Goal: Task Accomplishment & Management: Complete application form

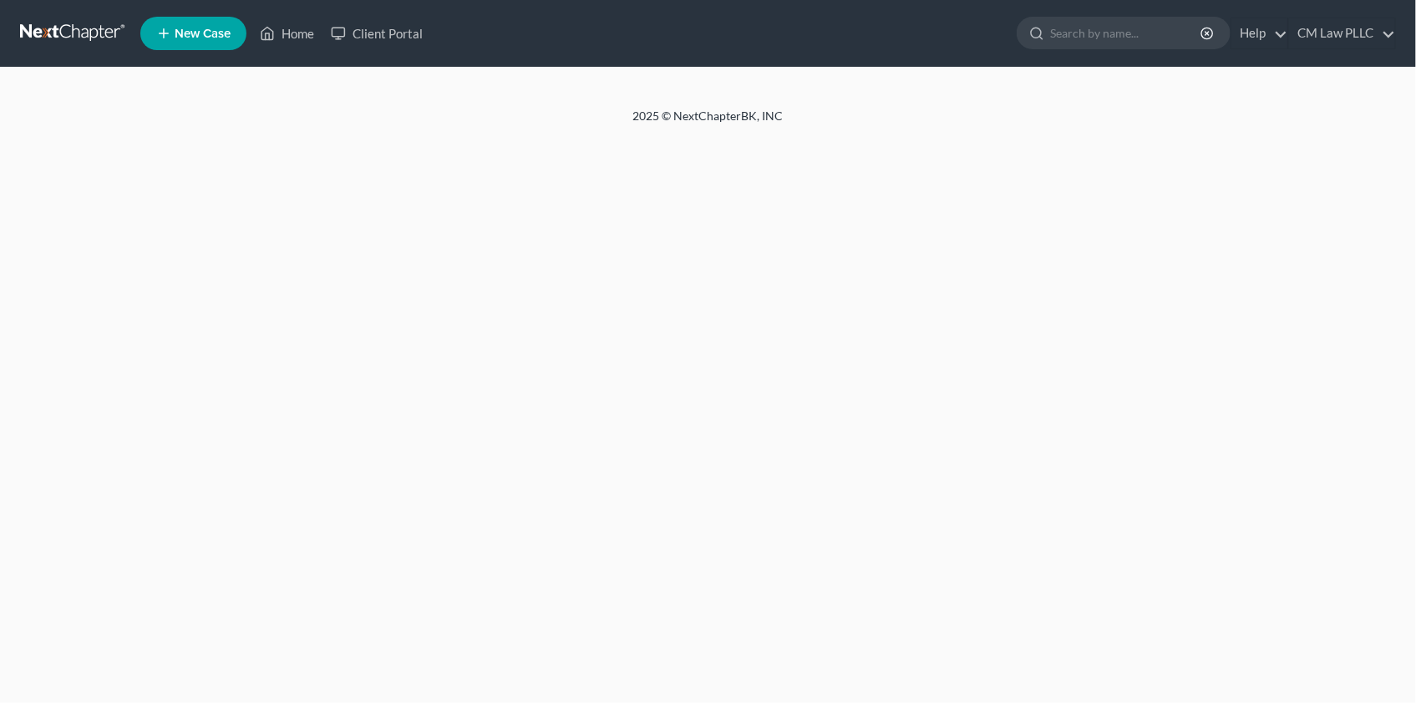
select select "1"
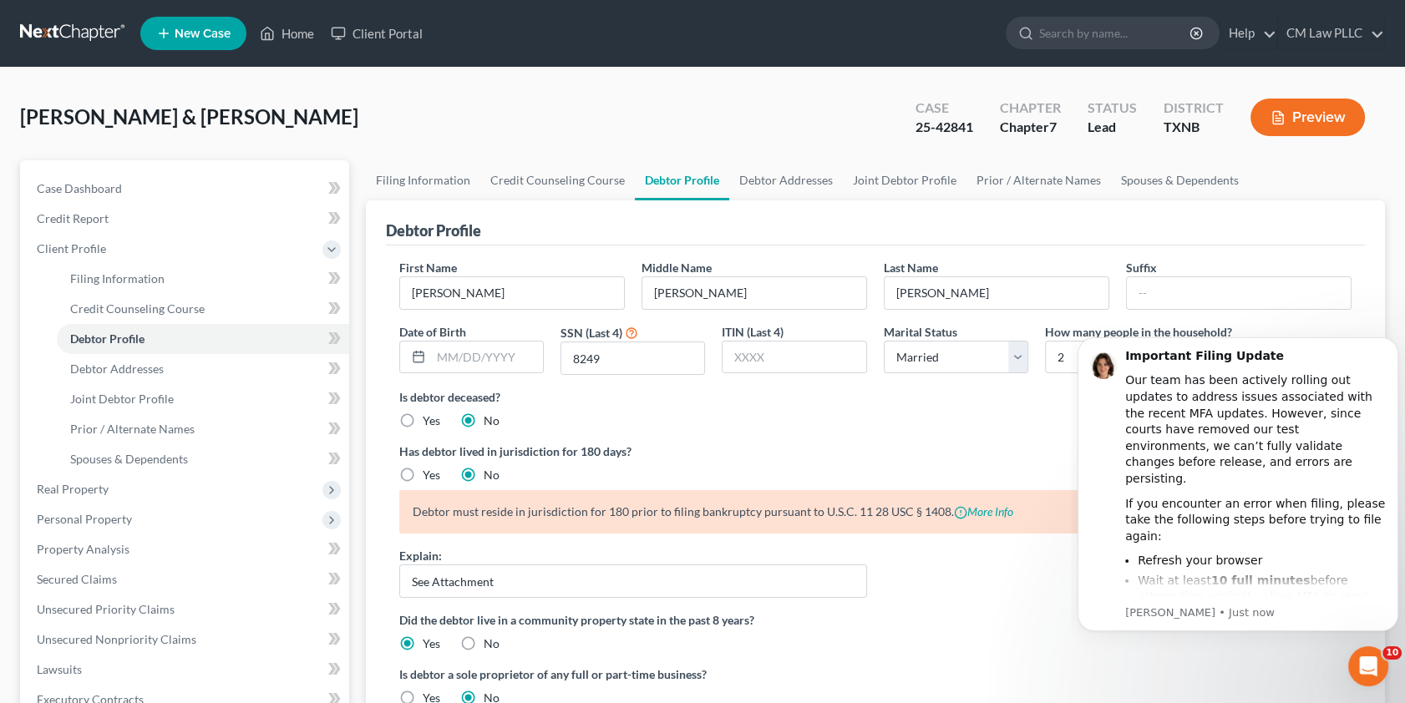
click at [843, 414] on div "Is debtor deceased? Yes No" at bounding box center [875, 409] width 953 height 41
click at [89, 28] on link at bounding box center [73, 33] width 107 height 30
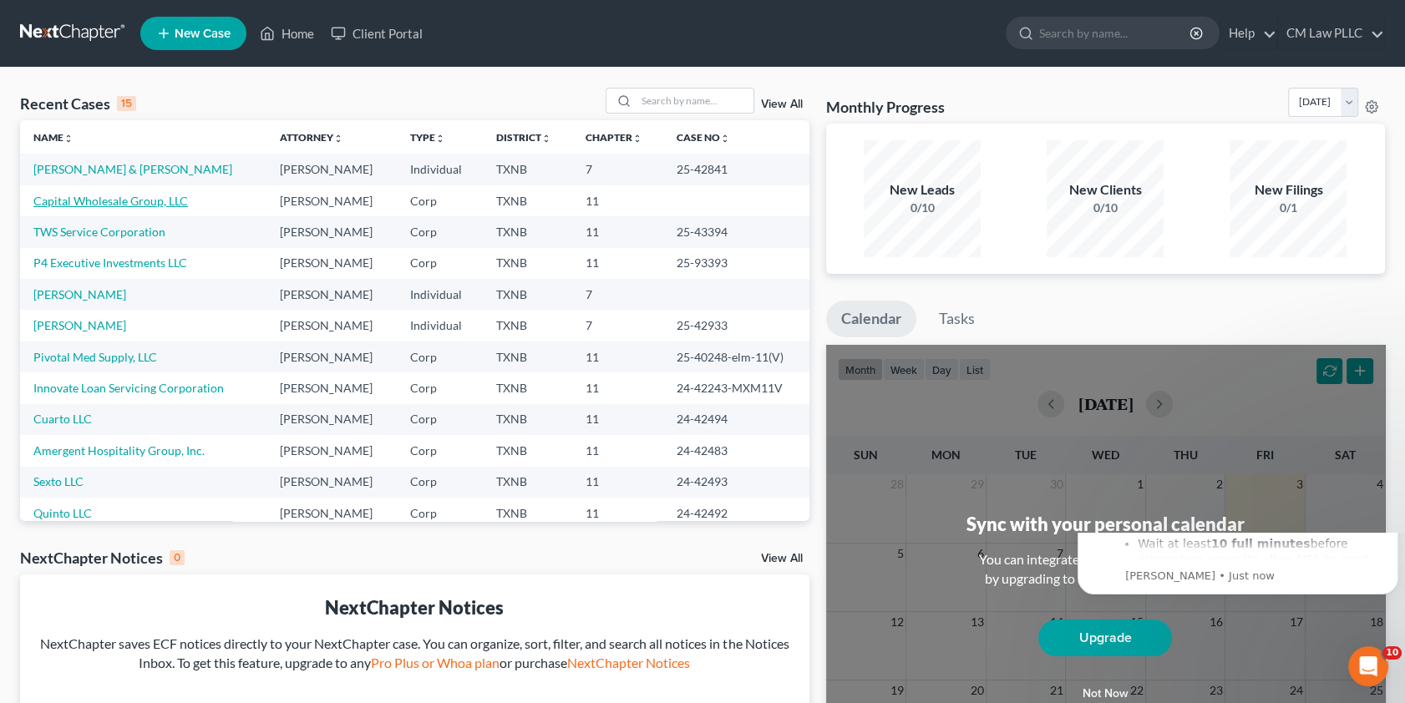
click at [77, 196] on link "Capital Wholesale Group, LLC" at bounding box center [110, 201] width 155 height 14
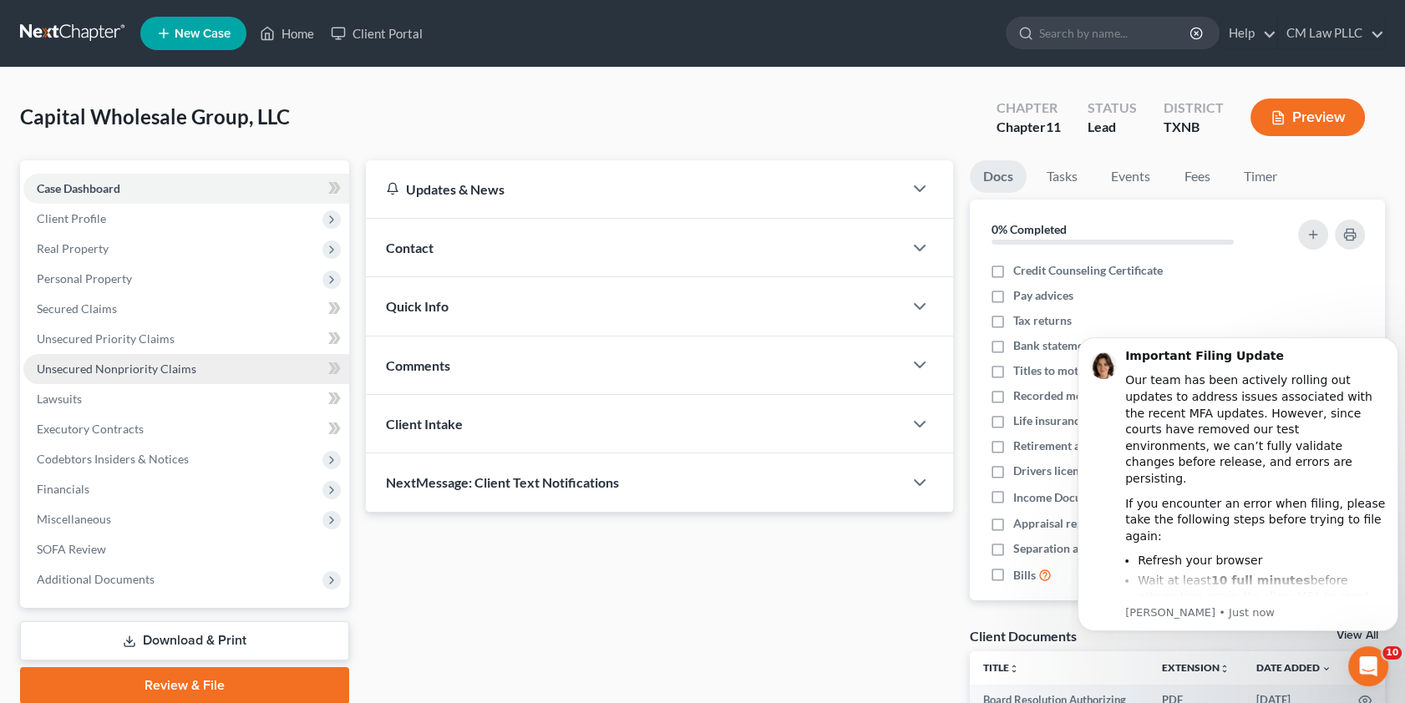
click at [84, 374] on span "Unsecured Nonpriority Claims" at bounding box center [117, 369] width 160 height 14
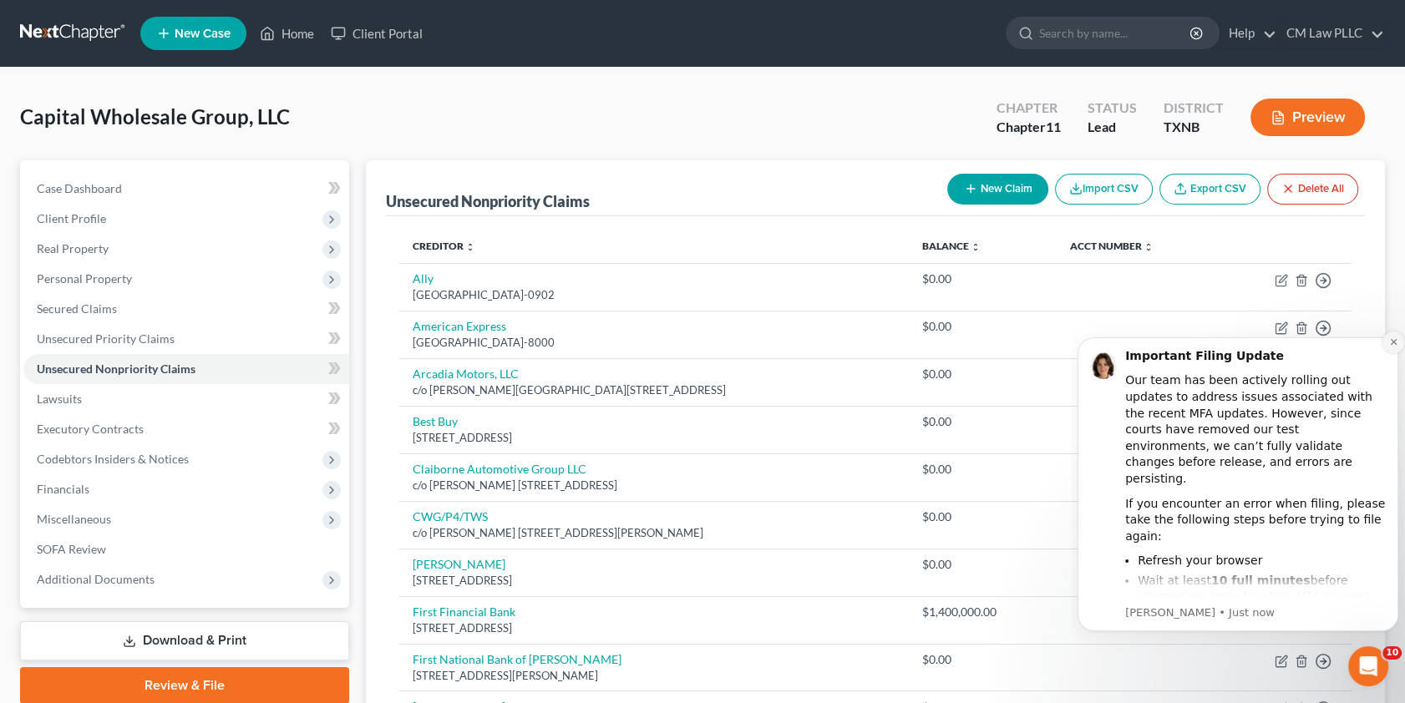
click at [1391, 338] on icon "Dismiss notification" at bounding box center [1393, 342] width 9 height 9
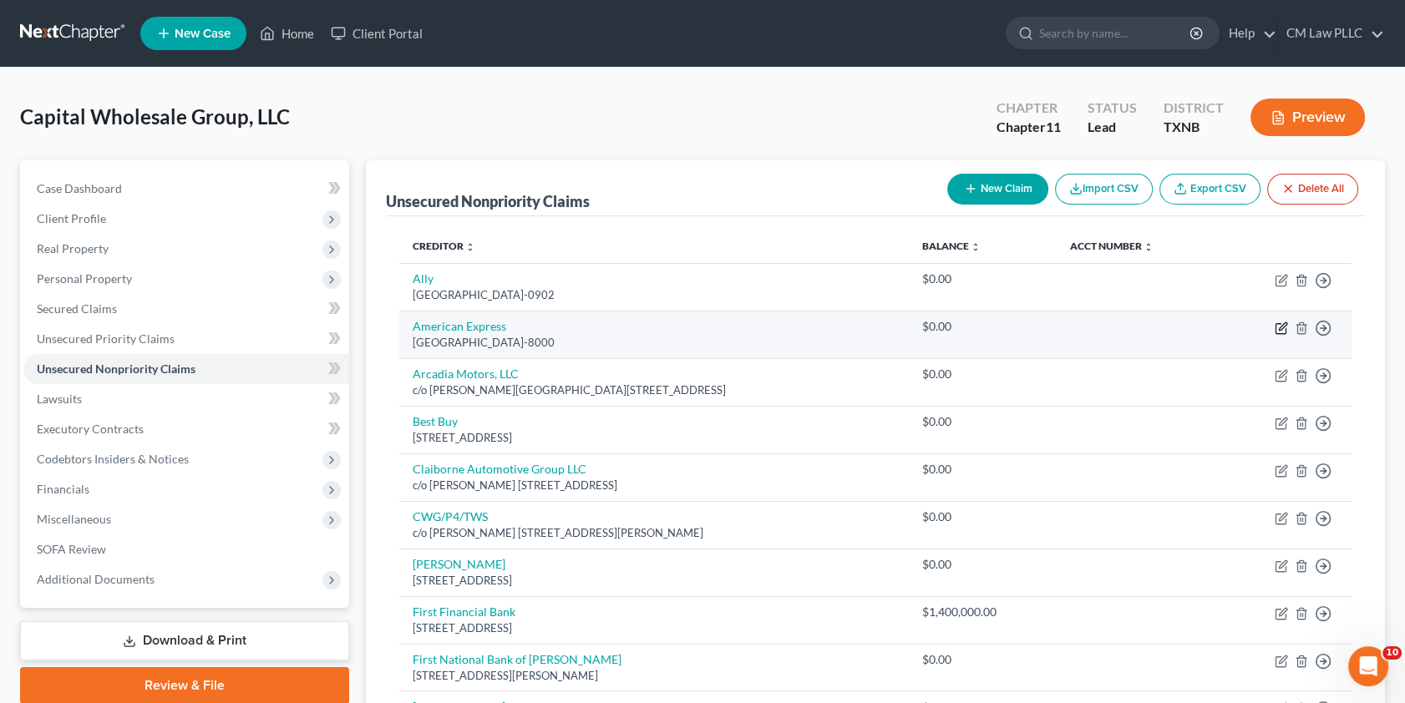
click at [1282, 324] on icon "button" at bounding box center [1283, 327] width 8 height 8
select select "4"
select select "2"
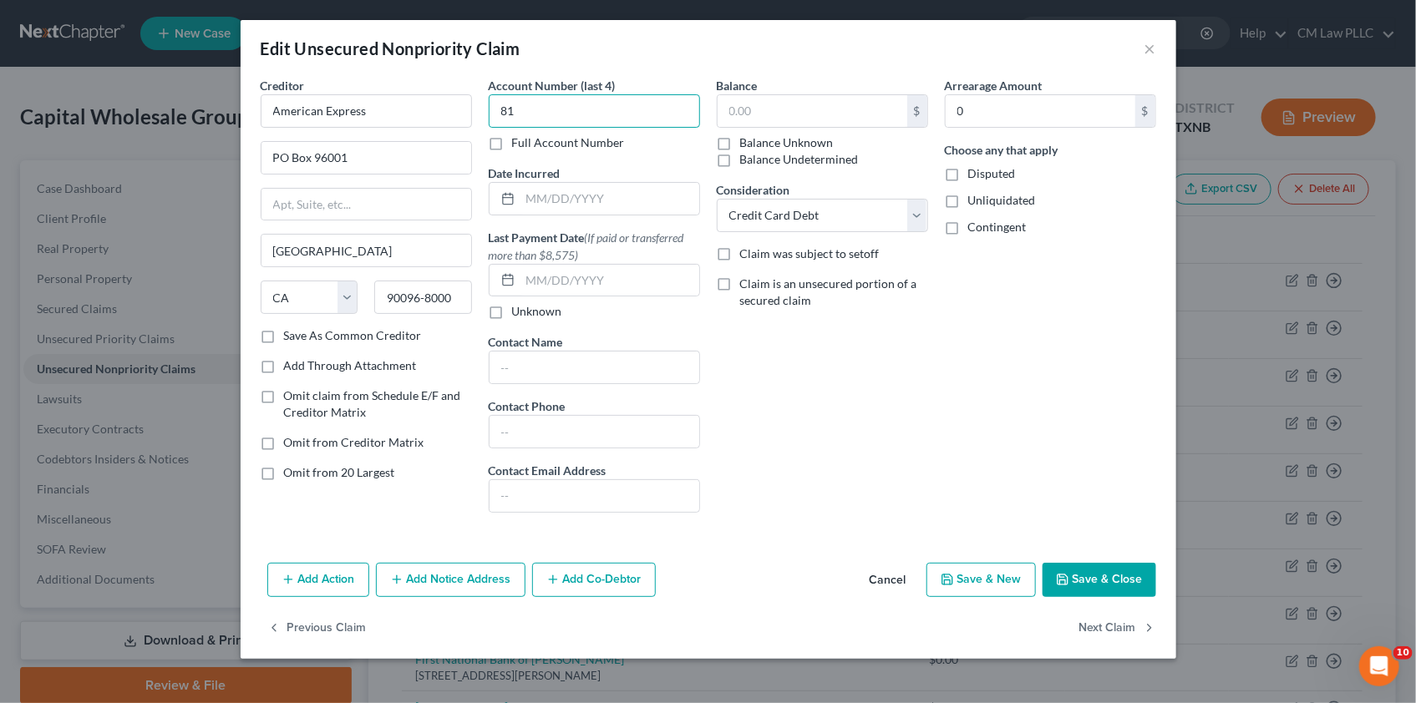
type input "8"
click at [785, 104] on input "text" at bounding box center [813, 111] width 190 height 32
type input "181,727.67"
click at [588, 572] on button "Add Co-Debtor" at bounding box center [594, 580] width 124 height 35
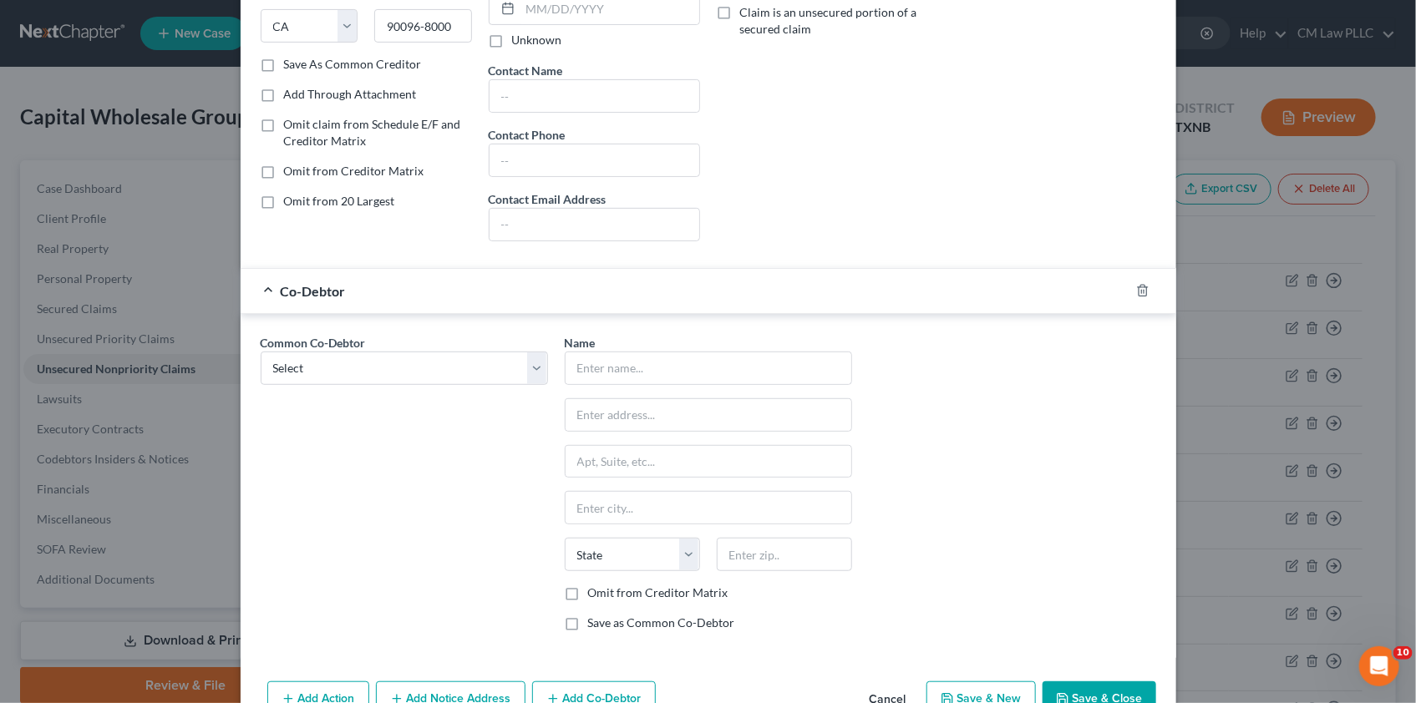
scroll to position [303, 0]
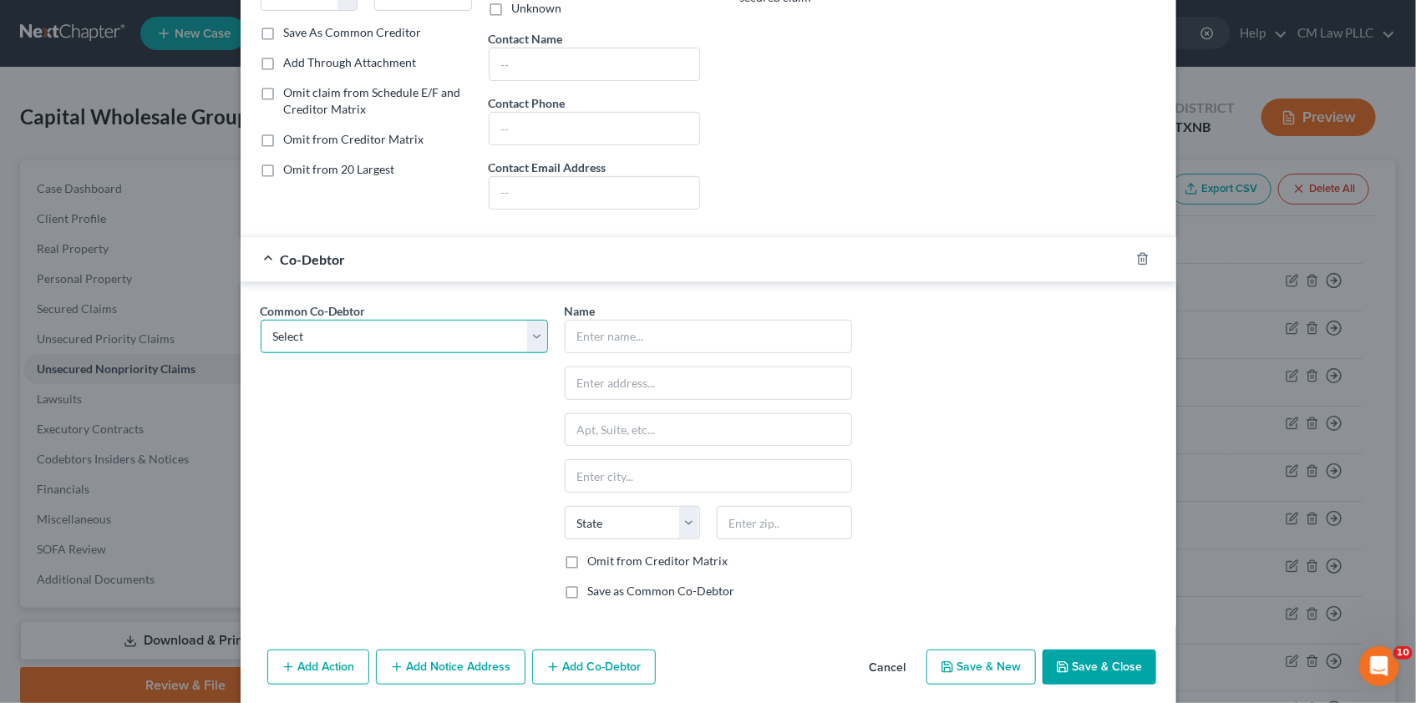
click at [528, 334] on select "Select [PERSON_NAME] [PERSON_NAME]" at bounding box center [404, 336] width 287 height 33
select select "0"
click at [261, 320] on select "Select [PERSON_NAME] [PERSON_NAME]" at bounding box center [404, 336] width 287 height 33
type input "[PERSON_NAME]"
type input "[STREET_ADDRESS][PERSON_NAME]"
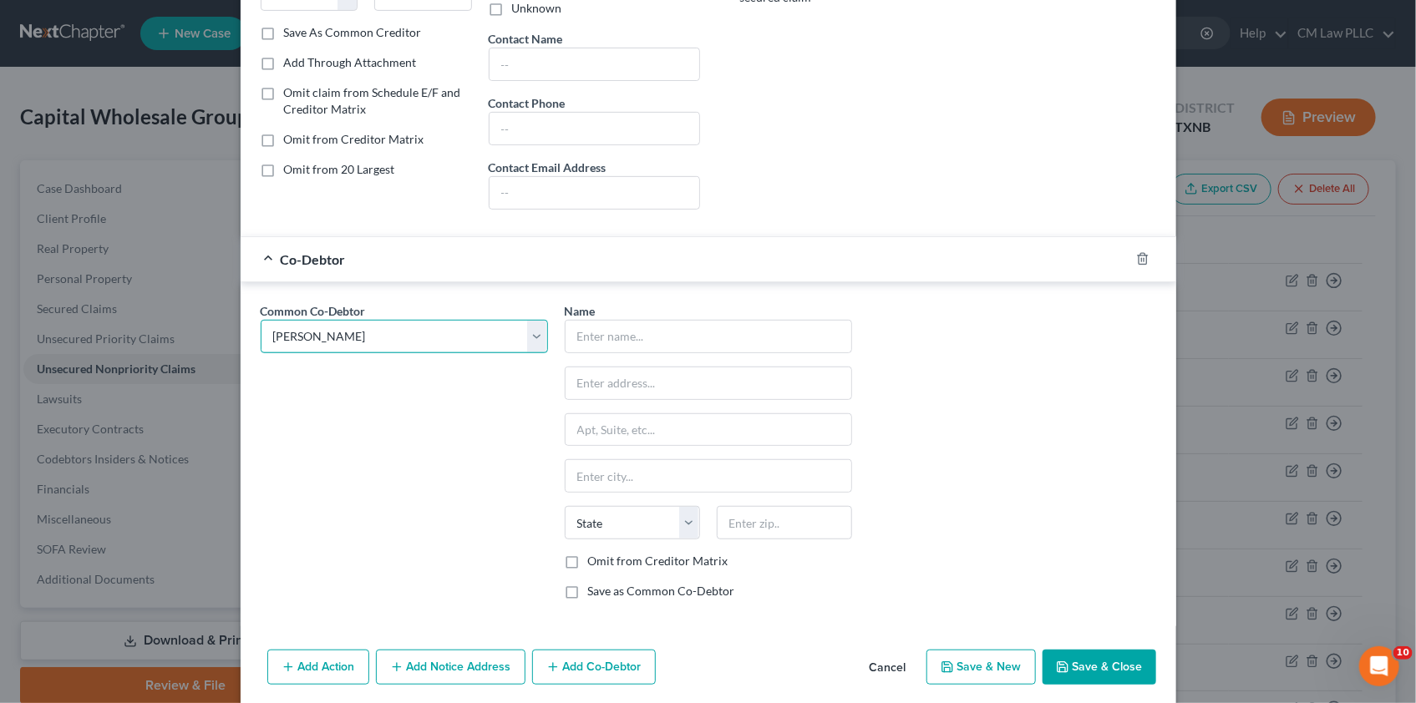
type input "Longview"
select select "45"
type input "75604"
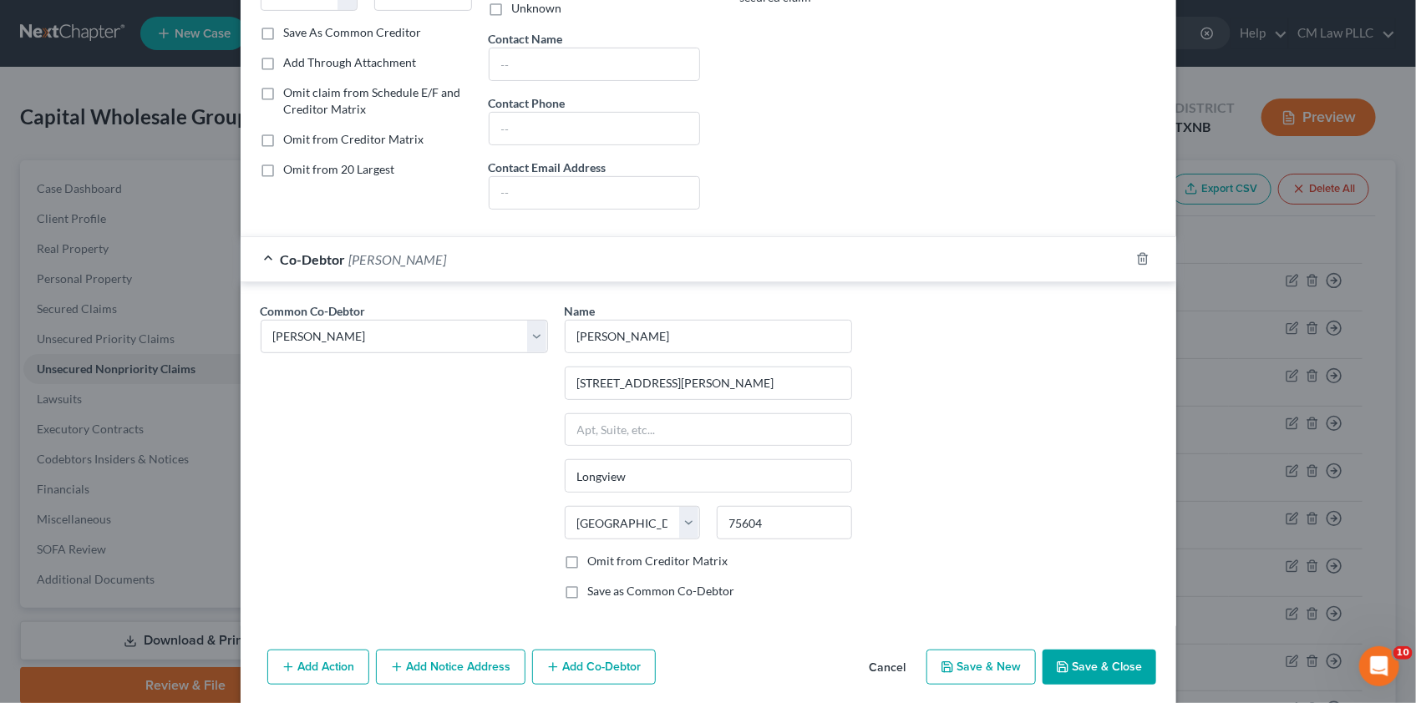
click at [587, 658] on button "Add Co-Debtor" at bounding box center [594, 667] width 124 height 35
select select "0"
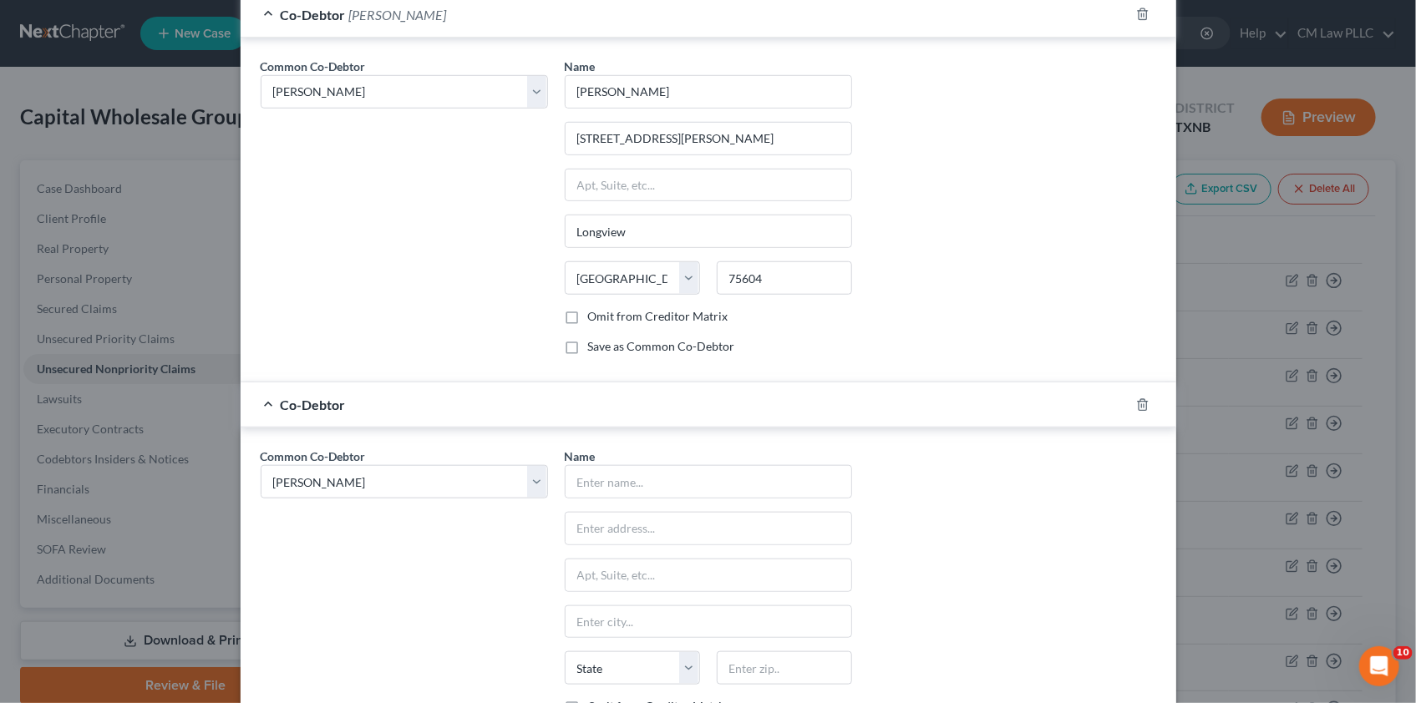
scroll to position [607, 0]
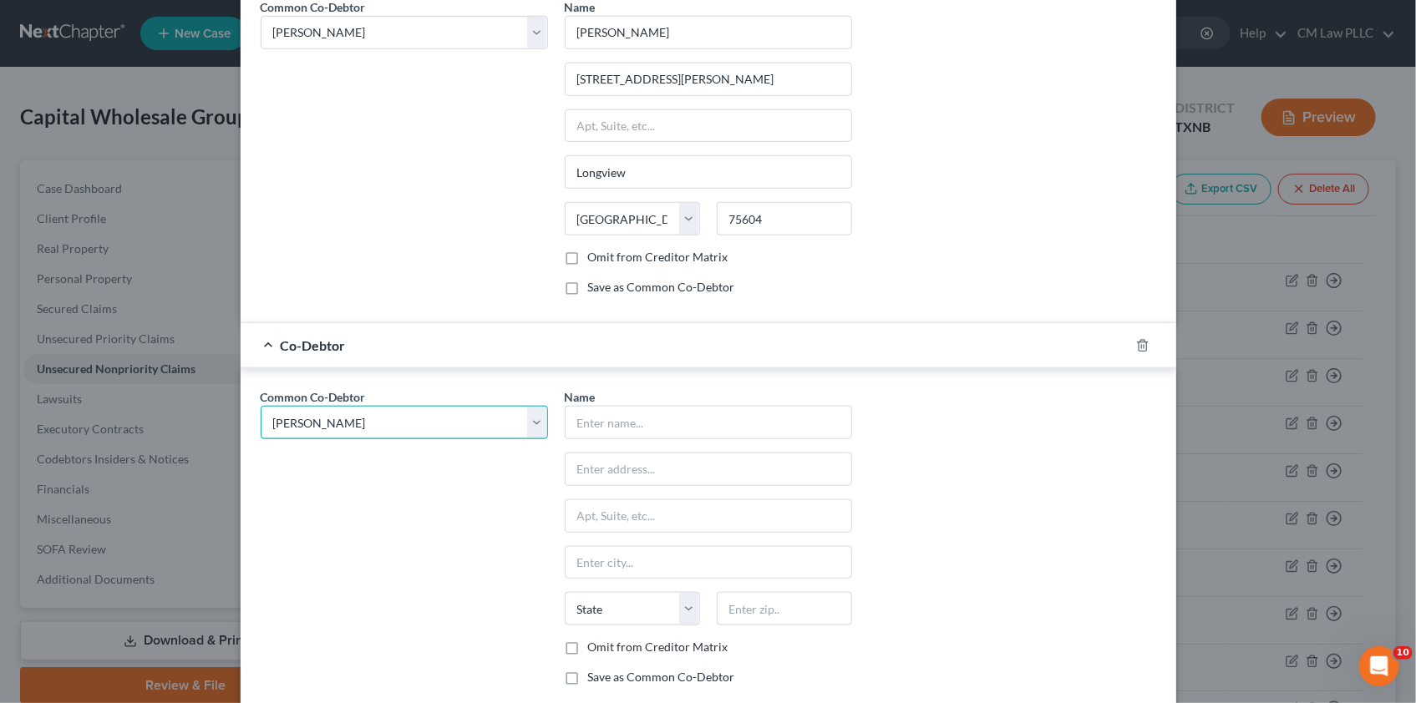
click at [529, 414] on select "Select [PERSON_NAME] [PERSON_NAME]" at bounding box center [404, 422] width 287 height 33
click at [395, 238] on div "Common Co-Debtor Select [PERSON_NAME] [PERSON_NAME]" at bounding box center [404, 153] width 304 height 311
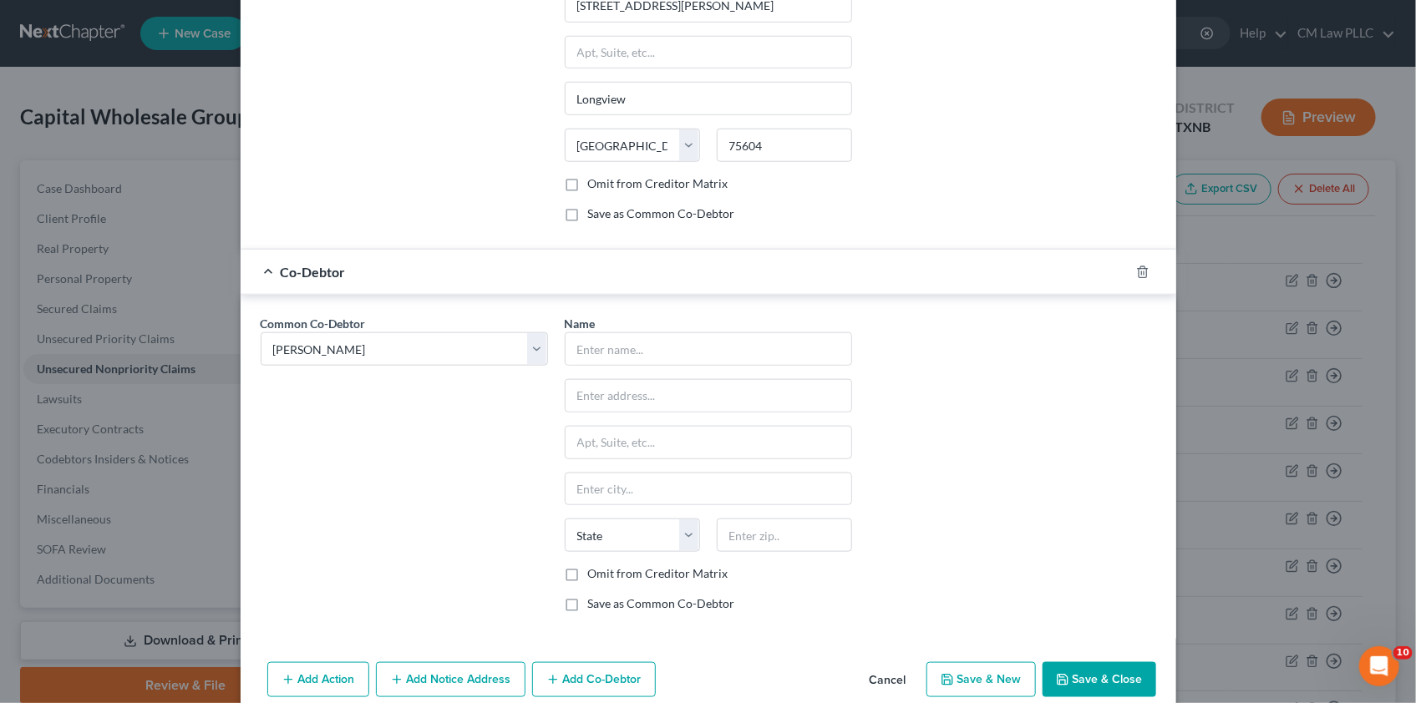
scroll to position [753, 0]
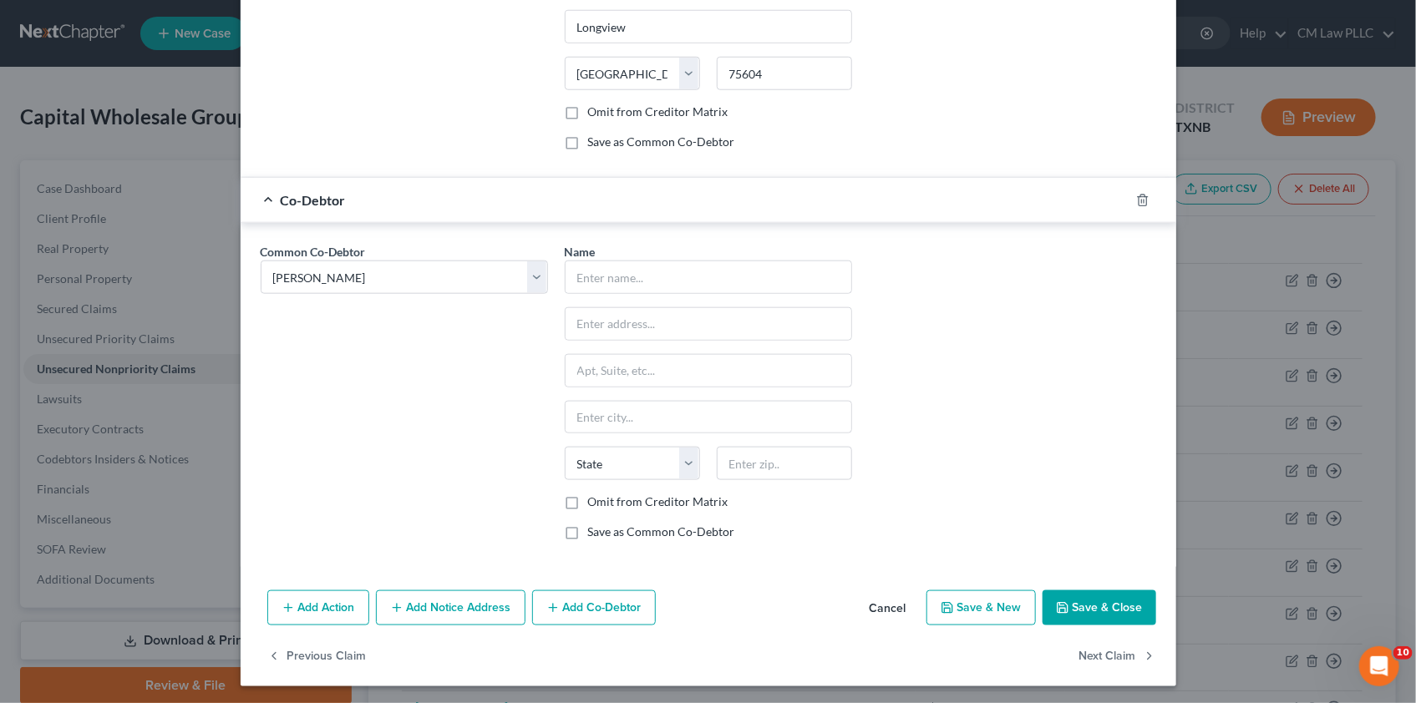
click at [1095, 602] on button "Save & Close" at bounding box center [1100, 608] width 114 height 35
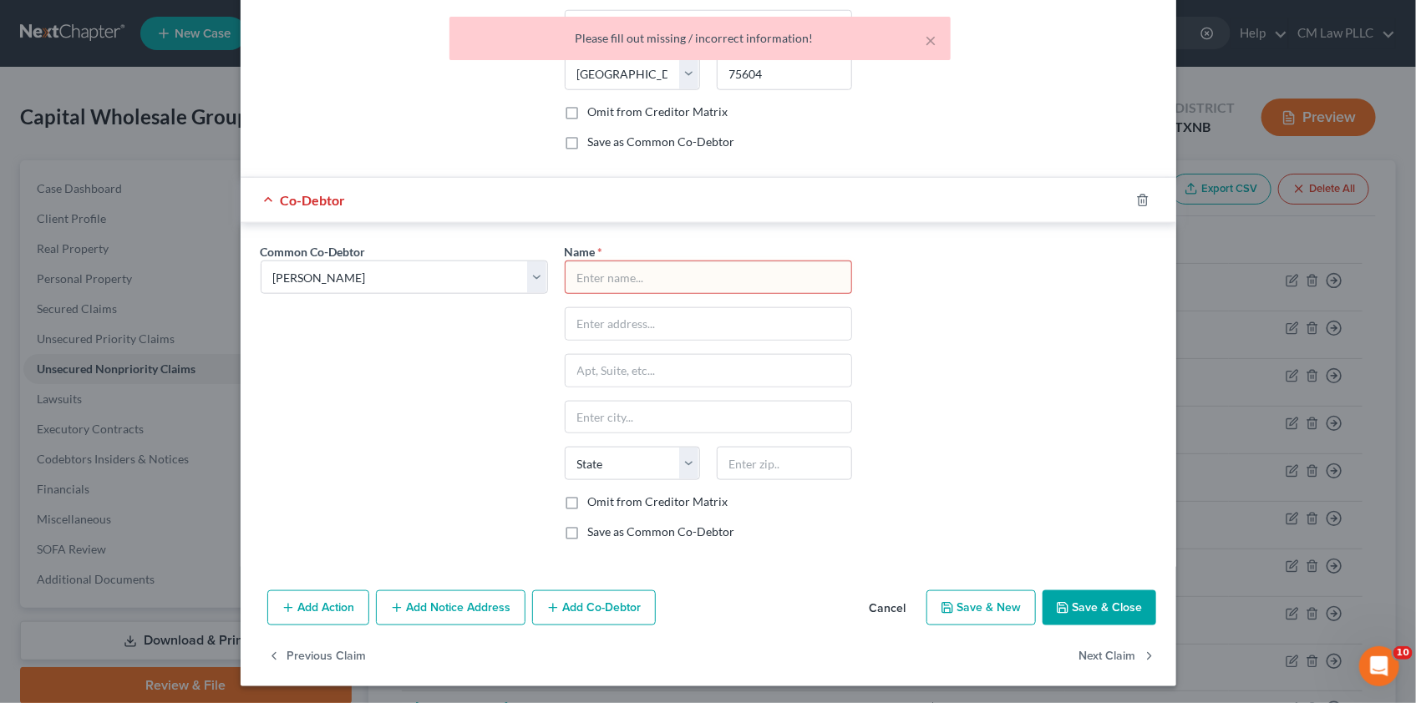
click at [881, 602] on button "Cancel" at bounding box center [887, 608] width 63 height 33
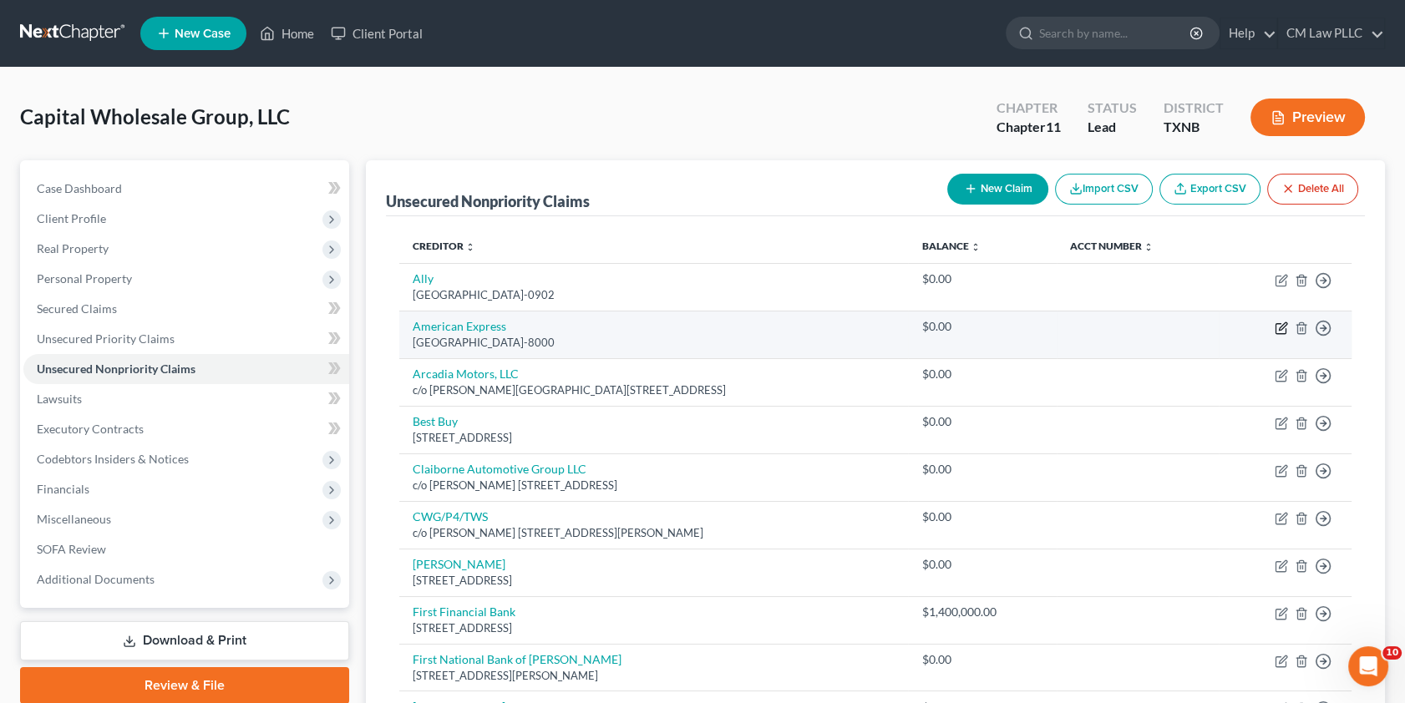
click at [1277, 326] on icon "button" at bounding box center [1281, 328] width 13 height 13
select select "4"
select select "2"
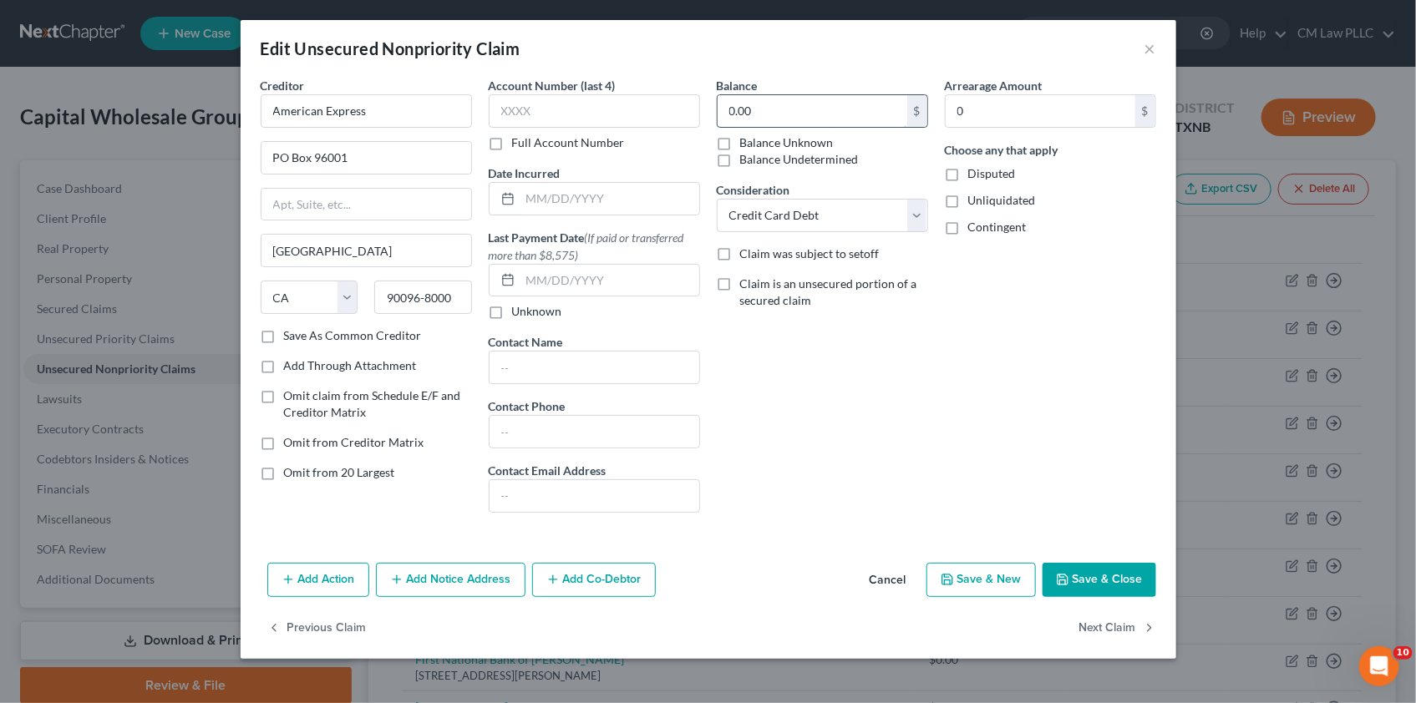
click at [762, 109] on input "0.00" at bounding box center [813, 111] width 190 height 32
type input "181,727.67"
click at [592, 585] on button "Add Co-Debtor" at bounding box center [594, 580] width 124 height 35
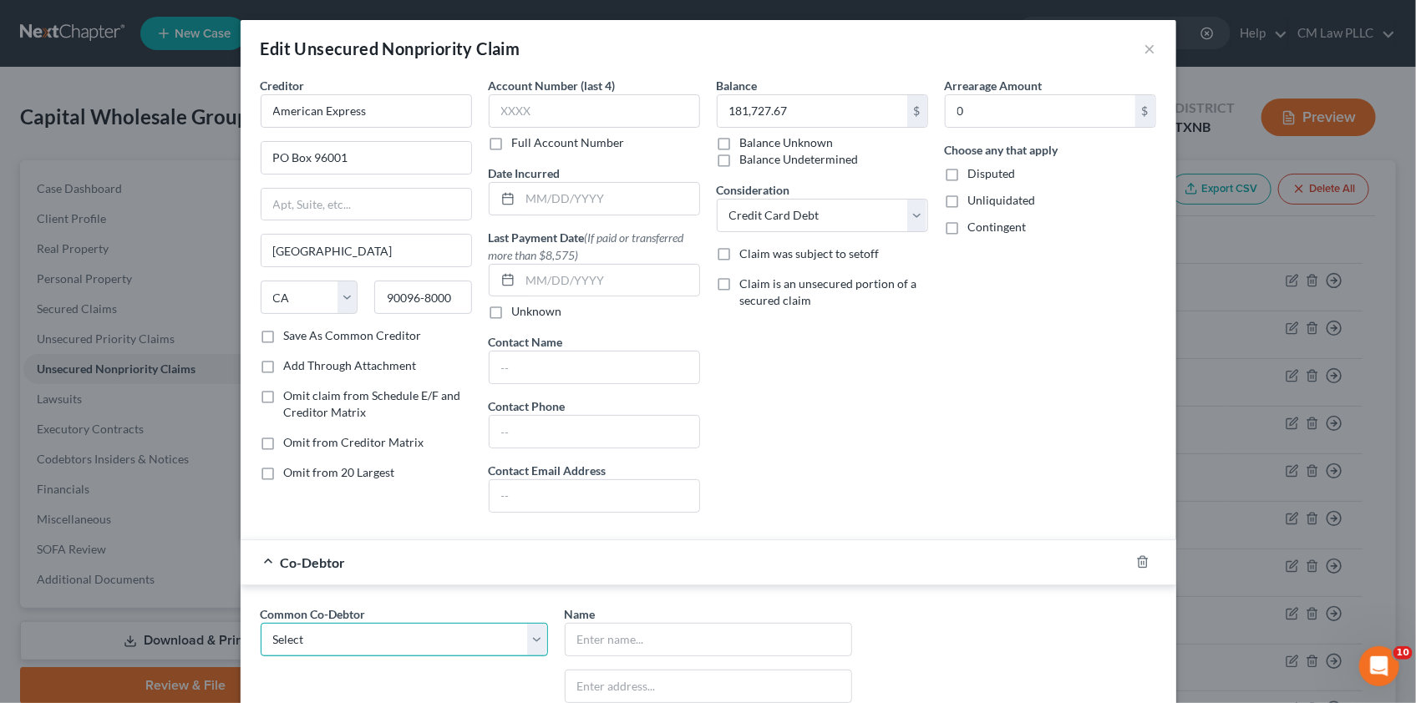
click at [316, 635] on select "Select [PERSON_NAME] [PERSON_NAME]" at bounding box center [404, 639] width 287 height 33
select select "0"
click at [261, 623] on select "Select [PERSON_NAME] [PERSON_NAME]" at bounding box center [404, 639] width 287 height 33
type input "[PERSON_NAME]"
type input "[STREET_ADDRESS][PERSON_NAME]"
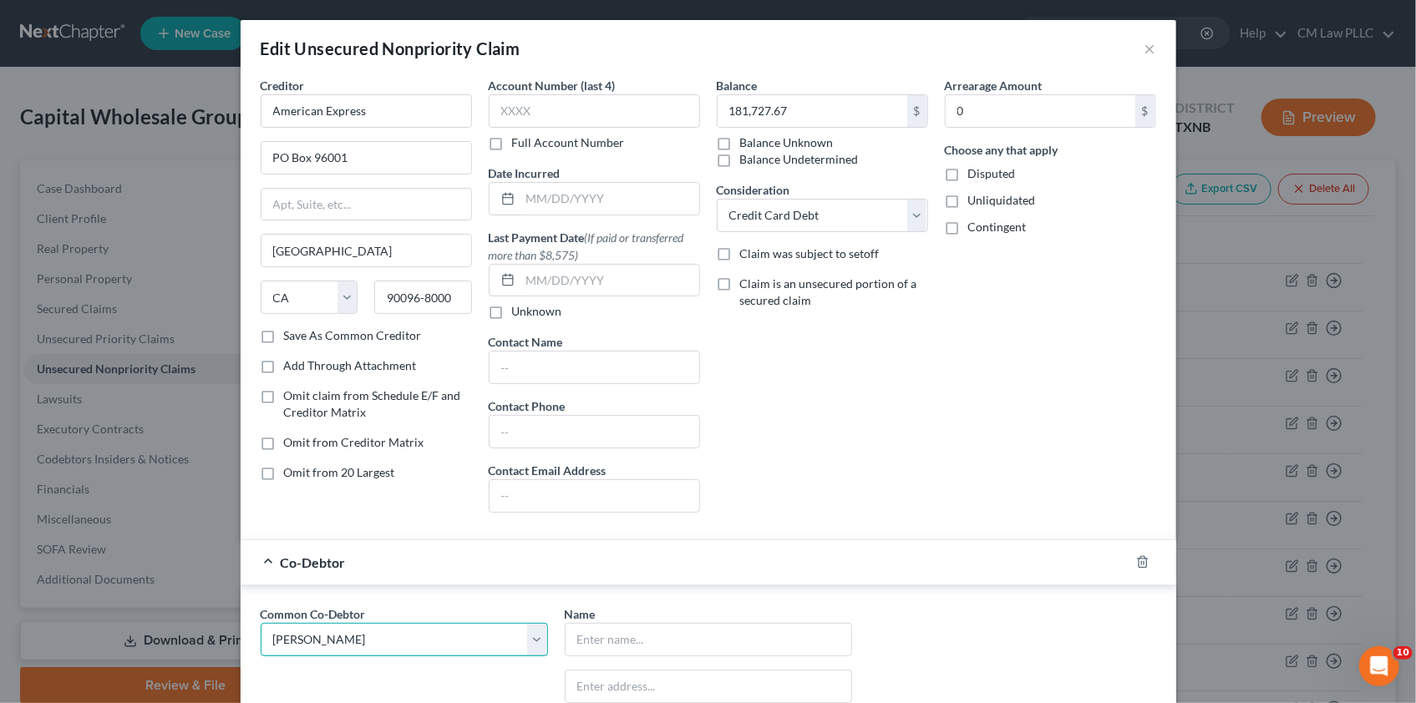
type input "Longview"
select select "45"
type input "75604"
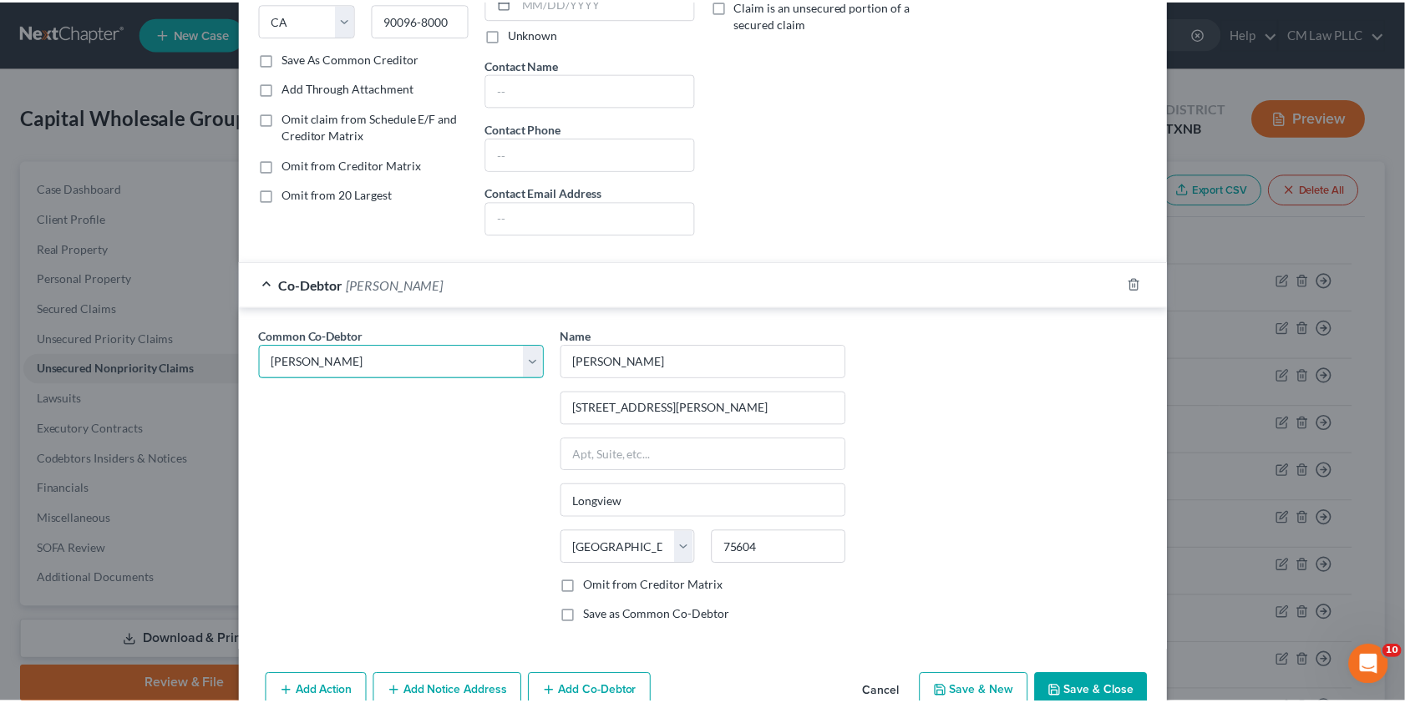
scroll to position [303, 0]
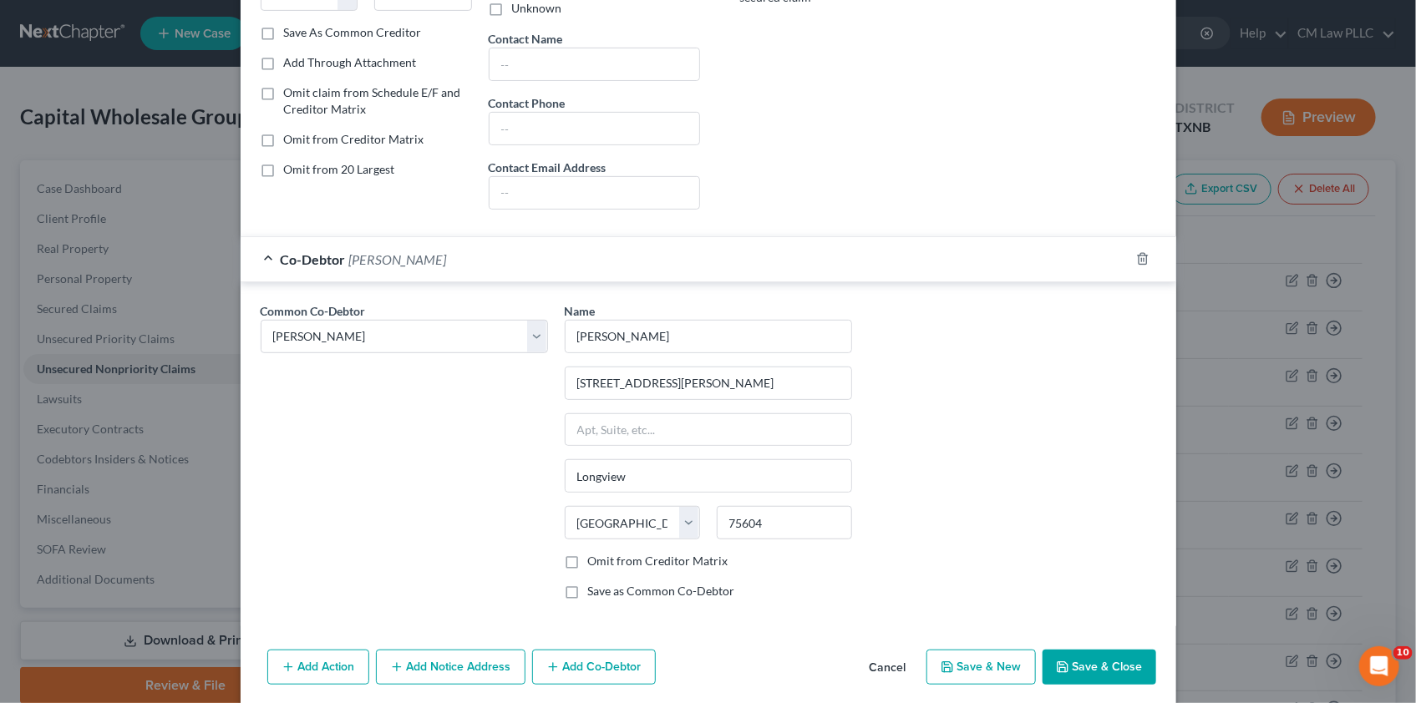
click at [1085, 659] on button "Save & Close" at bounding box center [1100, 667] width 114 height 35
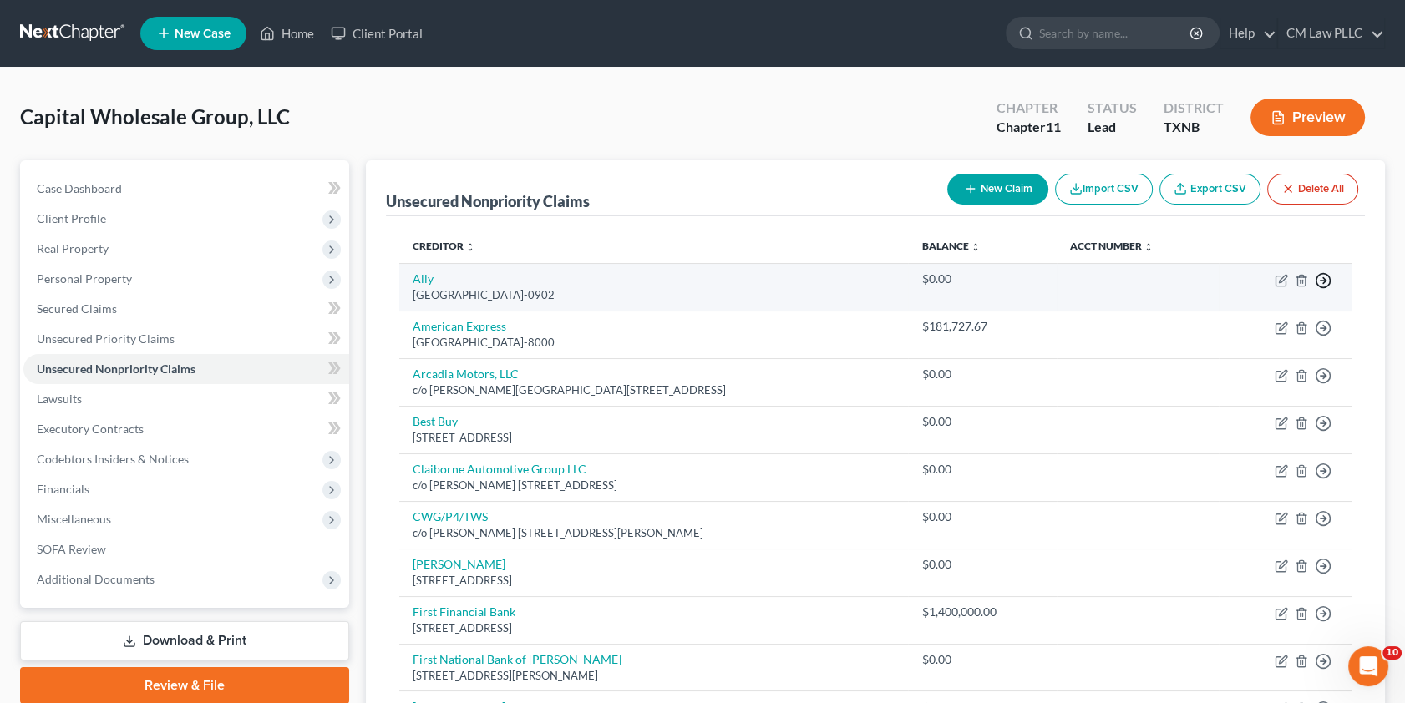
click at [1320, 278] on icon "button" at bounding box center [1323, 280] width 17 height 17
click at [1235, 380] on link "Move to Notice Only" at bounding box center [1247, 377] width 140 height 28
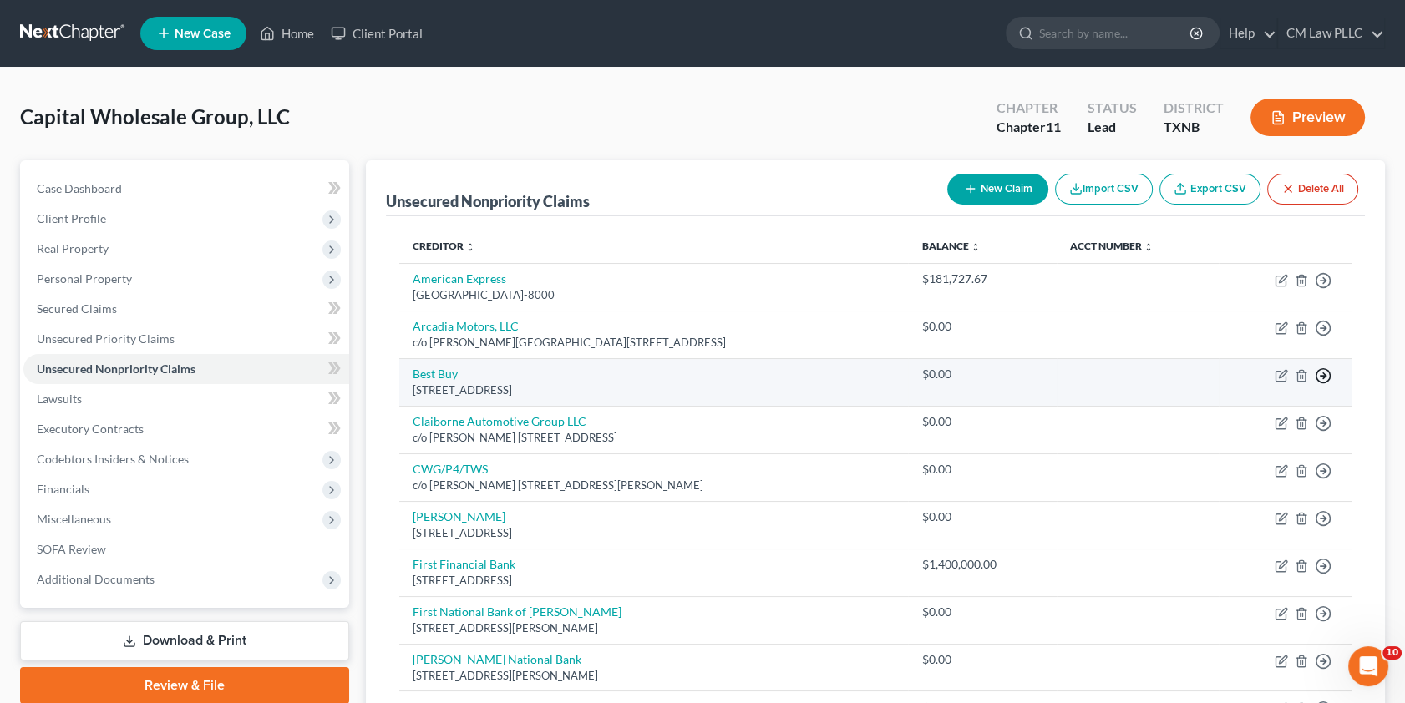
click at [1318, 374] on icon "button" at bounding box center [1323, 376] width 17 height 17
click at [1222, 473] on link "Move to Notice Only" at bounding box center [1247, 473] width 140 height 28
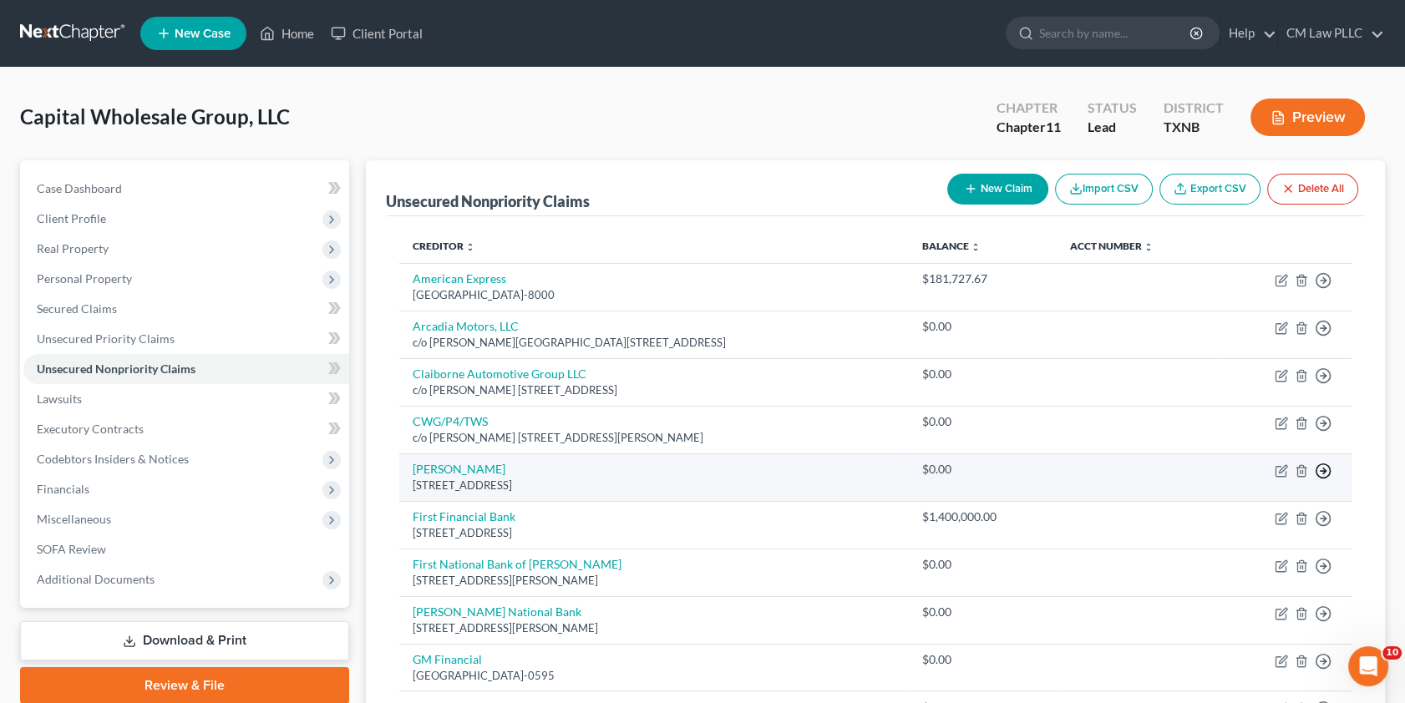
click at [1320, 470] on icon "button" at bounding box center [1323, 471] width 17 height 17
click at [1214, 564] on link "Move to Notice Only" at bounding box center [1247, 568] width 140 height 28
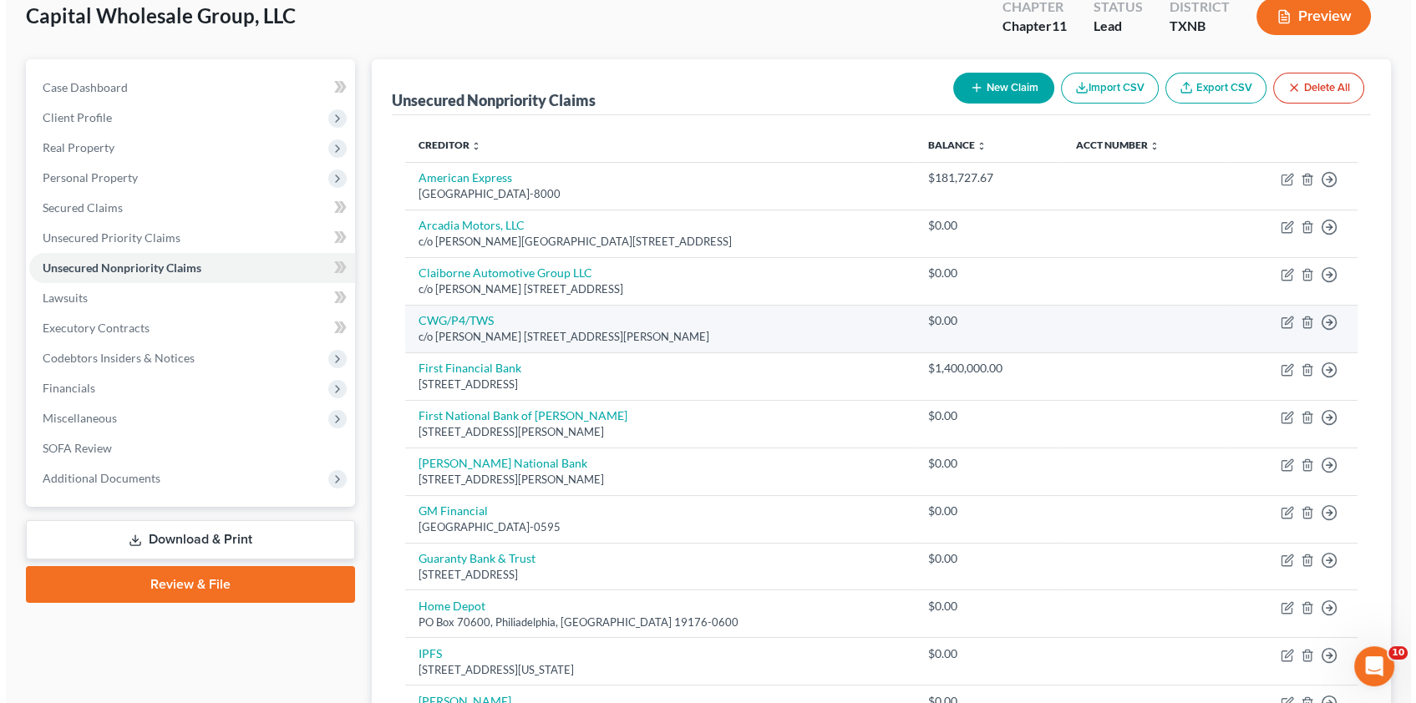
scroll to position [75, 0]
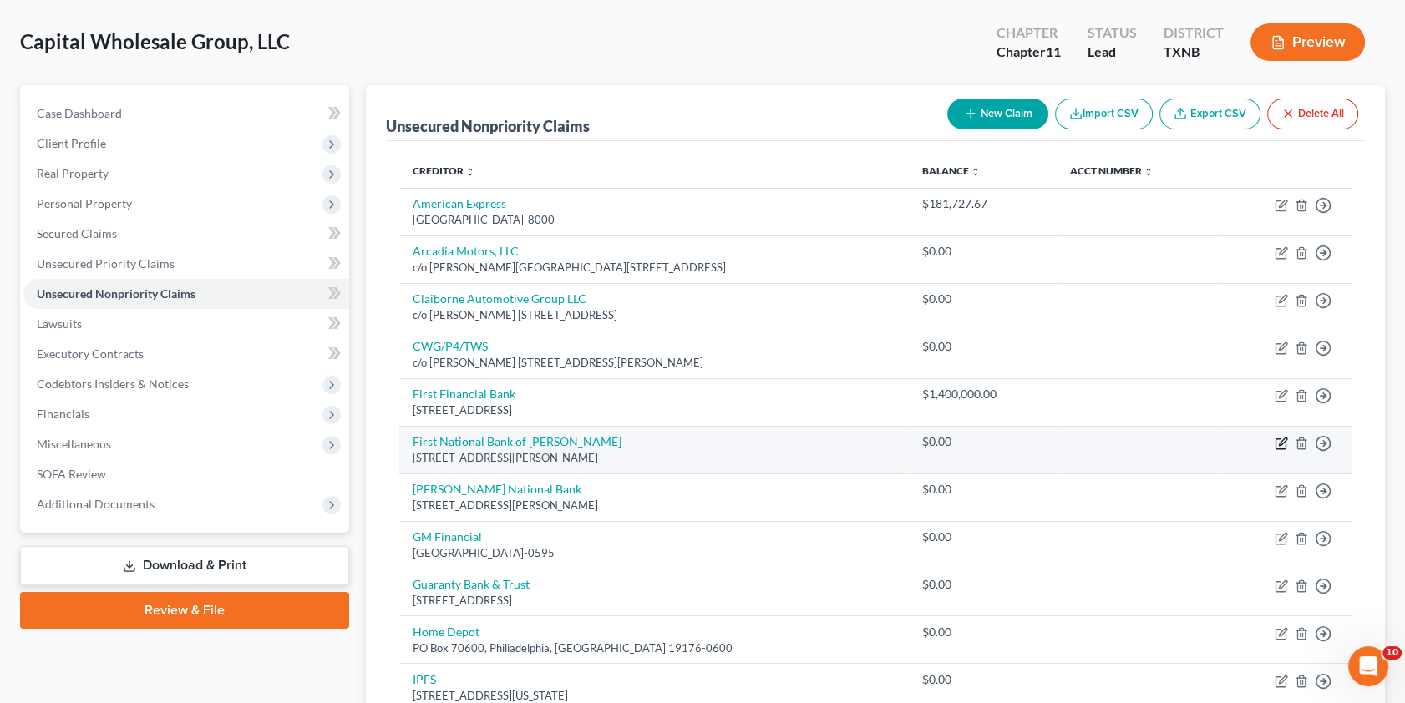
click at [1282, 443] on icon "button" at bounding box center [1281, 443] width 13 height 13
select select "45"
select select "2"
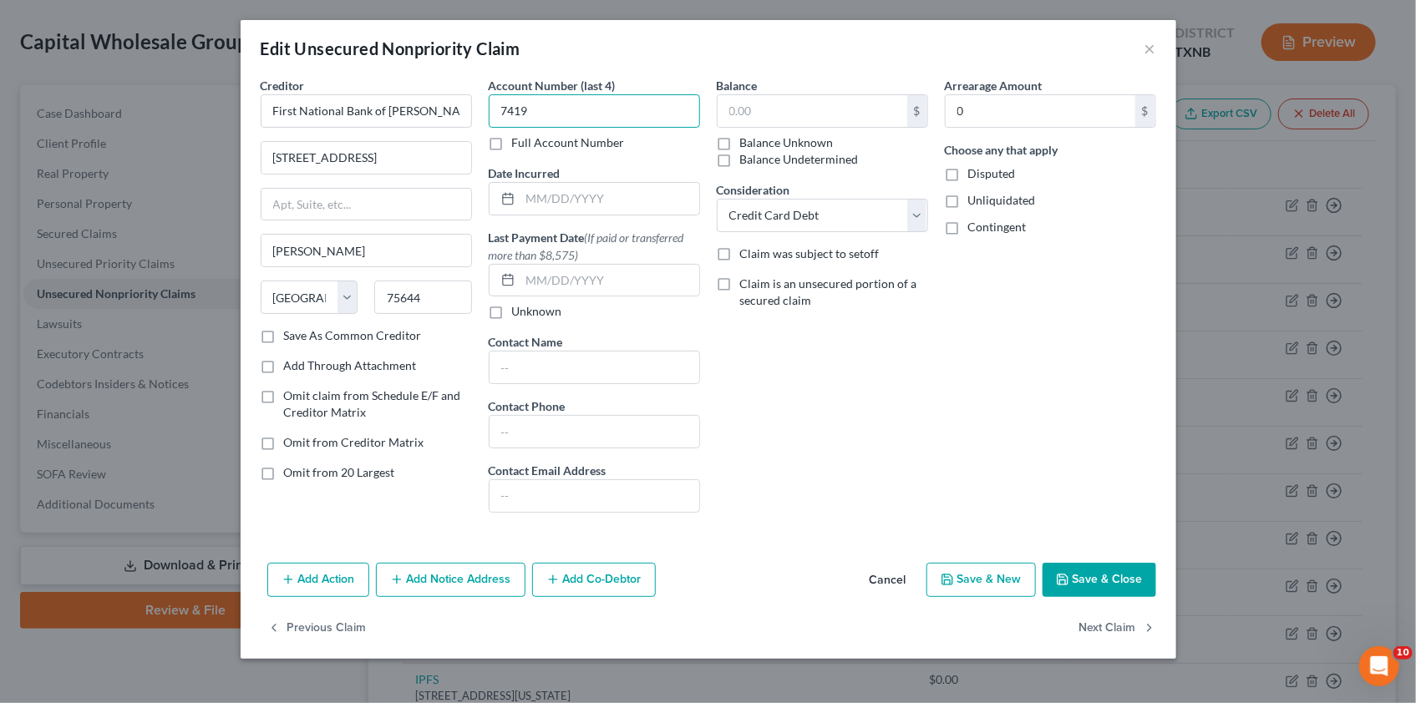
type input "7419"
drag, startPoint x: 580, startPoint y: 114, endPoint x: 468, endPoint y: 122, distance: 112.3
click at [468, 121] on div "Creditor * First National Bank of [PERSON_NAME] [STREET_ADDRESS][GEOGRAPHIC_DAT…" at bounding box center [708, 302] width 912 height 450
click at [755, 98] on input "text" at bounding box center [813, 111] width 190 height 32
type input "741,907.02"
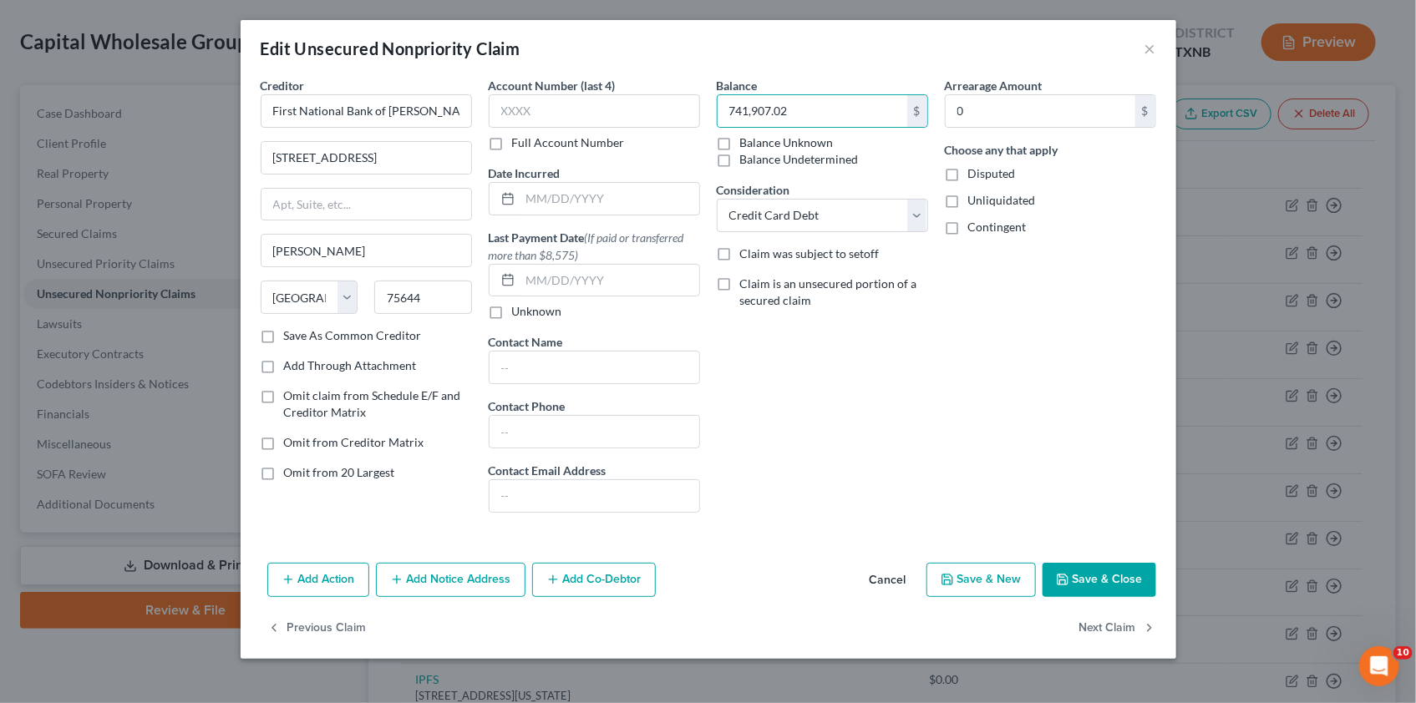
click at [1103, 579] on button "Save & Close" at bounding box center [1100, 580] width 114 height 35
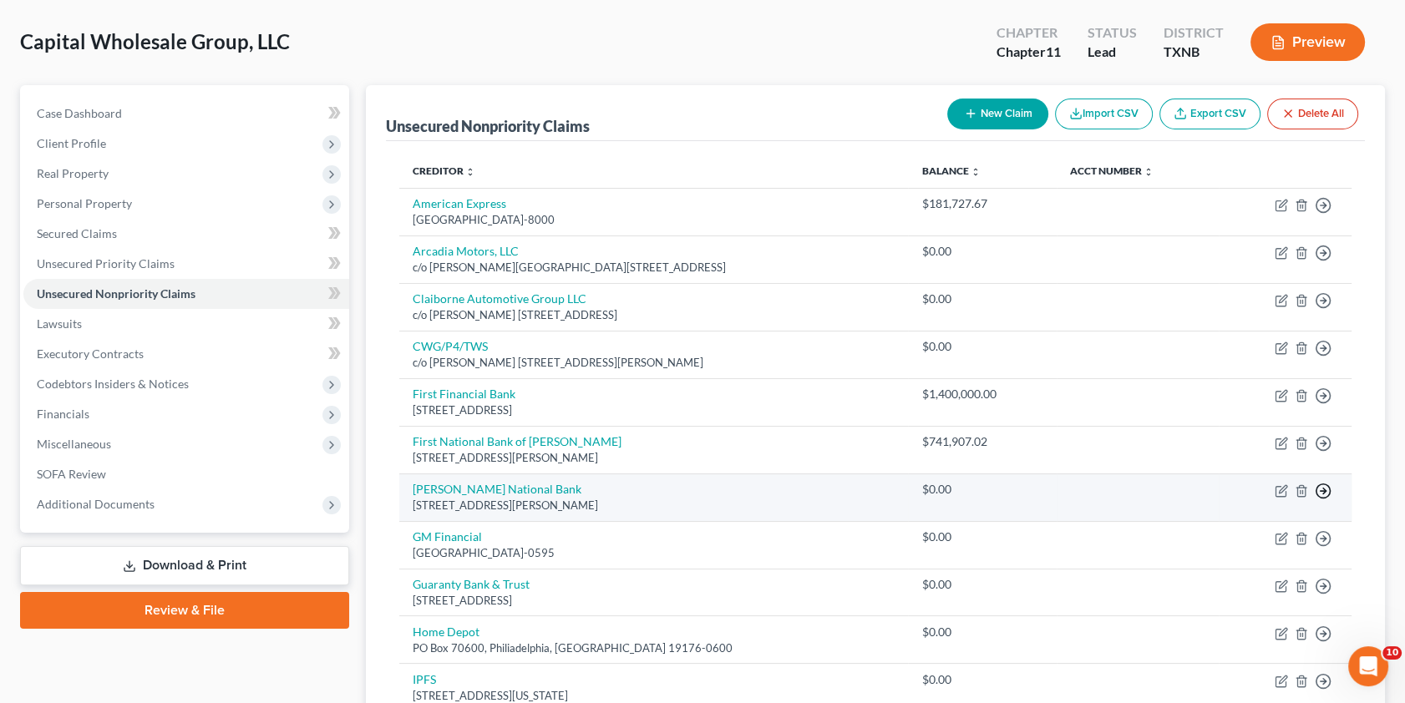
click at [1321, 491] on line "button" at bounding box center [1324, 491] width 6 height 0
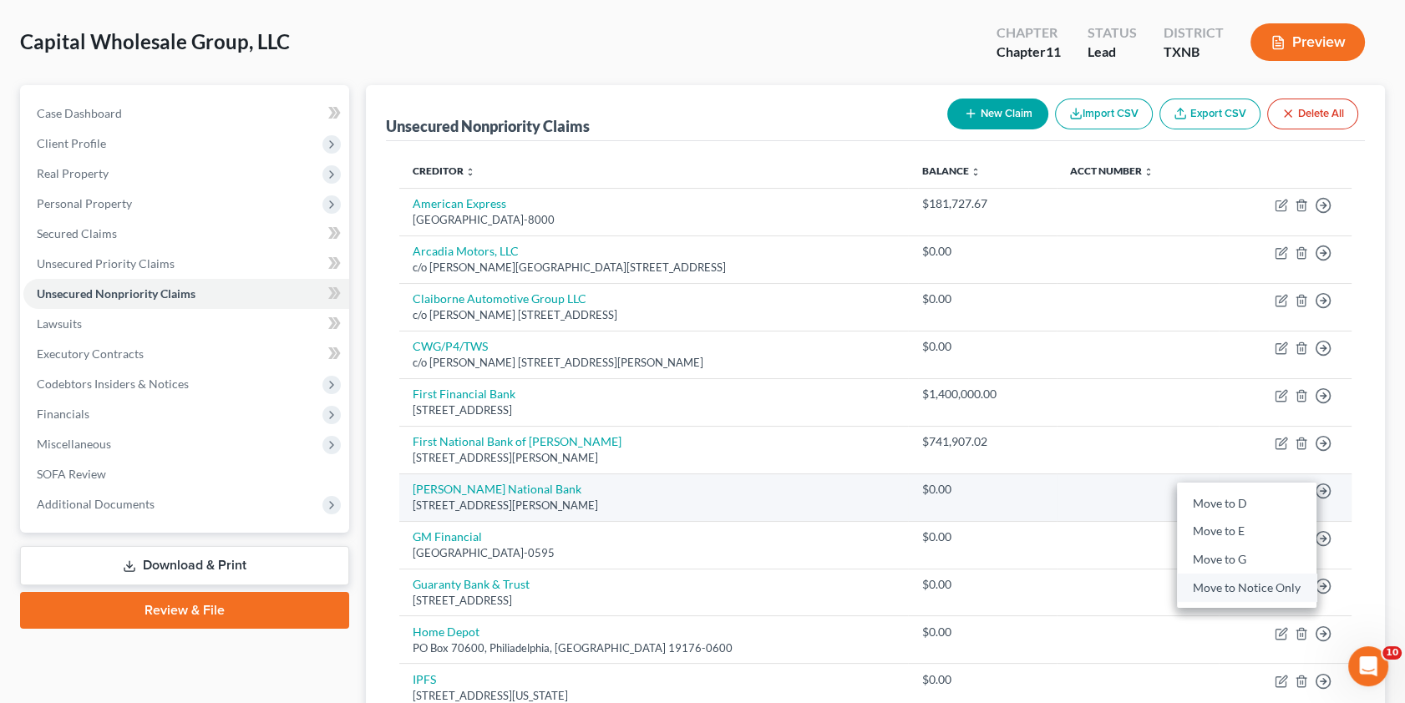
click at [1245, 581] on link "Move to Notice Only" at bounding box center [1247, 588] width 140 height 28
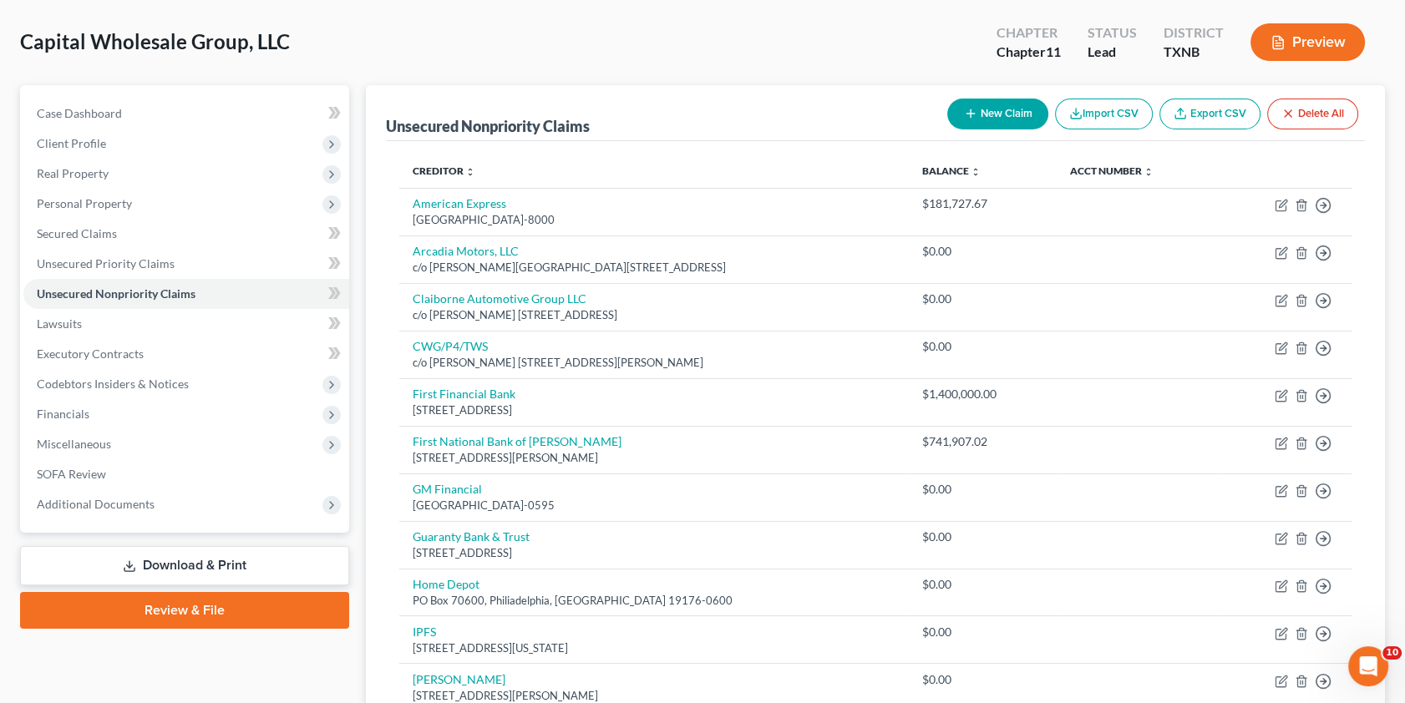
click at [986, 109] on button "New Claim" at bounding box center [997, 114] width 101 height 31
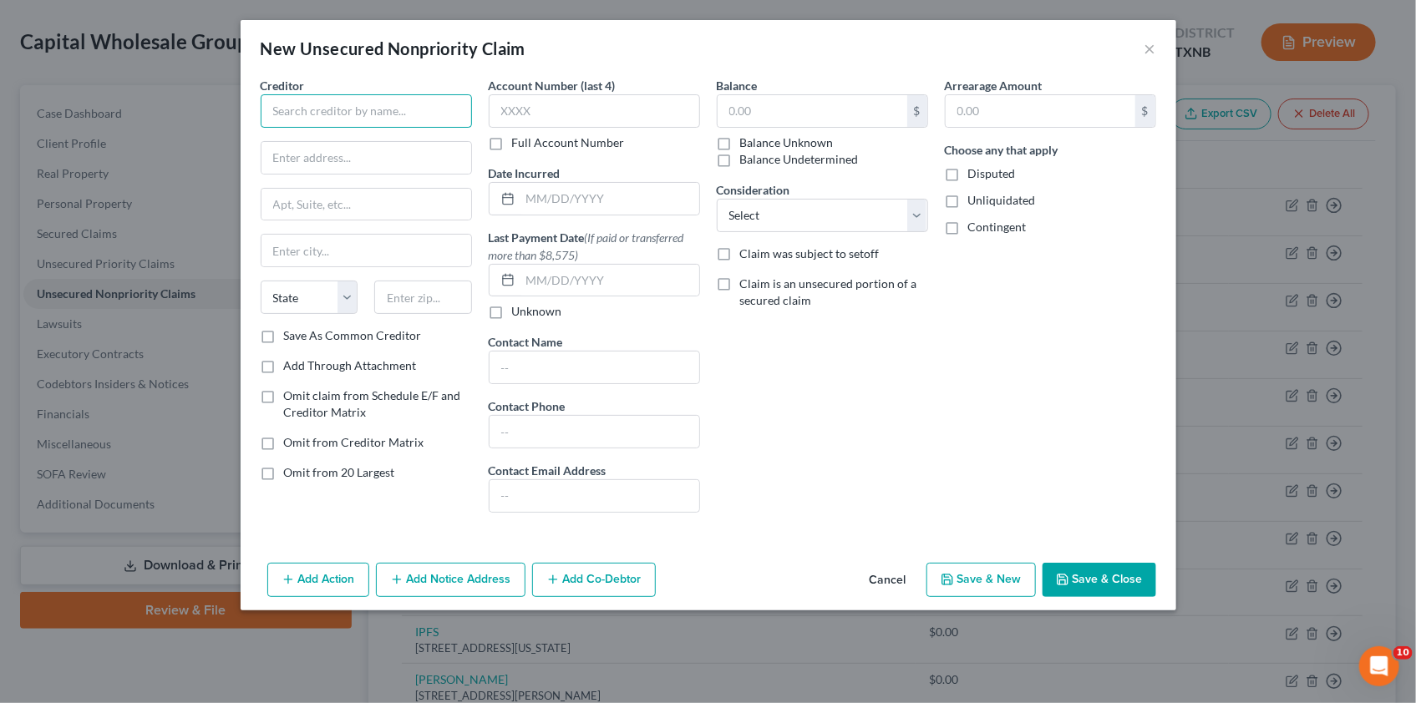
click at [303, 108] on input "text" at bounding box center [366, 110] width 211 height 33
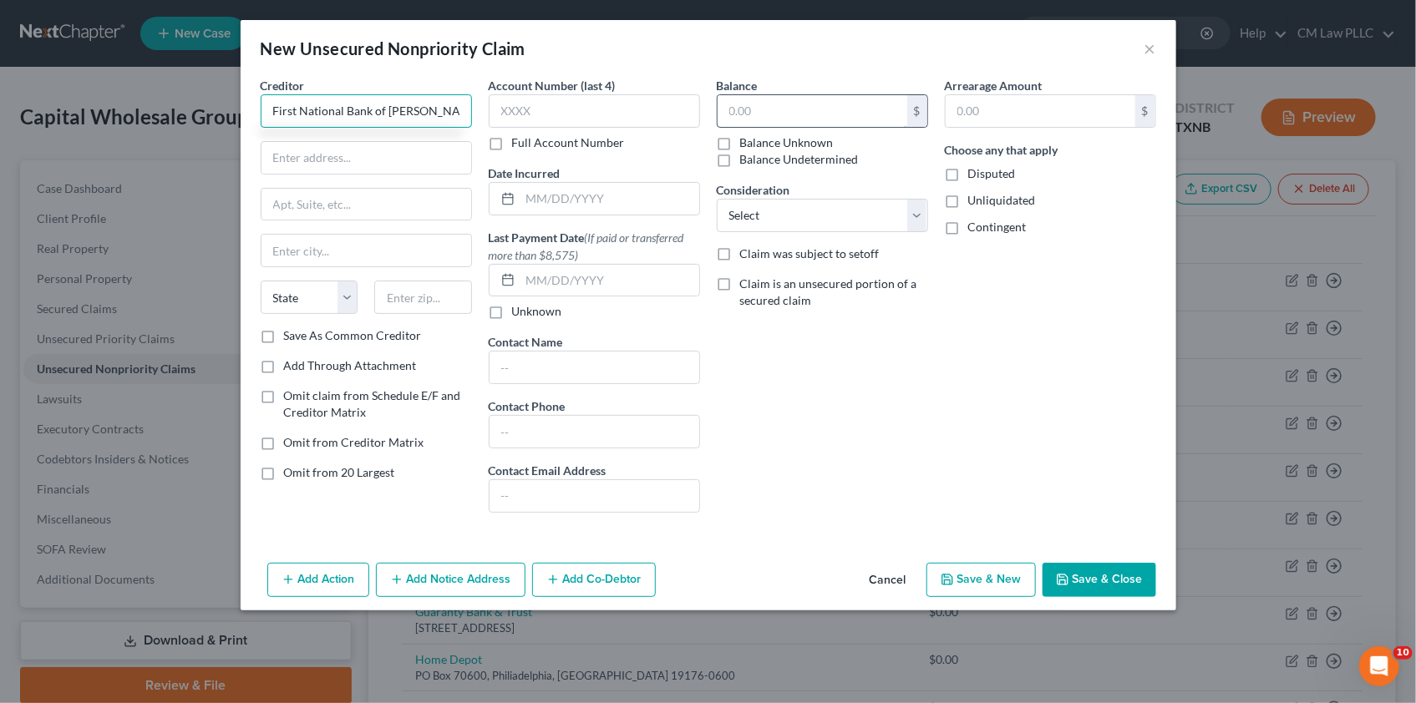
type input "First National Bank of [PERSON_NAME]"
click at [759, 113] on input "text" at bounding box center [813, 111] width 190 height 32
type input "962,620.70"
click at [1103, 580] on button "Save & Close" at bounding box center [1100, 580] width 114 height 35
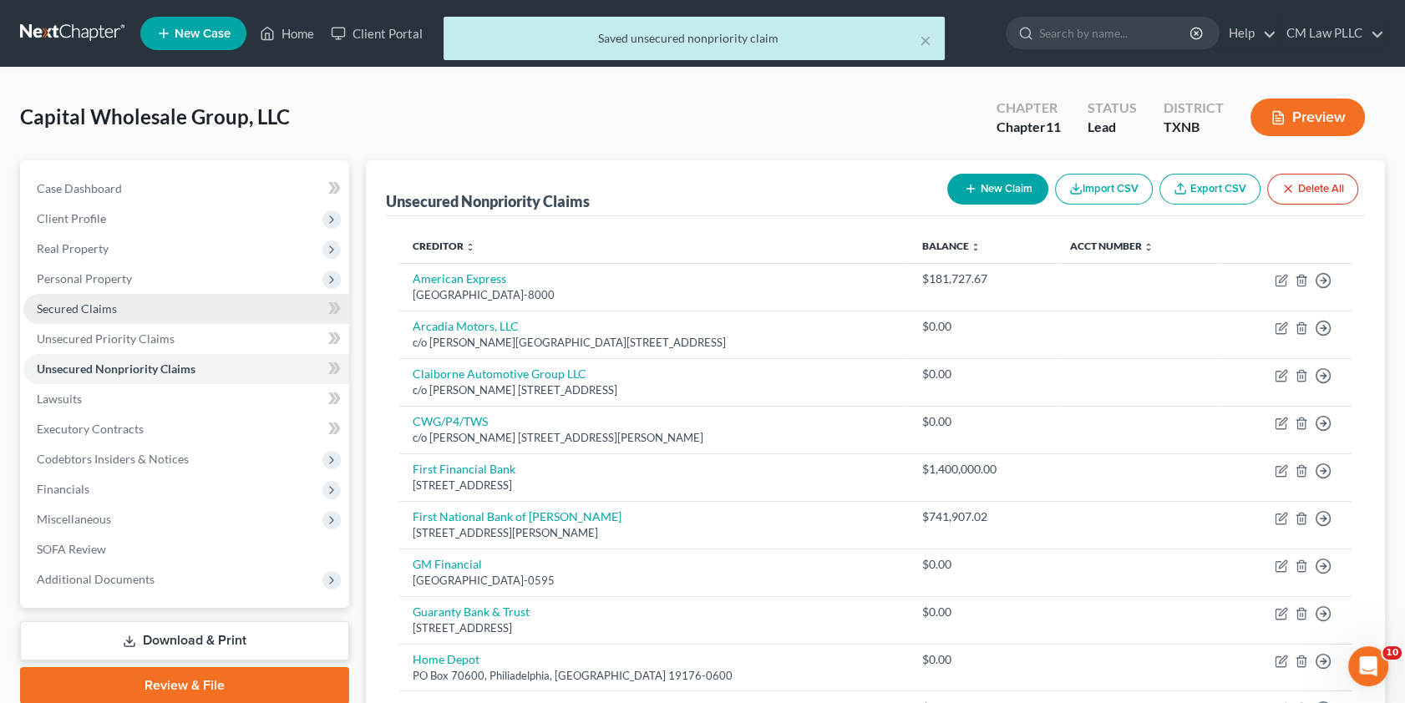
click at [77, 310] on span "Secured Claims" at bounding box center [77, 309] width 80 height 14
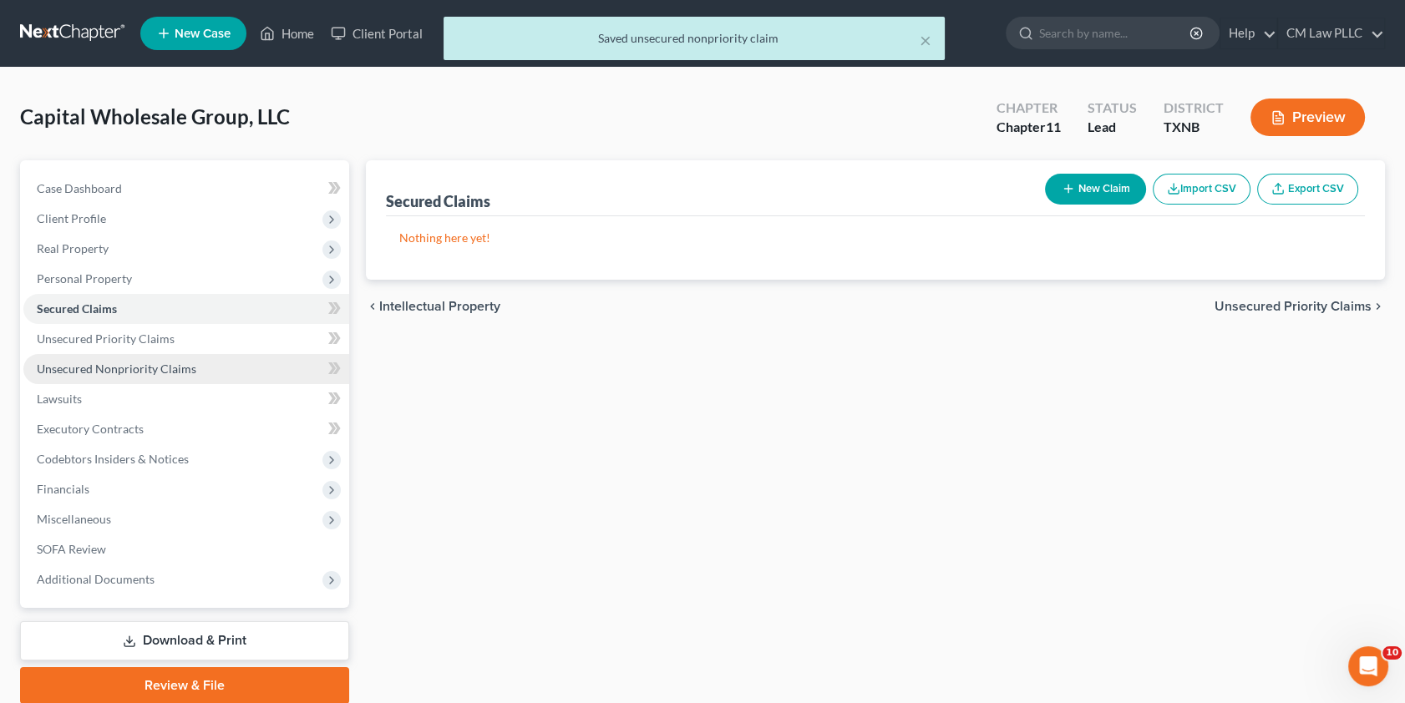
click at [95, 366] on span "Unsecured Nonpriority Claims" at bounding box center [117, 369] width 160 height 14
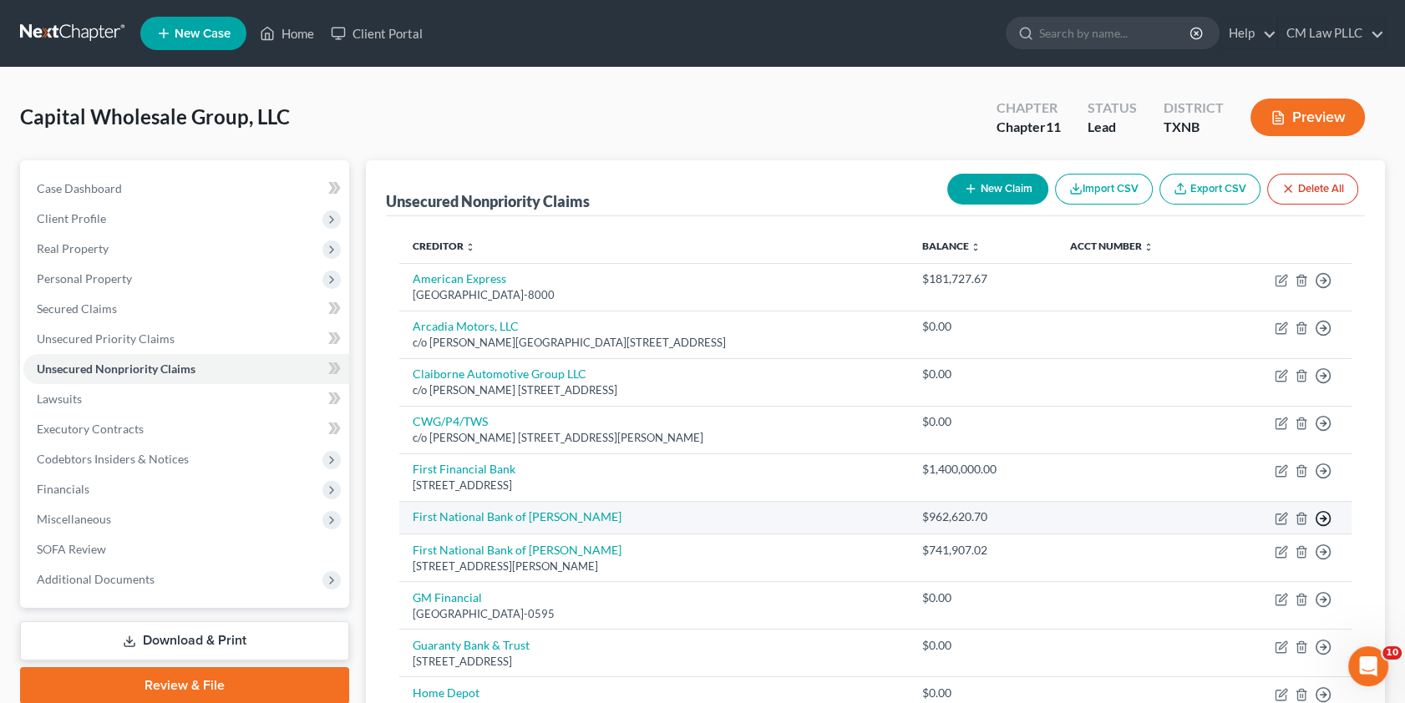
click at [1322, 513] on icon "button" at bounding box center [1323, 518] width 17 height 17
click at [1237, 531] on link "Move to D" at bounding box center [1247, 531] width 140 height 28
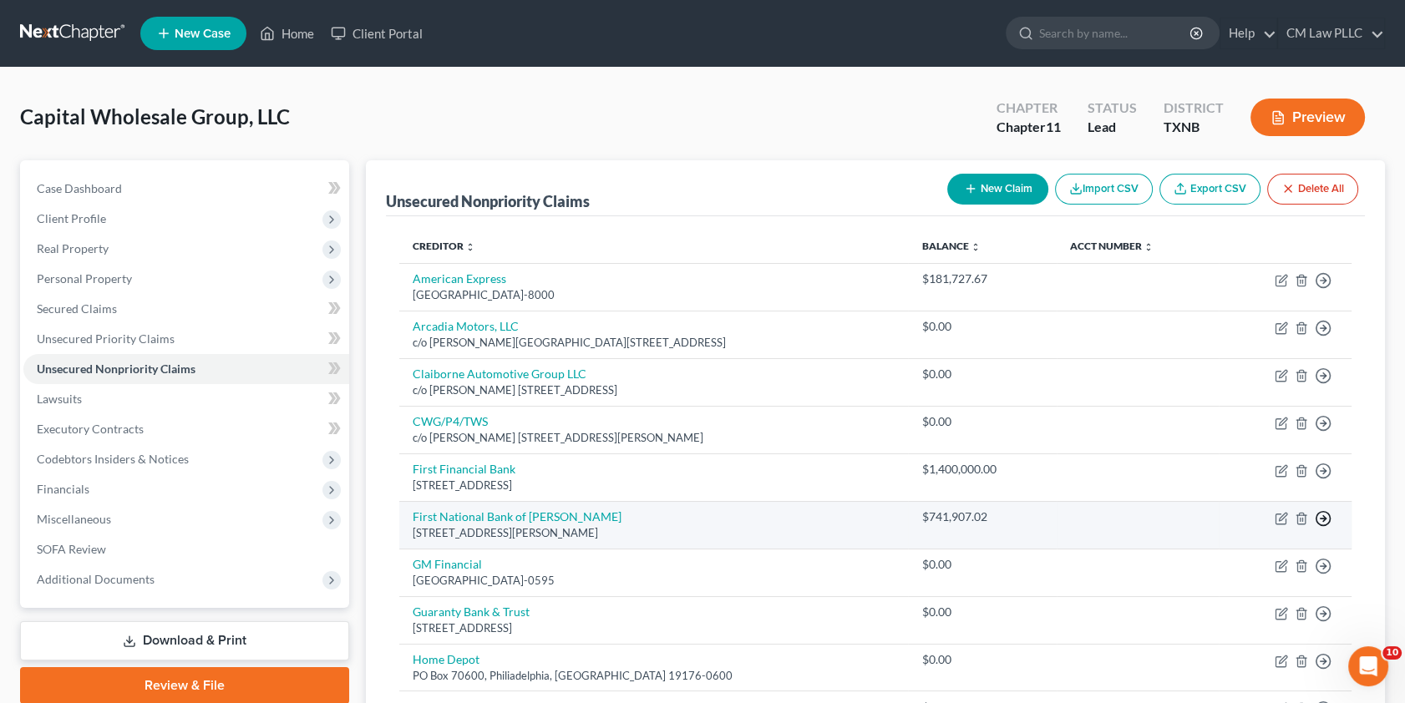
click at [1323, 518] on icon "button" at bounding box center [1323, 518] width 17 height 17
click at [1225, 533] on link "Move to D" at bounding box center [1247, 531] width 140 height 28
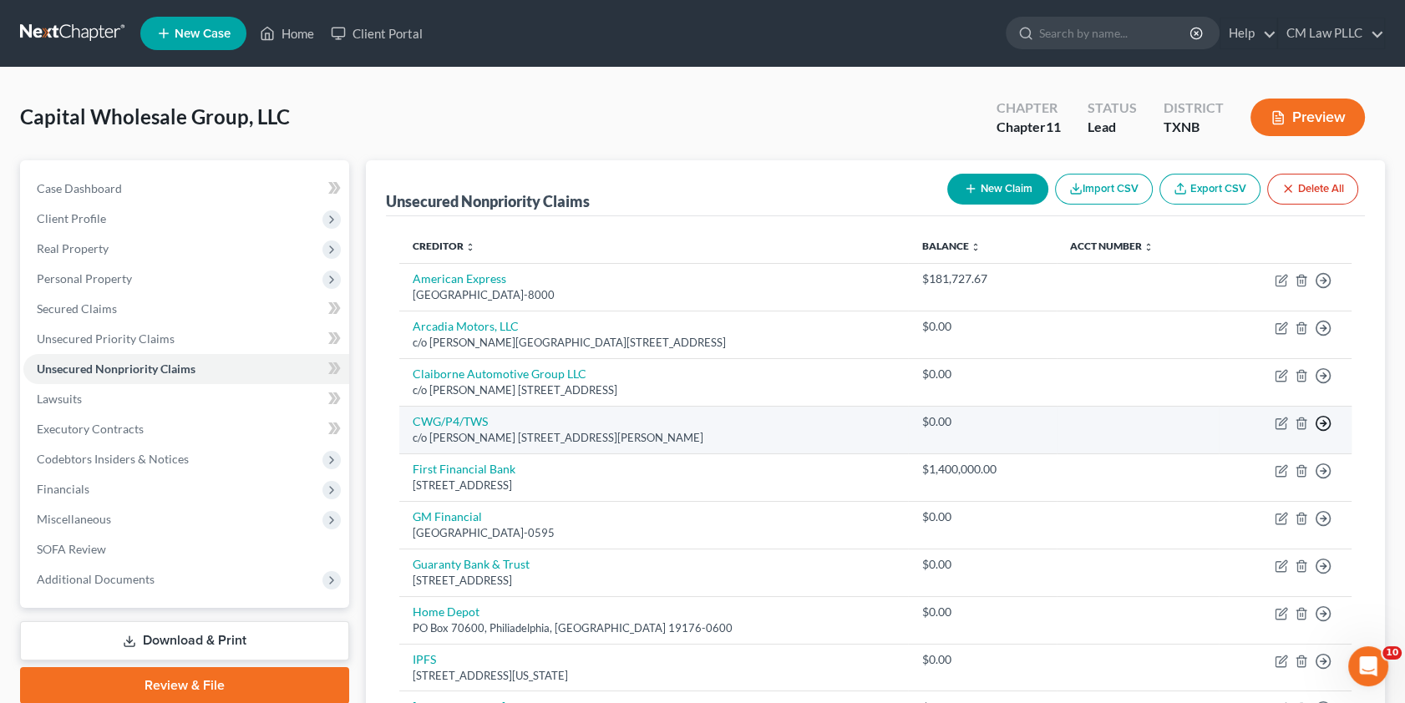
click at [1322, 419] on icon "button" at bounding box center [1323, 423] width 17 height 17
click at [1227, 520] on link "Move to Notice Only" at bounding box center [1247, 520] width 140 height 28
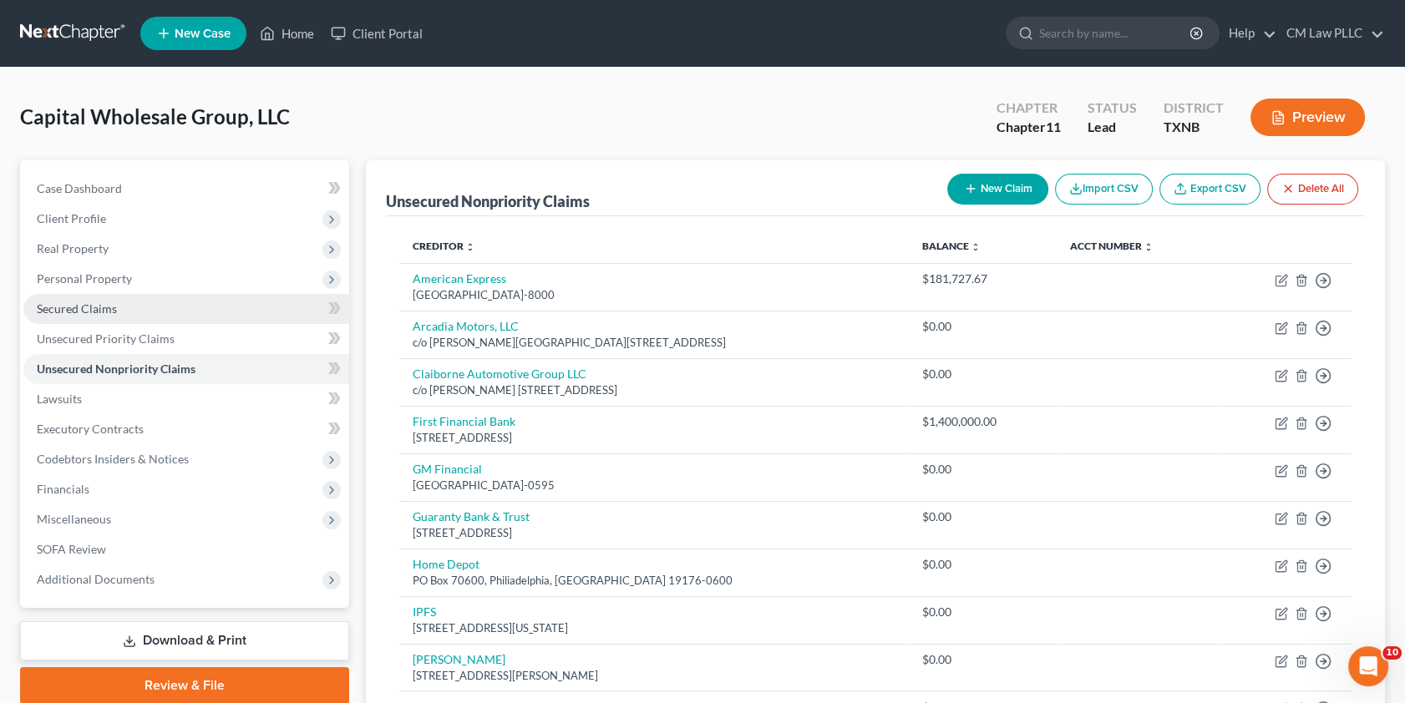
click at [93, 302] on span "Secured Claims" at bounding box center [77, 309] width 80 height 14
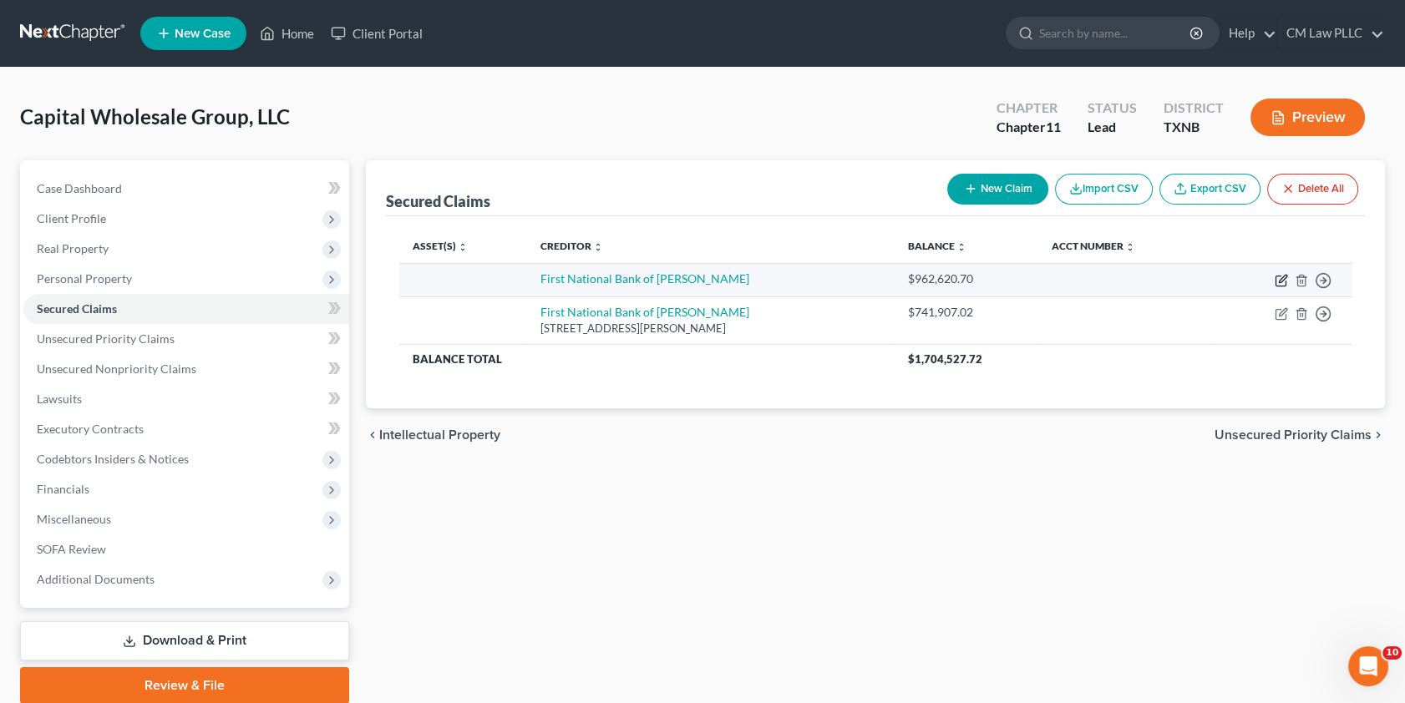
click at [1281, 277] on icon "button" at bounding box center [1281, 282] width 10 height 10
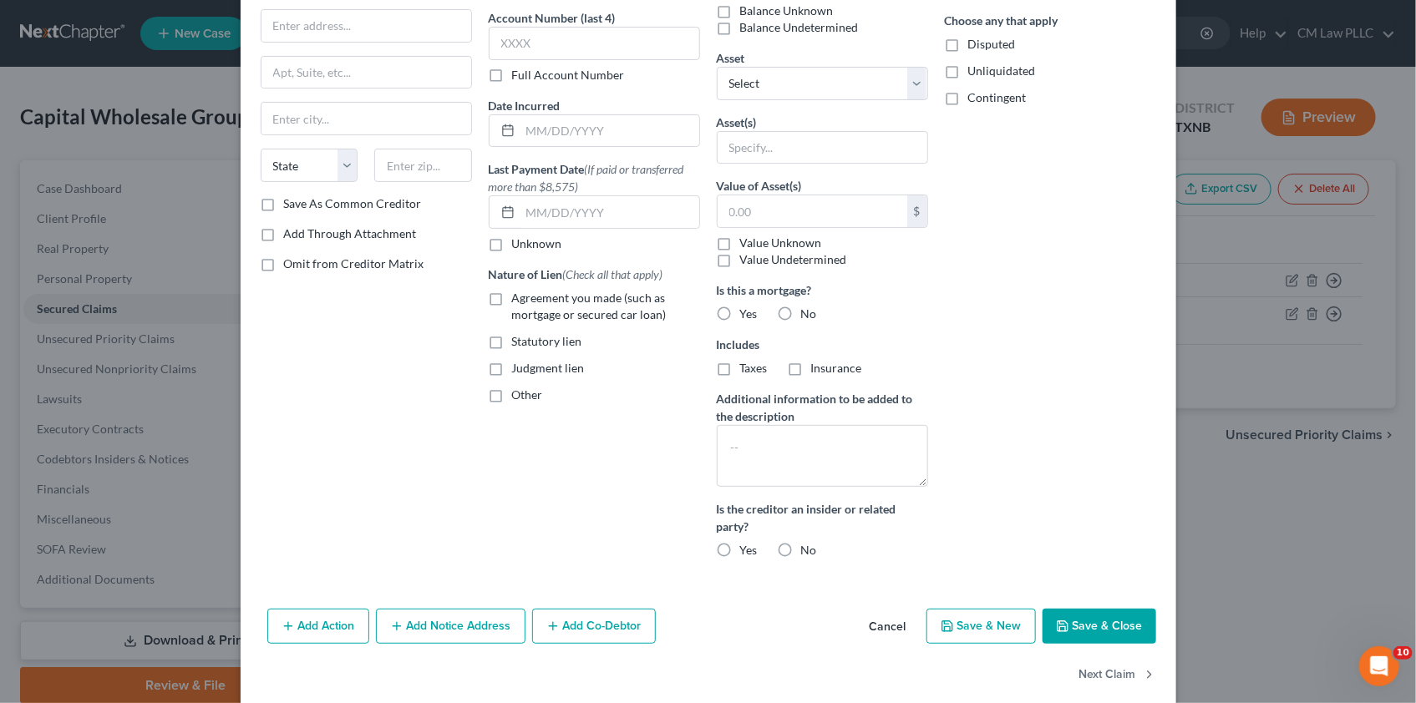
scroll to position [153, 0]
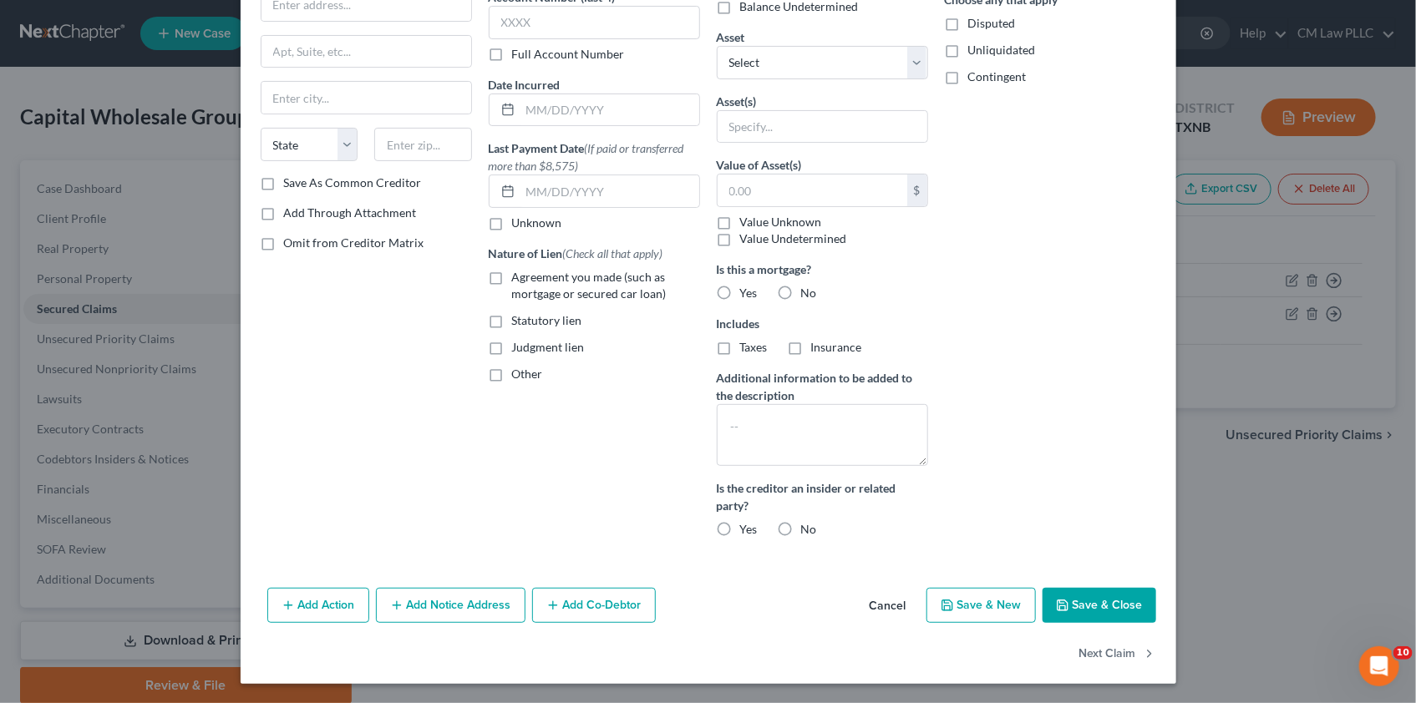
click at [567, 606] on button "Add Co-Debtor" at bounding box center [594, 605] width 124 height 35
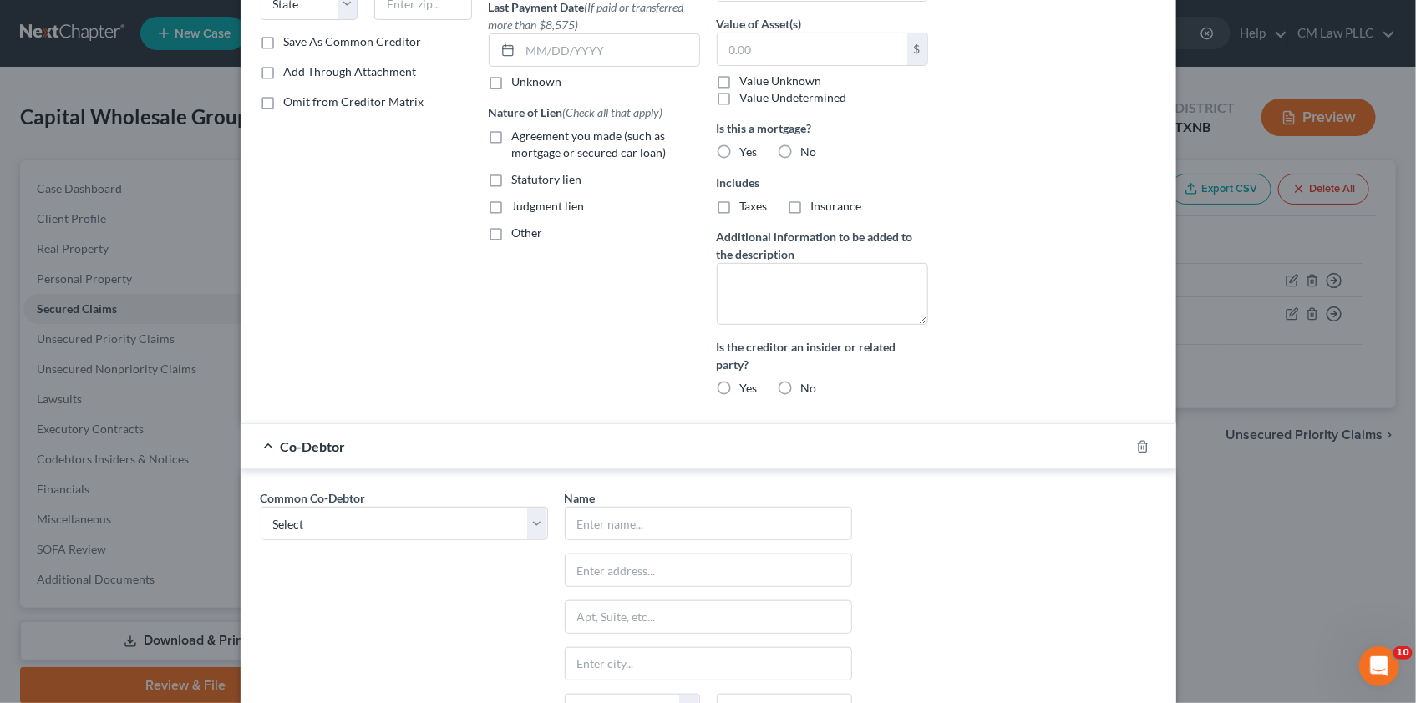
scroll to position [305, 0]
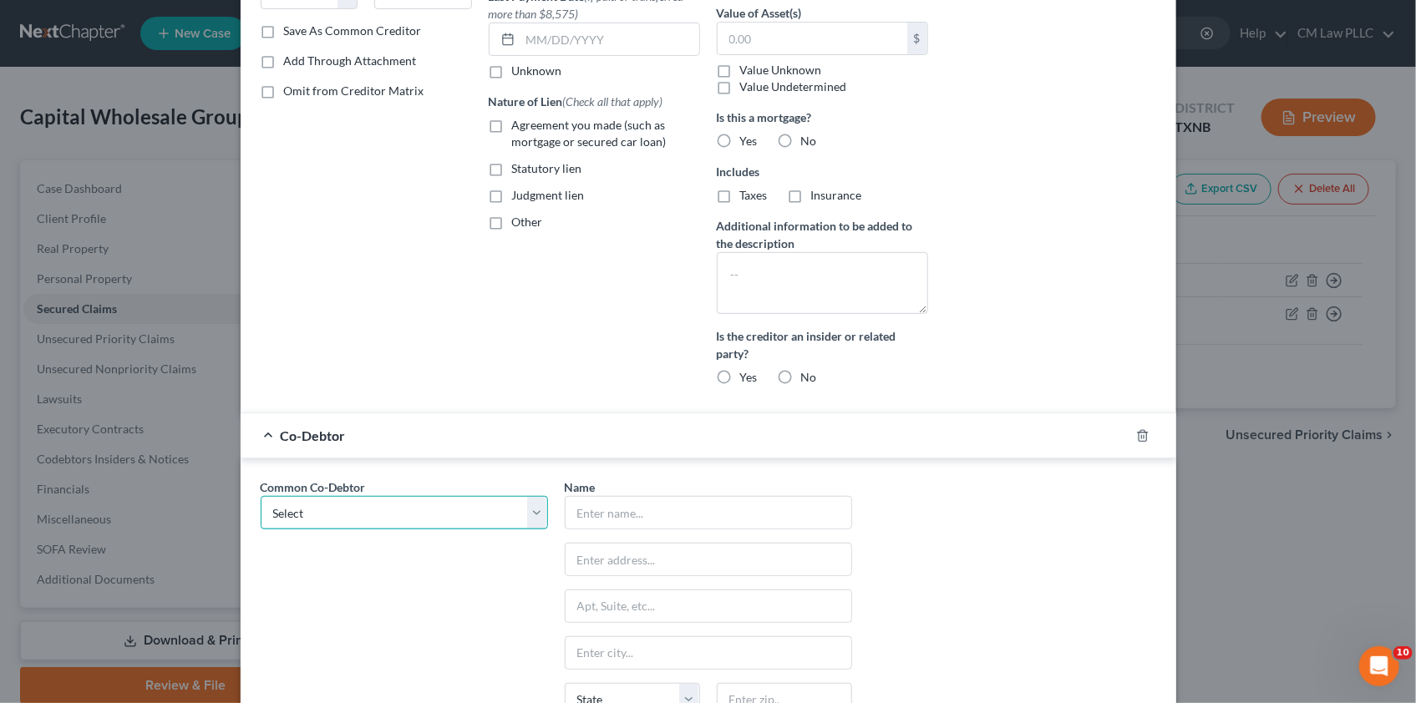
click at [531, 507] on select "Select [PERSON_NAME] [PERSON_NAME]" at bounding box center [404, 512] width 287 height 33
select select "0"
click at [261, 496] on select "Select [PERSON_NAME] [PERSON_NAME]" at bounding box center [404, 512] width 287 height 33
type input "[PERSON_NAME]"
type input "[STREET_ADDRESS][PERSON_NAME]"
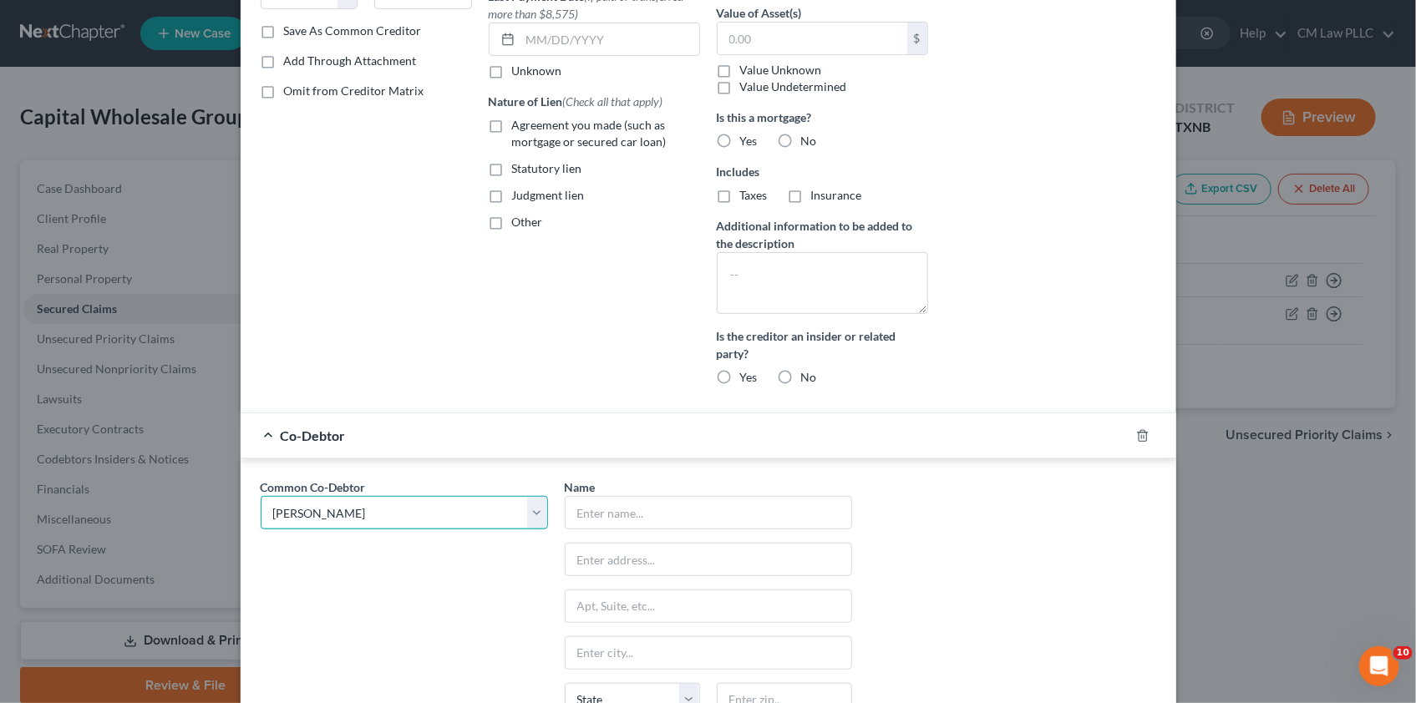
type input "Longview"
select select "45"
type input "75604"
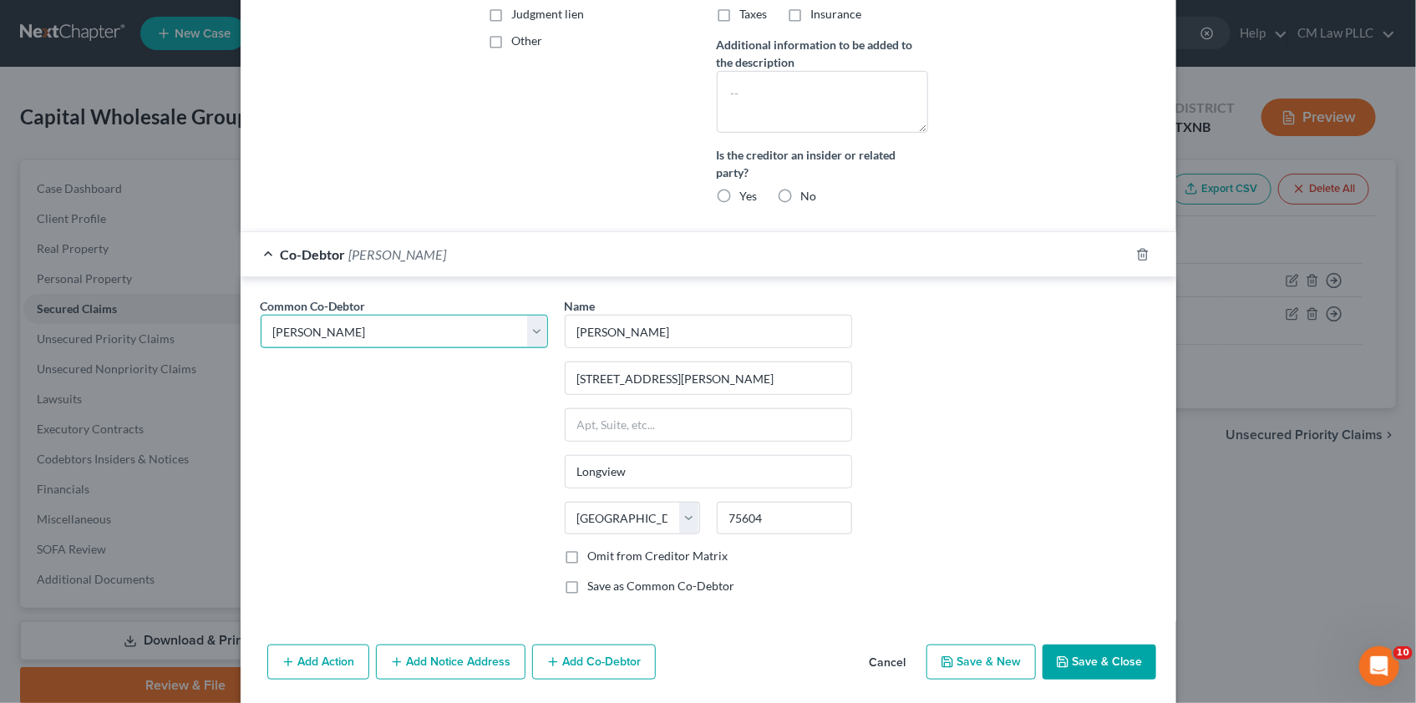
scroll to position [533, 0]
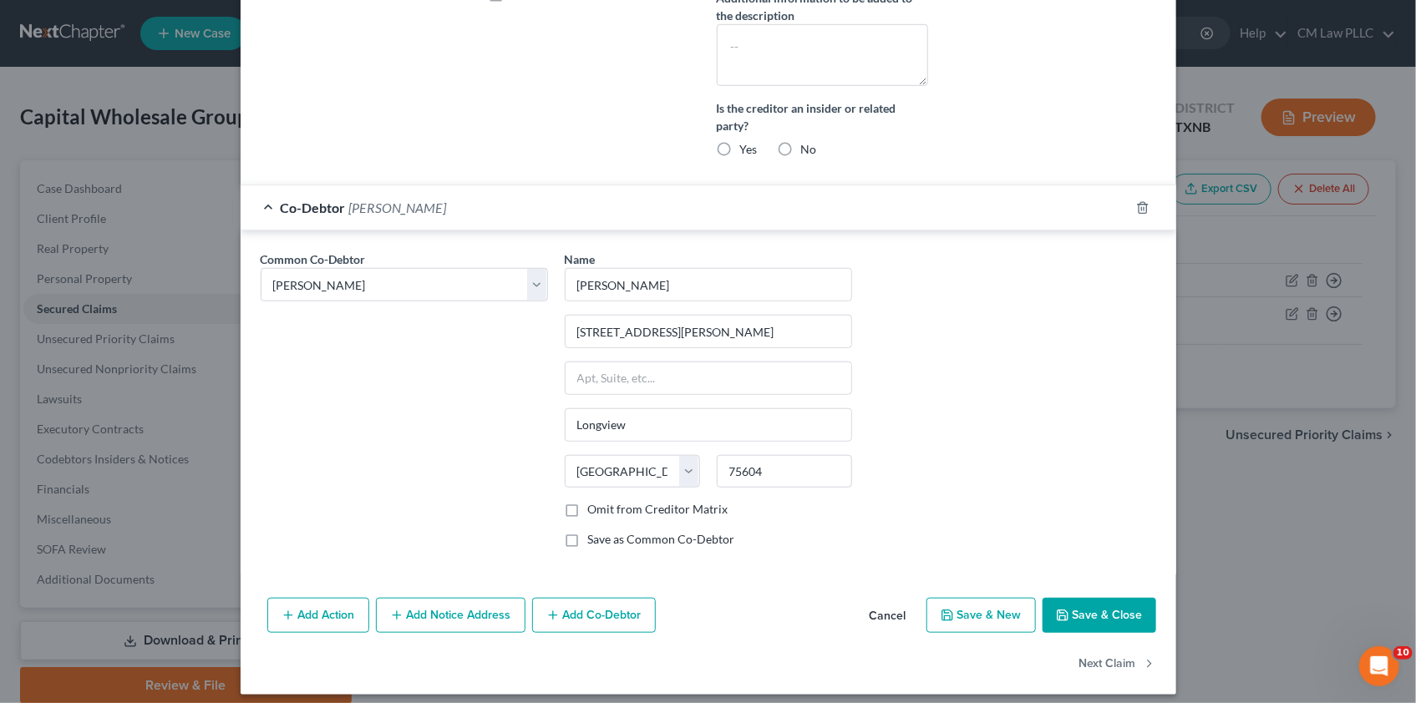
click at [584, 617] on button "Add Co-Debtor" at bounding box center [594, 615] width 124 height 35
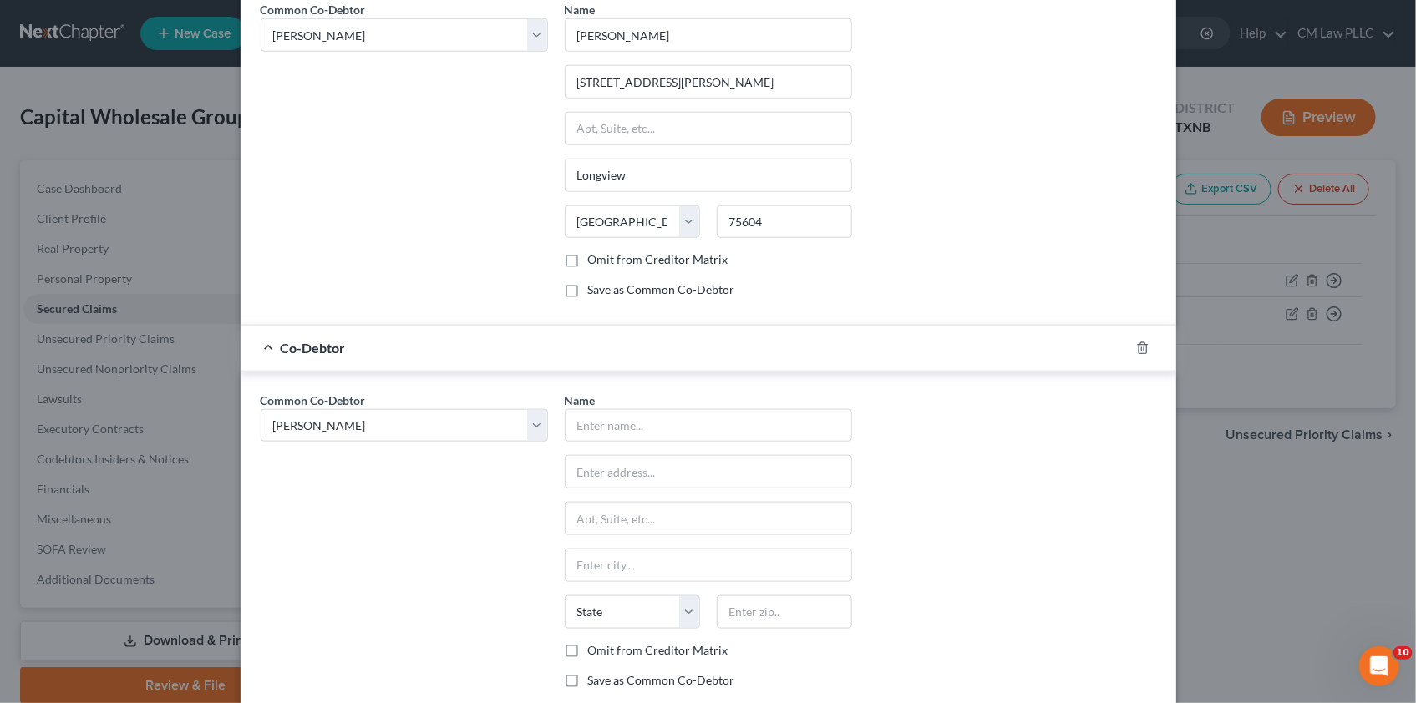
scroll to position [836, 0]
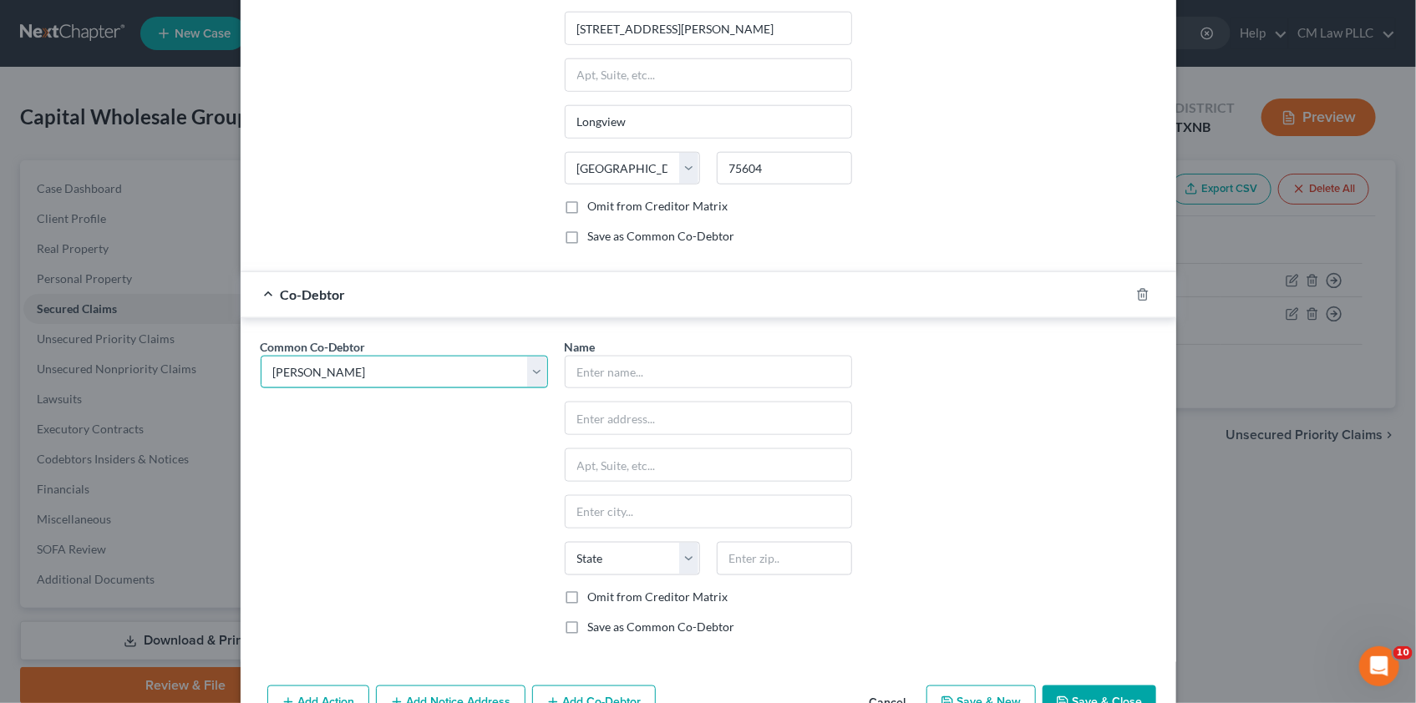
drag, startPoint x: 532, startPoint y: 368, endPoint x: 524, endPoint y: 388, distance: 21.7
click at [532, 368] on select "Select [PERSON_NAME] [PERSON_NAME]" at bounding box center [404, 372] width 287 height 33
select select "1"
click at [261, 356] on select "Select [PERSON_NAME] [PERSON_NAME]" at bounding box center [404, 372] width 287 height 33
select select "1"
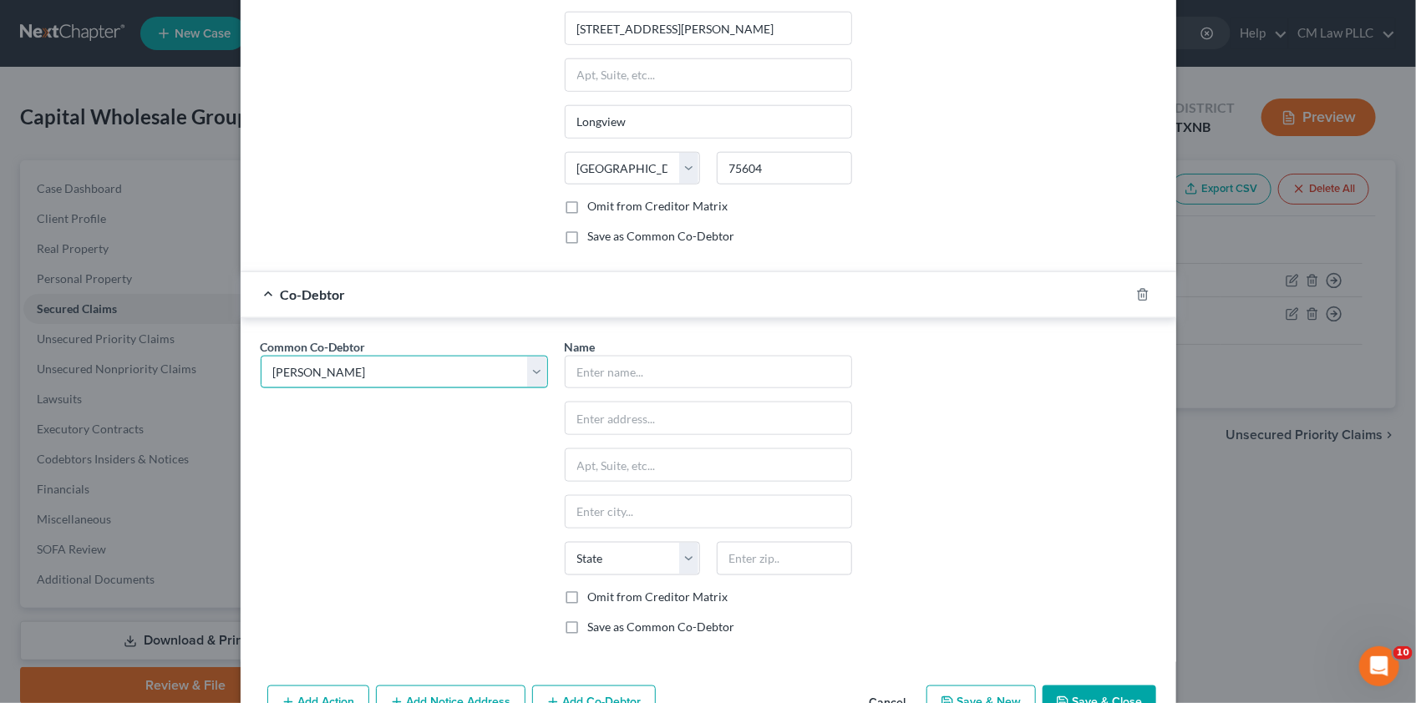
type input "[PERSON_NAME]"
type input "[STREET_ADDRESS][PERSON_NAME]"
type input "Longview"
select select "45"
type input "75604"
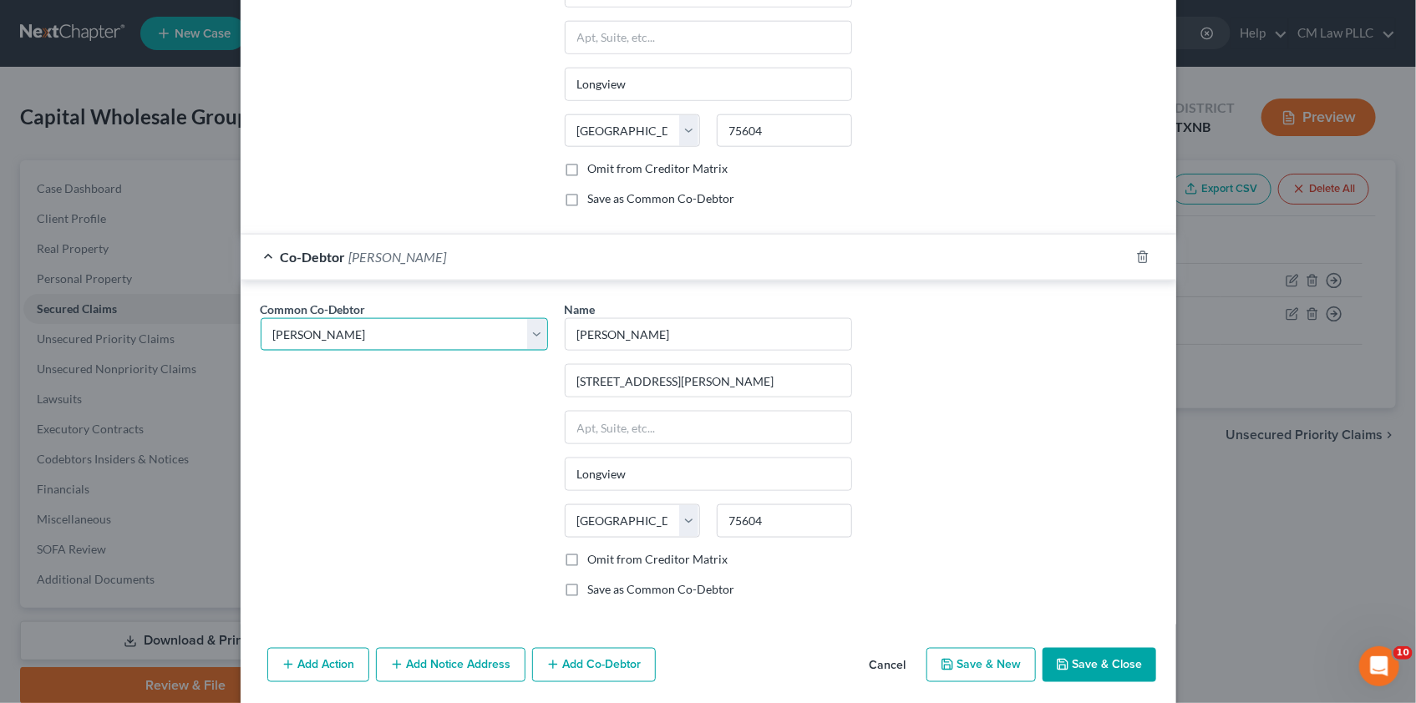
scroll to position [932, 0]
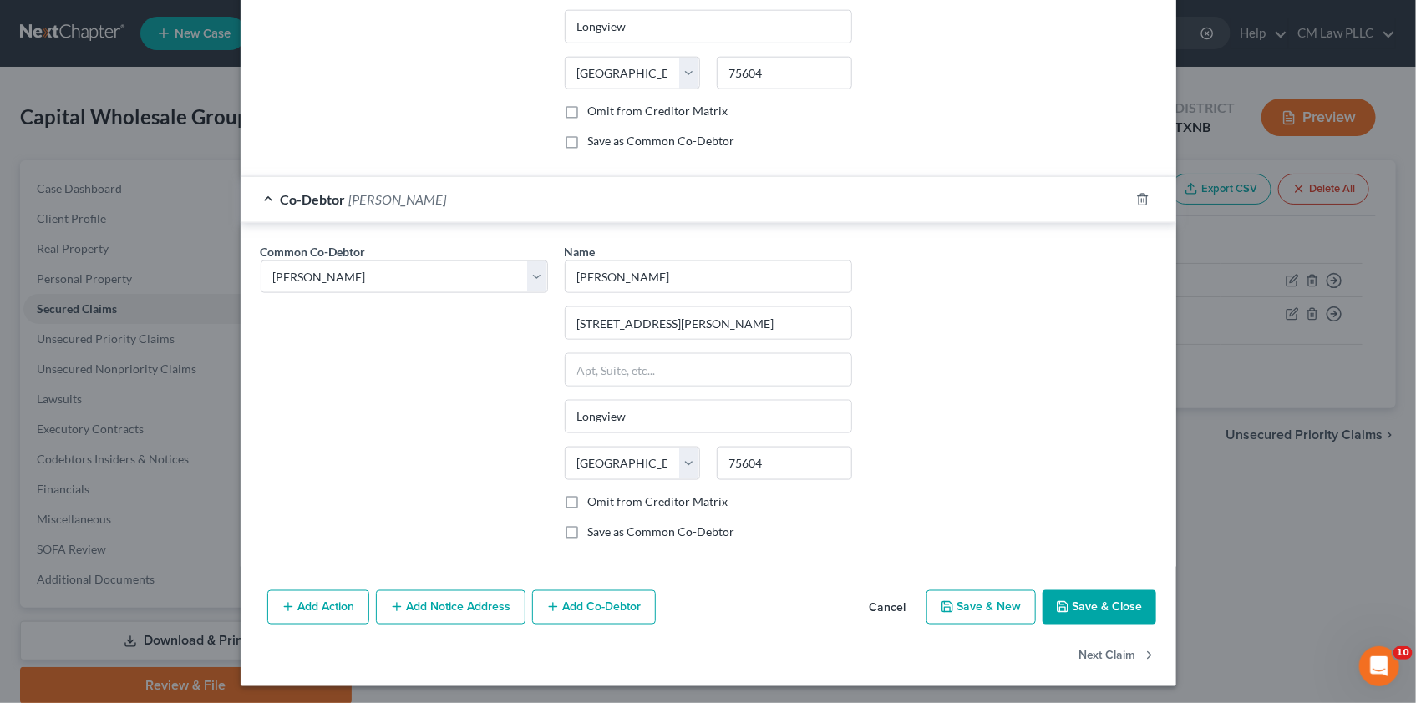
click at [1093, 604] on button "Save & Close" at bounding box center [1100, 608] width 114 height 35
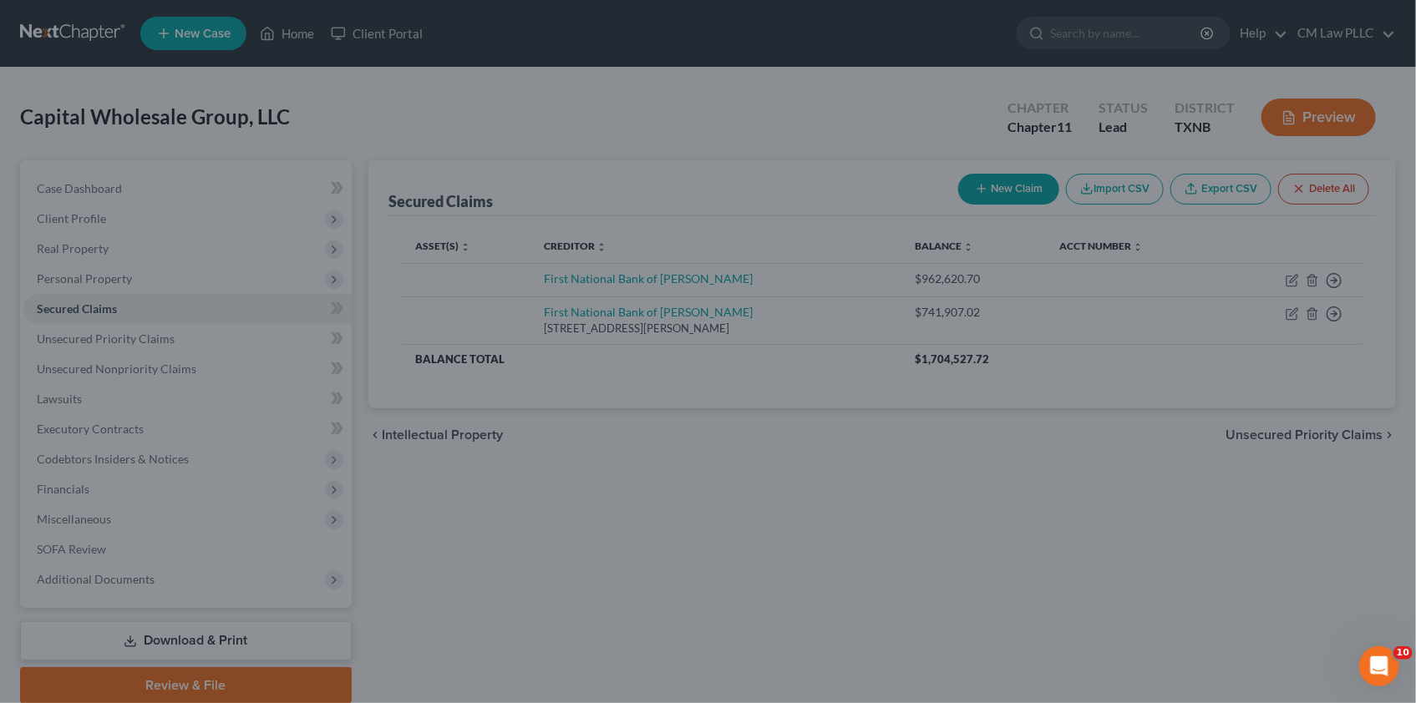
scroll to position [777, 0]
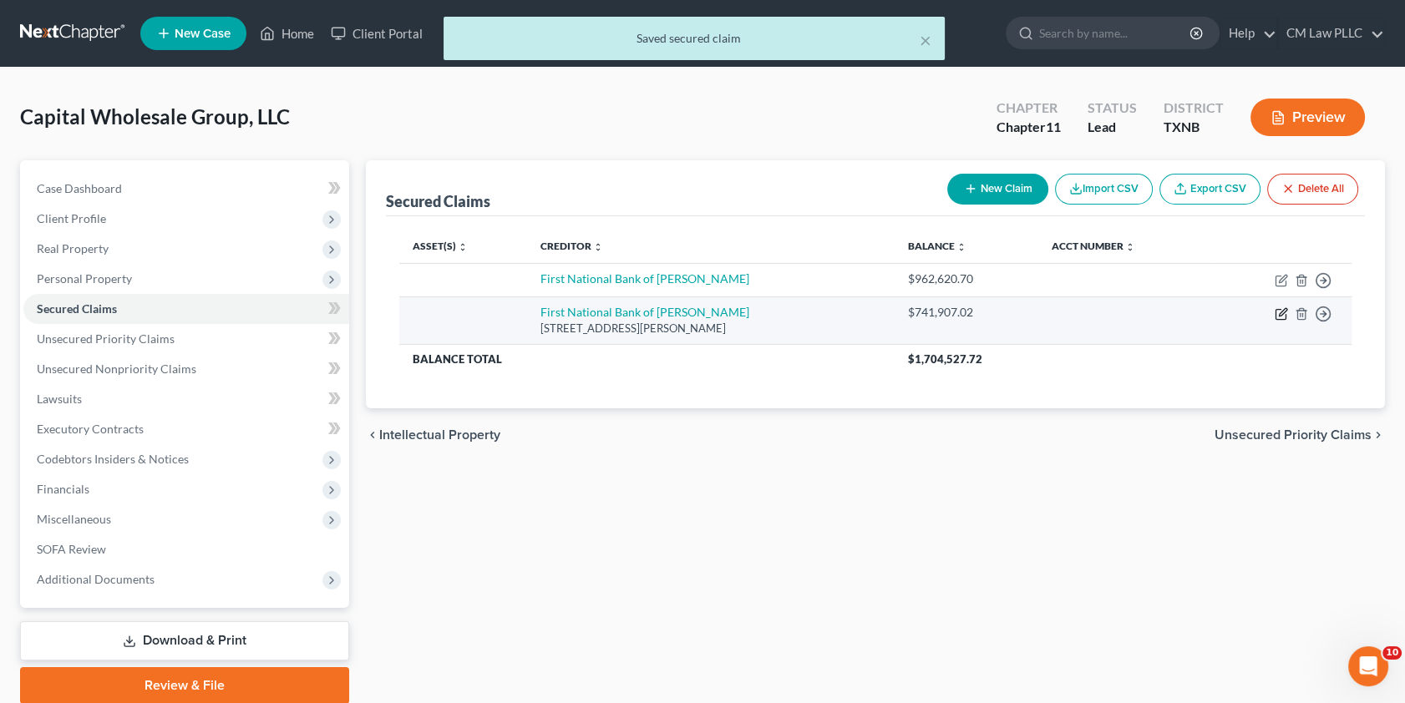
click at [1277, 313] on icon "button" at bounding box center [1281, 313] width 13 height 13
select select "45"
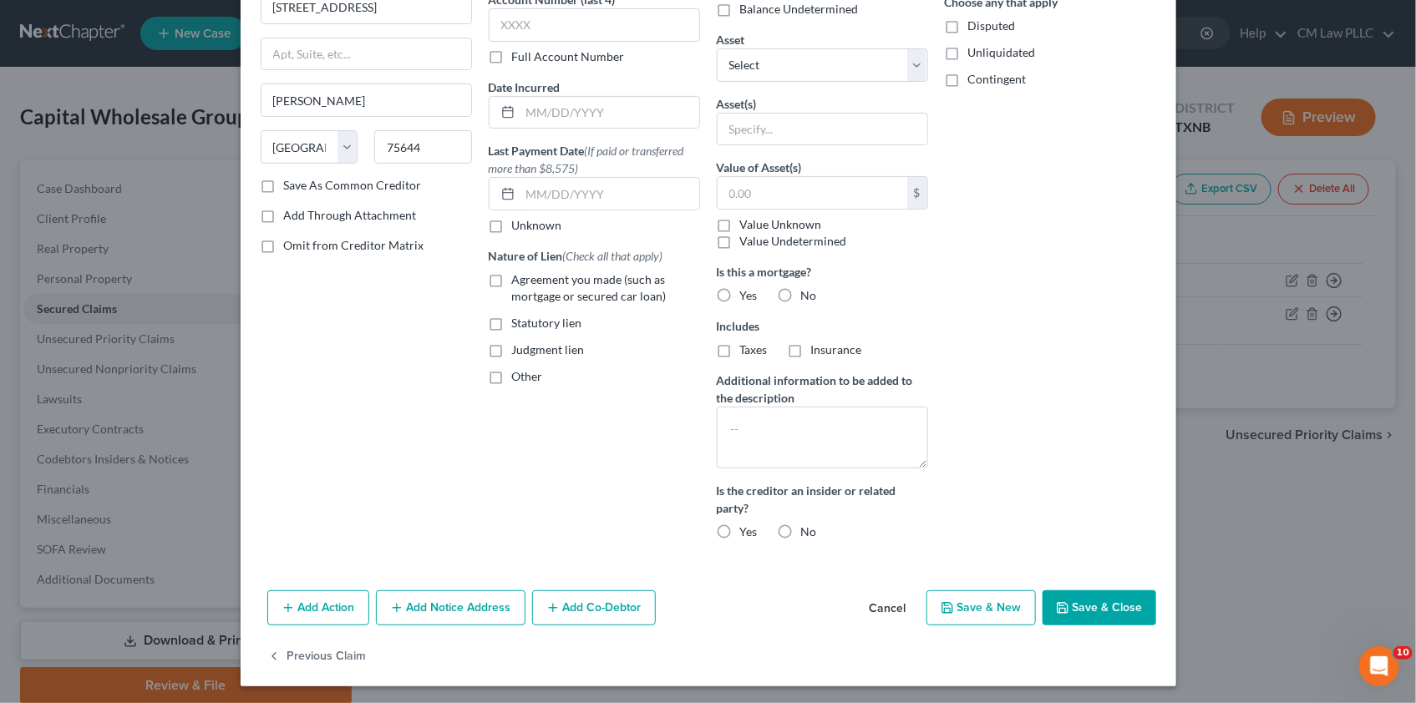
scroll to position [153, 0]
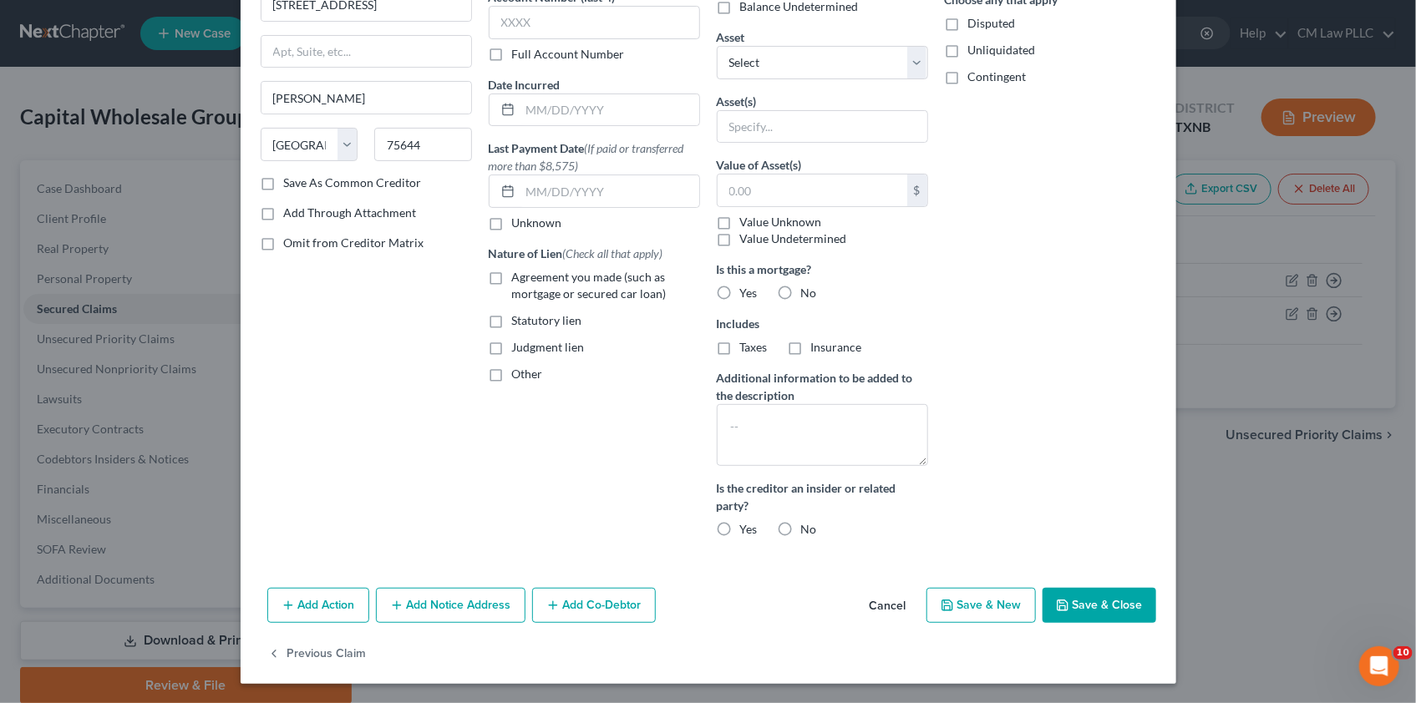
drag, startPoint x: 576, startPoint y: 600, endPoint x: 602, endPoint y: 536, distance: 68.9
click at [576, 600] on button "Add Co-Debtor" at bounding box center [594, 605] width 124 height 35
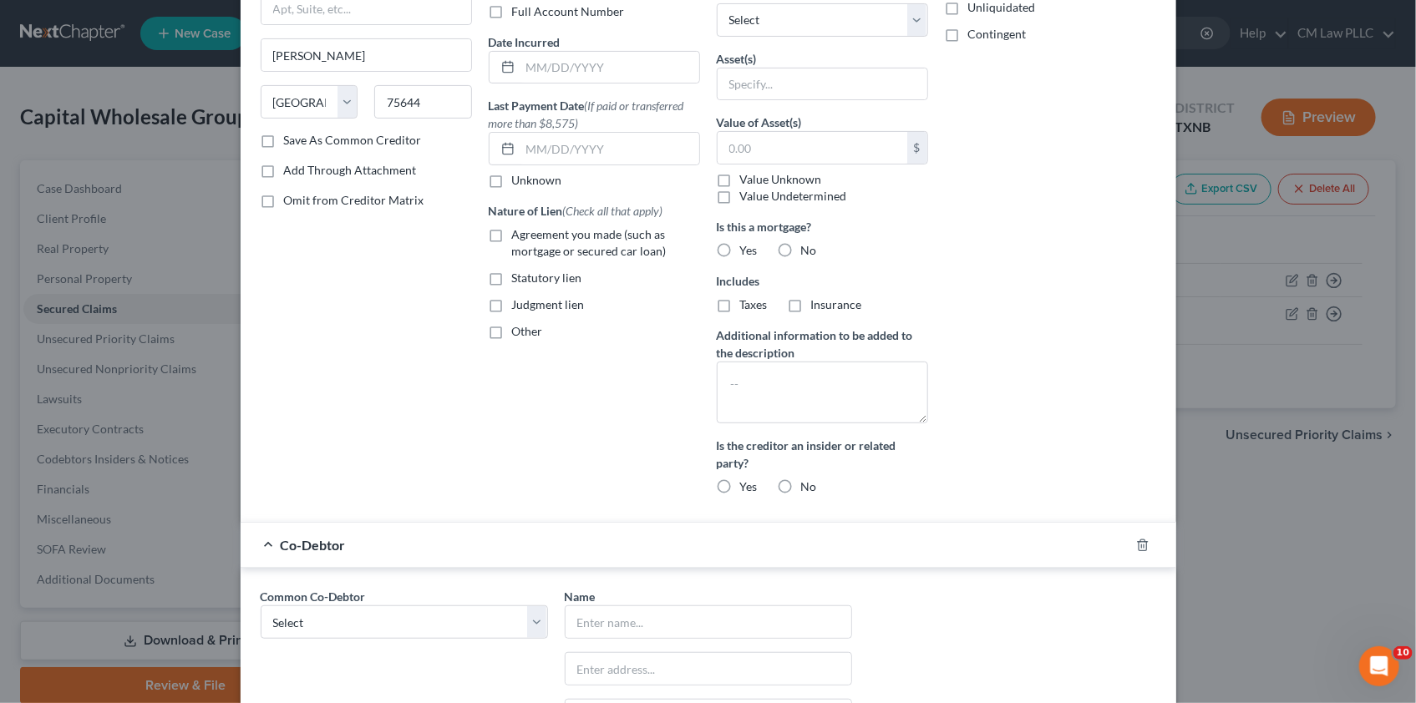
scroll to position [305, 0]
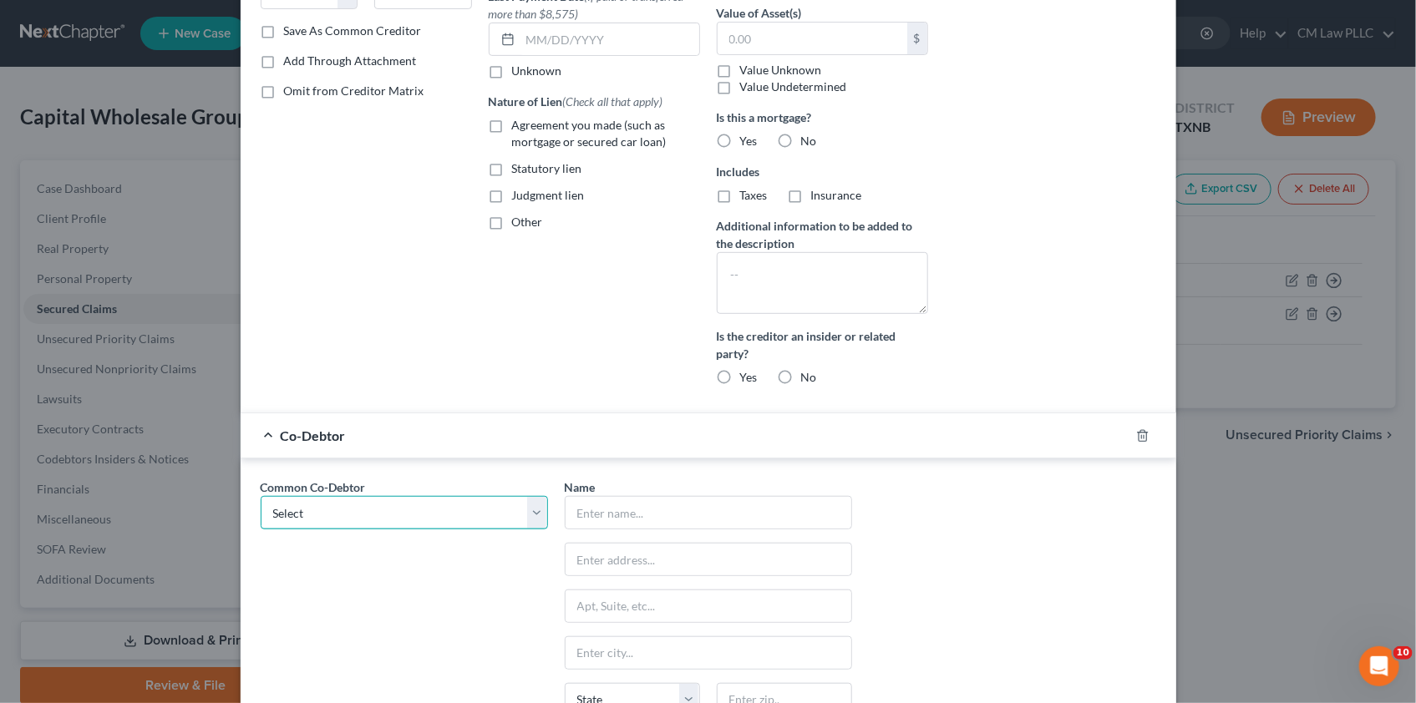
click at [528, 510] on select "Select [PERSON_NAME] [PERSON_NAME]" at bounding box center [404, 512] width 287 height 33
select select "0"
click at [261, 496] on select "Select [PERSON_NAME] [PERSON_NAME]" at bounding box center [404, 512] width 287 height 33
type input "[PERSON_NAME]"
type input "[STREET_ADDRESS][PERSON_NAME]"
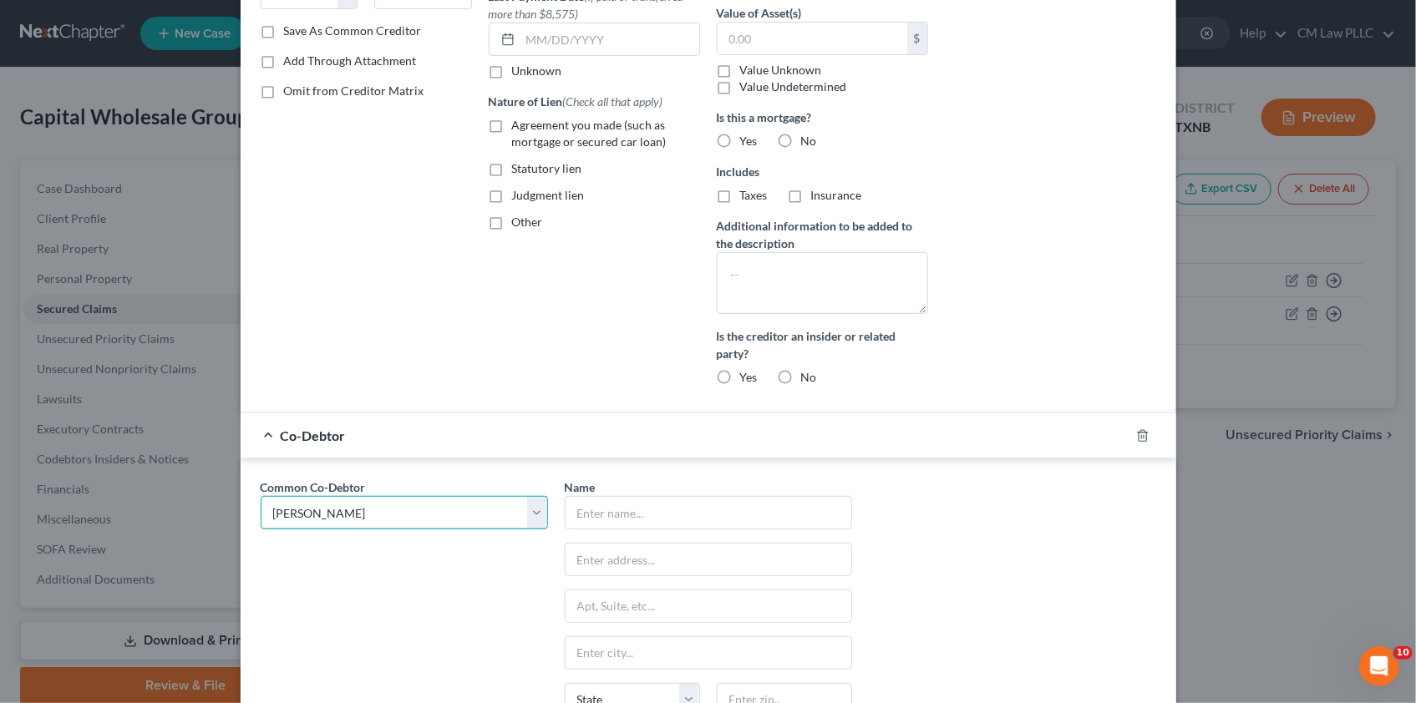
type input "Longview"
select select "45"
type input "75604"
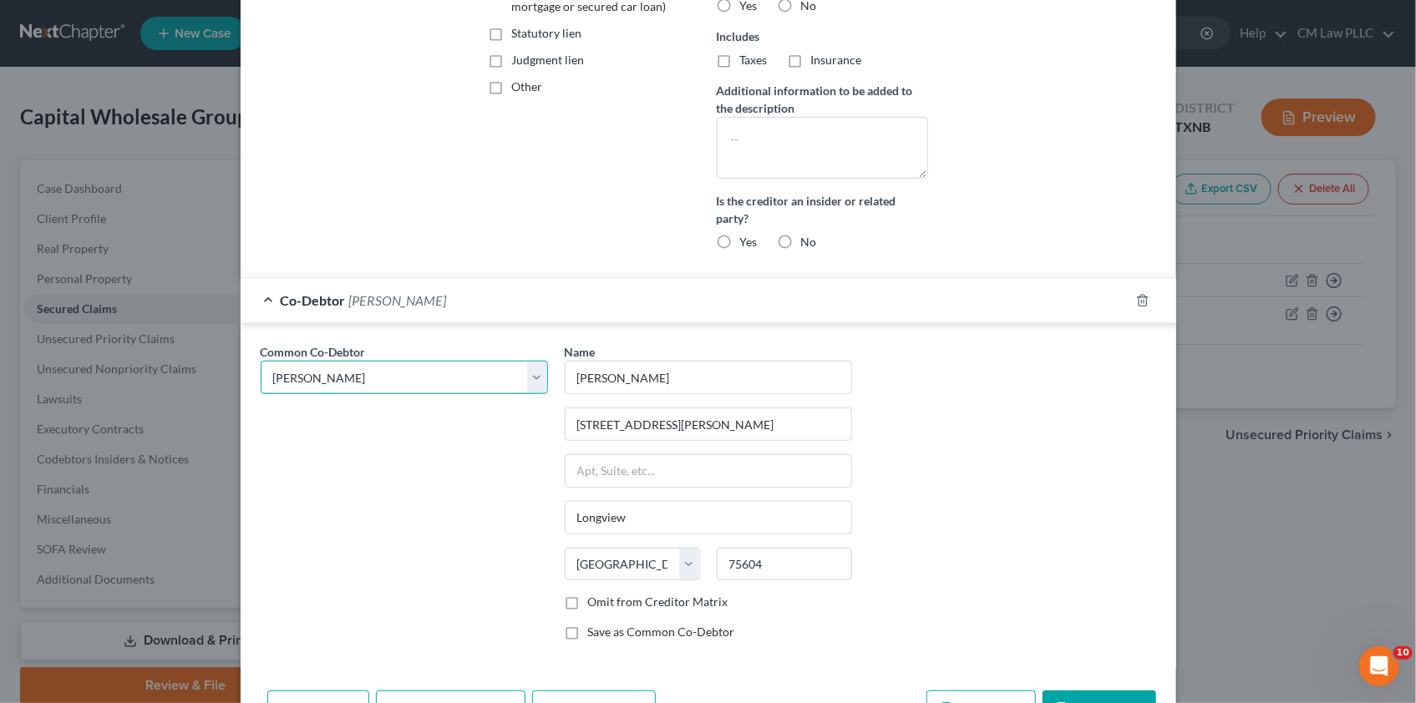
scroll to position [543, 0]
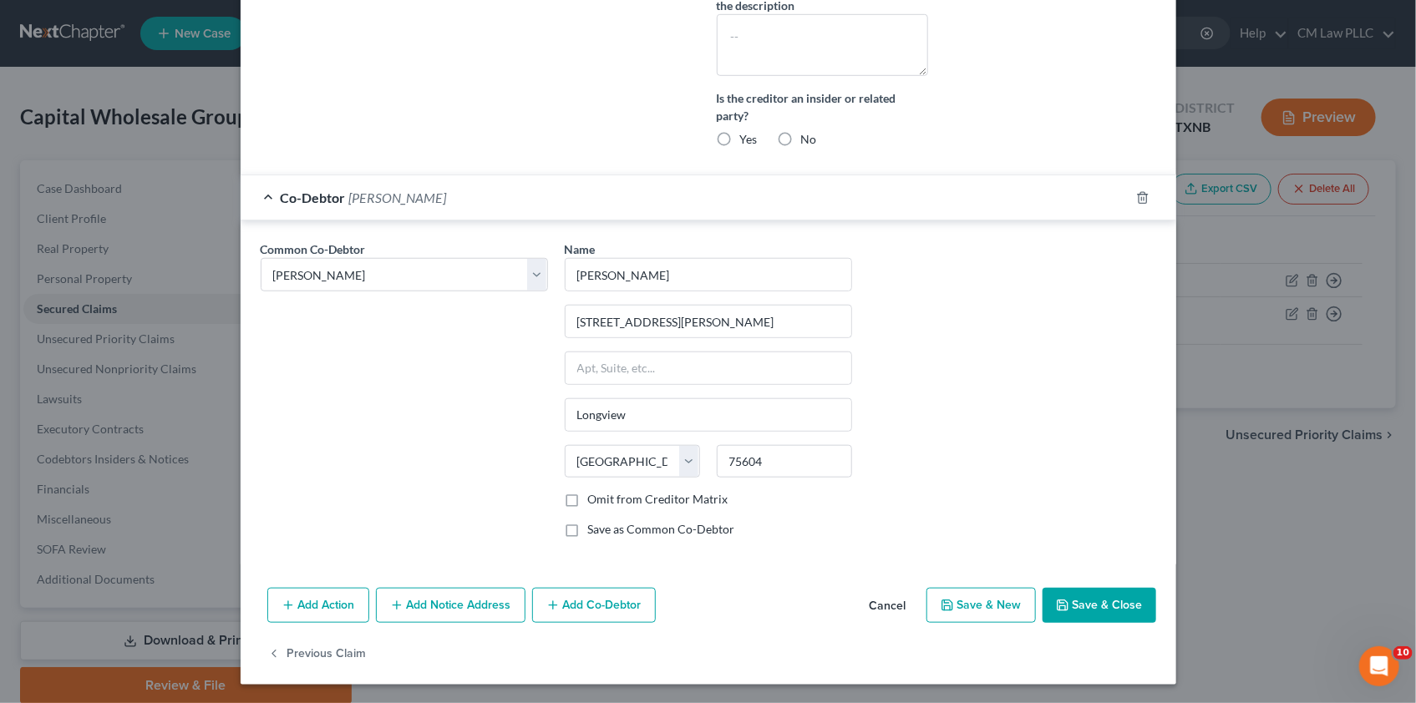
click at [571, 598] on button "Add Co-Debtor" at bounding box center [594, 605] width 124 height 35
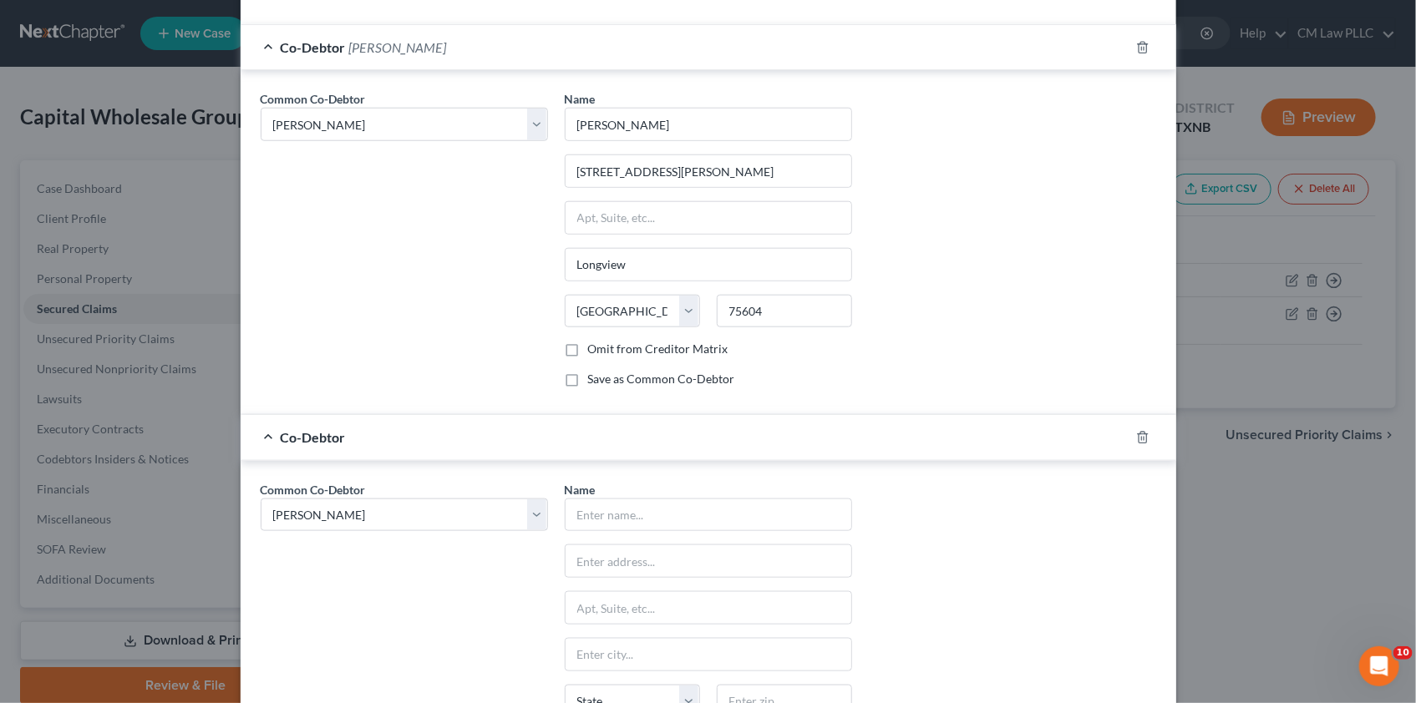
scroll to position [694, 0]
click at [526, 510] on select "Select [PERSON_NAME] [PERSON_NAME]" at bounding box center [404, 514] width 287 height 33
select select "1"
click at [261, 498] on select "Select [PERSON_NAME] [PERSON_NAME]" at bounding box center [404, 514] width 287 height 33
select select "1"
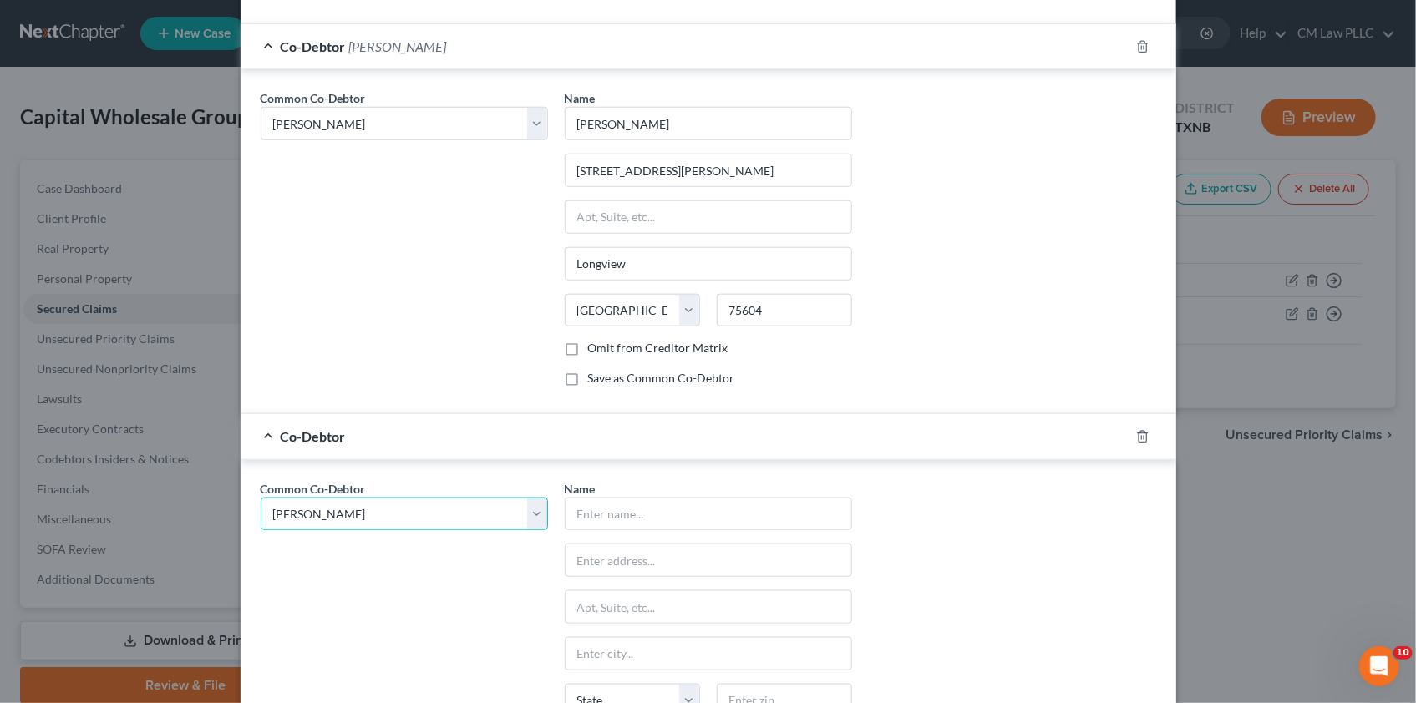
type input "[PERSON_NAME]"
type input "[STREET_ADDRESS][PERSON_NAME]"
type input "Longview"
select select "45"
type input "75604"
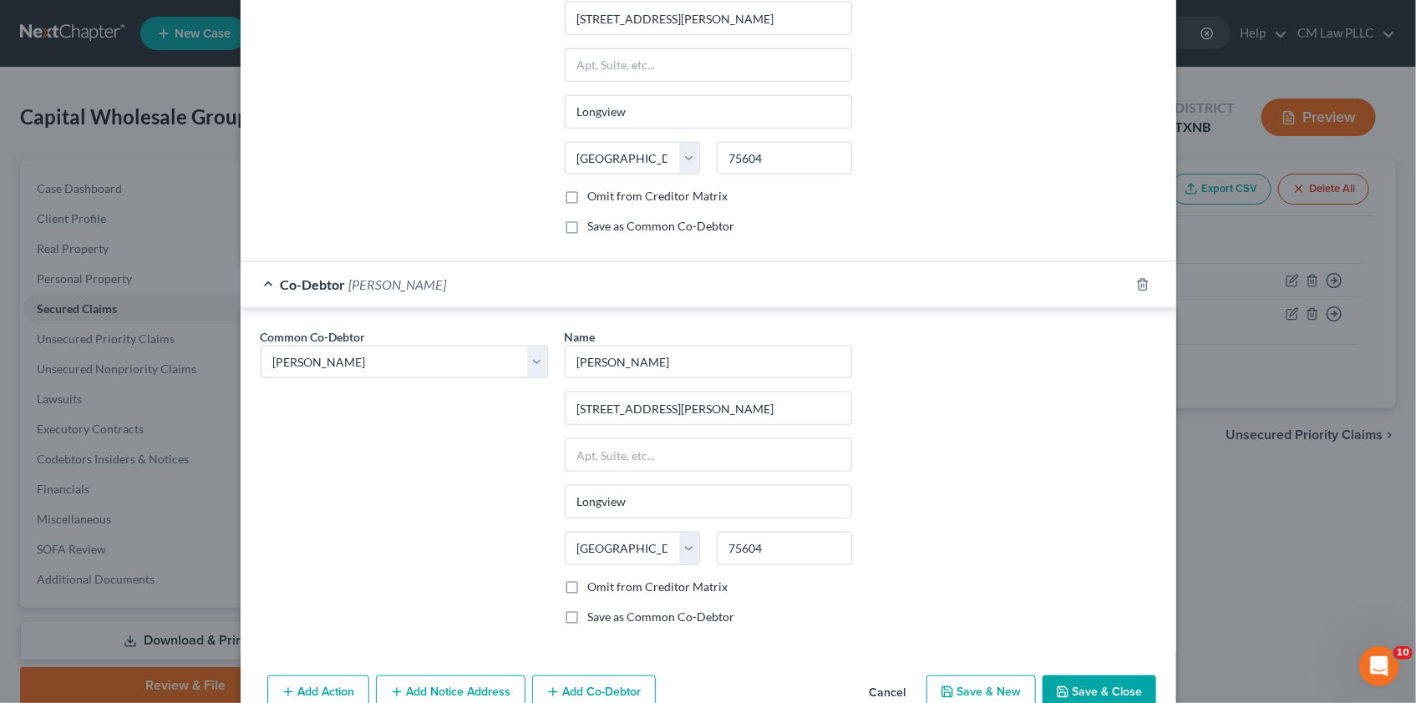
click at [1088, 685] on button "Save & Close" at bounding box center [1100, 693] width 114 height 35
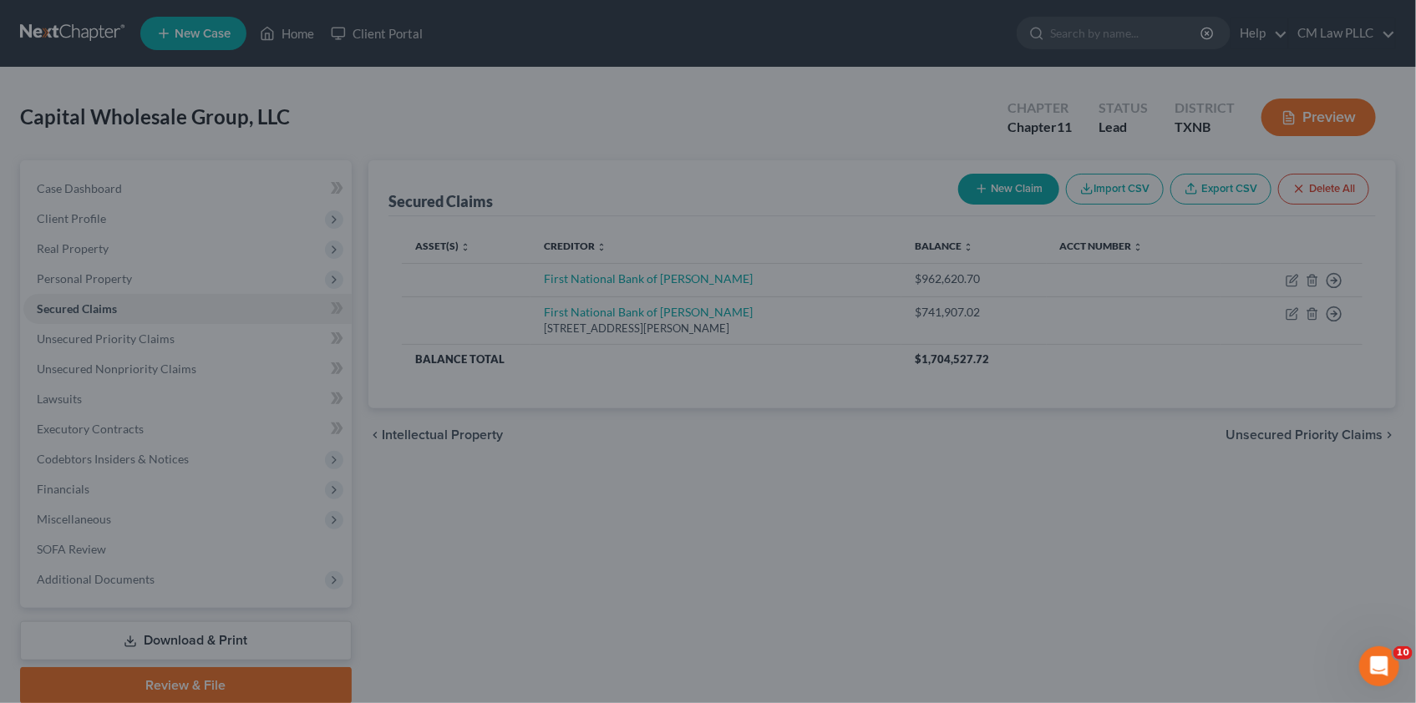
scroll to position [692, 0]
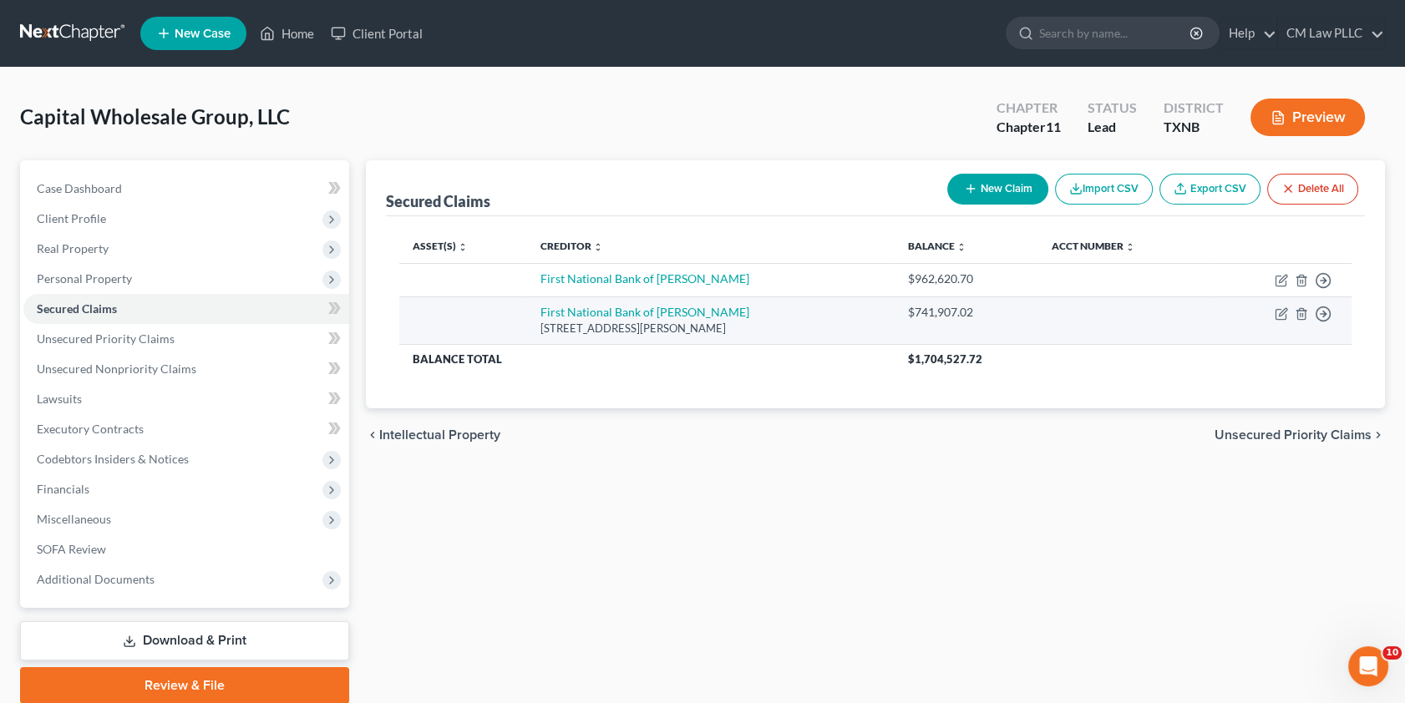
drag, startPoint x: 549, startPoint y: 326, endPoint x: 709, endPoint y: 328, distance: 160.4
click at [709, 328] on div "[STREET_ADDRESS][PERSON_NAME]" at bounding box center [712, 329] width 342 height 16
copy div "[STREET_ADDRESS][PERSON_NAME]"
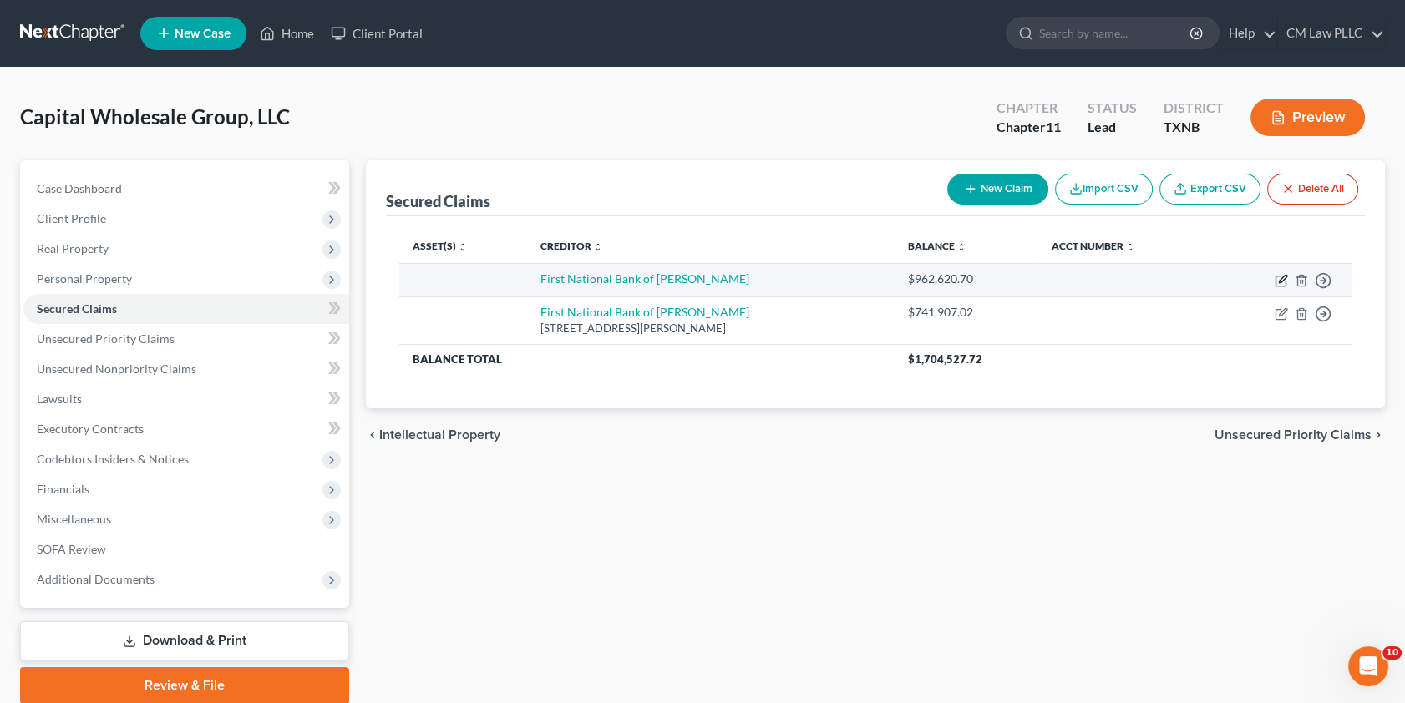
click at [1280, 277] on icon "button" at bounding box center [1281, 282] width 10 height 10
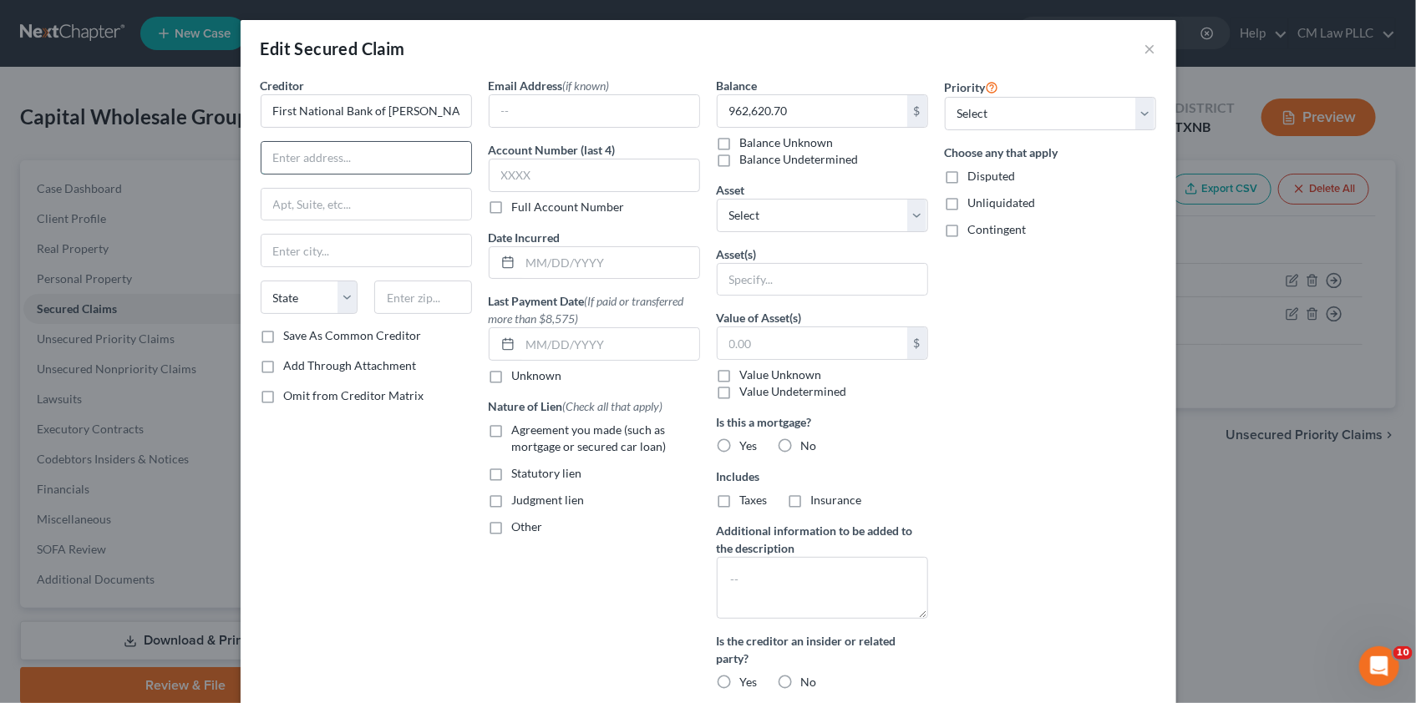
click at [281, 160] on input "text" at bounding box center [367, 158] width 210 height 32
paste input "[STREET_ADDRESS][PERSON_NAME]"
type input "[STREET_ADDRESS][PERSON_NAME]"
click at [409, 294] on input "text" at bounding box center [423, 297] width 98 height 33
type input "75644"
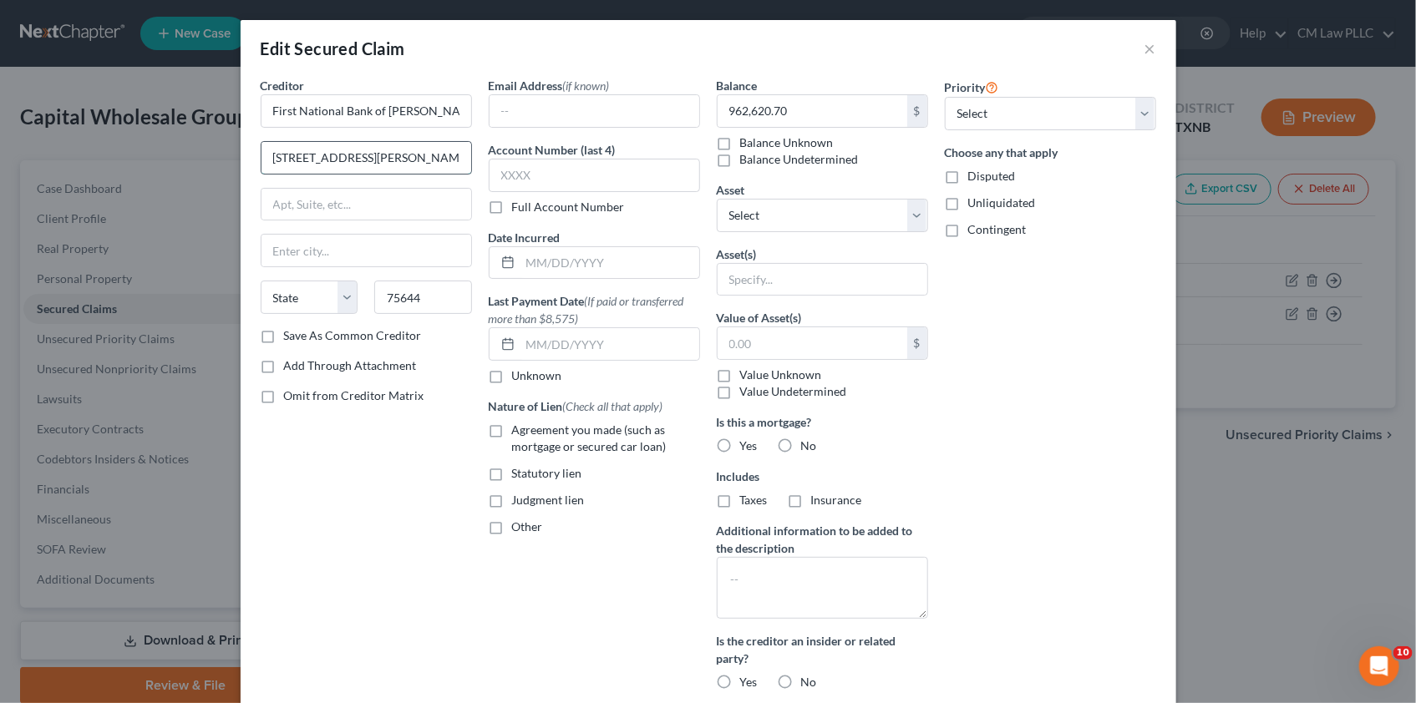
type input "[PERSON_NAME]"
select select "45"
drag, startPoint x: 351, startPoint y: 155, endPoint x: 470, endPoint y: 151, distance: 118.7
click at [470, 151] on div "Creditor * First National Bank of [PERSON_NAME] [STREET_ADDRESS][PERSON_NAME] […" at bounding box center [366, 390] width 228 height 627
type input "[STREET_ADDRESS]"
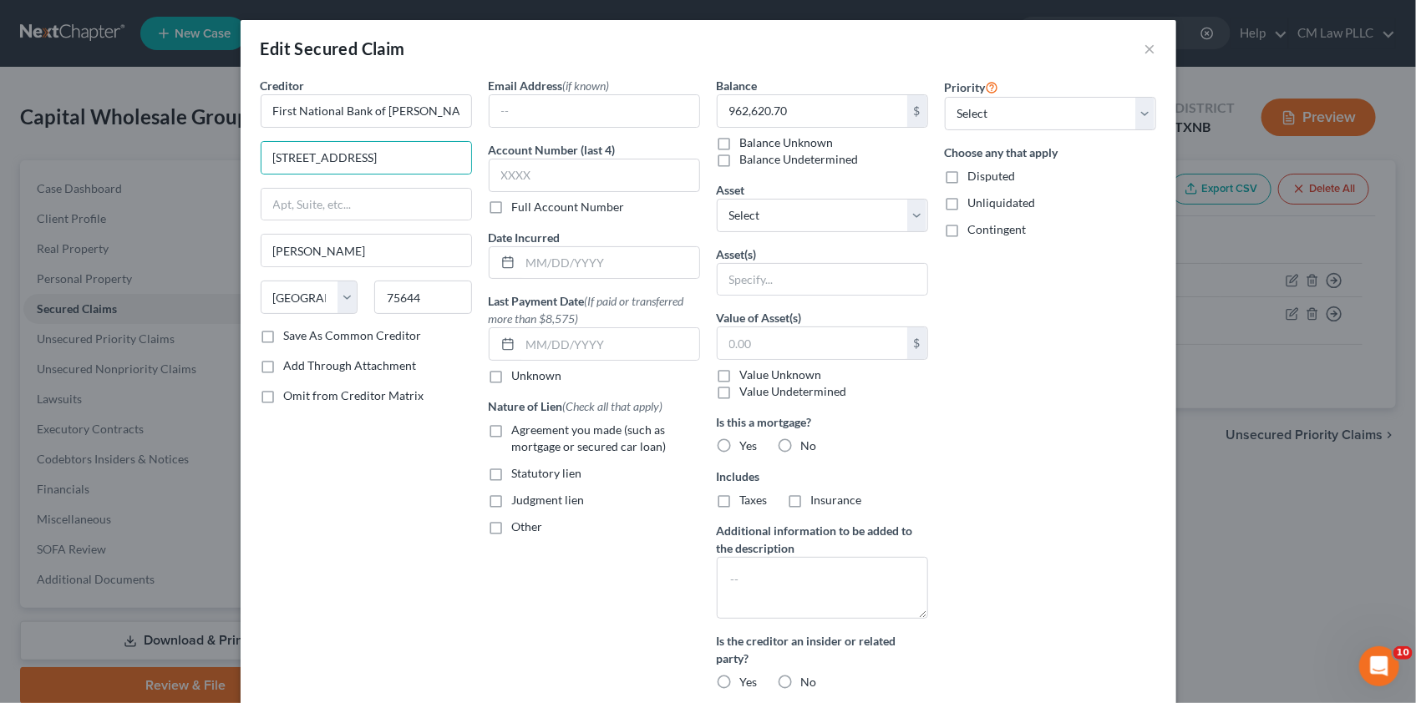
click at [512, 426] on label "Agreement you made (such as mortgage or secured car loan)" at bounding box center [606, 438] width 188 height 33
click at [519, 426] on input "Agreement you made (such as mortgage or secured car loan)" at bounding box center [524, 427] width 11 height 11
checkbox input "true"
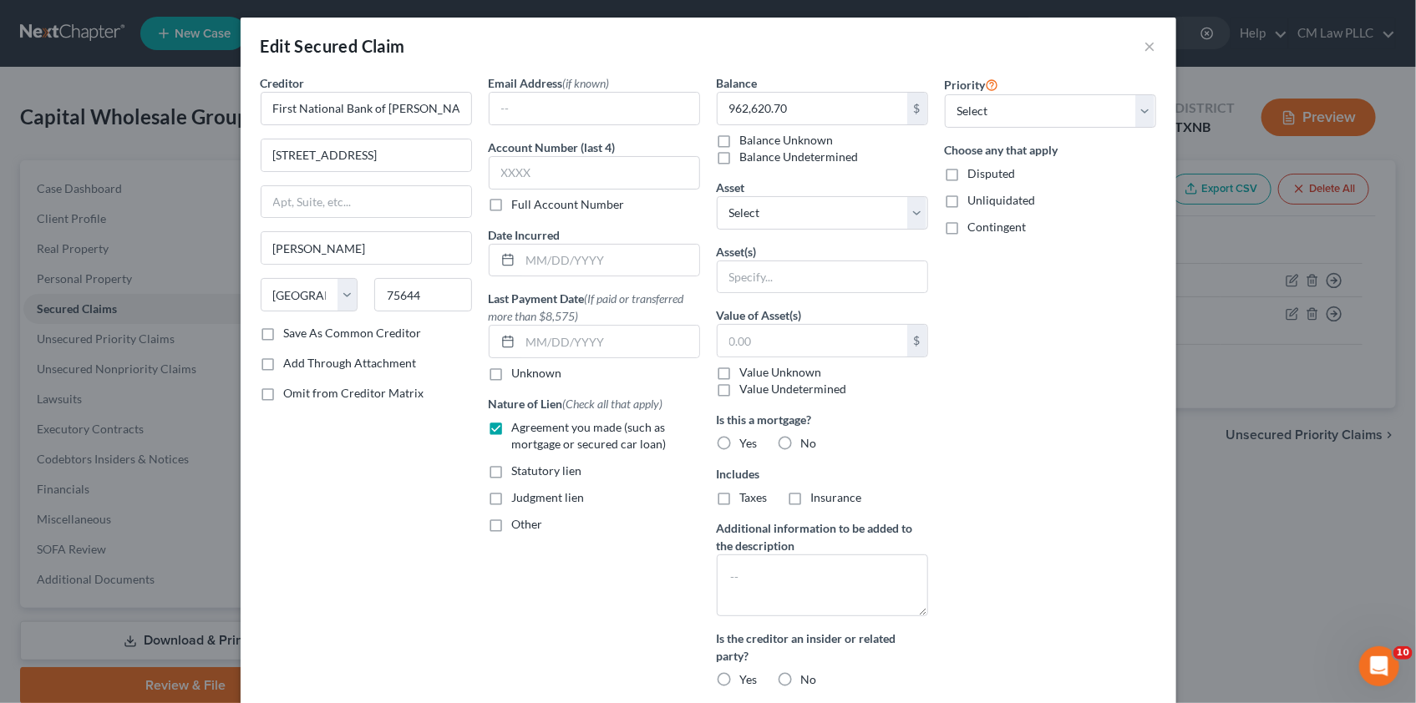
scroll to position [0, 0]
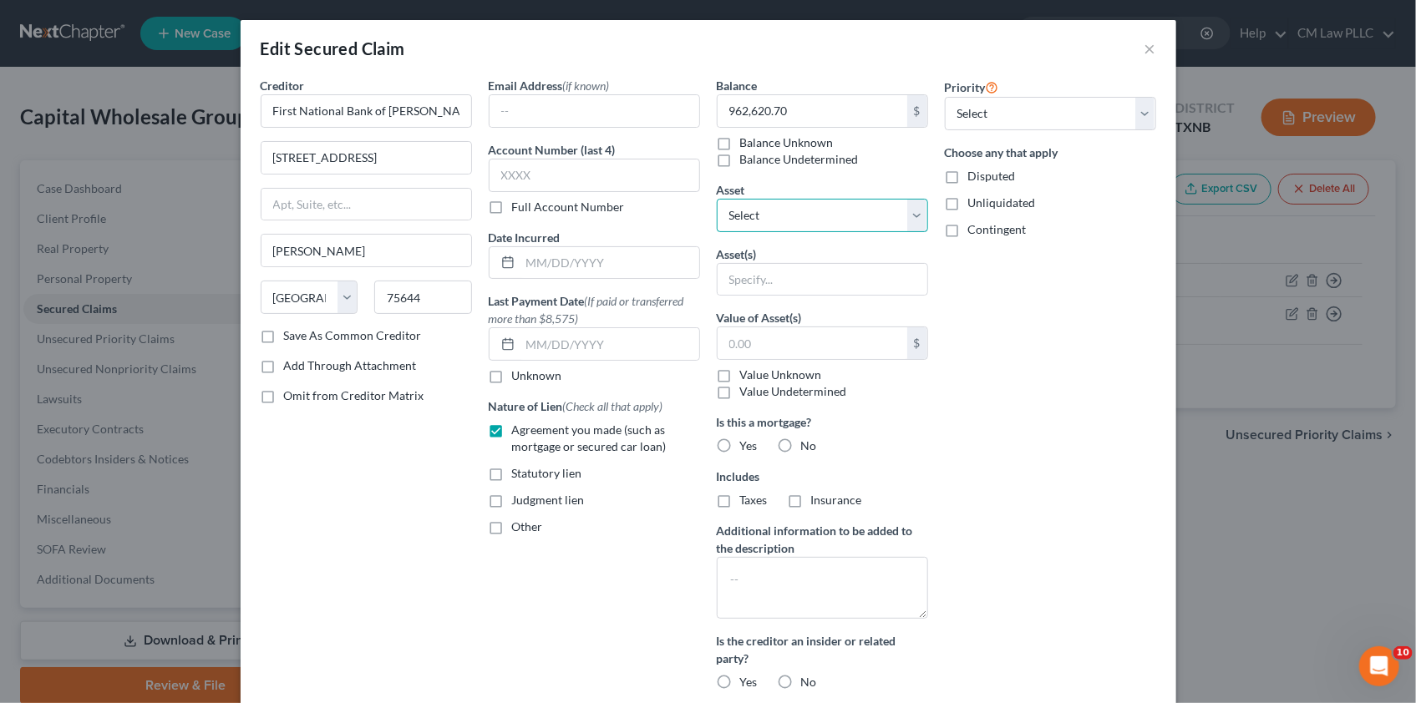
click at [912, 211] on select "Select Other Multiple Assets VeraBank, N.A. (Checking Account) - $0.0 VeraBank,…" at bounding box center [822, 215] width 211 height 33
click at [738, 278] on input "text" at bounding box center [823, 280] width 210 height 32
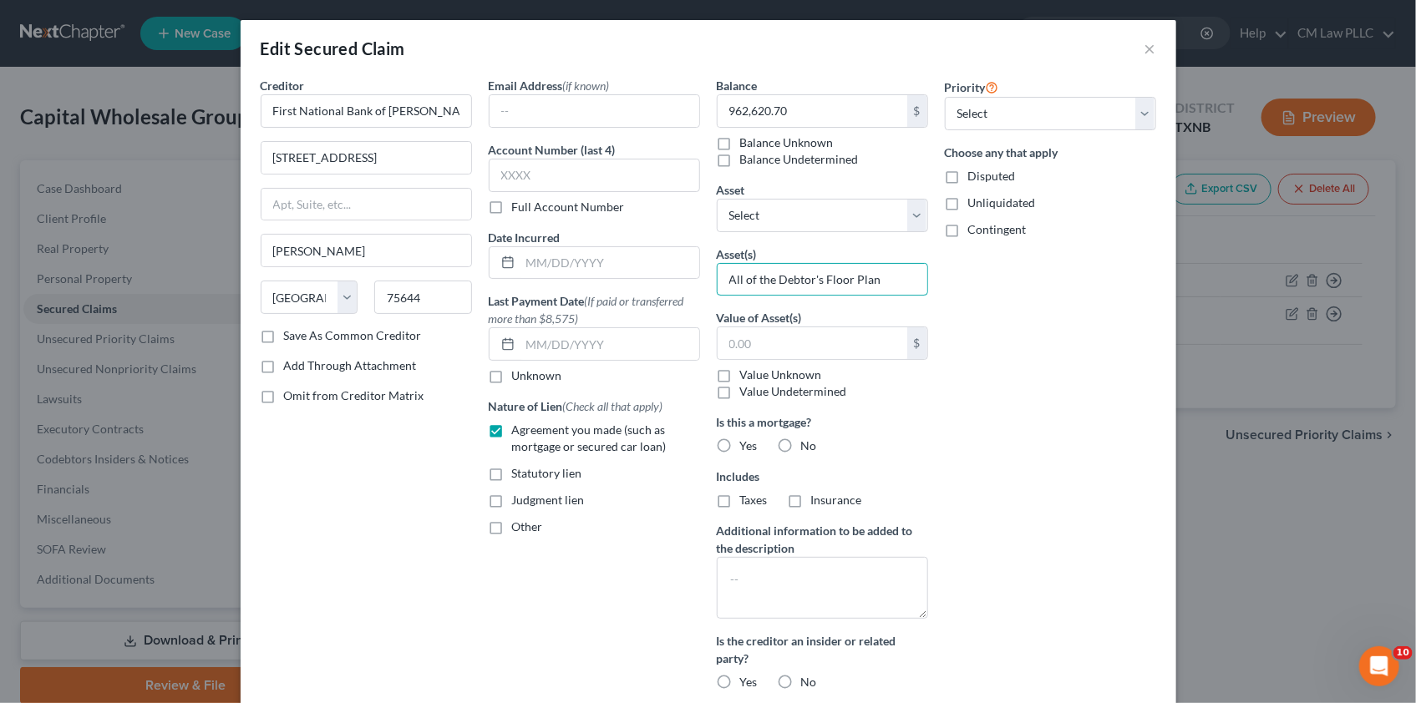
type input "All of the Debtor's Floor Plan"
click at [1067, 330] on div "Priority Select 1st 2nd 3rd 4th 5th 6th 7th 8th 9th 10th 11th 12th 13th 14th 15…" at bounding box center [1051, 390] width 228 height 627
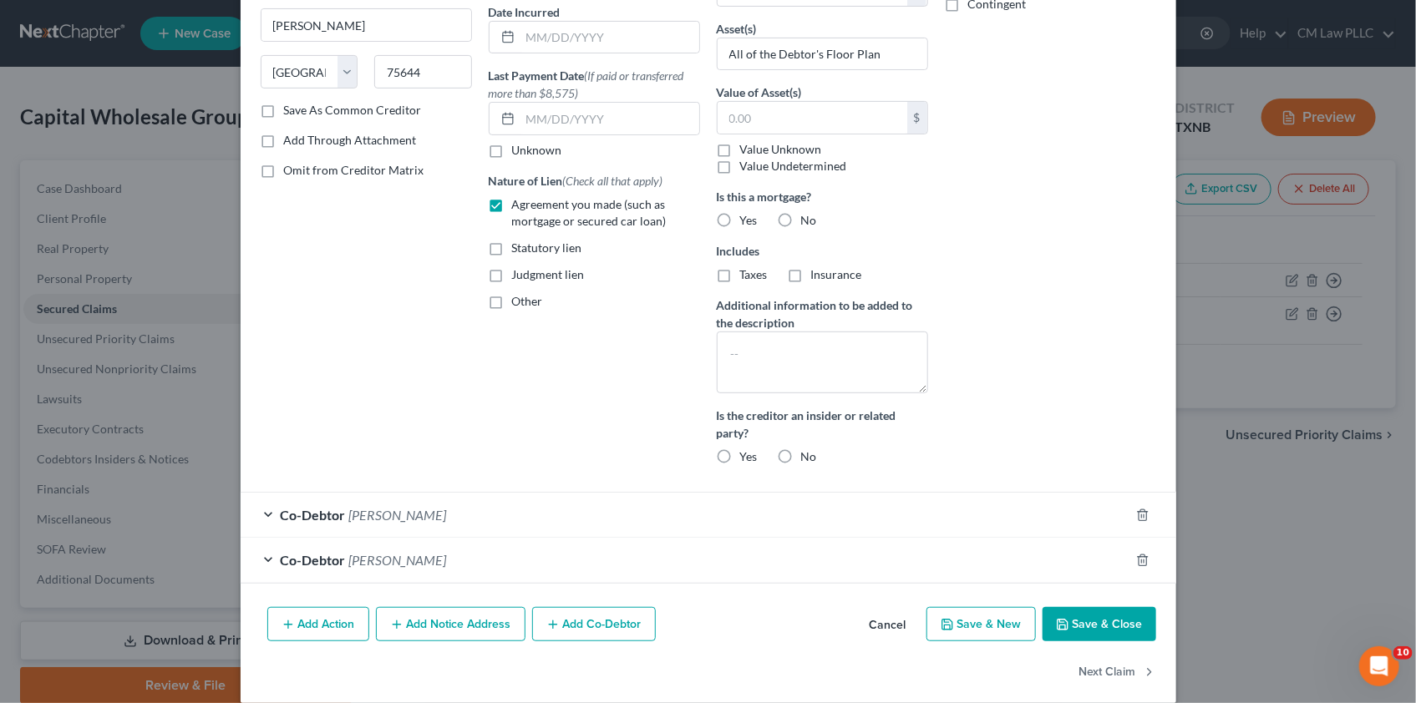
scroll to position [227, 0]
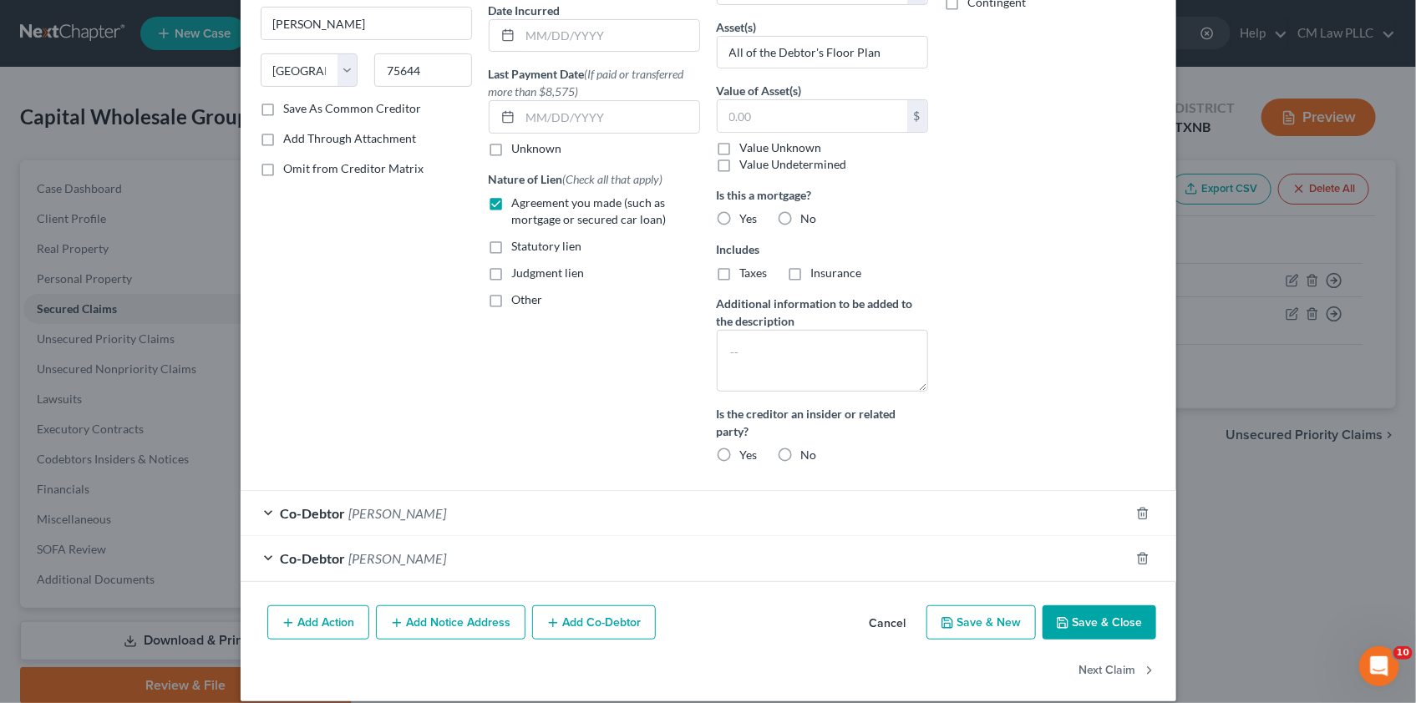
click at [1100, 620] on button "Save & Close" at bounding box center [1100, 623] width 114 height 35
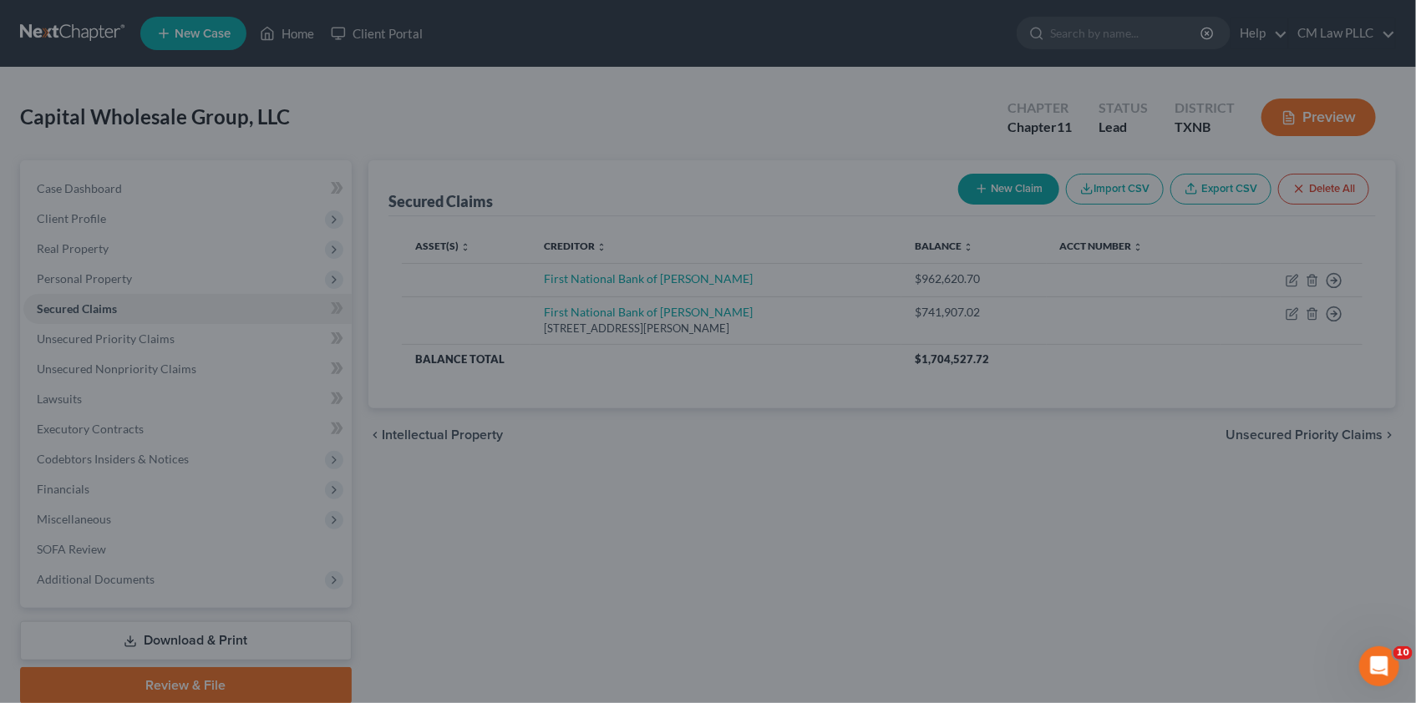
scroll to position [89, 0]
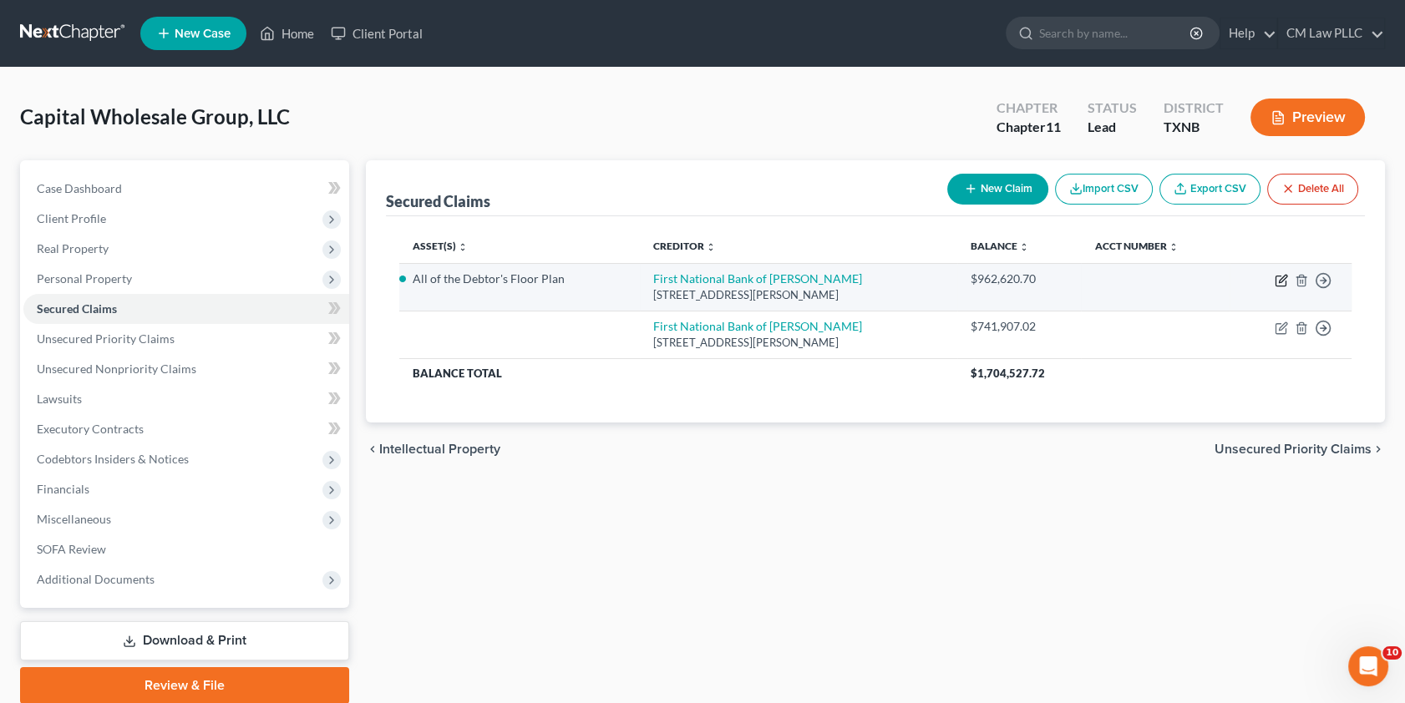
click at [1282, 280] on icon "button" at bounding box center [1283, 279] width 8 height 8
select select "45"
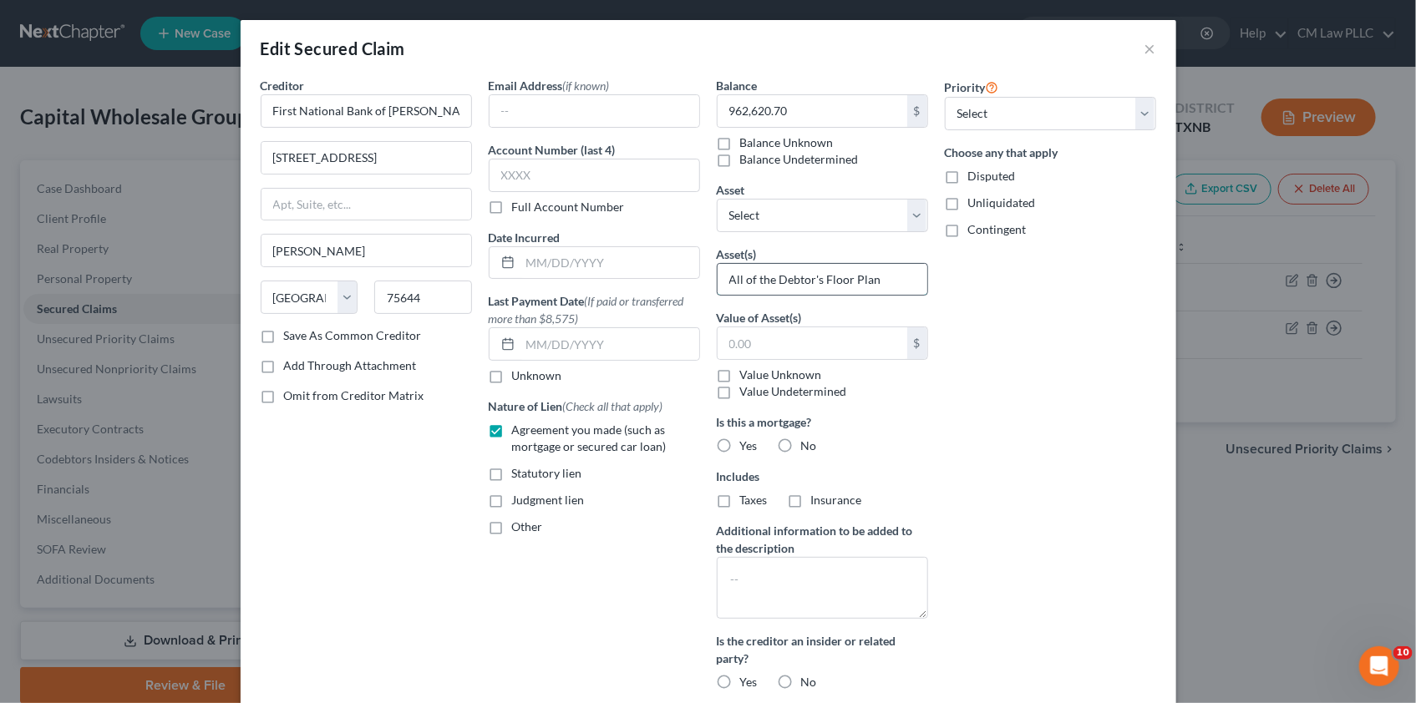
click at [876, 278] on input "All of the Debtor's Floor Plan" at bounding box center [823, 280] width 210 height 32
click at [723, 276] on input "All of the Debtor's Floor Plan"" at bounding box center [823, 280] width 210 height 32
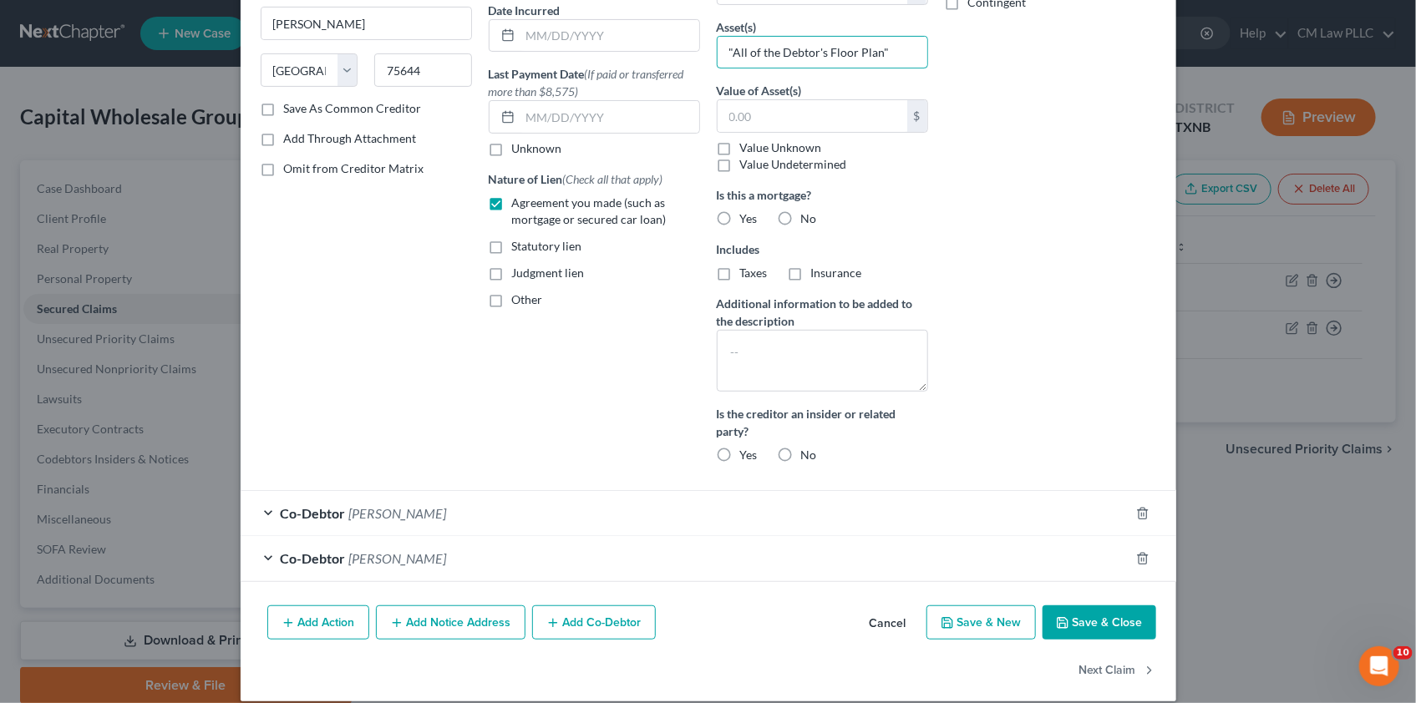
type input ""All of the Debtor's Floor Plan""
click at [1095, 617] on button "Save & Close" at bounding box center [1100, 623] width 114 height 35
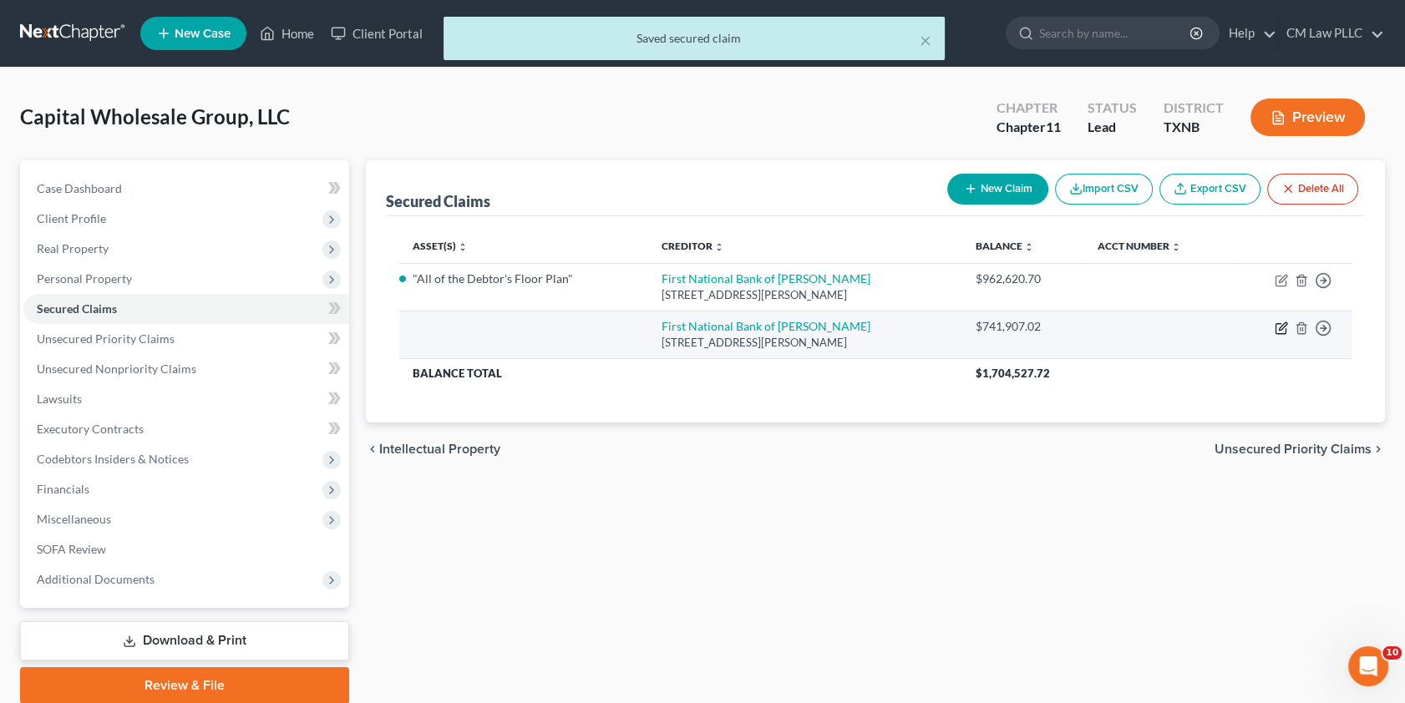
click at [1281, 328] on icon "button" at bounding box center [1283, 327] width 8 height 8
select select "45"
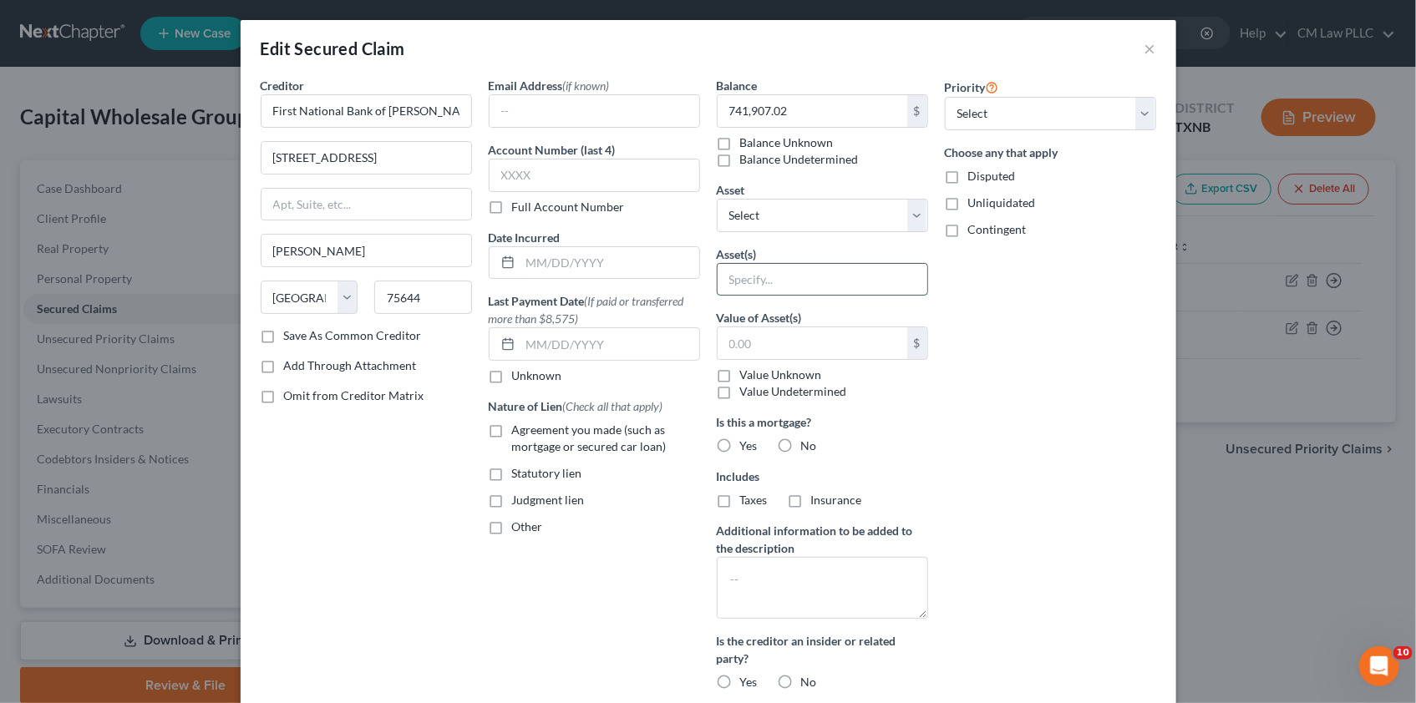
click at [743, 279] on input "text" at bounding box center [823, 280] width 210 height 32
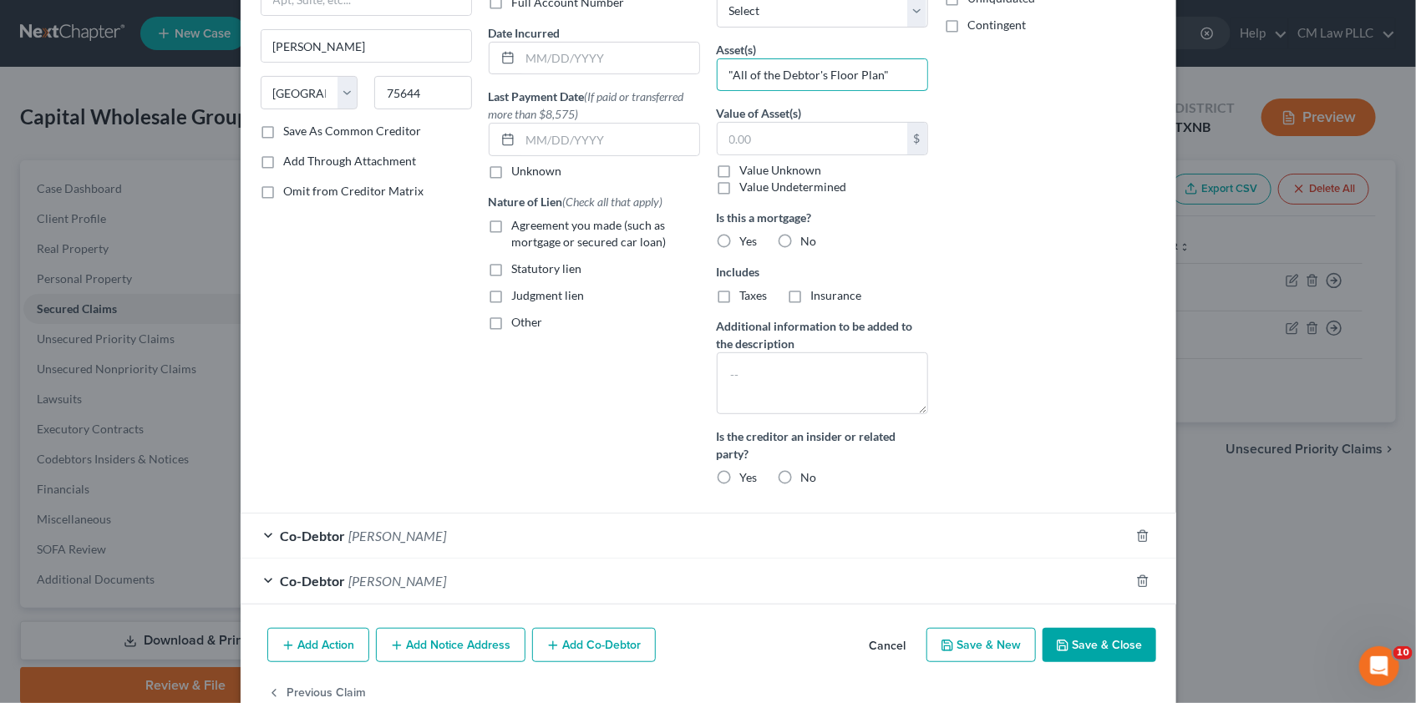
scroll to position [227, 0]
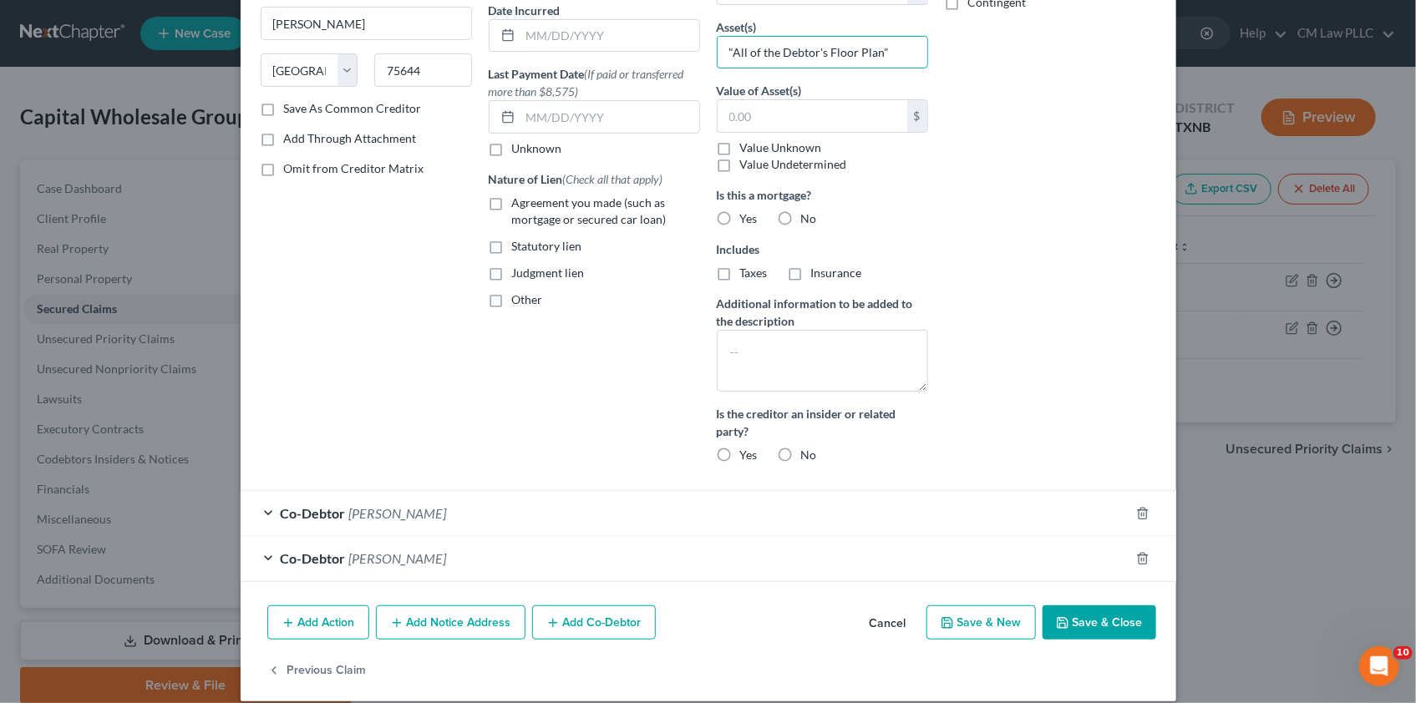
type input ""All of the Debtor's Floor Plan""
click at [1094, 627] on button "Save & Close" at bounding box center [1100, 623] width 114 height 35
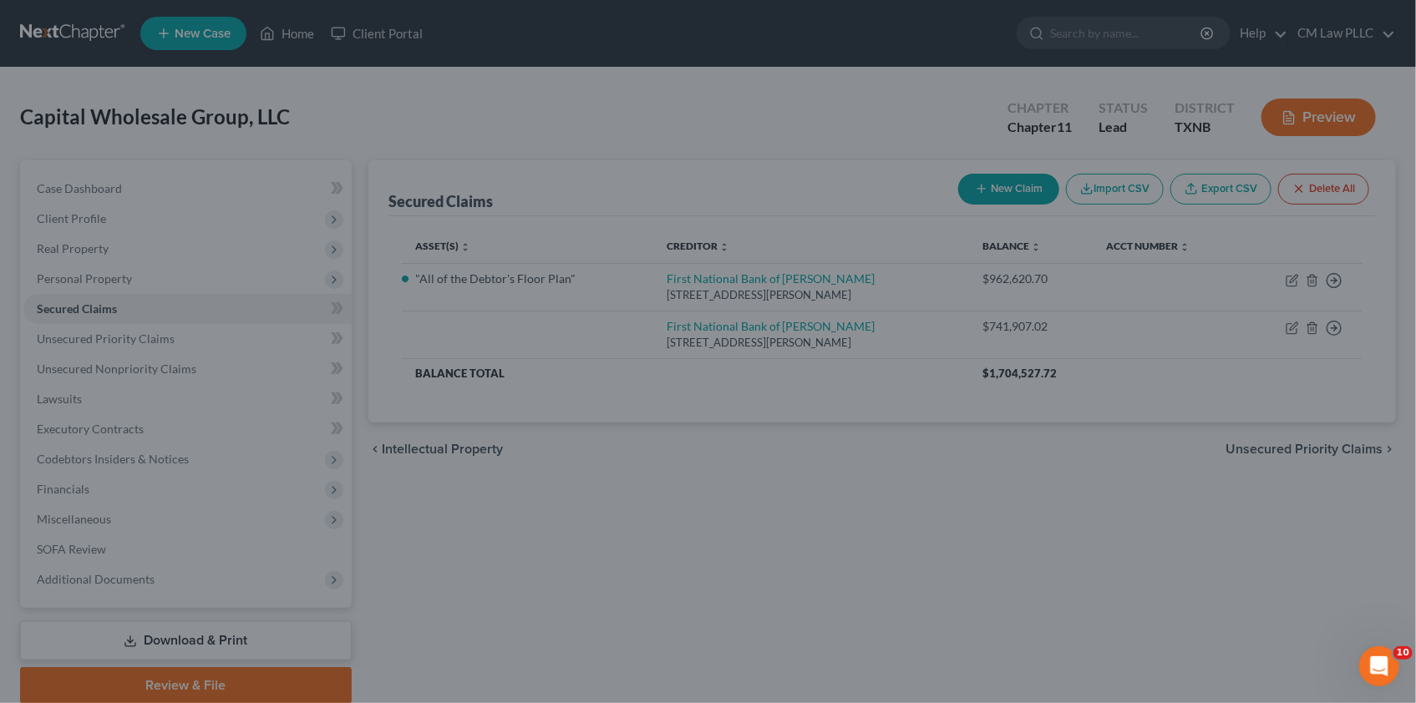
scroll to position [89, 0]
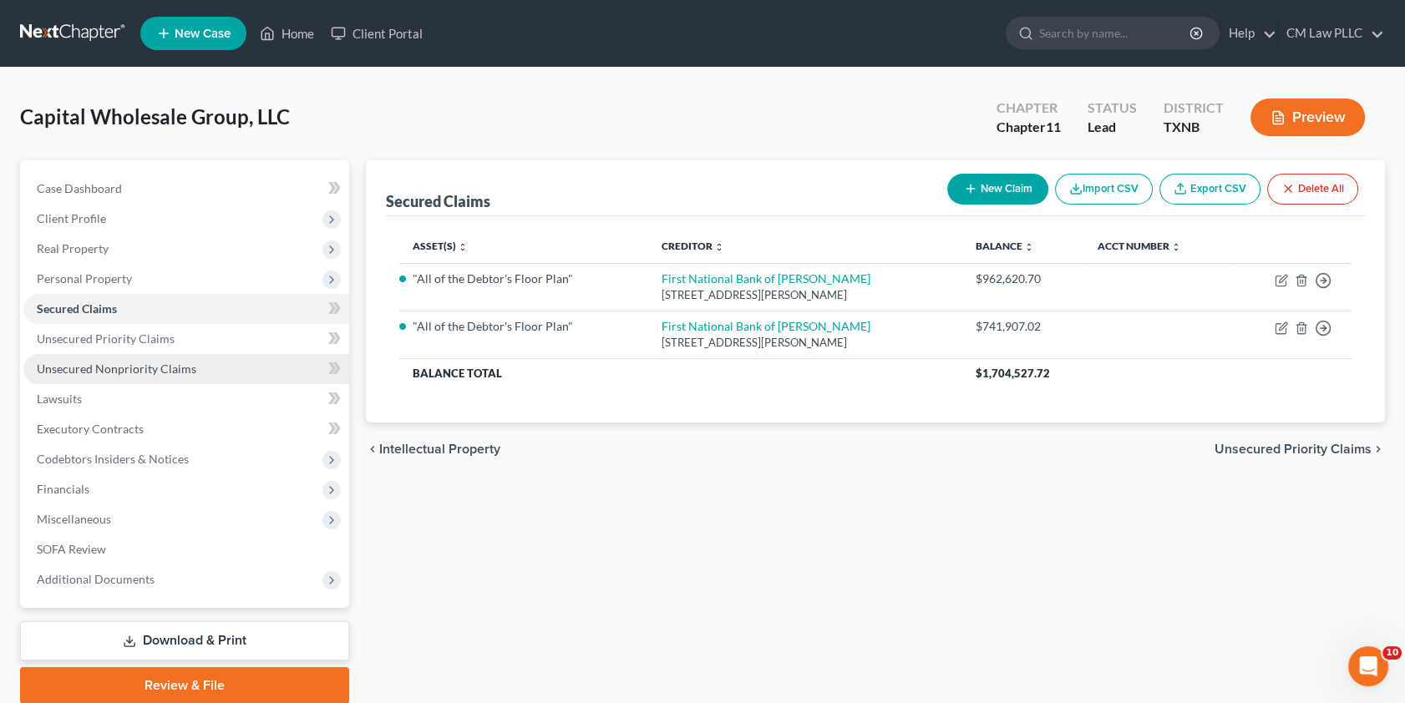
click at [119, 365] on span "Unsecured Nonpriority Claims" at bounding box center [117, 369] width 160 height 14
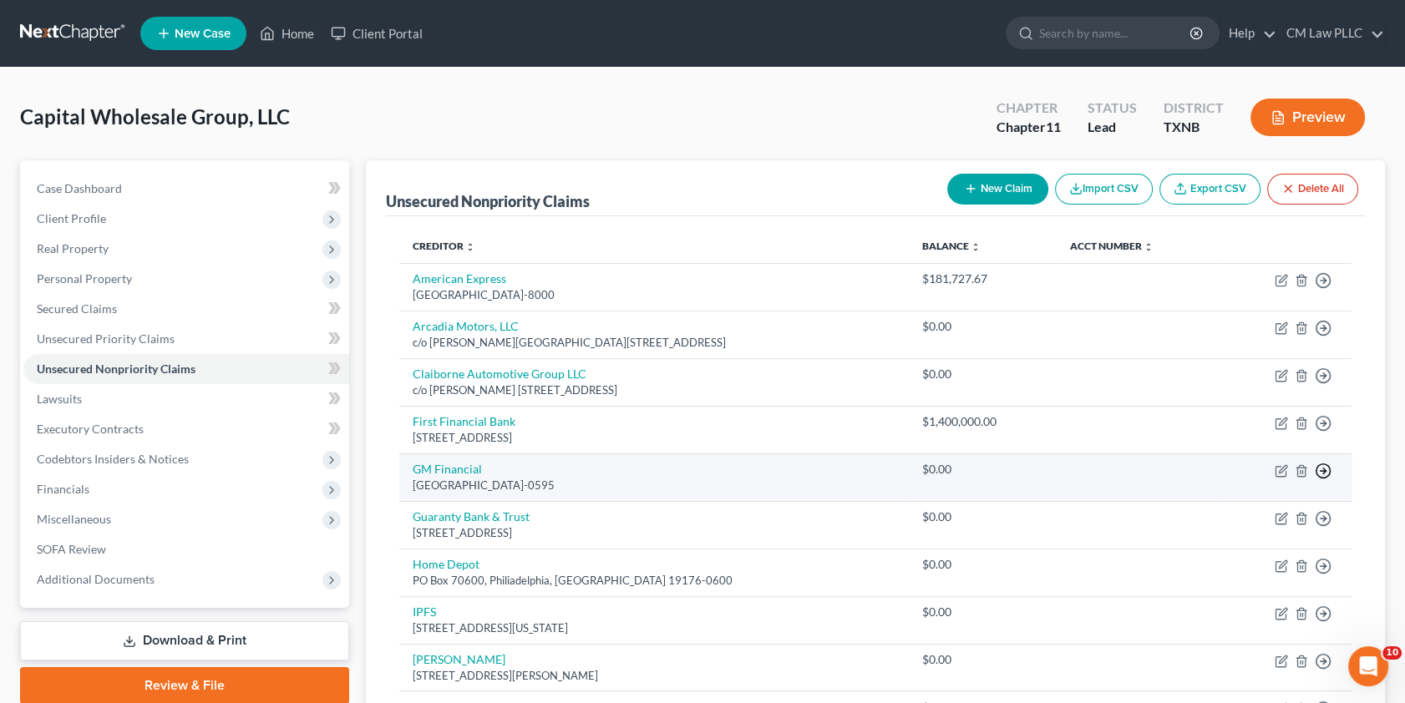
click at [1324, 471] on line "button" at bounding box center [1324, 471] width 6 height 0
click at [1210, 483] on link "Move to D" at bounding box center [1247, 484] width 140 height 28
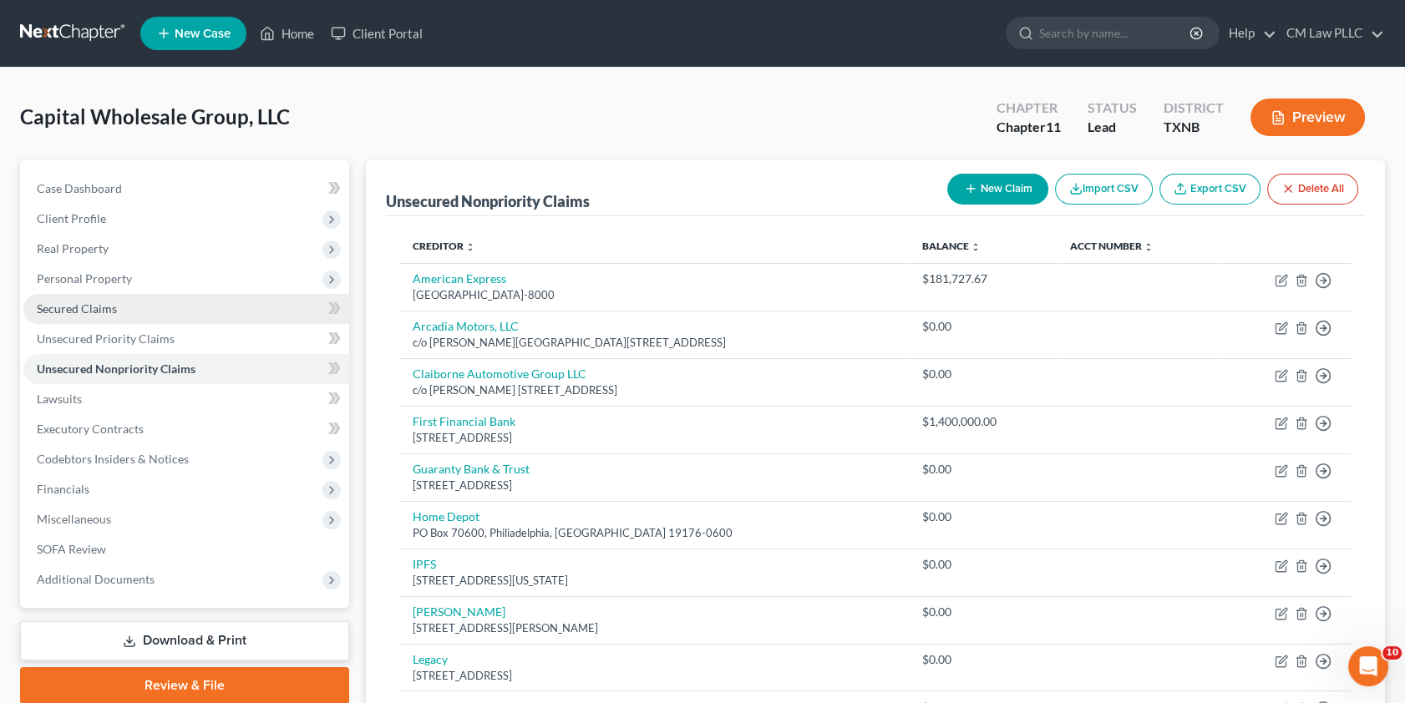
click at [60, 309] on span "Secured Claims" at bounding box center [77, 309] width 80 height 14
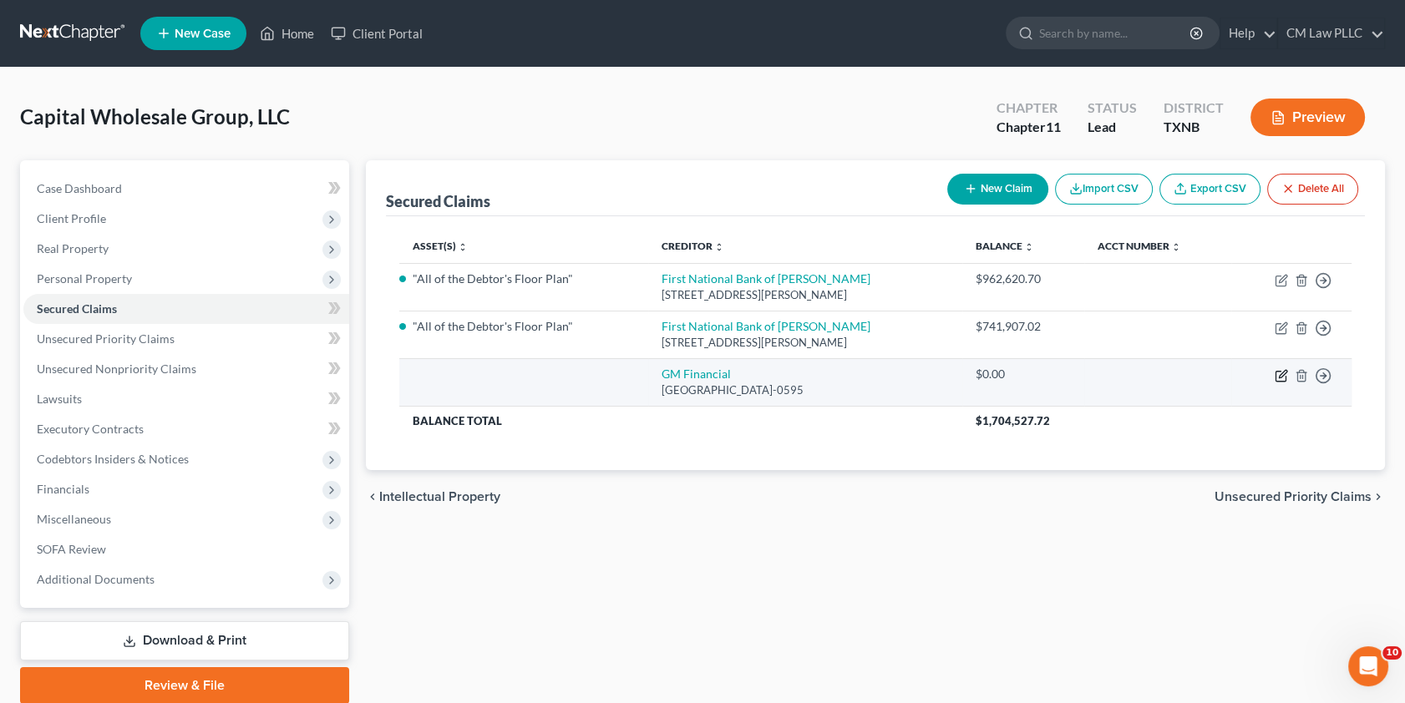
click at [1278, 374] on icon "button" at bounding box center [1281, 375] width 13 height 13
select select "45"
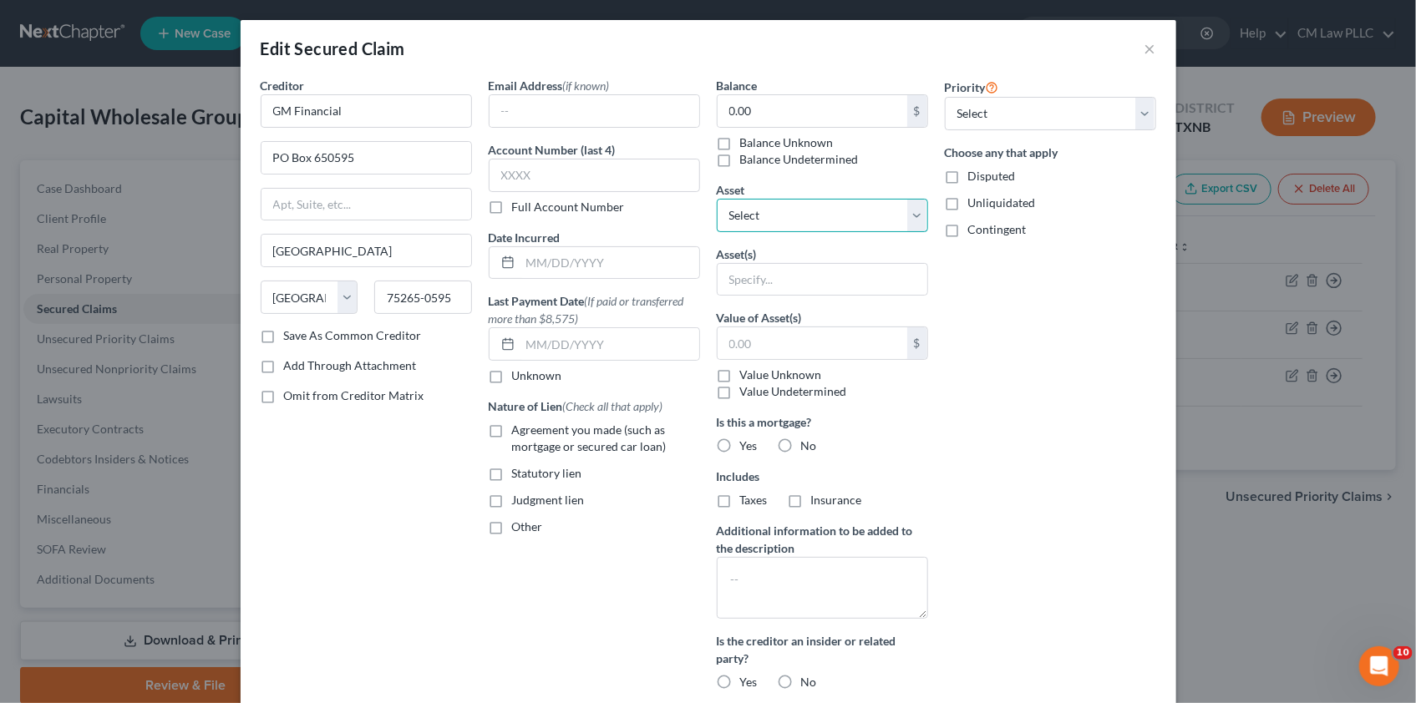
click at [914, 216] on select "Select Other Multiple Assets VeraBank, N.A. (Checking Account) - $0.0 VeraBank,…" at bounding box center [822, 215] width 211 height 33
drag, startPoint x: 803, startPoint y: 178, endPoint x: 822, endPoint y: 172, distance: 20.1
click at [803, 178] on div "Balance 0.00 $ Balance Unknown Balance Undetermined 0.00 $ Balance Unknown Asse…" at bounding box center [823, 390] width 228 height 627
click at [754, 276] on input "text" at bounding box center [823, 280] width 210 height 32
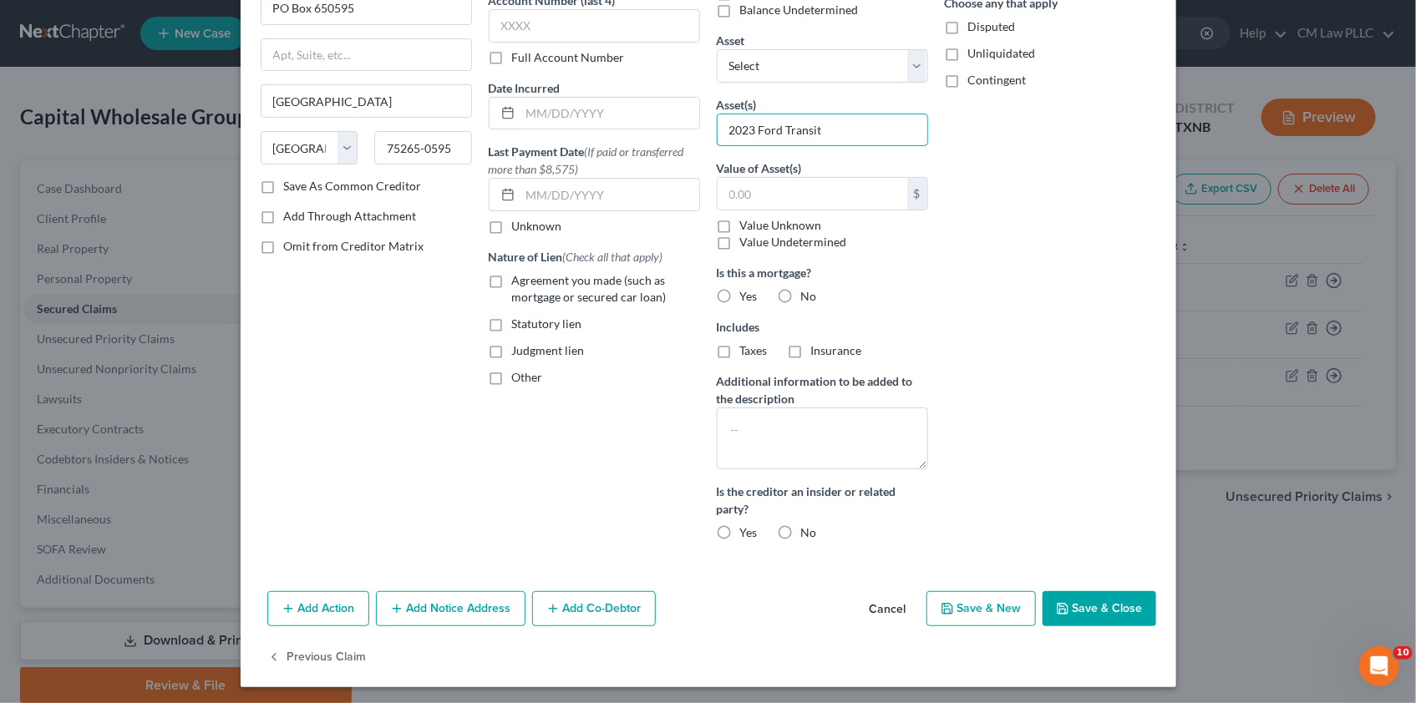
scroll to position [153, 0]
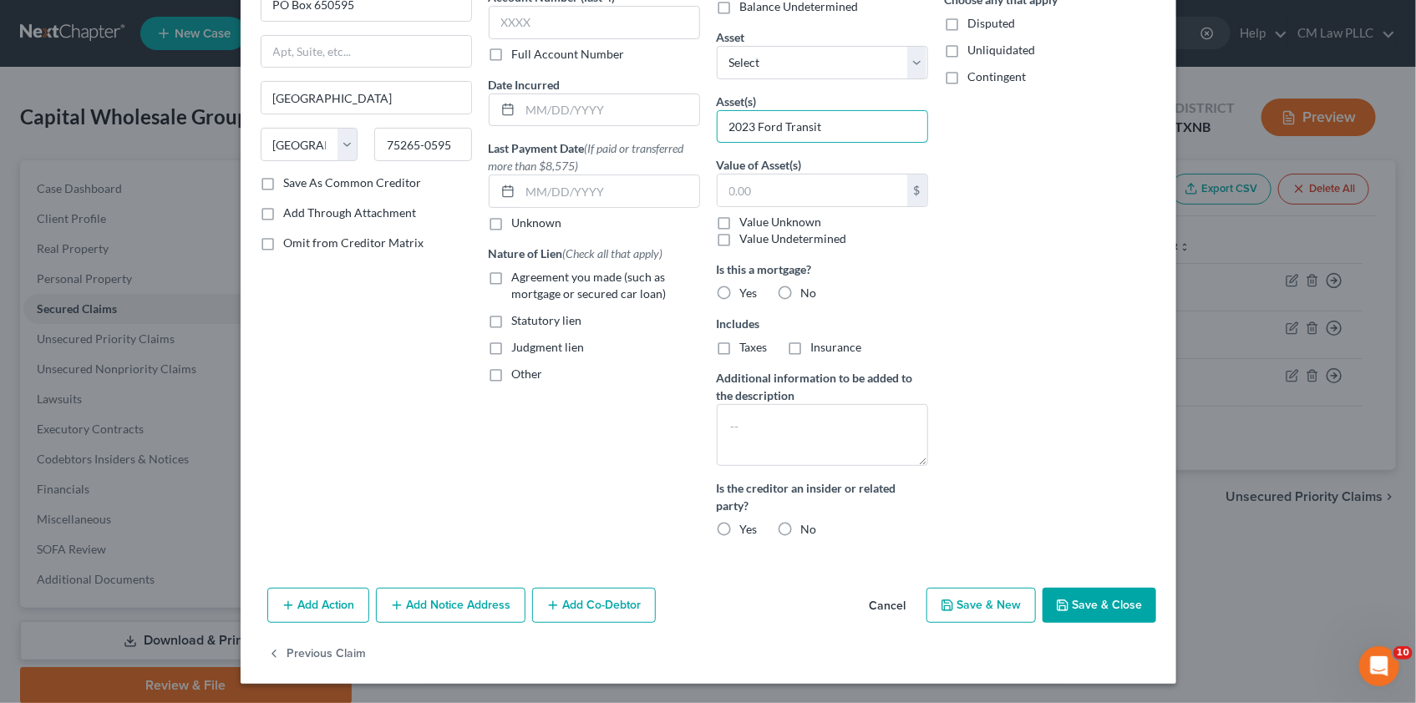
type input "2023 Ford Transit"
click at [602, 605] on button "Add Co-Debtor" at bounding box center [594, 605] width 124 height 35
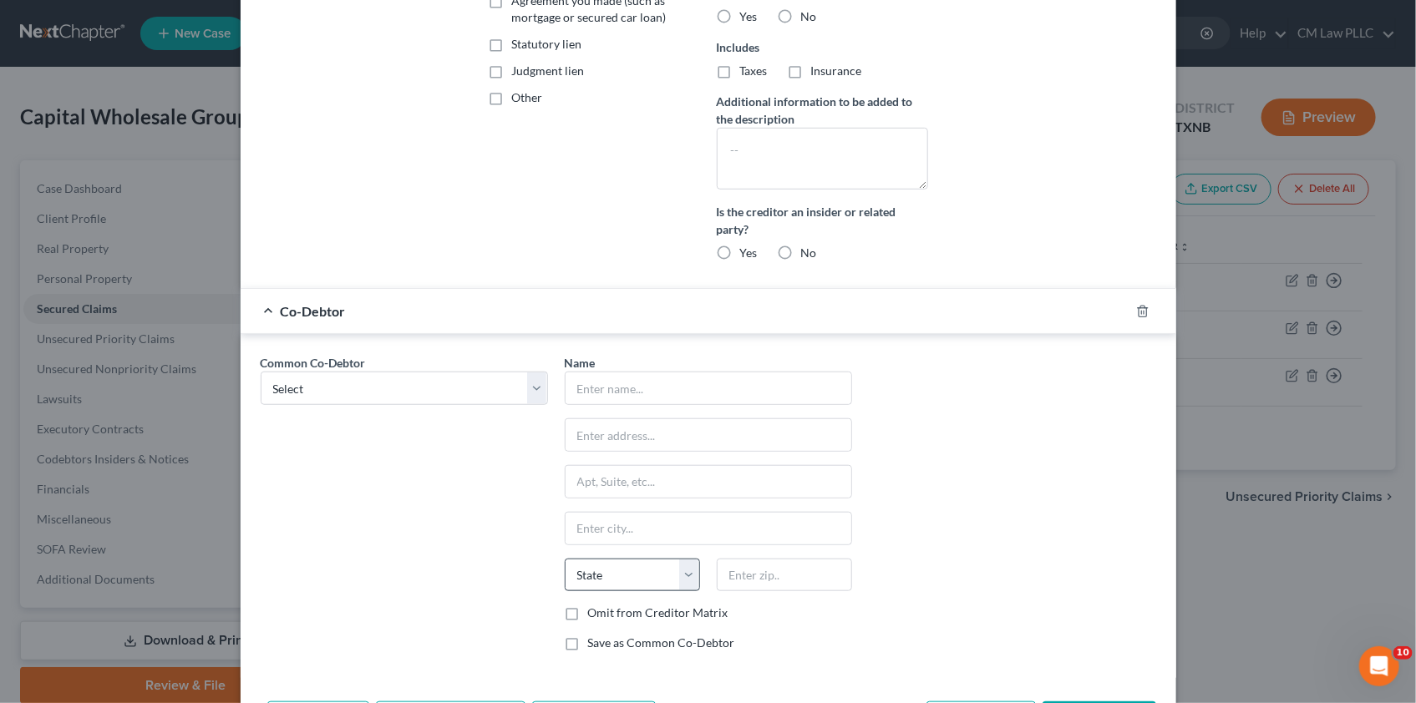
scroll to position [457, 0]
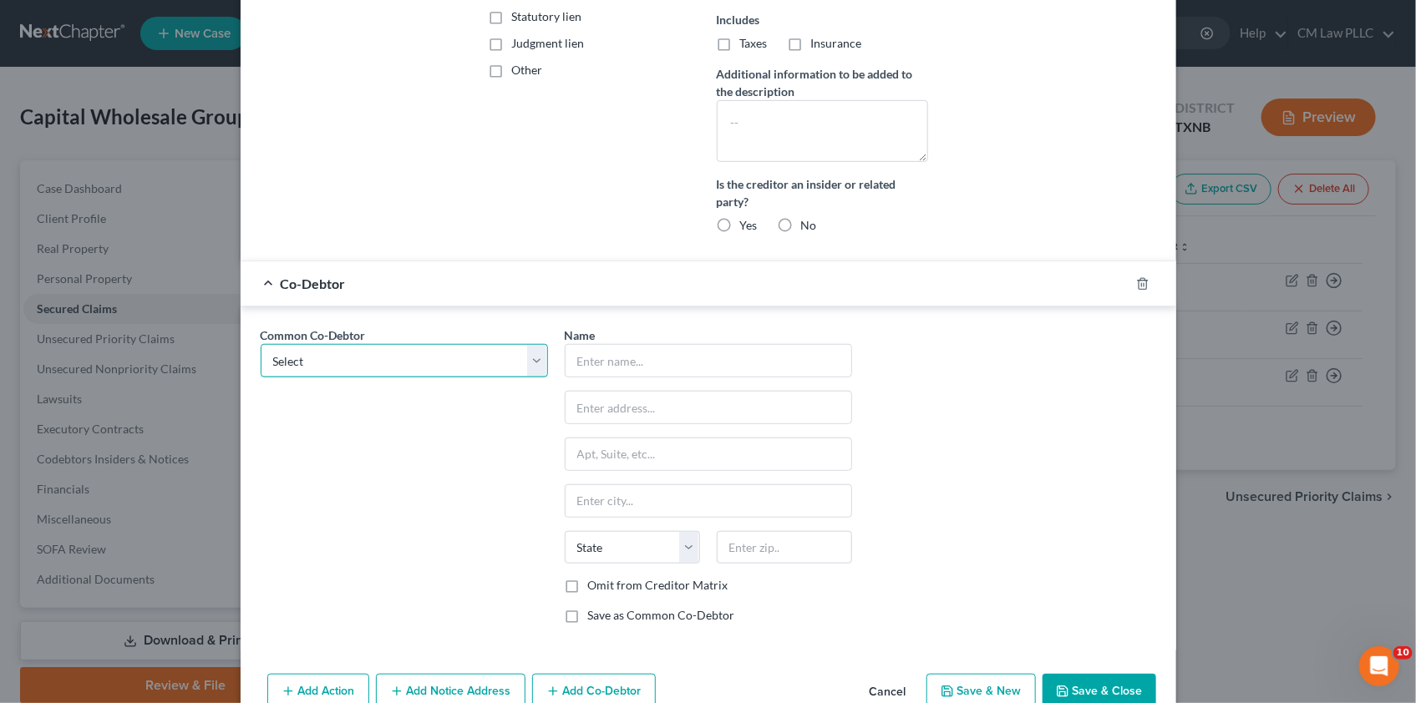
drag, startPoint x: 528, startPoint y: 357, endPoint x: 515, endPoint y: 363, distance: 14.9
click at [528, 357] on select "Select [PERSON_NAME] [PERSON_NAME]" at bounding box center [404, 360] width 287 height 33
select select "1"
click at [261, 344] on select "Select [PERSON_NAME] [PERSON_NAME]" at bounding box center [404, 360] width 287 height 33
type input "[PERSON_NAME]"
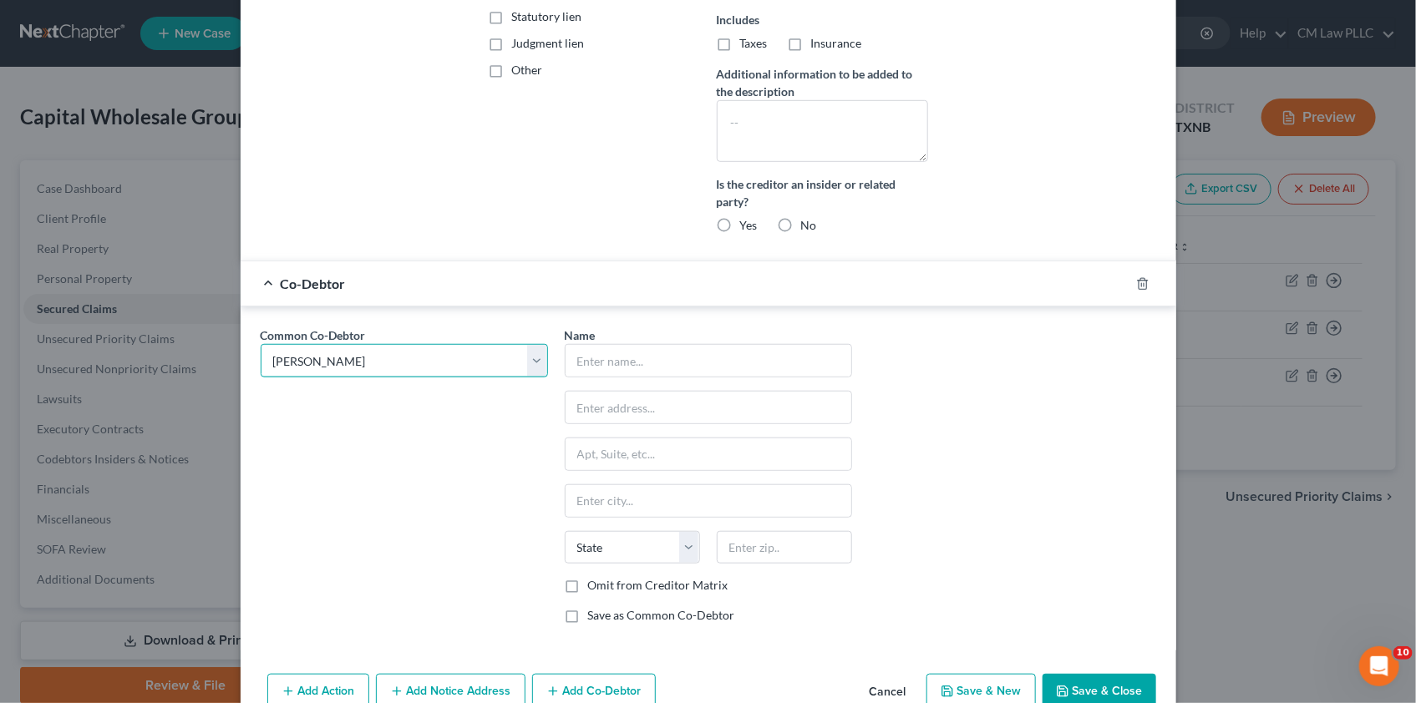
type input "[STREET_ADDRESS][PERSON_NAME]"
type input "Longview"
select select "45"
type input "75604"
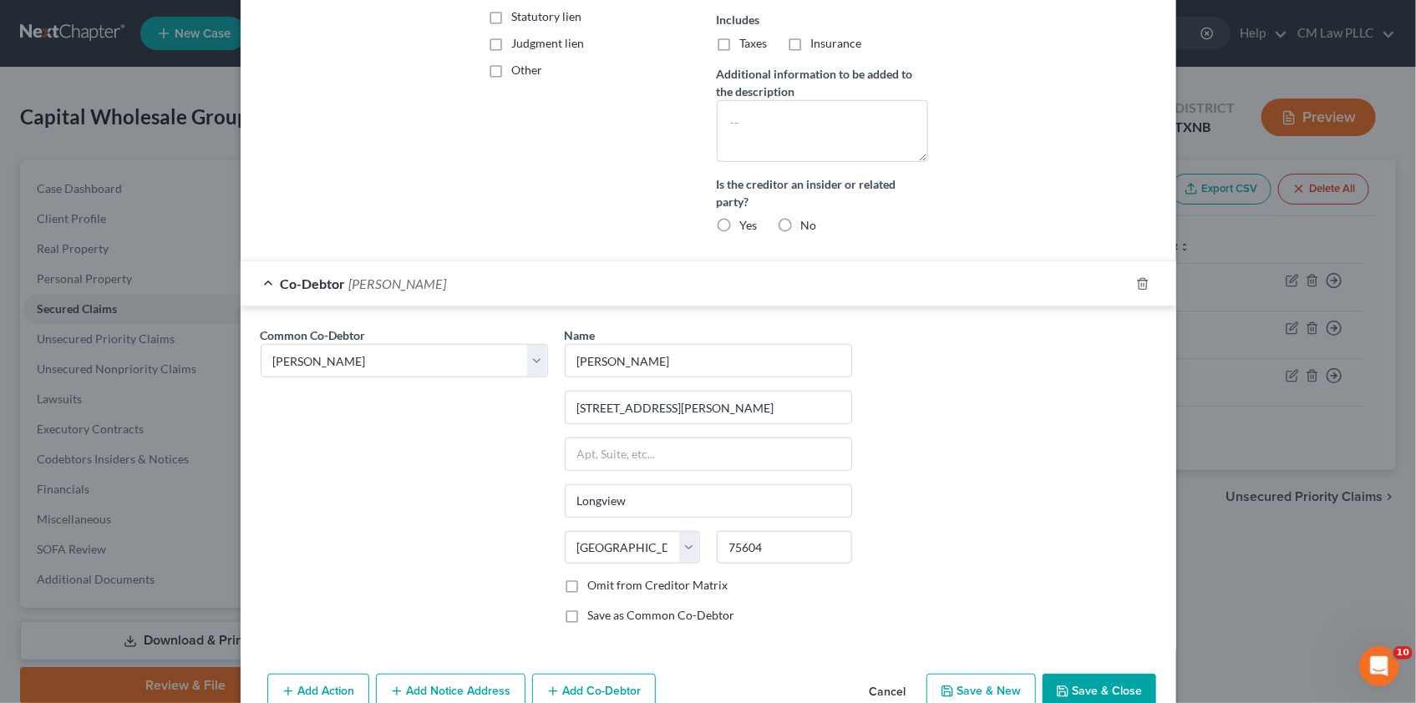
click at [1071, 684] on button "Save & Close" at bounding box center [1100, 691] width 114 height 35
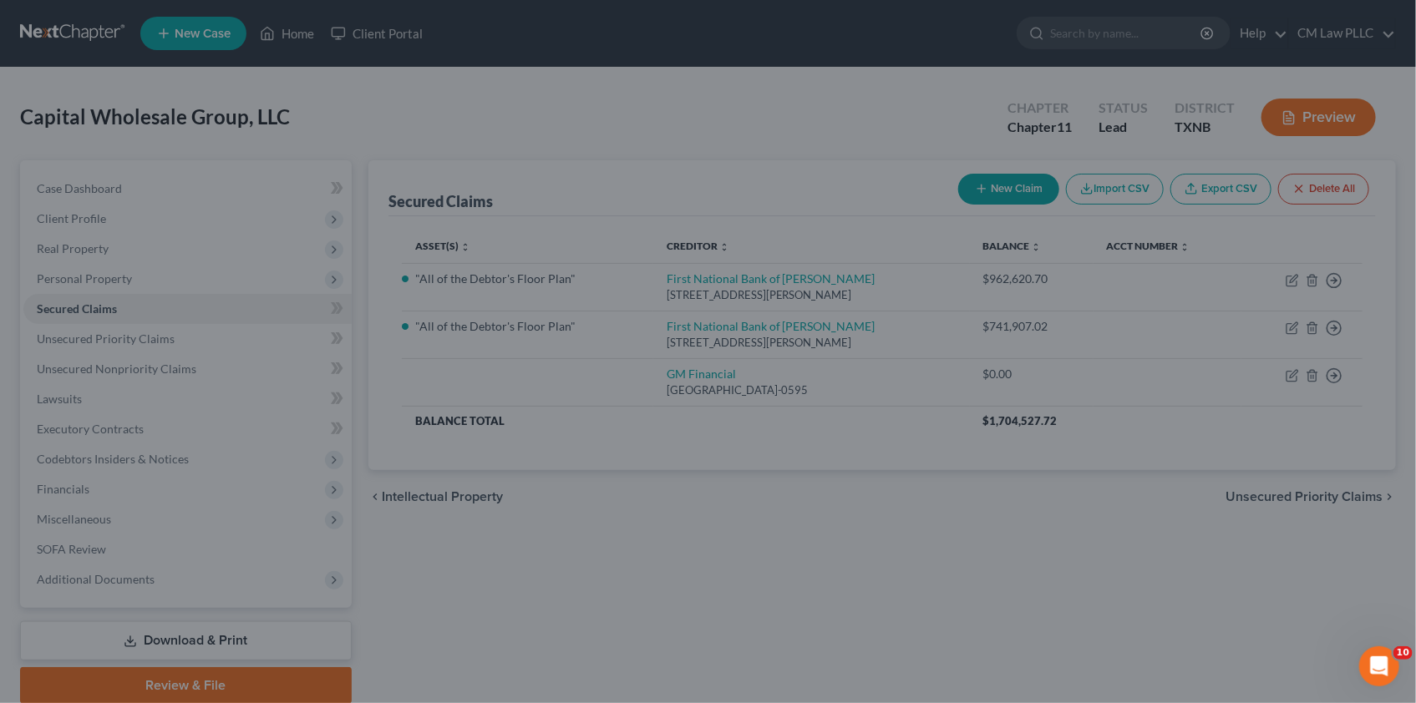
scroll to position [0, 0]
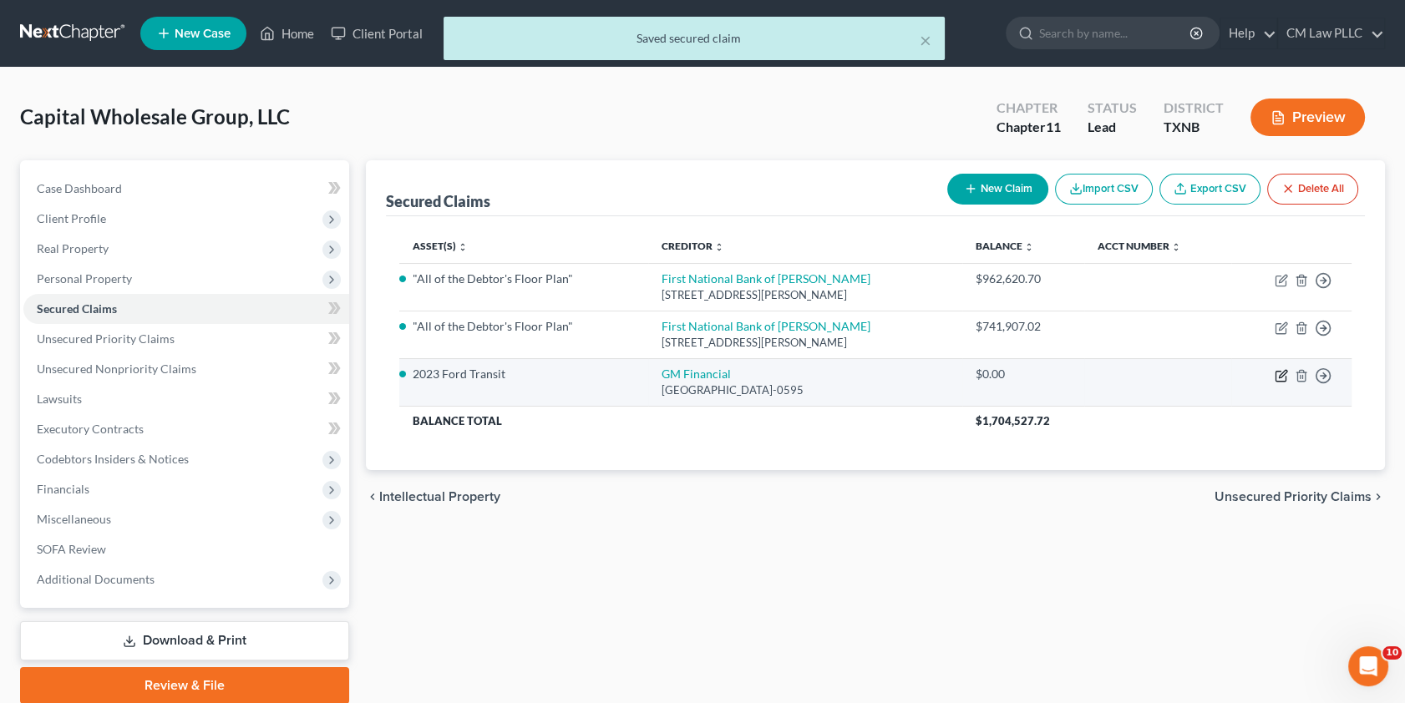
click at [1280, 373] on icon "button" at bounding box center [1281, 375] width 13 height 13
select select "45"
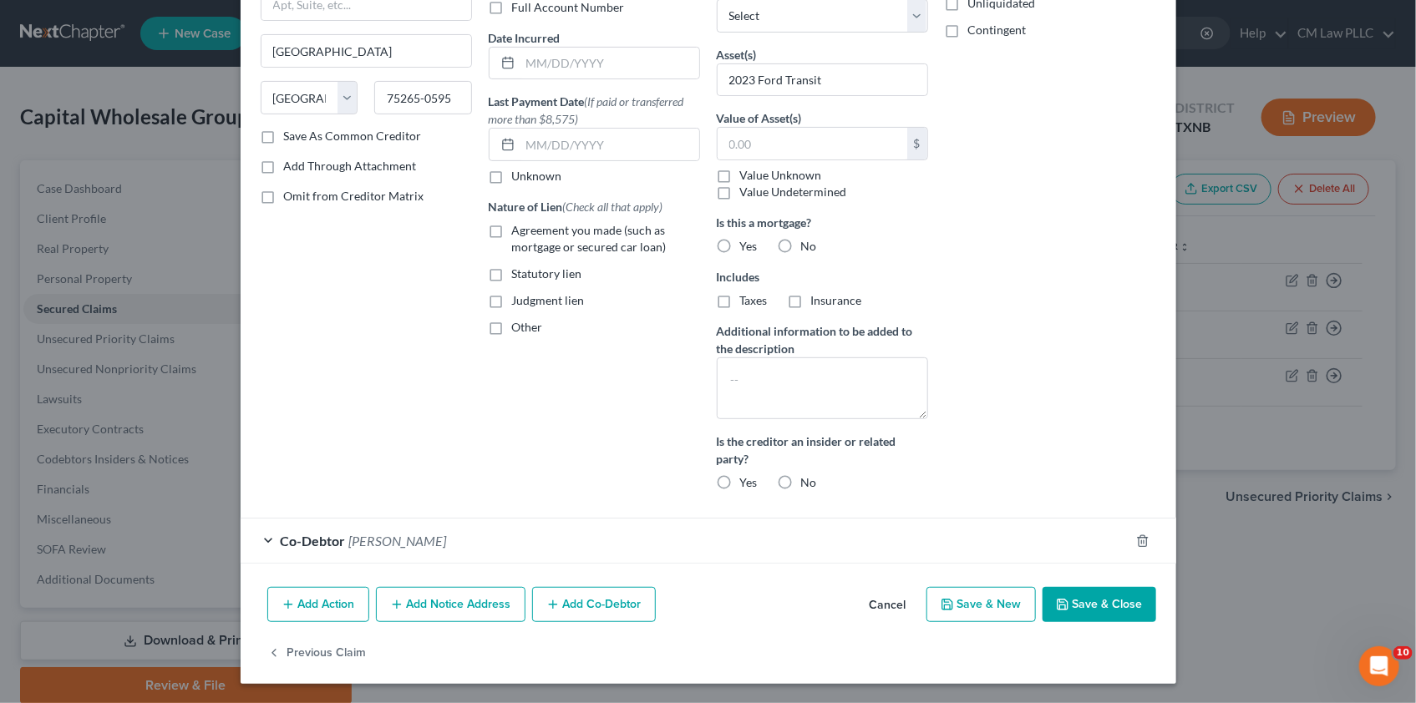
type input "52,494.70"
click at [1099, 603] on button "Save & Close" at bounding box center [1100, 604] width 114 height 35
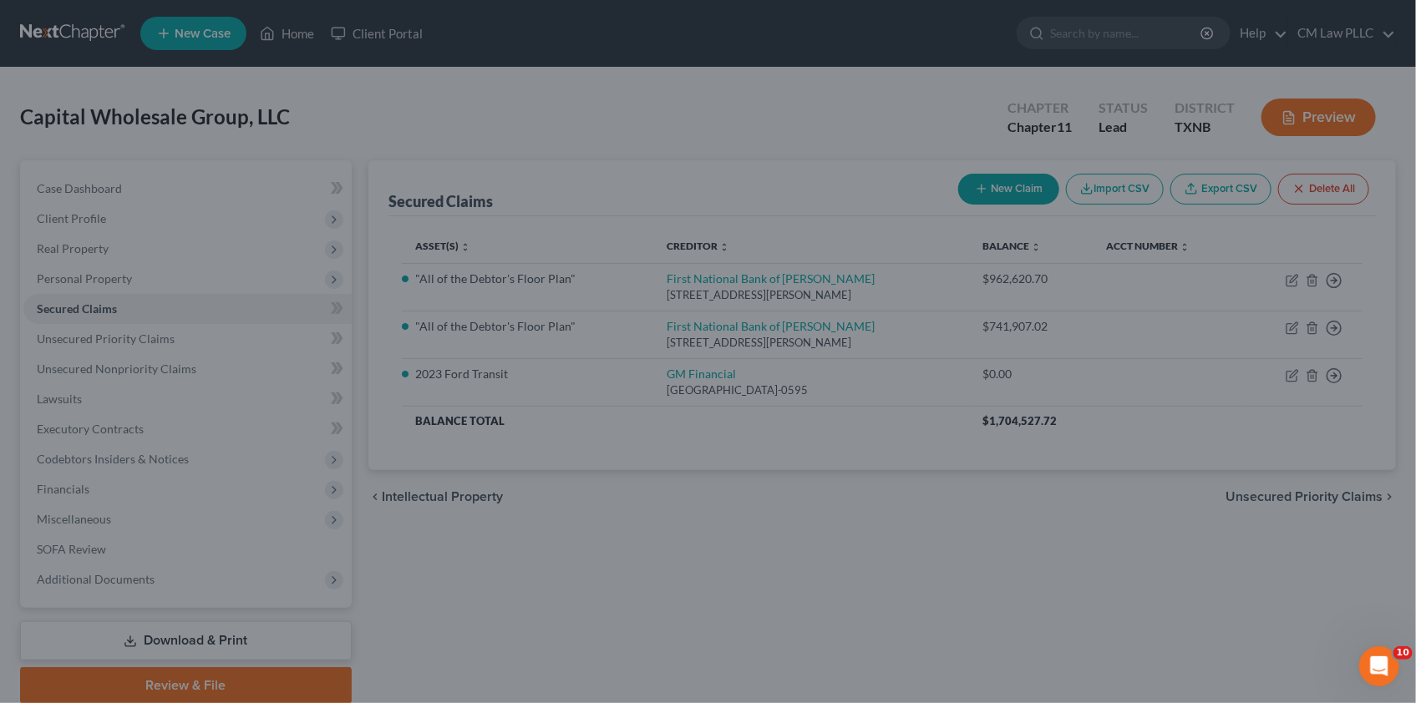
scroll to position [43, 0]
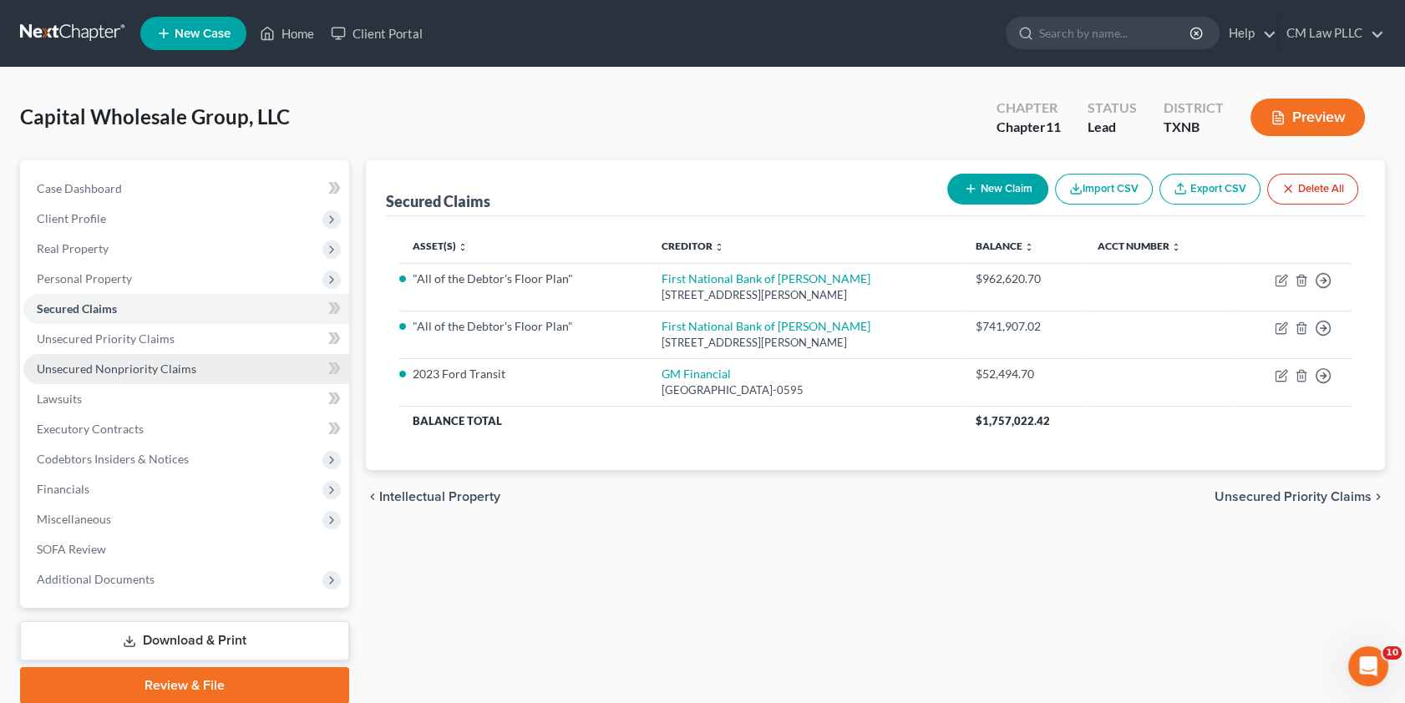
click at [111, 367] on span "Unsecured Nonpriority Claims" at bounding box center [117, 369] width 160 height 14
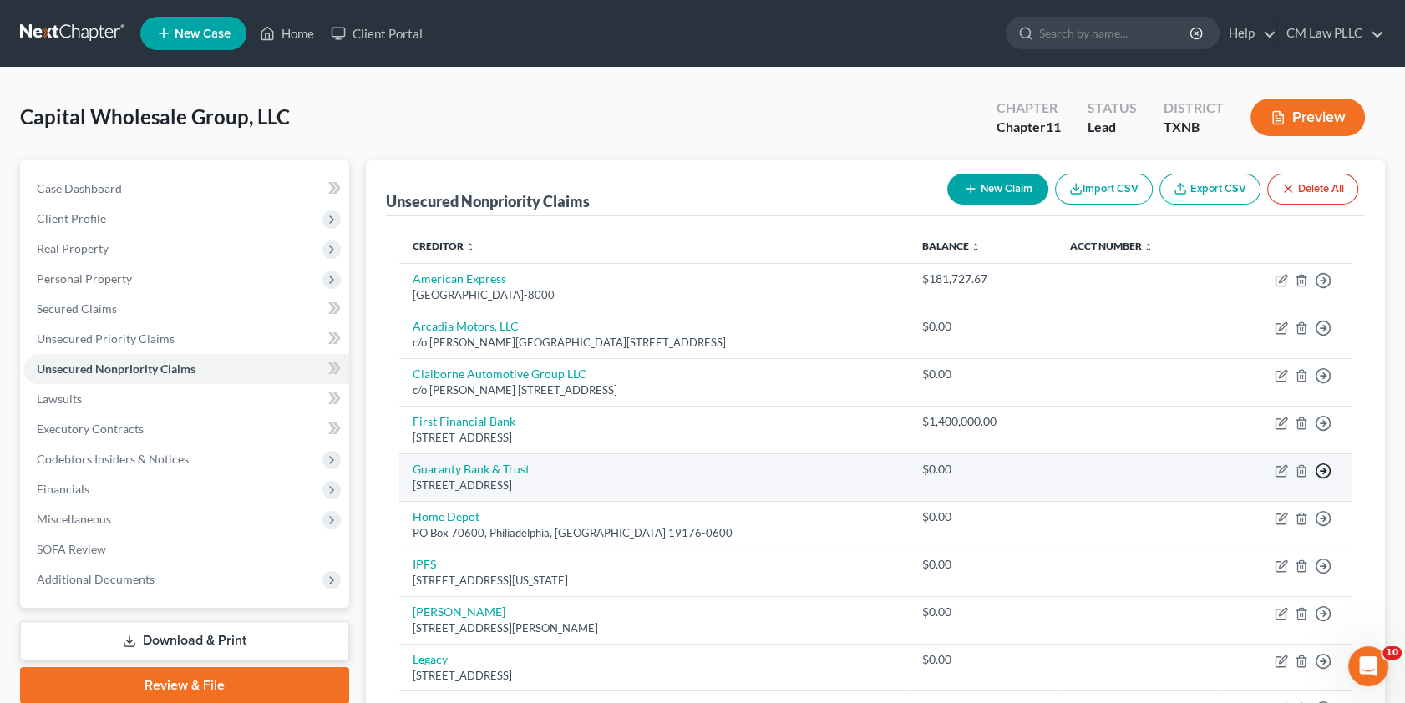
click at [1325, 468] on polyline "button" at bounding box center [1324, 471] width 3 height 6
click at [1252, 571] on link "Move to Notice Only" at bounding box center [1247, 568] width 140 height 28
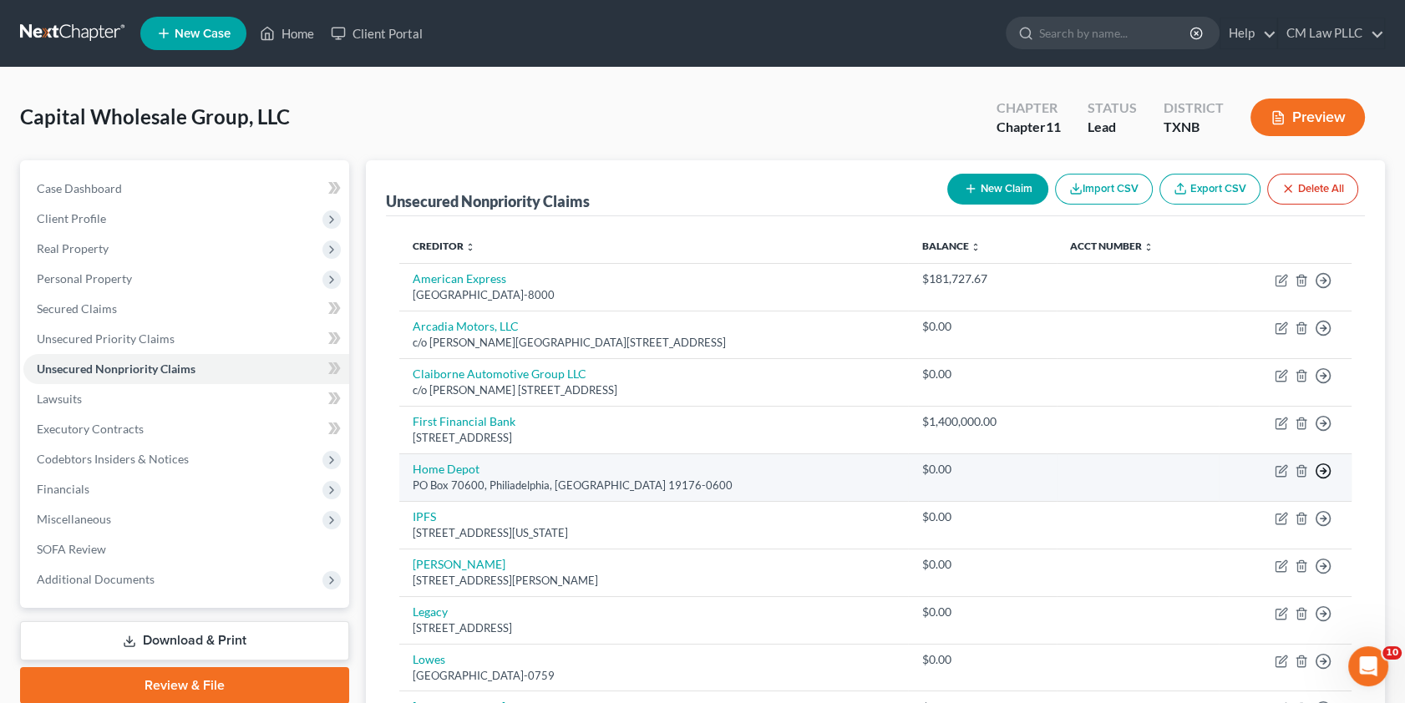
click at [1327, 465] on icon "button" at bounding box center [1323, 471] width 17 height 17
click at [1217, 566] on link "Move to Notice Only" at bounding box center [1247, 568] width 140 height 28
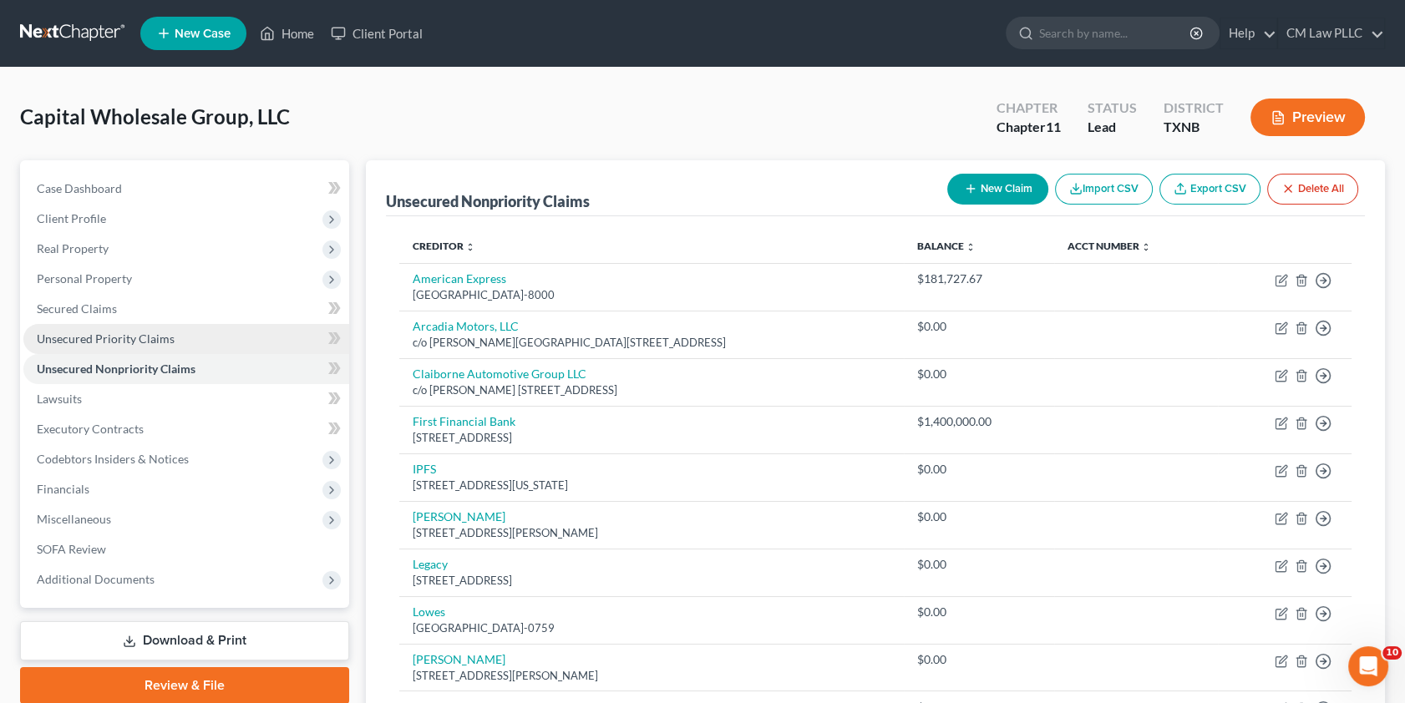
click at [84, 339] on span "Unsecured Priority Claims" at bounding box center [106, 339] width 138 height 14
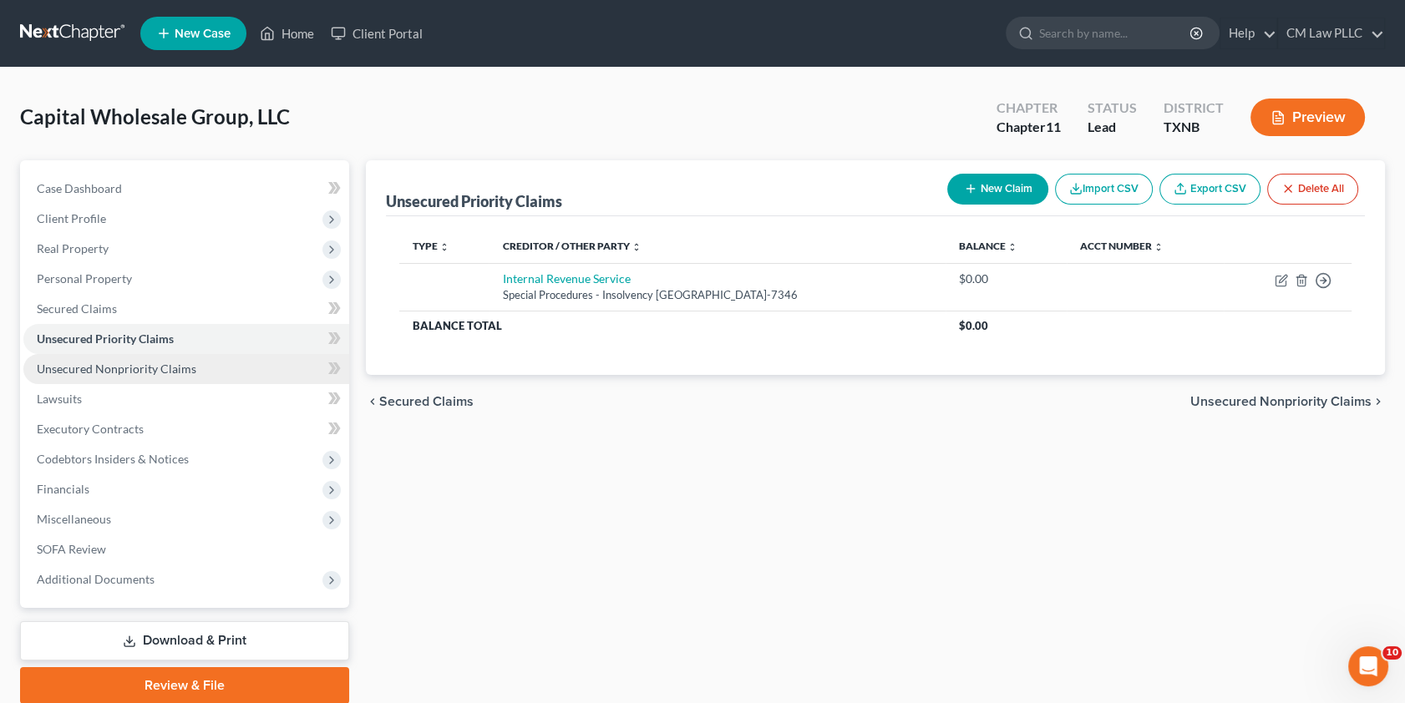
click at [84, 375] on link "Unsecured Nonpriority Claims" at bounding box center [186, 369] width 326 height 30
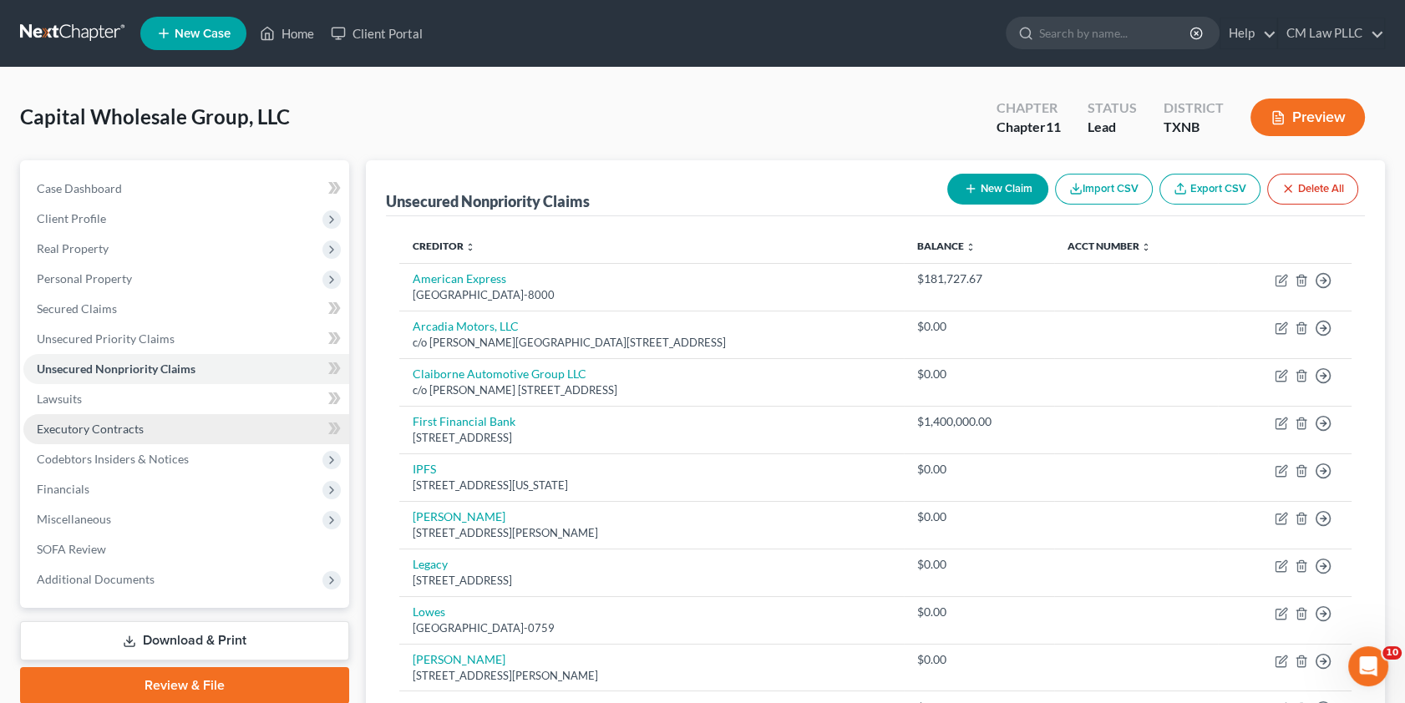
click at [104, 422] on span "Executory Contracts" at bounding box center [90, 429] width 107 height 14
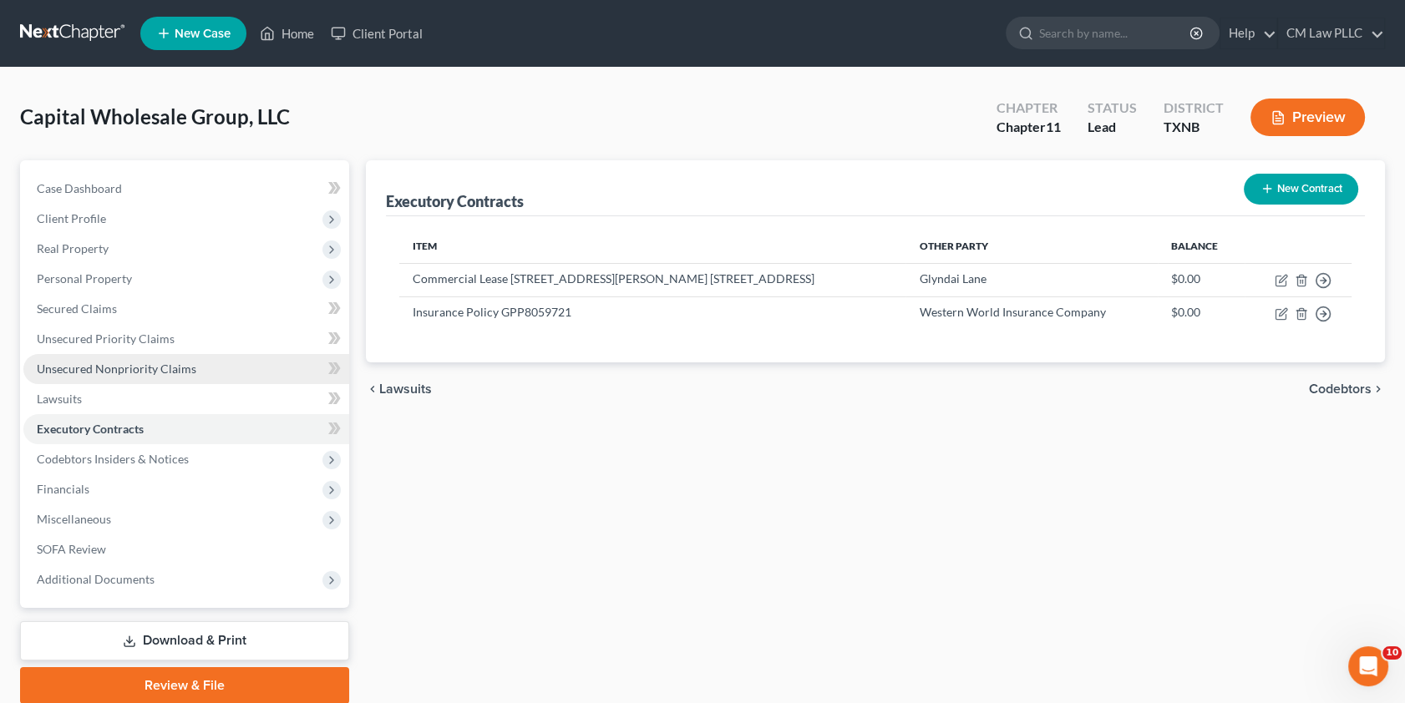
click at [77, 366] on span "Unsecured Nonpriority Claims" at bounding box center [117, 369] width 160 height 14
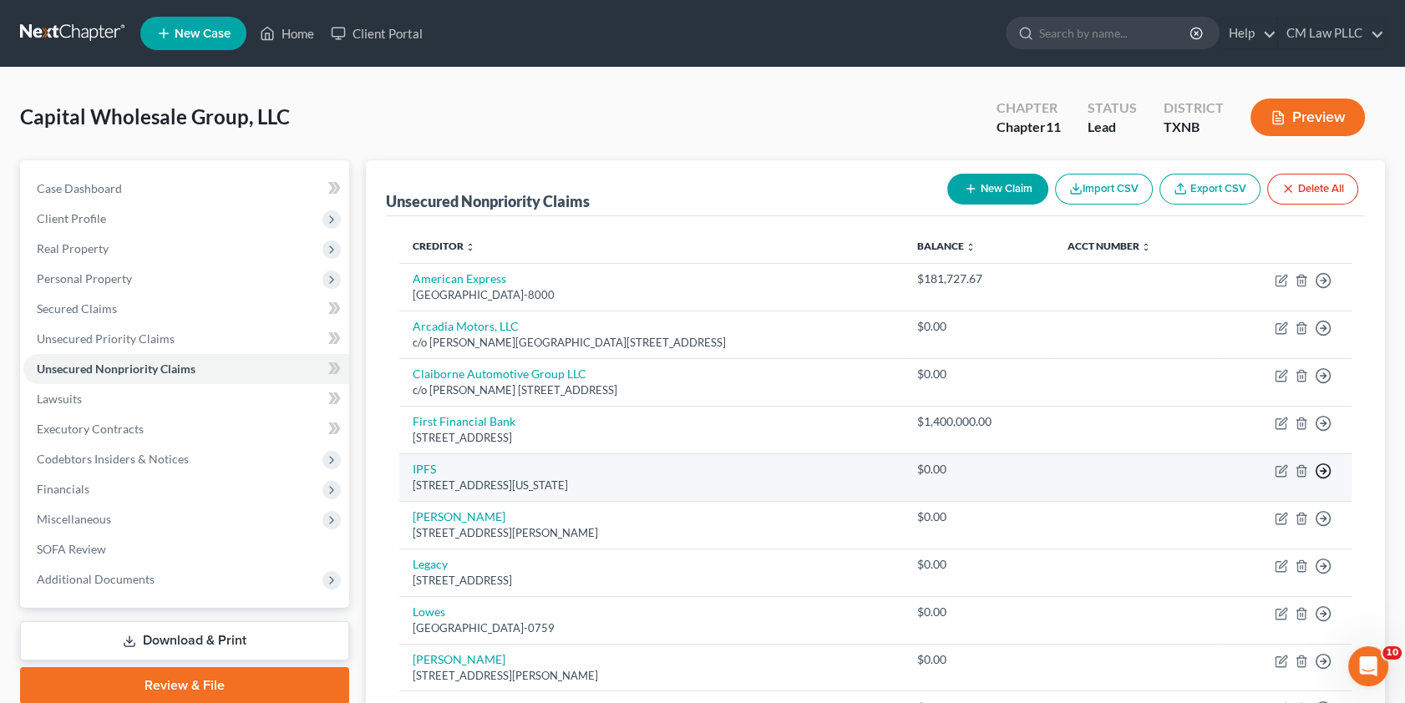
click at [1321, 466] on icon "button" at bounding box center [1323, 471] width 17 height 17
click at [1210, 485] on link "Move to D" at bounding box center [1247, 484] width 140 height 28
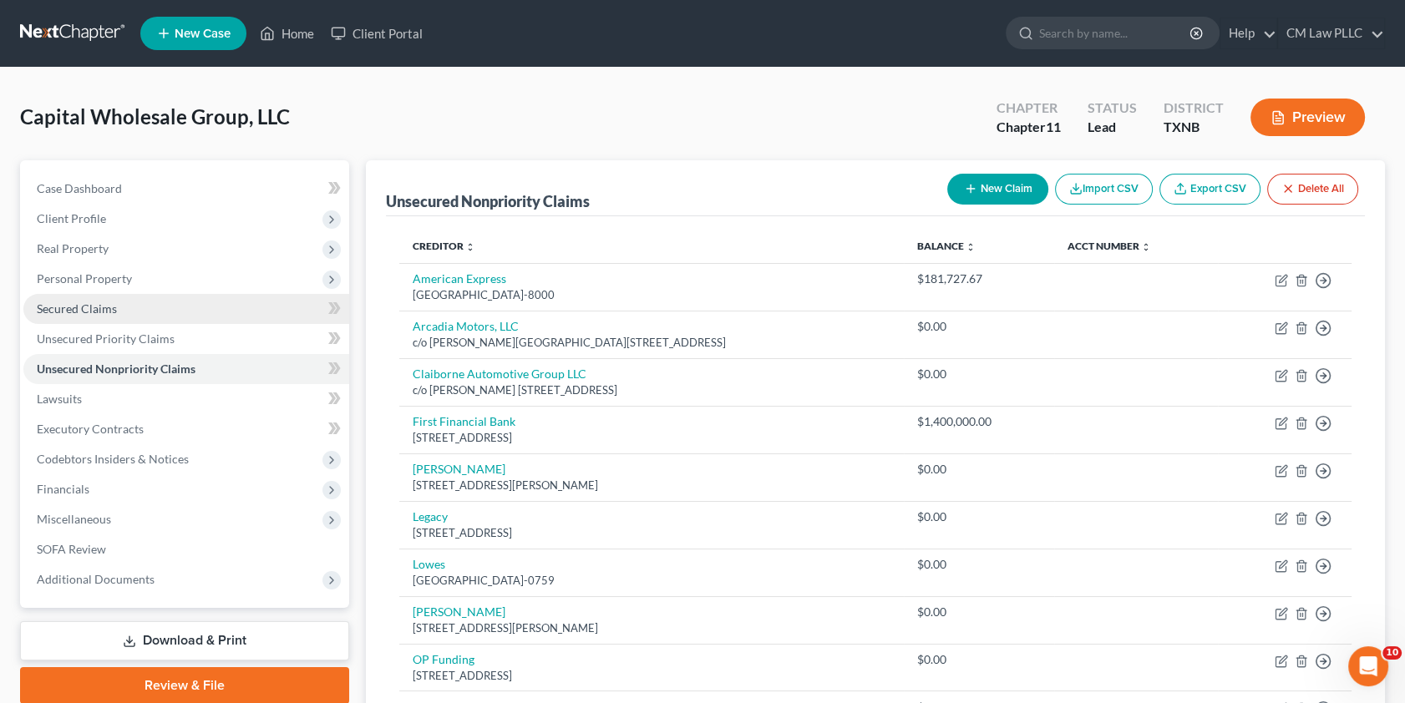
click at [62, 307] on span "Secured Claims" at bounding box center [77, 309] width 80 height 14
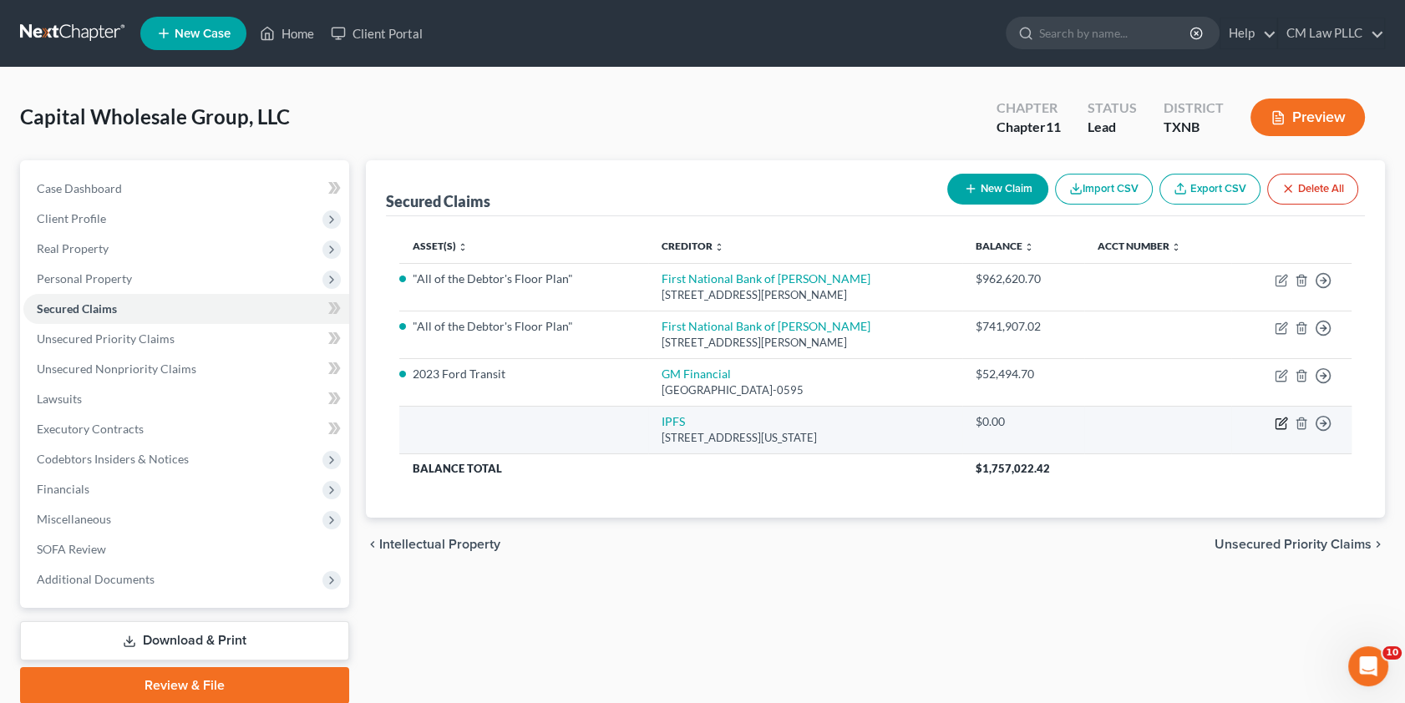
click at [1281, 424] on icon "button" at bounding box center [1281, 423] width 13 height 13
select select "26"
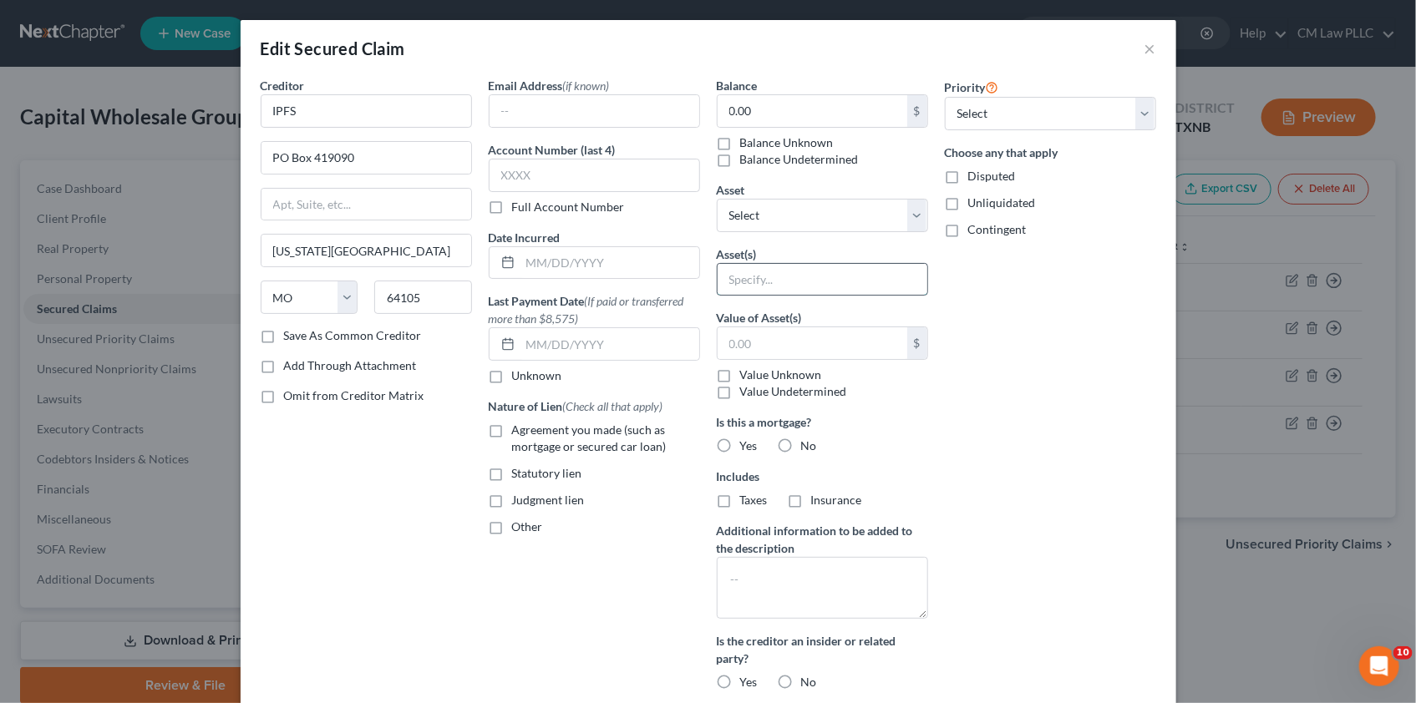
click at [743, 284] on input "text" at bounding box center [823, 280] width 210 height 32
type input "Unearned Insurance Premiums Paid"
type input "23,041.80"
click at [968, 200] on label "Unliquidated" at bounding box center [1002, 203] width 68 height 17
click at [975, 200] on input "Unliquidated" at bounding box center [980, 200] width 11 height 11
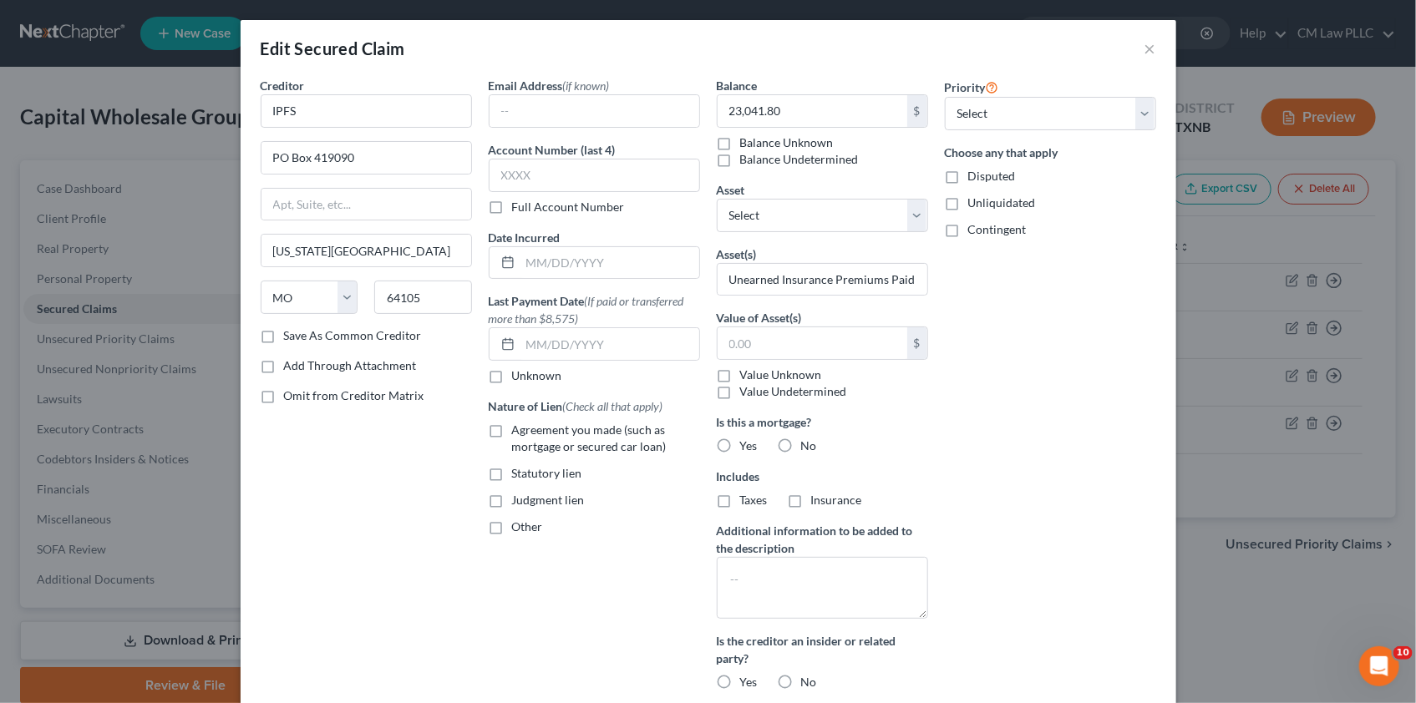
checkbox input "true"
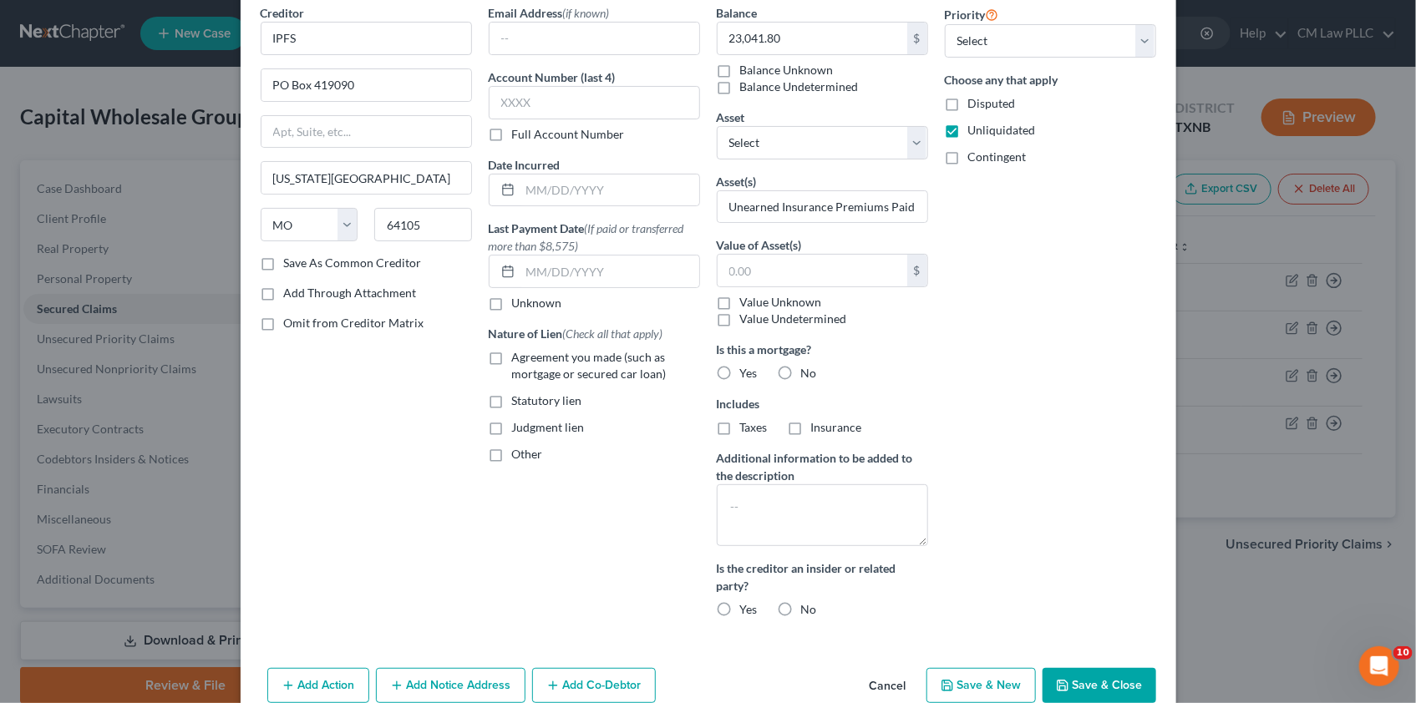
scroll to position [151, 0]
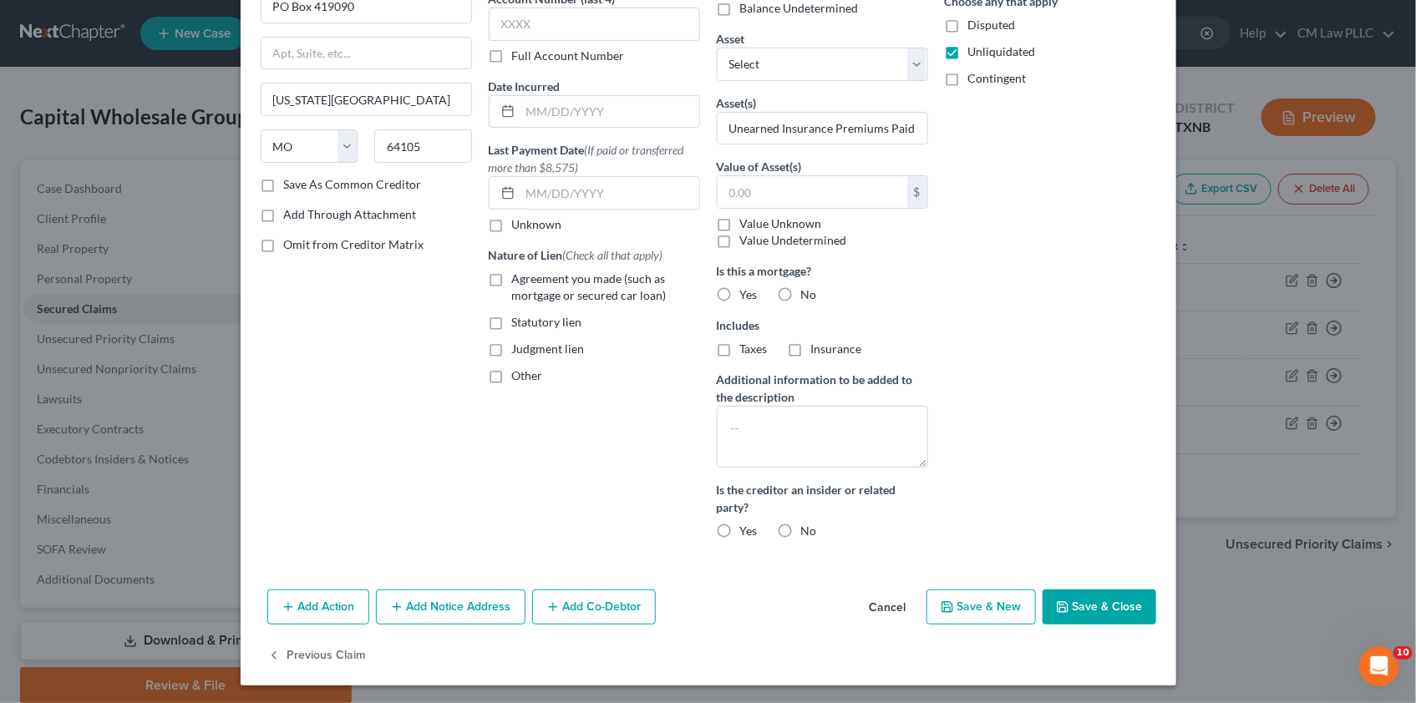
click at [1088, 605] on button "Save & Close" at bounding box center [1100, 607] width 114 height 35
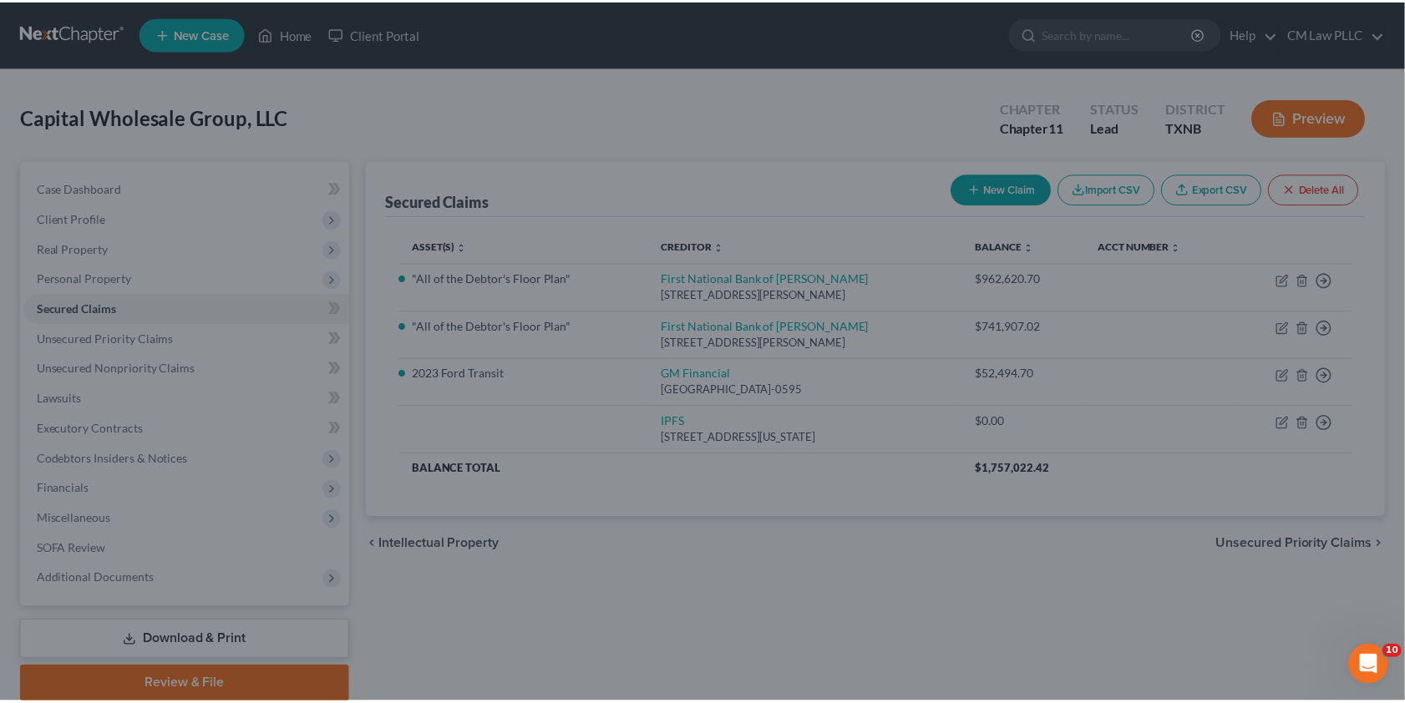
scroll to position [0, 0]
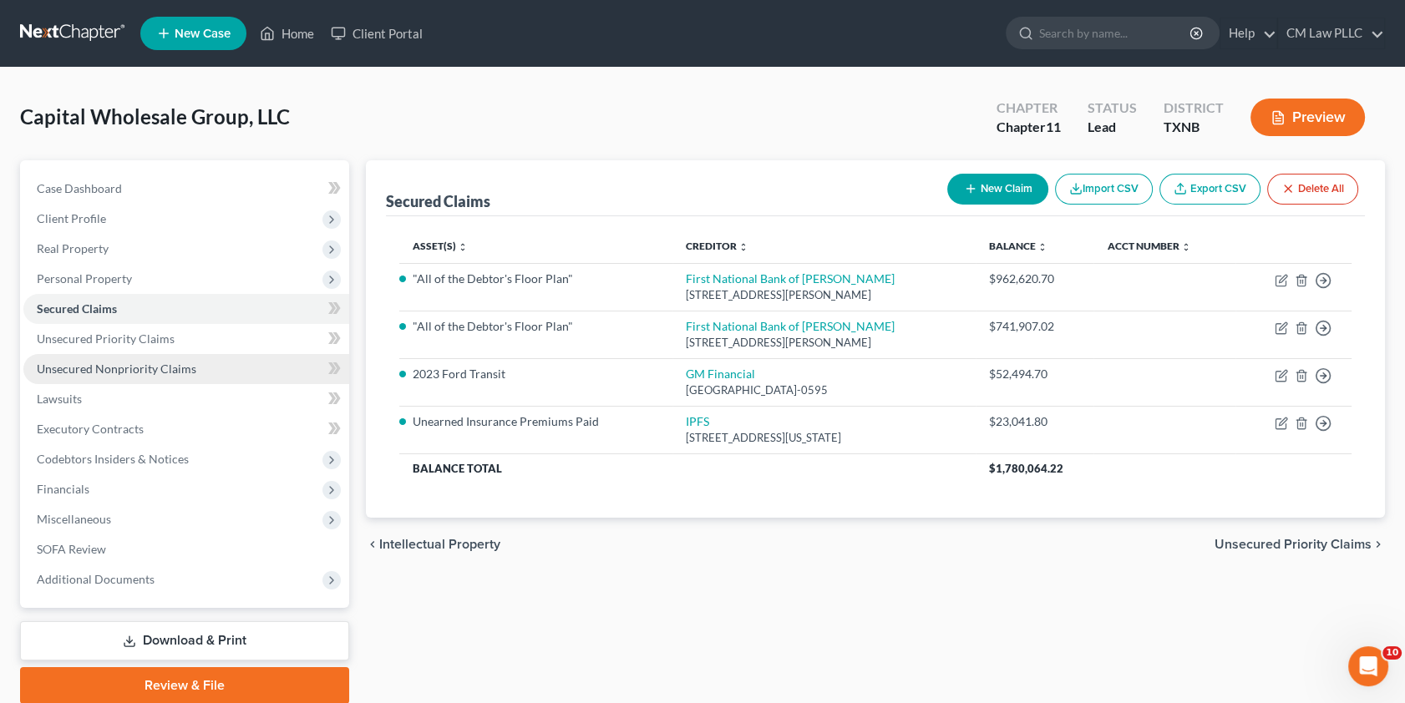
click at [110, 367] on span "Unsecured Nonpriority Claims" at bounding box center [117, 369] width 160 height 14
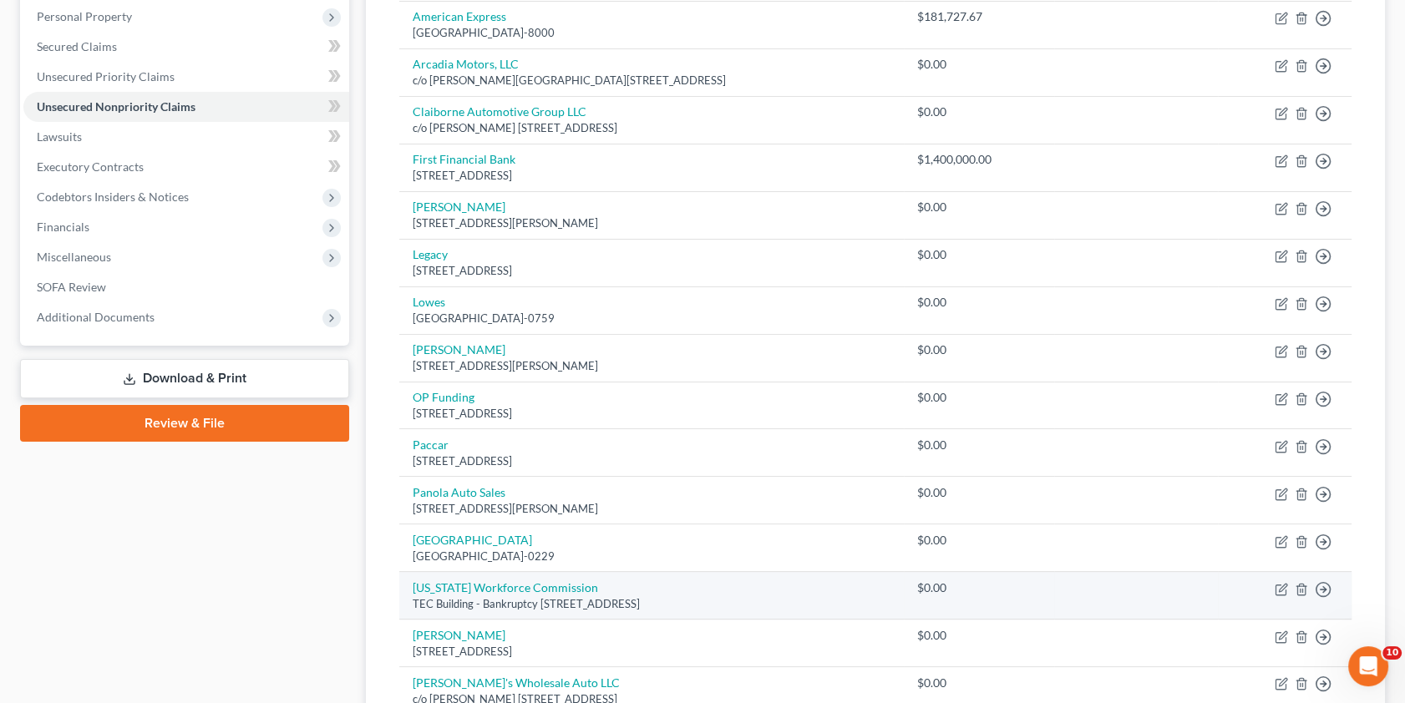
scroll to position [303, 0]
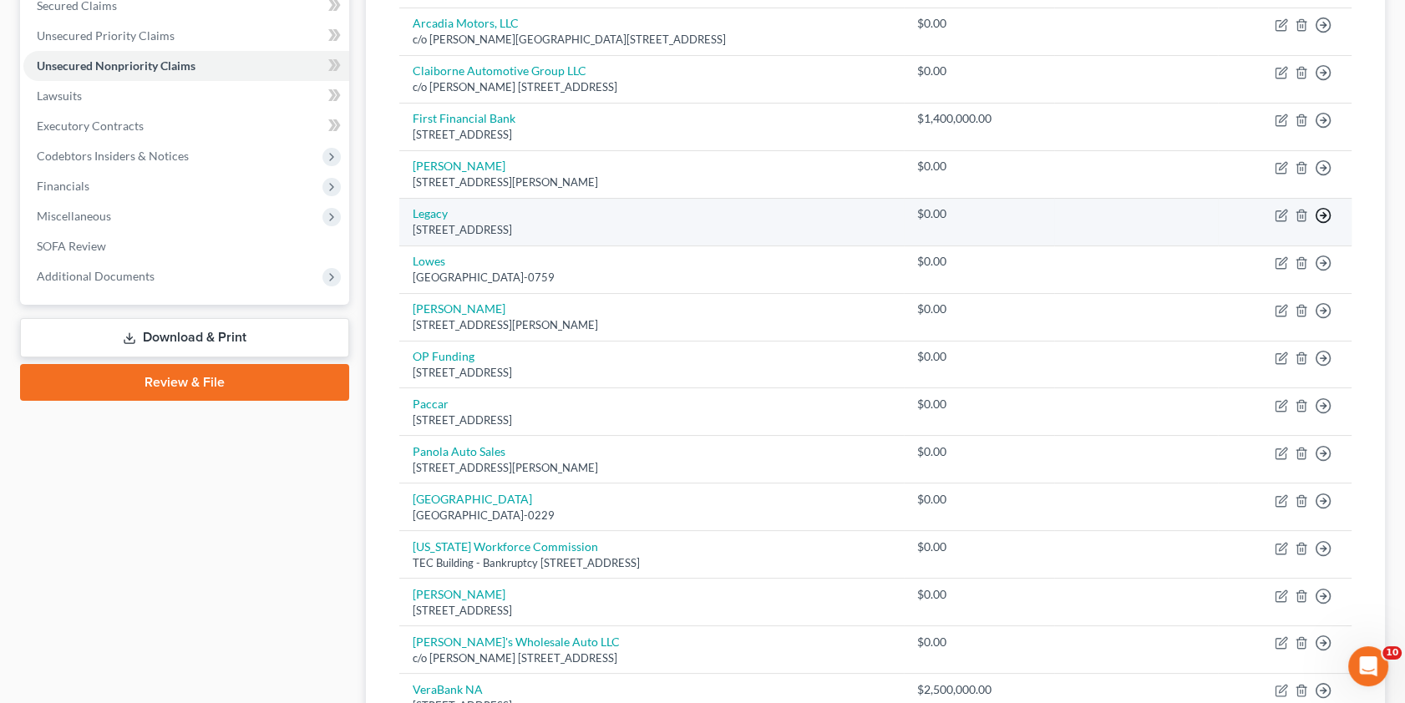
click at [1325, 216] on icon "button" at bounding box center [1323, 215] width 17 height 17
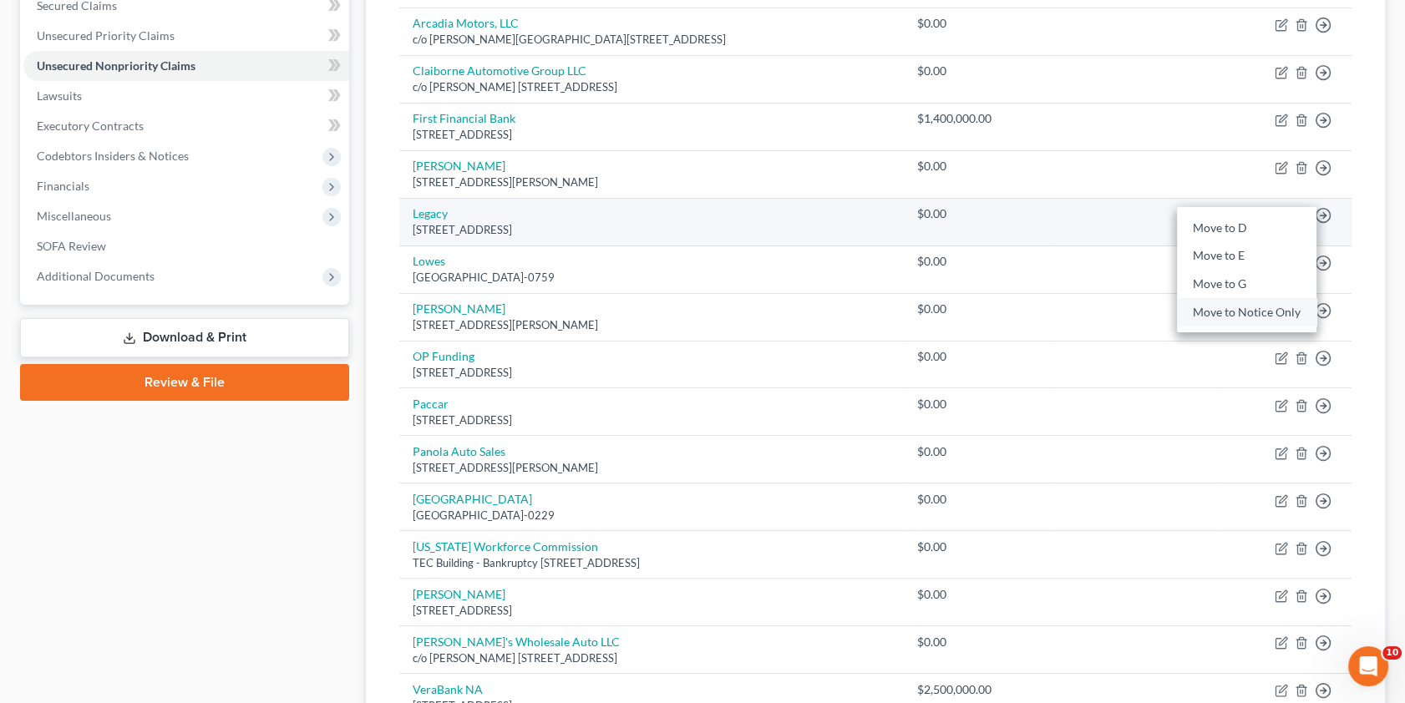
click at [1227, 307] on link "Move to Notice Only" at bounding box center [1247, 312] width 140 height 28
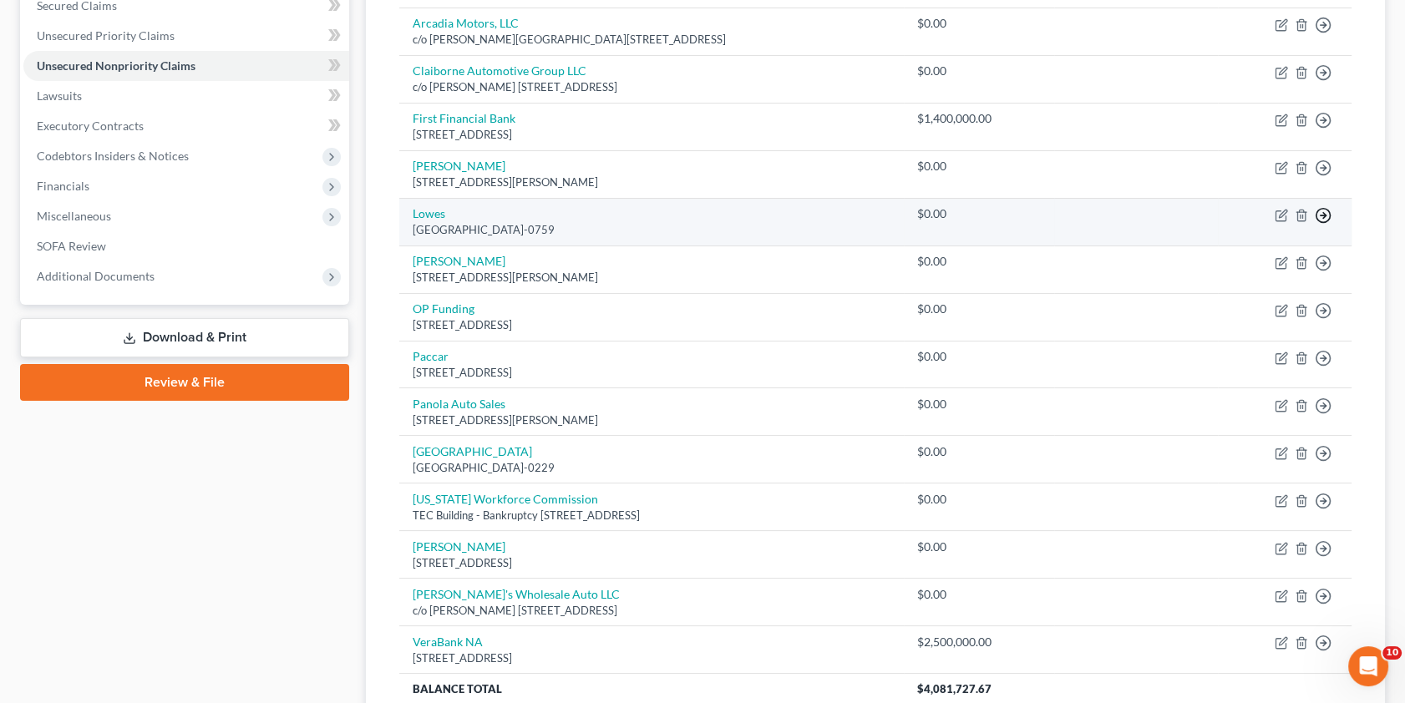
click at [1328, 210] on circle "button" at bounding box center [1324, 215] width 14 height 14
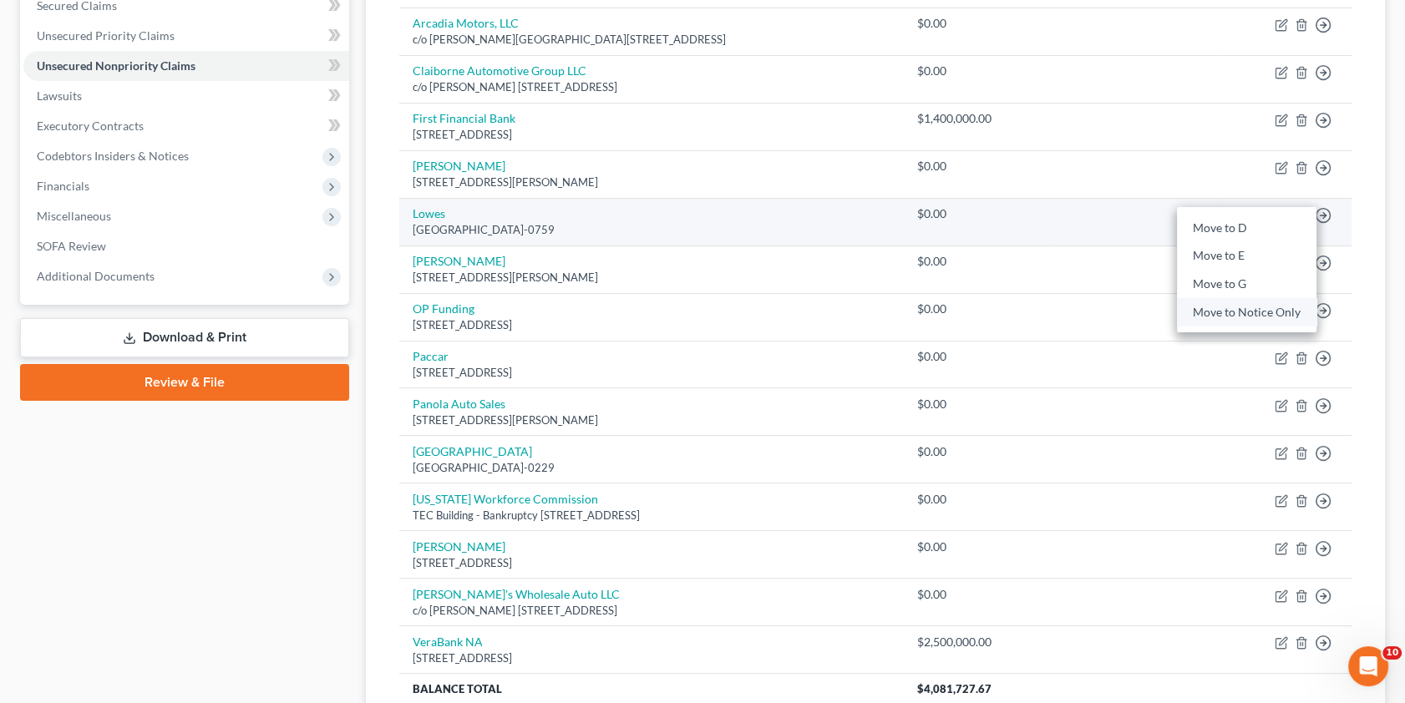
click at [1236, 312] on link "Move to Notice Only" at bounding box center [1247, 312] width 140 height 28
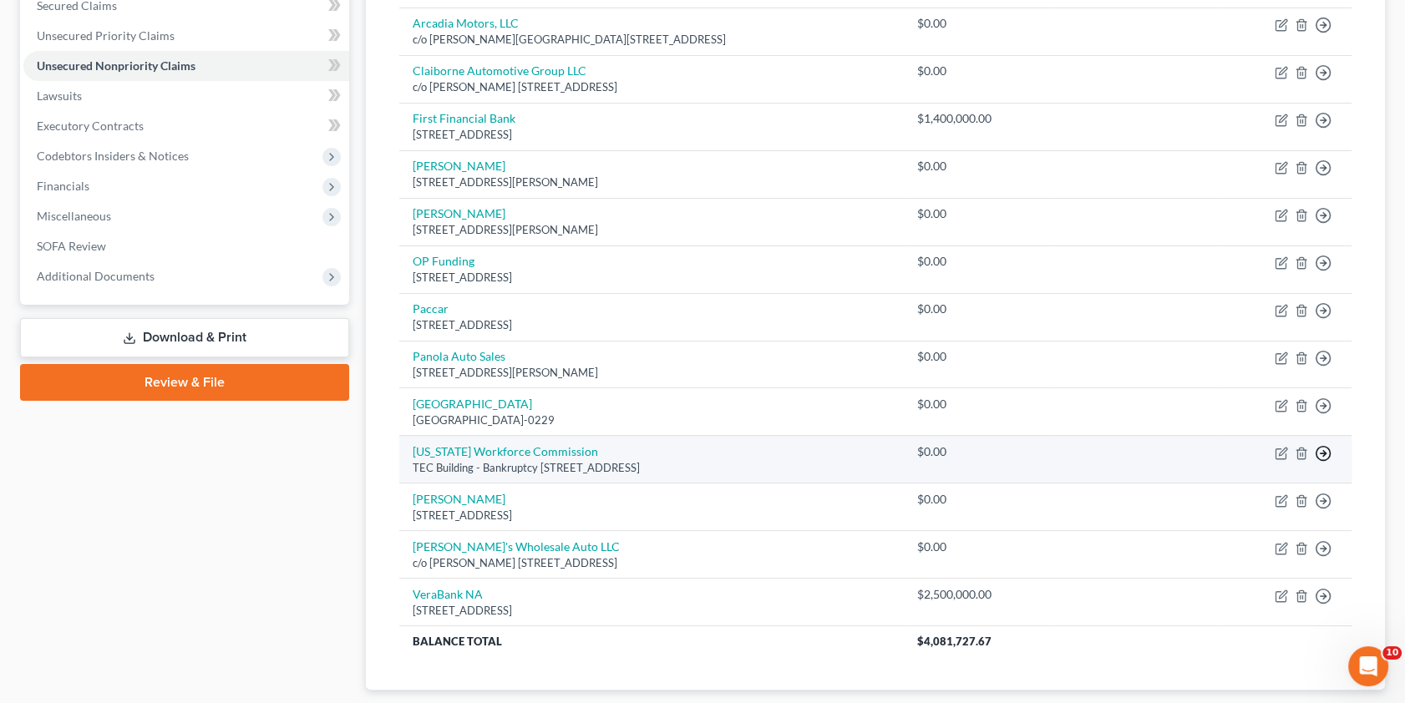
click at [1320, 449] on icon "button" at bounding box center [1323, 453] width 17 height 17
click at [1226, 548] on link "Move to Notice Only" at bounding box center [1247, 550] width 140 height 28
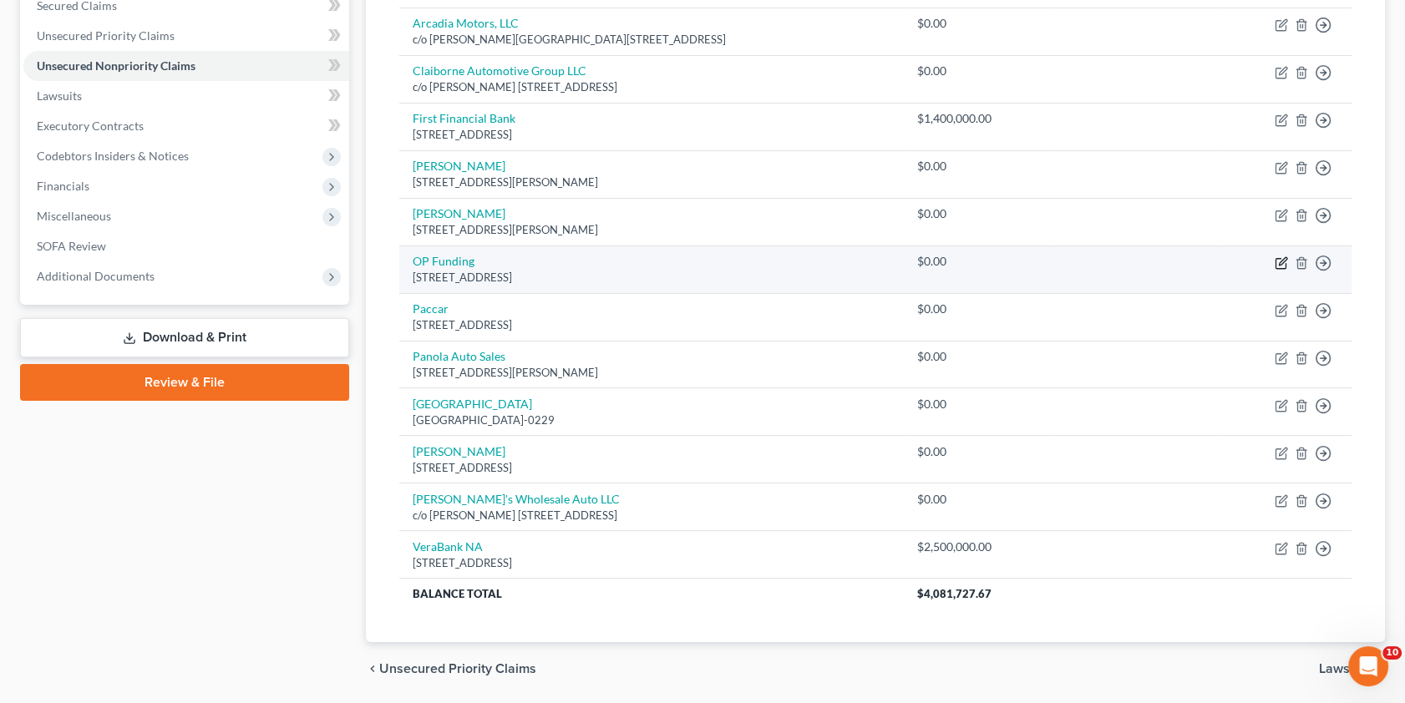
click at [1276, 259] on icon "button" at bounding box center [1281, 263] width 10 height 10
select select "45"
select select "2"
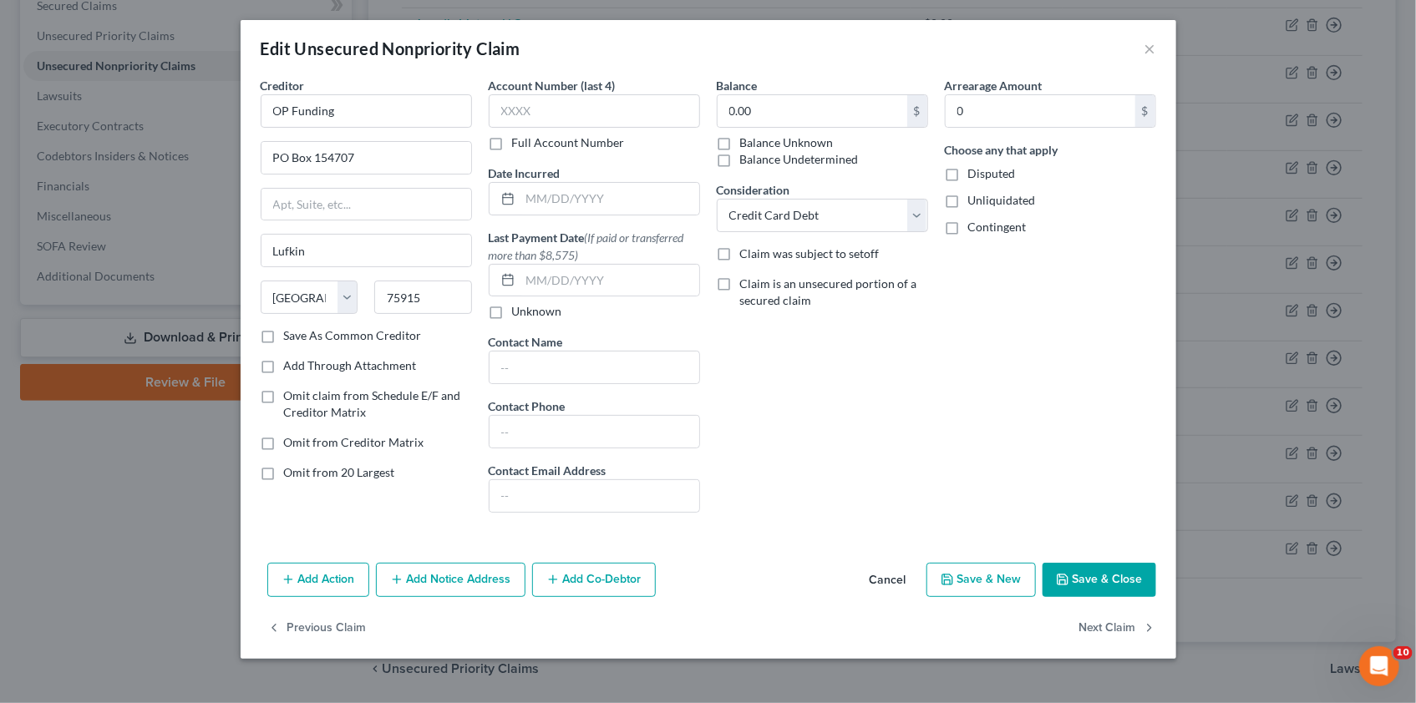
click at [567, 581] on button "Add Co-Debtor" at bounding box center [594, 580] width 124 height 35
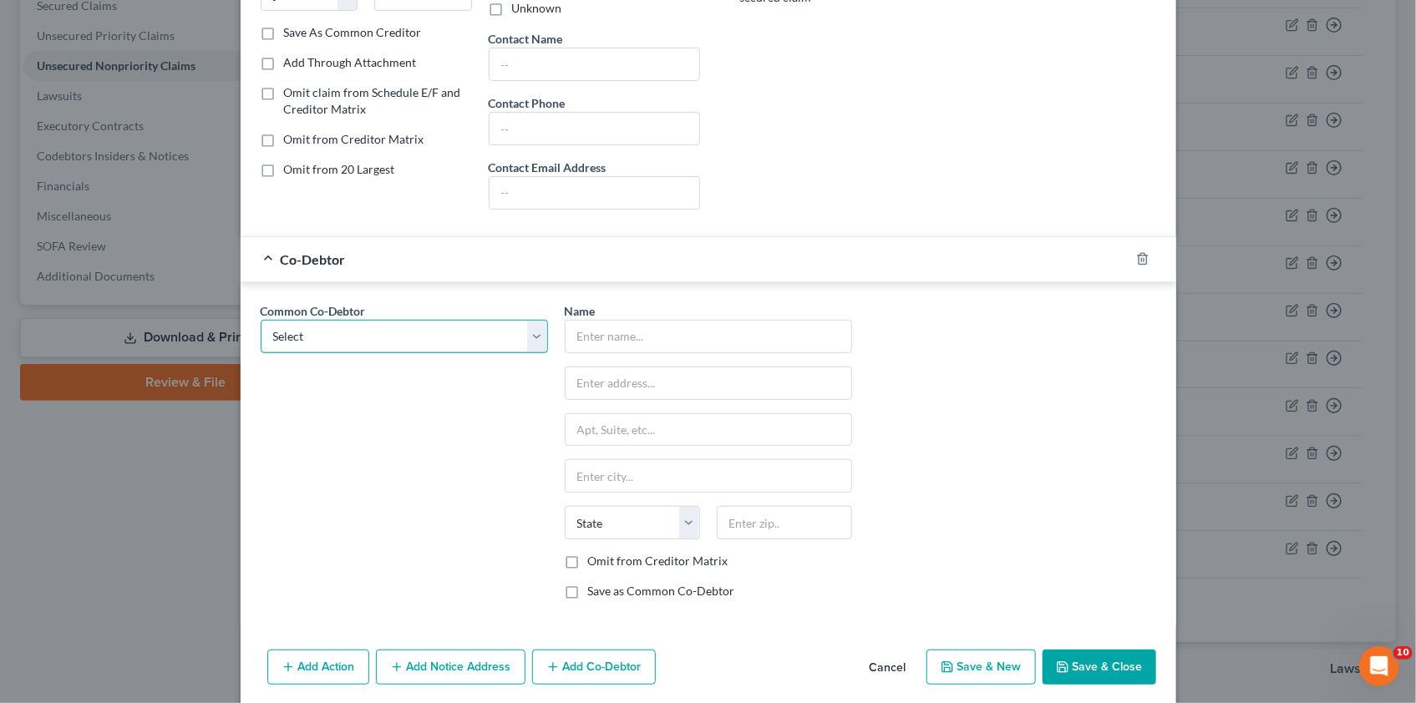
click at [533, 336] on select "Select [PERSON_NAME] [PERSON_NAME]" at bounding box center [404, 336] width 287 height 33
select select "0"
click at [261, 320] on select "Select [PERSON_NAME] [PERSON_NAME]" at bounding box center [404, 336] width 287 height 33
type input "[PERSON_NAME]"
type input "[STREET_ADDRESS][PERSON_NAME]"
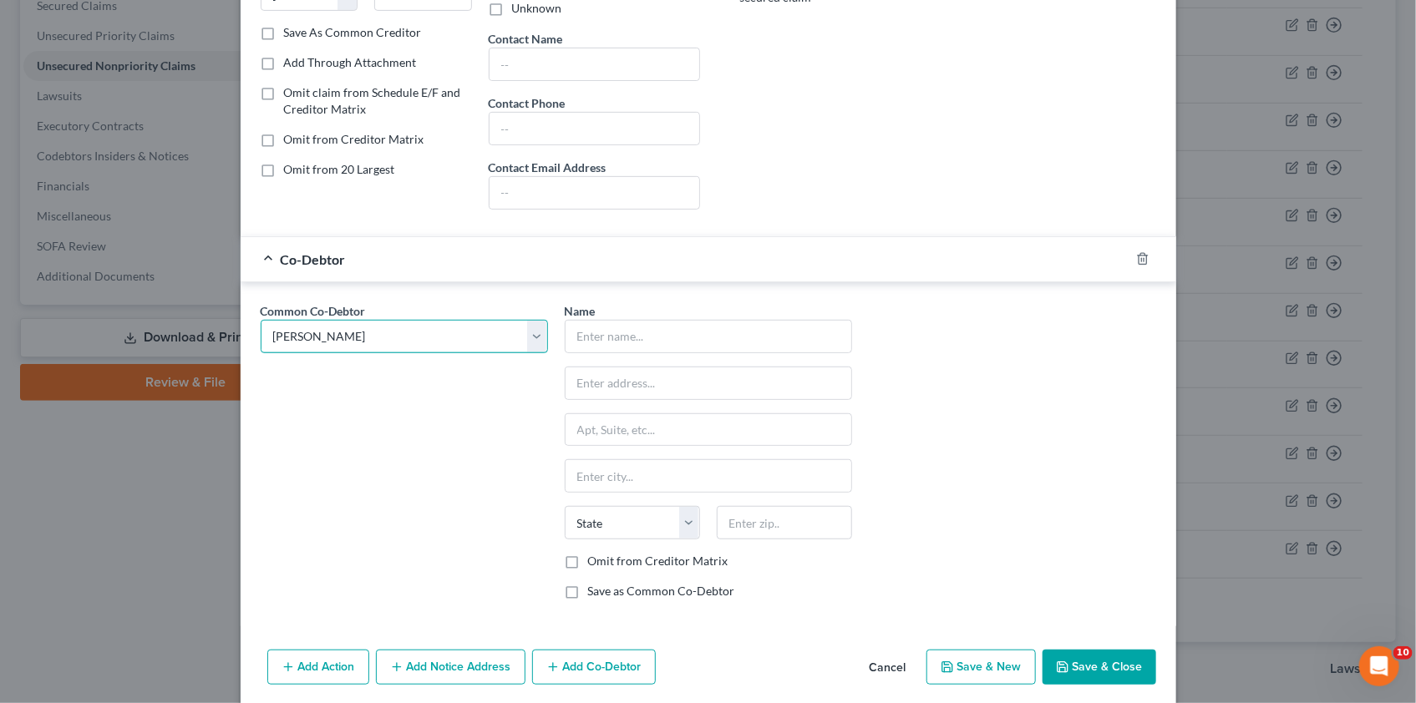
type input "Longview"
select select "45"
type input "75604"
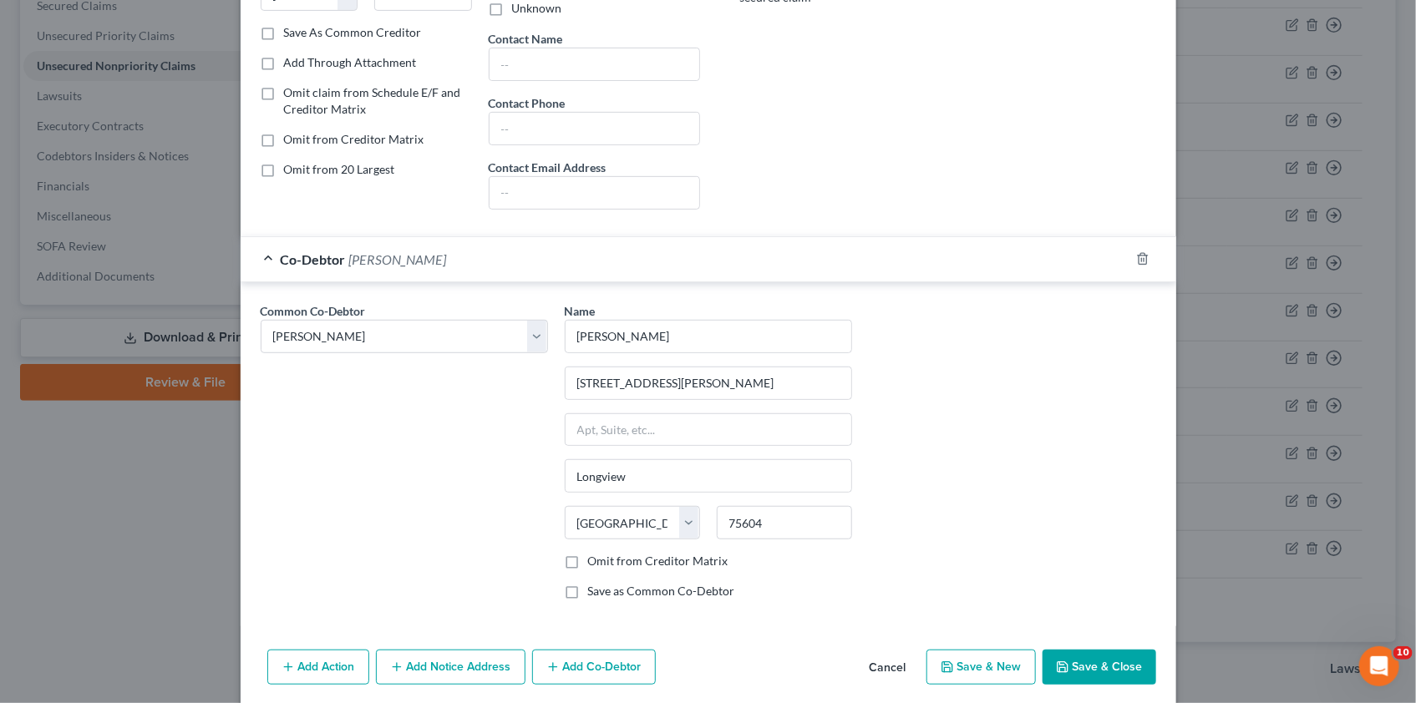
click at [1074, 663] on button "Save & Close" at bounding box center [1100, 667] width 114 height 35
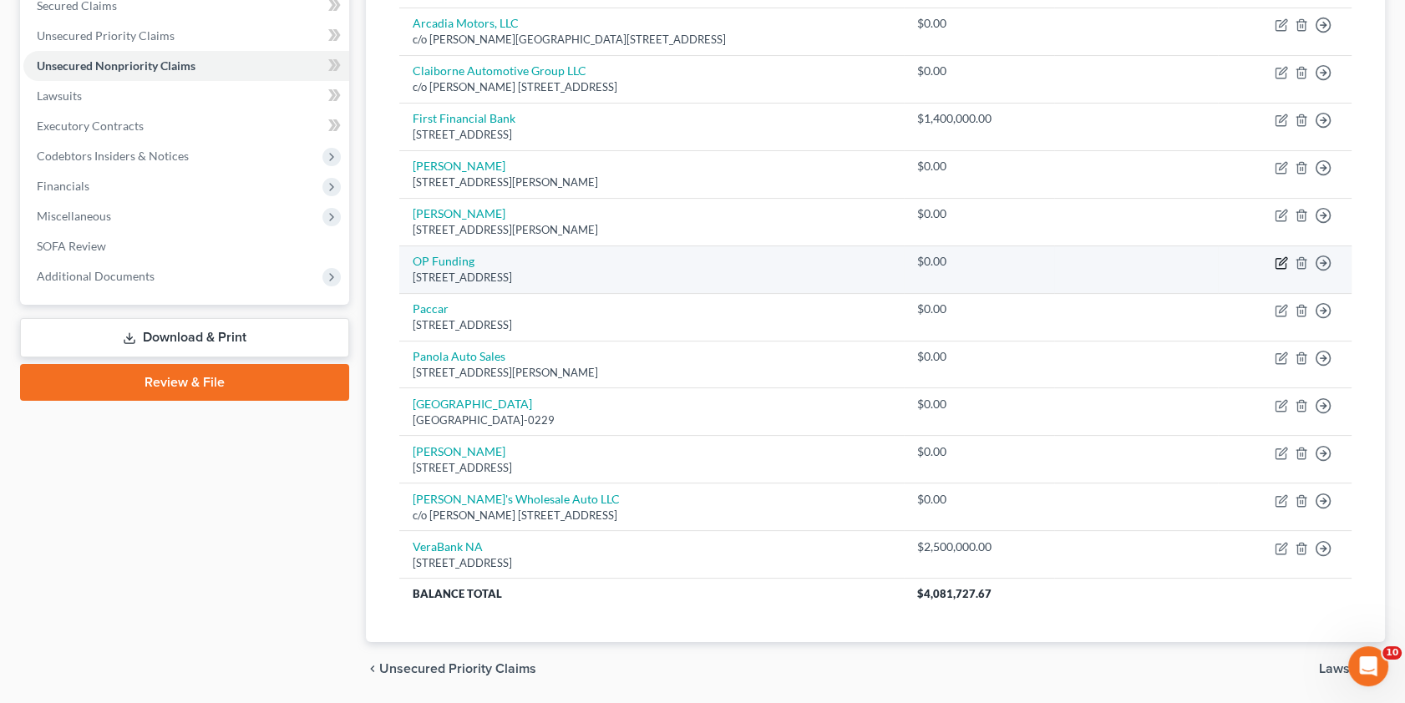
click at [1279, 260] on icon "button" at bounding box center [1283, 261] width 8 height 8
select select "45"
select select "2"
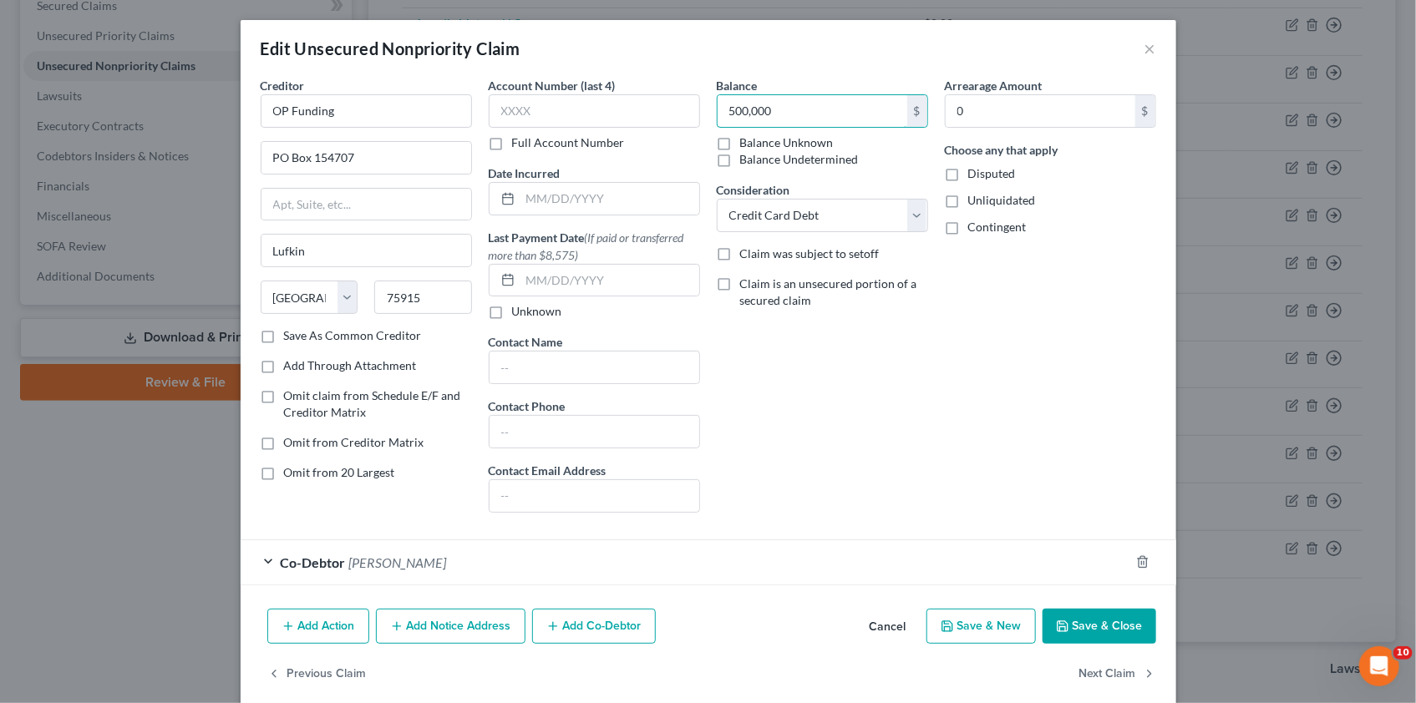
type input "500,000"
drag, startPoint x: 947, startPoint y: 171, endPoint x: 944, endPoint y: 193, distance: 22.0
click at [968, 171] on label "Disputed" at bounding box center [992, 173] width 48 height 17
click at [975, 171] on input "Disputed" at bounding box center [980, 170] width 11 height 11
checkbox input "true"
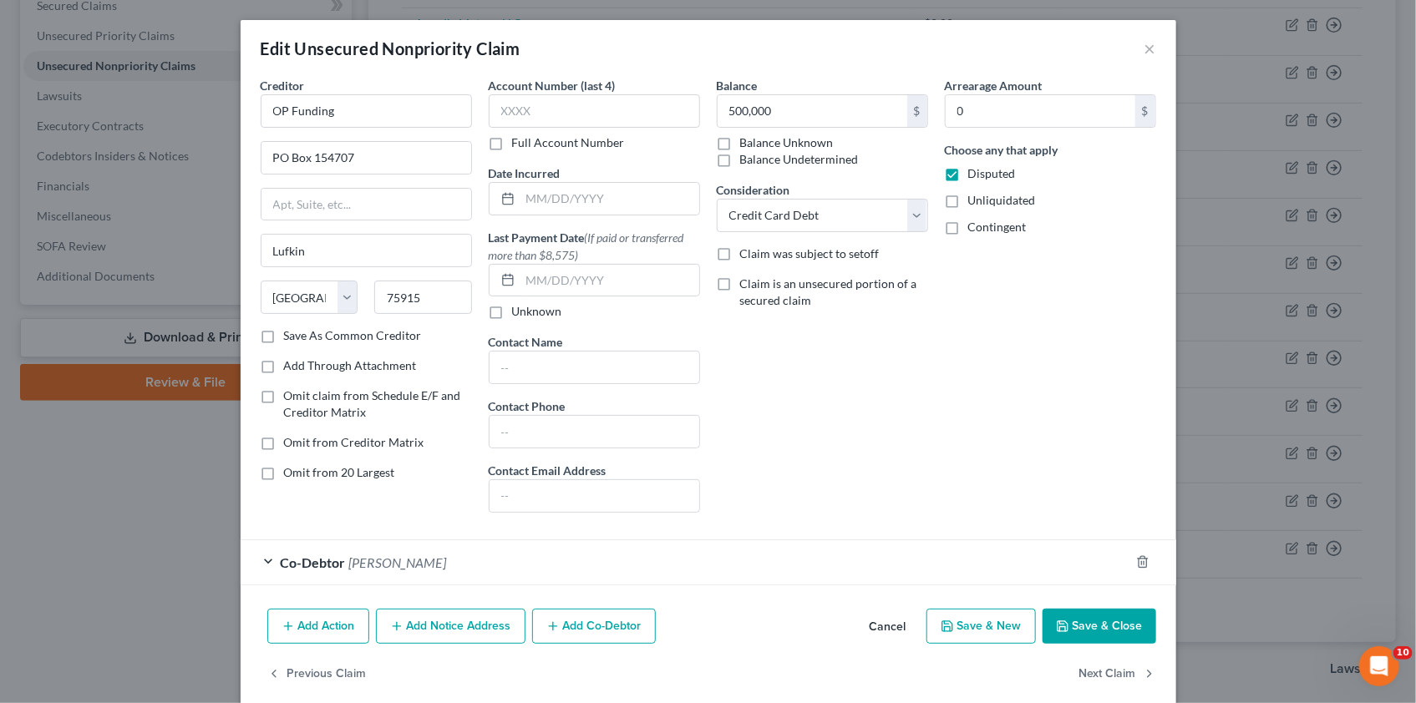
click at [1091, 618] on button "Save & Close" at bounding box center [1100, 626] width 114 height 35
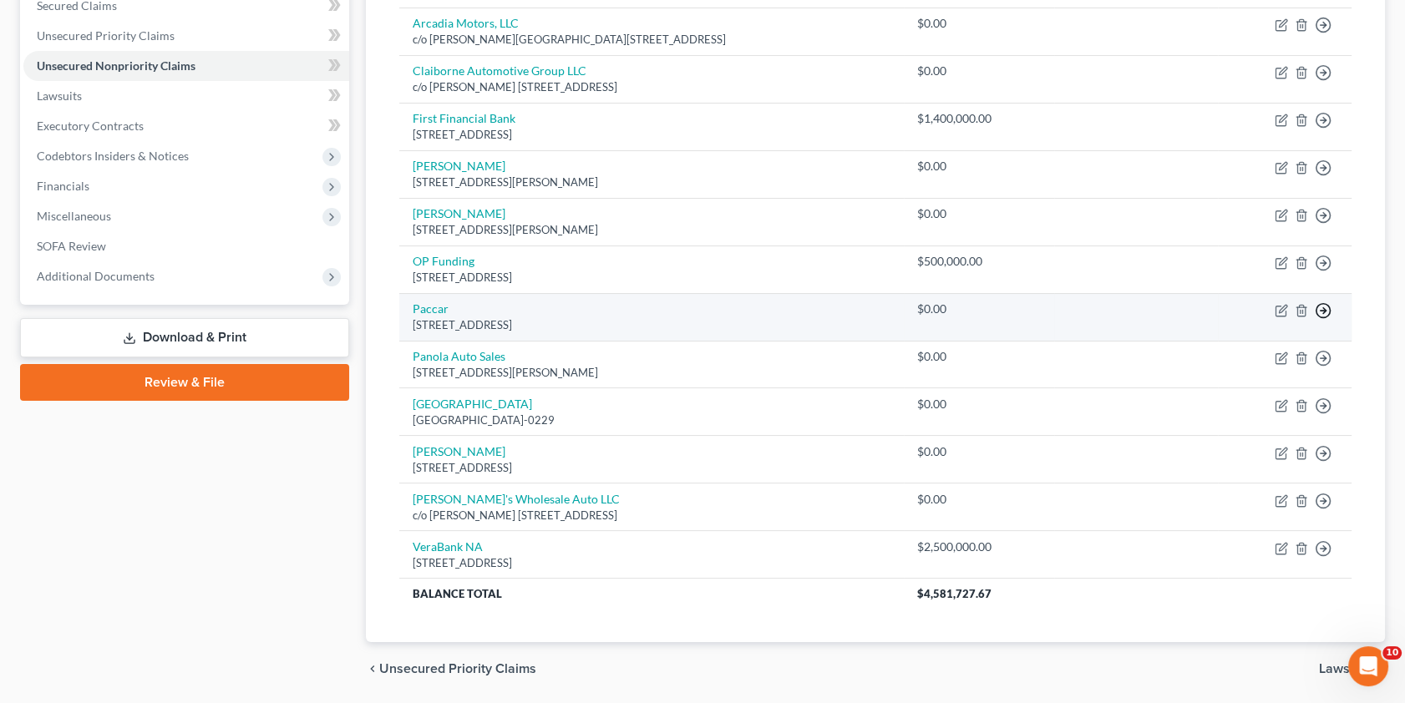
click at [1323, 311] on line "button" at bounding box center [1324, 311] width 6 height 0
click at [1220, 407] on link "Move to Notice Only" at bounding box center [1247, 408] width 140 height 28
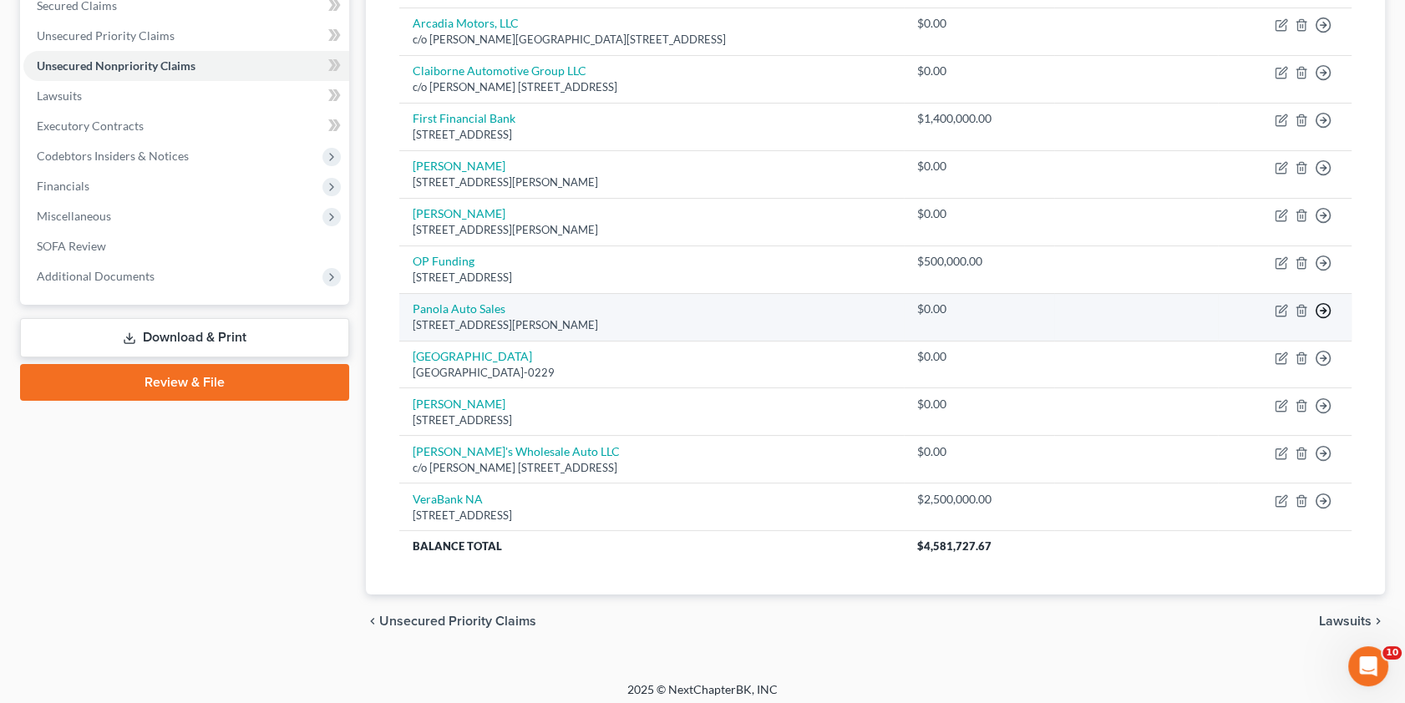
click at [1324, 305] on icon "button" at bounding box center [1323, 310] width 17 height 17
click at [1252, 409] on link "Move to Notice Only" at bounding box center [1247, 408] width 140 height 28
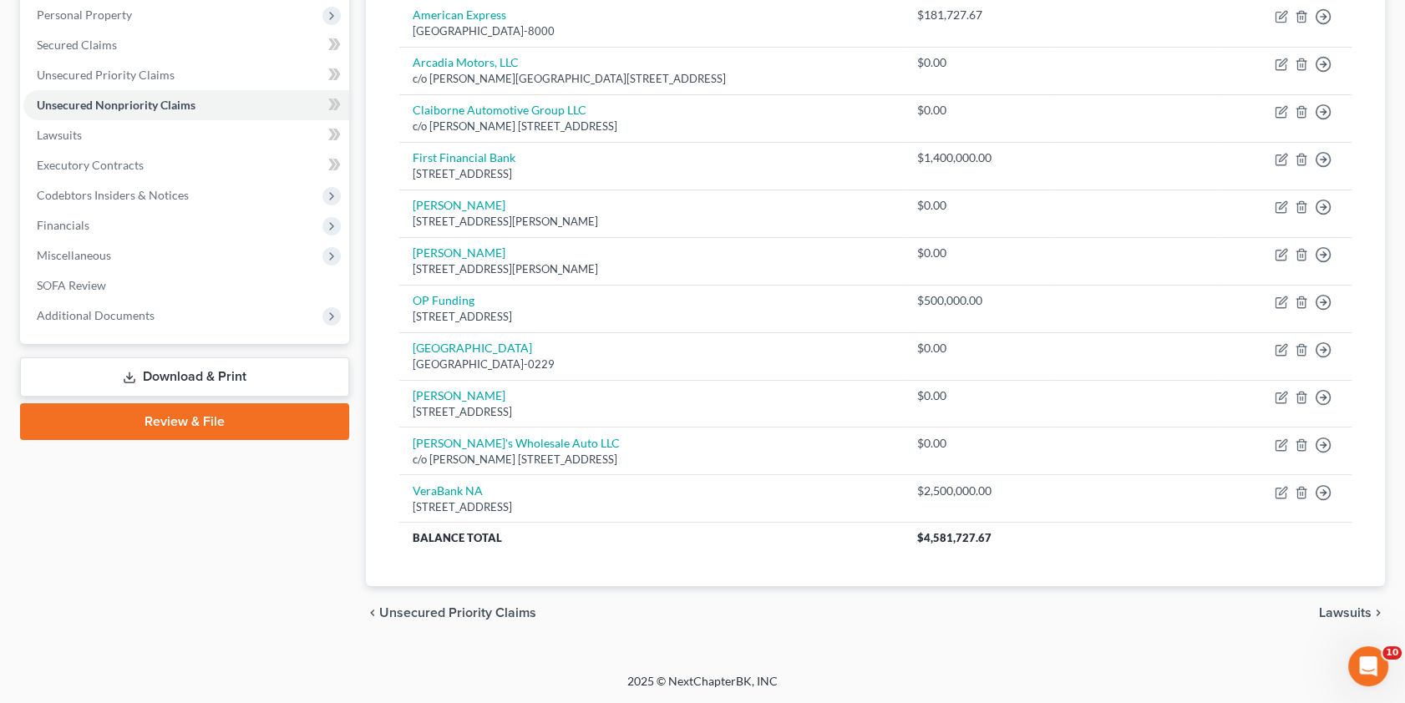
scroll to position [262, 0]
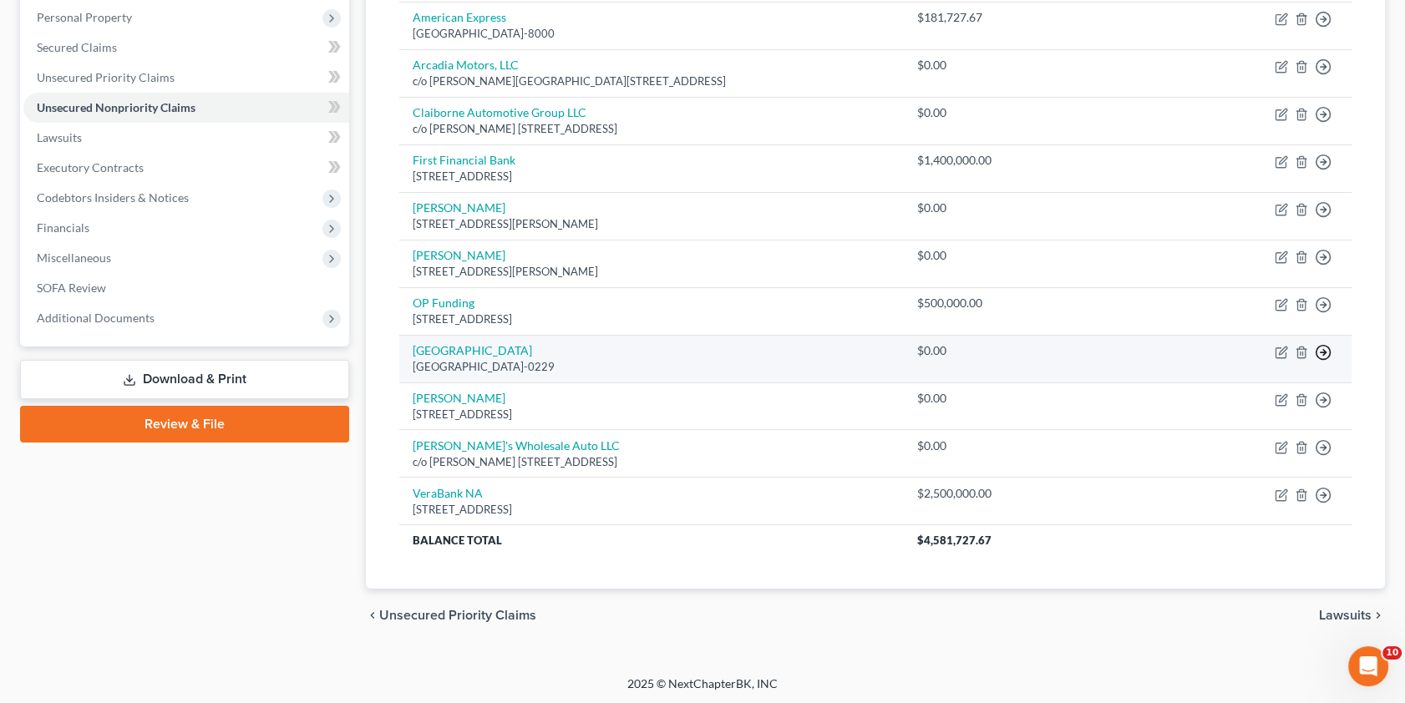
click at [1321, 348] on icon "button" at bounding box center [1323, 352] width 17 height 17
click at [1253, 445] on link "Move to Notice Only" at bounding box center [1247, 449] width 140 height 28
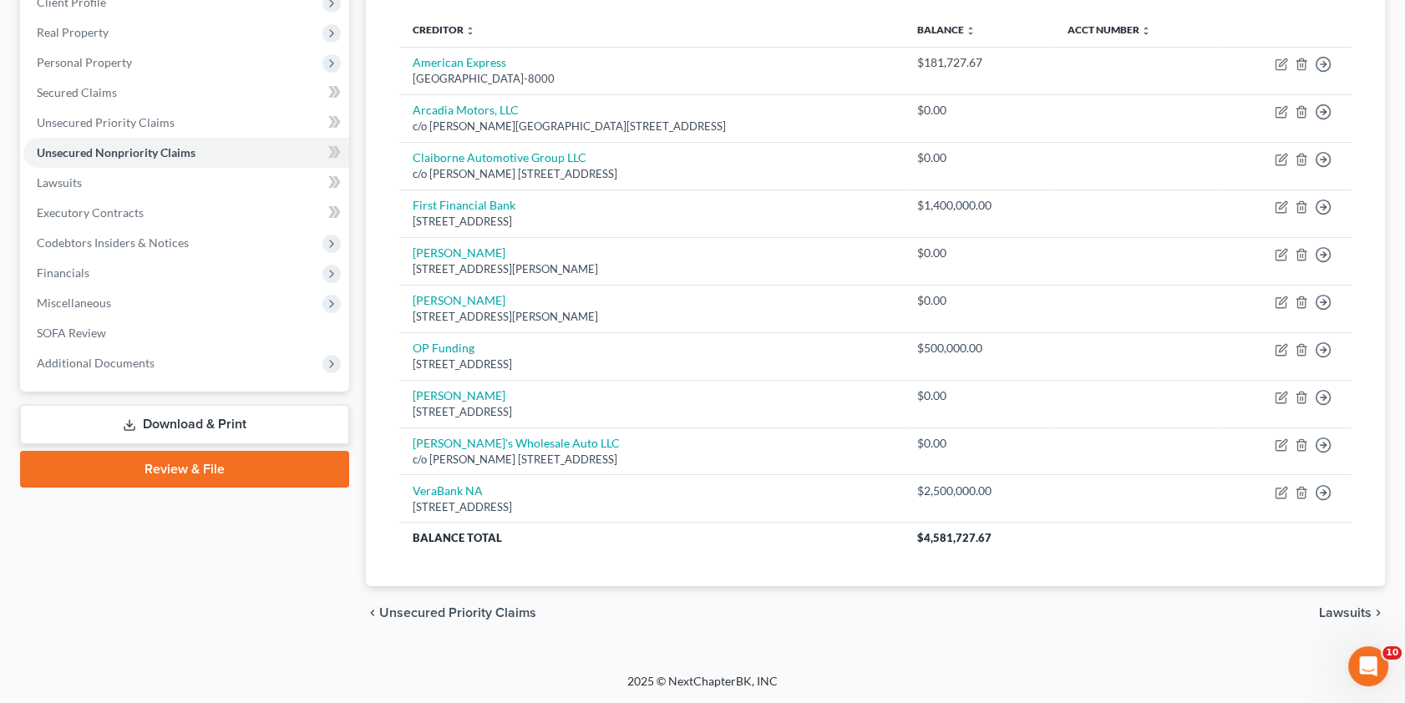
scroll to position [215, 0]
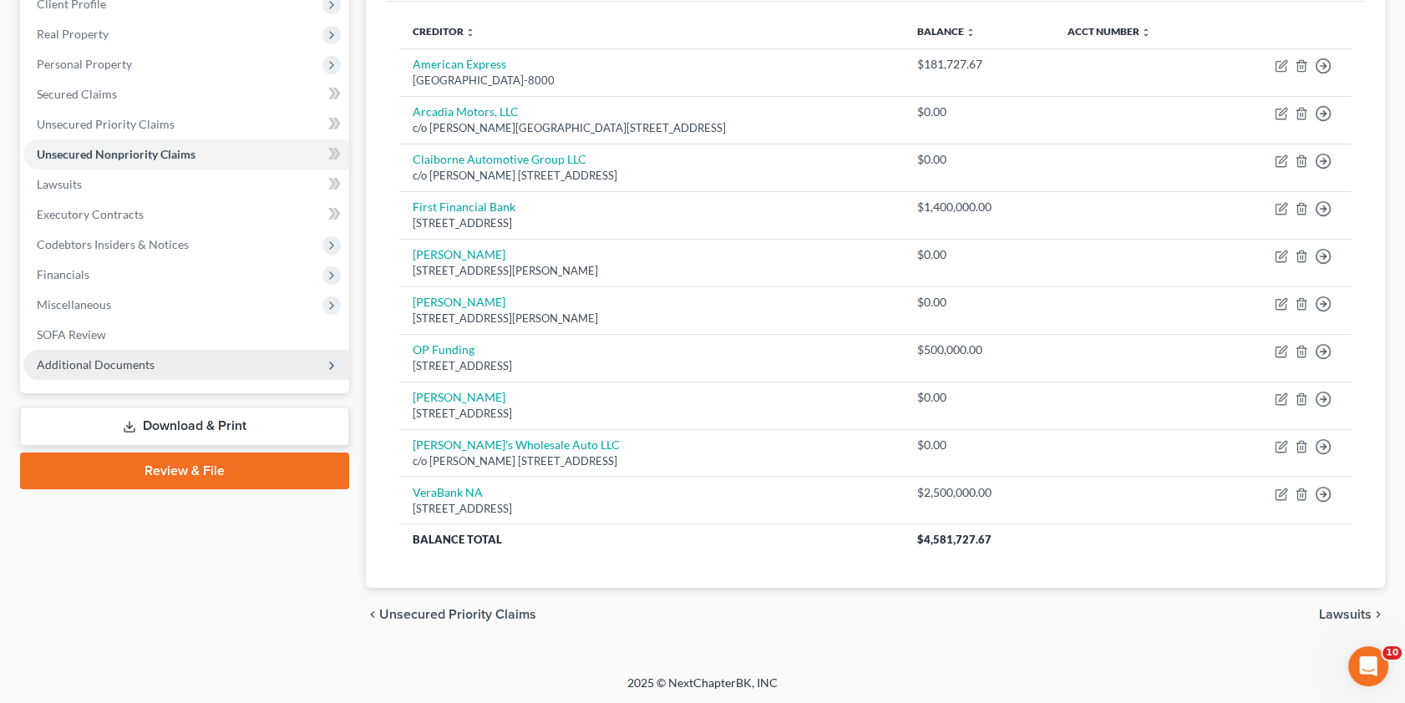
click at [138, 364] on span "Additional Documents" at bounding box center [96, 365] width 118 height 14
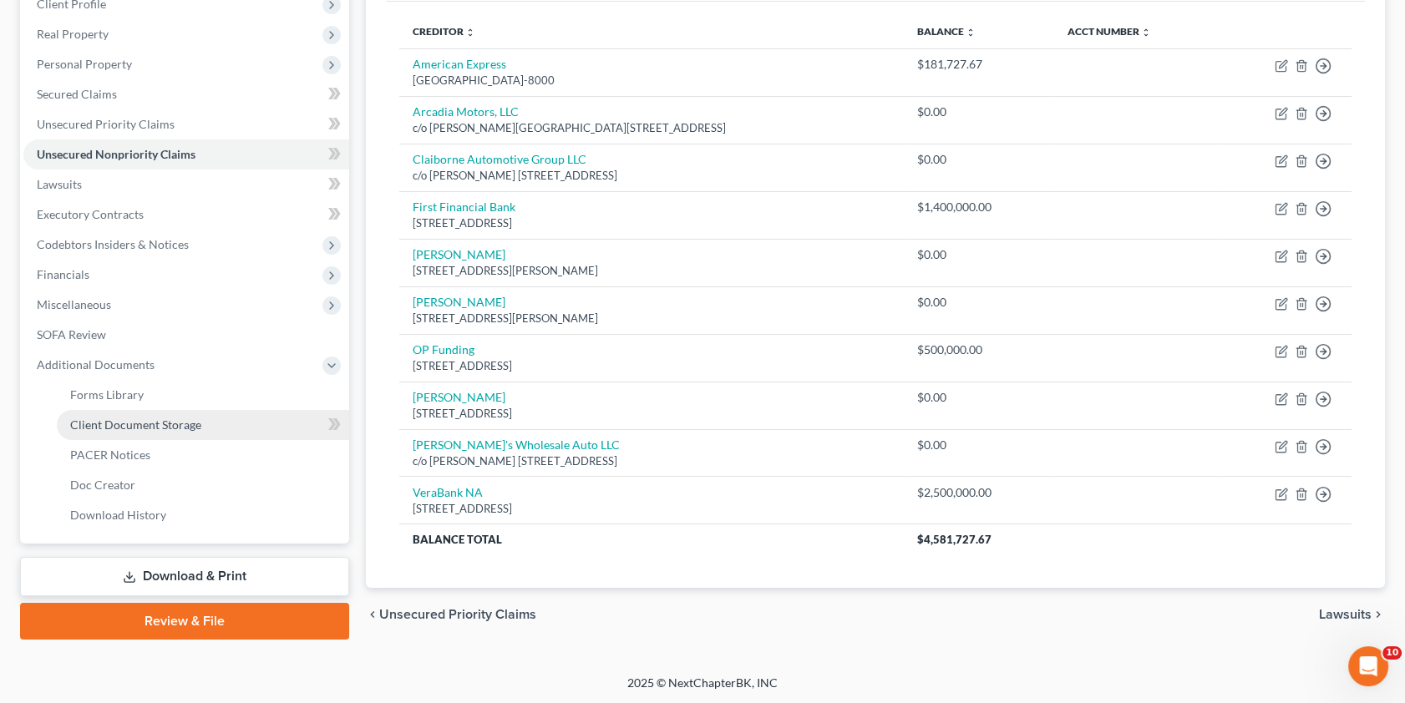
click at [136, 424] on span "Client Document Storage" at bounding box center [135, 425] width 131 height 14
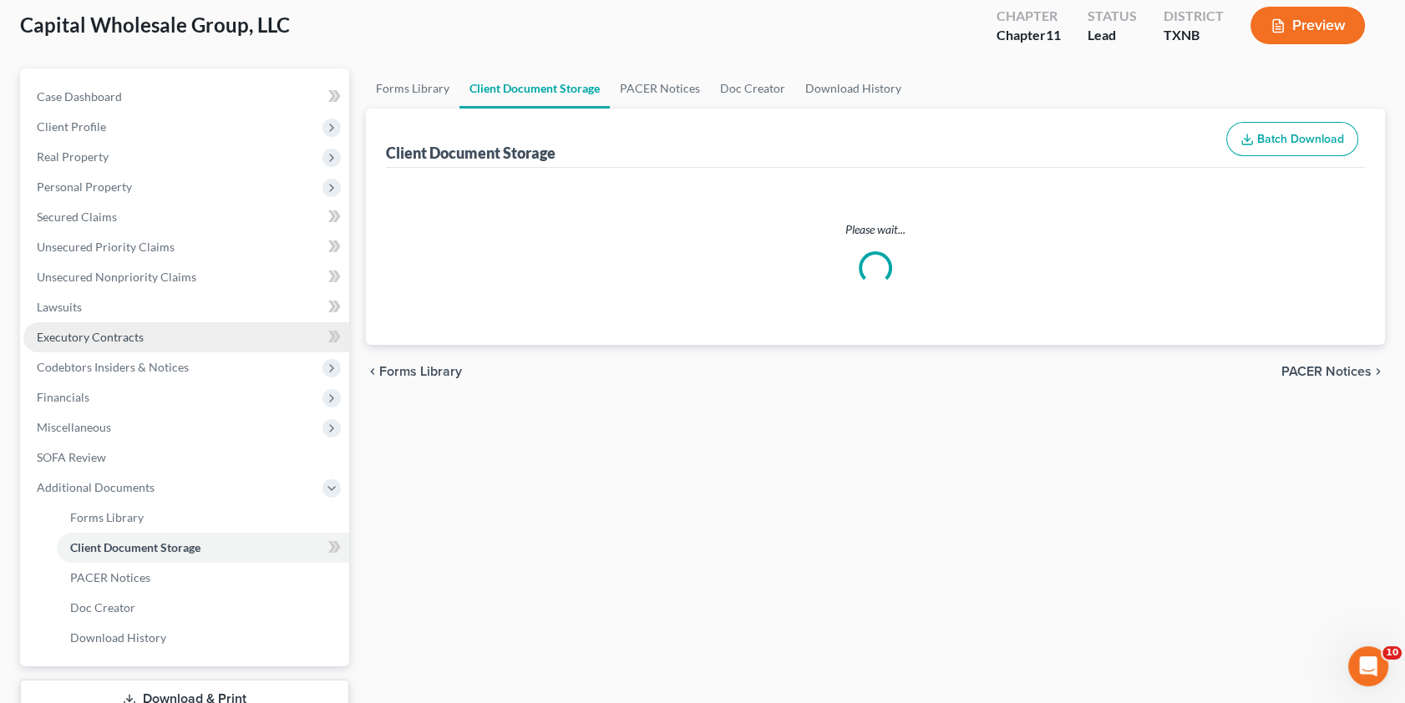
scroll to position [21, 0]
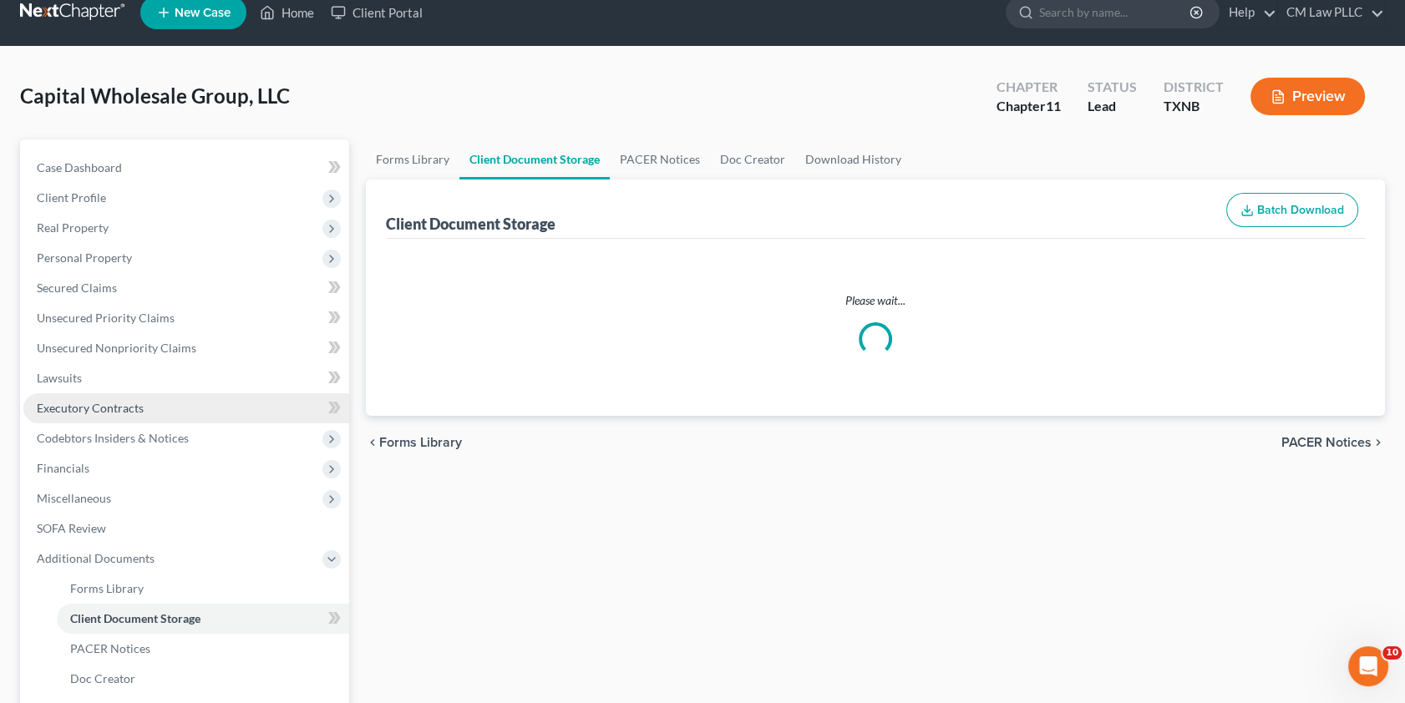
select select "3"
select select "2"
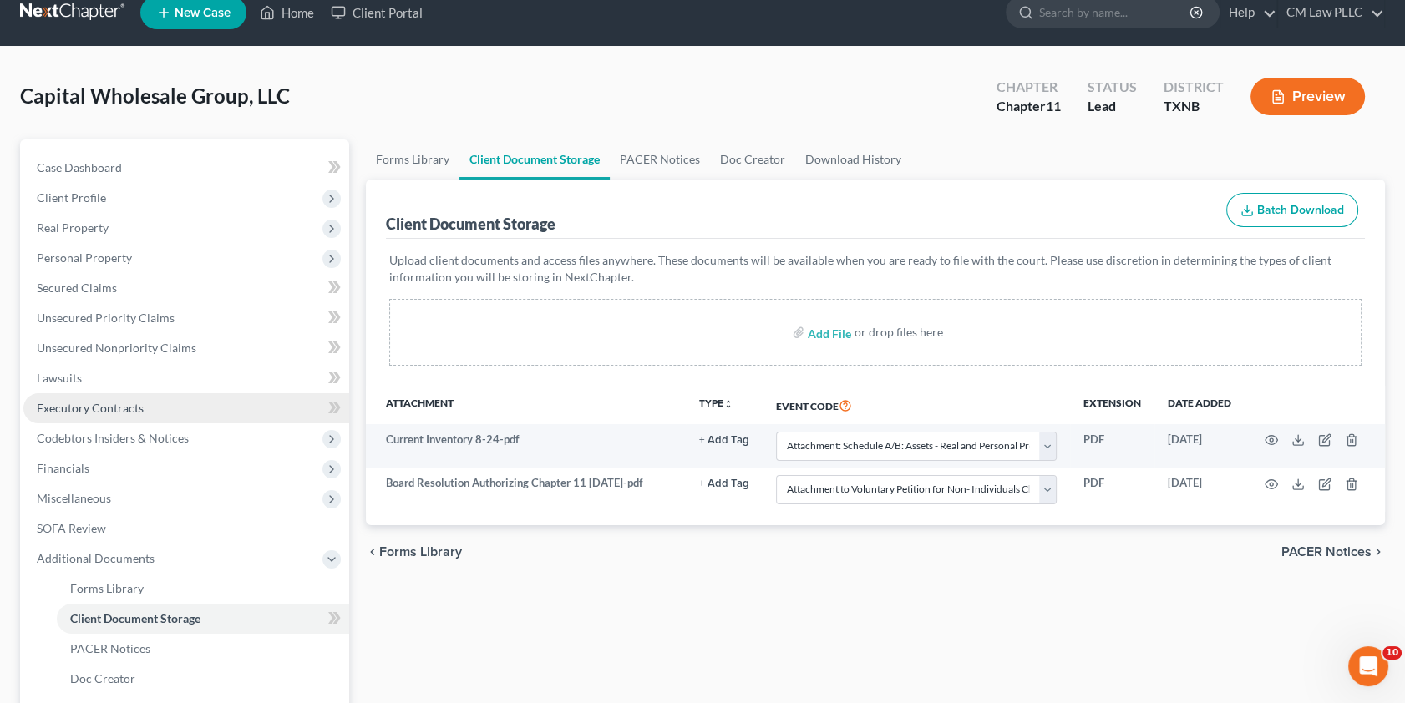
scroll to position [0, 0]
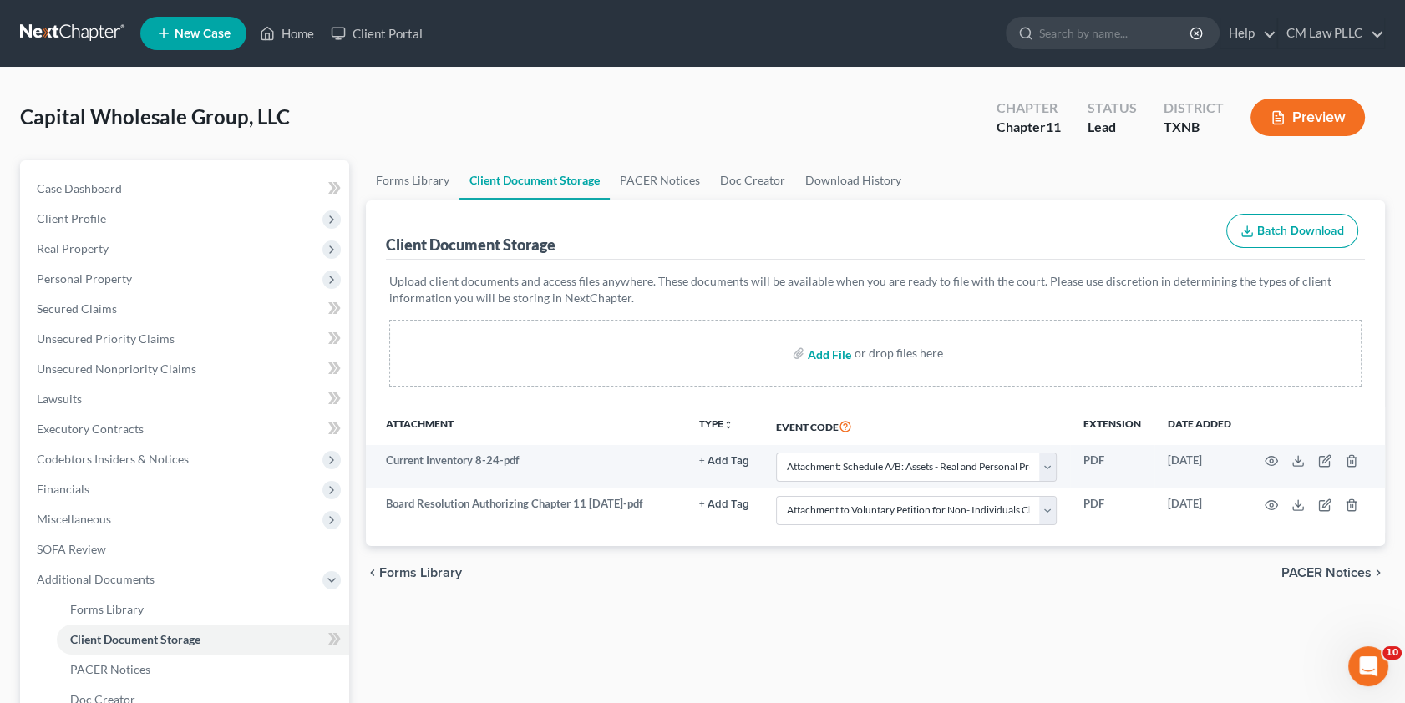
click at [828, 354] on input "file" at bounding box center [828, 353] width 40 height 30
type input "C:\fakepath\CWG Exhibit - Verabank Loans.pdf"
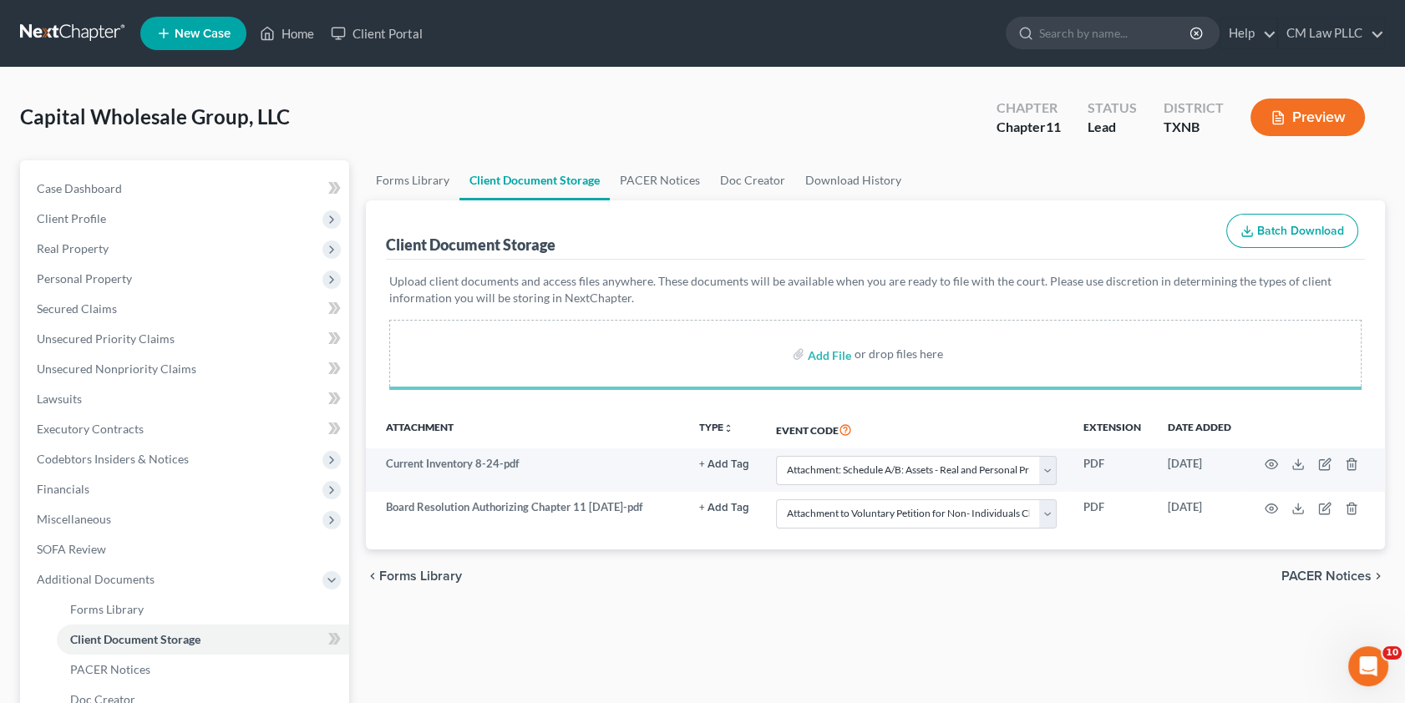
select select "3"
select select "2"
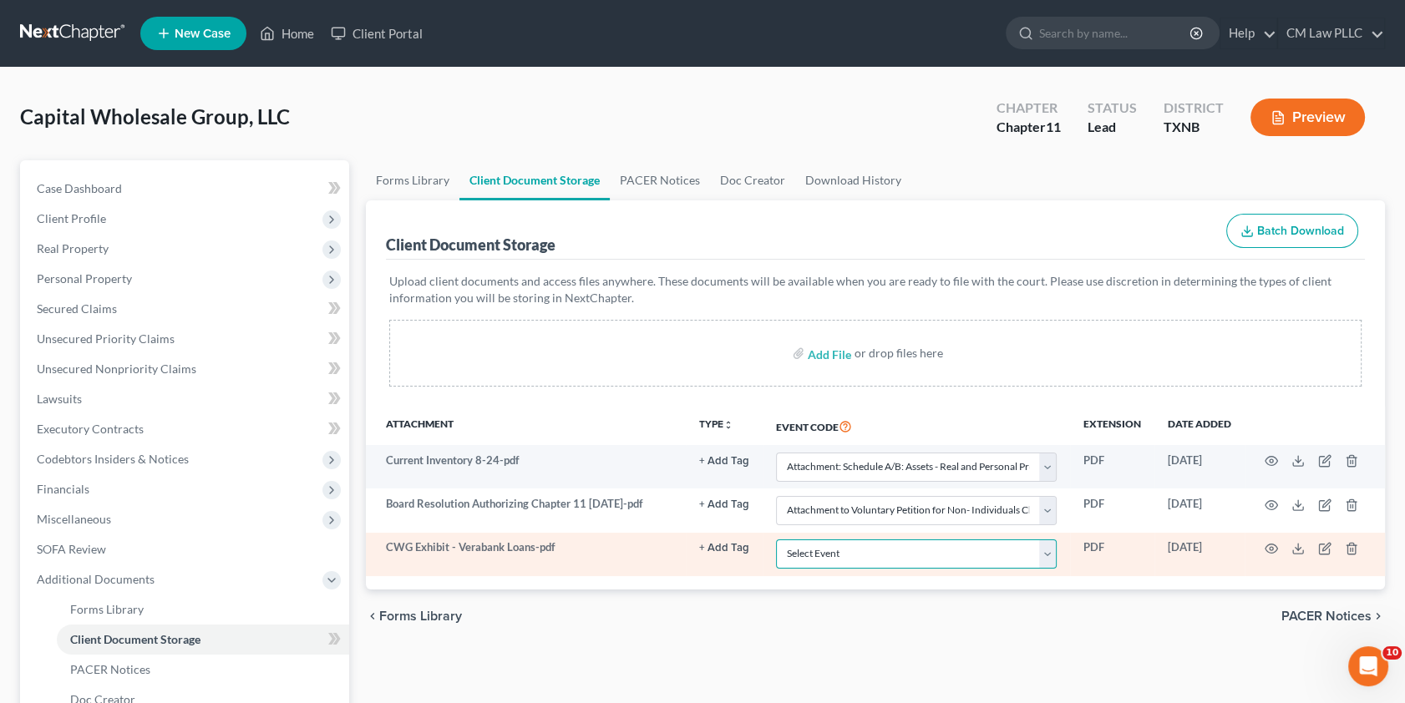
click at [1048, 554] on select "Select Event 20 Largest unsecured creditors Amended petition Attachment to Volu…" at bounding box center [916, 554] width 281 height 29
select select "5"
click at [776, 540] on select "Select Event 20 Largest unsecured creditors Amended petition Attachment to Volu…" at bounding box center [916, 554] width 281 height 29
click at [721, 546] on button "+ Add Tag" at bounding box center [724, 548] width 50 height 11
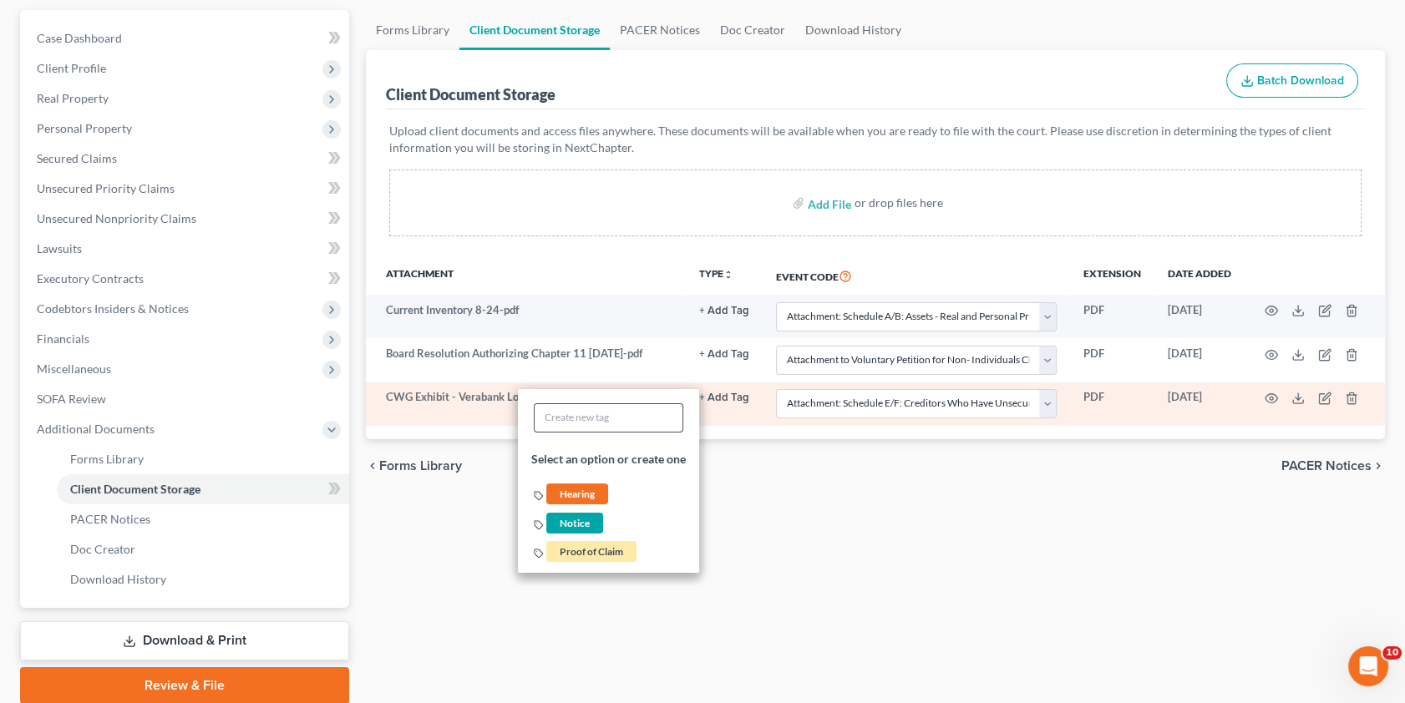
scroll to position [151, 0]
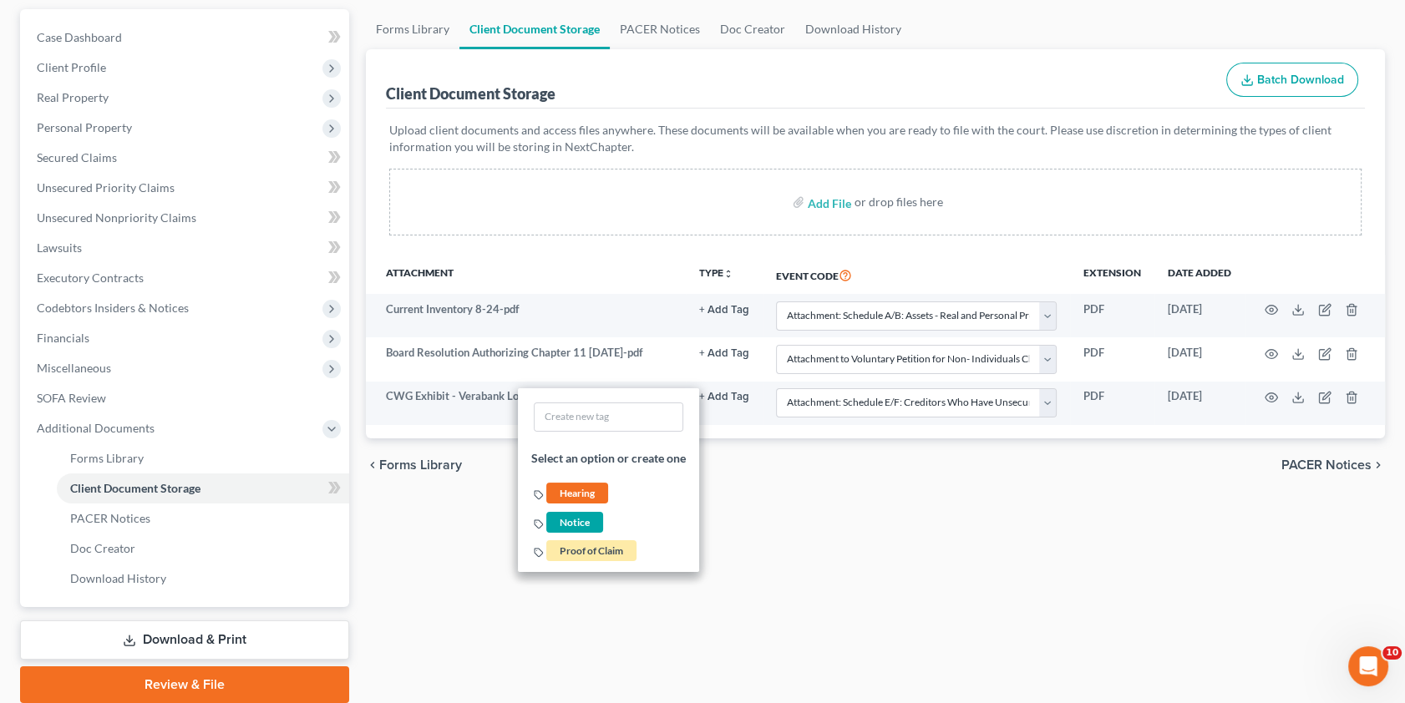
click at [830, 545] on div "Forms Library Client Document Storage PACER Notices Doc Creator Download Histor…" at bounding box center [876, 356] width 1037 height 694
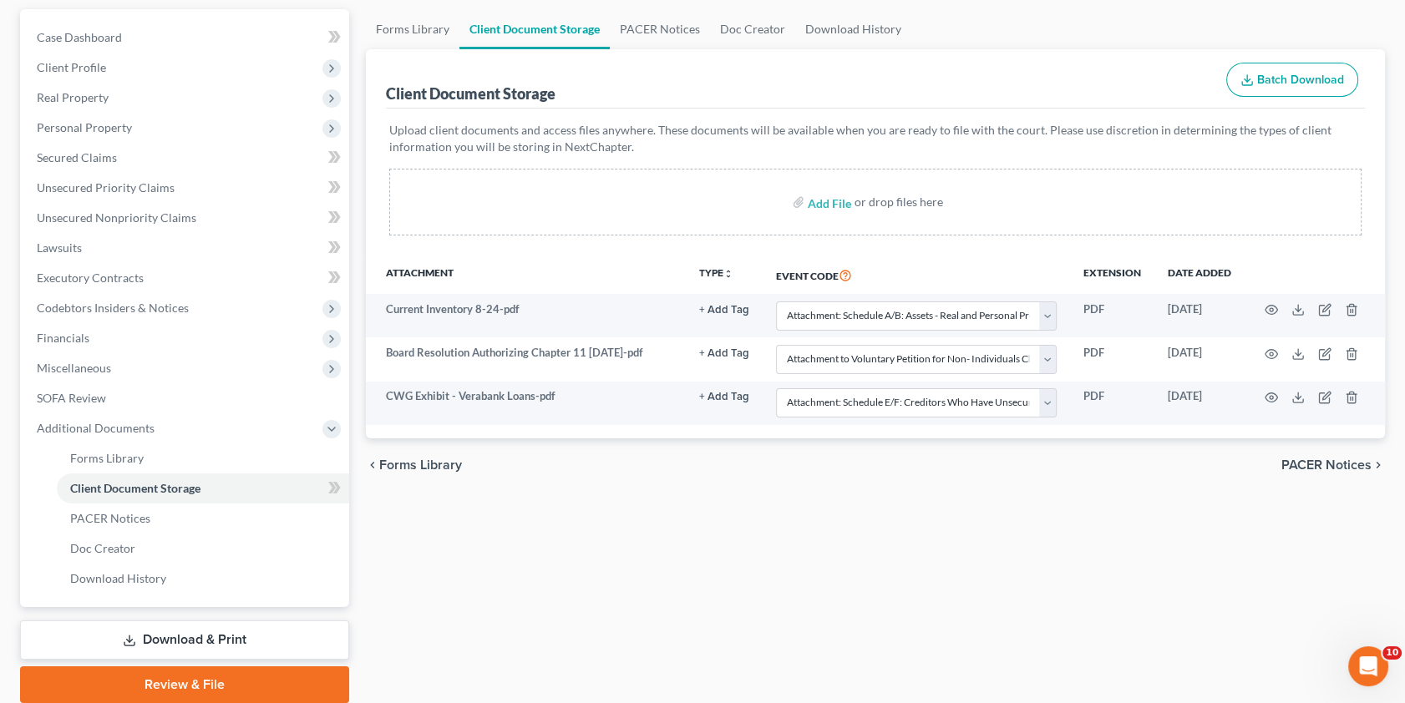
click at [726, 522] on div "Forms Library Client Document Storage PACER Notices Doc Creator Download Histor…" at bounding box center [876, 356] width 1037 height 694
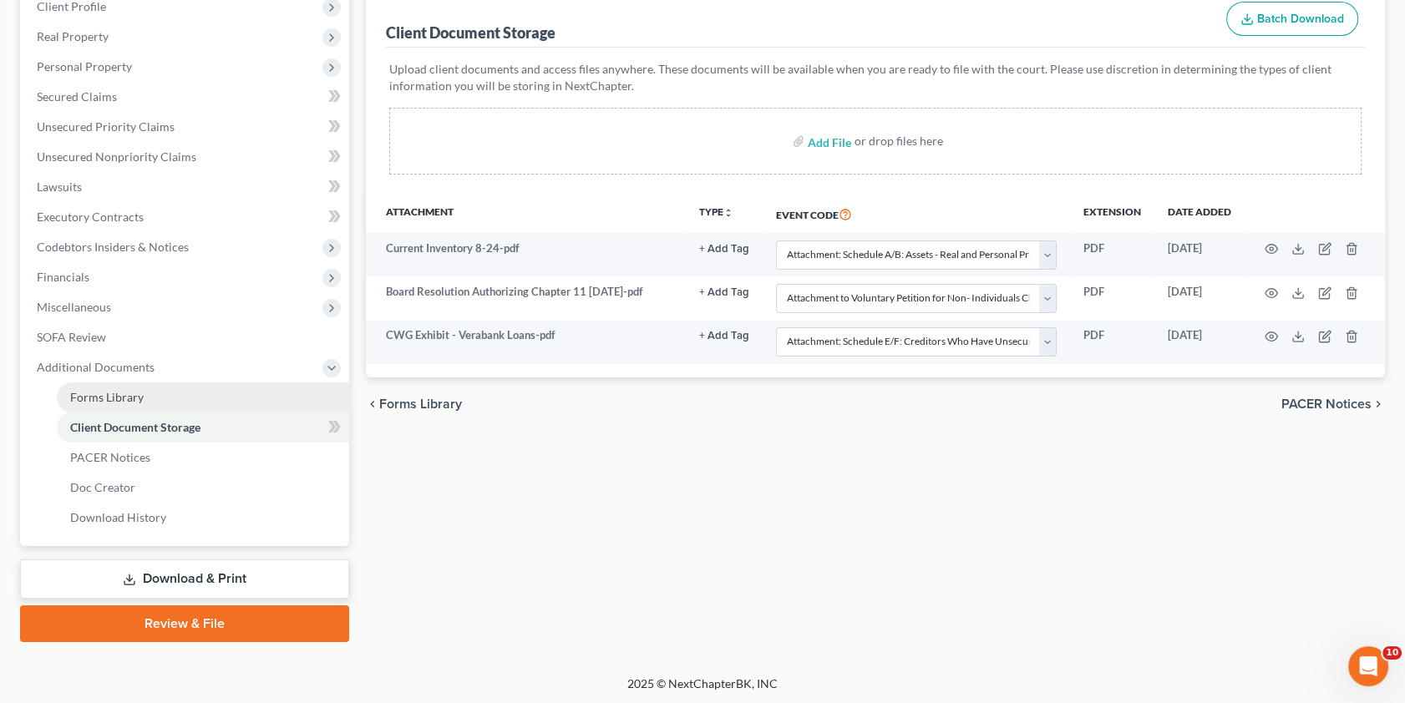
scroll to position [0, 0]
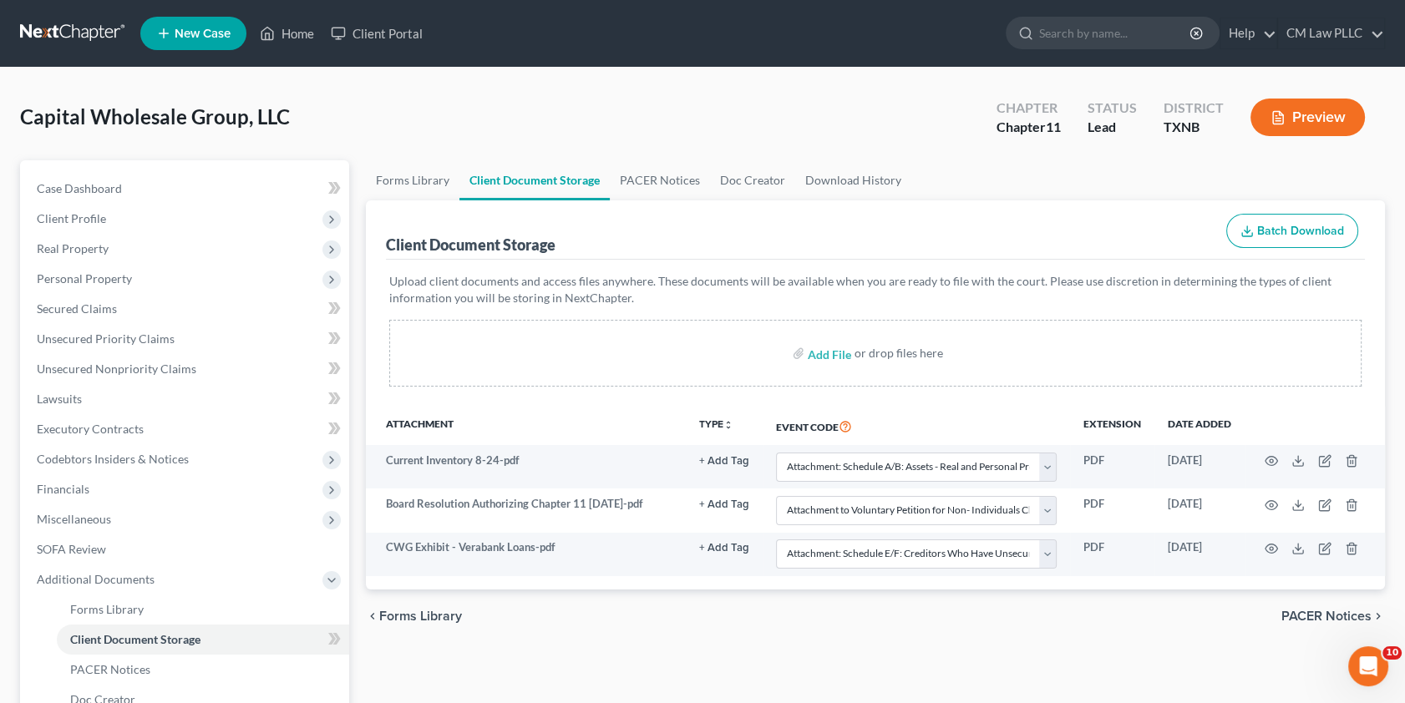
click at [733, 283] on p "Upload client documents and access files anywhere. These documents will be avai…" at bounding box center [875, 289] width 973 height 33
click at [1242, 632] on div "chevron_left Forms Library PACER Notices chevron_right" at bounding box center [876, 616] width 1020 height 53
click at [1094, 649] on div "Forms Library Client Document Storage PACER Notices Doc Creator Download Histor…" at bounding box center [876, 507] width 1037 height 694
click at [91, 218] on span "Client Profile" at bounding box center [71, 218] width 69 height 14
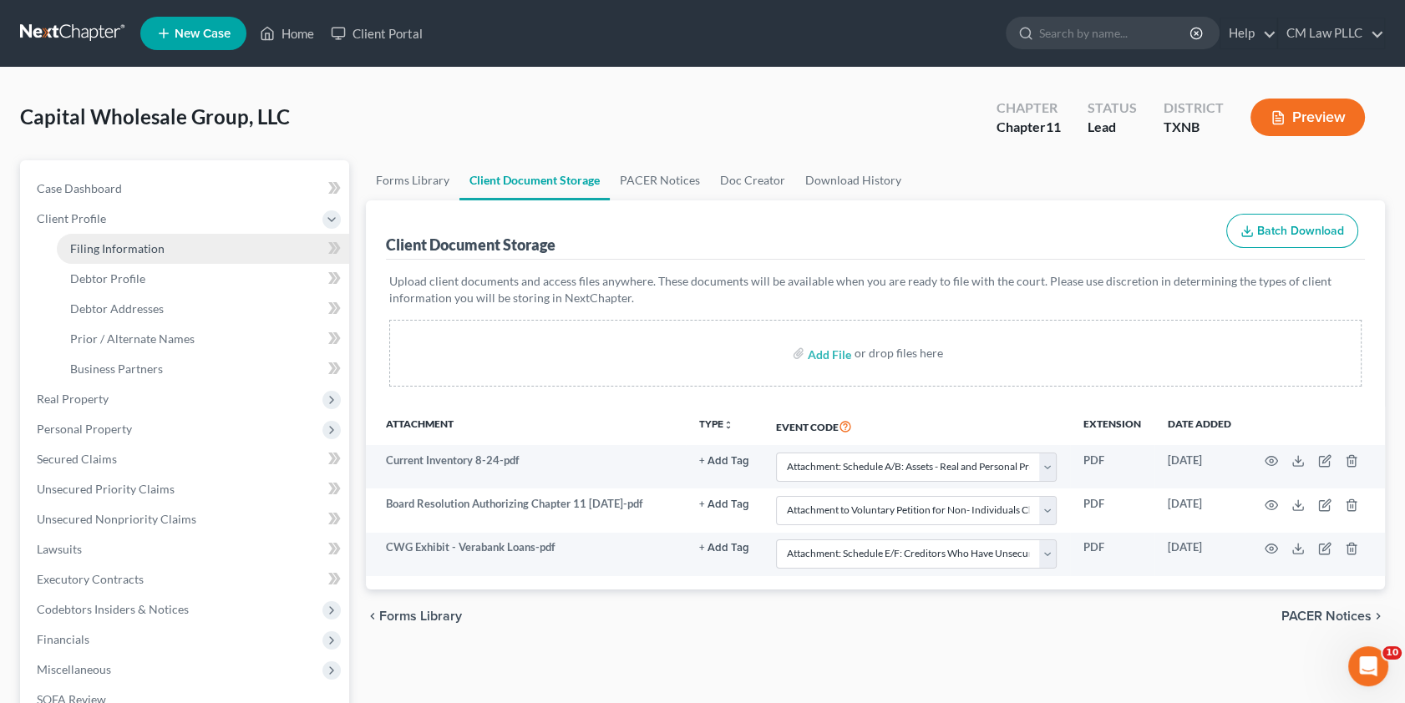
click at [103, 248] on span "Filing Information" at bounding box center [117, 248] width 94 height 14
select select "3"
select select "1"
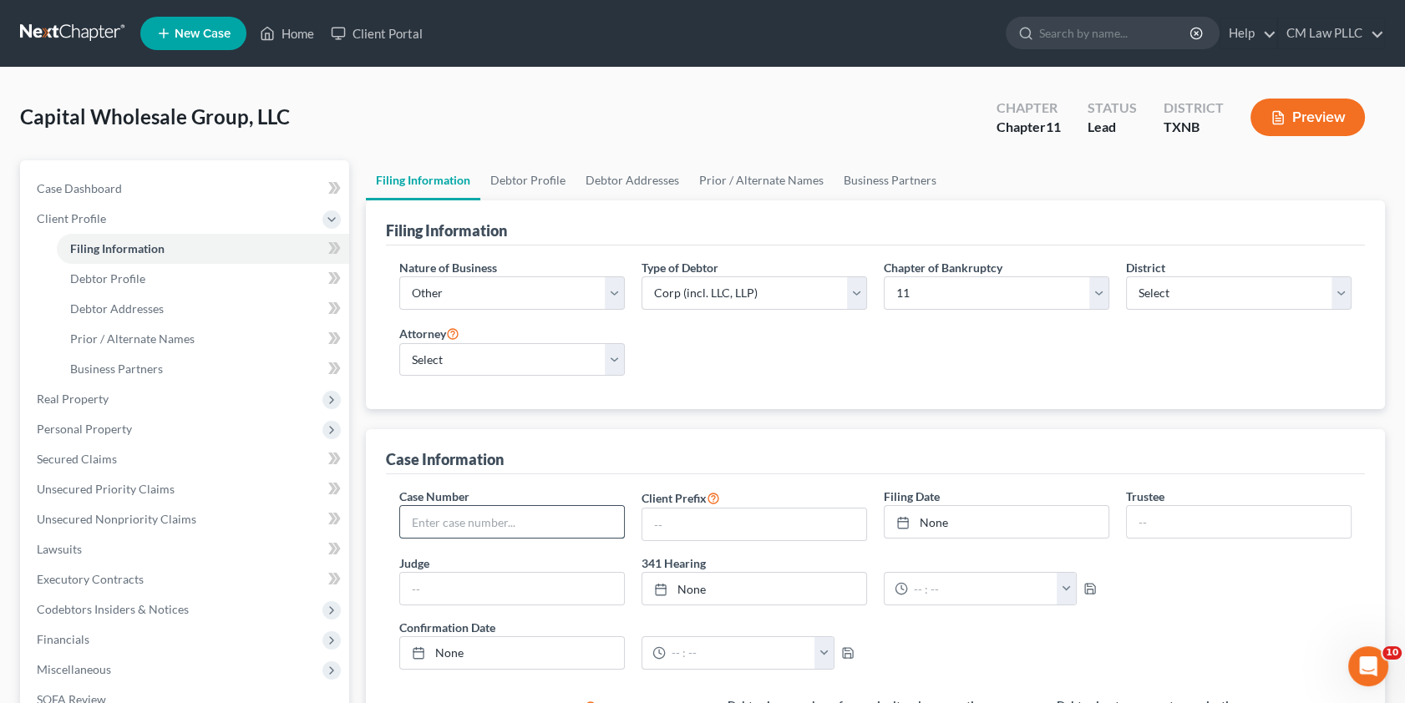
click at [450, 527] on input "text" at bounding box center [512, 522] width 224 height 32
type input "25-43395"
click at [979, 512] on link "None" at bounding box center [997, 522] width 224 height 32
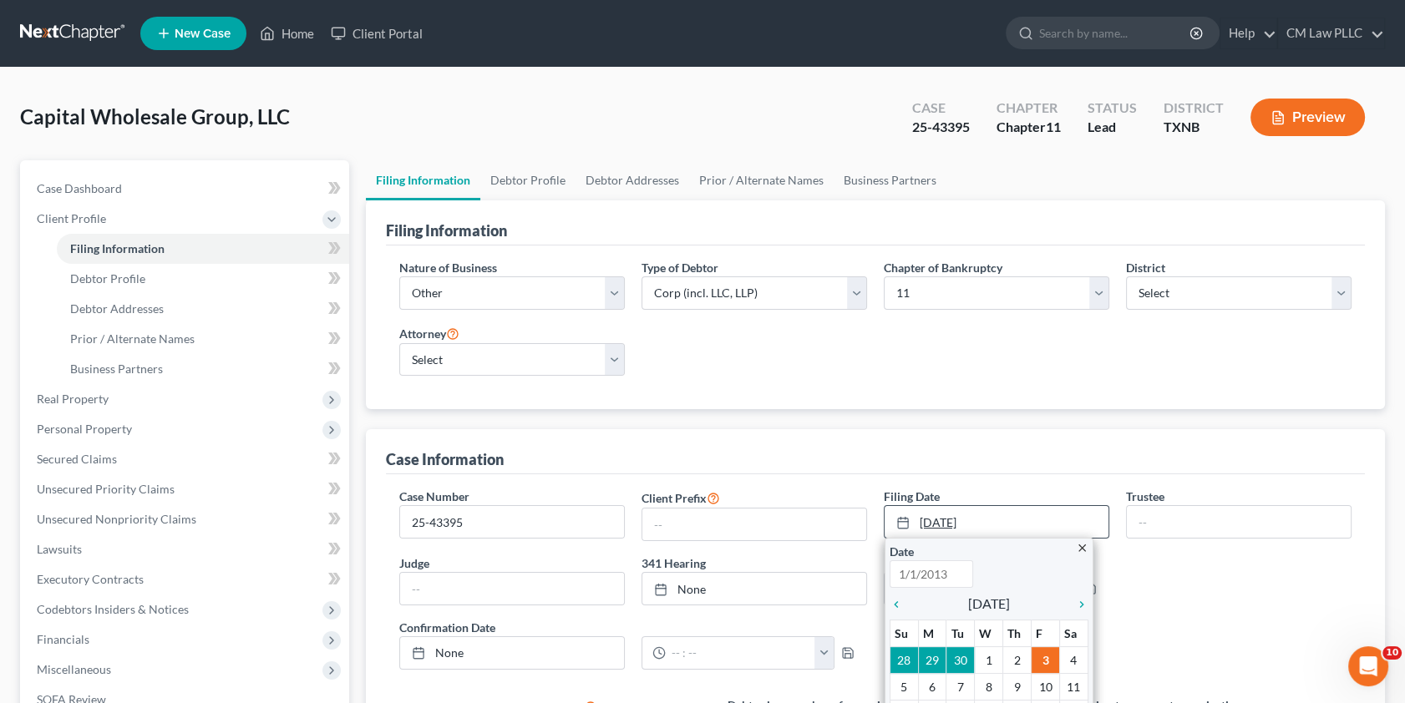
type input "[DATE]"
click at [897, 602] on icon "chevron_left" at bounding box center [901, 604] width 22 height 13
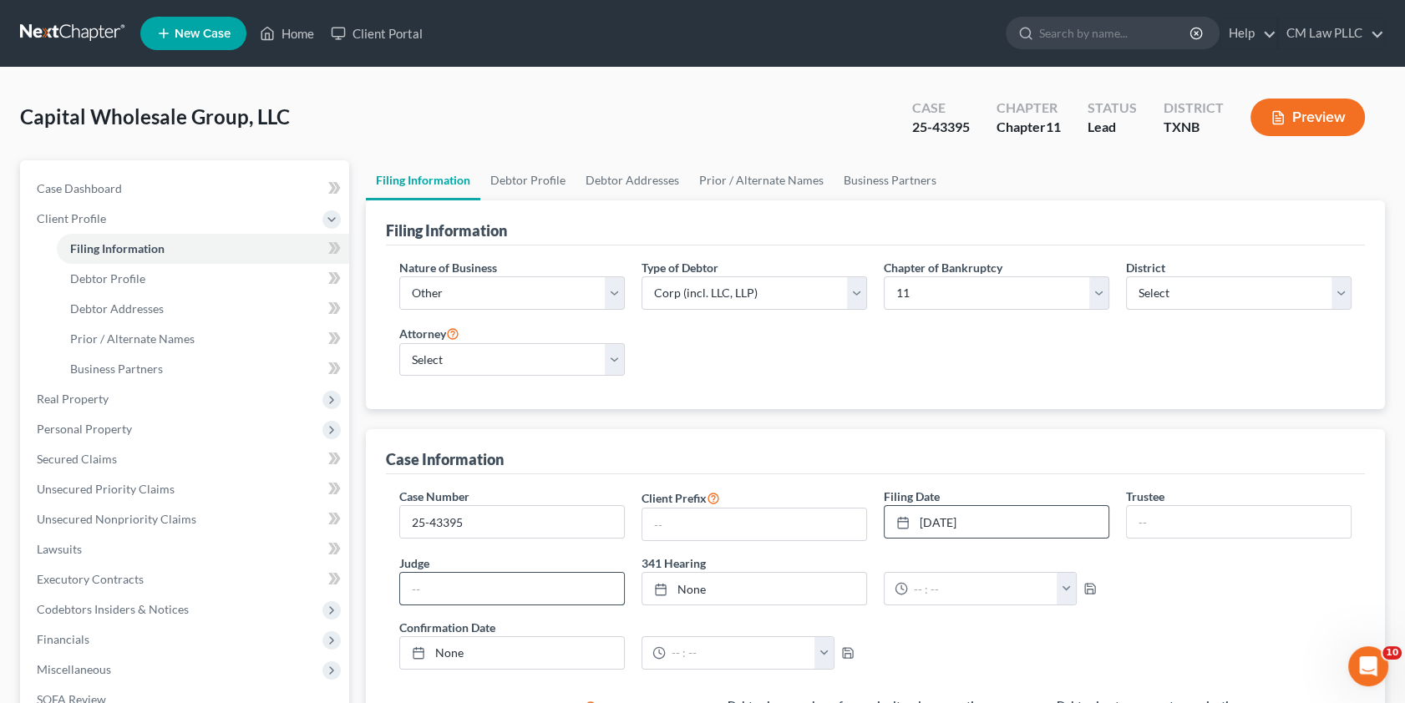
click at [526, 585] on input "text" at bounding box center [512, 589] width 224 height 32
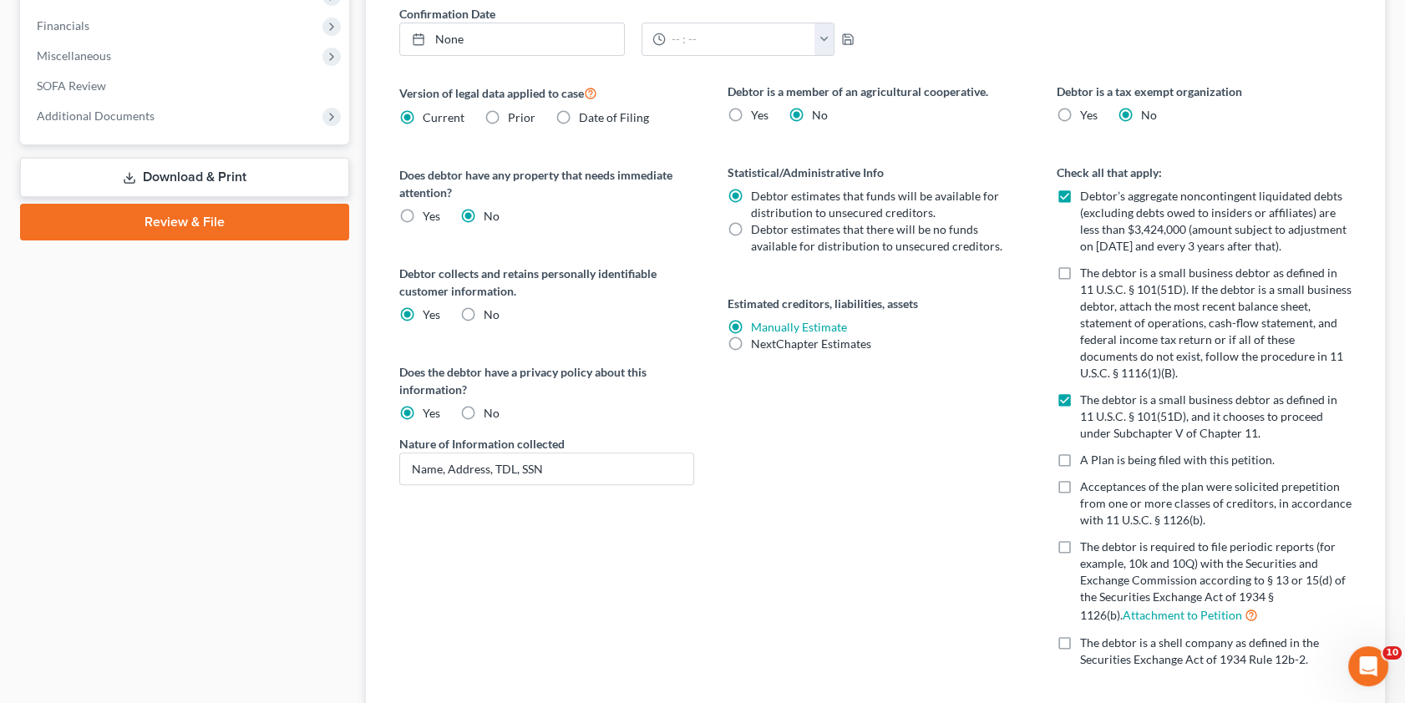
scroll to position [683, 0]
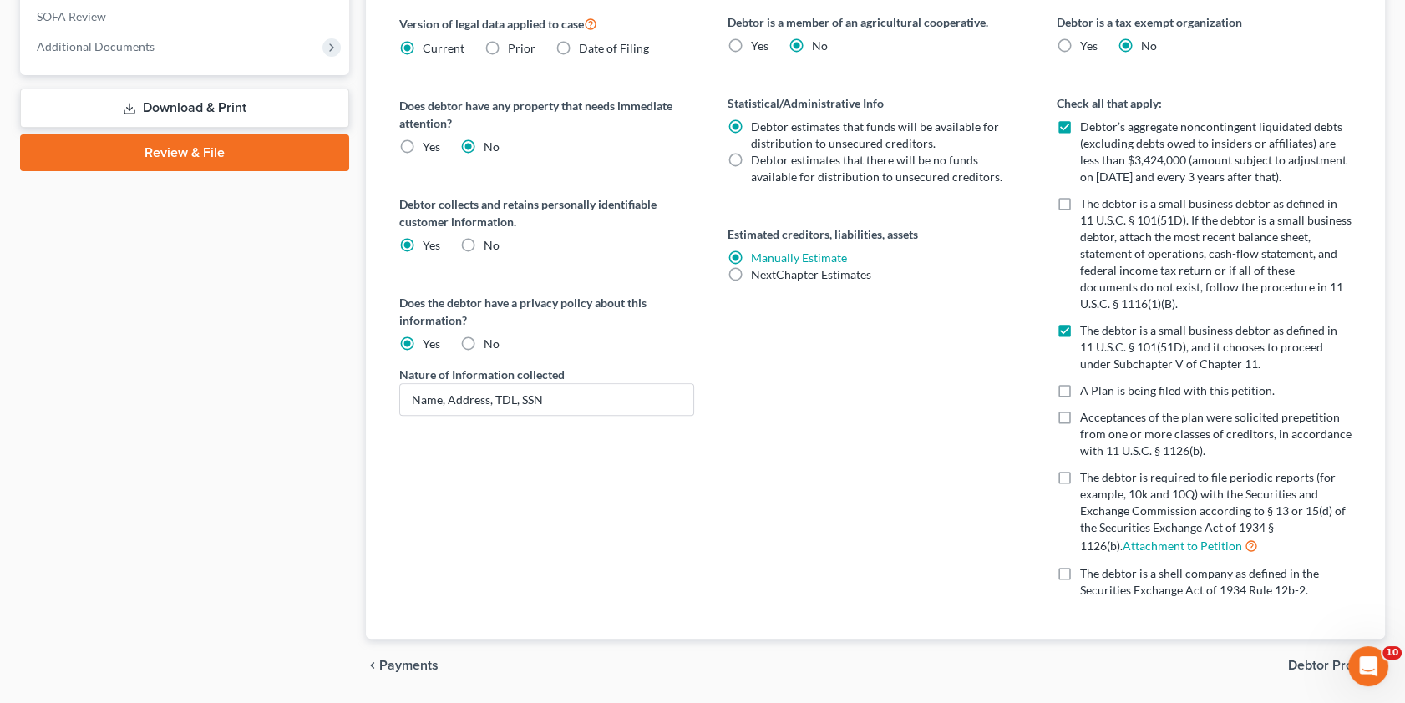
type input "[PERSON_NAME]"
click at [1317, 660] on span "Debtor Profile" at bounding box center [1330, 665] width 84 height 13
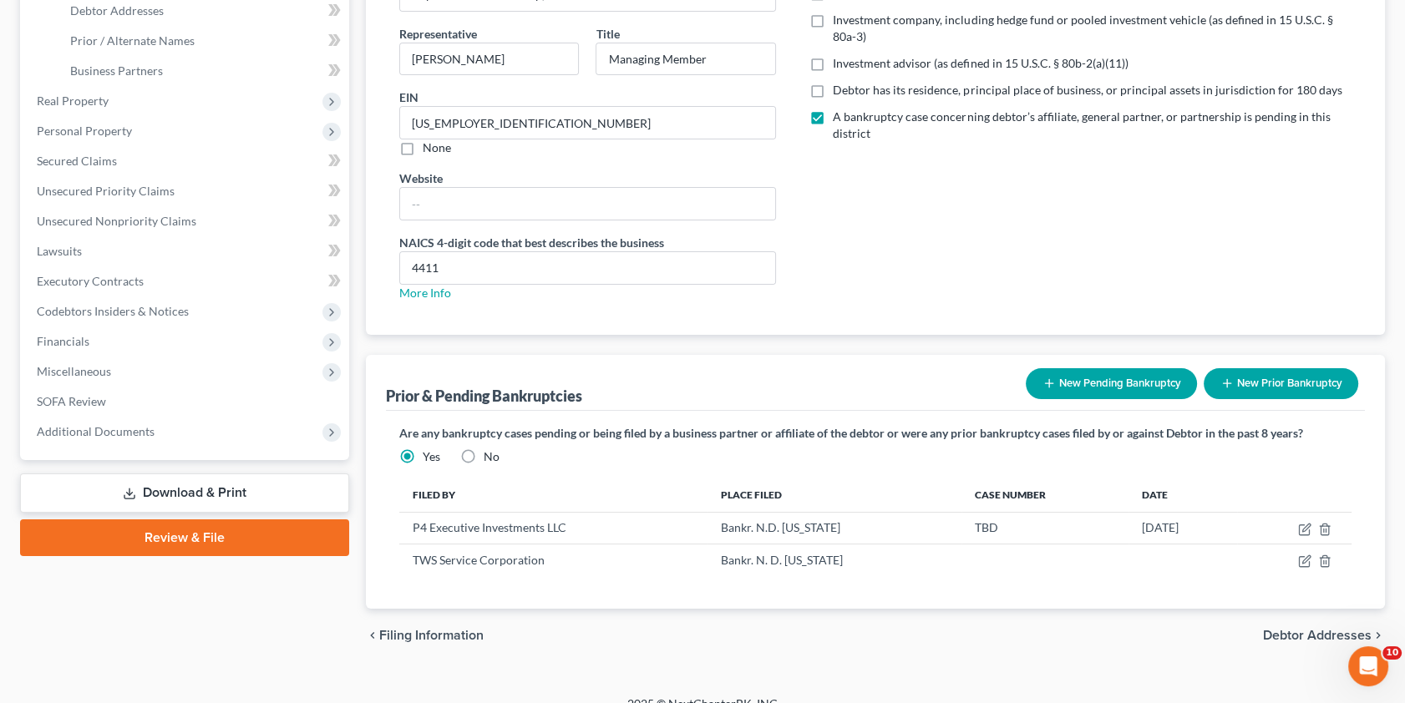
scroll to position [303, 0]
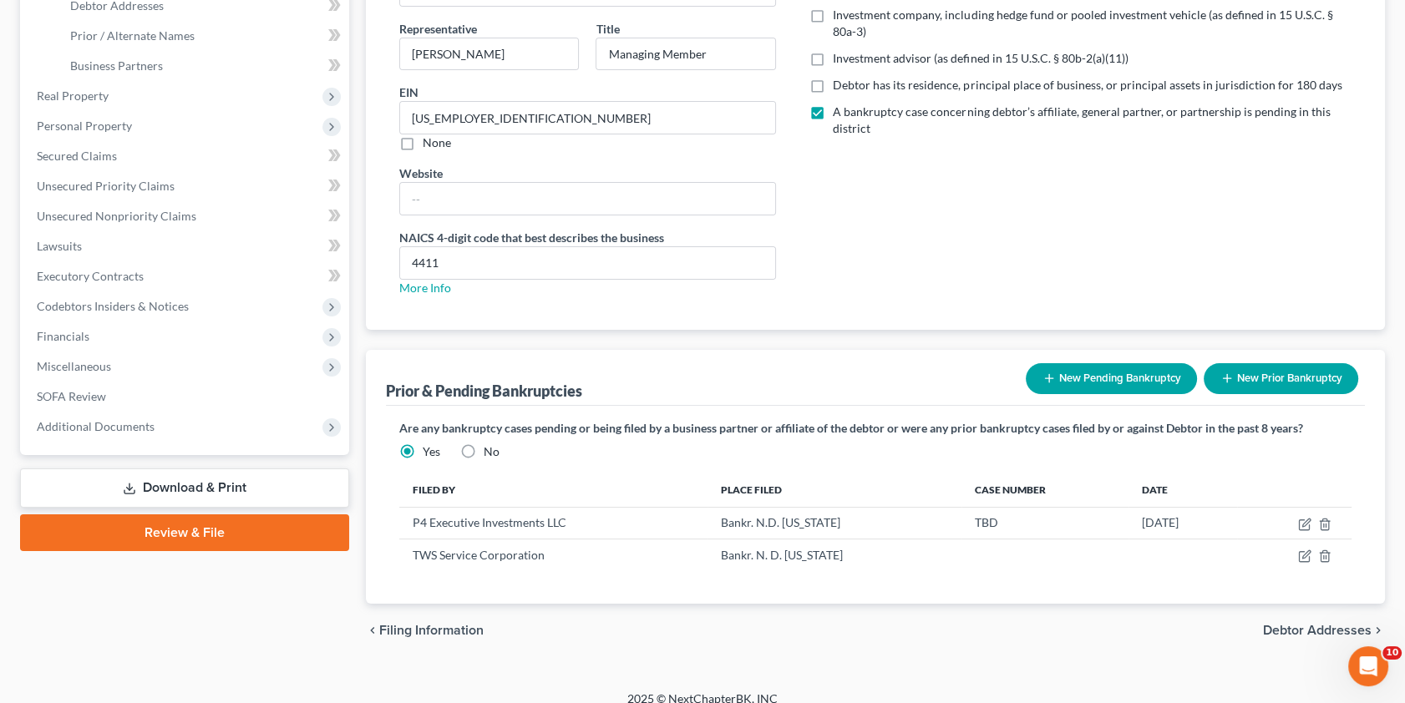
click at [1298, 627] on span "Debtor Addresses" at bounding box center [1317, 630] width 109 height 13
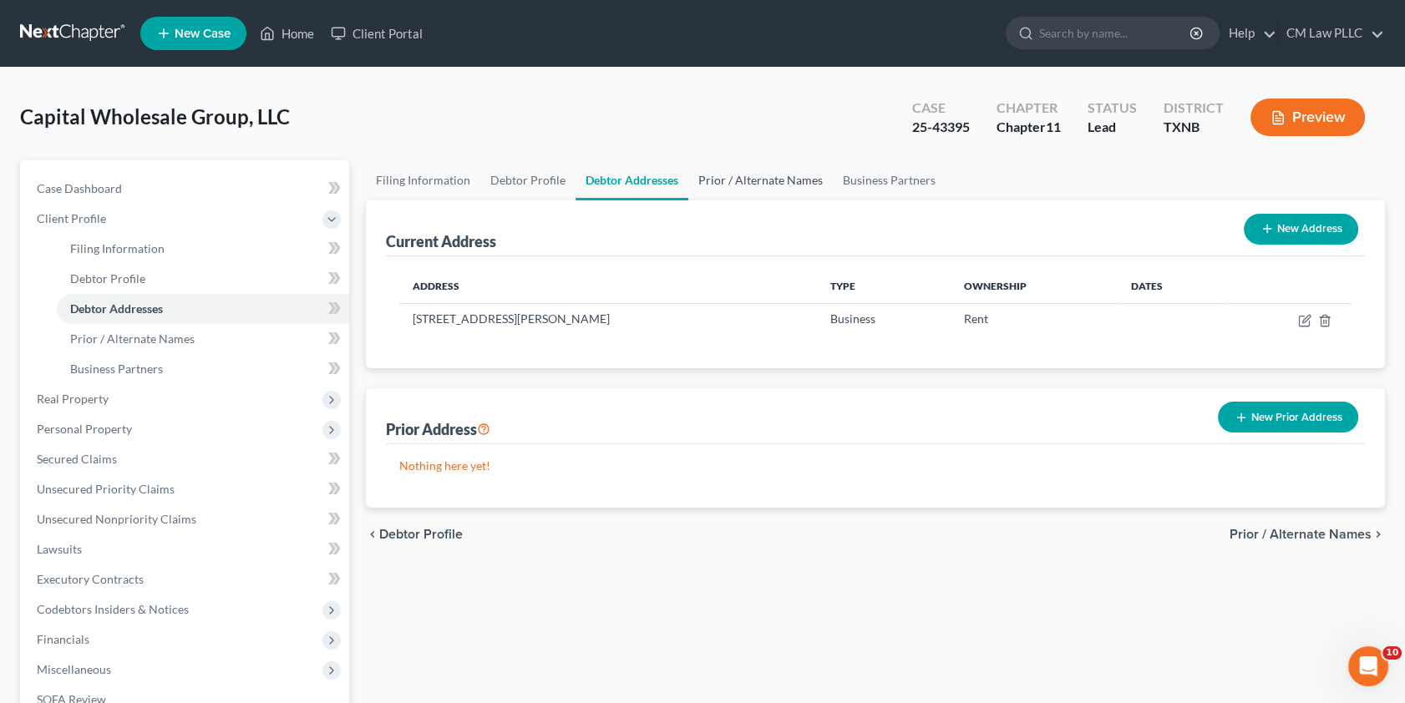
click at [769, 175] on link "Prior / Alternate Names" at bounding box center [760, 180] width 145 height 40
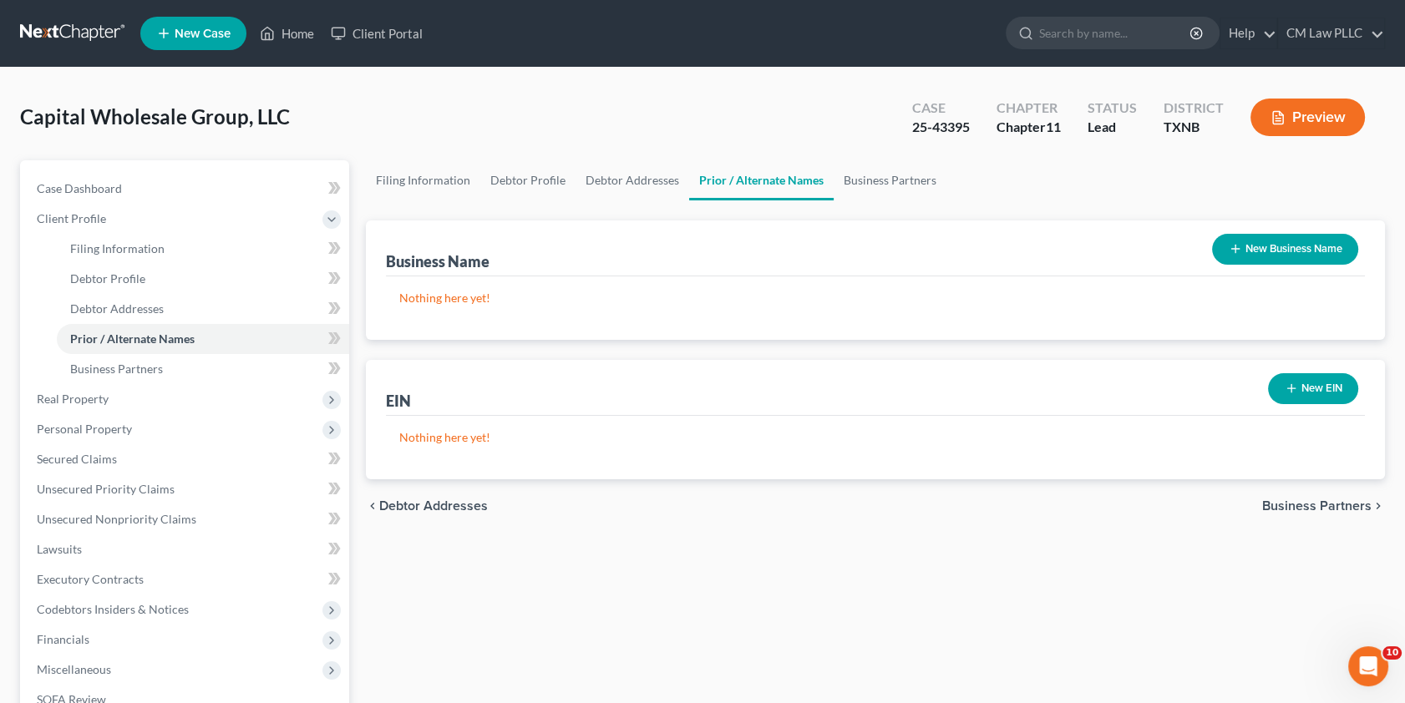
click at [1311, 384] on button "New EIN" at bounding box center [1313, 388] width 90 height 31
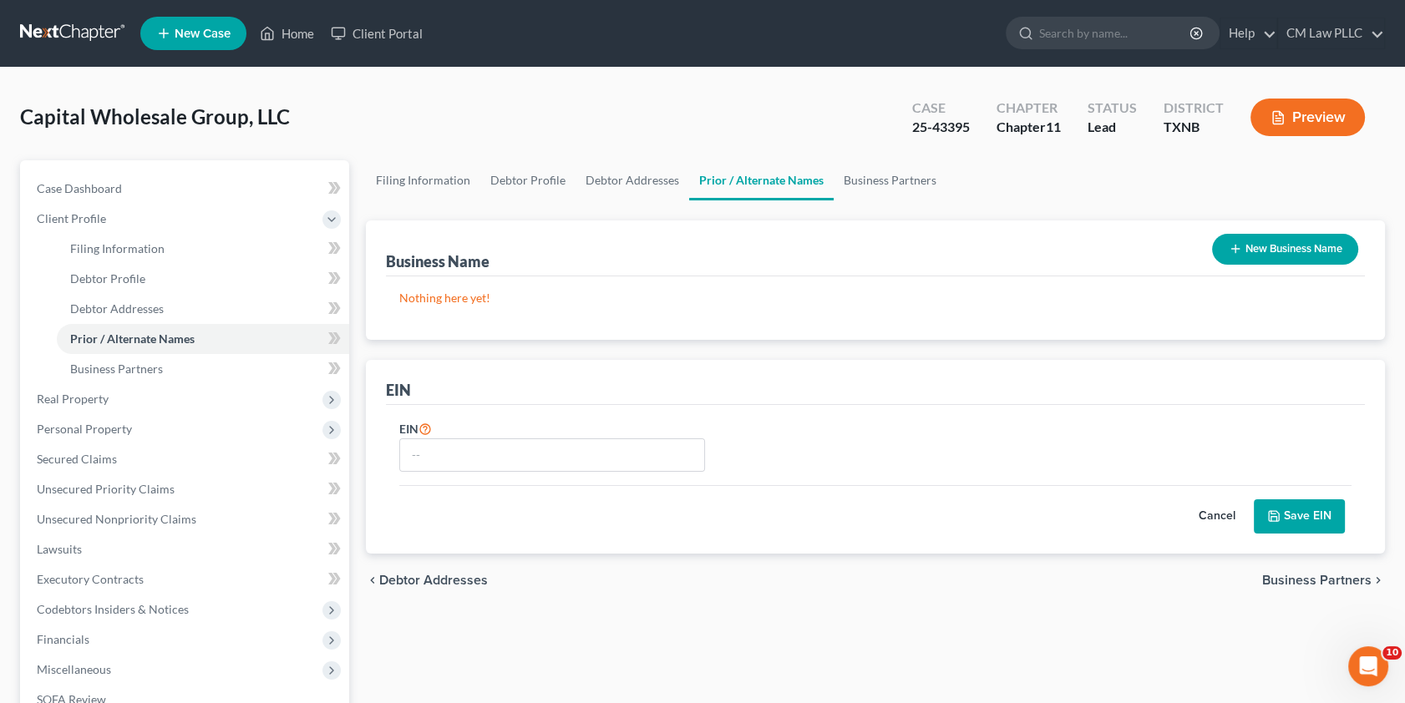
click at [1208, 510] on button "Cancel" at bounding box center [1218, 516] width 74 height 33
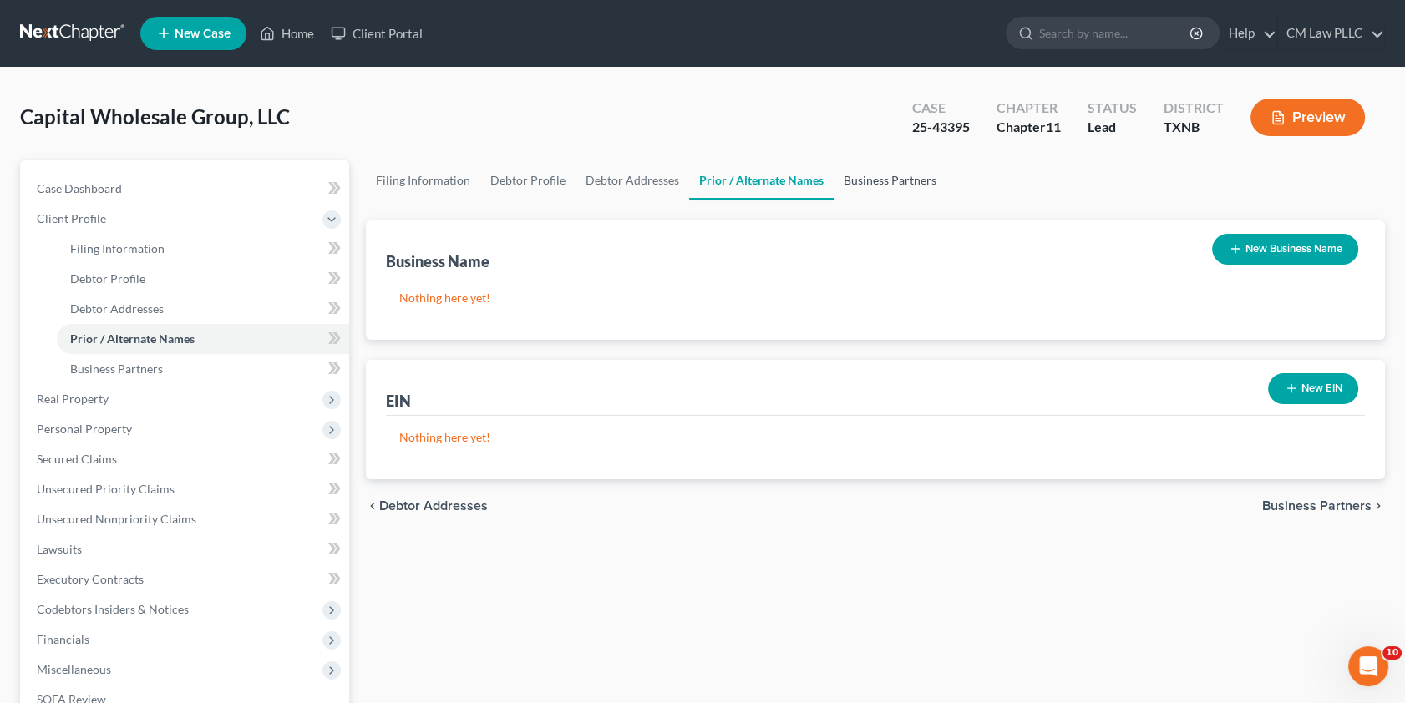
click at [878, 177] on link "Business Partners" at bounding box center [890, 180] width 113 height 40
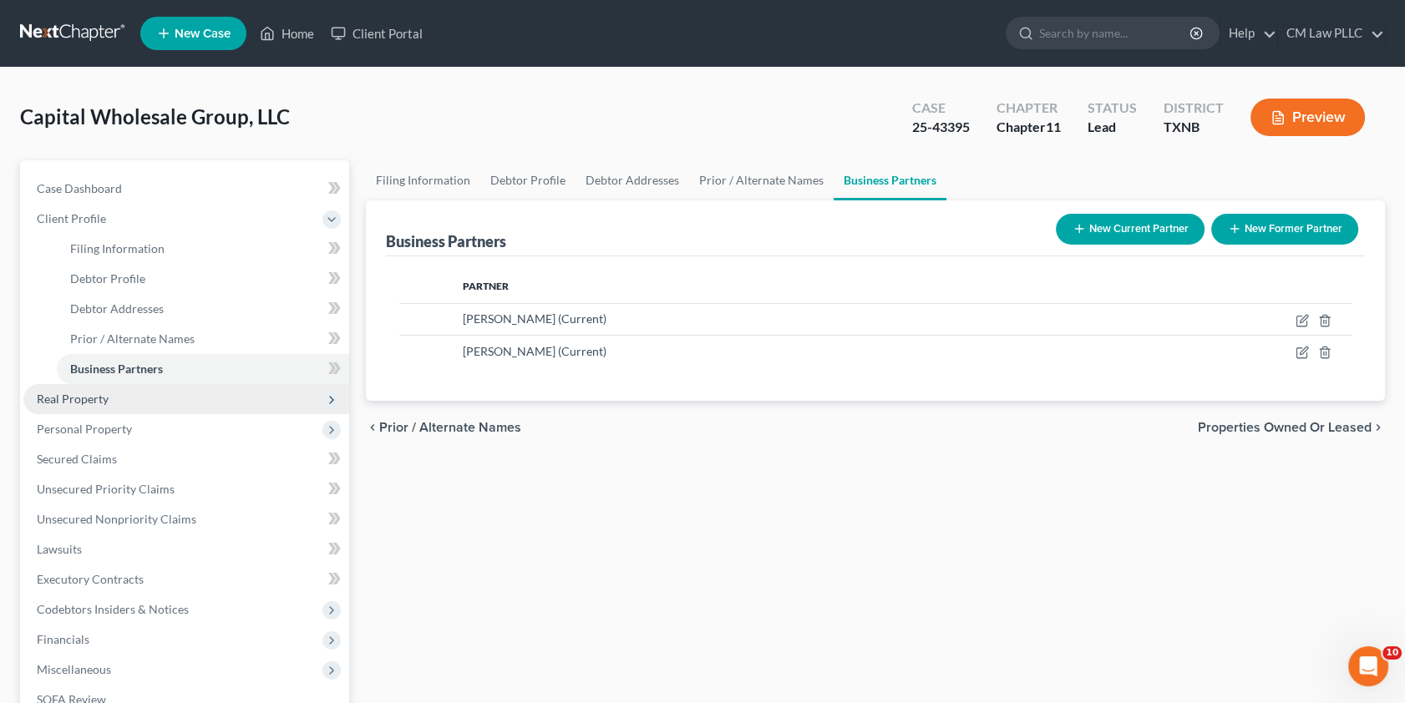
click at [56, 399] on span "Real Property" at bounding box center [73, 399] width 72 height 14
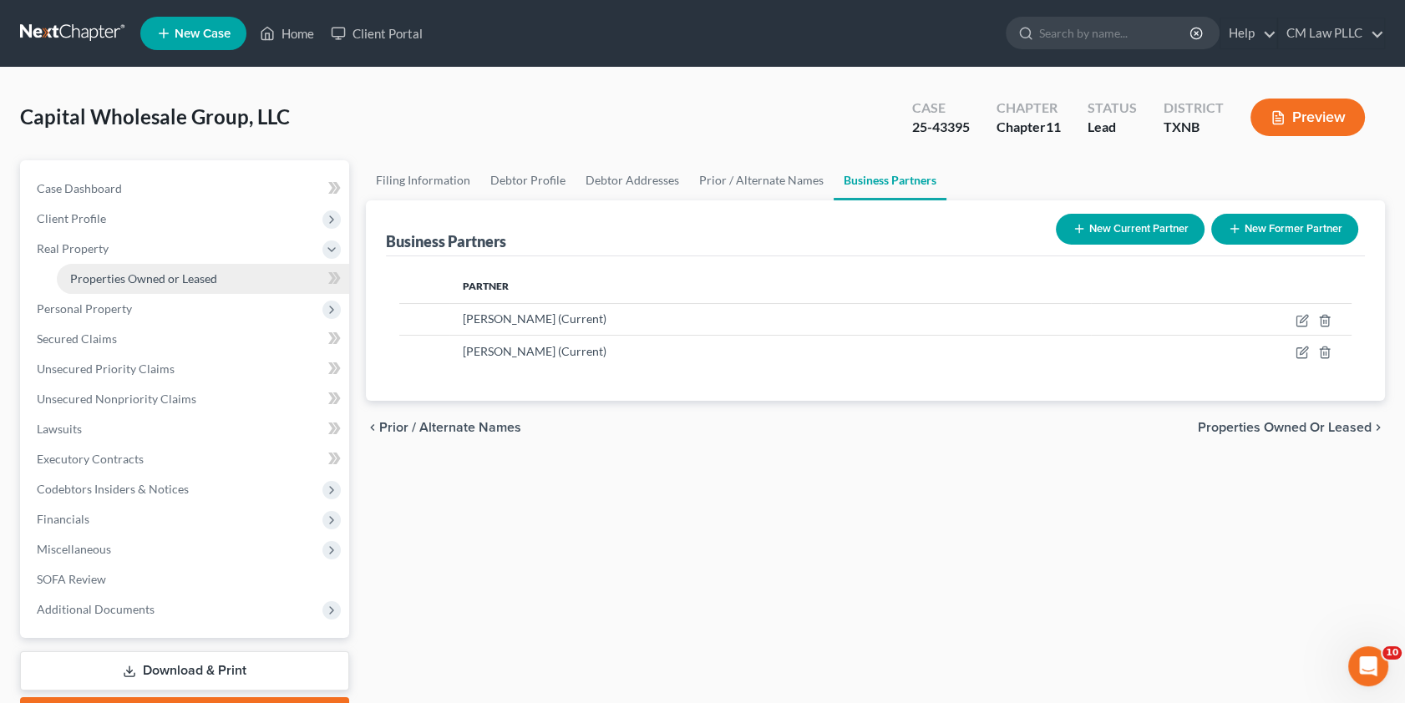
click at [157, 274] on span "Properties Owned or Leased" at bounding box center [143, 279] width 147 height 14
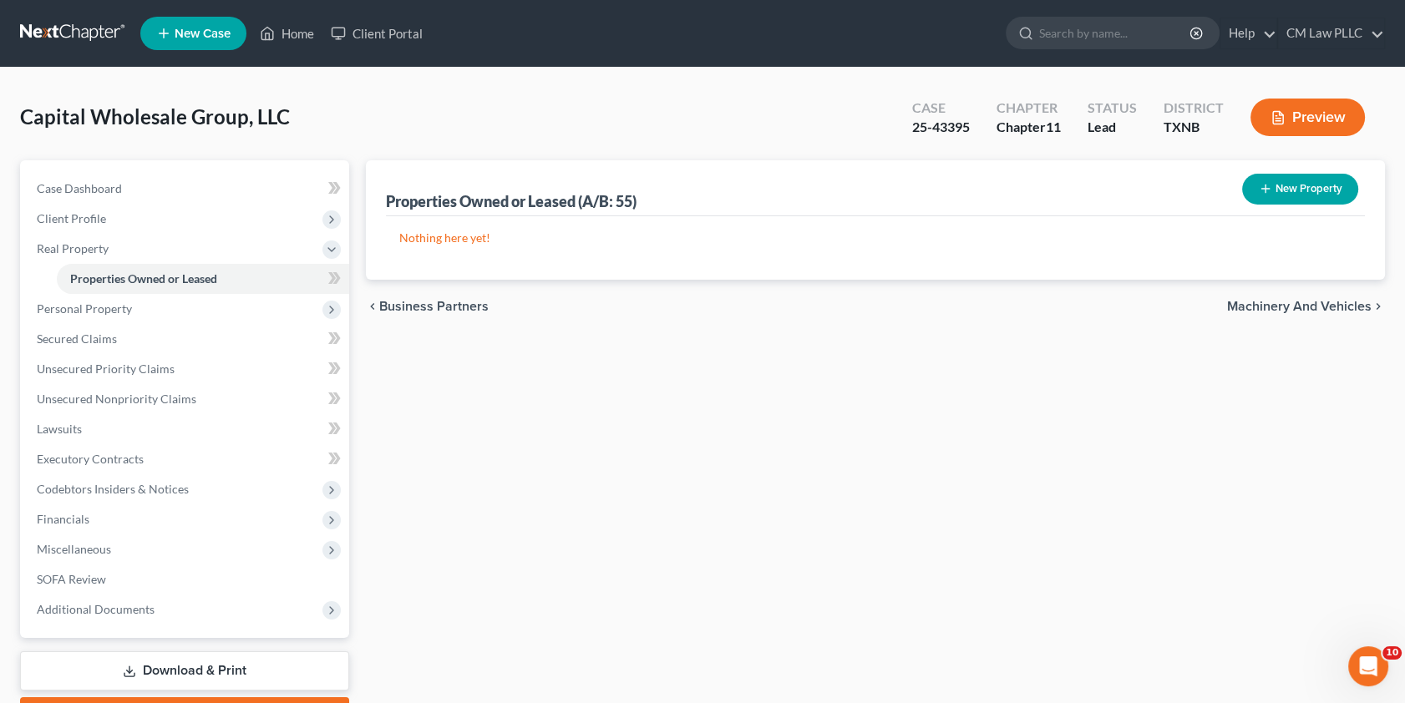
click at [1278, 183] on button "New Property" at bounding box center [1300, 189] width 116 height 31
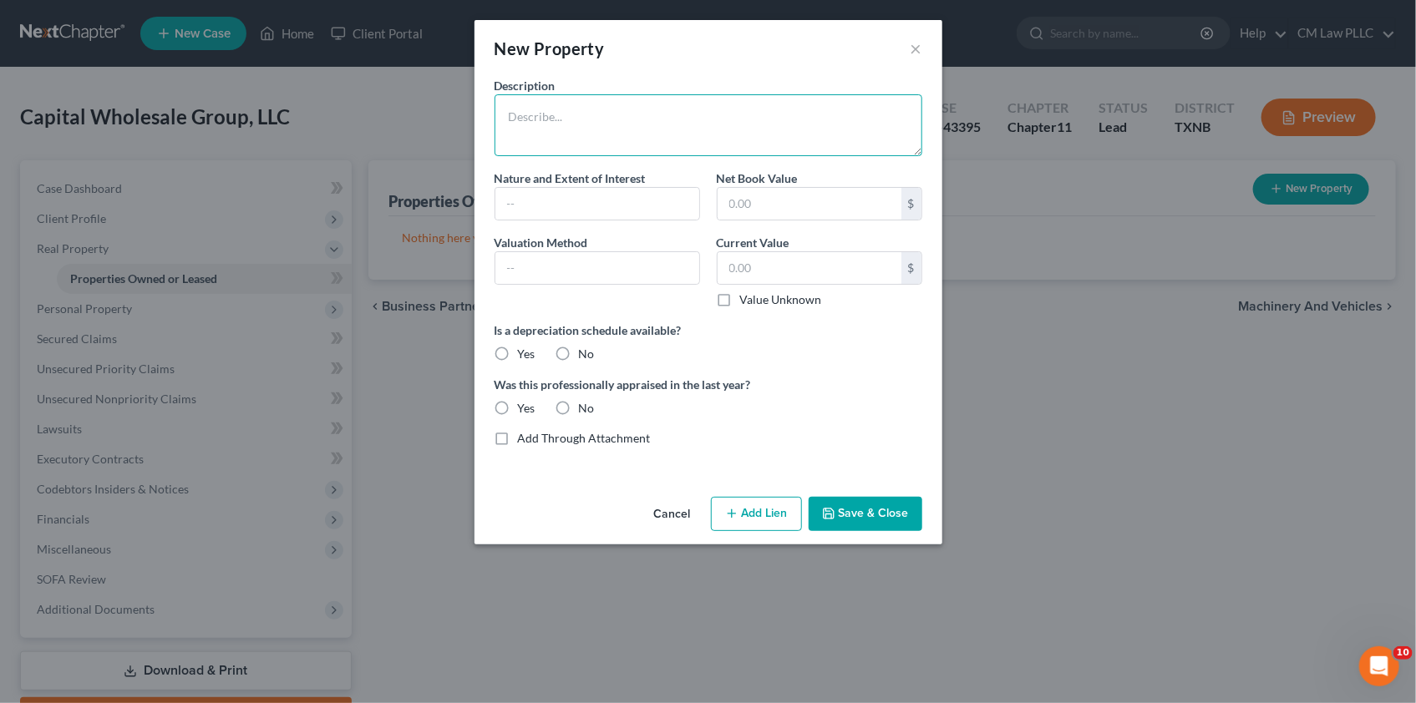
click at [525, 115] on textarea at bounding box center [709, 125] width 428 height 62
type textarea "[STREET_ADDRESS][PERSON_NAME]"
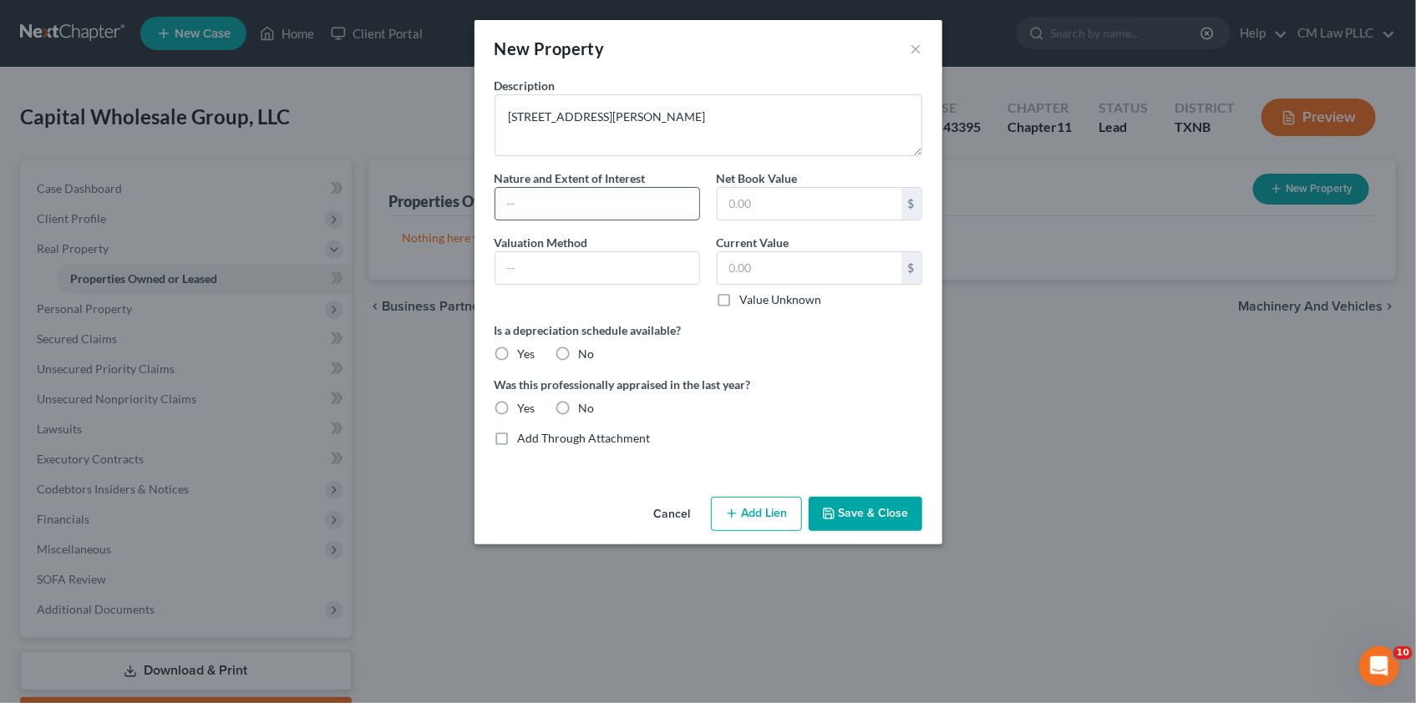
click at [562, 201] on input "text" at bounding box center [597, 204] width 204 height 32
type input "Leasehold Estate"
drag, startPoint x: 561, startPoint y: 351, endPoint x: 545, endPoint y: 393, distance: 45.0
click at [579, 351] on label "No" at bounding box center [587, 354] width 16 height 17
click at [586, 351] on input "No" at bounding box center [591, 351] width 11 height 11
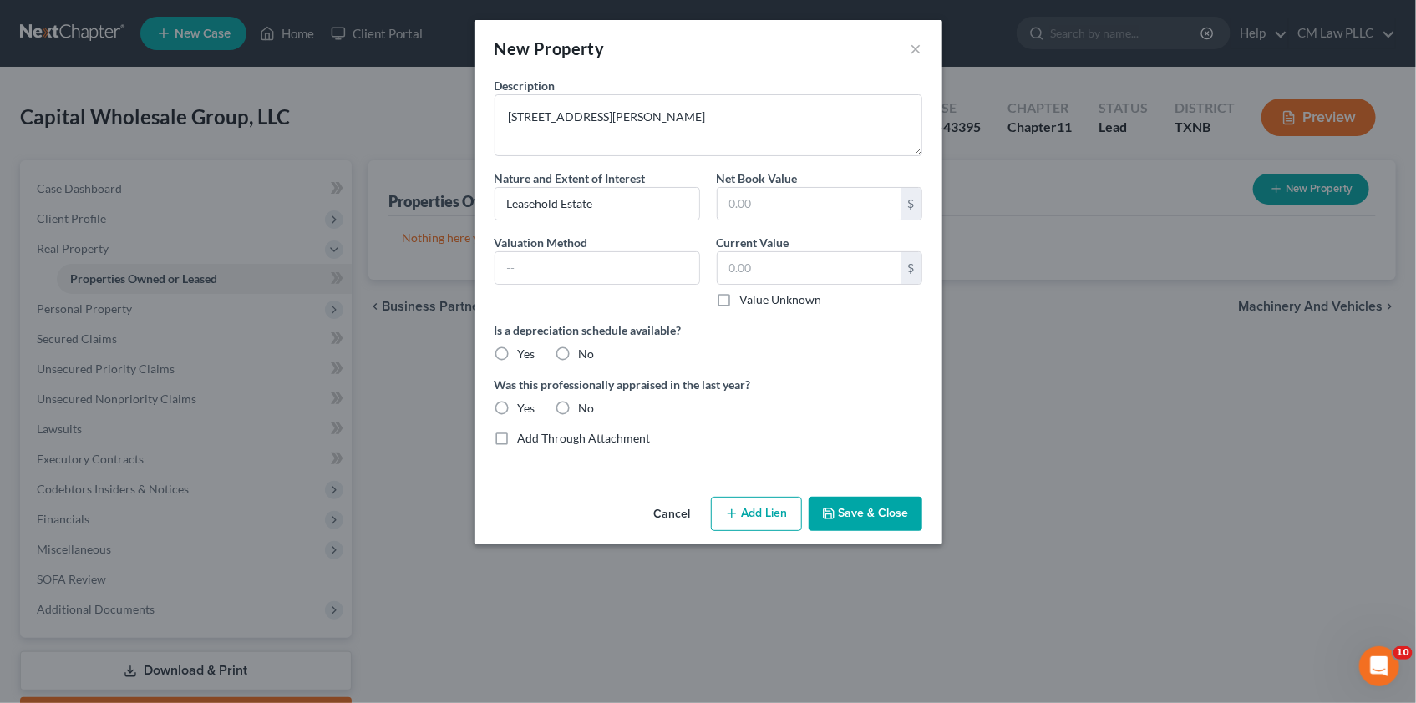
radio input "true"
click at [579, 407] on label "No" at bounding box center [587, 408] width 16 height 17
click at [586, 407] on input "No" at bounding box center [591, 405] width 11 height 11
radio input "true"
click at [851, 511] on button "Save & Close" at bounding box center [866, 514] width 114 height 35
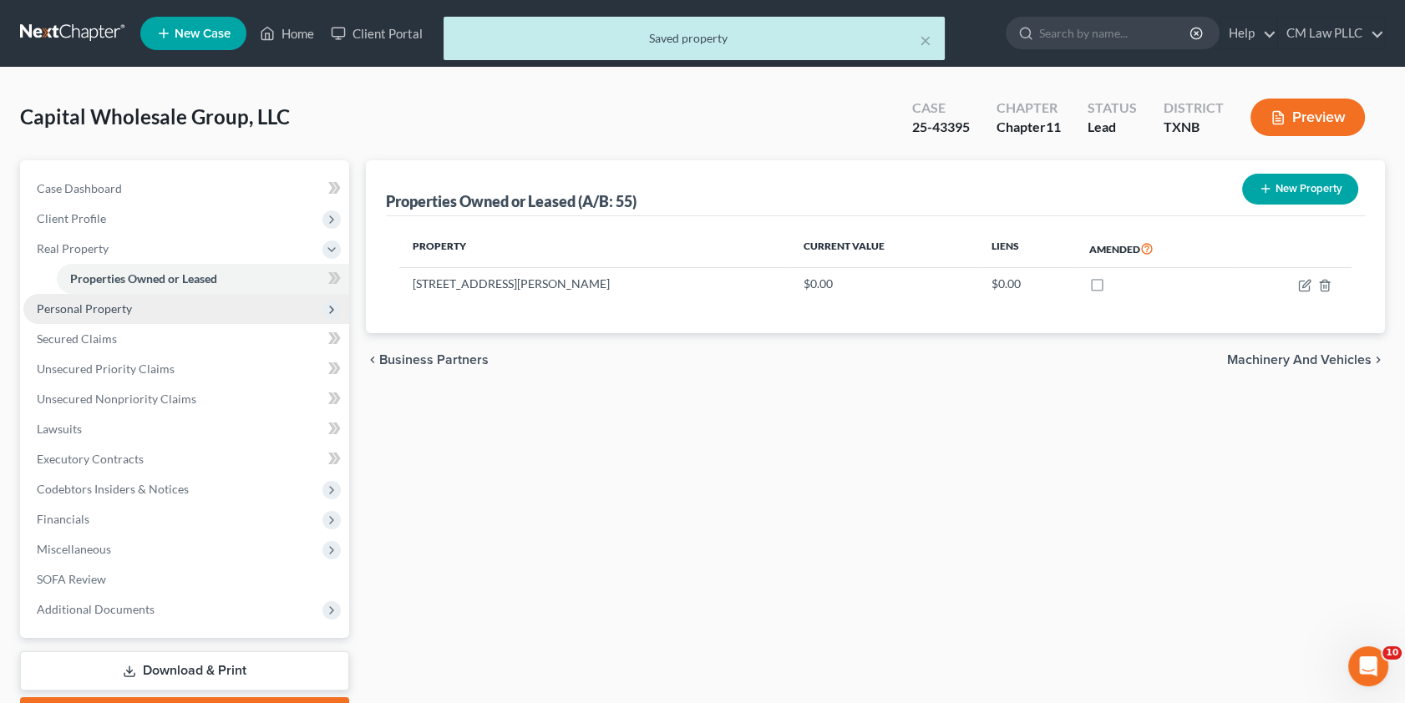
click at [109, 312] on span "Personal Property" at bounding box center [84, 309] width 95 height 14
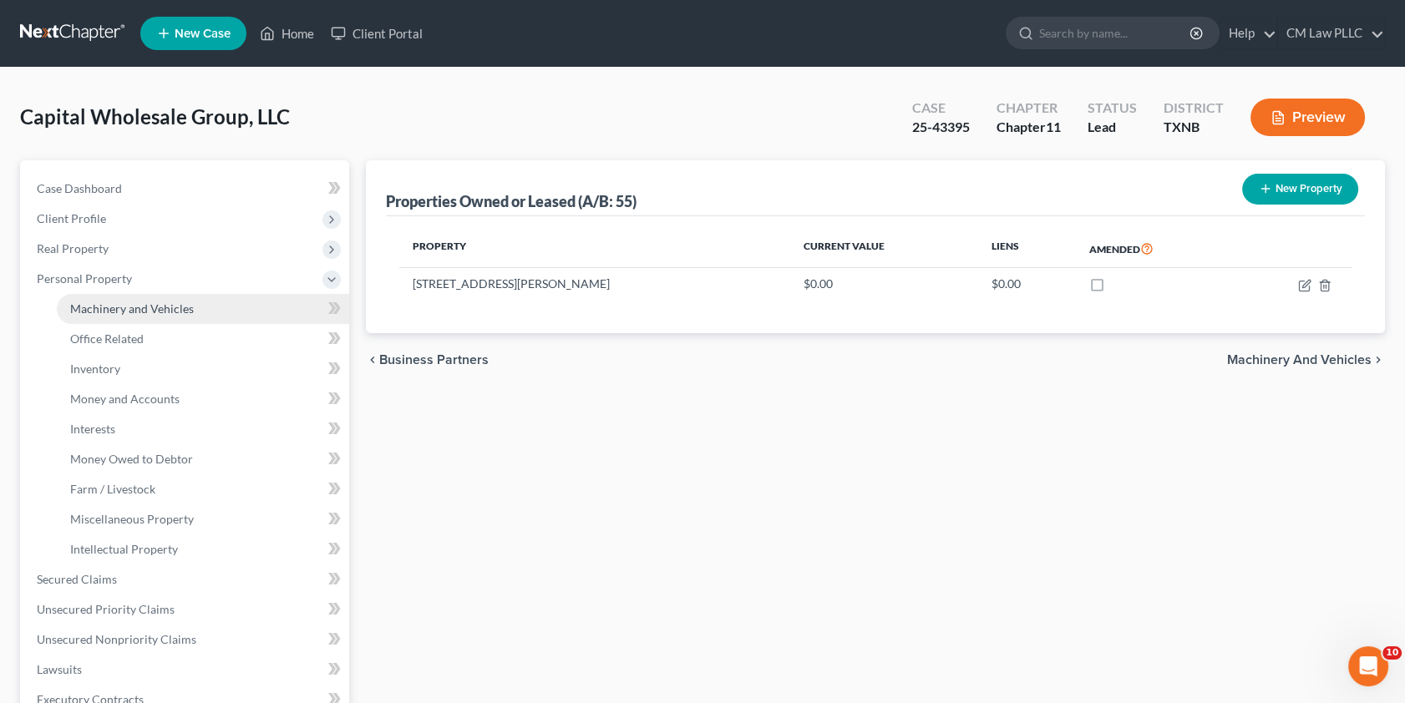
click at [165, 308] on span "Machinery and Vehicles" at bounding box center [132, 309] width 124 height 14
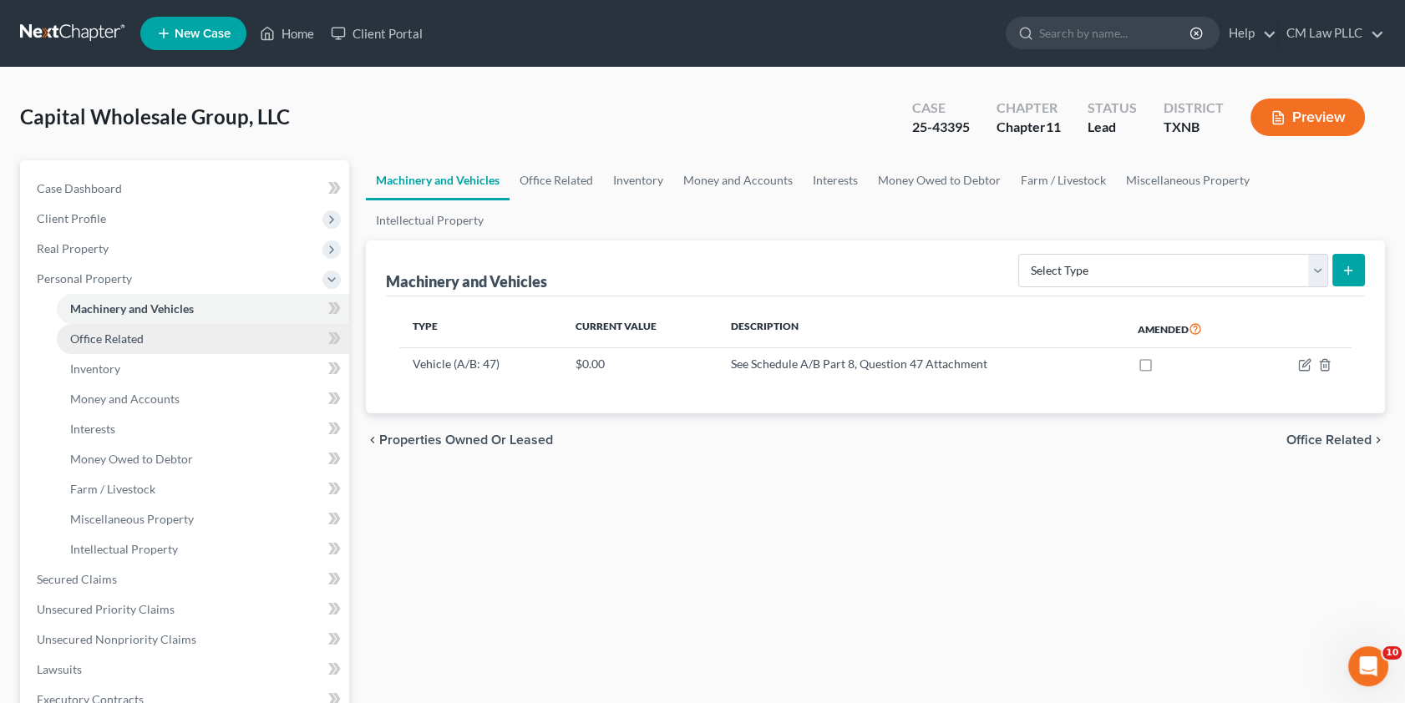
click at [142, 334] on span "Office Related" at bounding box center [107, 339] width 74 height 14
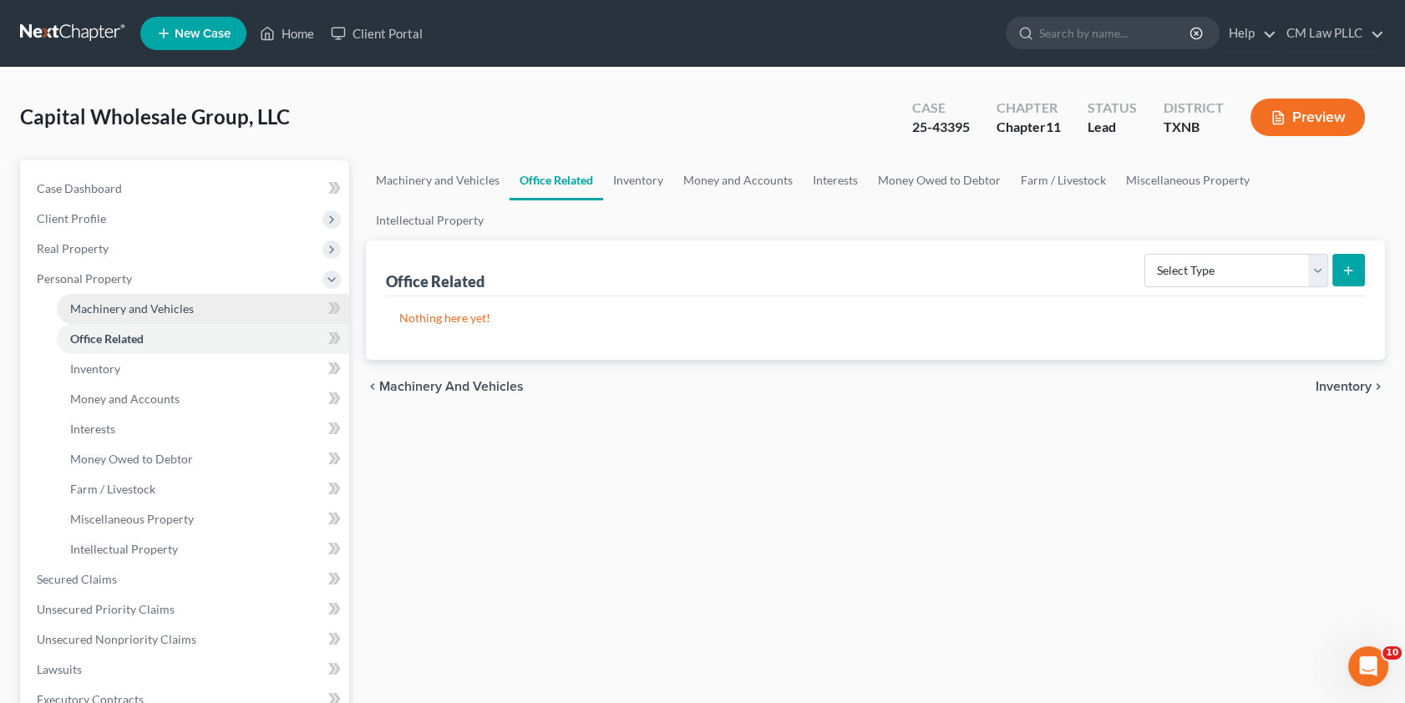
click at [140, 302] on span "Machinery and Vehicles" at bounding box center [132, 309] width 124 height 14
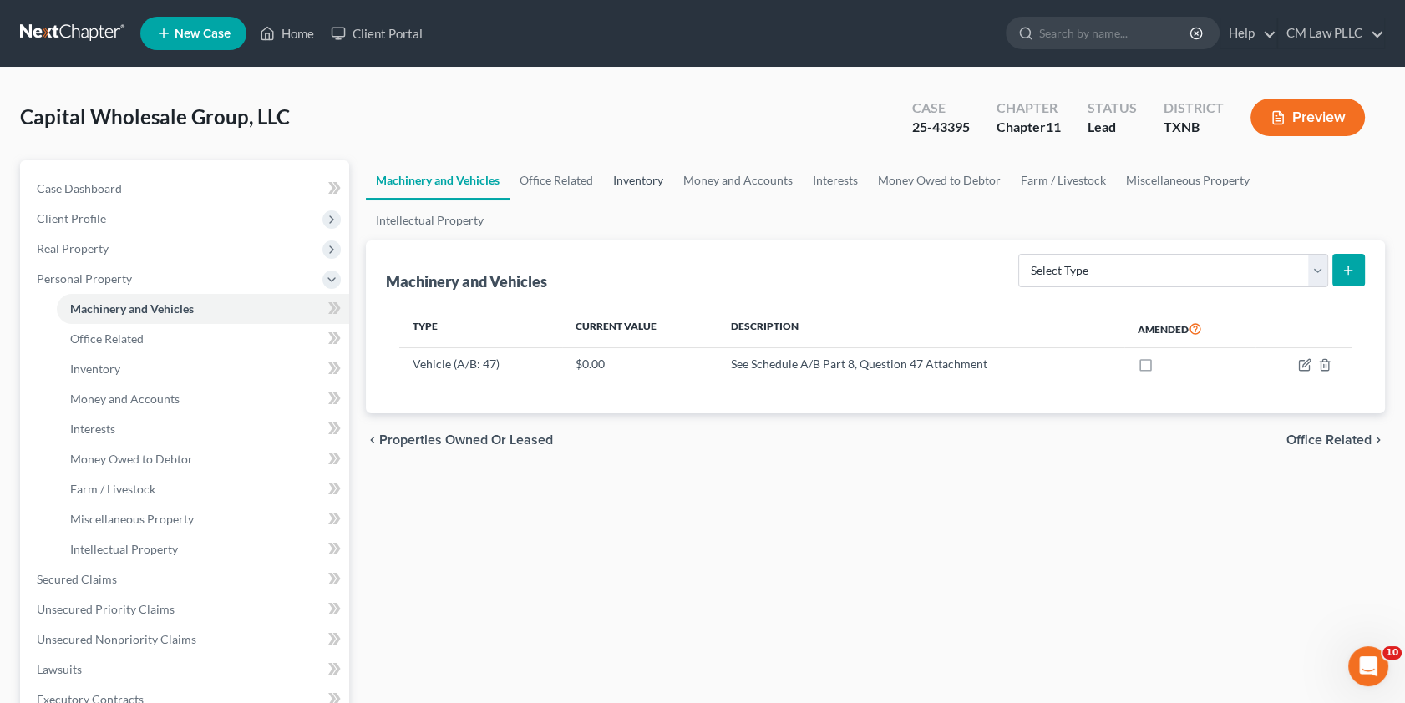
click at [639, 171] on link "Inventory" at bounding box center [638, 180] width 70 height 40
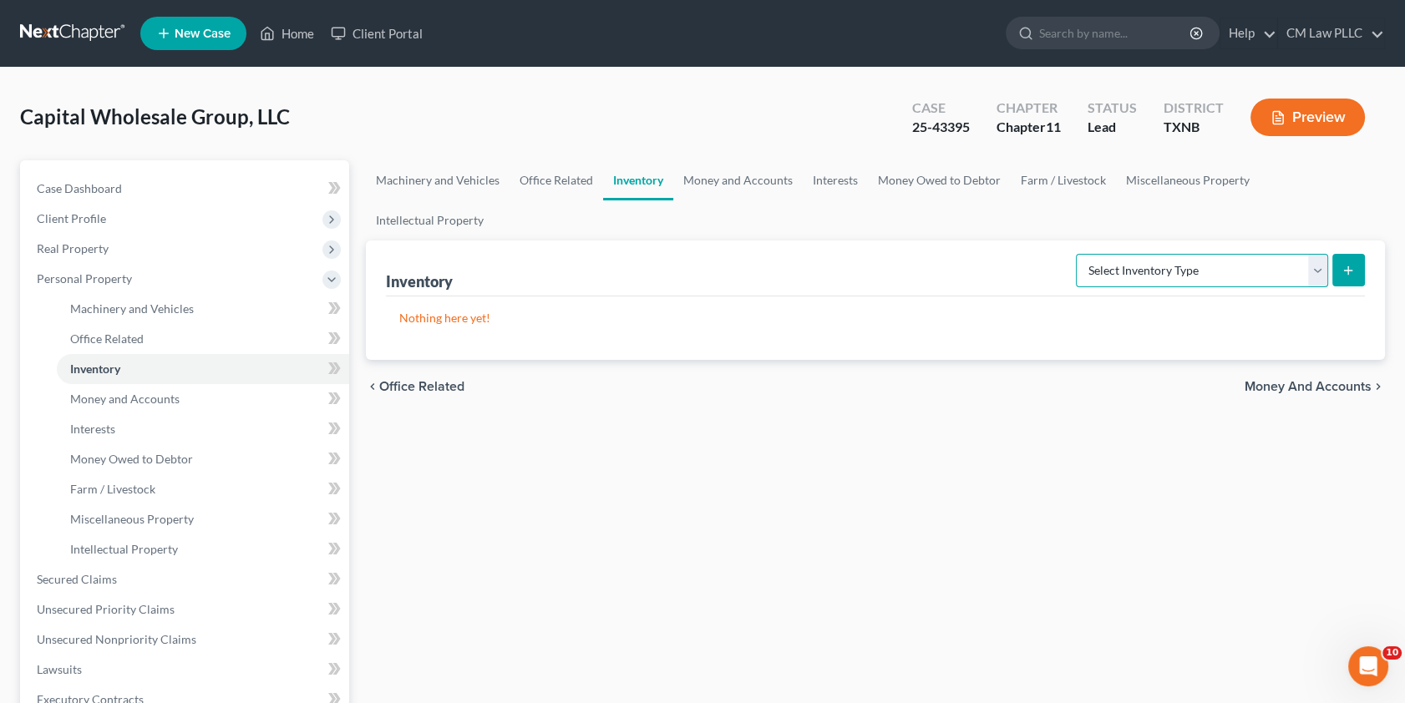
click at [1318, 254] on select "Select Inventory Type Finished Goods (A/B: 21) Other Inventory or Supplies (A/B…" at bounding box center [1202, 270] width 252 height 33
select select "other"
click at [1076, 254] on select "Select Inventory Type Finished Goods (A/B: 21) Other Inventory or Supplies (A/B…" at bounding box center [1202, 270] width 252 height 33
click at [1345, 264] on icon "submit" at bounding box center [1348, 270] width 13 height 13
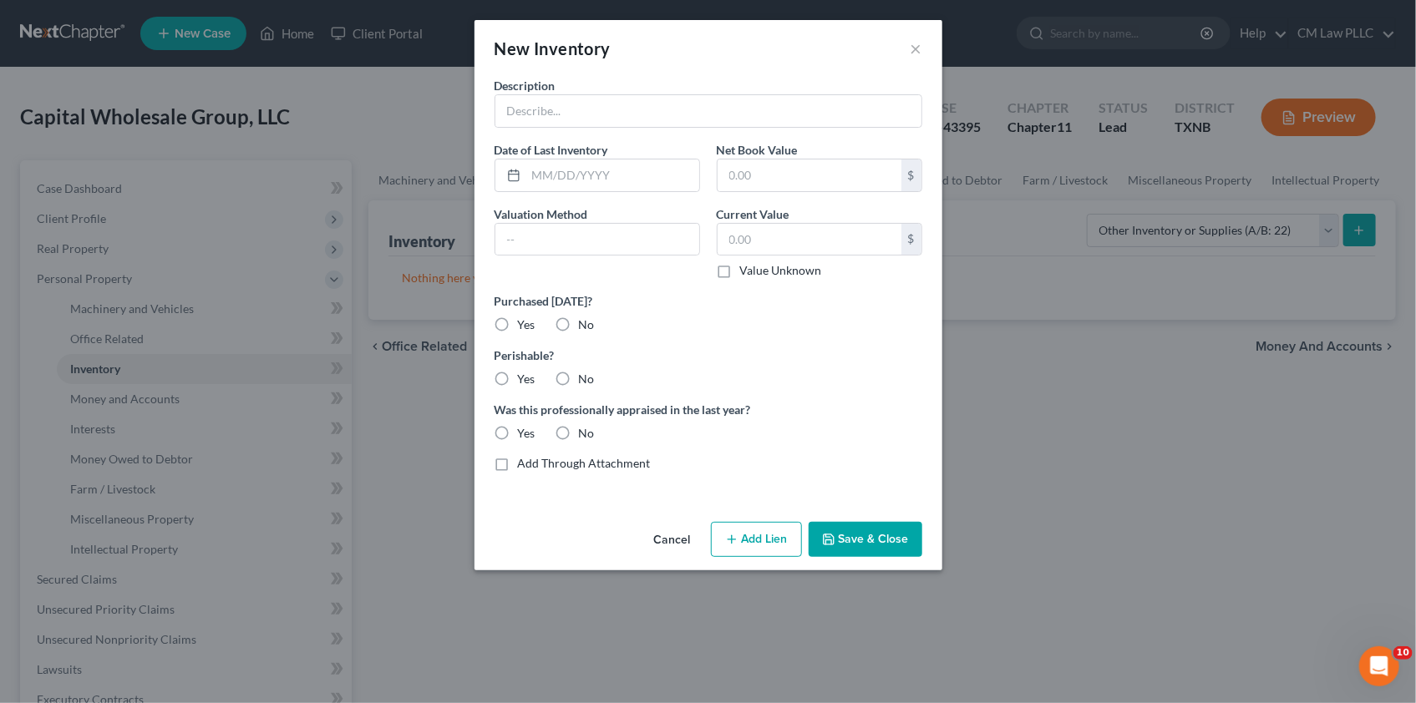
click at [518, 465] on label "Add Through Attachment" at bounding box center [584, 463] width 133 height 17
click at [525, 465] on input "Add Through Attachment" at bounding box center [530, 460] width 11 height 11
checkbox input "true"
type input "See Schedule A/B Part 5, Question 22 Attachment"
click at [864, 537] on button "Save & Close" at bounding box center [866, 539] width 114 height 35
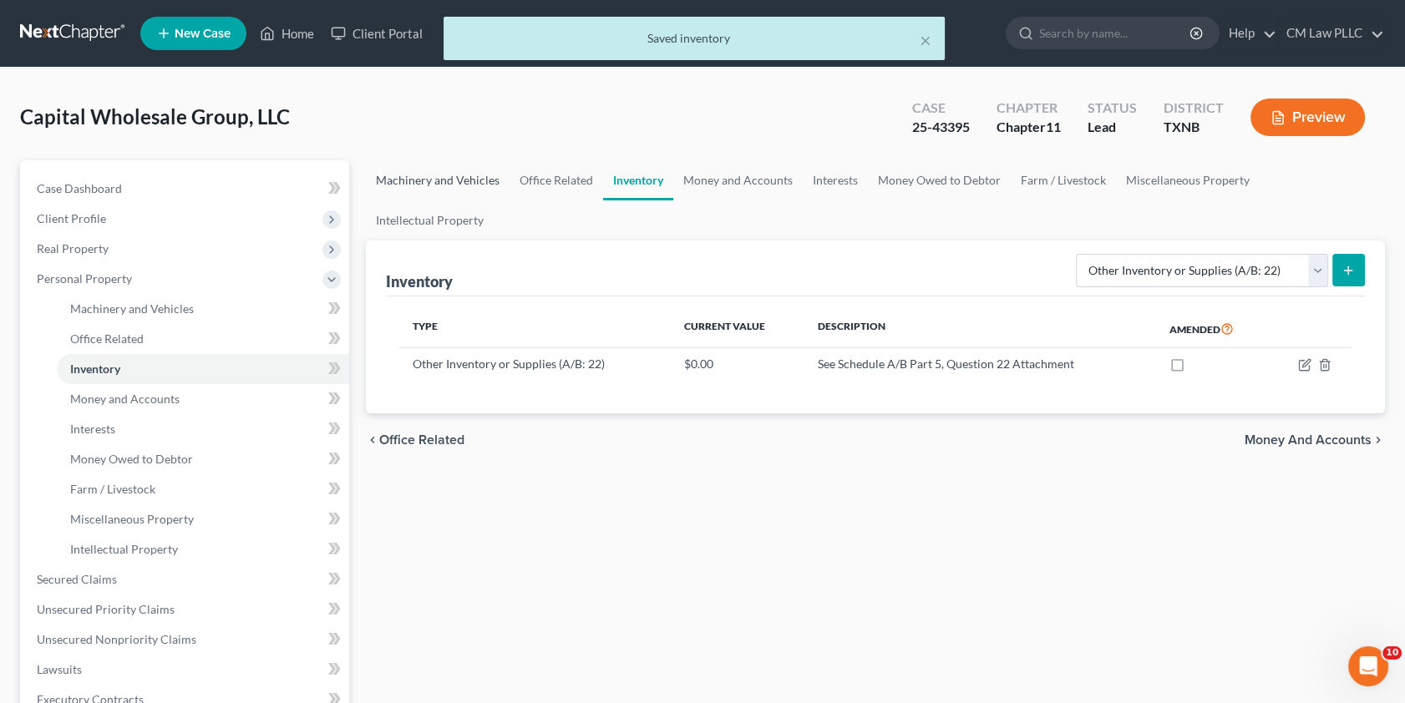
drag, startPoint x: 437, startPoint y: 176, endPoint x: 455, endPoint y: 198, distance: 27.9
click at [437, 176] on link "Machinery and Vehicles" at bounding box center [438, 180] width 144 height 40
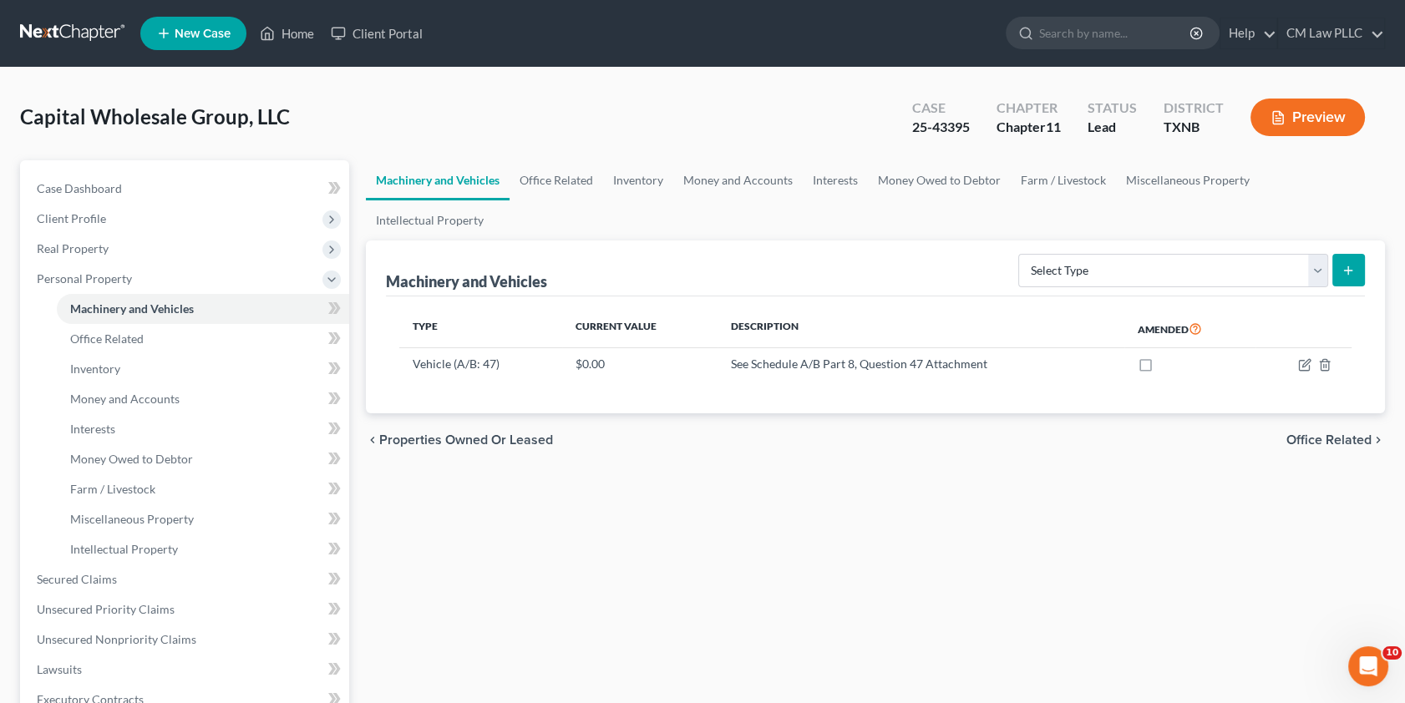
click at [1356, 254] on button "submit" at bounding box center [1349, 270] width 33 height 33
click at [1314, 254] on select "Select Type Aircraft (A/B: 49) Other Machinery, Fixtures and Equipment (A/B: 50…" at bounding box center [1173, 270] width 310 height 33
select select "vehicle"
click at [1022, 254] on select "Select Type Aircraft (A/B: 49) Other Machinery, Fixtures and Equipment (A/B: 50…" at bounding box center [1173, 270] width 310 height 33
click at [1304, 358] on icon "button" at bounding box center [1304, 364] width 13 height 13
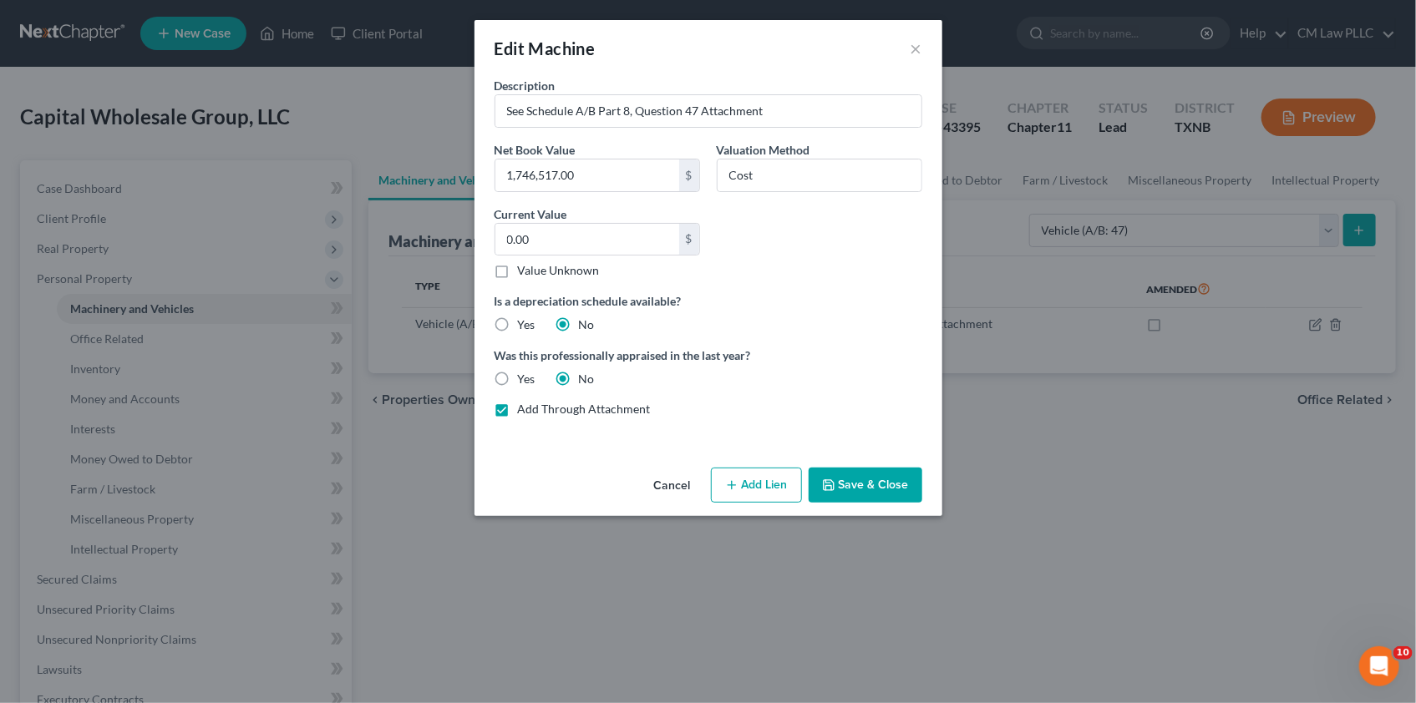
click at [854, 481] on button "Save & Close" at bounding box center [866, 485] width 114 height 35
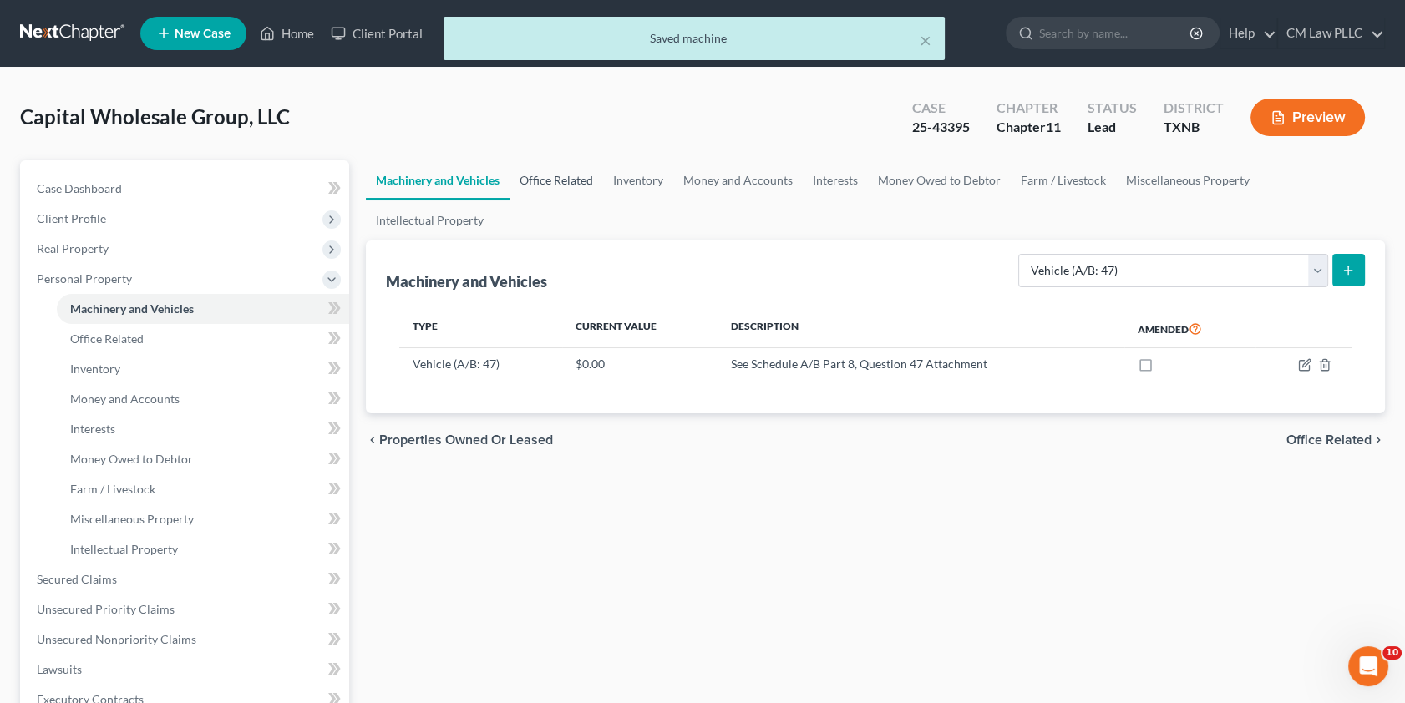
click at [546, 183] on link "Office Related" at bounding box center [557, 180] width 94 height 40
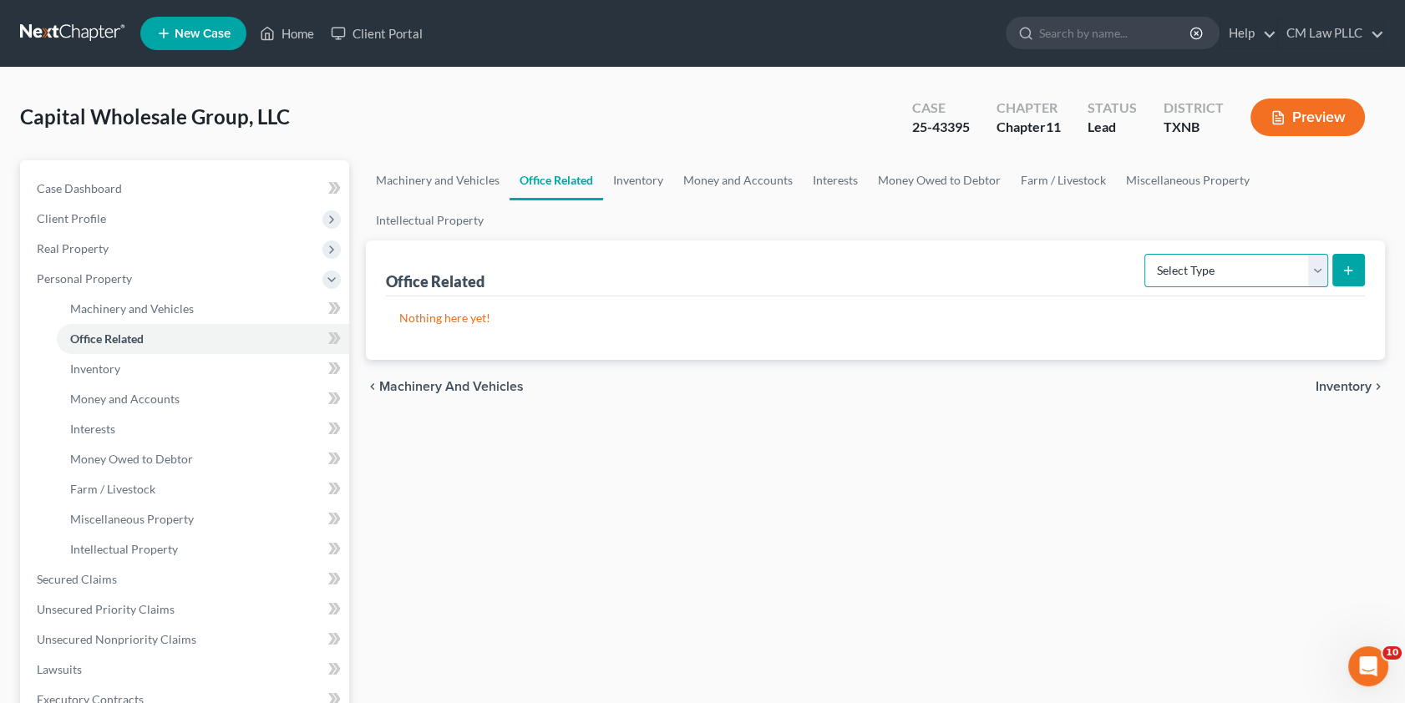
click at [1312, 254] on select "Select Type Collectibles (A/B: 42) Office Equipment (A/B: 41) Office Fixtures (…" at bounding box center [1237, 270] width 184 height 33
select select "equipment"
click at [1145, 254] on select "Select Type Collectibles (A/B: 42) Office Equipment (A/B: 41) Office Fixtures (…" at bounding box center [1237, 270] width 184 height 33
click at [1344, 264] on icon "submit" at bounding box center [1348, 270] width 13 height 13
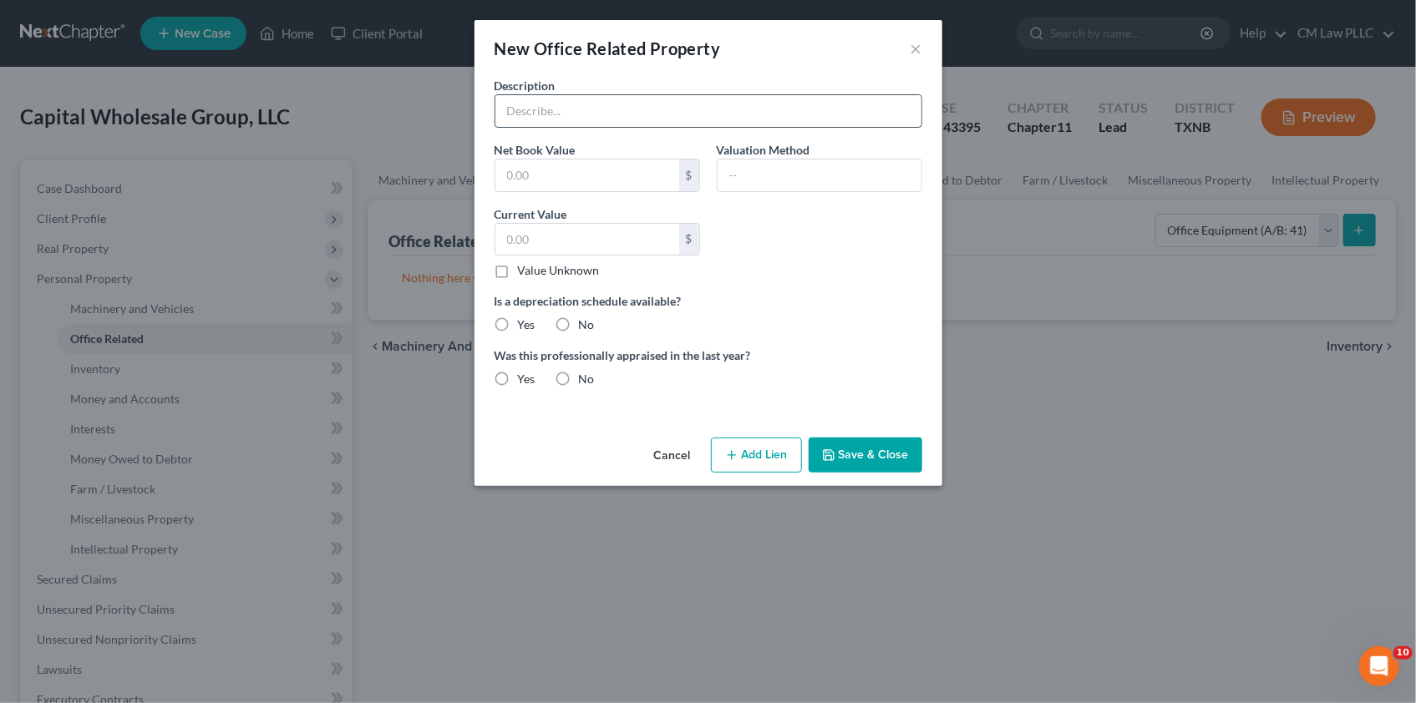
click at [524, 114] on input "text" at bounding box center [708, 111] width 426 height 32
type input "Office Equipment"
click at [638, 181] on input "text" at bounding box center [587, 176] width 184 height 32
type input "1,000"
click at [826, 259] on div "Description Office Equipment Net Book Value 1,000 $ Valuation Method Current Va…" at bounding box center [708, 239] width 444 height 324
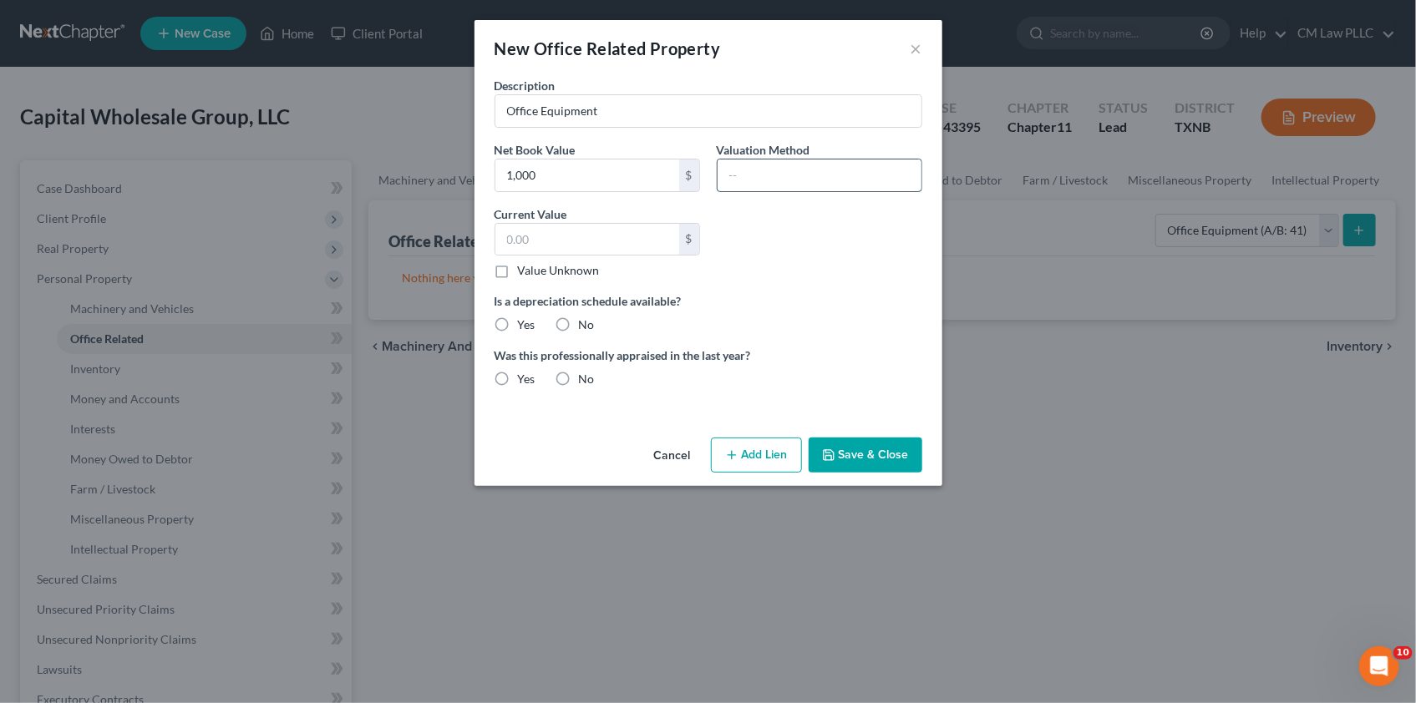
click at [764, 174] on input "text" at bounding box center [820, 176] width 204 height 32
type input "[PERSON_NAME]'s Estimate"
click at [625, 243] on input "text" at bounding box center [587, 240] width 184 height 32
type input "1,000"
type input "3,000"
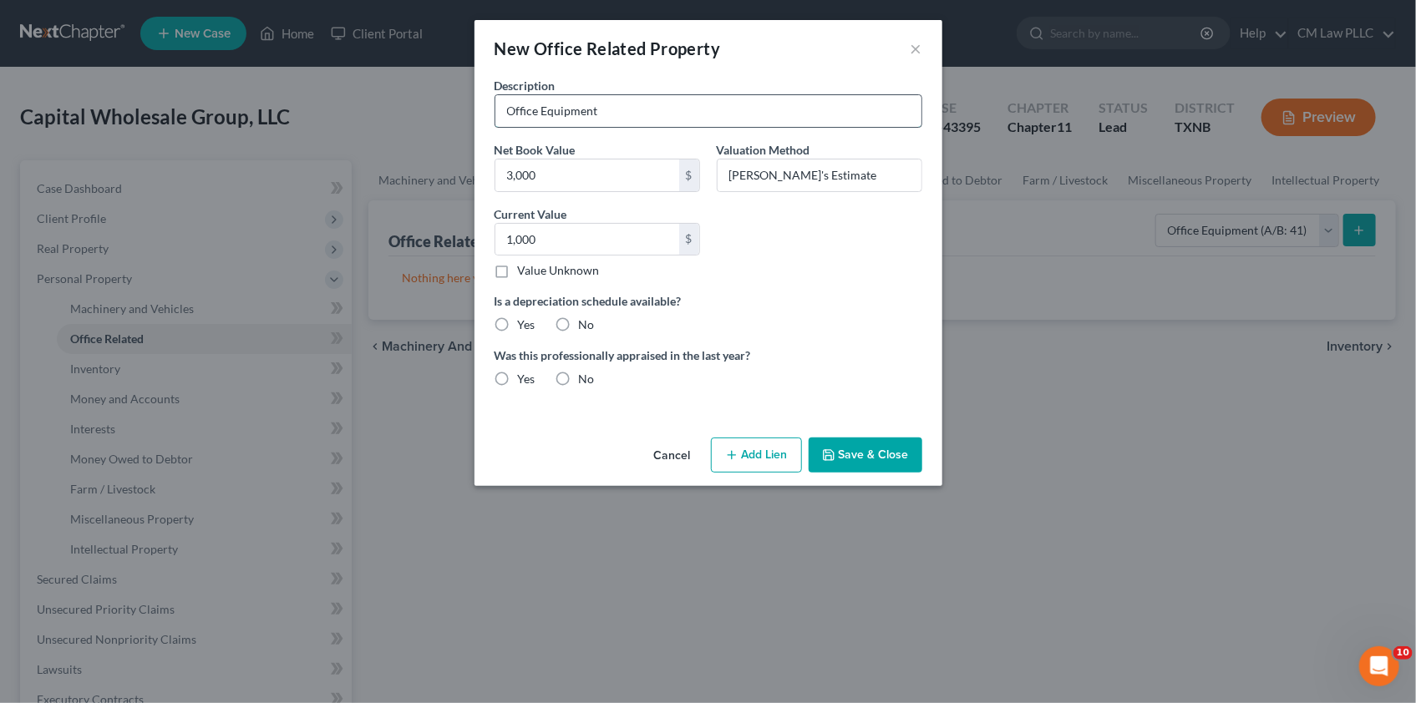
drag, startPoint x: 611, startPoint y: 109, endPoint x: 496, endPoint y: 113, distance: 114.5
click at [496, 113] on input "Office Equipment" at bounding box center [708, 111] width 426 height 32
click at [660, 115] on input "Office Equipment" at bounding box center [708, 111] width 426 height 32
type input "Office Equipment - 9 desks, 9 computers, 9 office chairs, lounge furniture, TVs"
drag, startPoint x: 836, startPoint y: 173, endPoint x: 706, endPoint y: 172, distance: 130.3
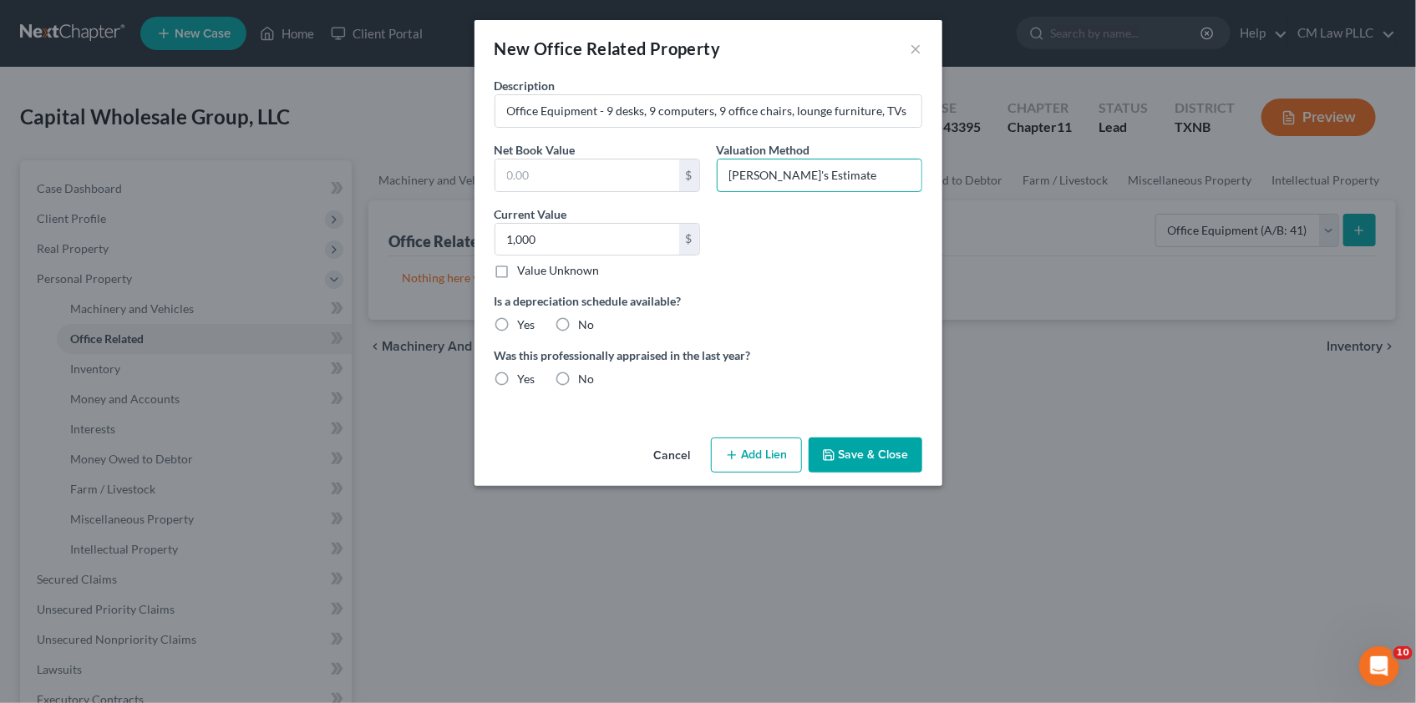
click at [706, 172] on div "Description Office Equipment - 9 desks, 9 computers, 9 office chairs, lounge fu…" at bounding box center [708, 239] width 444 height 324
type input "5,000"
click at [869, 270] on div "Description Office Equipment - 9 desks, 9 computers, 9 office chairs, lounge fu…" at bounding box center [708, 239] width 444 height 324
click at [579, 323] on label "No" at bounding box center [587, 325] width 16 height 17
click at [586, 323] on input "No" at bounding box center [591, 322] width 11 height 11
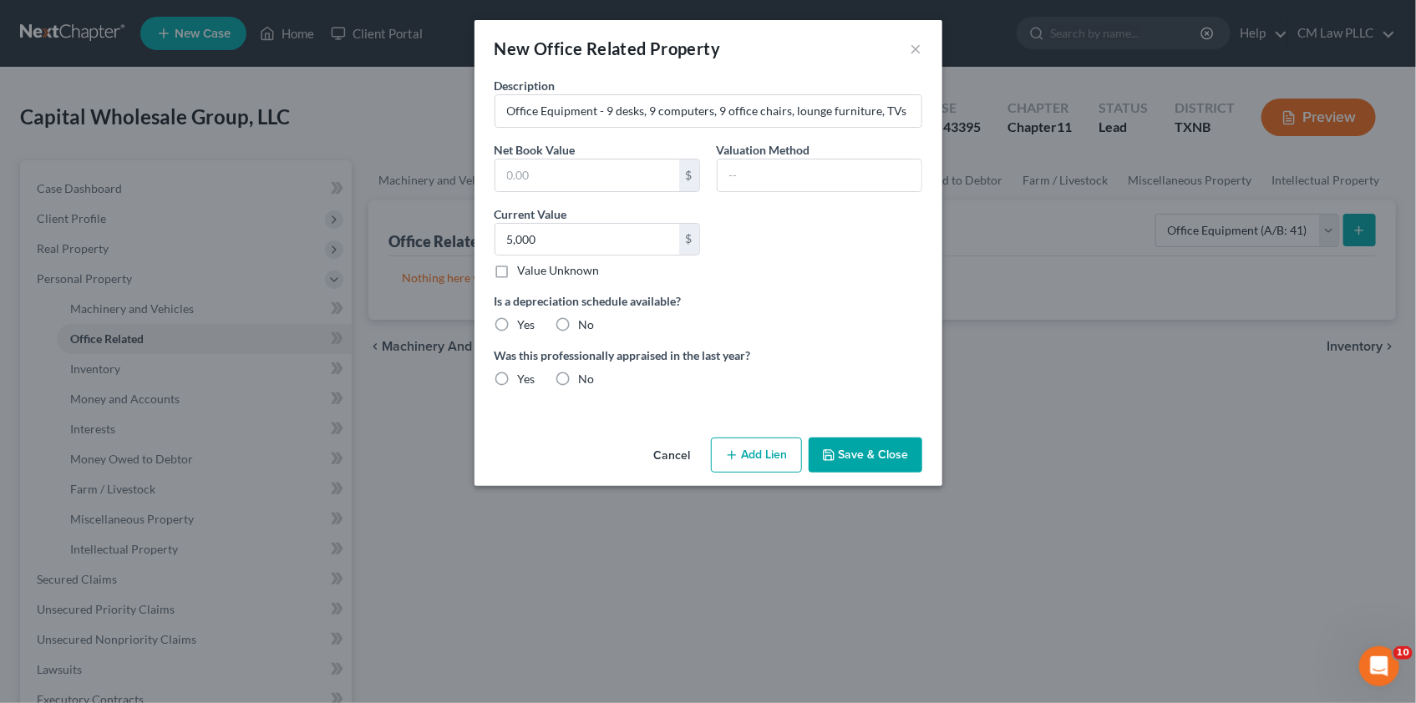
radio input "true"
click at [579, 378] on label "No" at bounding box center [587, 379] width 16 height 17
click at [586, 378] on input "No" at bounding box center [591, 376] width 11 height 11
radio input "true"
click at [874, 459] on button "Save & Close" at bounding box center [866, 455] width 114 height 35
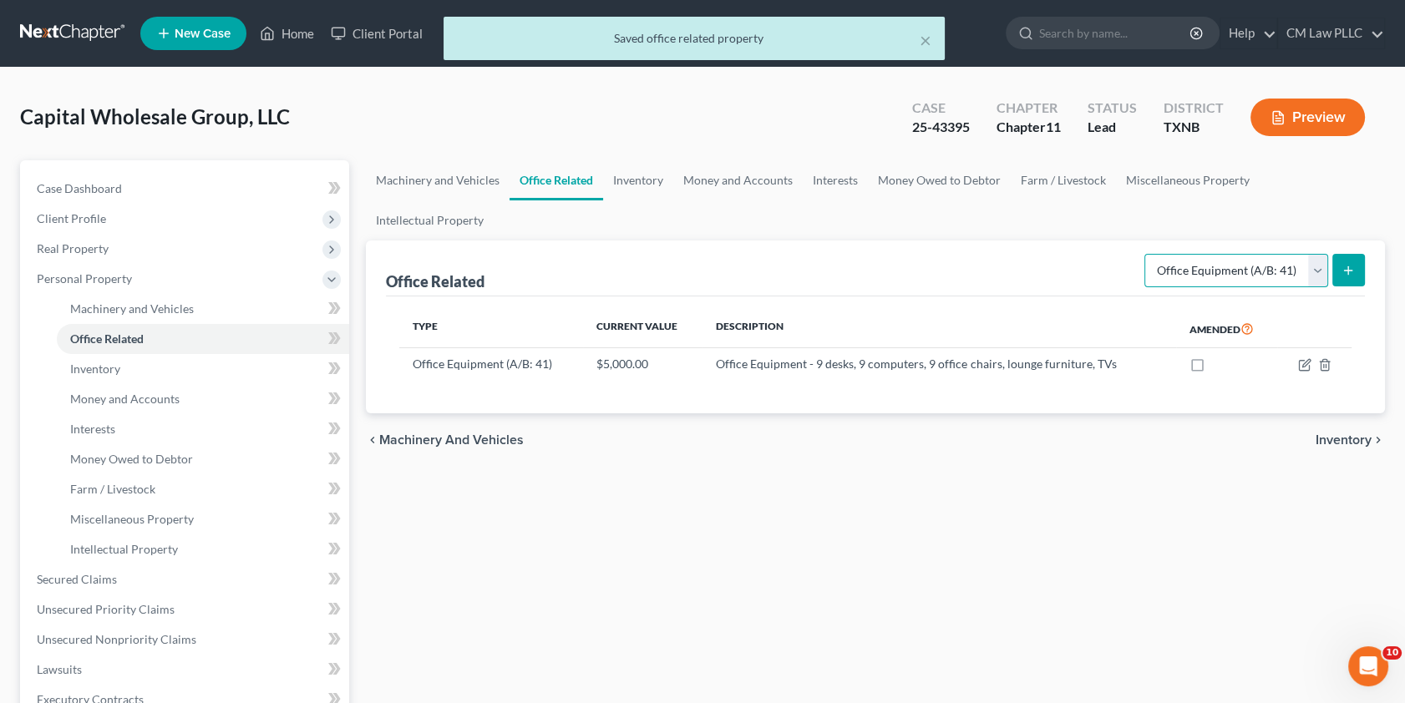
click at [1315, 254] on select "Select Type Collectibles (A/B: 42) Office Equipment (A/B: 41) Office Fixtures (…" at bounding box center [1237, 270] width 184 height 33
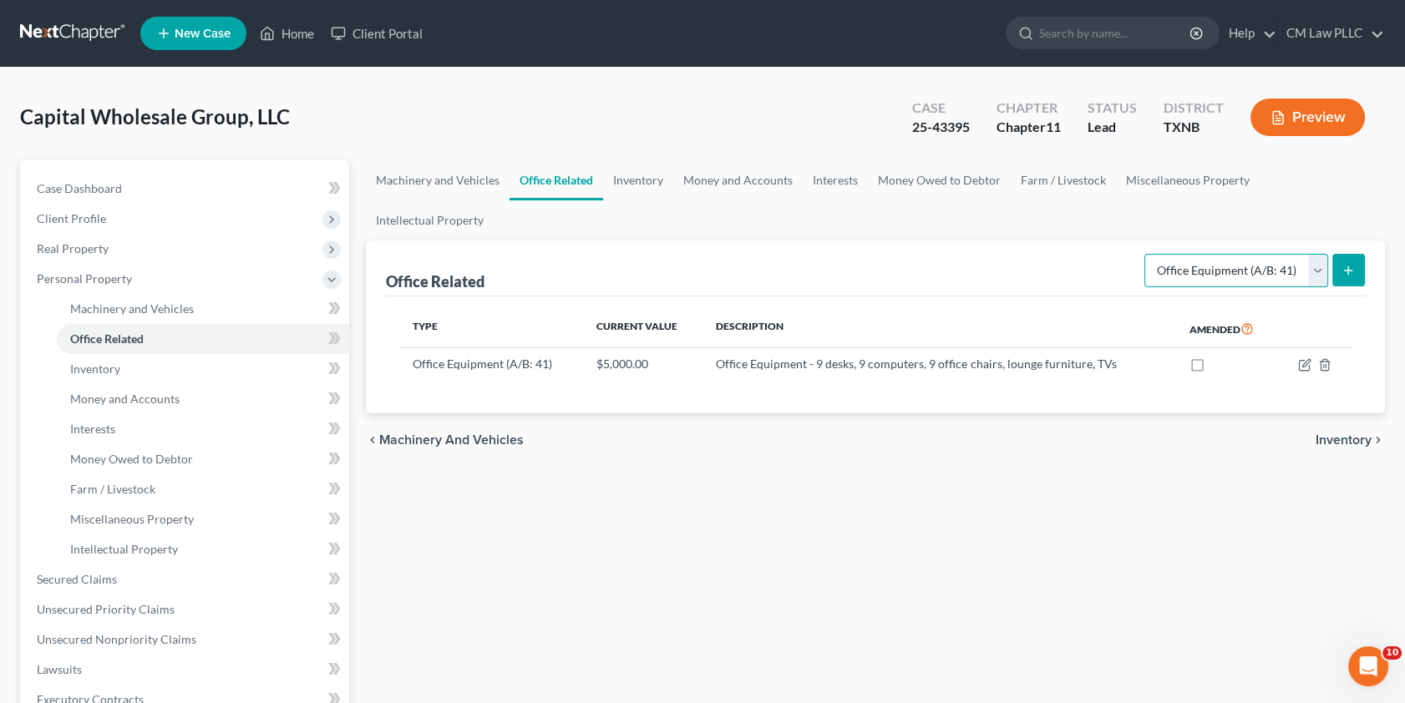
select select "furniture"
click at [1145, 254] on select "Select Type Collectibles (A/B: 42) Office Equipment (A/B: 41) Office Fixtures (…" at bounding box center [1237, 270] width 184 height 33
click at [1350, 264] on icon "submit" at bounding box center [1348, 270] width 13 height 13
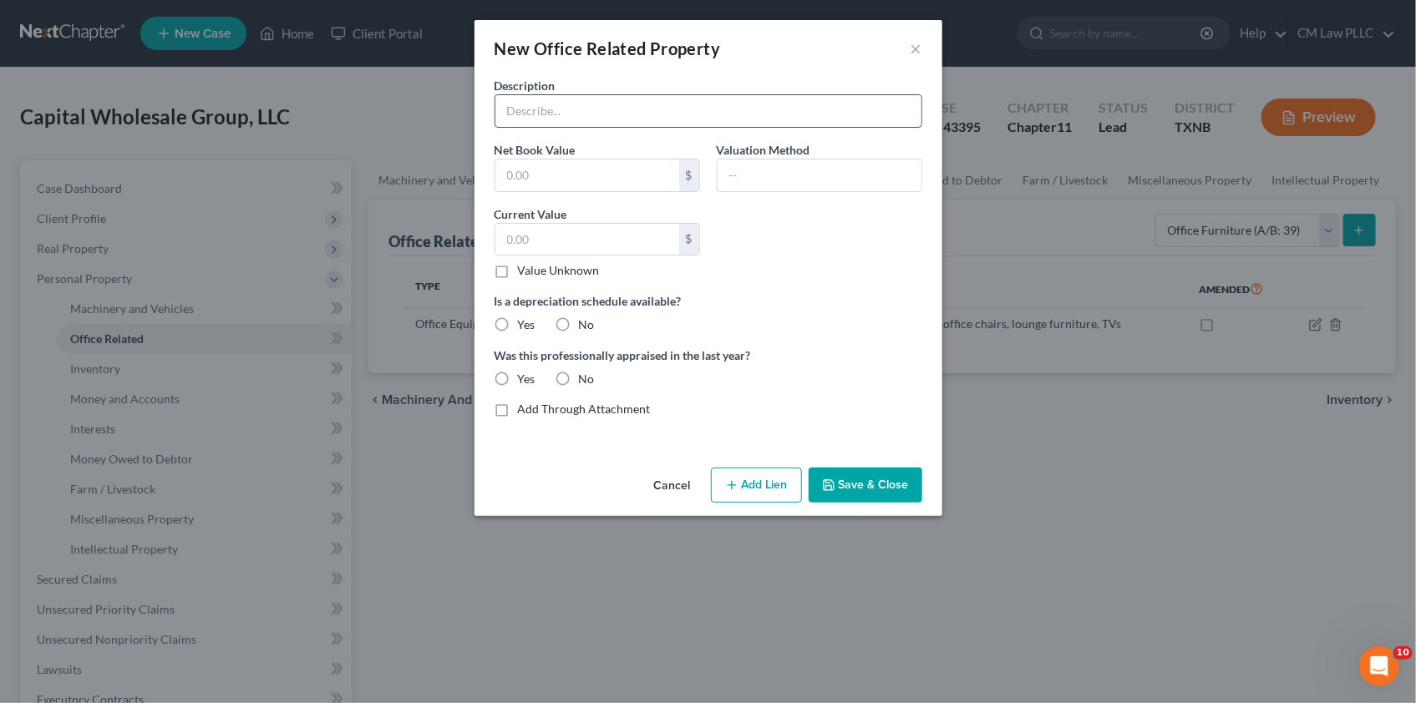
click at [552, 107] on input "text" at bounding box center [708, 111] width 426 height 32
type input "See Office Equipment"
click at [865, 485] on button "Save & Close" at bounding box center [866, 485] width 114 height 35
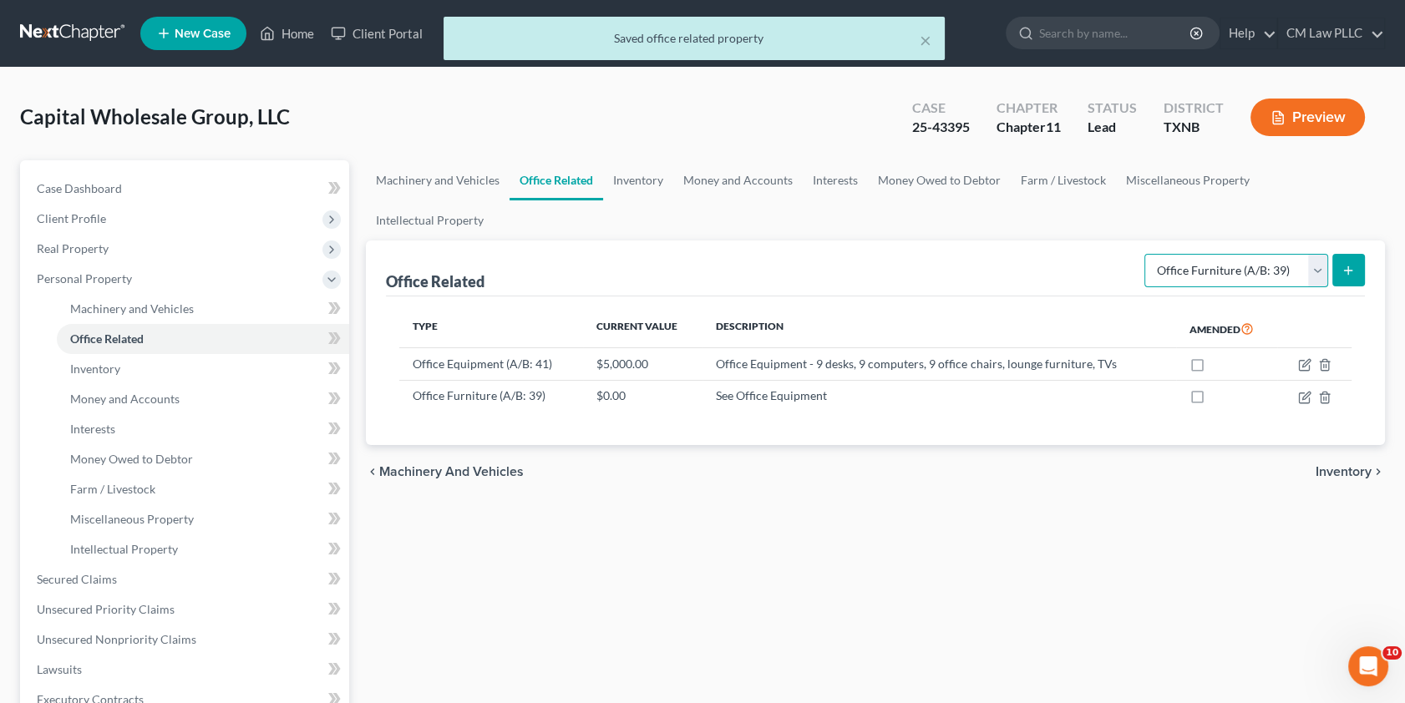
click at [1317, 254] on select "Select Type Collectibles (A/B: 42) Office Equipment (A/B: 41) Office Fixtures (…" at bounding box center [1237, 270] width 184 height 33
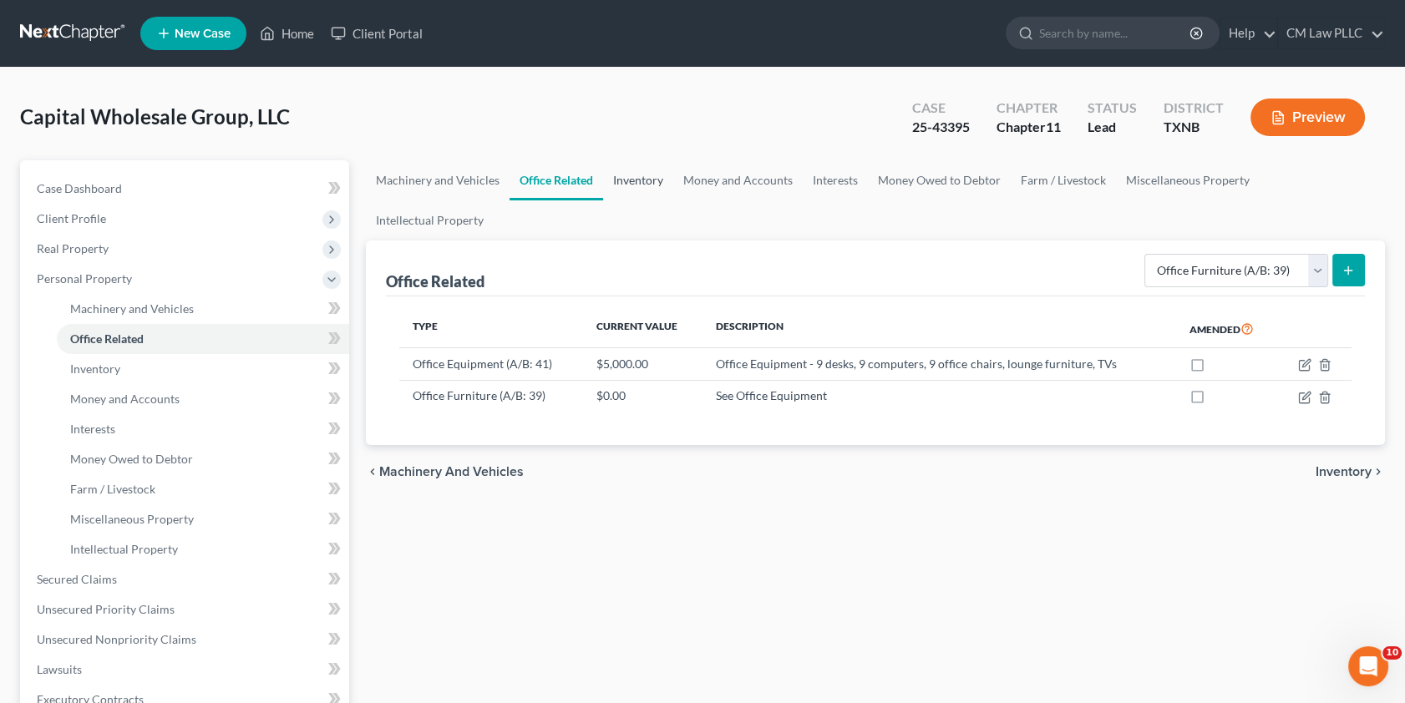
click at [633, 179] on link "Inventory" at bounding box center [638, 180] width 70 height 40
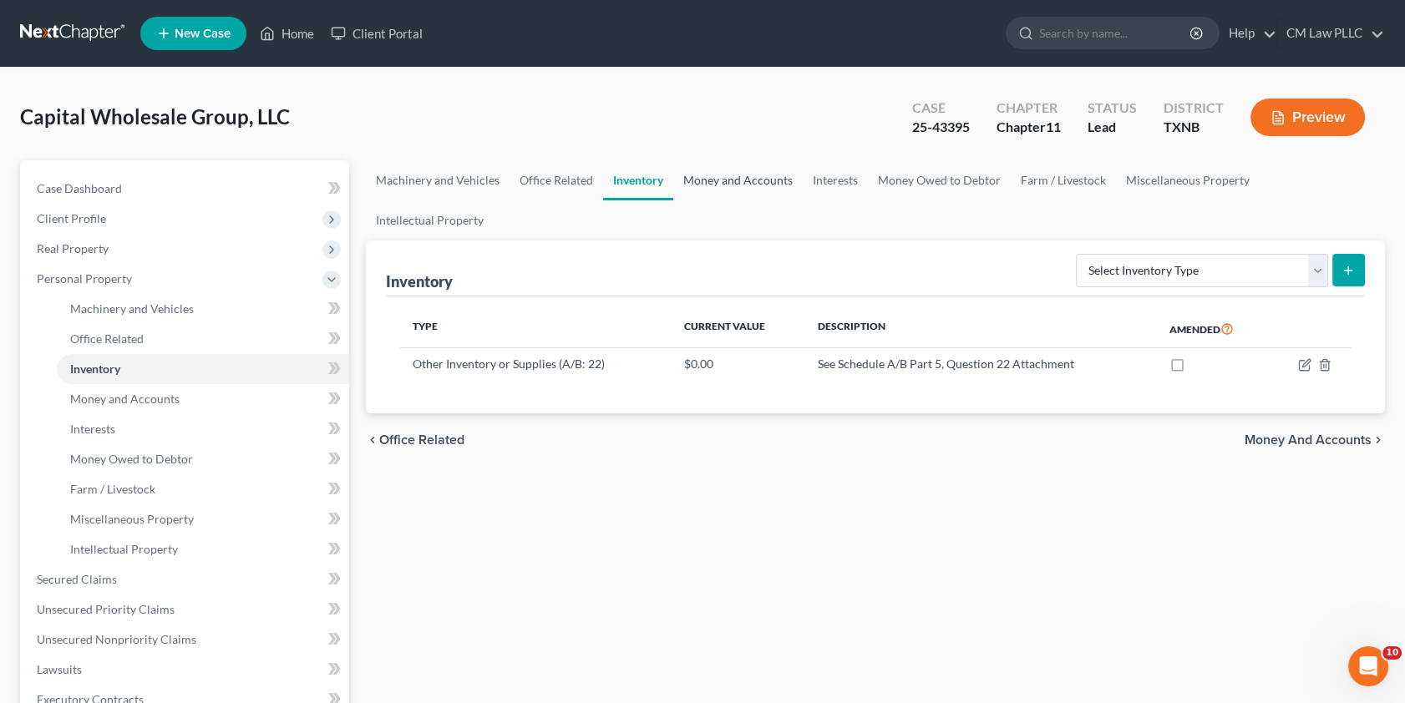
click at [739, 175] on link "Money and Accounts" at bounding box center [738, 180] width 130 height 40
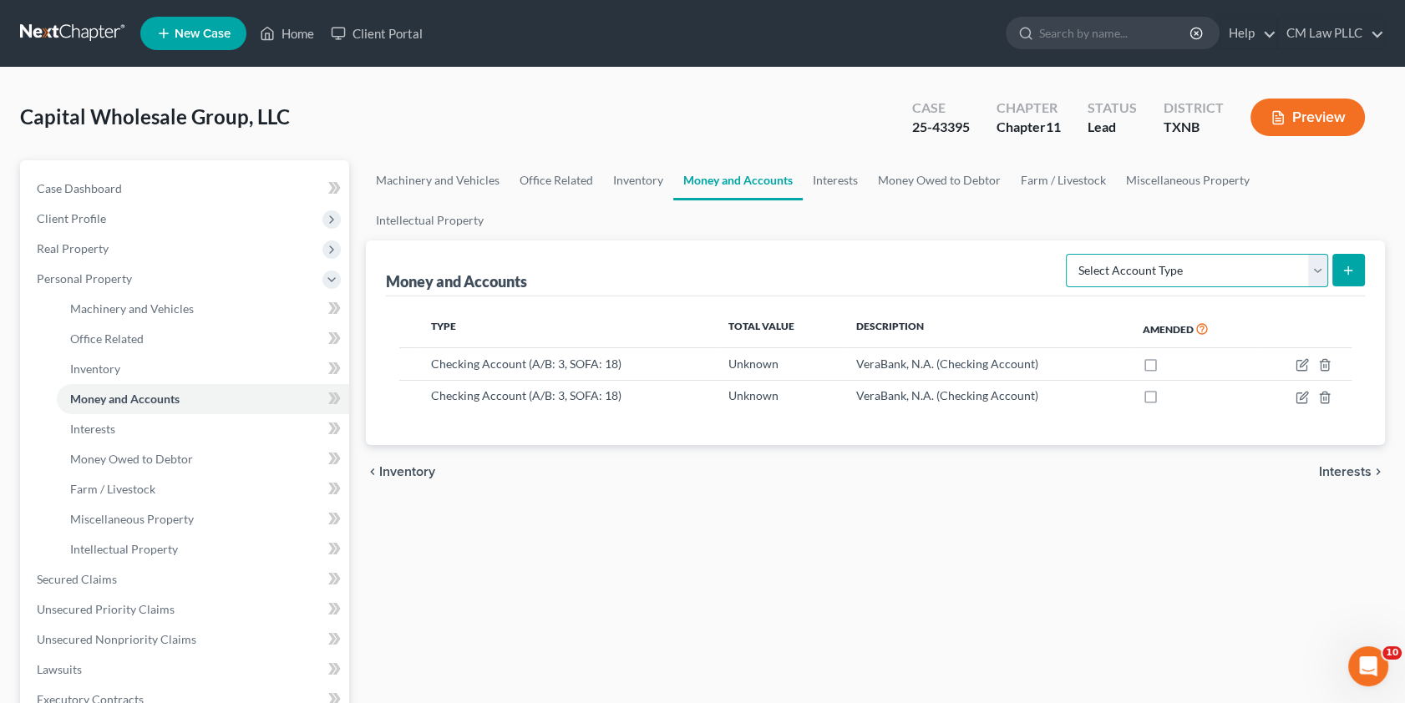
click at [1317, 254] on select "Select Account Type Brokerage (A/B: 3, SOFA: 18) Cash on Hand (A/B: 2) Certific…" at bounding box center [1197, 270] width 262 height 33
select select "checking"
click at [1069, 254] on select "Select Account Type Brokerage (A/B: 3, SOFA: 18) Cash on Hand (A/B: 2) Certific…" at bounding box center [1197, 270] width 262 height 33
click at [1345, 271] on line "submit" at bounding box center [1349, 271] width 8 height 0
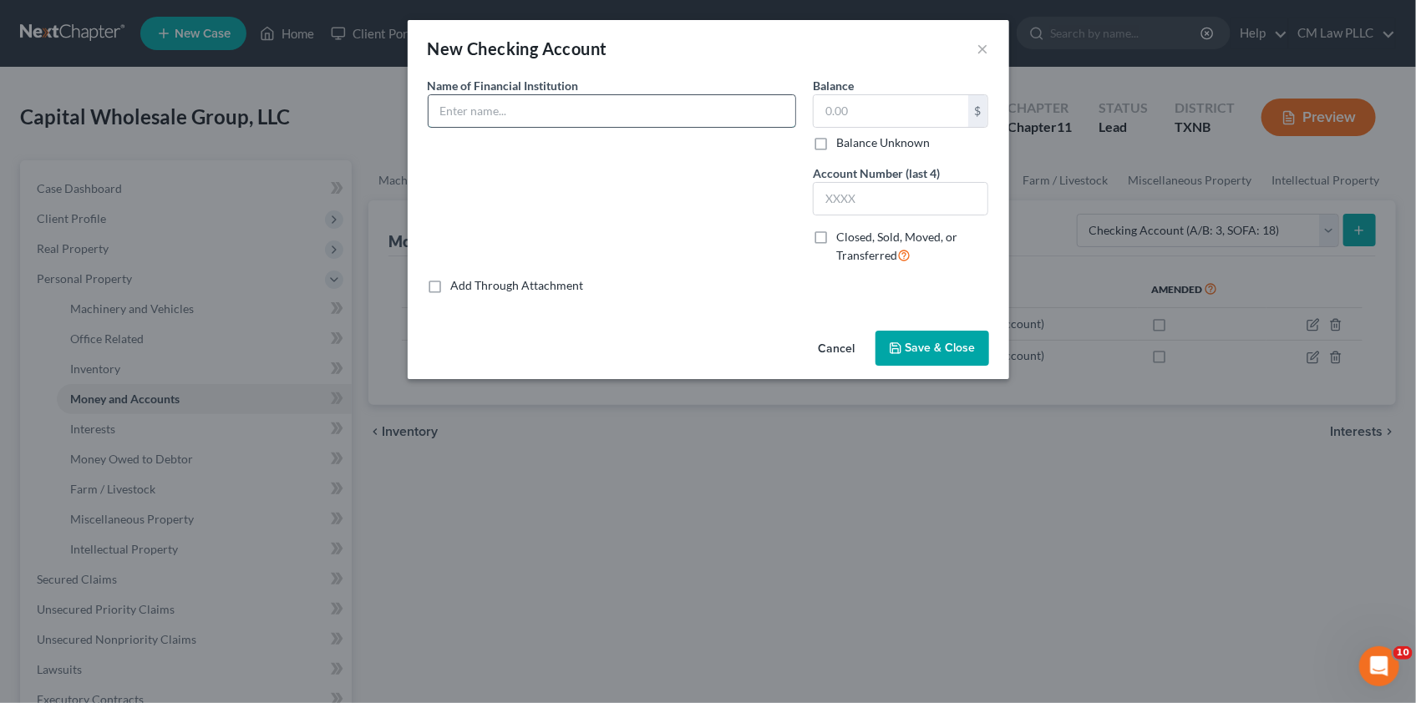
click at [460, 113] on input "text" at bounding box center [612, 111] width 367 height 32
type input "Guaranty Bank"
click at [844, 109] on input "text" at bounding box center [891, 111] width 155 height 32
type input "25,000"
click at [845, 192] on input "text" at bounding box center [901, 199] width 175 height 32
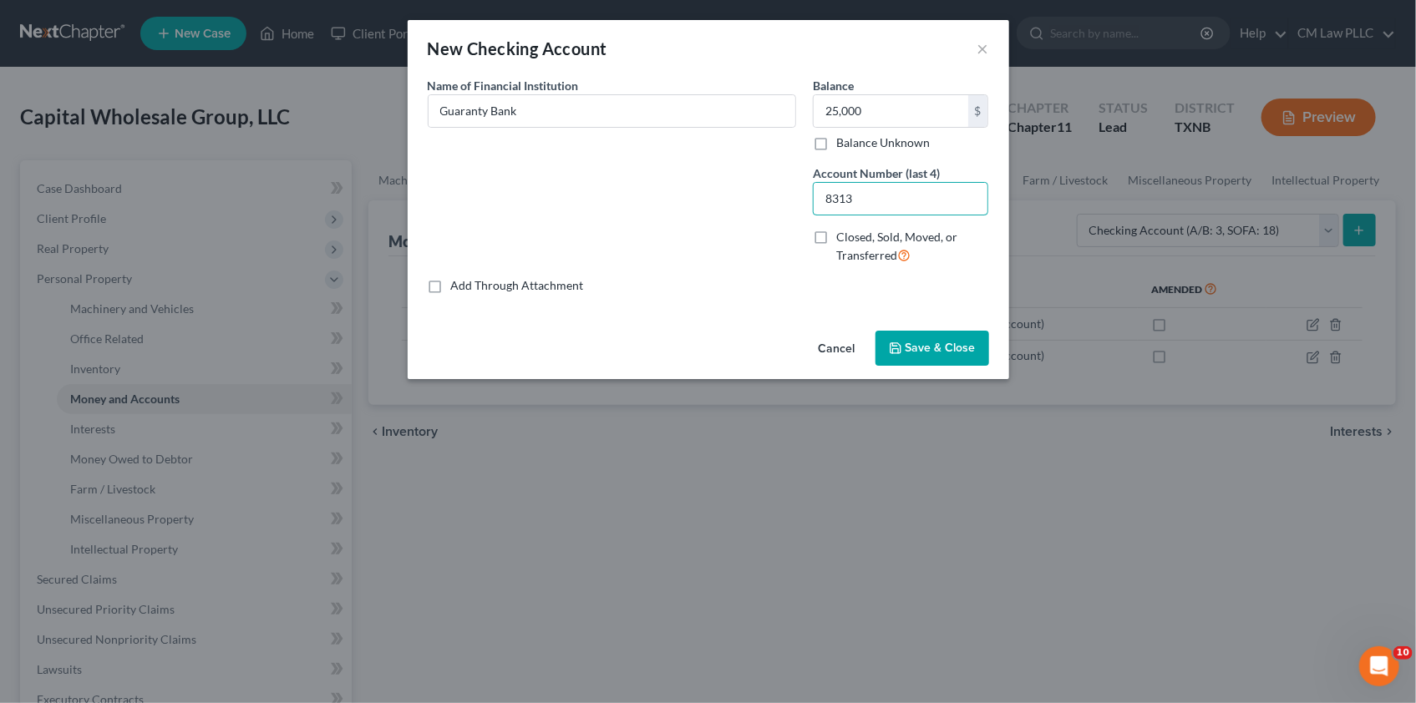
type input "8313"
click at [929, 340] on button "Save & Close" at bounding box center [933, 348] width 114 height 35
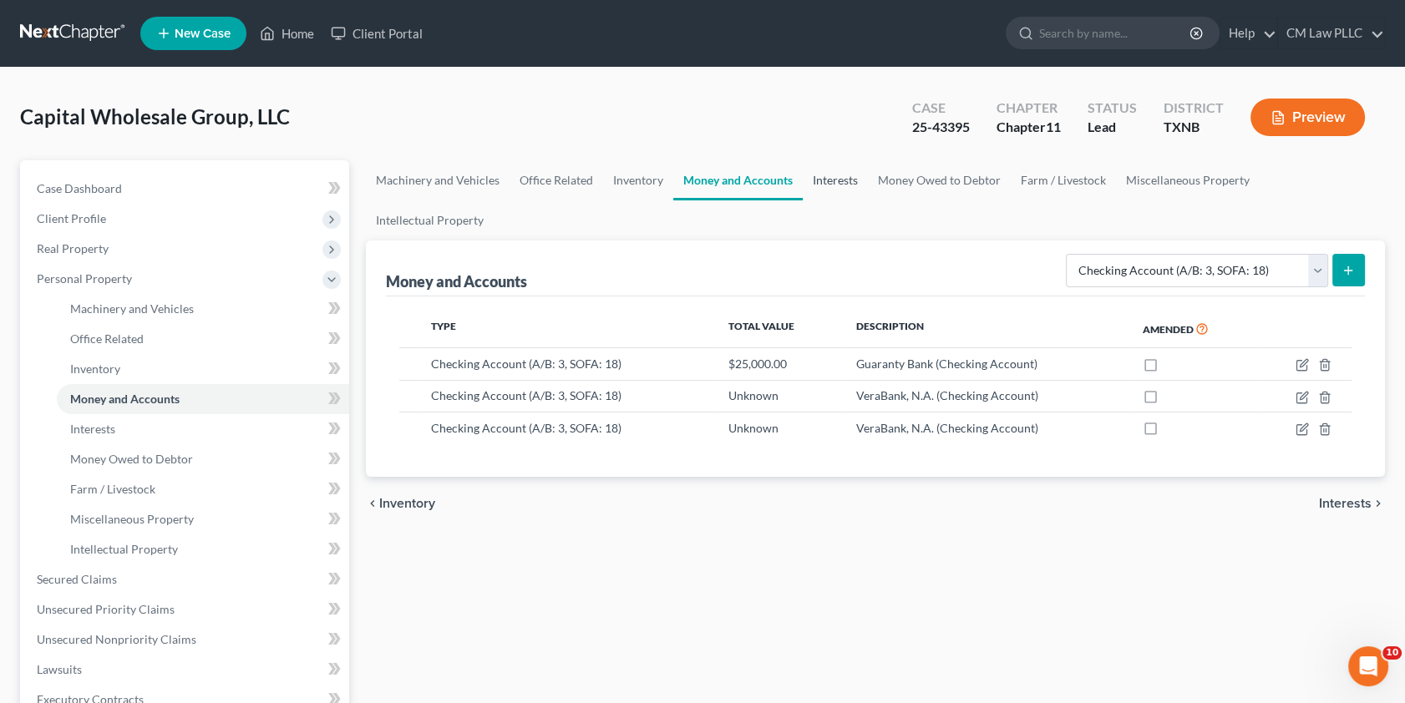
click at [835, 179] on link "Interests" at bounding box center [835, 180] width 65 height 40
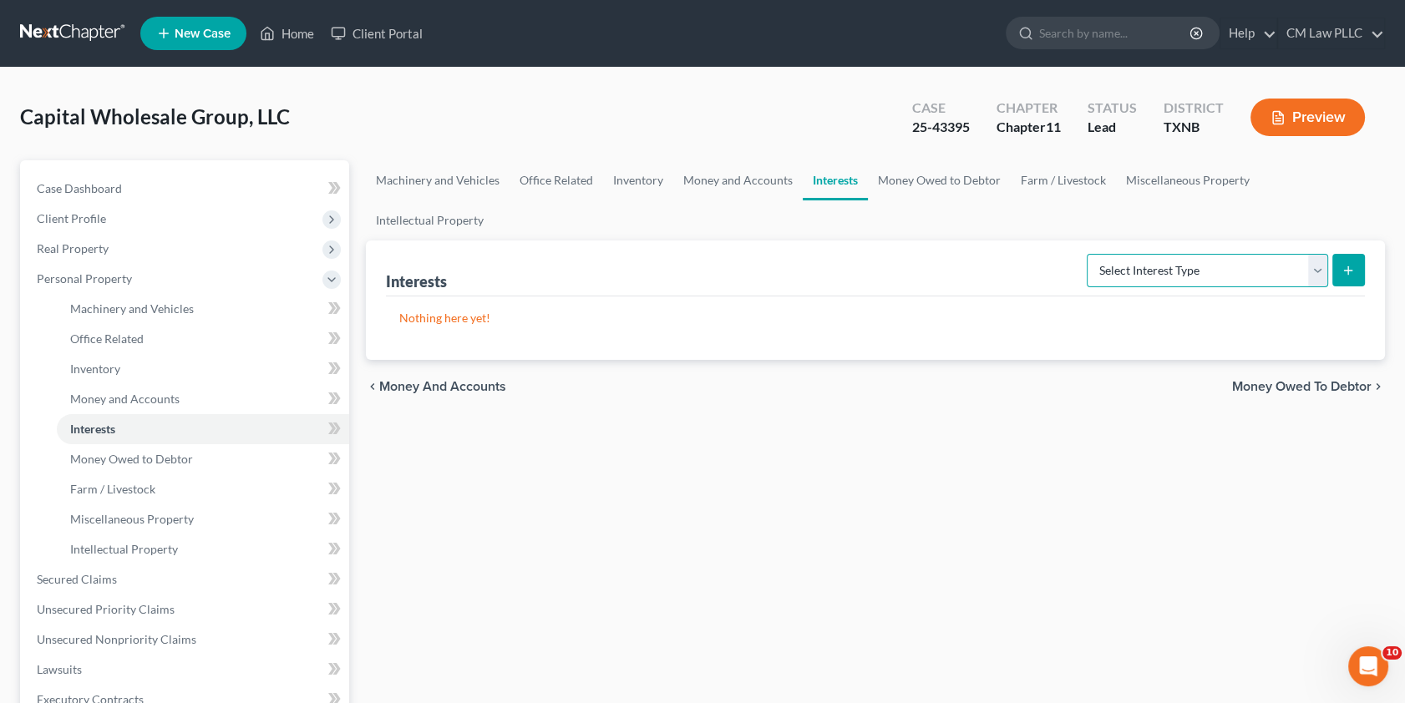
click at [1320, 254] on select "Select Interest Type Bond (A/B: 16) Incorporated Business (A/B: 15) Insurance P…" at bounding box center [1207, 270] width 241 height 33
click at [729, 176] on link "Money and Accounts" at bounding box center [738, 180] width 130 height 40
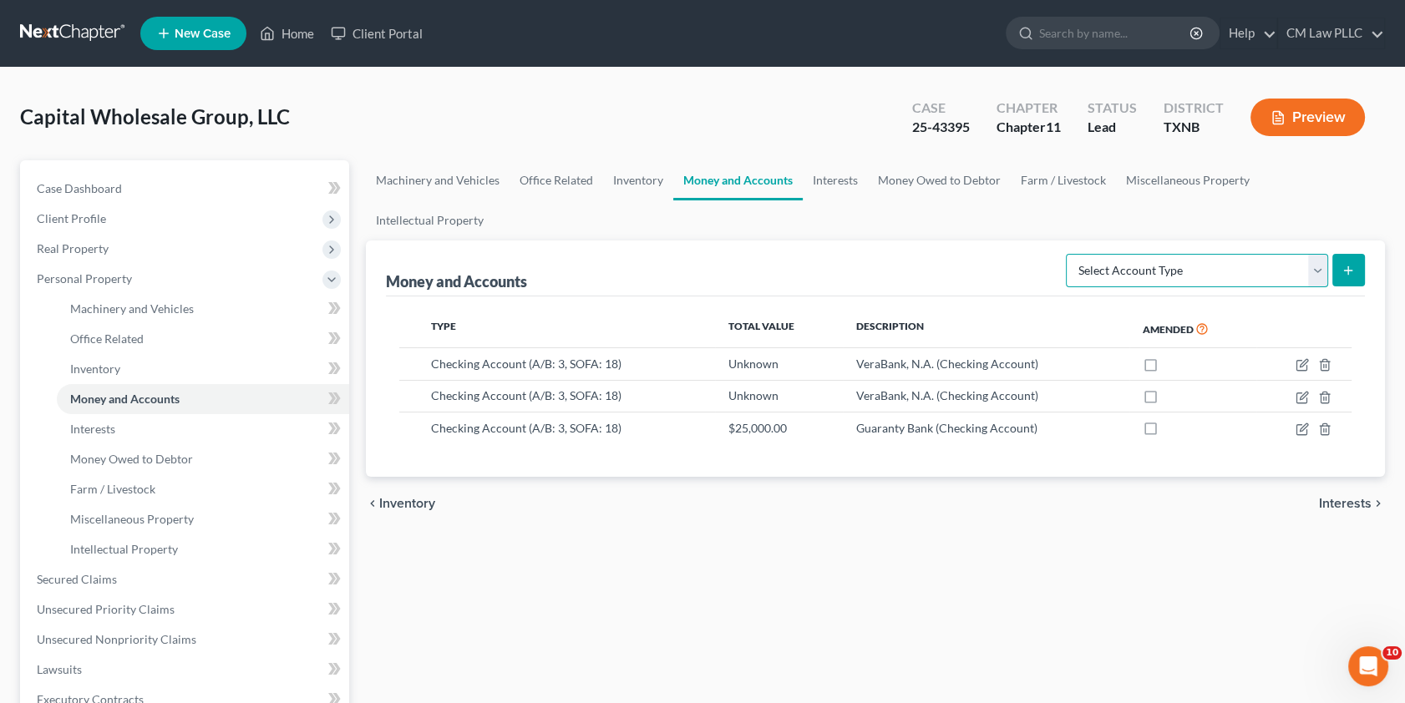
click at [1318, 254] on select "Select Account Type Brokerage (A/B: 3, SOFA: 18) Cash on Hand (A/B: 2) Certific…" at bounding box center [1197, 270] width 262 height 33
select select "certificates_of_deposit"
click at [1069, 254] on select "Select Account Type Brokerage (A/B: 3, SOFA: 18) Cash on Hand (A/B: 2) Certific…" at bounding box center [1197, 270] width 262 height 33
click at [1343, 264] on icon "submit" at bounding box center [1348, 270] width 13 height 13
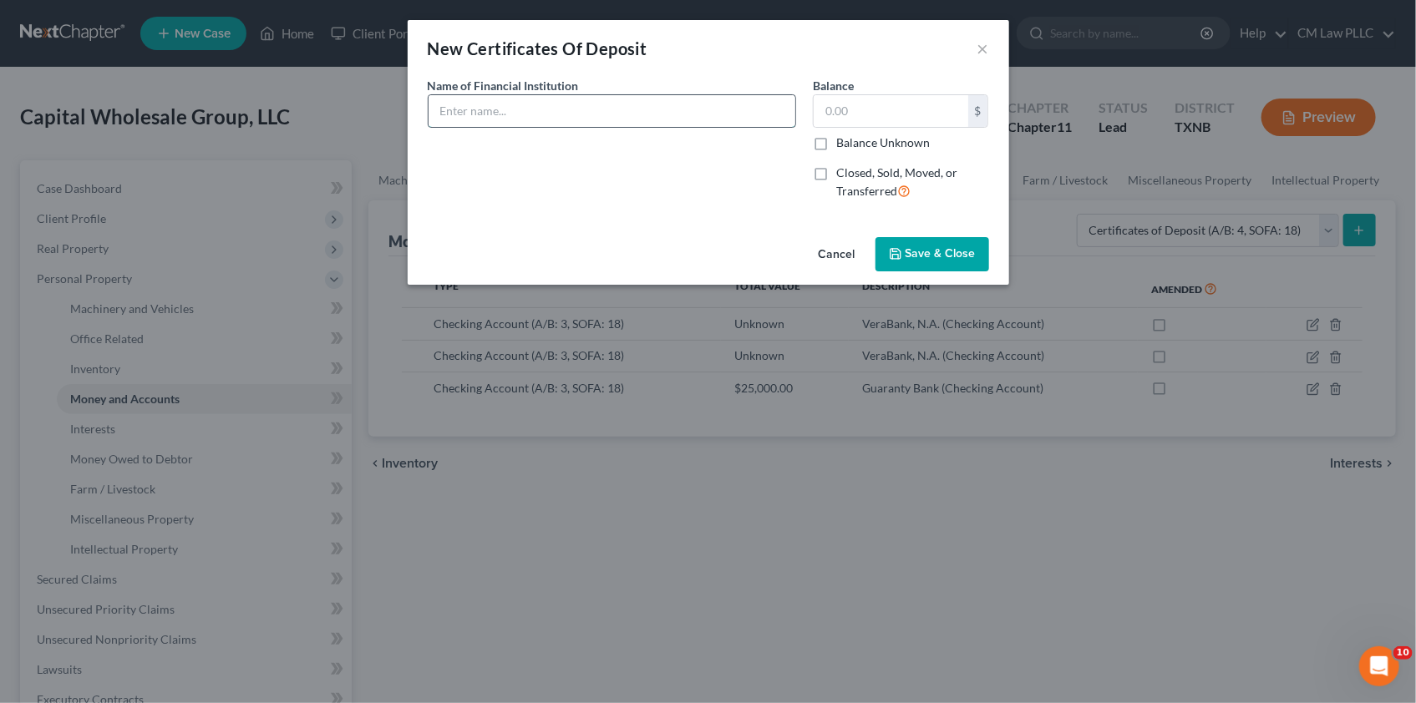
click at [434, 116] on input "text" at bounding box center [612, 111] width 367 height 32
type input "Verabank COD"
type input "7"
type input "50,000"
click at [536, 109] on input "Verabank COD" at bounding box center [612, 111] width 367 height 32
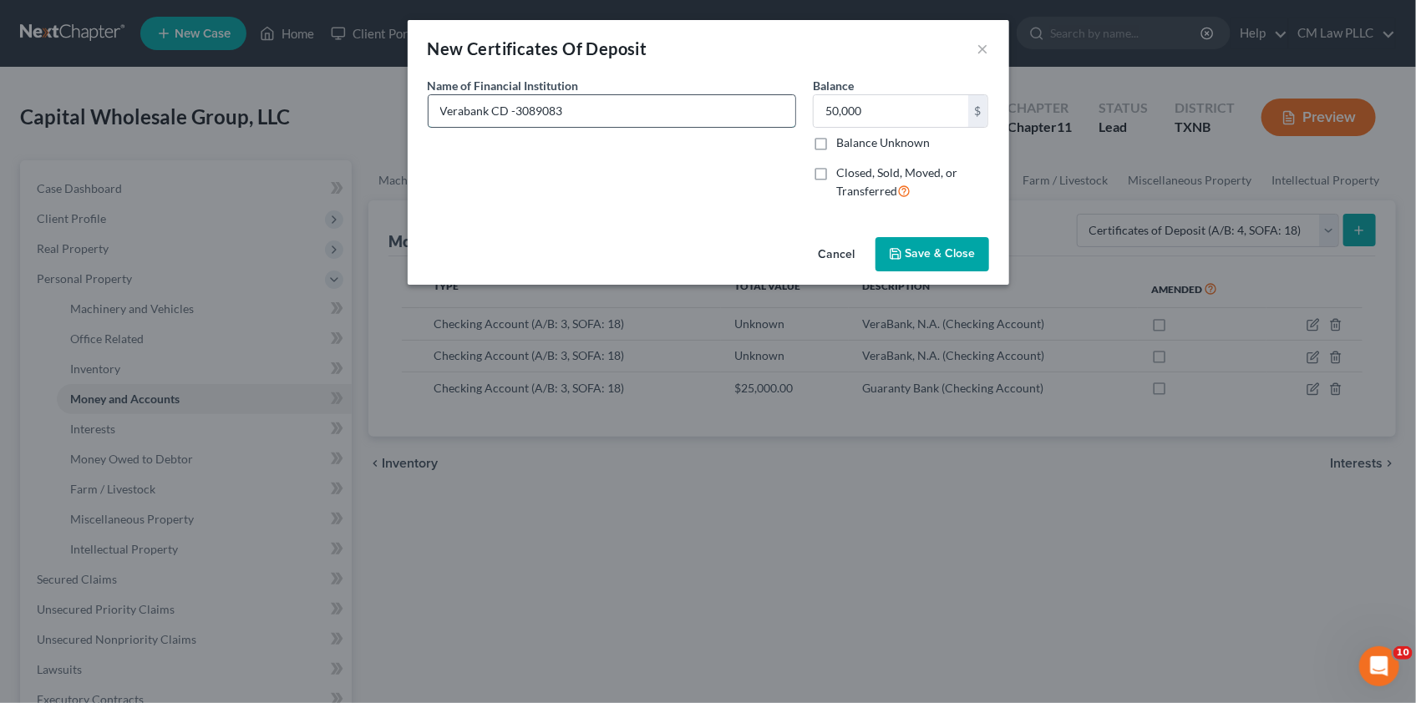
click at [516, 109] on input "Verabank CD -3089083" at bounding box center [612, 111] width 367 height 32
type input "Verabank CD - 3089083"
click at [919, 247] on span "Save & Close" at bounding box center [941, 254] width 70 height 14
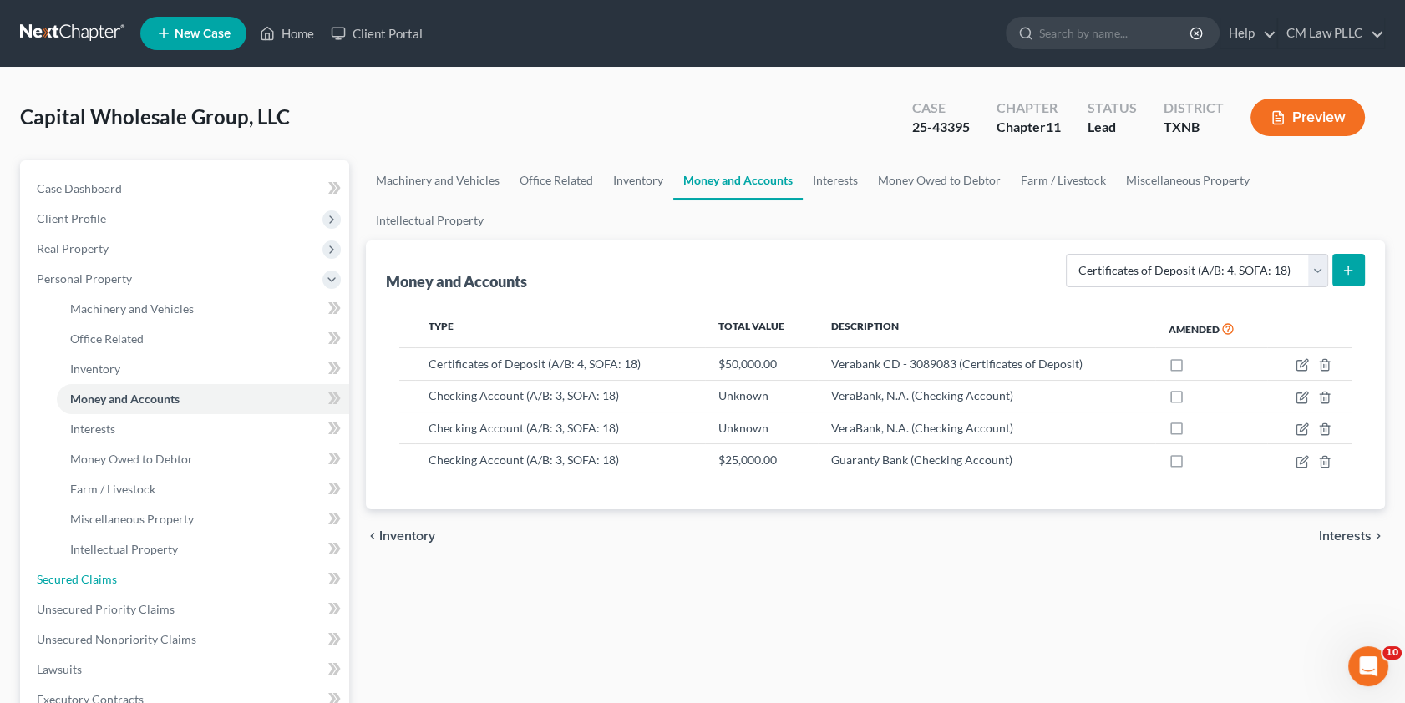
drag, startPoint x: 94, startPoint y: 582, endPoint x: 683, endPoint y: 488, distance: 595.7
click at [94, 582] on span "Secured Claims" at bounding box center [77, 579] width 80 height 14
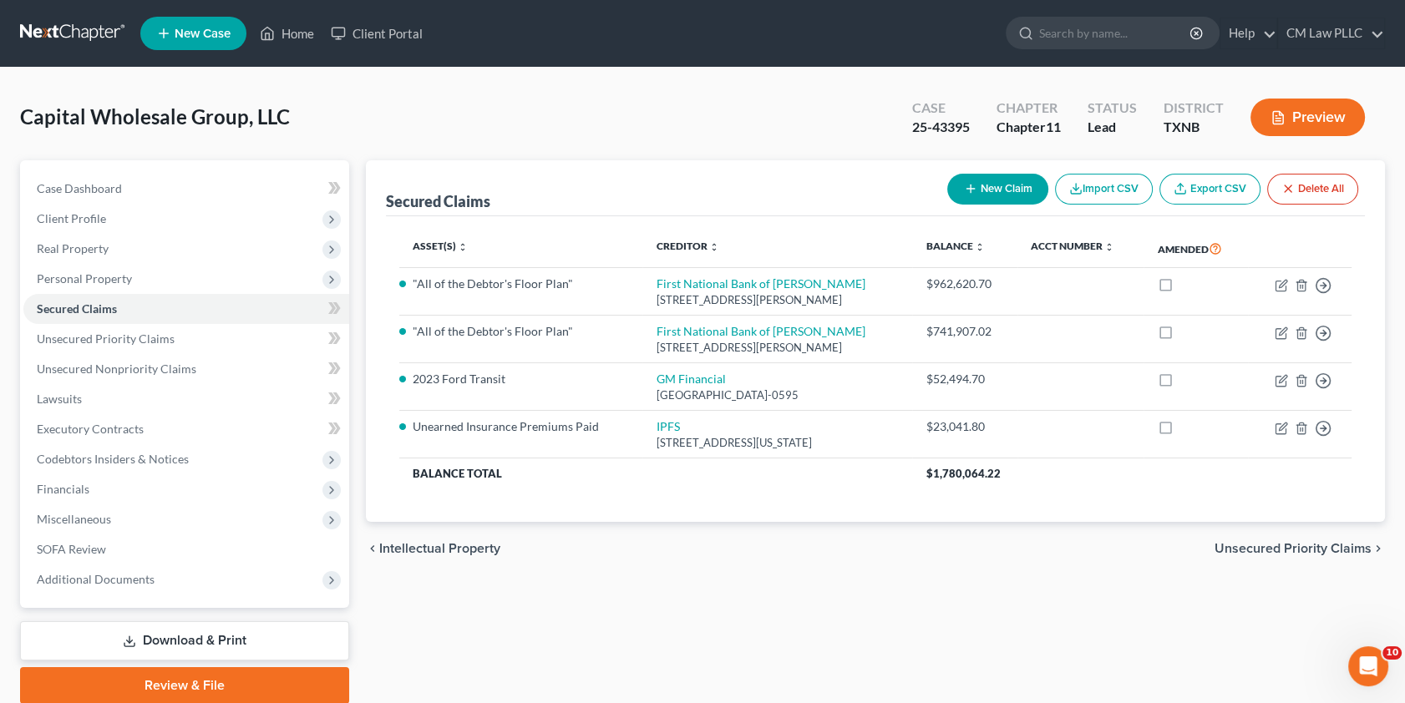
click at [983, 189] on button "New Claim" at bounding box center [997, 189] width 101 height 31
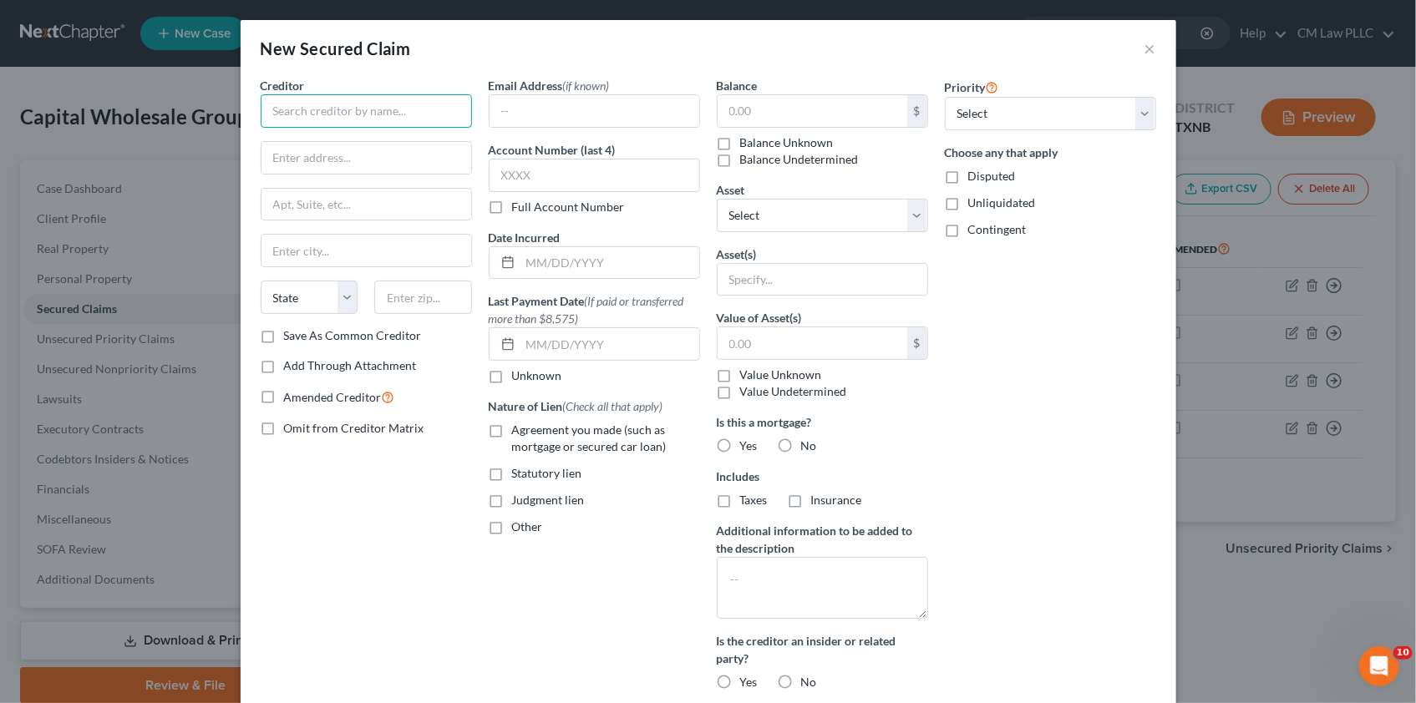
click at [306, 114] on input "text" at bounding box center [366, 110] width 211 height 33
type input "Verabank, N.A."
click at [562, 175] on input "text" at bounding box center [594, 175] width 211 height 33
type input "7102"
click at [750, 114] on input "text" at bounding box center [813, 111] width 190 height 32
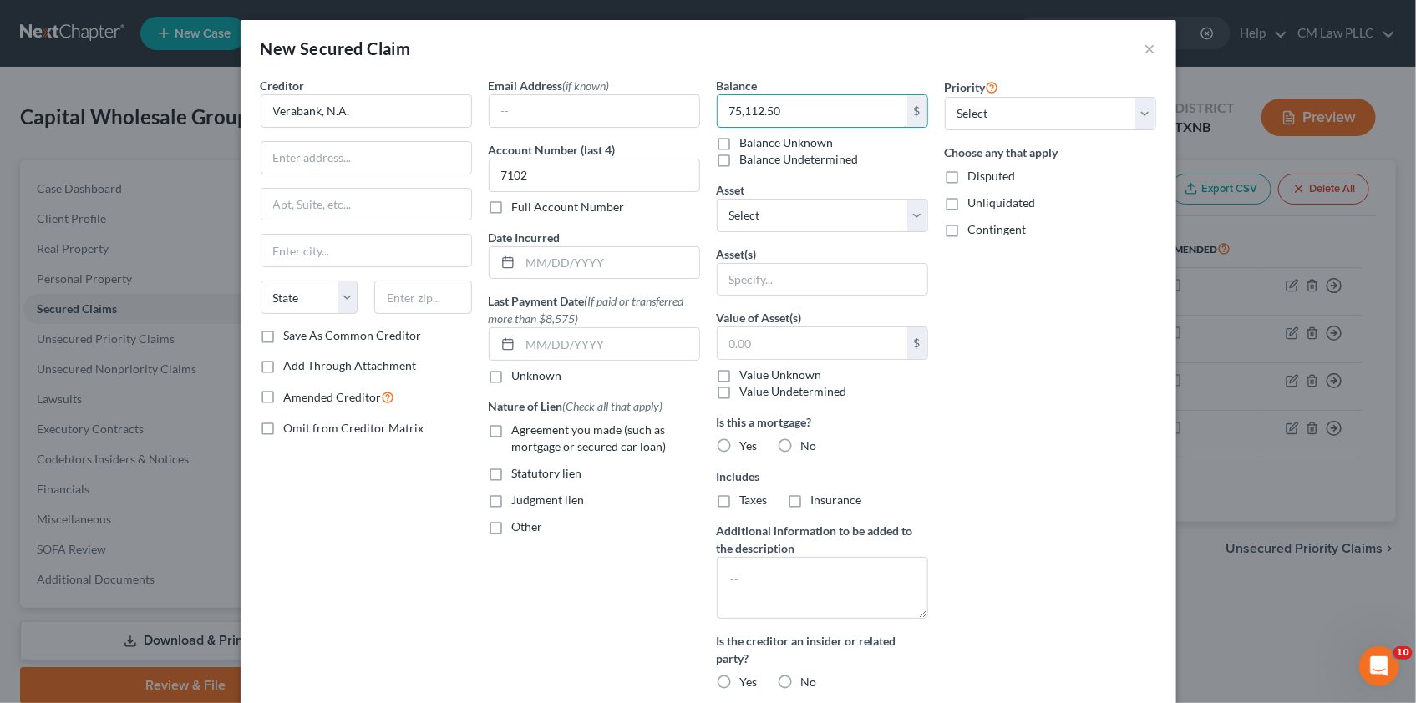
type input "75,112.50"
click at [512, 432] on label "Agreement you made (such as mortgage or secured car loan)" at bounding box center [606, 438] width 188 height 33
click at [519, 432] on input "Agreement you made (such as mortgage or secured car loan)" at bounding box center [524, 427] width 11 height 11
checkbox input "true"
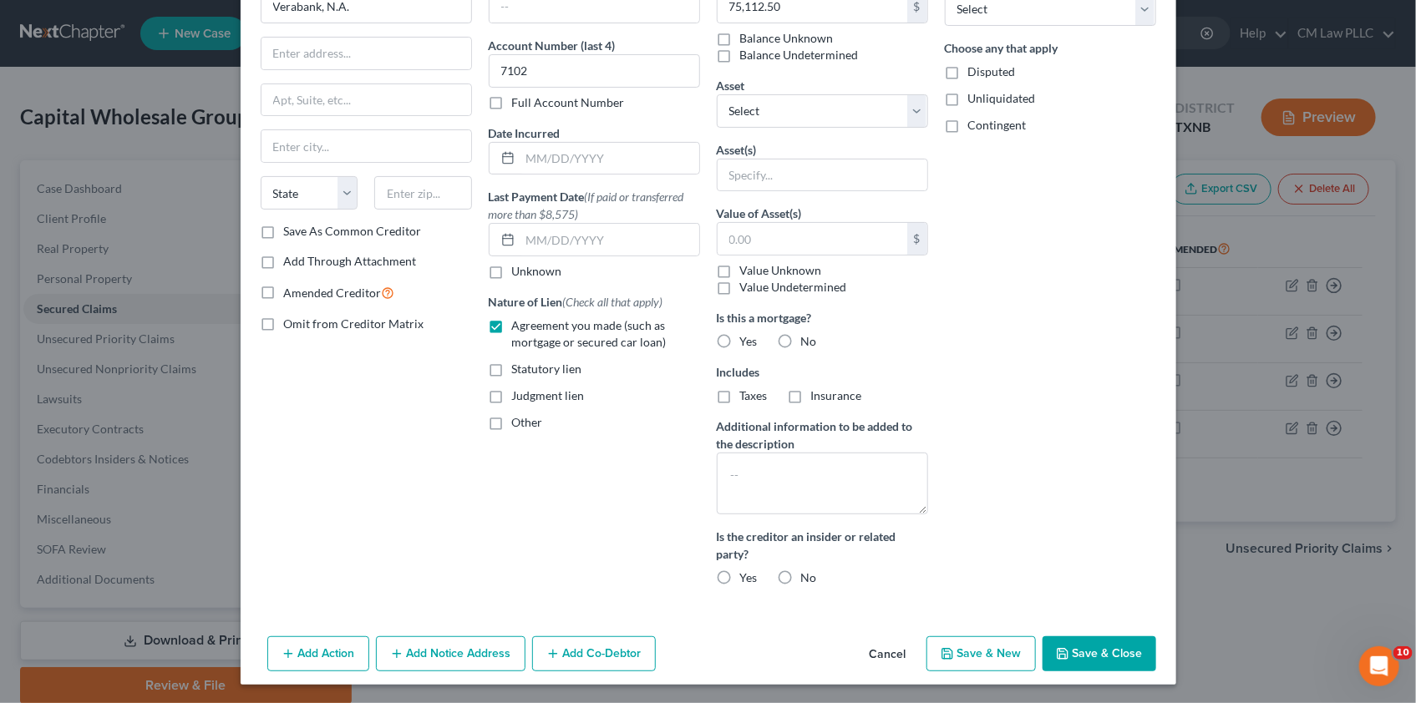
scroll to position [105, 0]
click at [768, 111] on select "Select Other Multiple Assets VeraBank, N.A. (Checking Account) - $0.0 VeraBank,…" at bounding box center [822, 110] width 211 height 33
select select "6"
click at [717, 127] on select "Select Other Multiple Assets VeraBank, N.A. (Checking Account) - $0.0 VeraBank,…" at bounding box center [822, 110] width 211 height 33
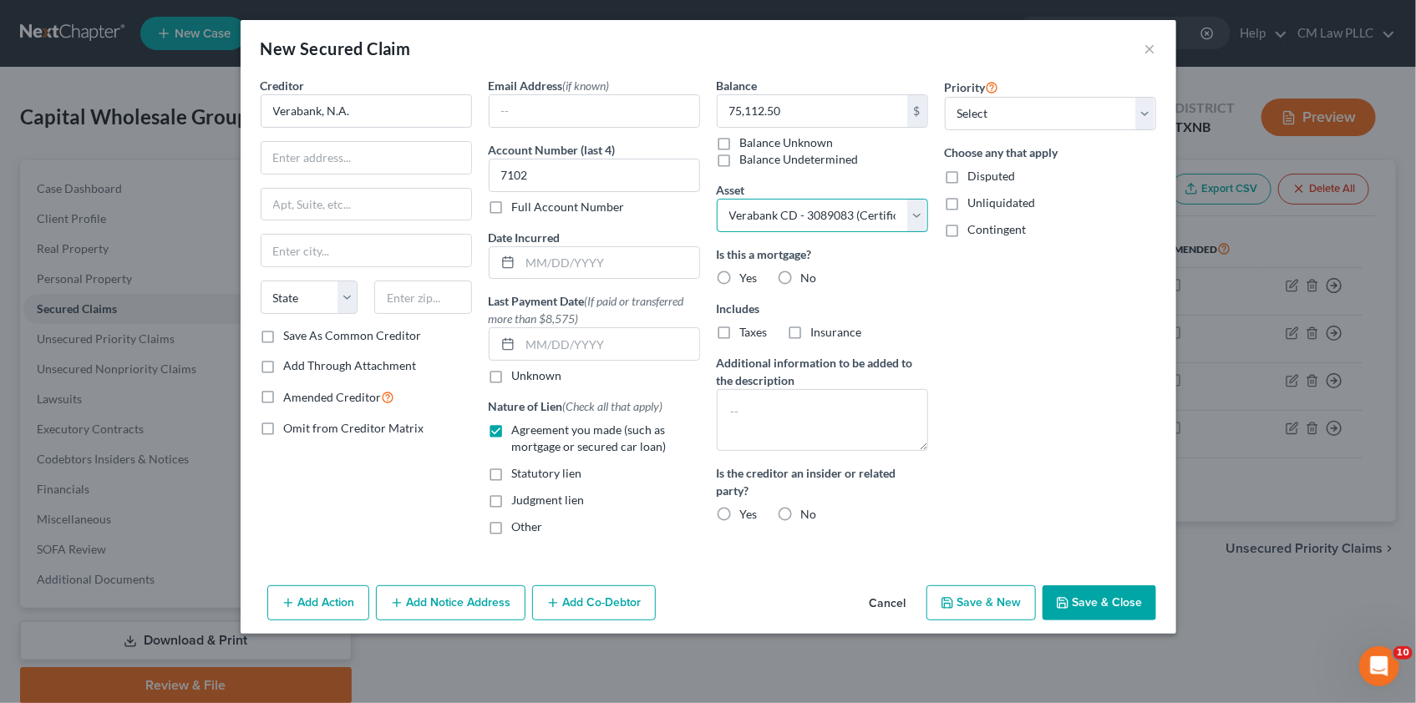
scroll to position [0, 0]
click at [1094, 604] on button "Save & Close" at bounding box center [1100, 603] width 114 height 35
select select
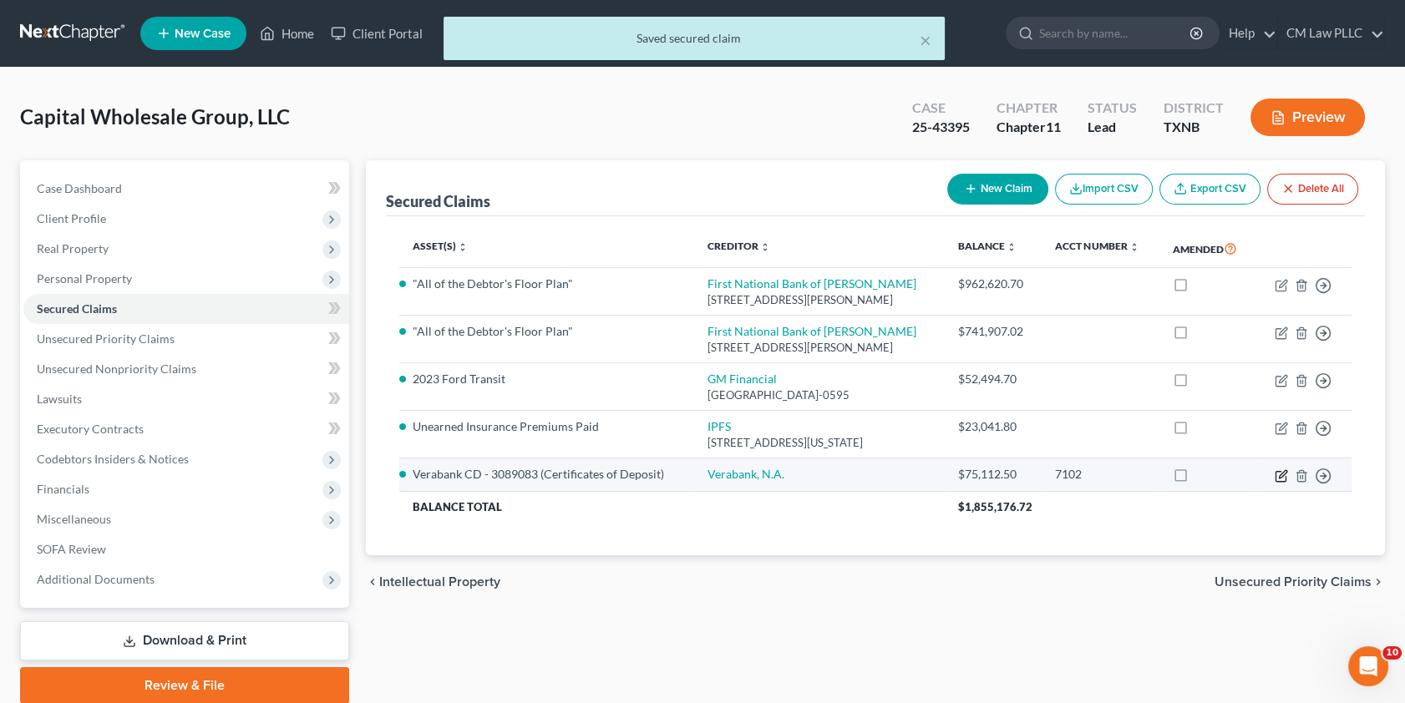
click at [1282, 475] on icon "button" at bounding box center [1283, 474] width 8 height 8
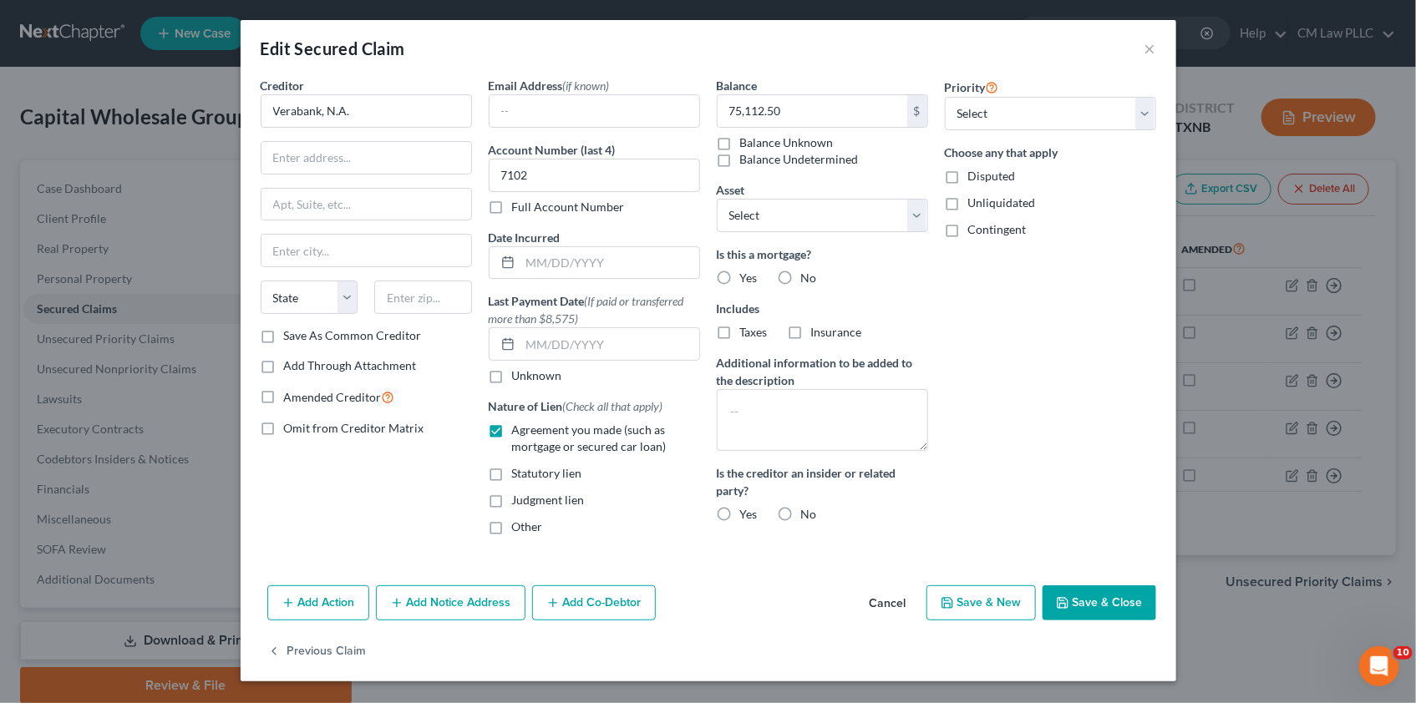
click at [592, 606] on button "Add Co-Debtor" at bounding box center [594, 603] width 124 height 35
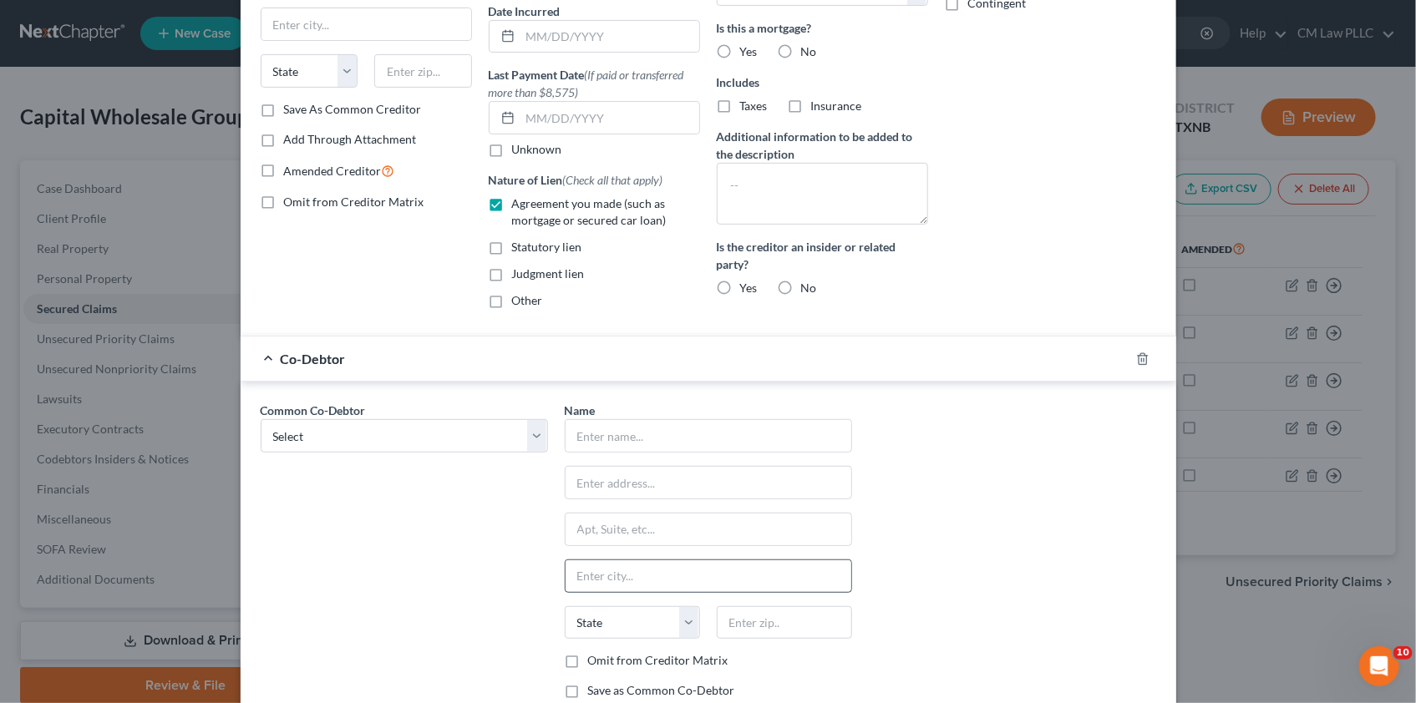
scroll to position [227, 0]
drag, startPoint x: 530, startPoint y: 434, endPoint x: 483, endPoint y: 452, distance: 50.3
click at [530, 434] on select "Select [PERSON_NAME] [PERSON_NAME]" at bounding box center [404, 435] width 287 height 33
select select "0"
click at [261, 419] on select "Select [PERSON_NAME] [PERSON_NAME]" at bounding box center [404, 435] width 287 height 33
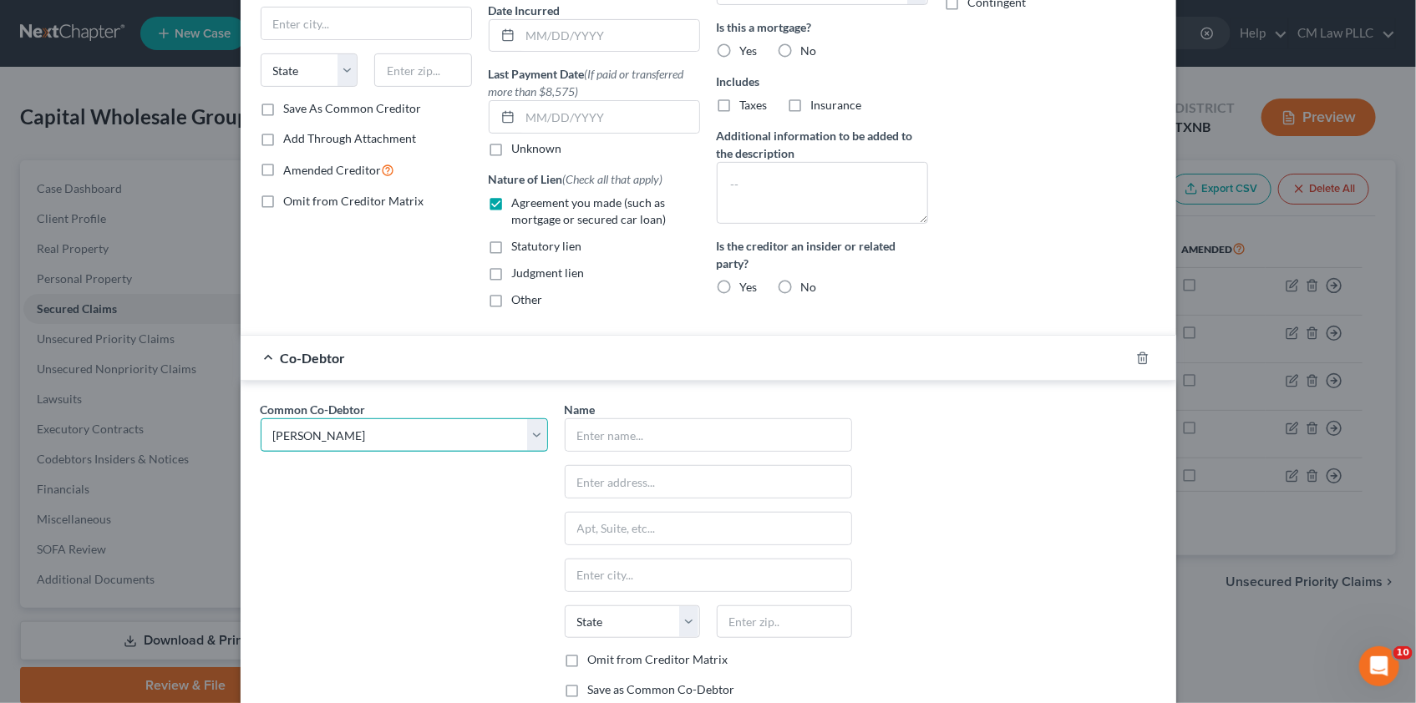
type input "[PERSON_NAME]"
type input "[STREET_ADDRESS][PERSON_NAME]"
type input "Longview"
select select "45"
type input "75604"
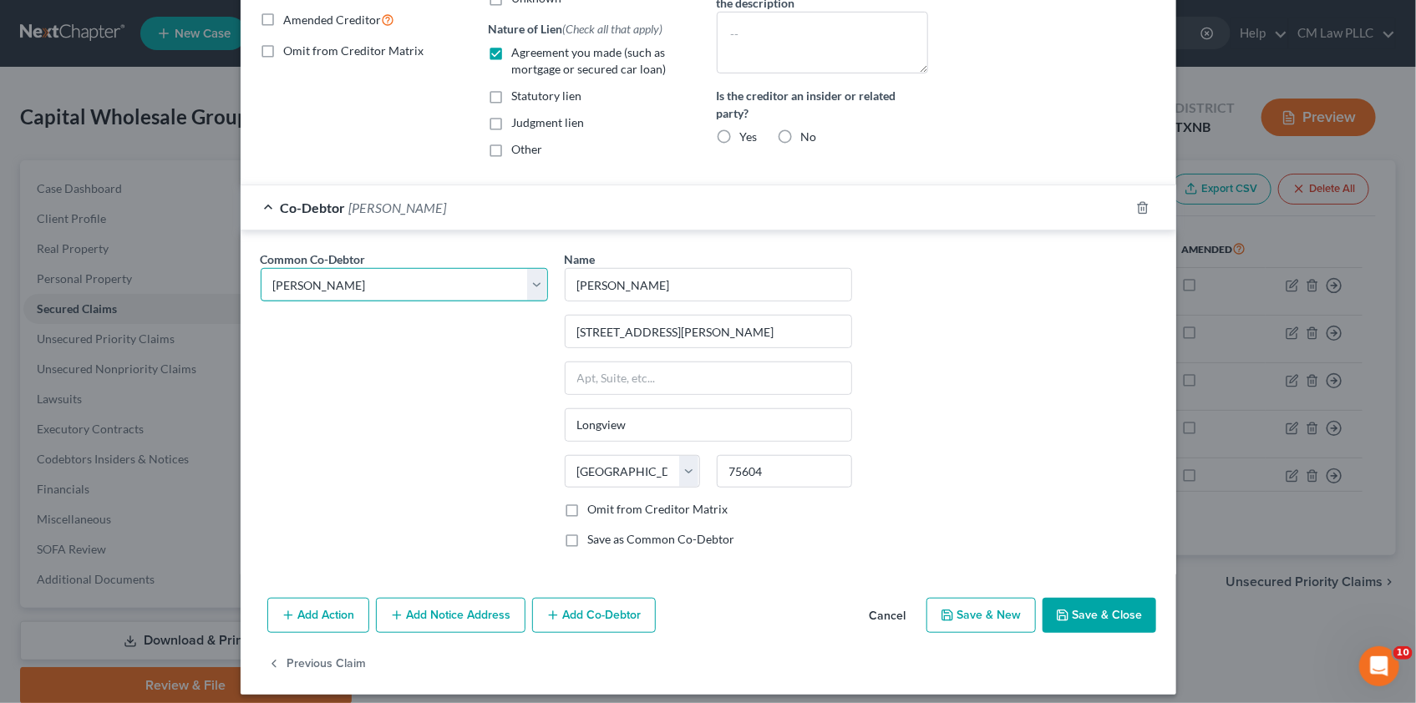
scroll to position [387, 0]
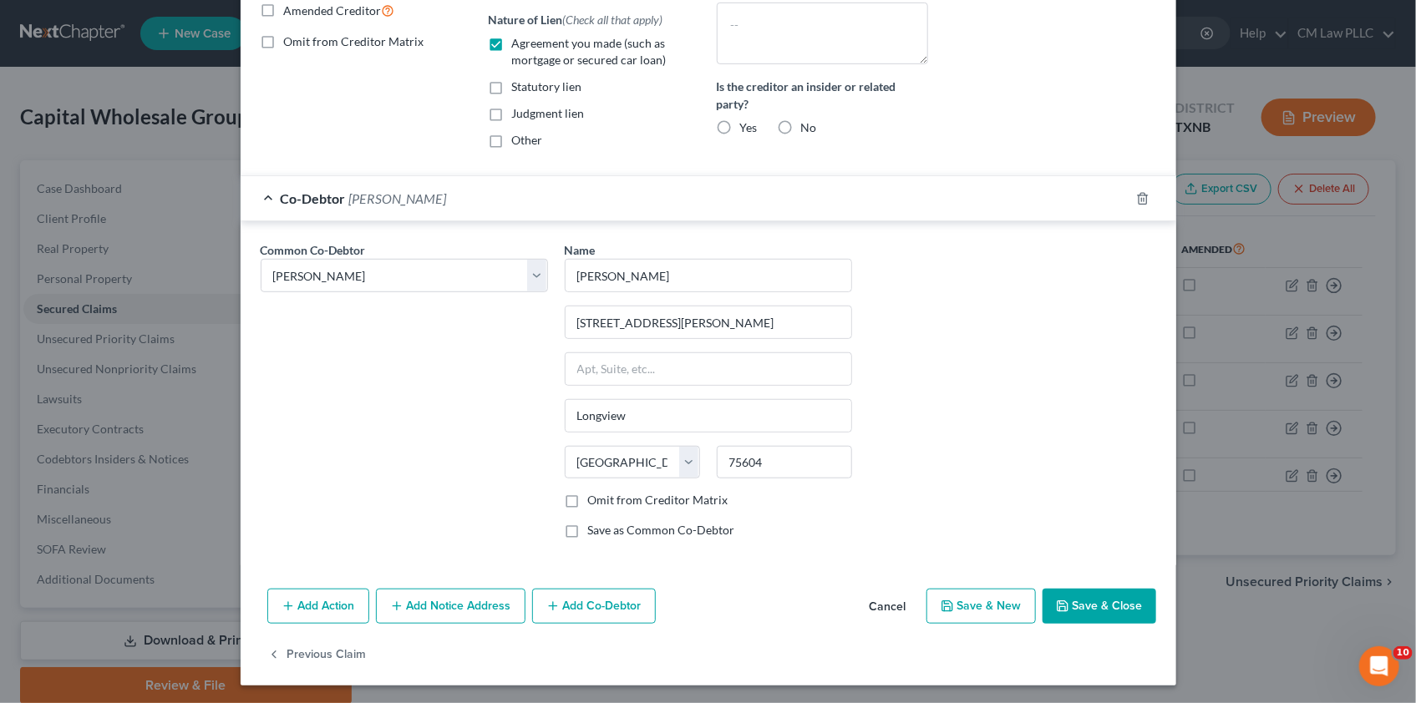
click at [572, 603] on button "Add Co-Debtor" at bounding box center [594, 606] width 124 height 35
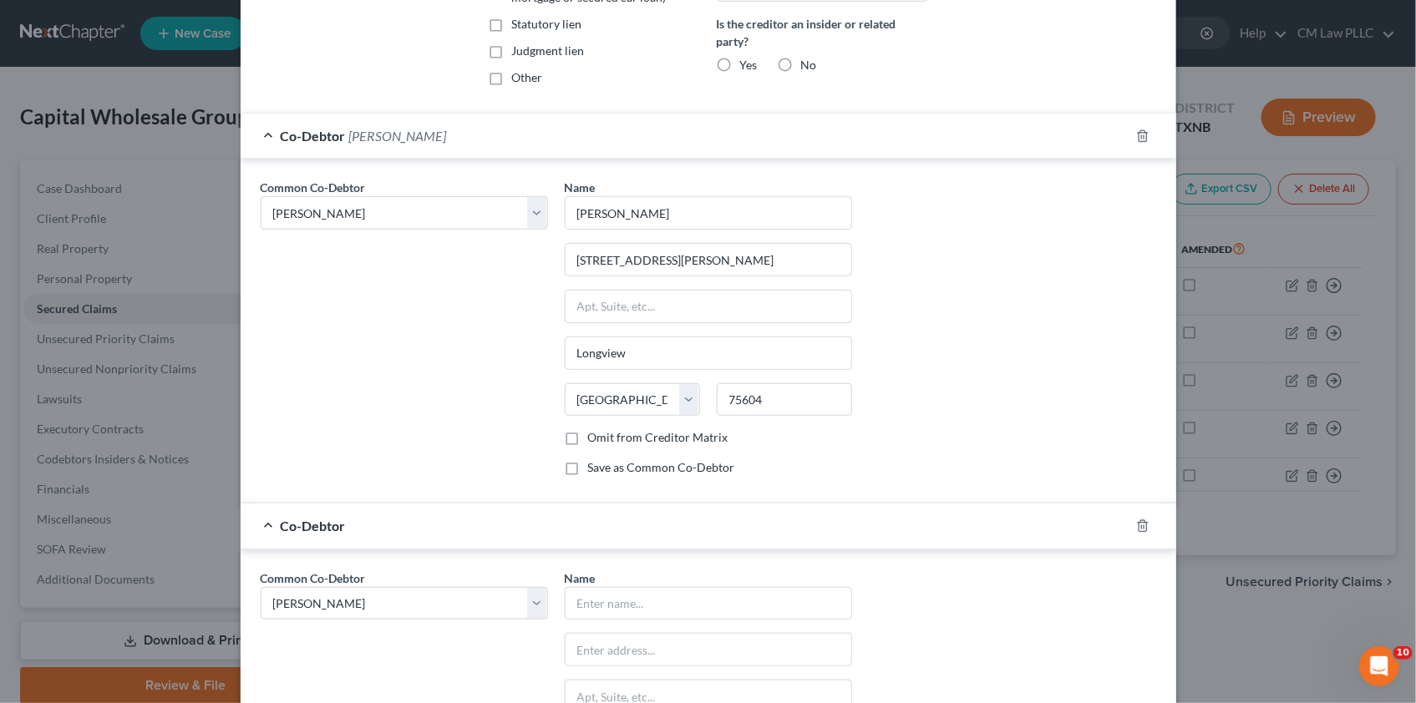
scroll to position [615, 0]
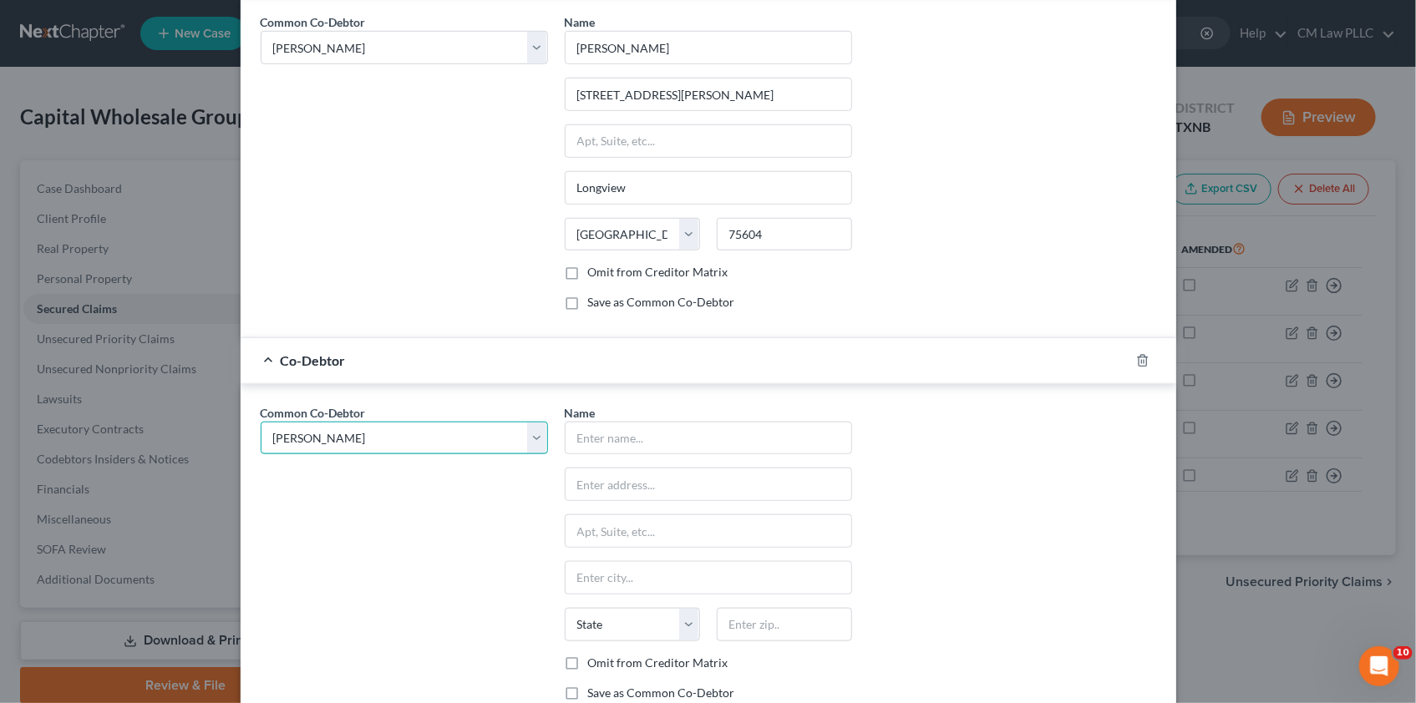
drag, startPoint x: 530, startPoint y: 429, endPoint x: 460, endPoint y: 455, distance: 73.7
click at [530, 429] on select "Select [PERSON_NAME] [PERSON_NAME]" at bounding box center [404, 438] width 287 height 33
select select "1"
click at [261, 422] on select "Select [PERSON_NAME] [PERSON_NAME]" at bounding box center [404, 438] width 287 height 33
select select "1"
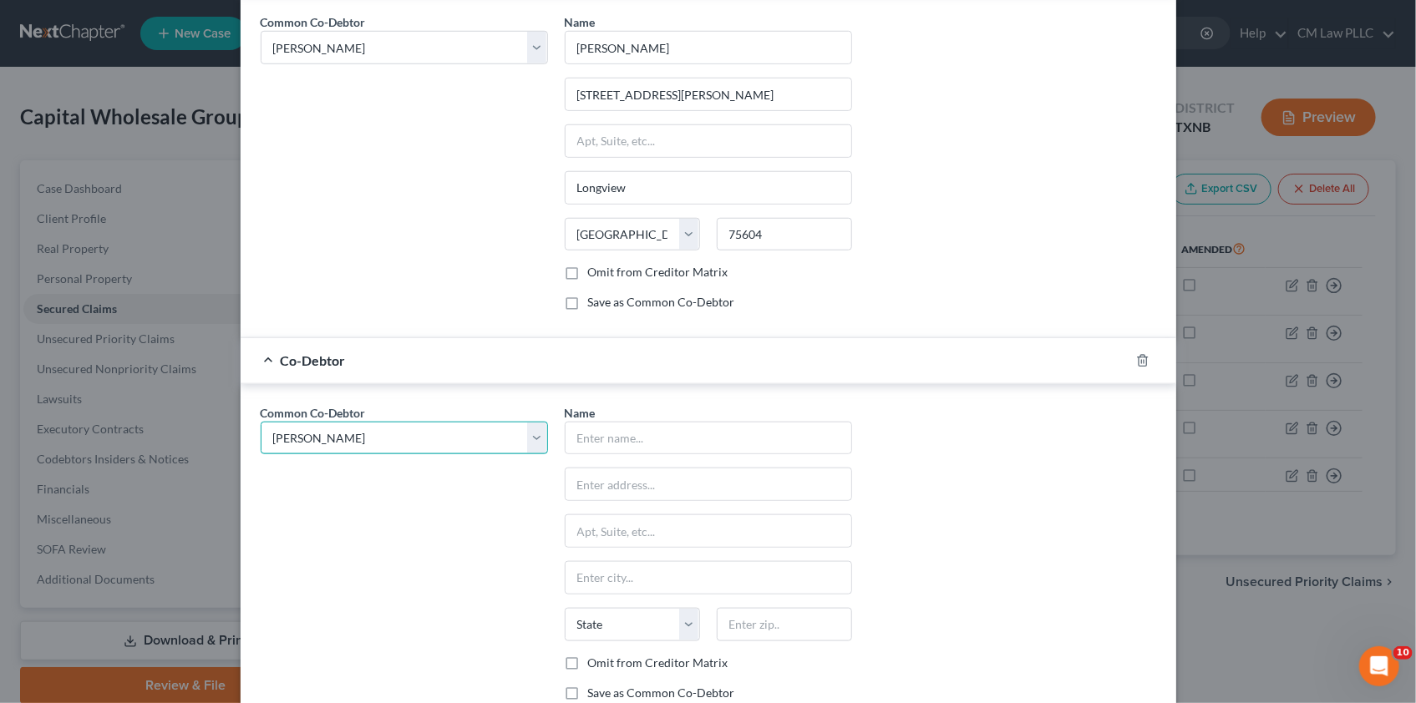
type input "[PERSON_NAME]"
type input "[STREET_ADDRESS][PERSON_NAME]"
type input "Longview"
select select "45"
type input "75604"
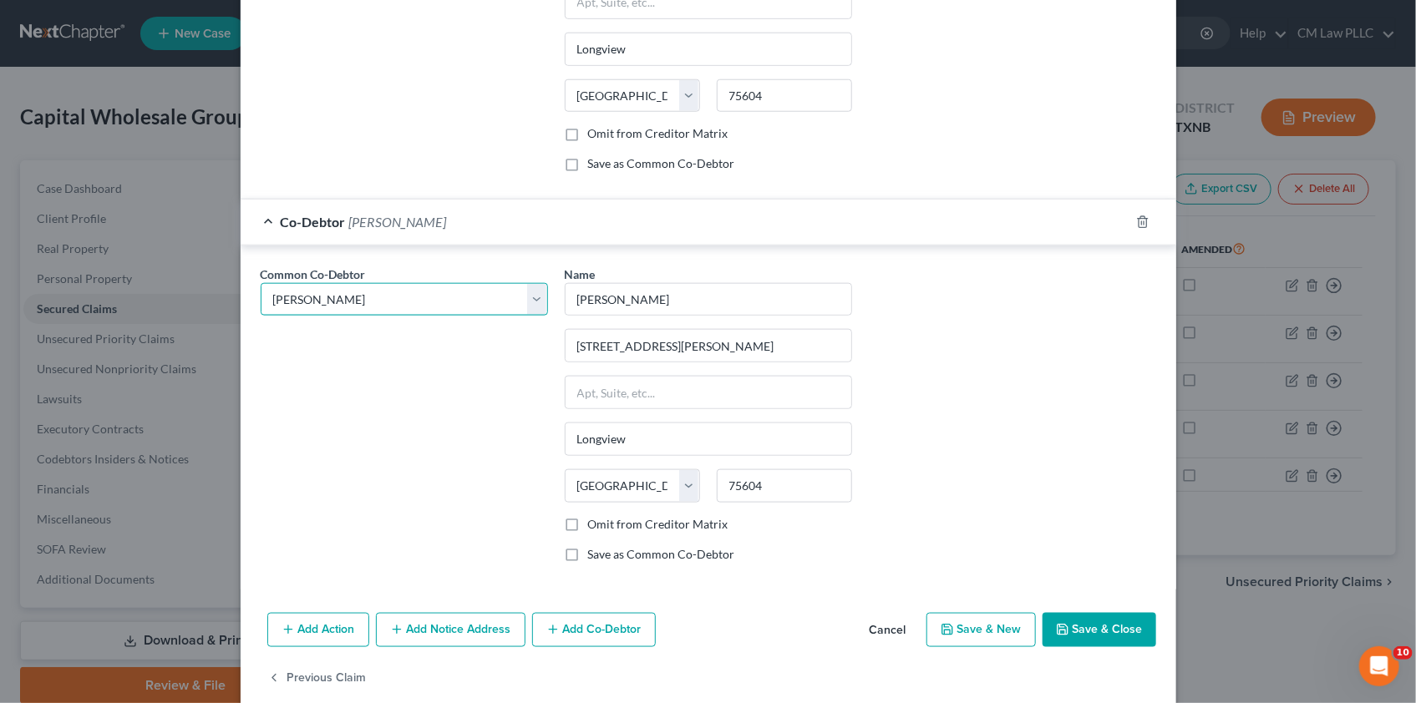
scroll to position [777, 0]
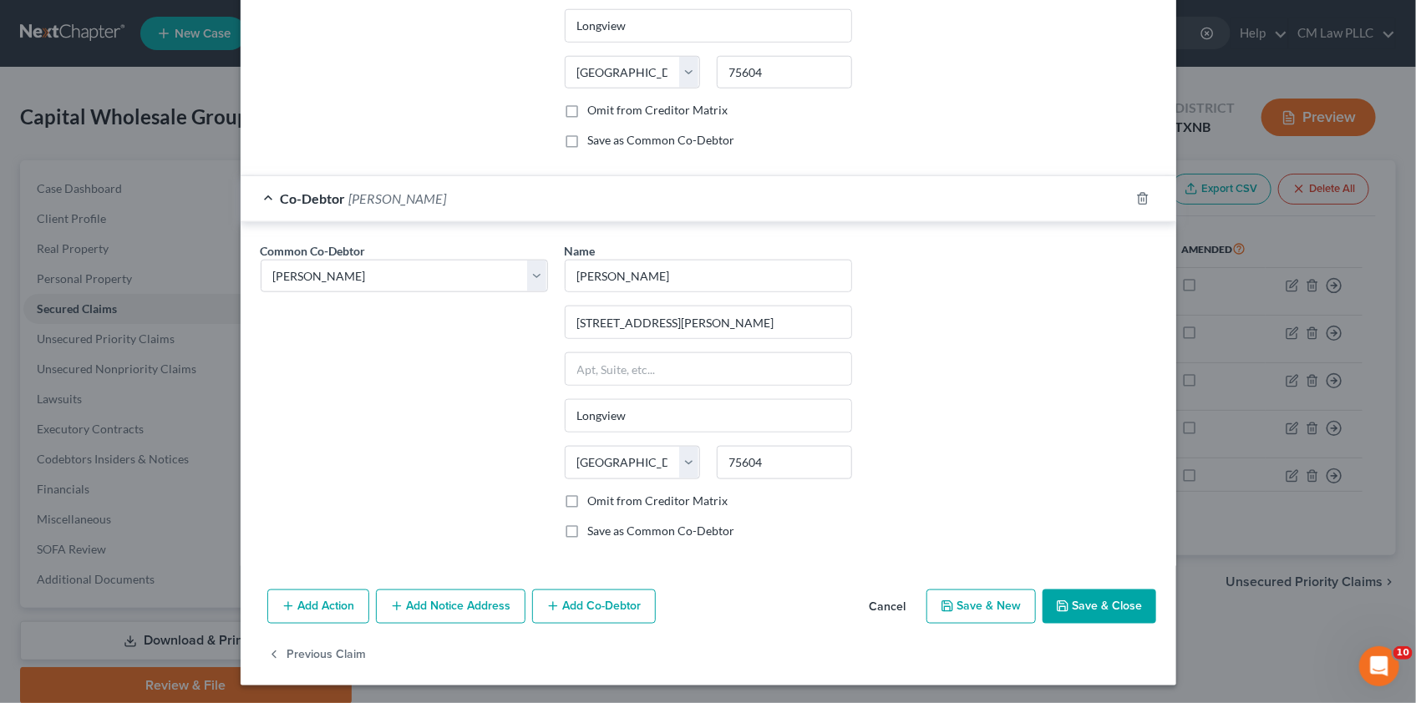
click at [1069, 603] on button "Save & Close" at bounding box center [1100, 607] width 114 height 35
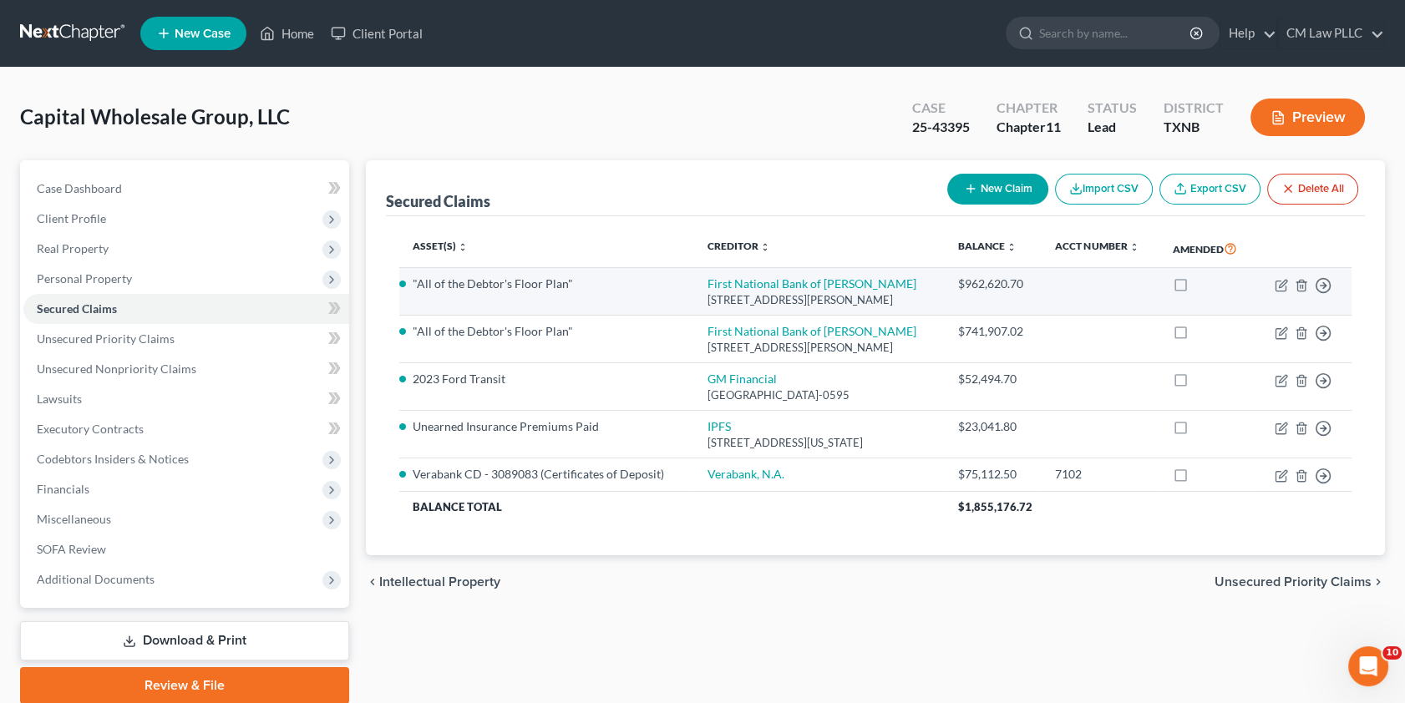
drag, startPoint x: 79, startPoint y: 276, endPoint x: 521, endPoint y: 302, distance: 443.6
click at [79, 276] on span "Personal Property" at bounding box center [84, 279] width 95 height 14
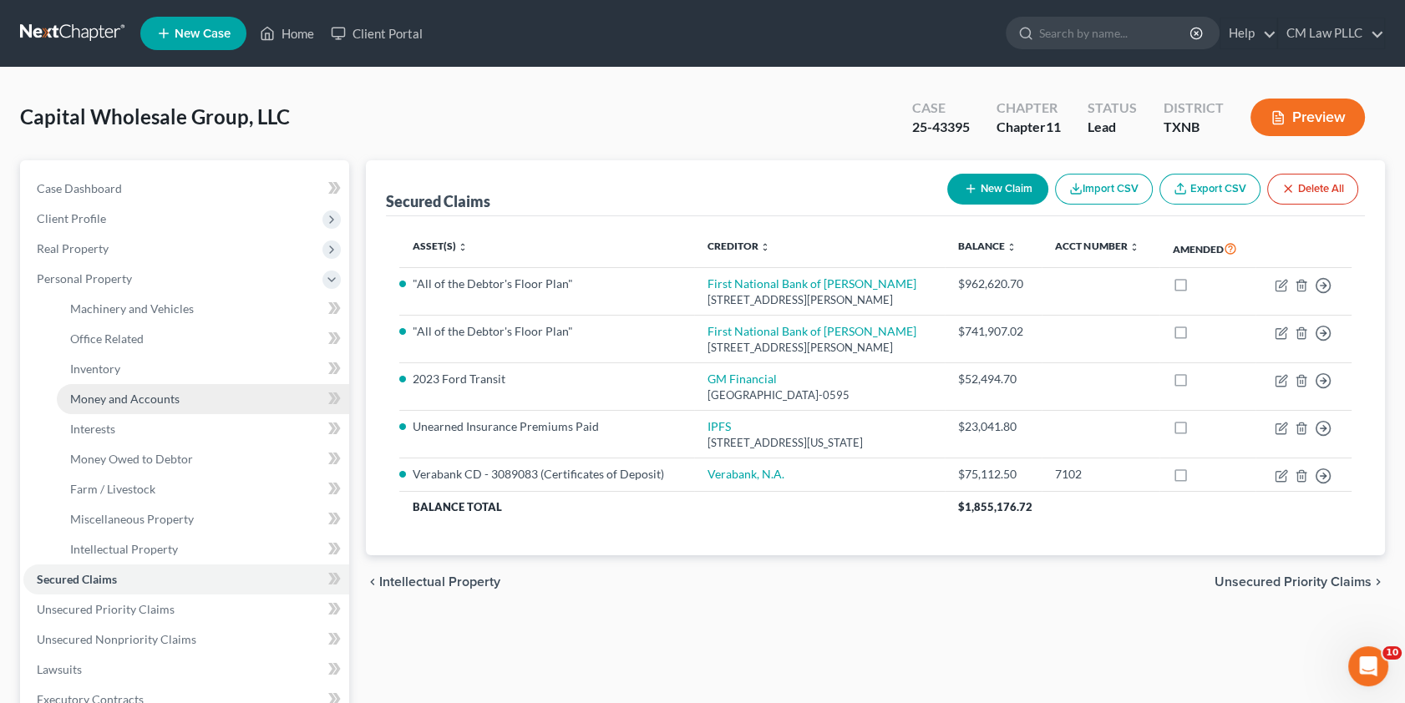
click at [113, 394] on span "Money and Accounts" at bounding box center [124, 399] width 109 height 14
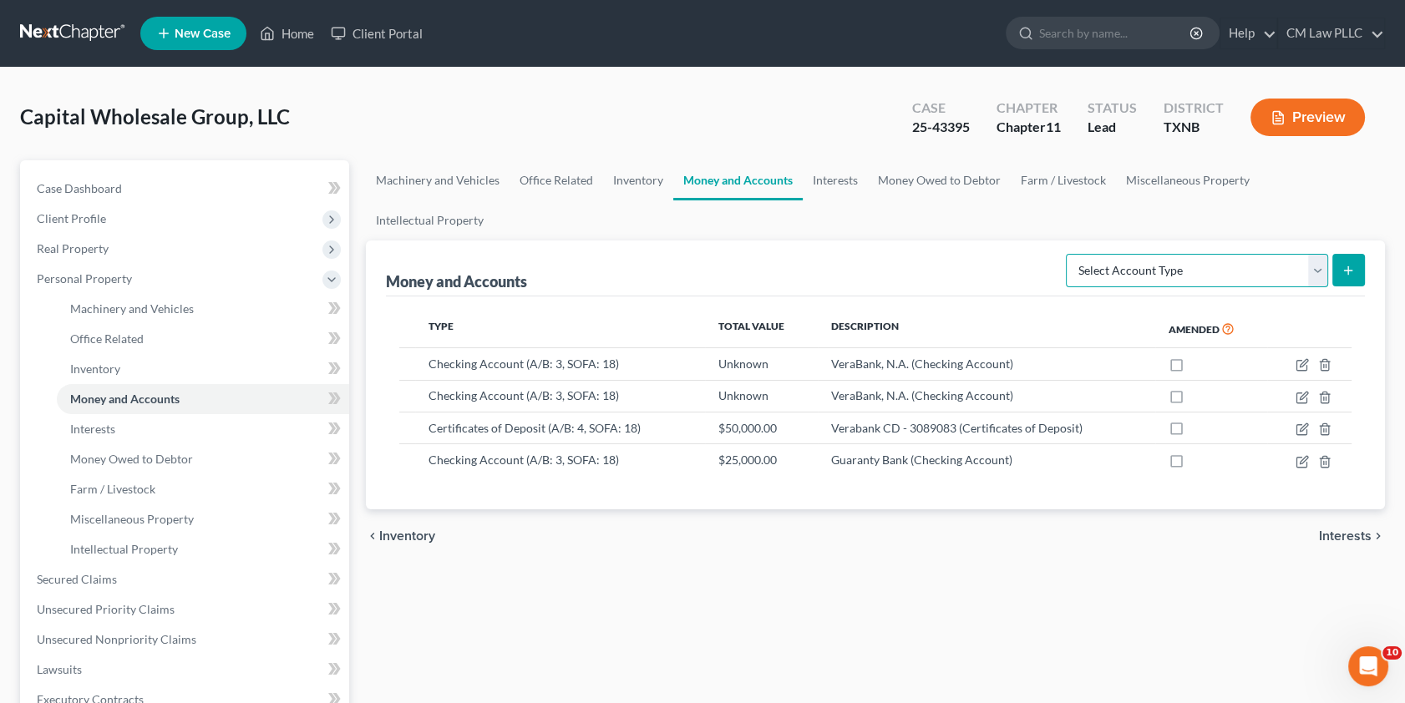
click at [1311, 254] on select "Select Account Type Brokerage (A/B: 3, SOFA: 18) Cash on Hand (A/B: 2) Certific…" at bounding box center [1197, 270] width 262 height 33
click at [947, 297] on div "Type Total Value Description Amended Checking Account (A/B: 3, SOFA: 18) Unknow…" at bounding box center [876, 403] width 980 height 213
click at [835, 183] on link "Interests" at bounding box center [835, 180] width 65 height 40
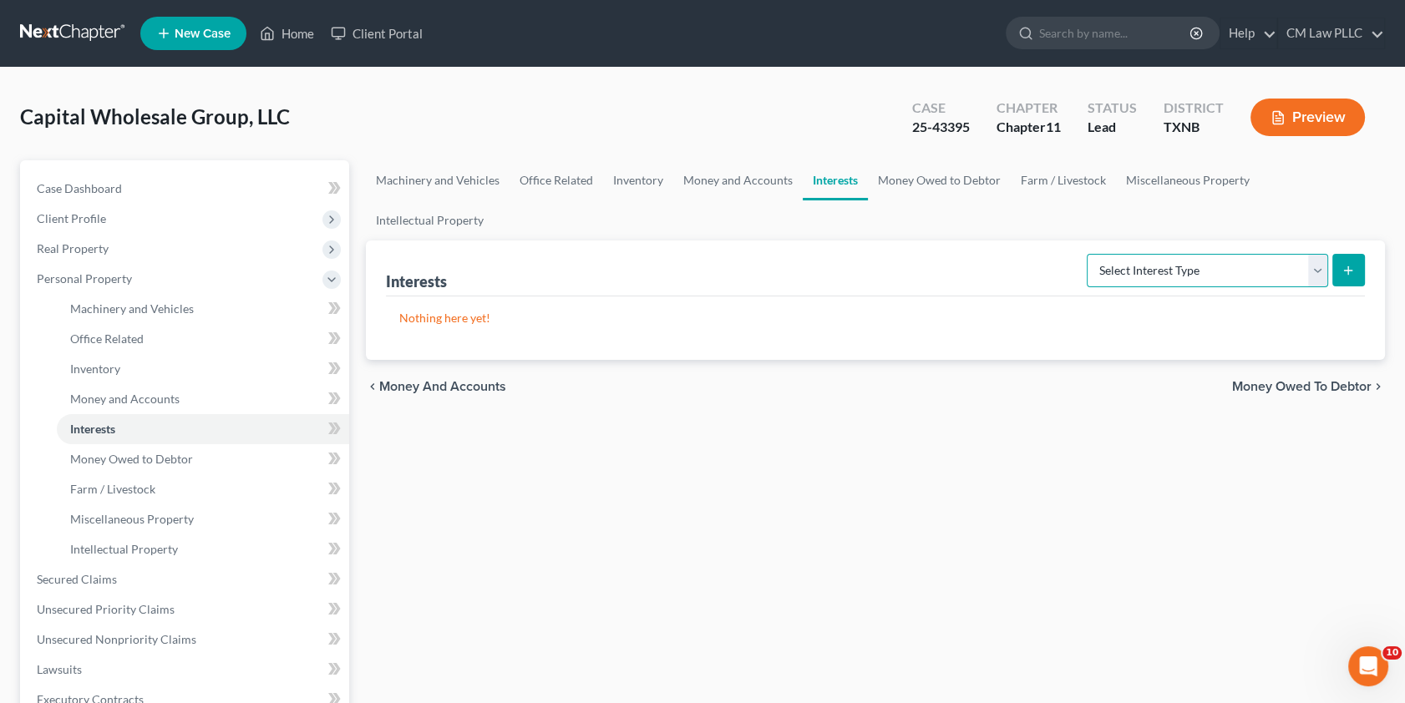
click at [1314, 254] on select "Select Interest Type Bond (A/B: 16) Incorporated Business (A/B: 15) Insurance P…" at bounding box center [1207, 270] width 241 height 33
drag, startPoint x: 897, startPoint y: 178, endPoint x: 1095, endPoint y: 214, distance: 200.4
click at [897, 178] on link "Money Owed to Debtor" at bounding box center [939, 180] width 143 height 40
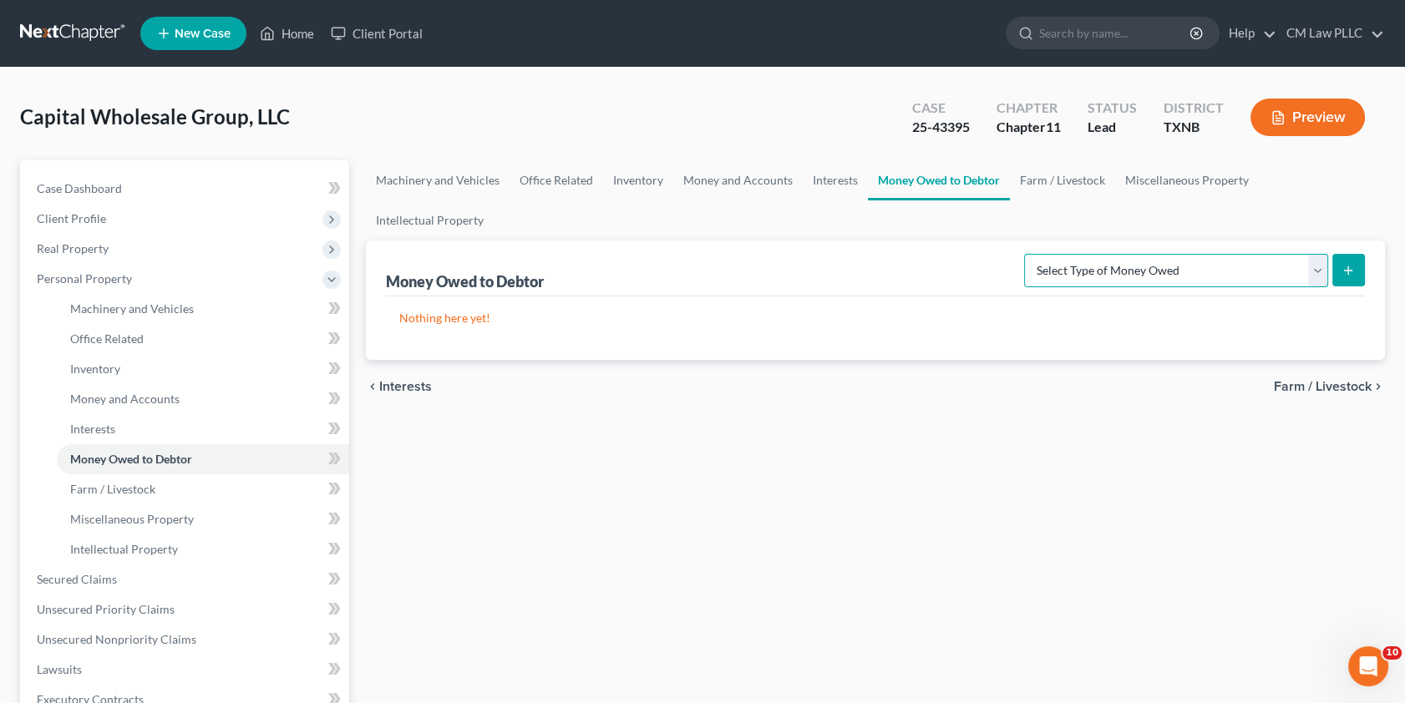
click at [1314, 254] on select "Select Type of Money Owed Accounts Receivable (A/B: 11) Causes of Action Agains…" at bounding box center [1176, 270] width 304 height 33
select select "accounts_receivable"
click at [1028, 254] on select "Select Type of Money Owed Accounts Receivable (A/B: 11) Causes of Action Agains…" at bounding box center [1176, 270] width 304 height 33
click at [1345, 264] on icon "submit" at bounding box center [1348, 270] width 13 height 13
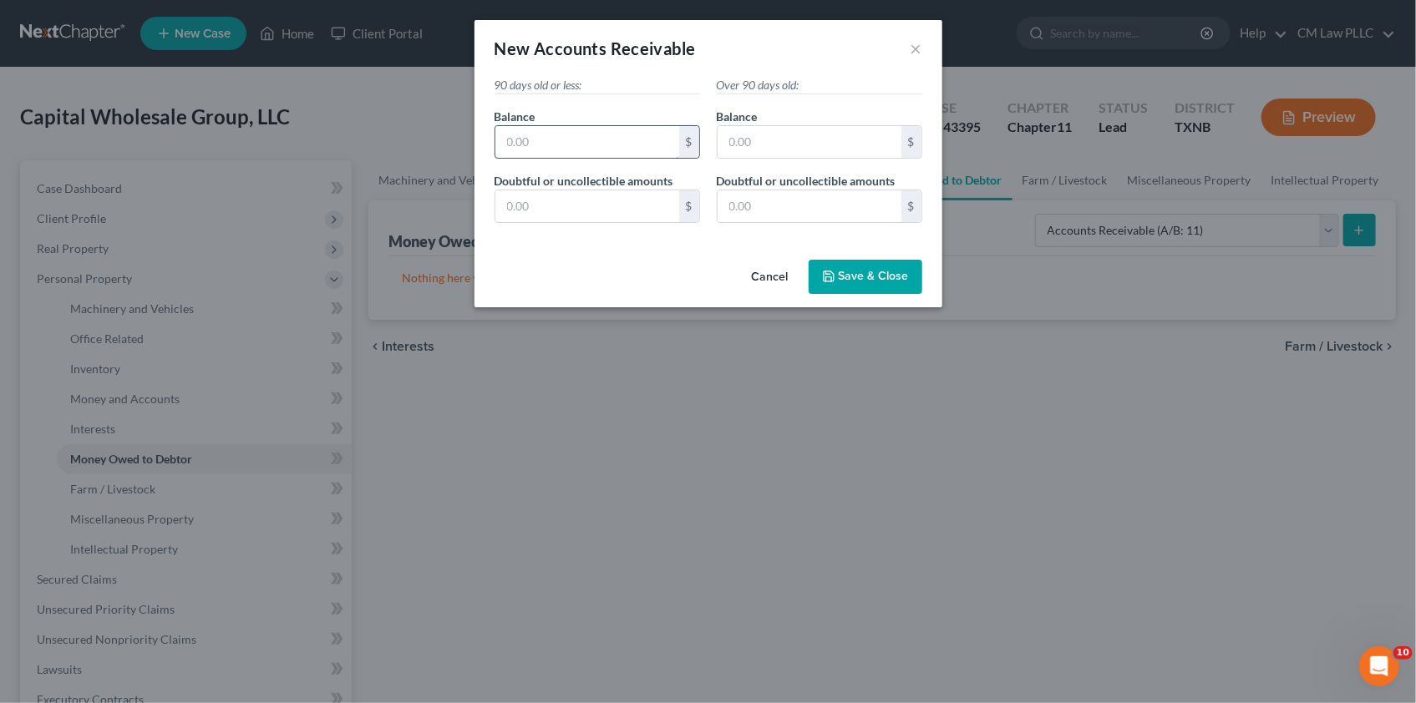
click at [546, 140] on input "text" at bounding box center [587, 142] width 184 height 32
click at [855, 276] on span "Save & Close" at bounding box center [874, 277] width 70 height 14
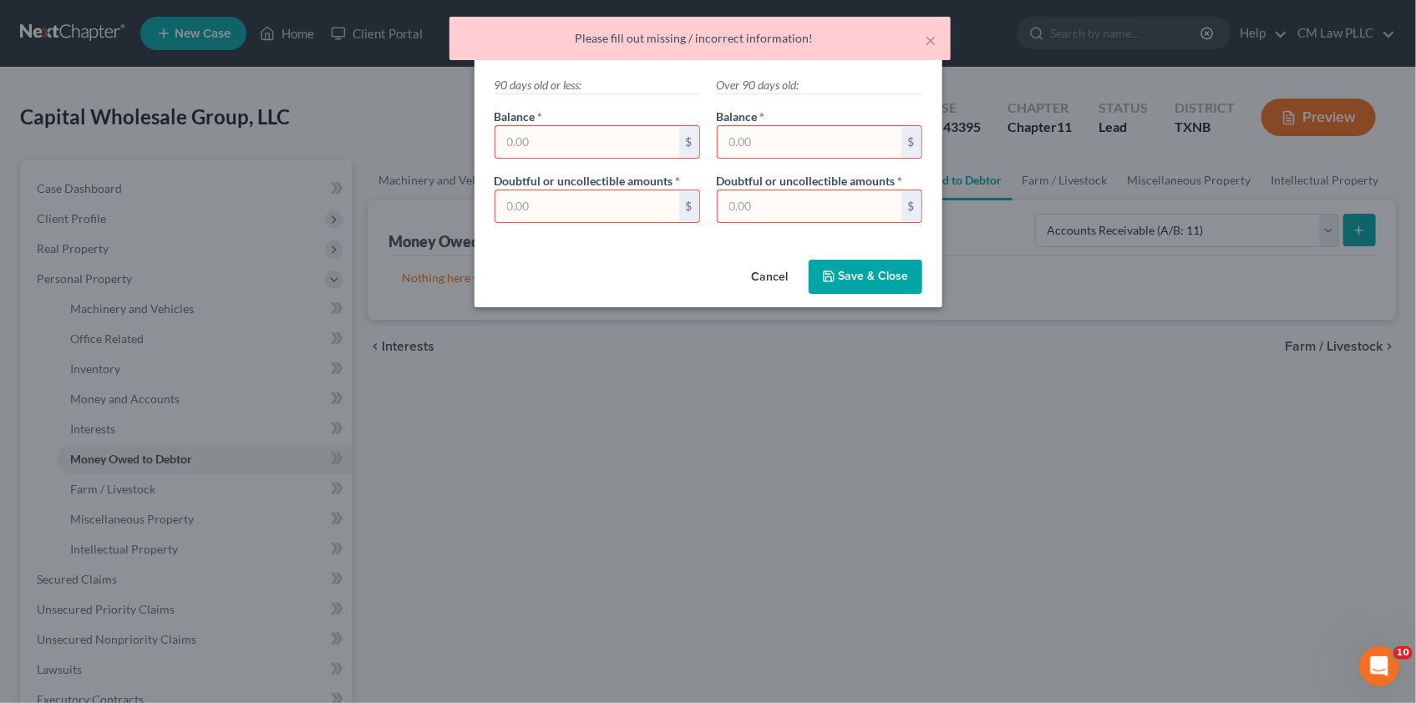
click at [527, 141] on input "text" at bounding box center [587, 142] width 184 height 32
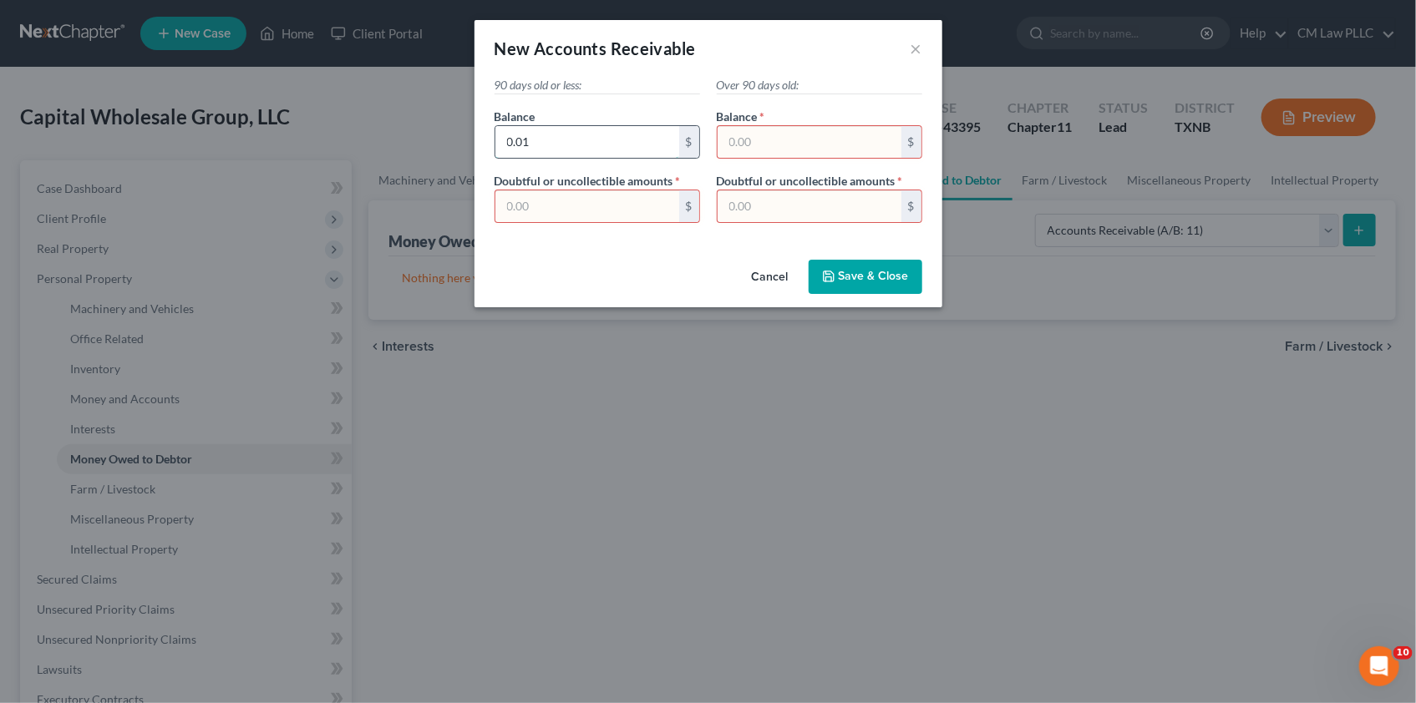
drag, startPoint x: 536, startPoint y: 140, endPoint x: 500, endPoint y: 135, distance: 36.4
click at [500, 135] on input "0.01" at bounding box center [587, 142] width 184 height 32
type input "400,000"
click at [857, 274] on span "Save & Close" at bounding box center [874, 277] width 70 height 14
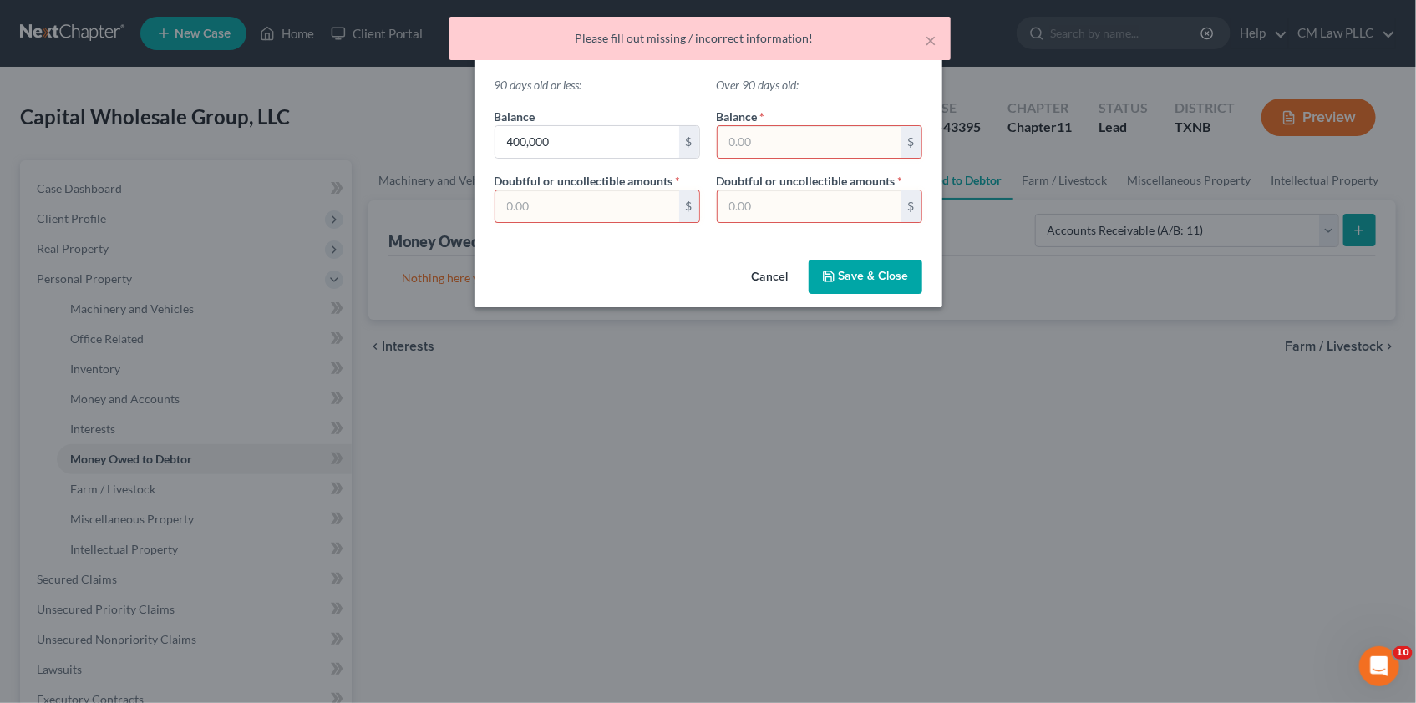
click at [763, 147] on input "text" at bounding box center [810, 142] width 184 height 32
type input "0"
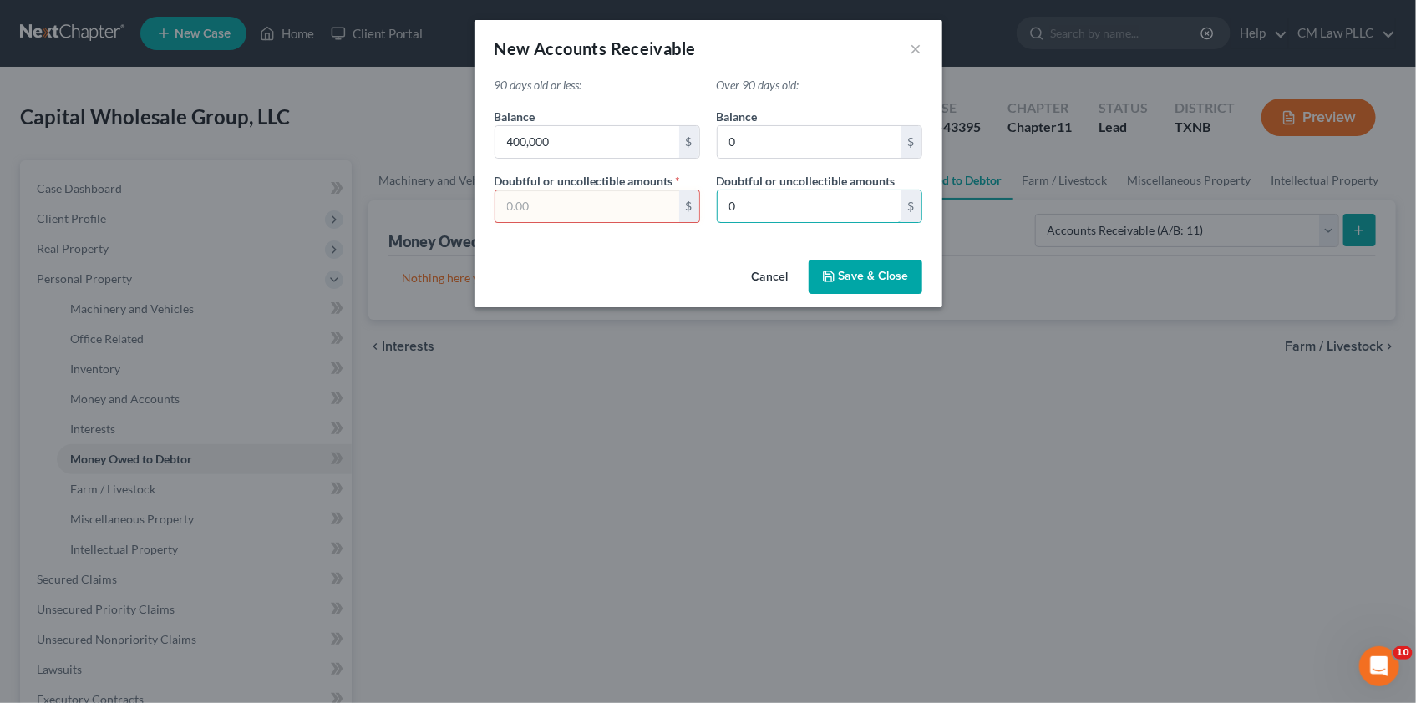
type input "0"
click at [553, 200] on input "text" at bounding box center [587, 206] width 184 height 32
type input "0"
click at [865, 276] on span "Save & Close" at bounding box center [874, 277] width 70 height 14
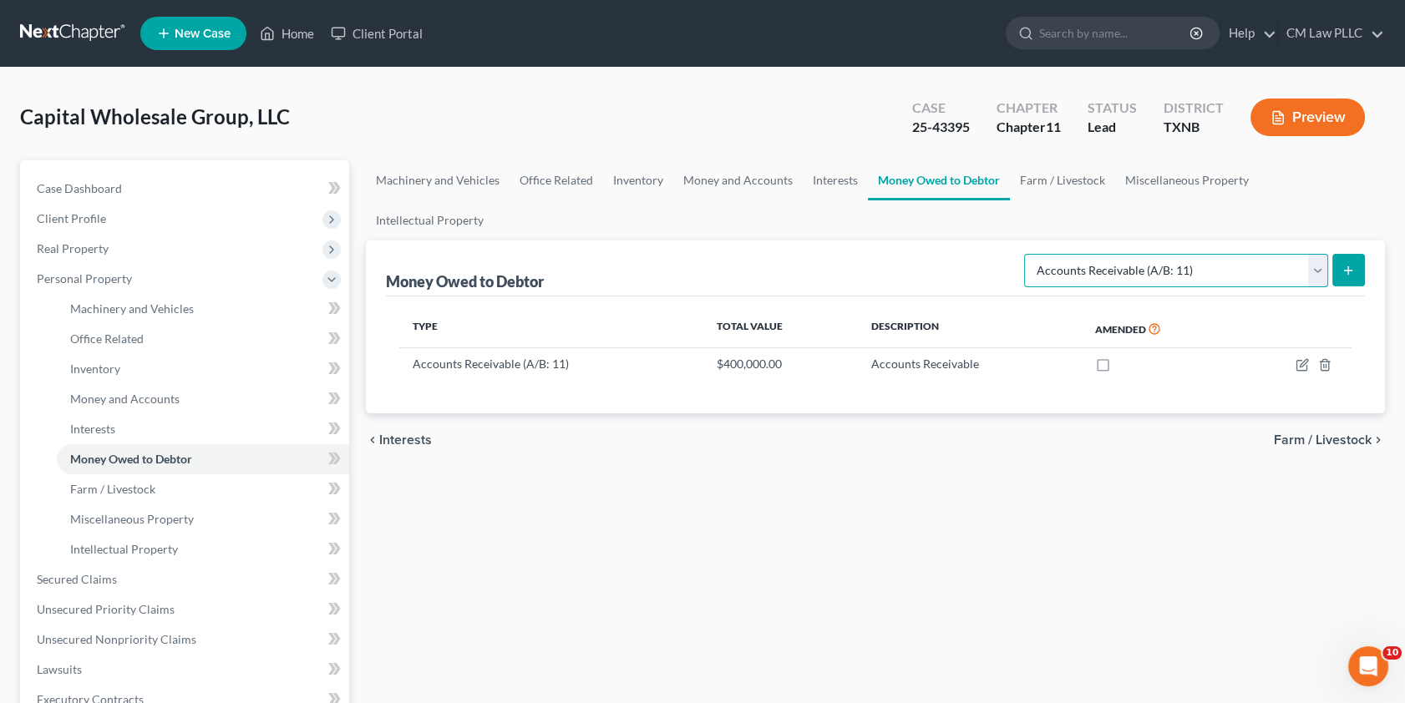
click at [1313, 254] on select "Select Type of Money Owed Accounts Receivable (A/B: 11) Causes of Action Agains…" at bounding box center [1176, 270] width 304 height 33
select select "other_contingent_and_unliquidated_claims"
click at [1028, 254] on select "Select Type of Money Owed Accounts Receivable (A/B: 11) Causes of Action Agains…" at bounding box center [1176, 270] width 304 height 33
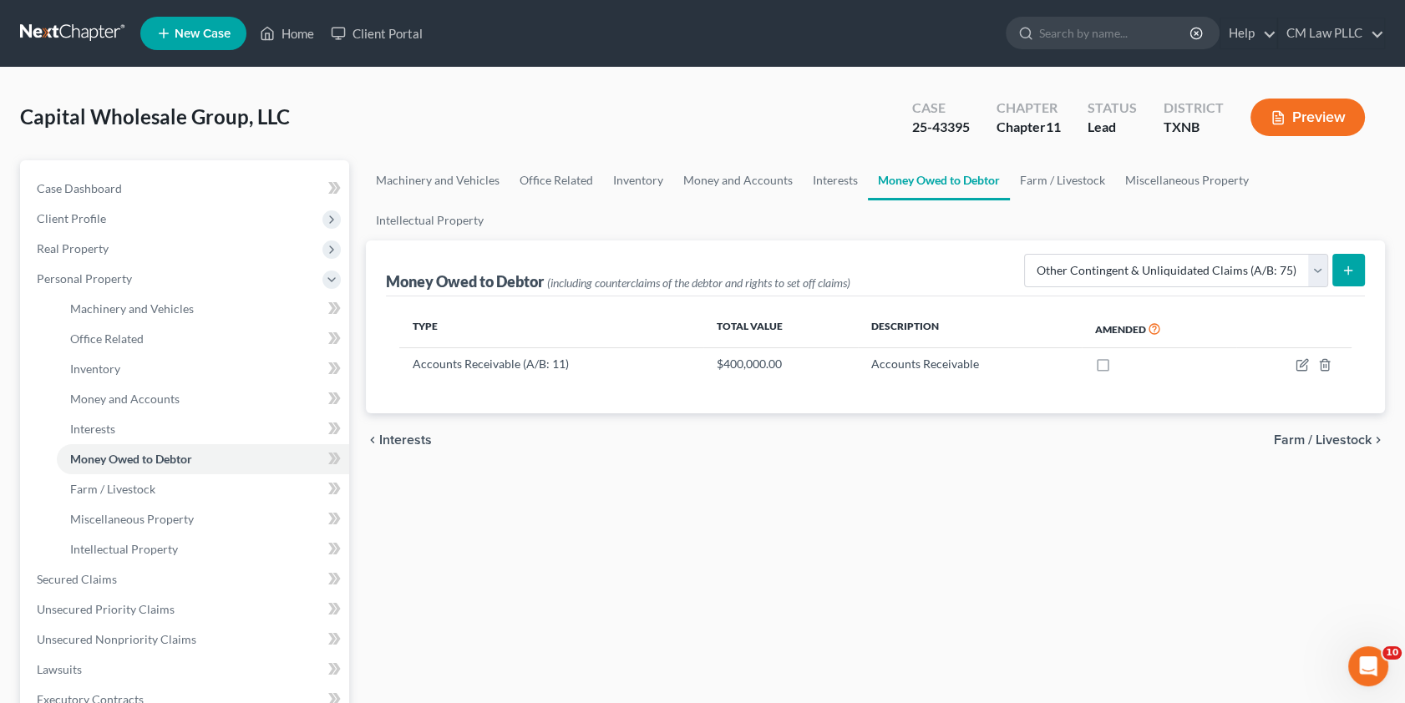
click at [1349, 264] on icon "submit" at bounding box center [1348, 270] width 13 height 13
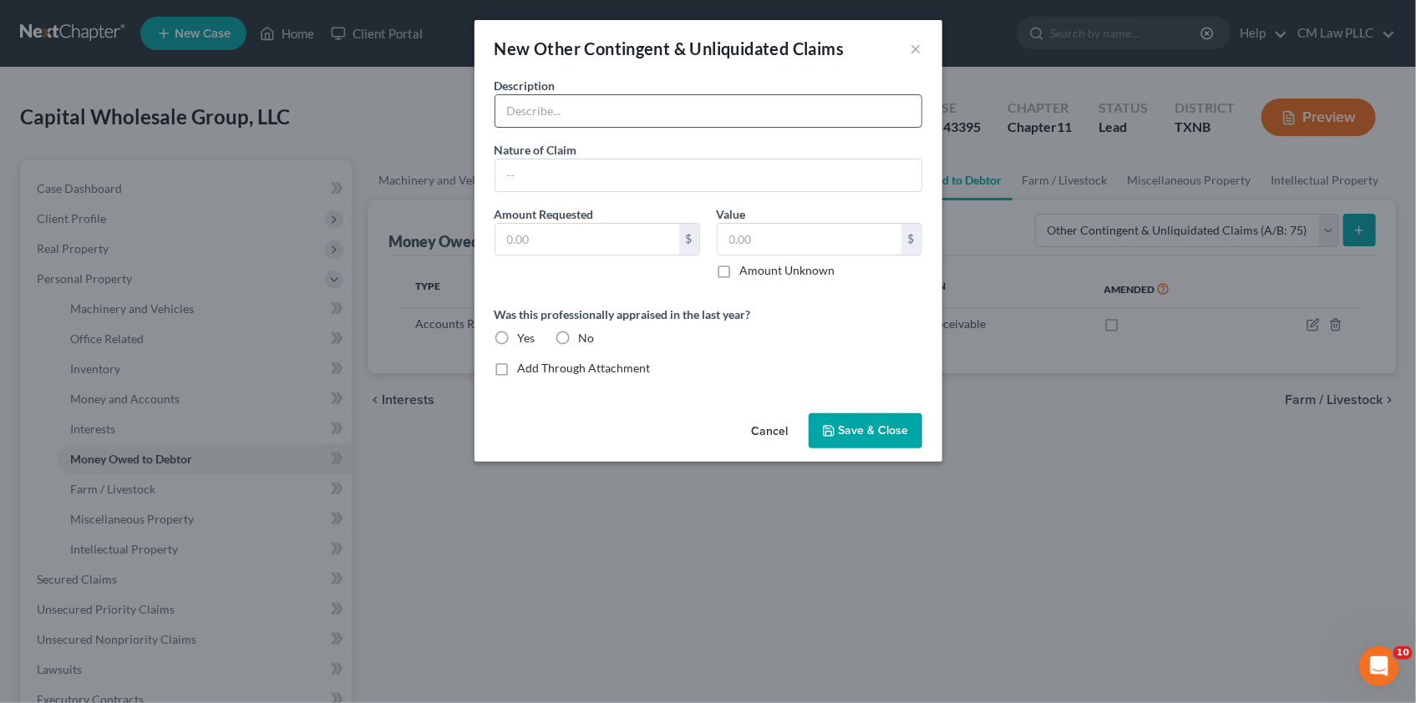
click at [527, 115] on input "text" at bounding box center [708, 111] width 426 height 32
type input "Claims against Verabank, N.A."
click at [740, 272] on label "Amount Unknown" at bounding box center [787, 270] width 95 height 17
click at [747, 272] on input "Amount Unknown" at bounding box center [752, 267] width 11 height 11
checkbox input "true"
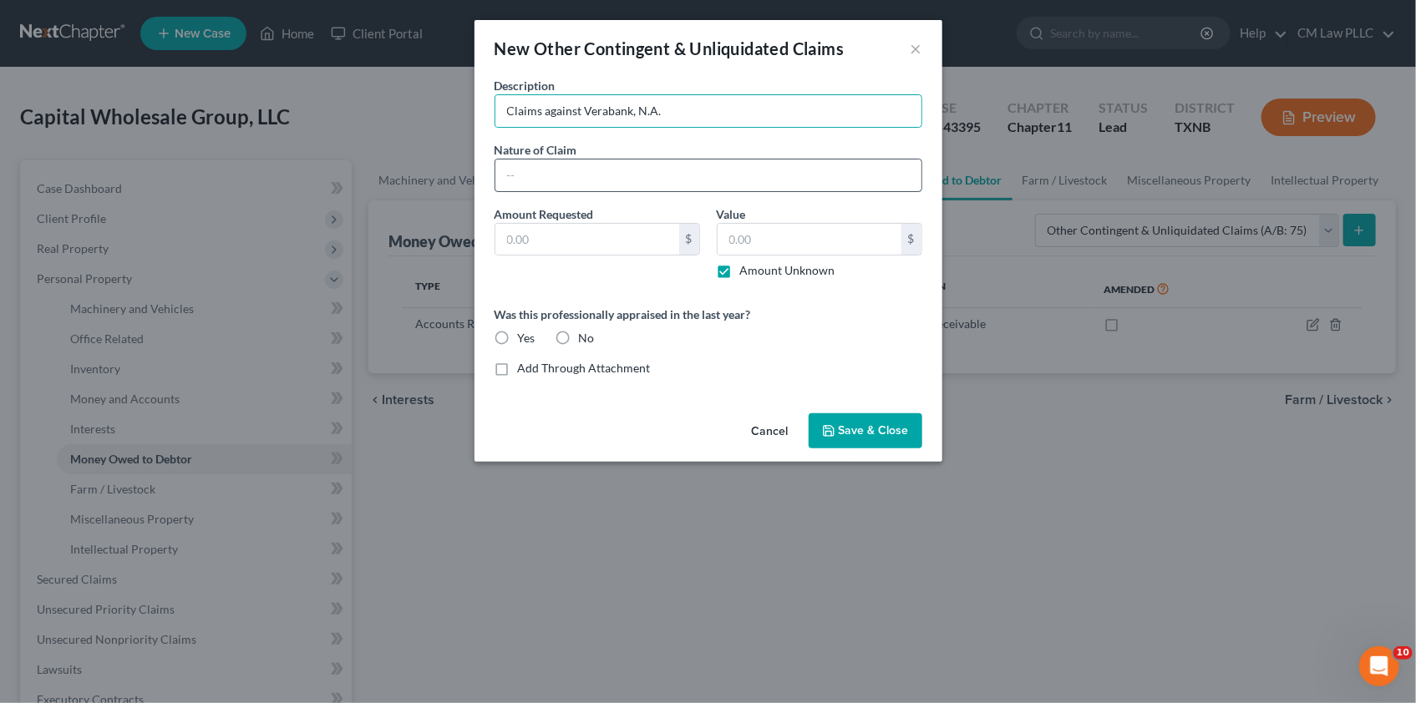
type input "0.00"
click at [533, 170] on input "text" at bounding box center [708, 176] width 426 height 32
click at [867, 426] on span "Save & Close" at bounding box center [874, 431] width 70 height 14
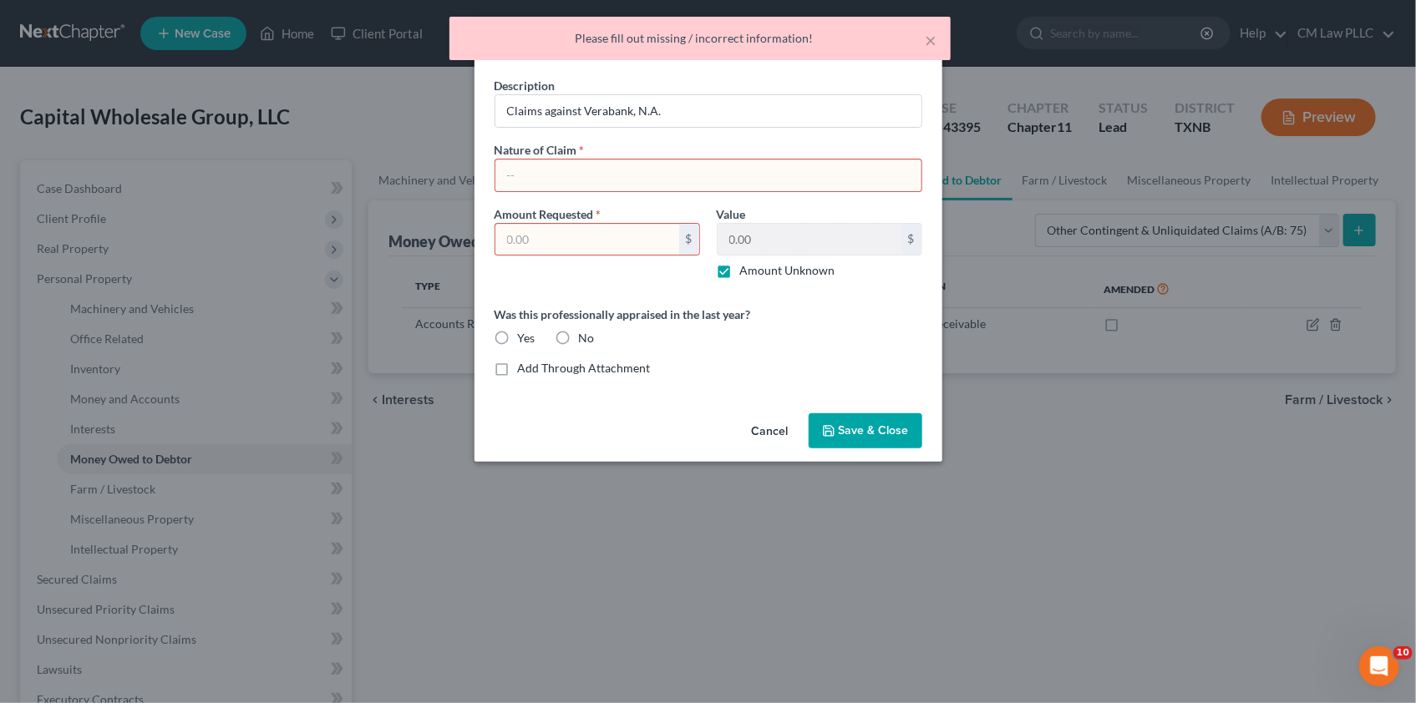
click at [551, 175] on input "text" at bounding box center [708, 176] width 426 height 32
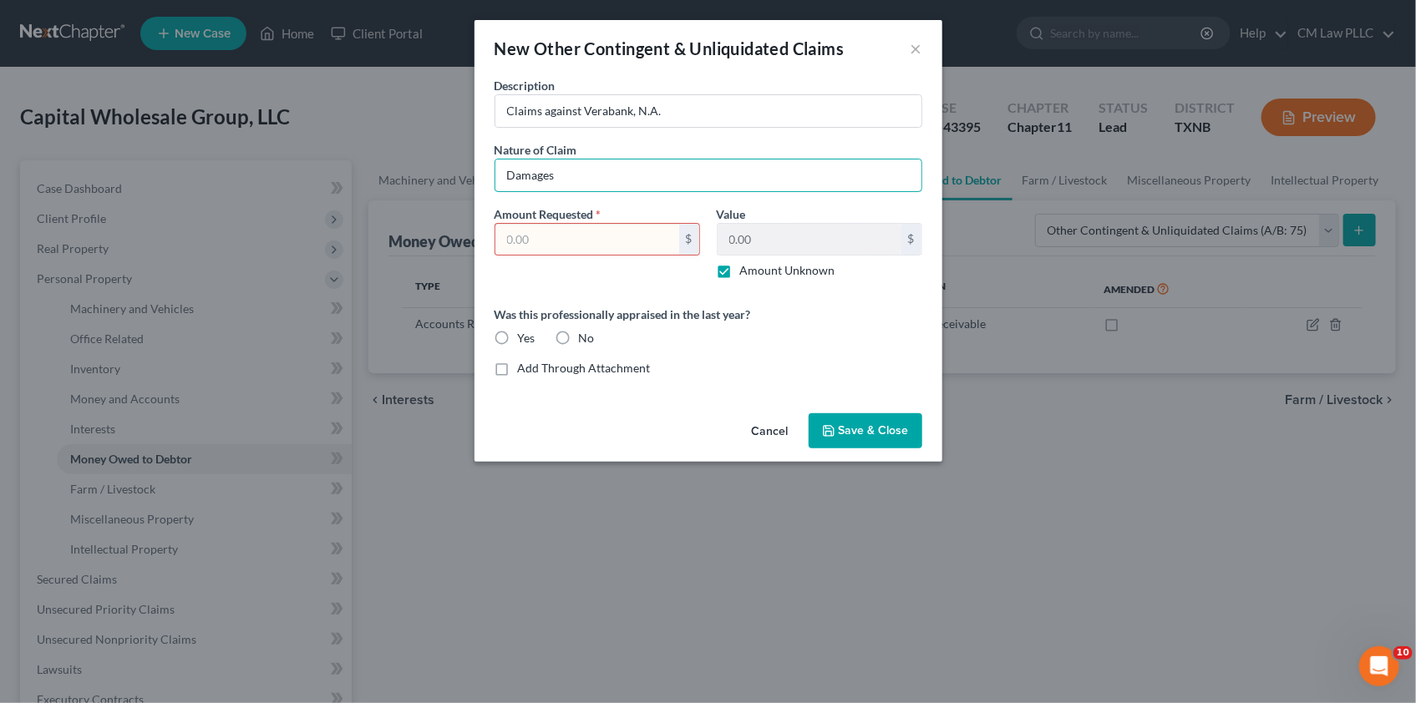
type input "Damages"
click at [561, 241] on input "text" at bounding box center [587, 240] width 184 height 32
type input "1,500,000"
click at [871, 434] on span "Save & Close" at bounding box center [874, 431] width 70 height 14
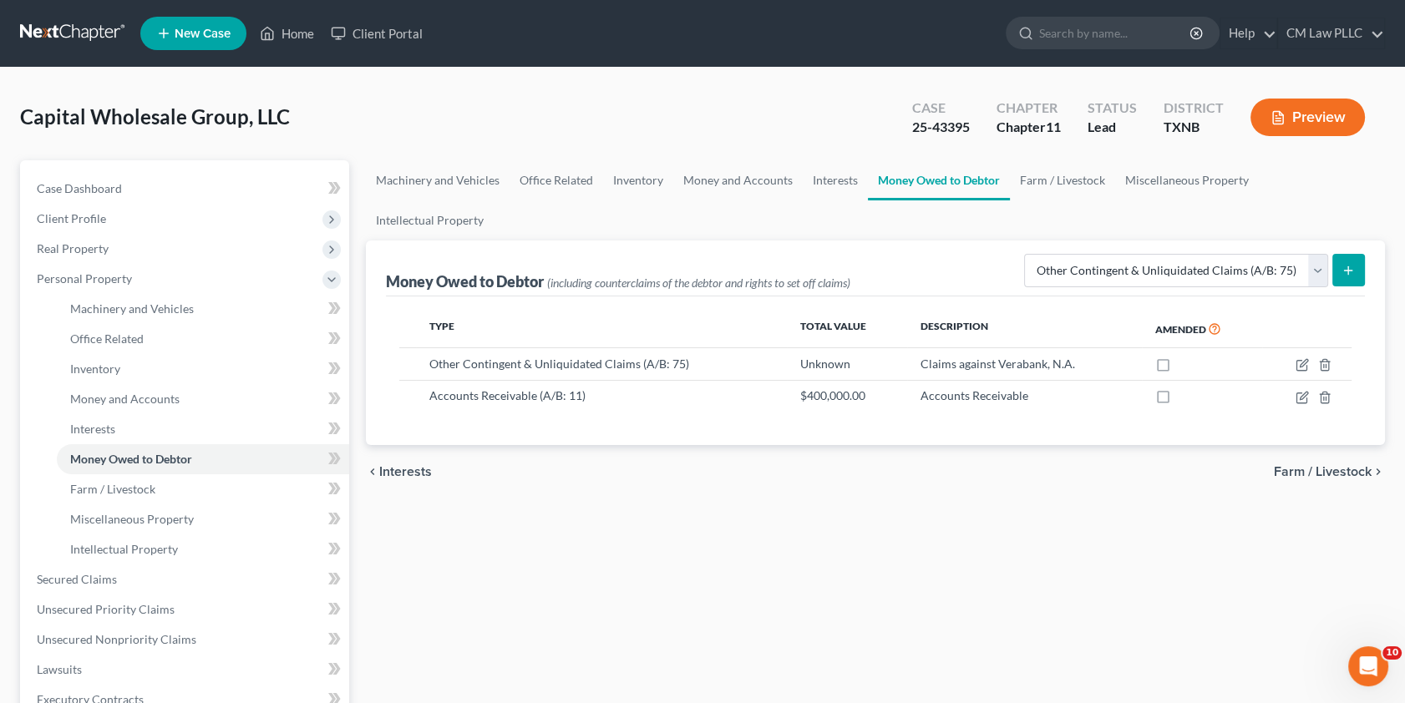
click at [1354, 264] on icon "submit" at bounding box center [1348, 270] width 13 height 13
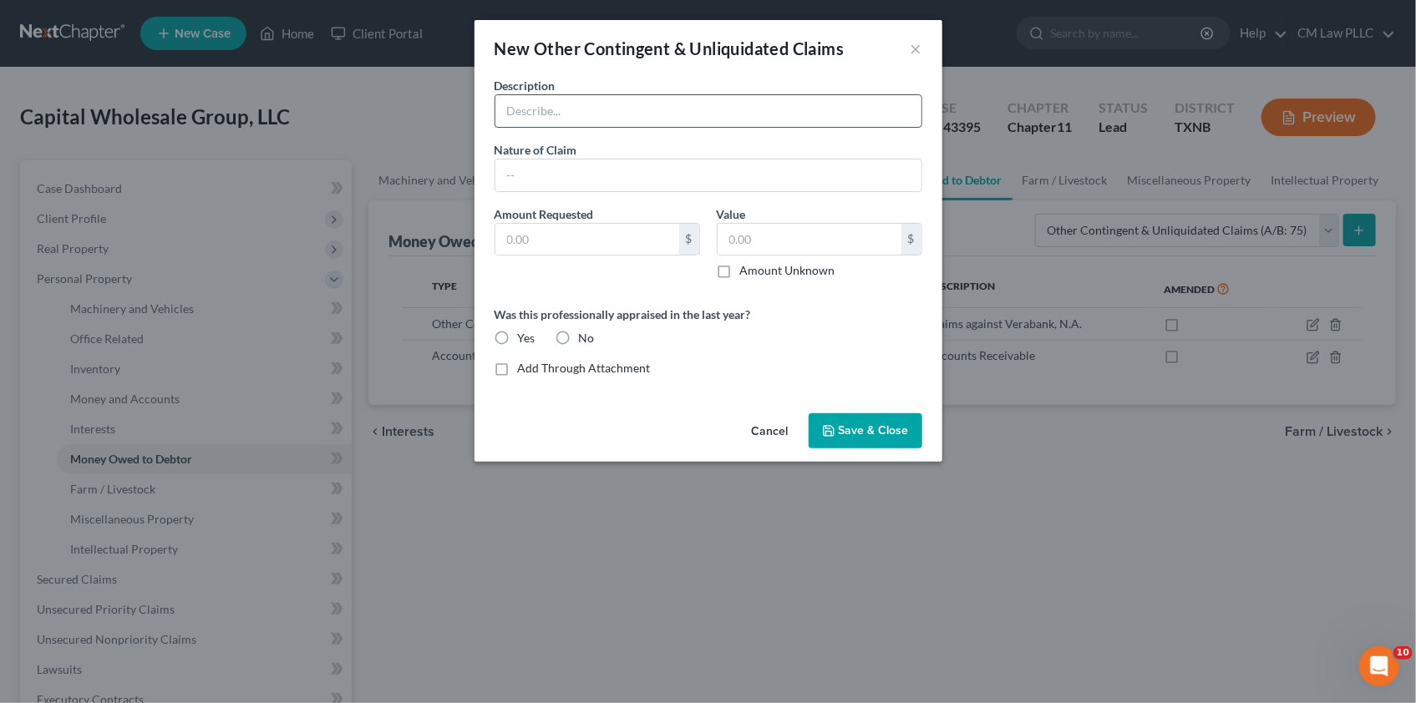
click at [529, 111] on input "text" at bounding box center [708, 111] width 426 height 32
type input "Claims against Claiborne Auto Group, Arcadia, [PERSON_NAME]'s Wholesale"
click at [509, 177] on input "text" at bounding box center [708, 176] width 426 height 32
type input "Damages"
click at [560, 233] on input "text" at bounding box center [587, 240] width 184 height 32
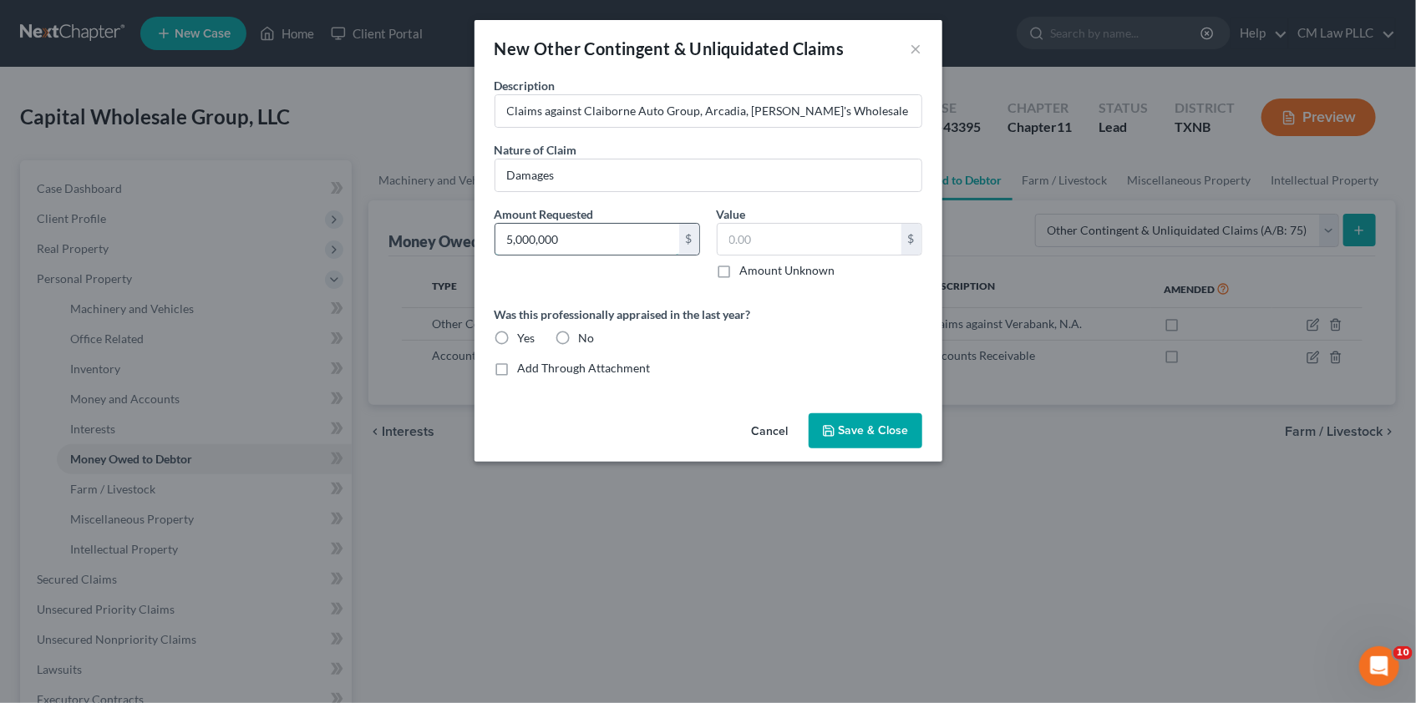
type input "5,000,000"
click at [740, 267] on label "Amount Unknown" at bounding box center [787, 270] width 95 height 17
click at [747, 267] on input "Amount Unknown" at bounding box center [752, 267] width 11 height 11
checkbox input "true"
type input "0.00"
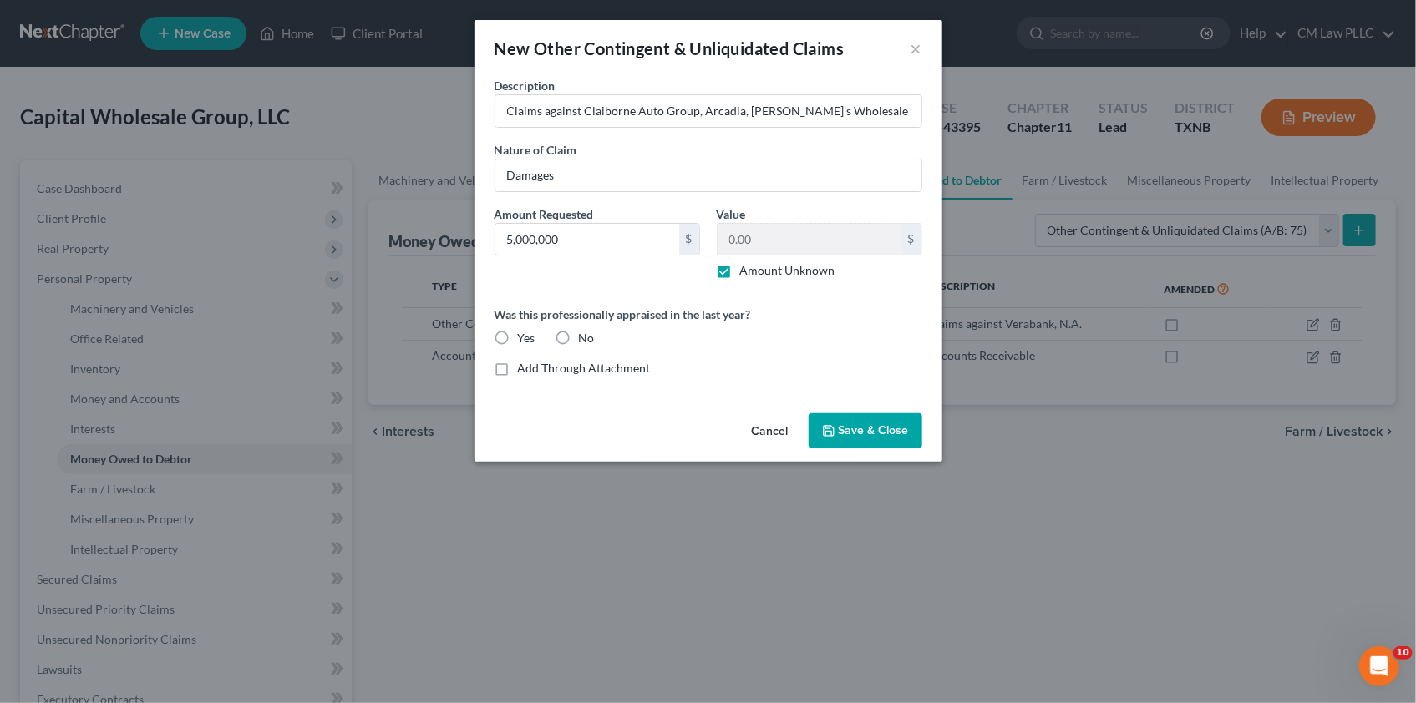
click at [852, 425] on span "Save & Close" at bounding box center [874, 431] width 70 height 14
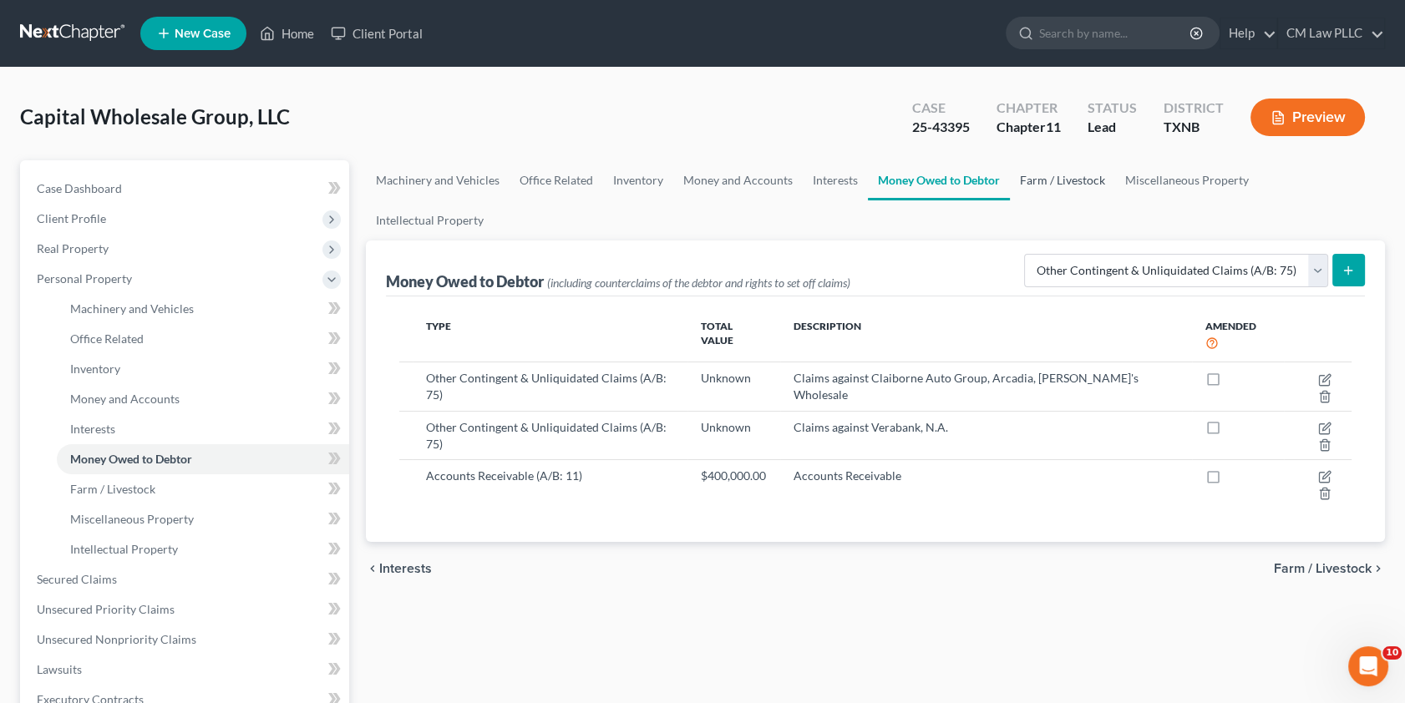
click at [1053, 178] on link "Farm / Livestock" at bounding box center [1062, 180] width 105 height 40
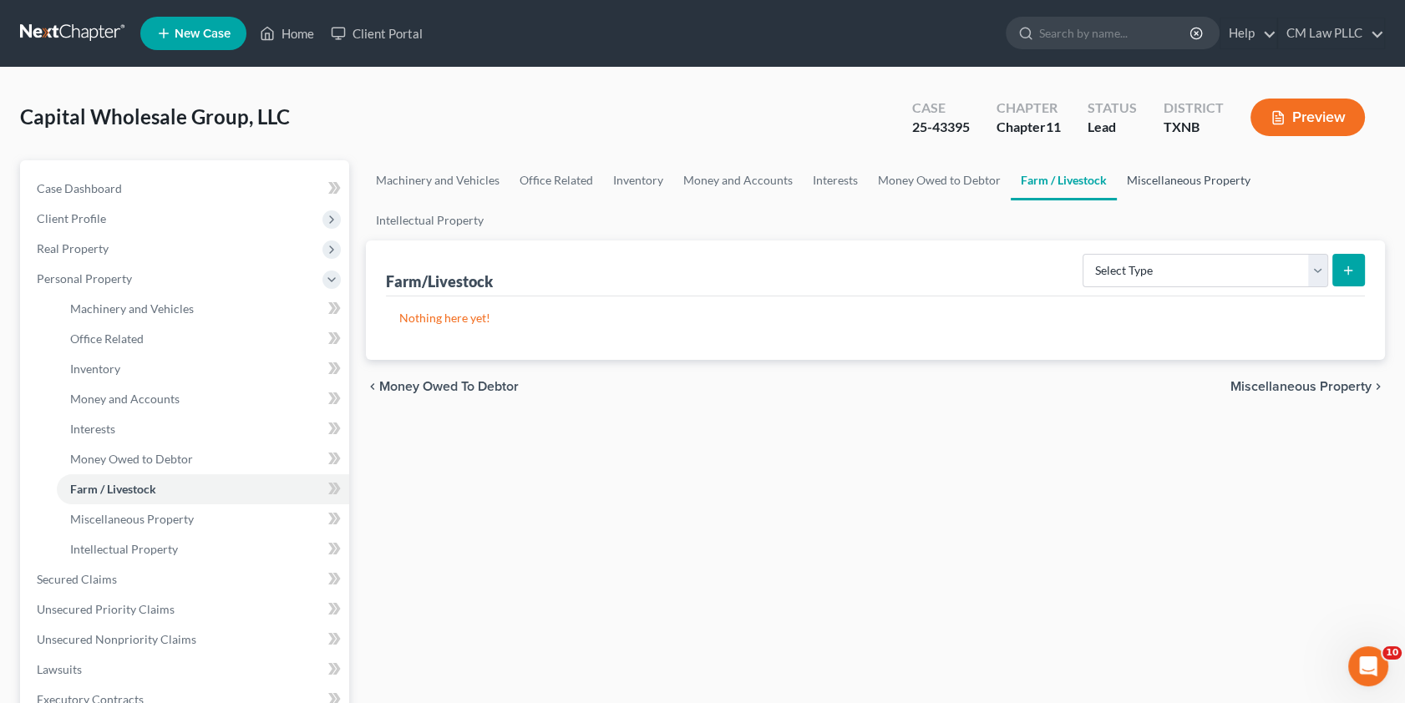
click at [1186, 179] on link "Miscellaneous Property" at bounding box center [1189, 180] width 144 height 40
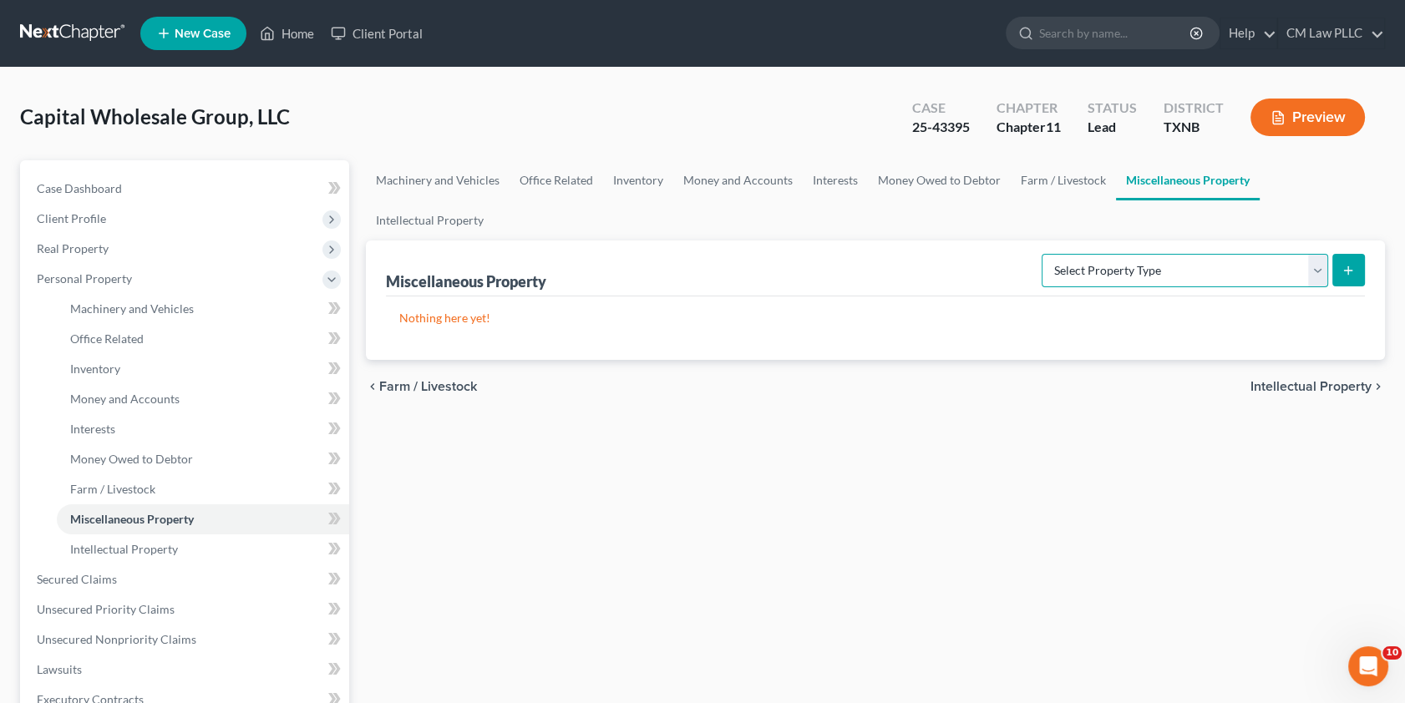
click at [1319, 254] on select "Select Property Type Assigned for Creditor Benefit [DATE] (SOFA: 8) Assigned to…" at bounding box center [1185, 270] width 287 height 33
click at [494, 201] on link "Intellectual Property" at bounding box center [430, 221] width 128 height 40
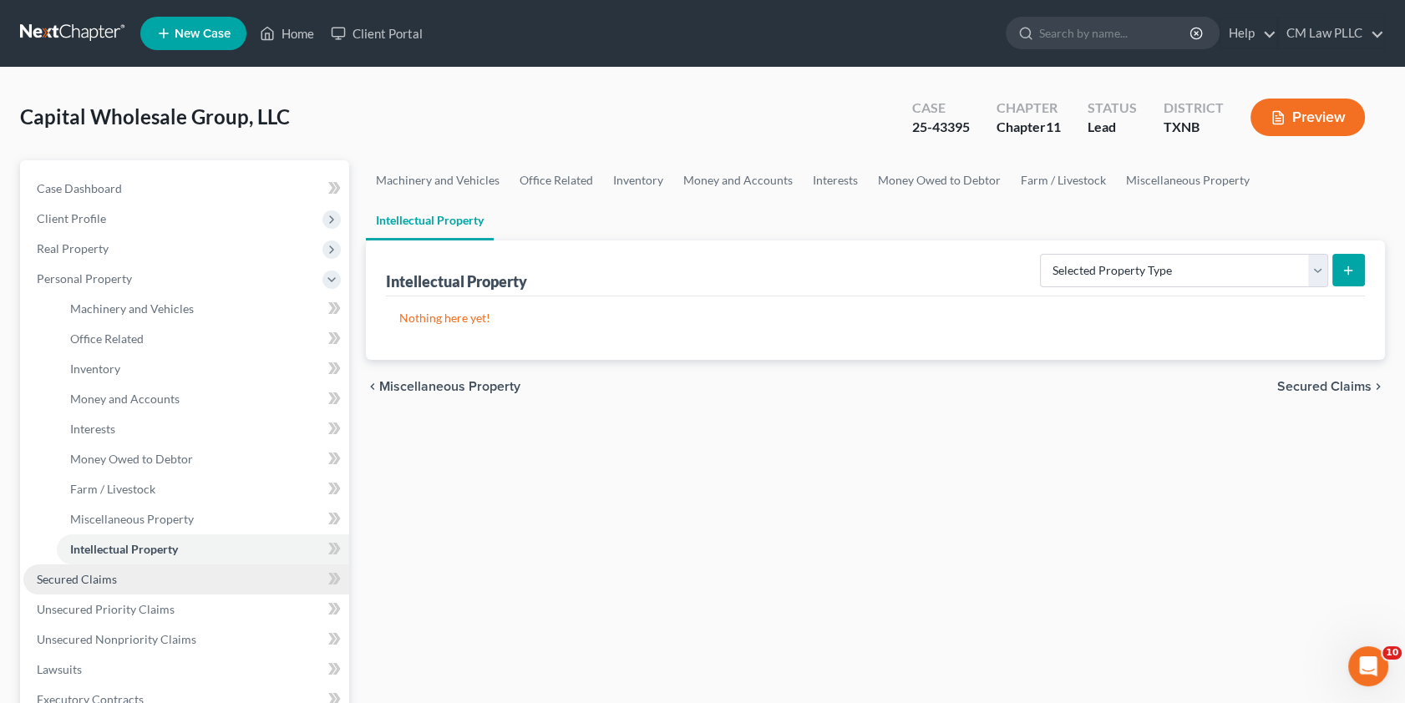
click at [69, 578] on span "Secured Claims" at bounding box center [77, 579] width 80 height 14
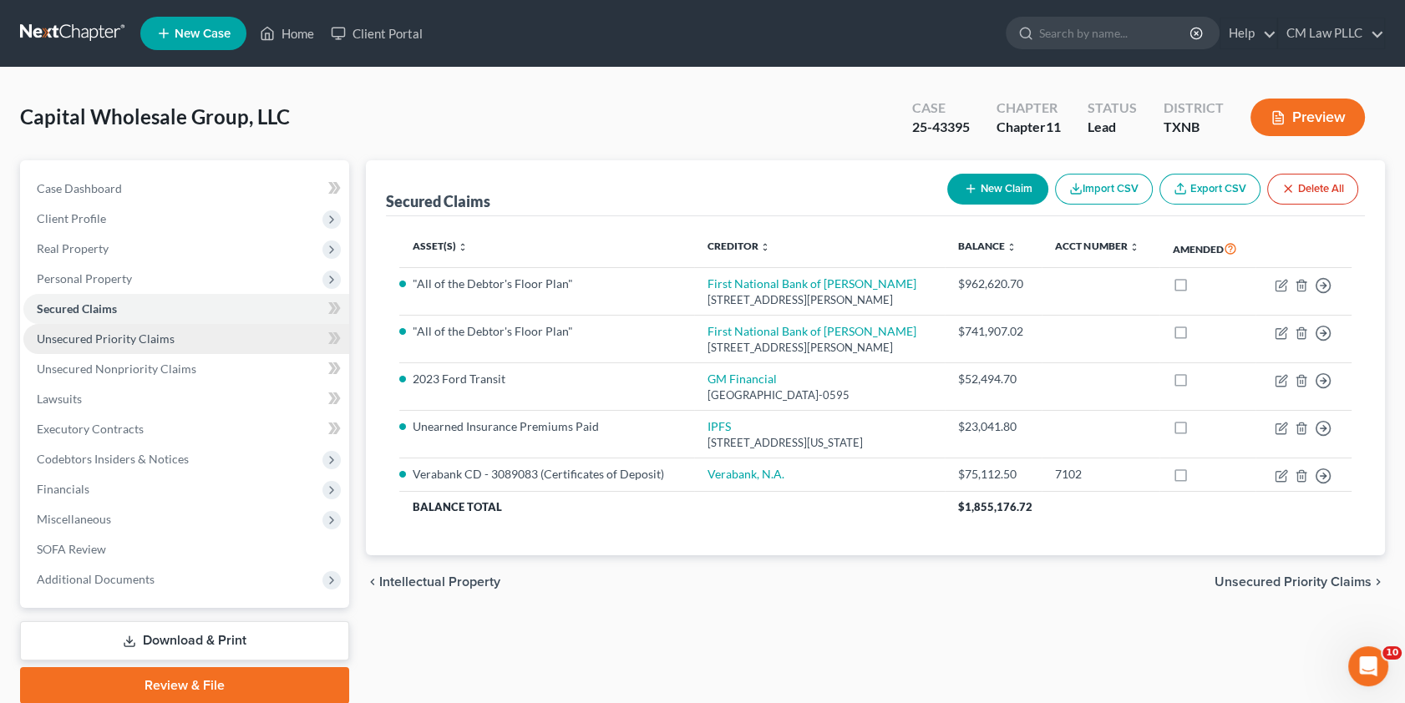
click at [125, 338] on span "Unsecured Priority Claims" at bounding box center [106, 339] width 138 height 14
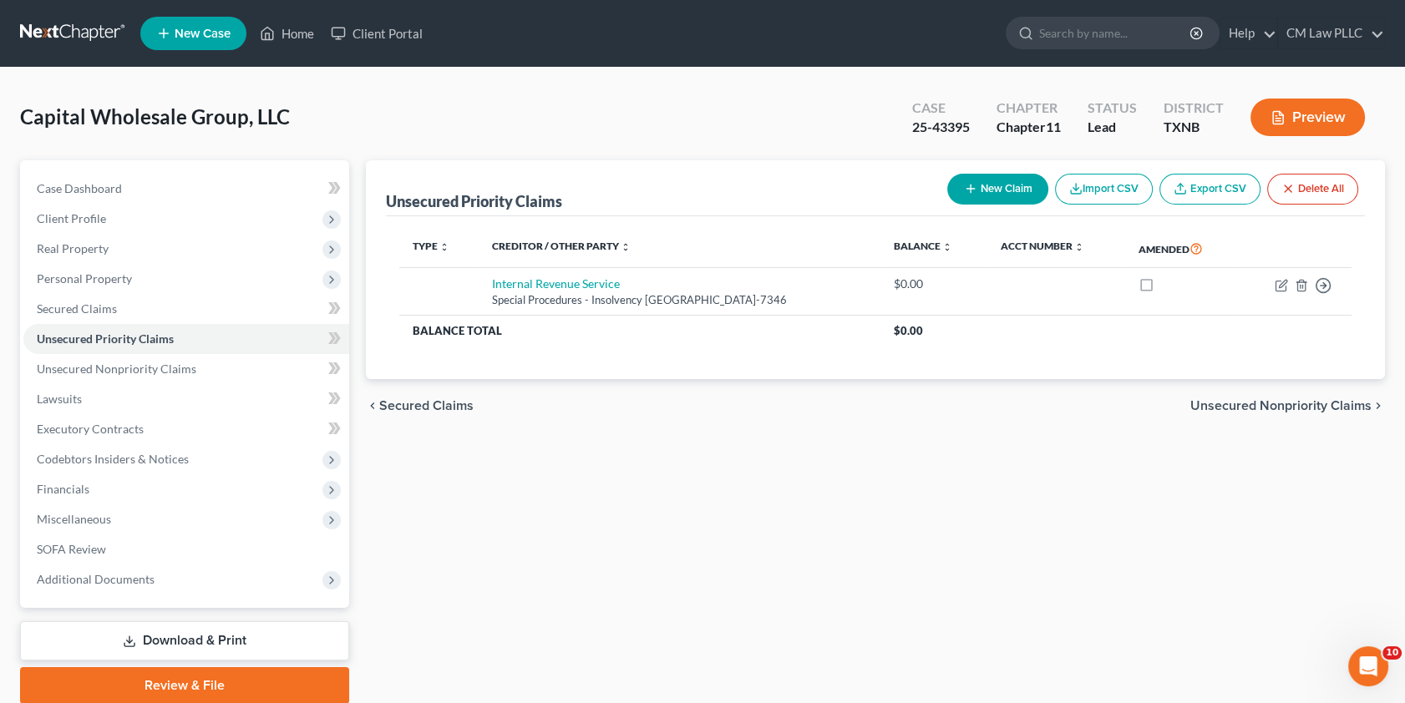
click at [995, 181] on button "New Claim" at bounding box center [997, 189] width 101 height 31
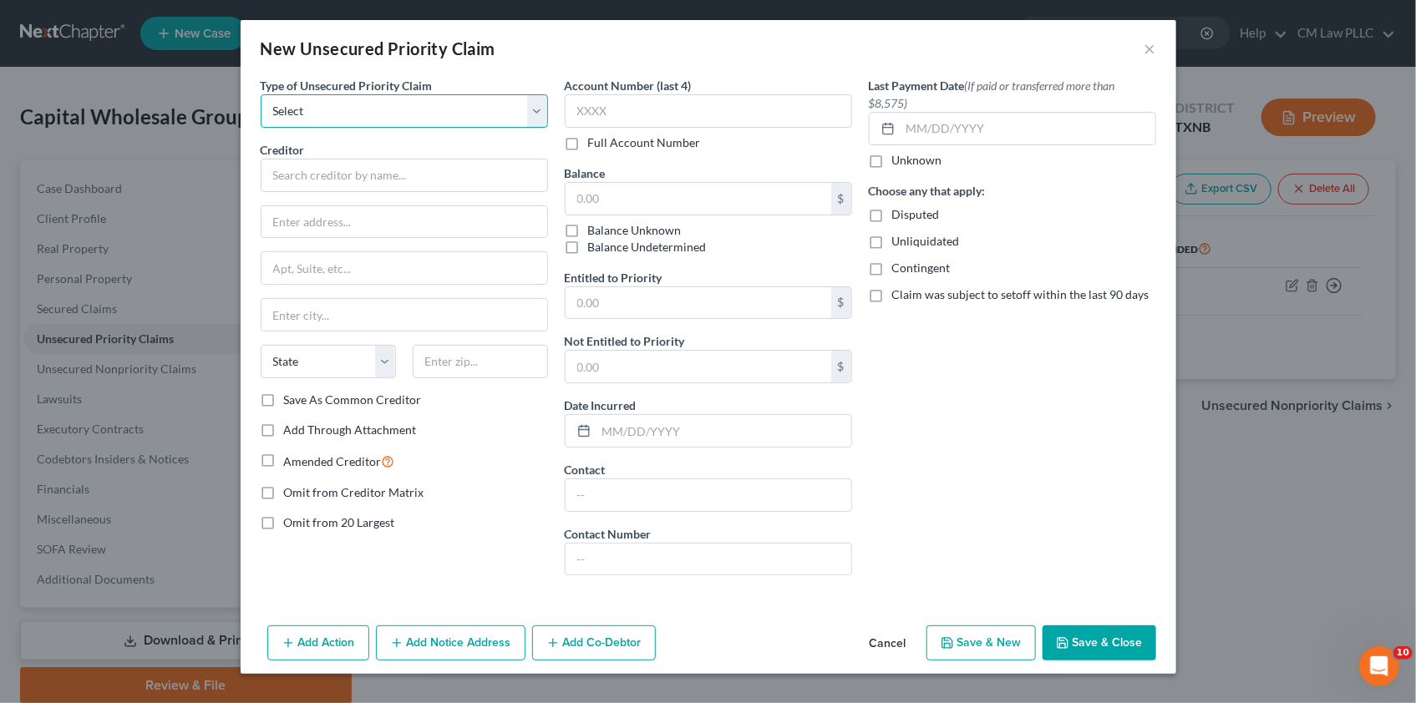
click at [348, 115] on select "Select Taxes & Other Government Units Domestic Support Obligations Extensions o…" at bounding box center [404, 110] width 287 height 33
select select "3"
click at [261, 94] on select "Select Taxes & Other Government Units Domestic Support Obligations Extensions o…" at bounding box center [404, 110] width 287 height 33
click at [308, 171] on input "text" at bounding box center [404, 175] width 287 height 33
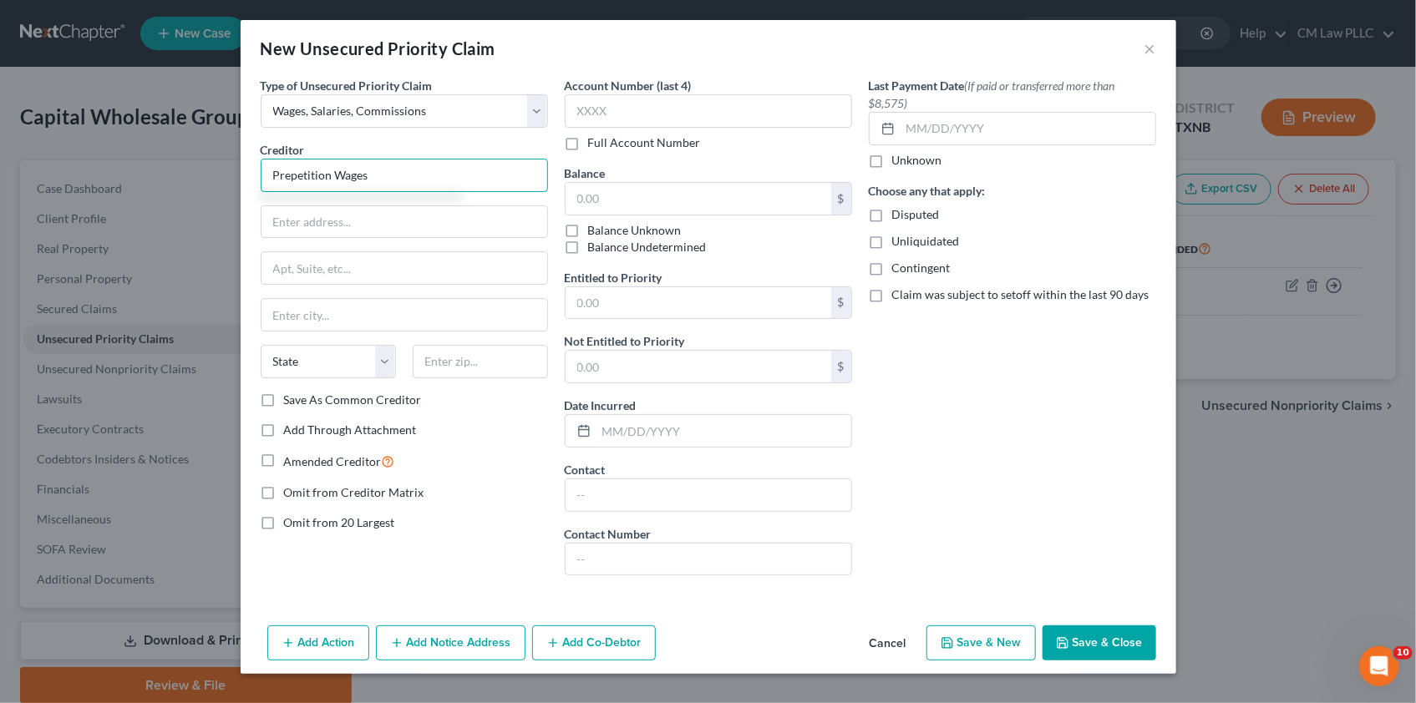
type input "Prepetition Wages"
click at [483, 480] on div "Type of Unsecured Priority Claim * Select Taxes & Other Government Units Domest…" at bounding box center [404, 333] width 304 height 512
click at [620, 199] on input "text" at bounding box center [699, 199] width 266 height 32
type input "23,330.58"
click at [404, 170] on input "Prepetition Wages" at bounding box center [404, 175] width 287 height 33
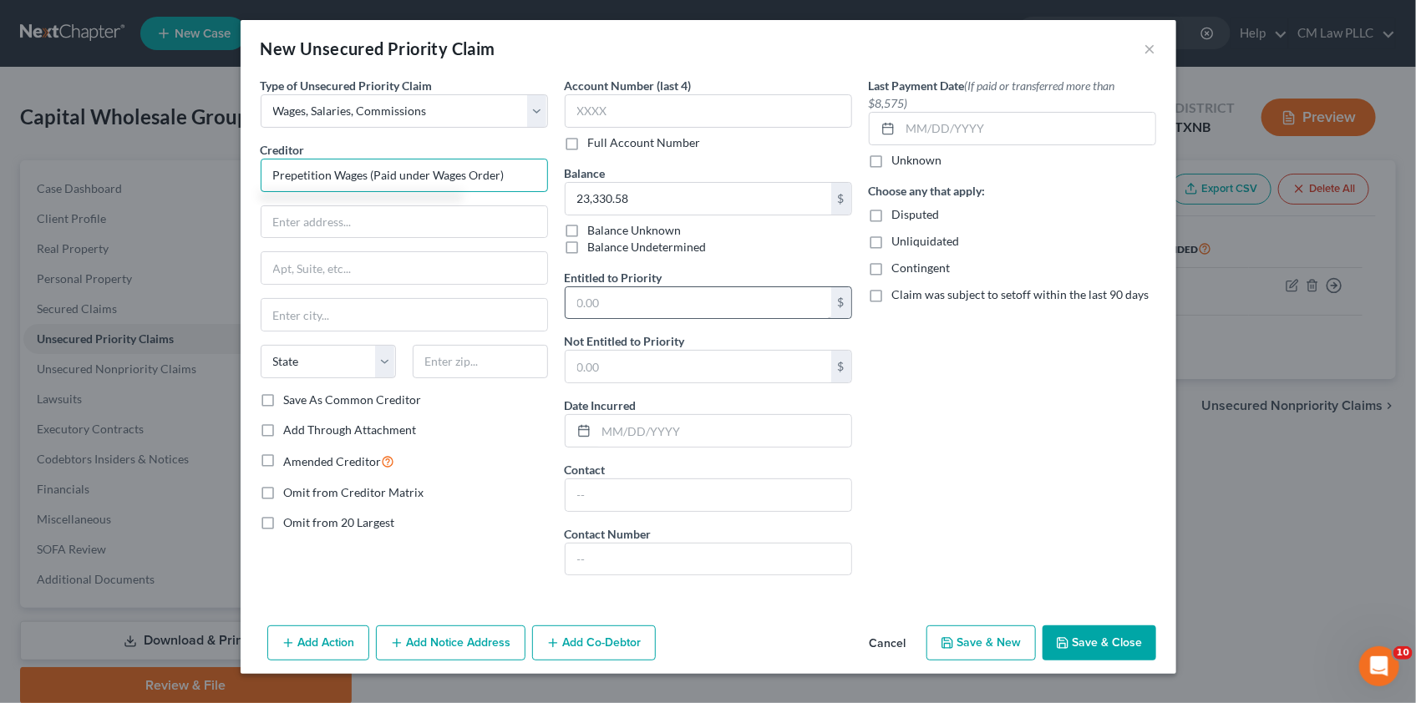
type input "Prepetition Wages (Paid under Wages Order)"
click at [693, 312] on input "text" at bounding box center [699, 303] width 266 height 32
type input "23,330.58"
click at [1105, 637] on button "Save & Close" at bounding box center [1100, 643] width 114 height 35
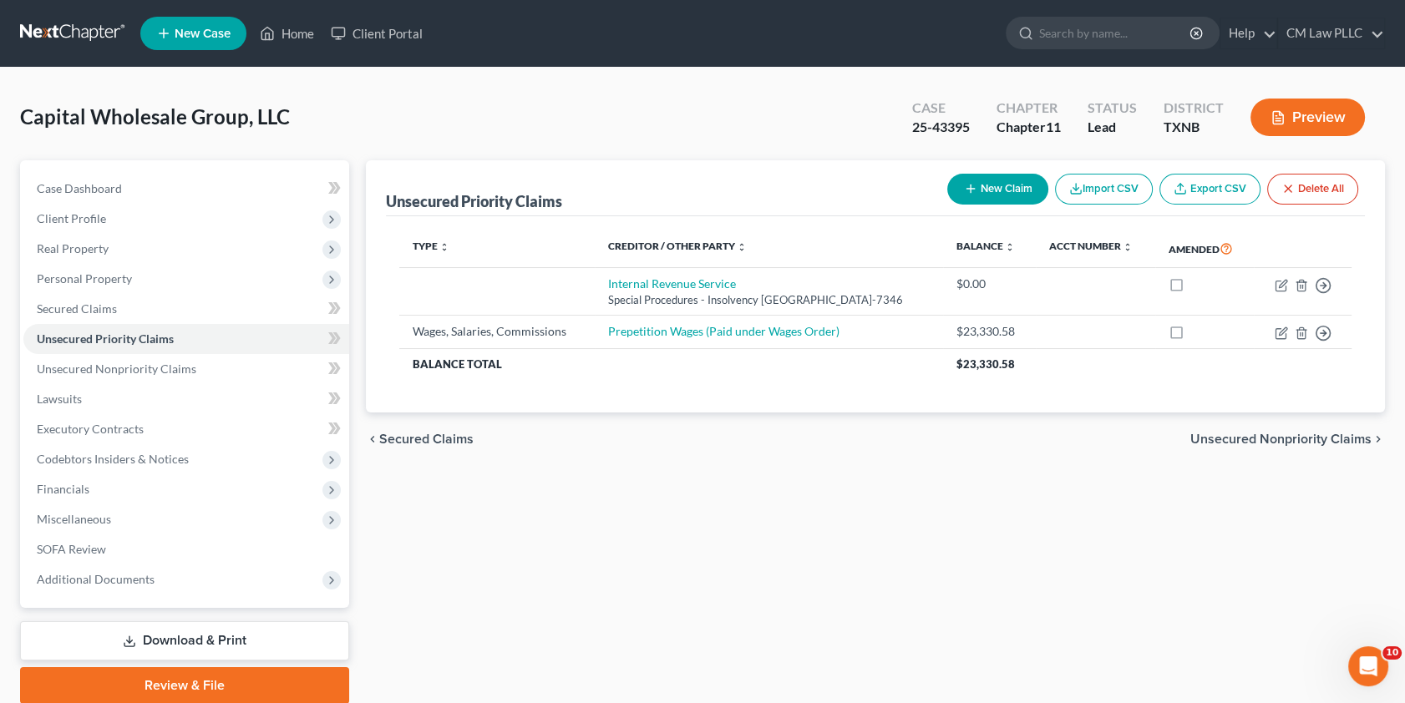
click at [989, 191] on button "New Claim" at bounding box center [997, 189] width 101 height 31
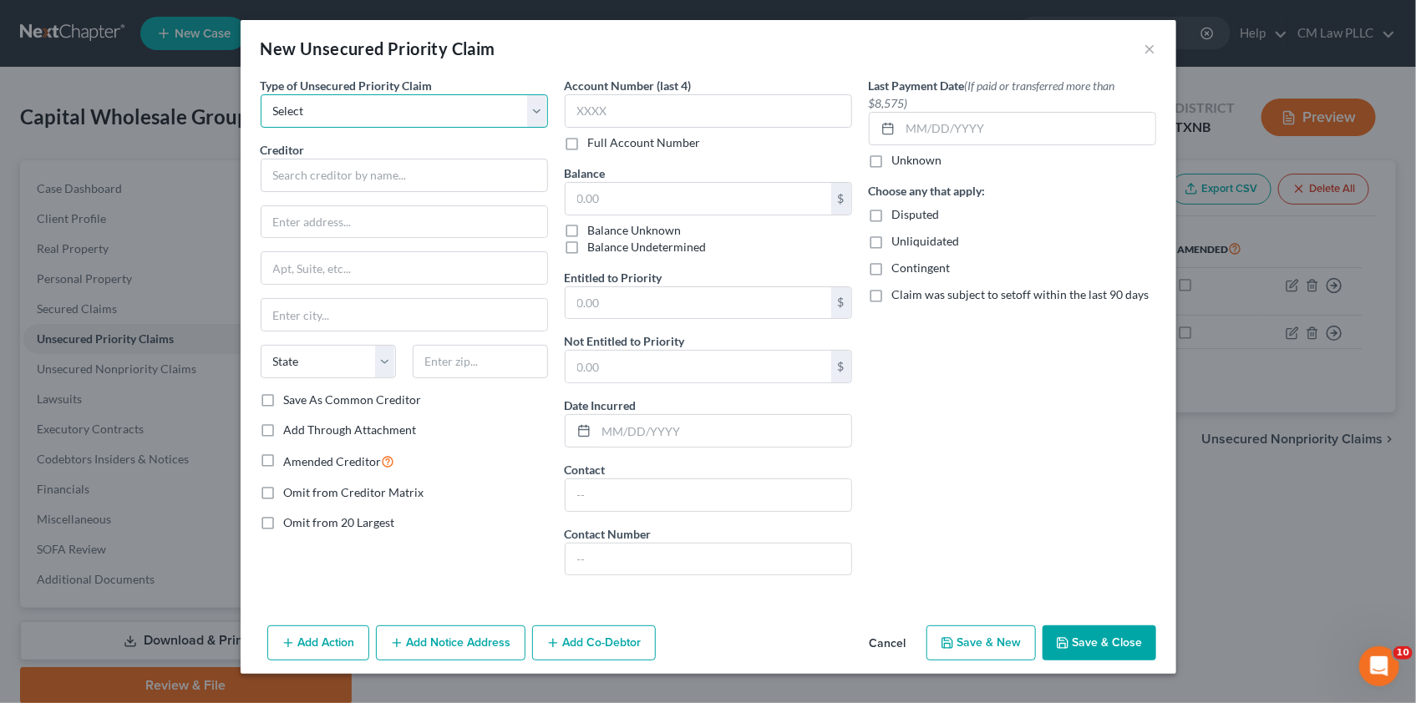
drag, startPoint x: 343, startPoint y: 117, endPoint x: 345, endPoint y: 130, distance: 12.8
click at [343, 117] on select "Select Taxes & Other Government Units Domestic Support Obligations Extensions o…" at bounding box center [404, 110] width 287 height 33
select select "3"
click at [261, 94] on select "Select Taxes & Other Government Units Domestic Support Obligations Extensions o…" at bounding box center [404, 110] width 287 height 33
click at [310, 175] on input "text" at bounding box center [404, 175] width 287 height 33
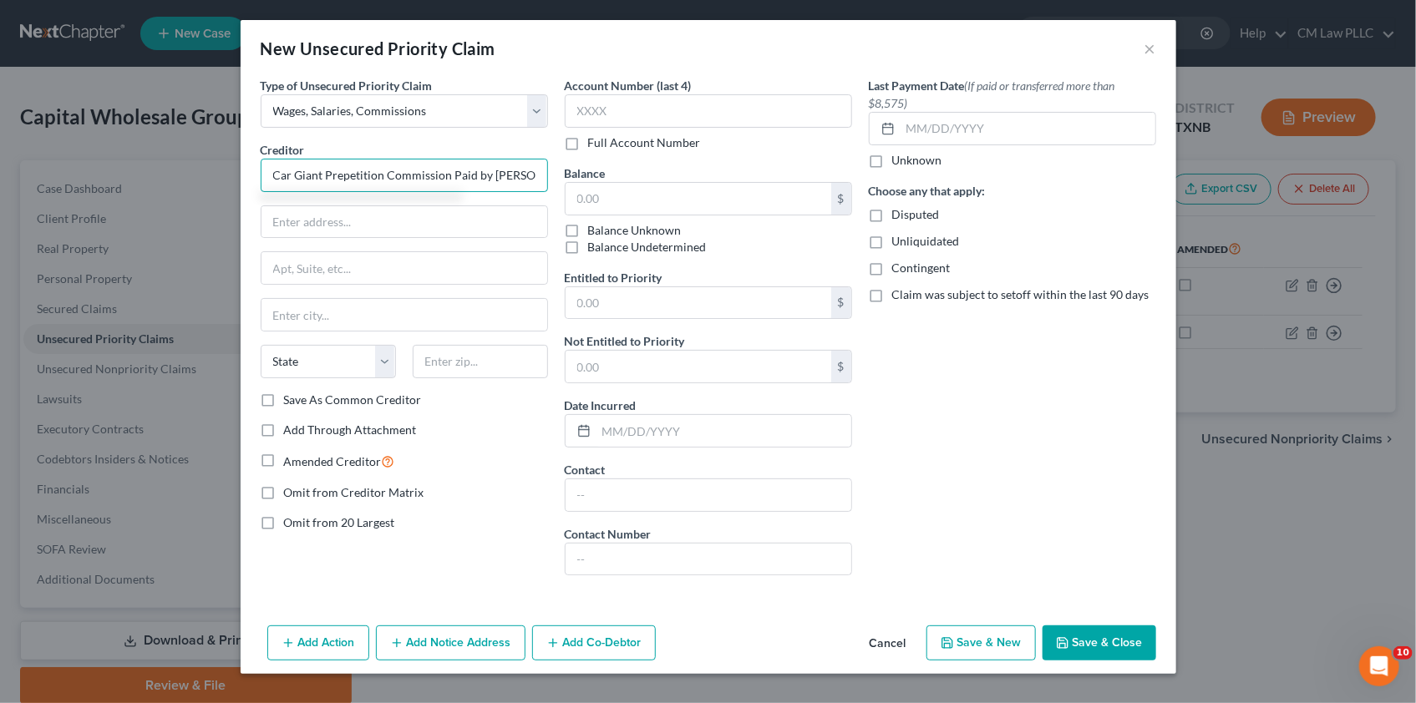
scroll to position [0, 10]
click at [611, 195] on input "text" at bounding box center [699, 199] width 266 height 32
click at [445, 174] on input "Car Giant Prepetition Commission Paid by [PERSON_NAME]" at bounding box center [404, 175] width 287 height 33
type input "Car Giant Prepetition Commissions Paid by [PERSON_NAME]"
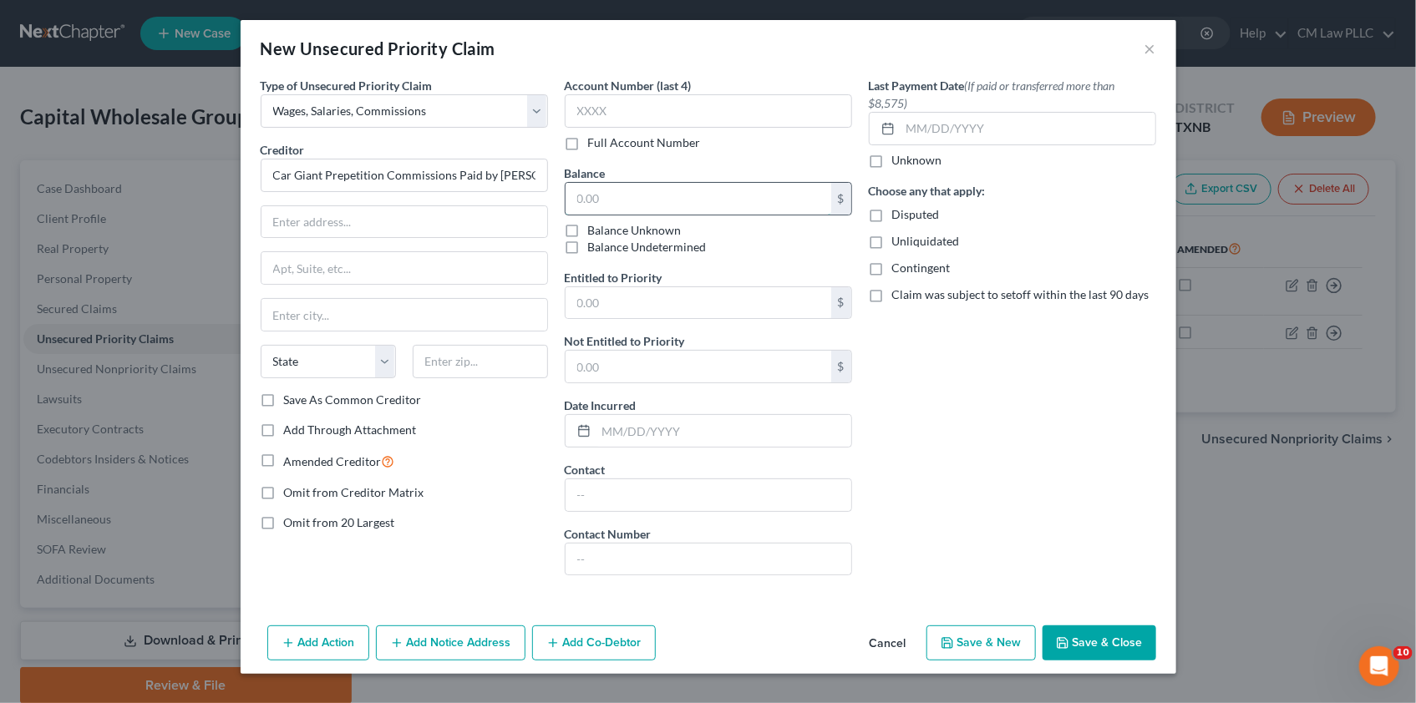
click at [610, 196] on input "text" at bounding box center [699, 199] width 266 height 32
click at [573, 196] on input "7,300" at bounding box center [699, 199] width 266 height 32
type input "0"
type input "1"
type input "16,100"
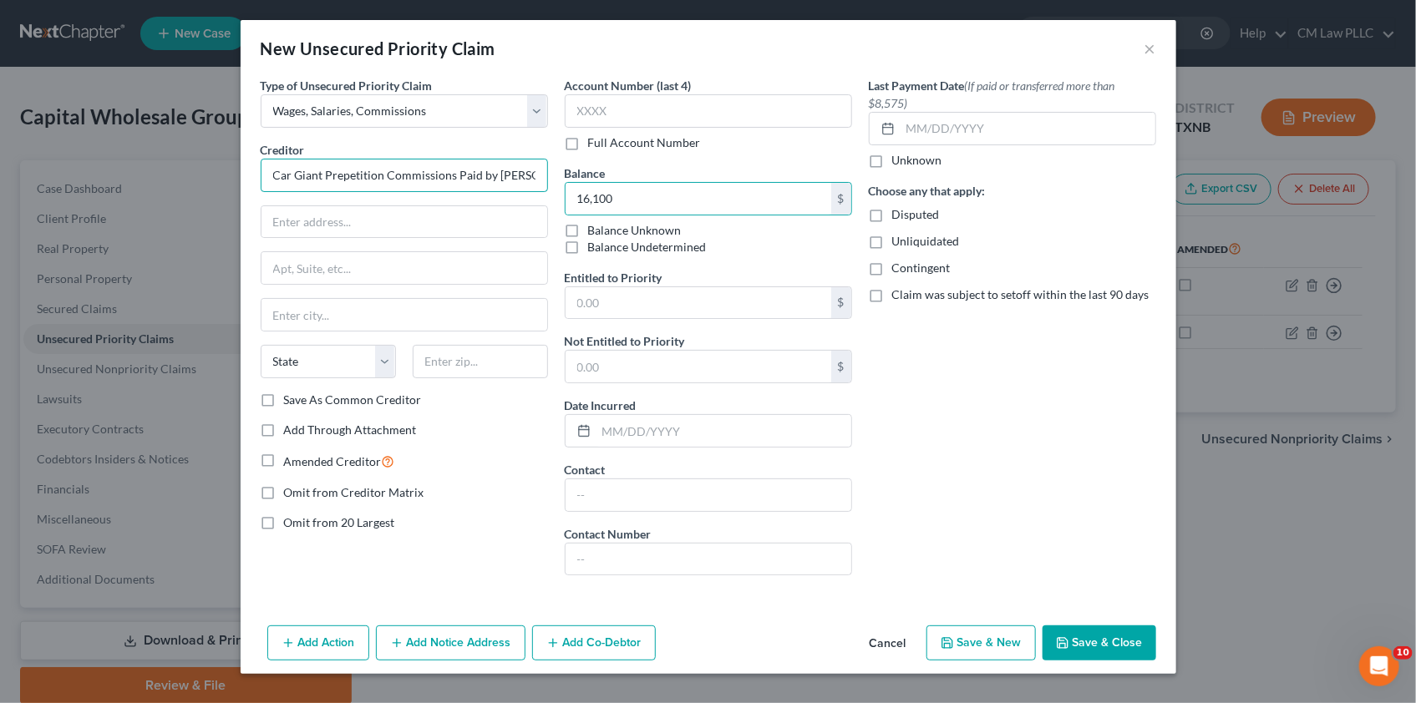
click at [480, 174] on input "Car Giant Prepetition Commissions Paid by [PERSON_NAME]" at bounding box center [404, 175] width 287 height 33
type input "Car Giant Prepetition Commissions Paid Postpetition by [PERSON_NAME]"
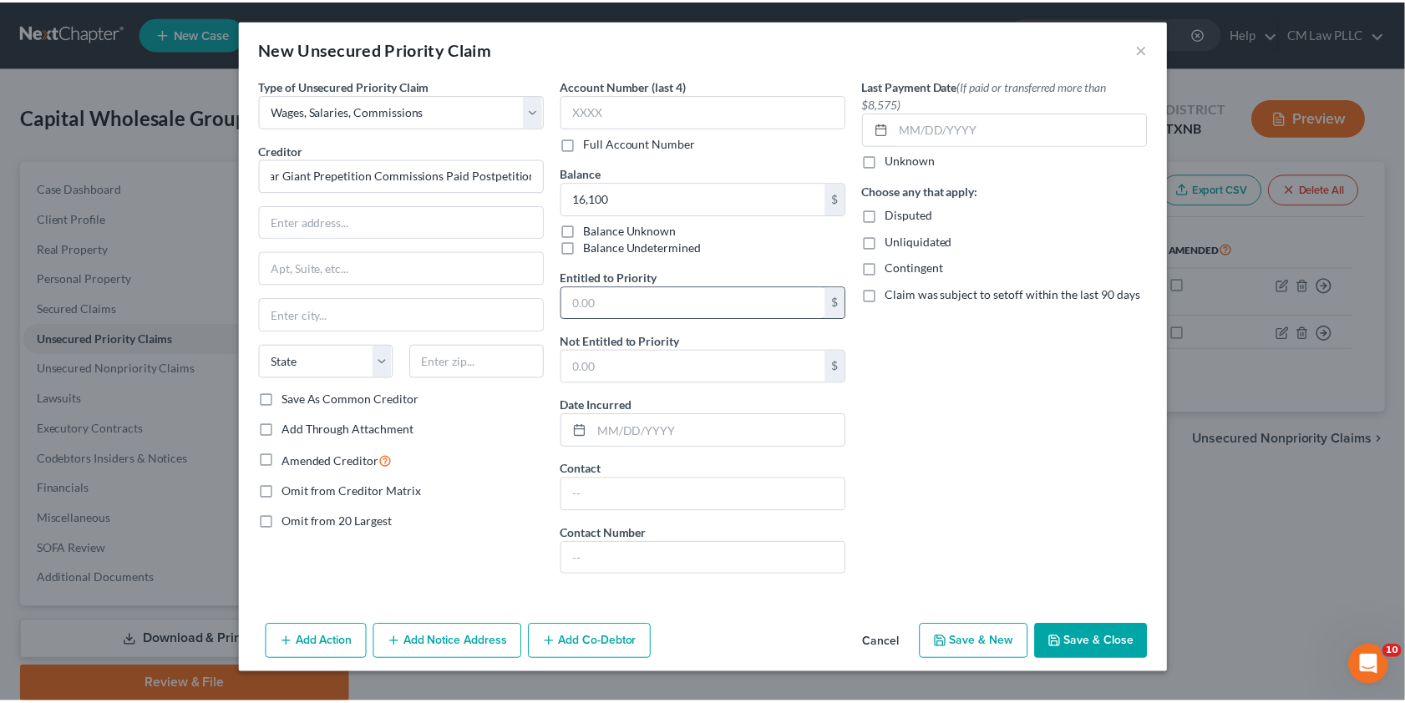
scroll to position [0, 0]
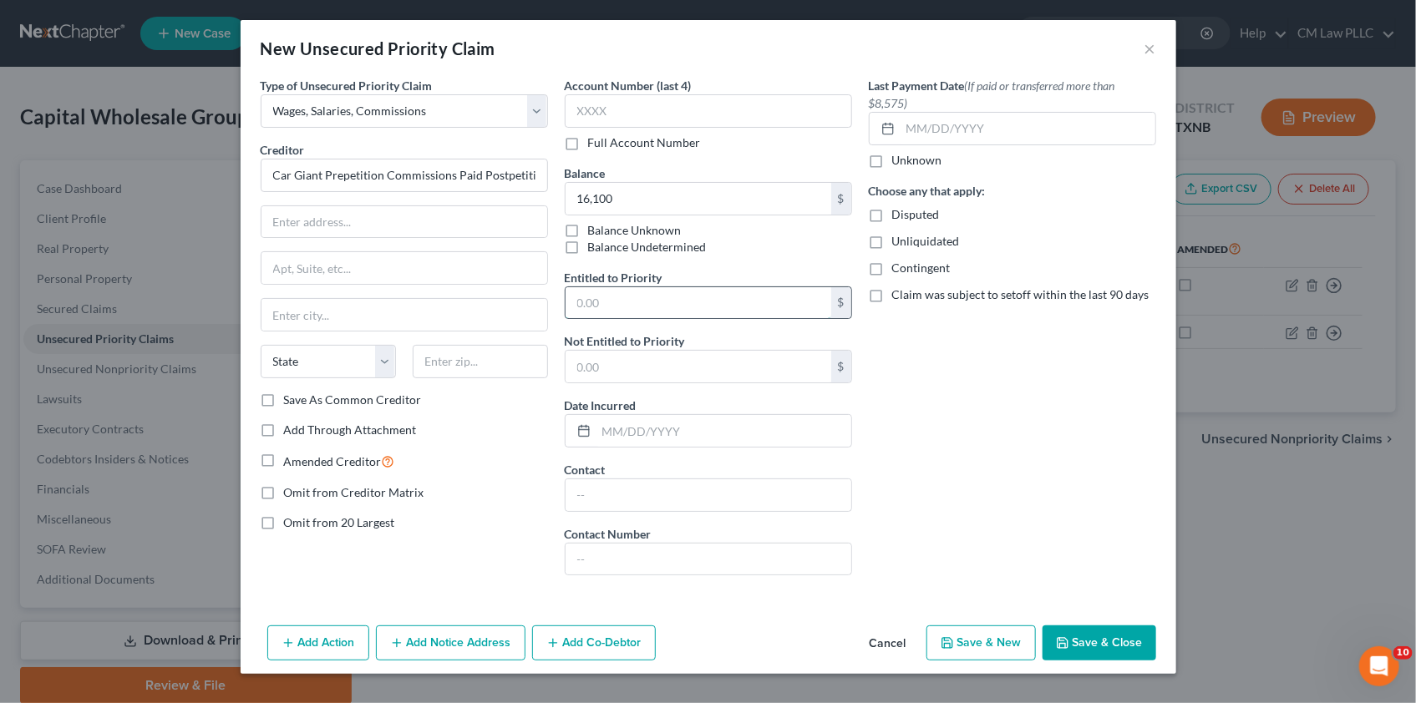
click at [671, 301] on input "text" at bounding box center [699, 303] width 266 height 32
type input "16,100"
click at [1034, 452] on div "Last Payment Date (If paid or transferred more than $8,575) Unknown Choose any …" at bounding box center [1013, 333] width 304 height 512
click at [1079, 638] on button "Save & Close" at bounding box center [1100, 643] width 114 height 35
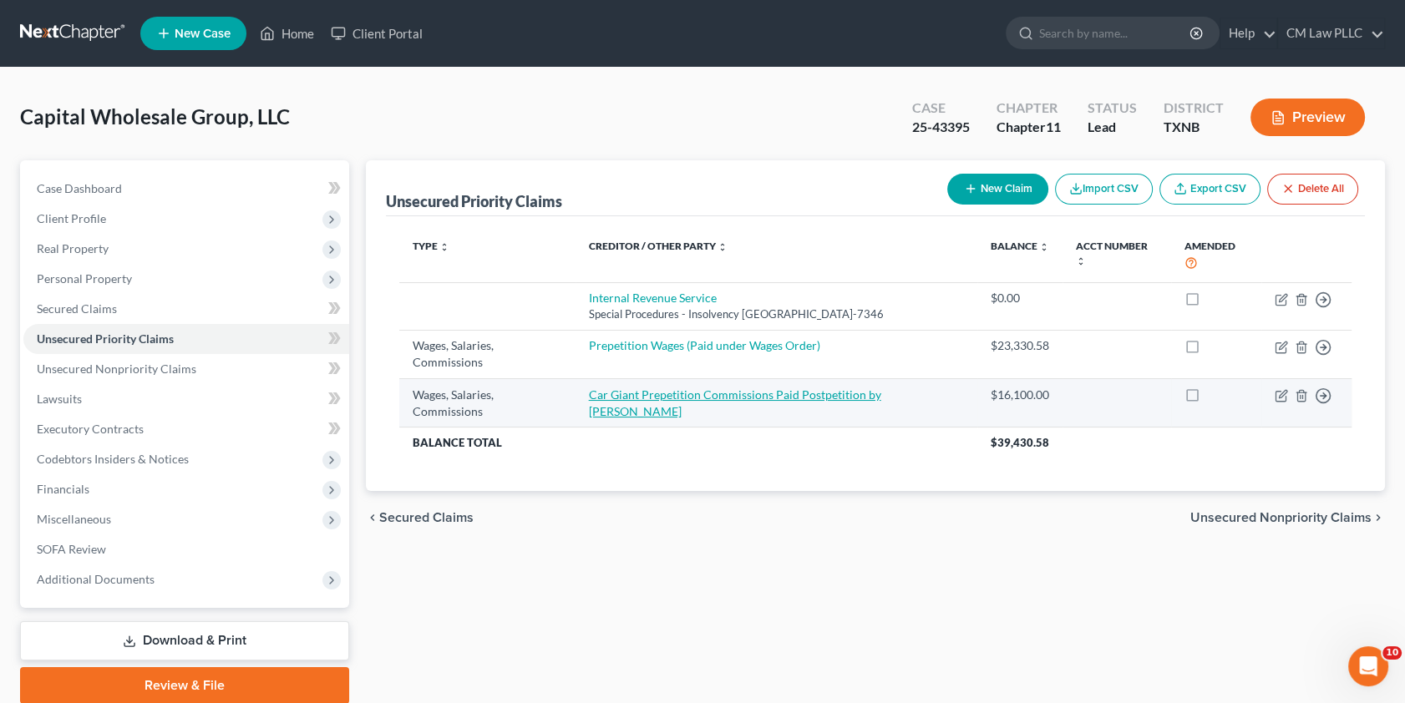
click at [668, 388] on link "Car Giant Prepetition Commissions Paid Postpetition by [PERSON_NAME]" at bounding box center [735, 403] width 292 height 31
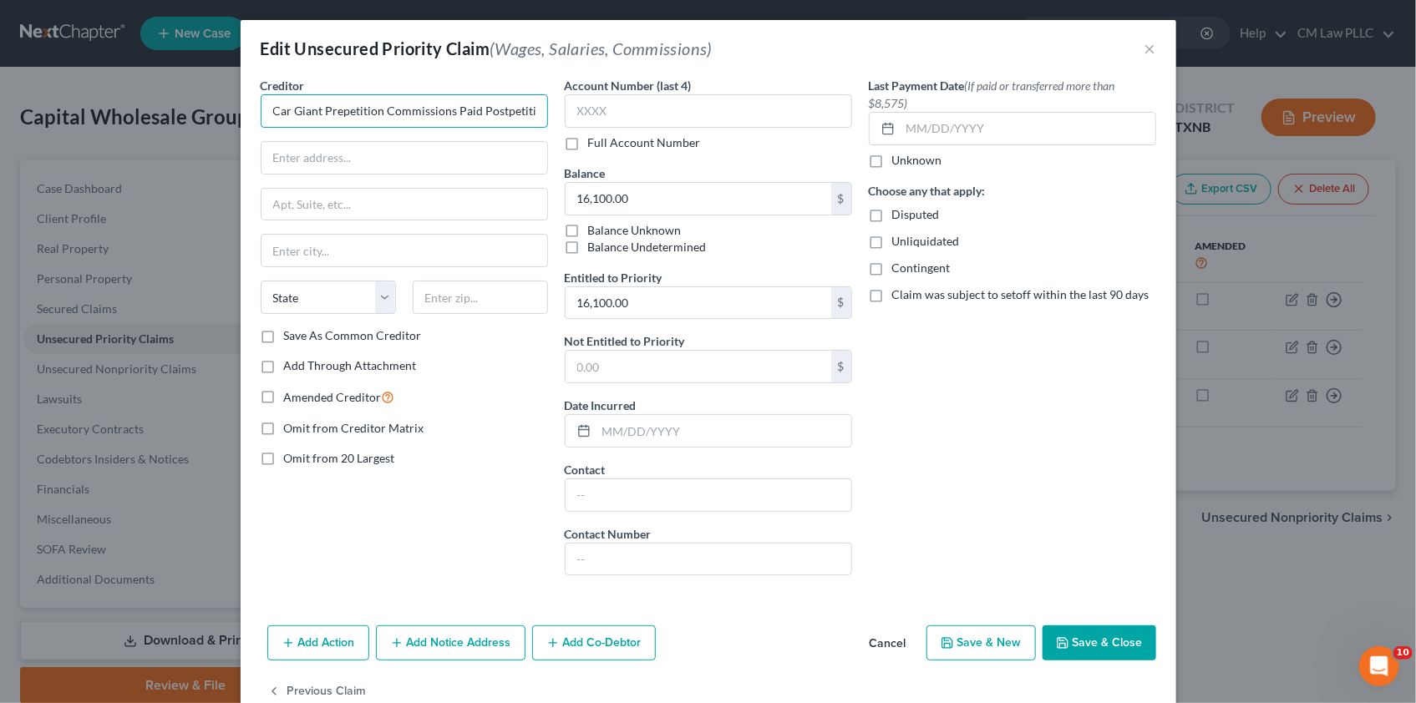
drag, startPoint x: 317, startPoint y: 107, endPoint x: 235, endPoint y: 116, distance: 83.2
click at [241, 116] on div "Creditor * Car Giant Prepetition Commissions Paid Postpetition by [PERSON_NAME]…" at bounding box center [709, 348] width 936 height 542
type input "Prepetition Commissions Paid Postpetition by [PERSON_NAME]"
click at [1100, 632] on button "Save & Close" at bounding box center [1100, 643] width 114 height 35
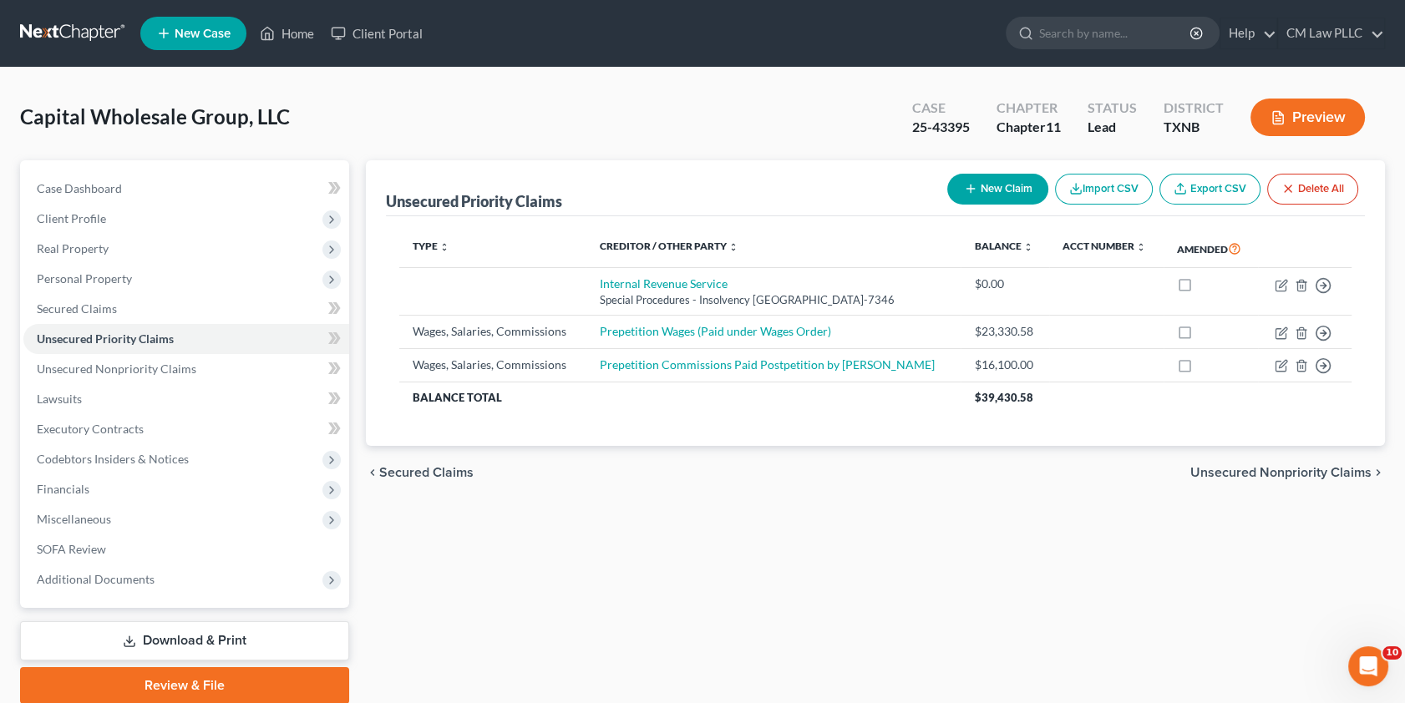
click at [986, 189] on button "New Claim" at bounding box center [997, 189] width 101 height 31
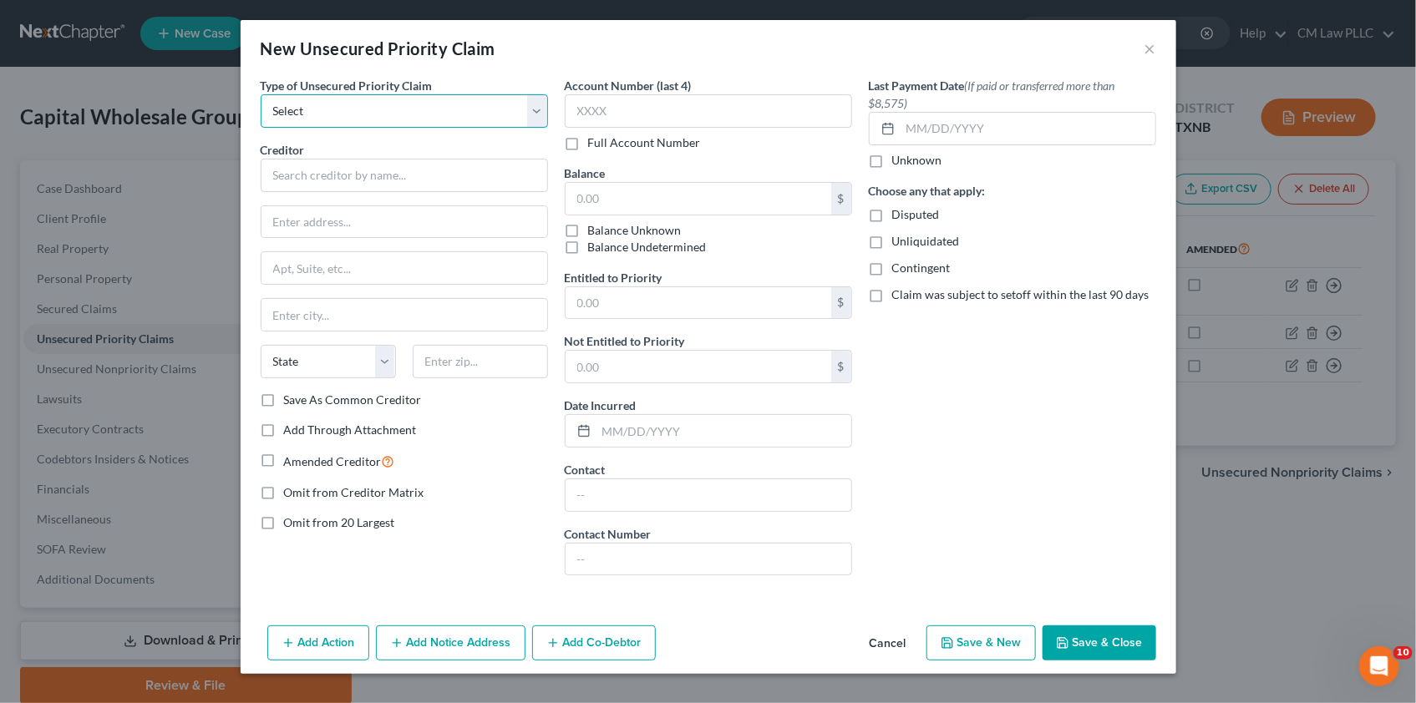
click at [538, 109] on select "Select Taxes & Other Government Units Domestic Support Obligations Extensions o…" at bounding box center [404, 110] width 287 height 33
click at [1054, 417] on div "Last Payment Date (If paid or transferred more than $8,575) Unknown Choose any …" at bounding box center [1013, 333] width 304 height 512
click at [1150, 44] on button "×" at bounding box center [1151, 48] width 12 height 20
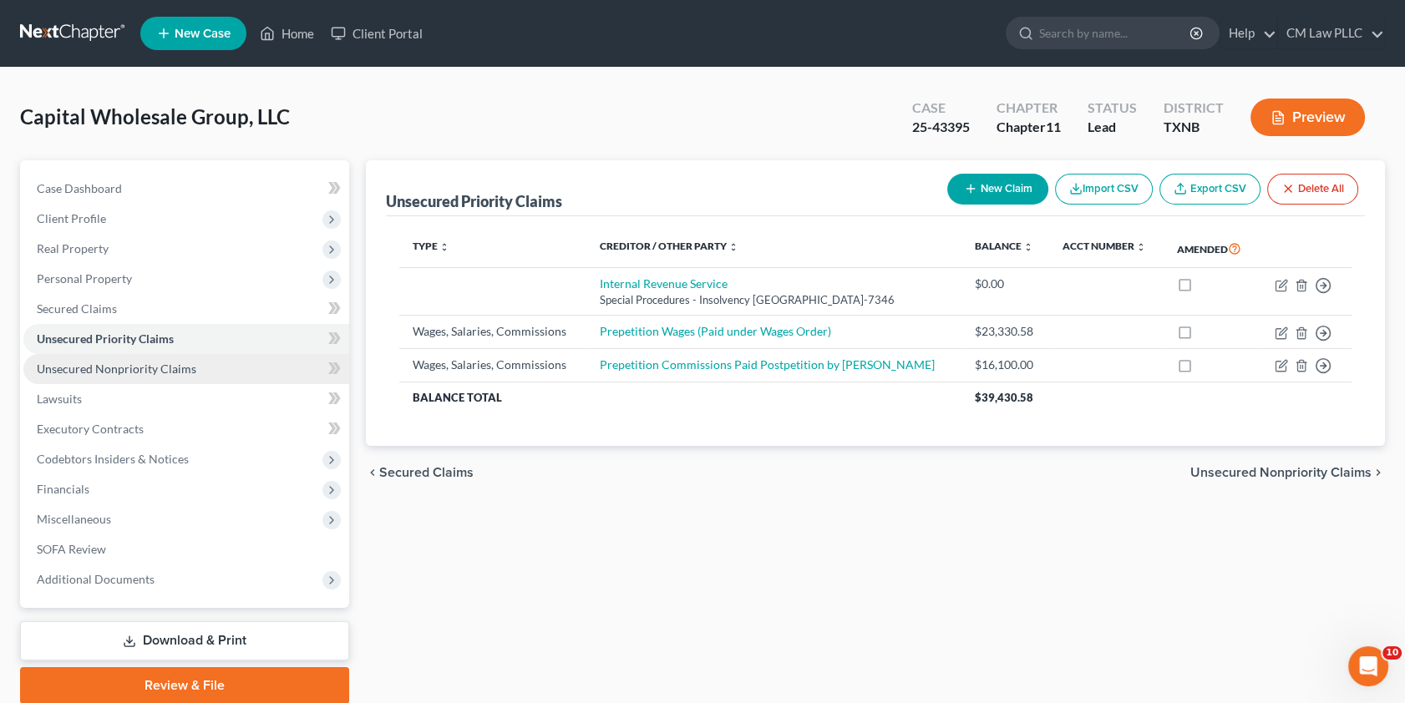
click at [84, 365] on span "Unsecured Nonpriority Claims" at bounding box center [117, 369] width 160 height 14
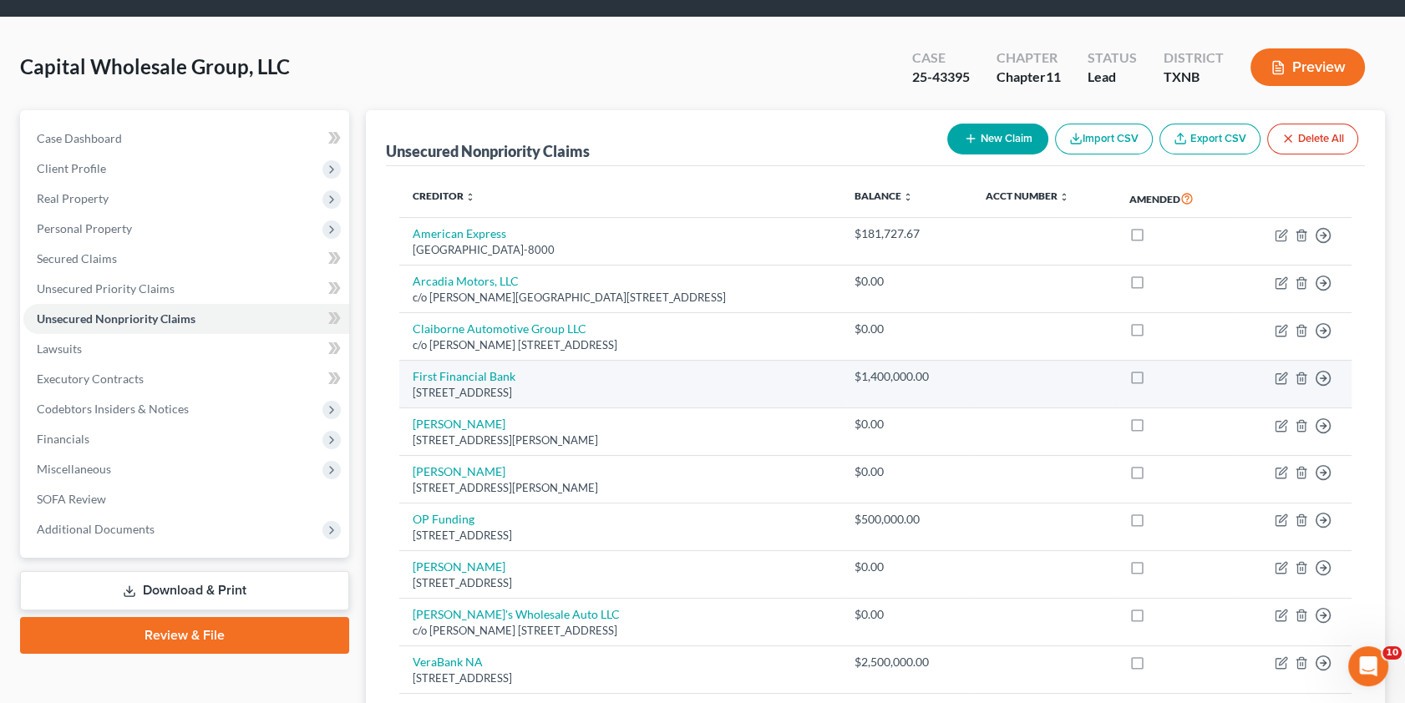
scroll to position [75, 0]
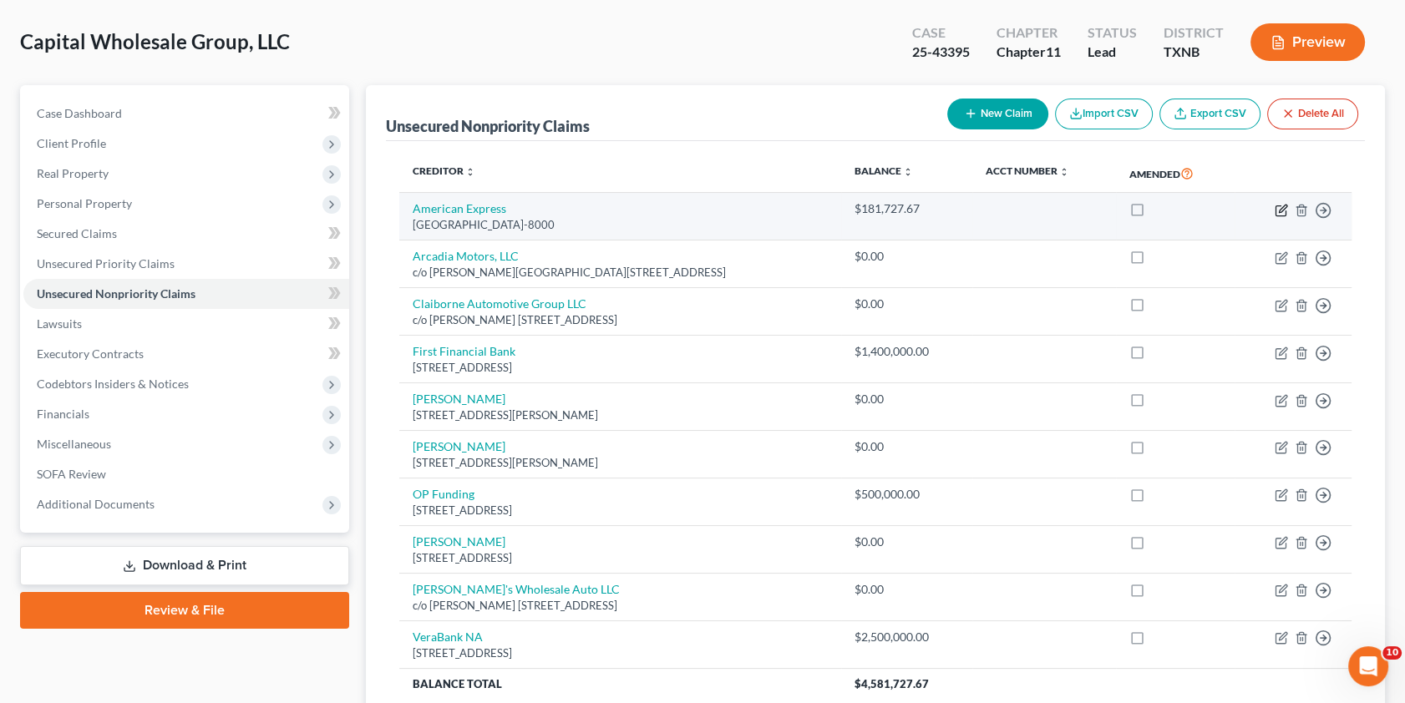
click at [1281, 206] on icon "button" at bounding box center [1283, 209] width 8 height 8
select select "4"
select select "2"
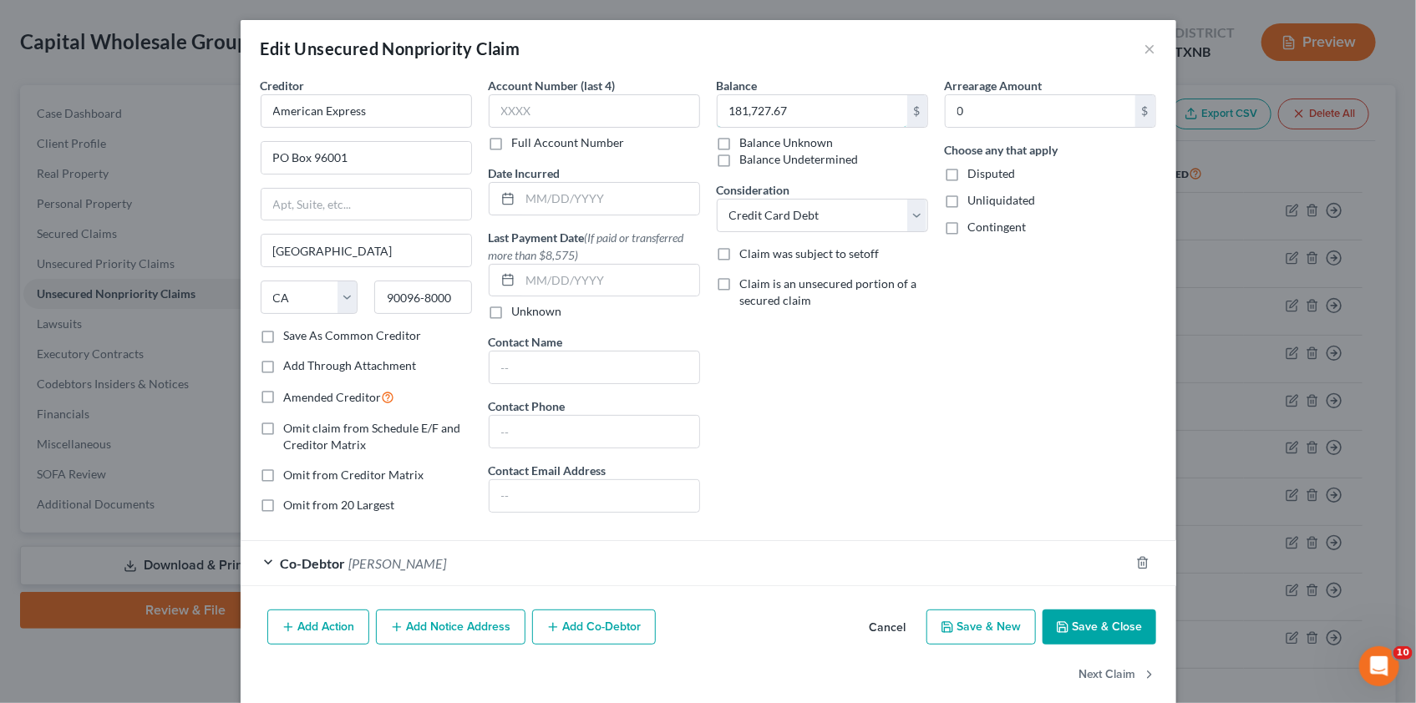
click at [729, 112] on input "181,727.67" at bounding box center [813, 111] width 190 height 32
type input "81,727.67"
click at [1090, 620] on button "Save & Close" at bounding box center [1100, 627] width 114 height 35
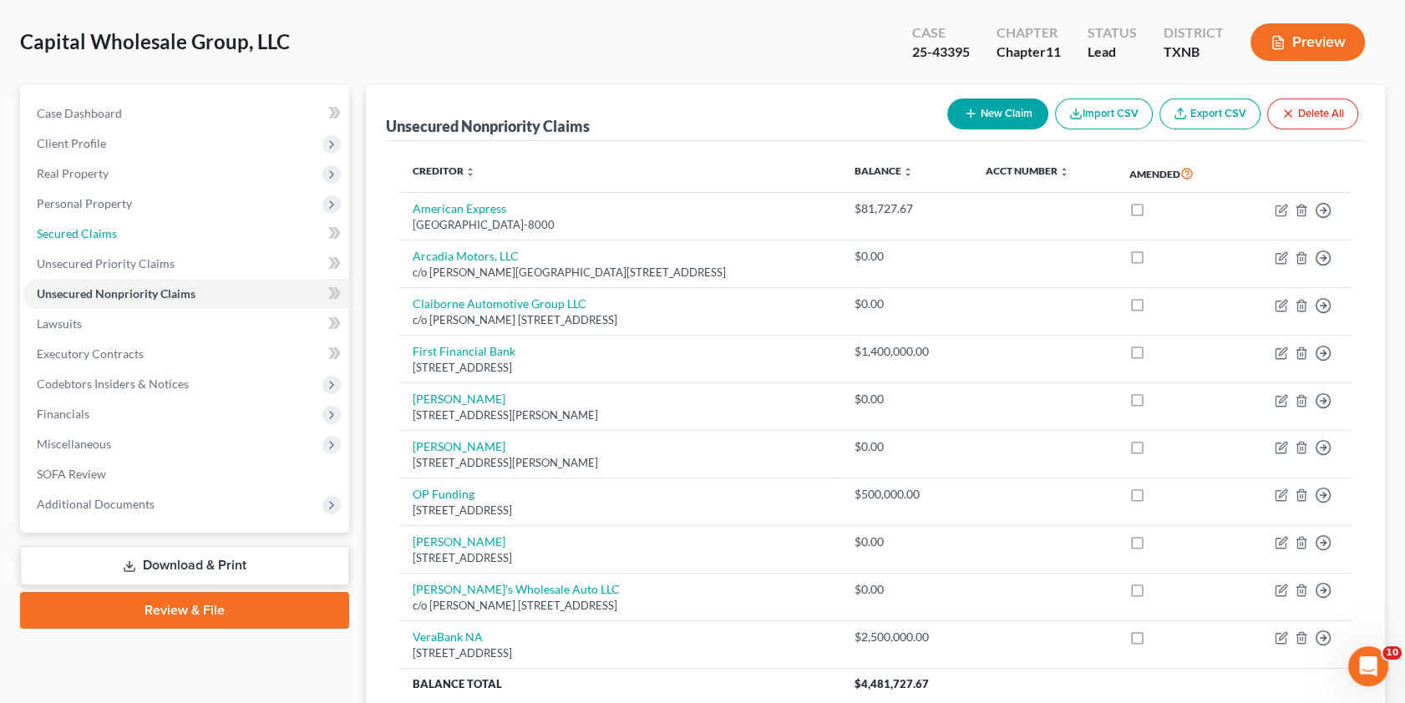
drag, startPoint x: 89, startPoint y: 230, endPoint x: 363, endPoint y: 267, distance: 276.6
click at [89, 230] on span "Secured Claims" at bounding box center [77, 233] width 80 height 14
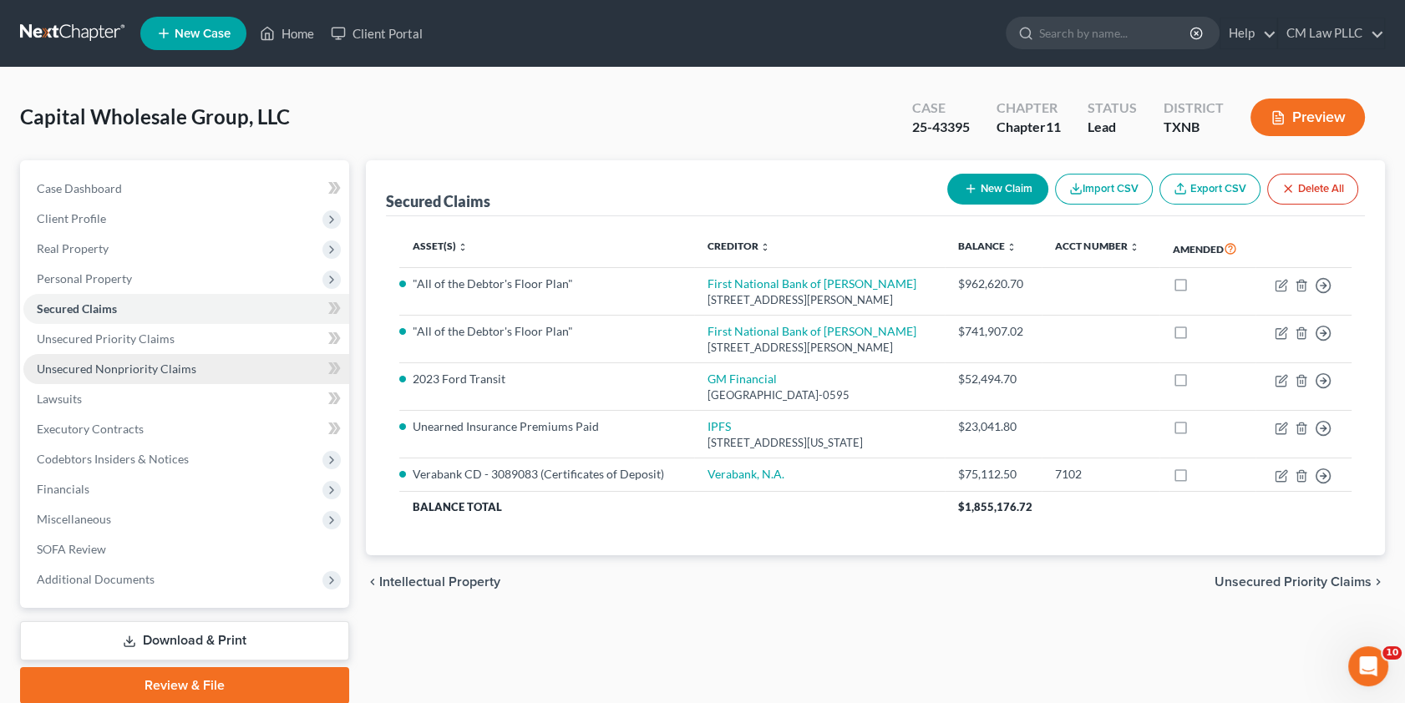
click at [95, 375] on link "Unsecured Nonpriority Claims" at bounding box center [186, 369] width 326 height 30
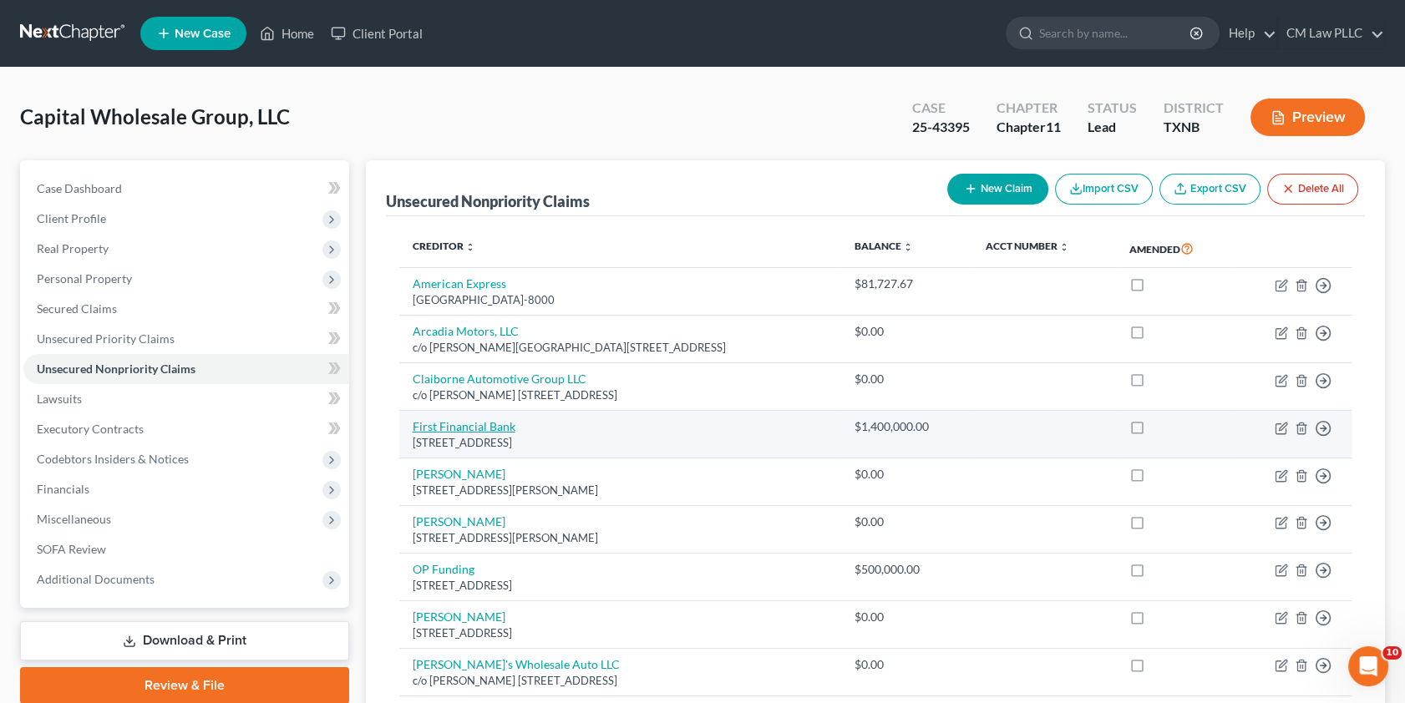
click at [433, 422] on link "First Financial Bank" at bounding box center [464, 426] width 103 height 14
select select "45"
select select "8"
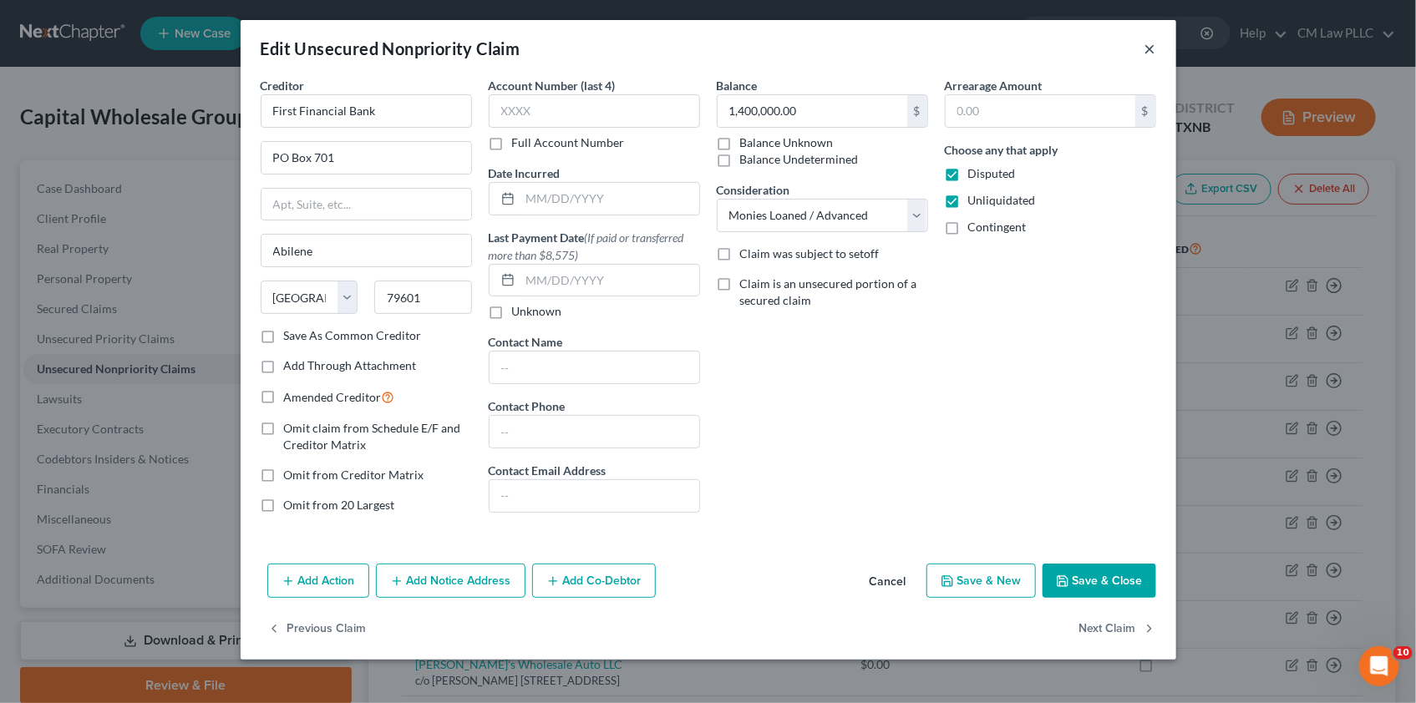
click at [1150, 49] on button "×" at bounding box center [1151, 48] width 12 height 20
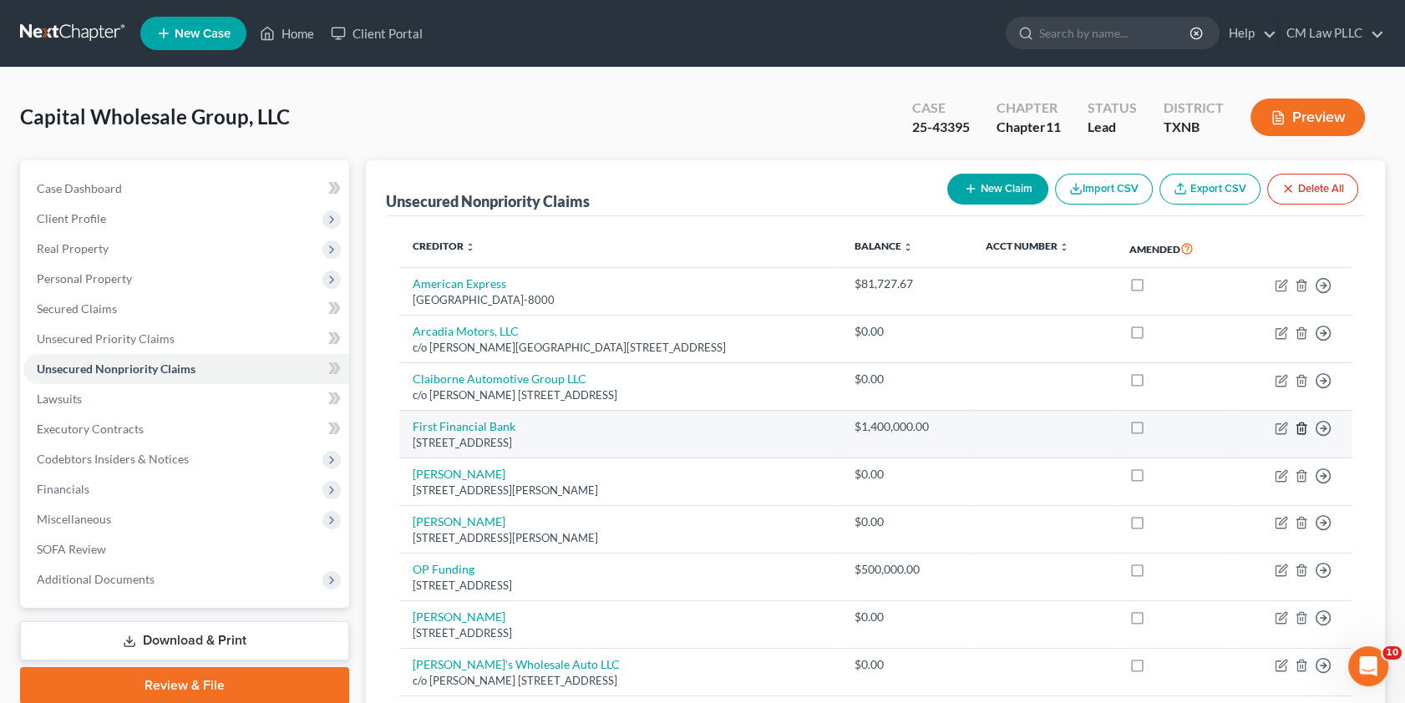
click at [1303, 425] on icon "button" at bounding box center [1301, 428] width 13 height 13
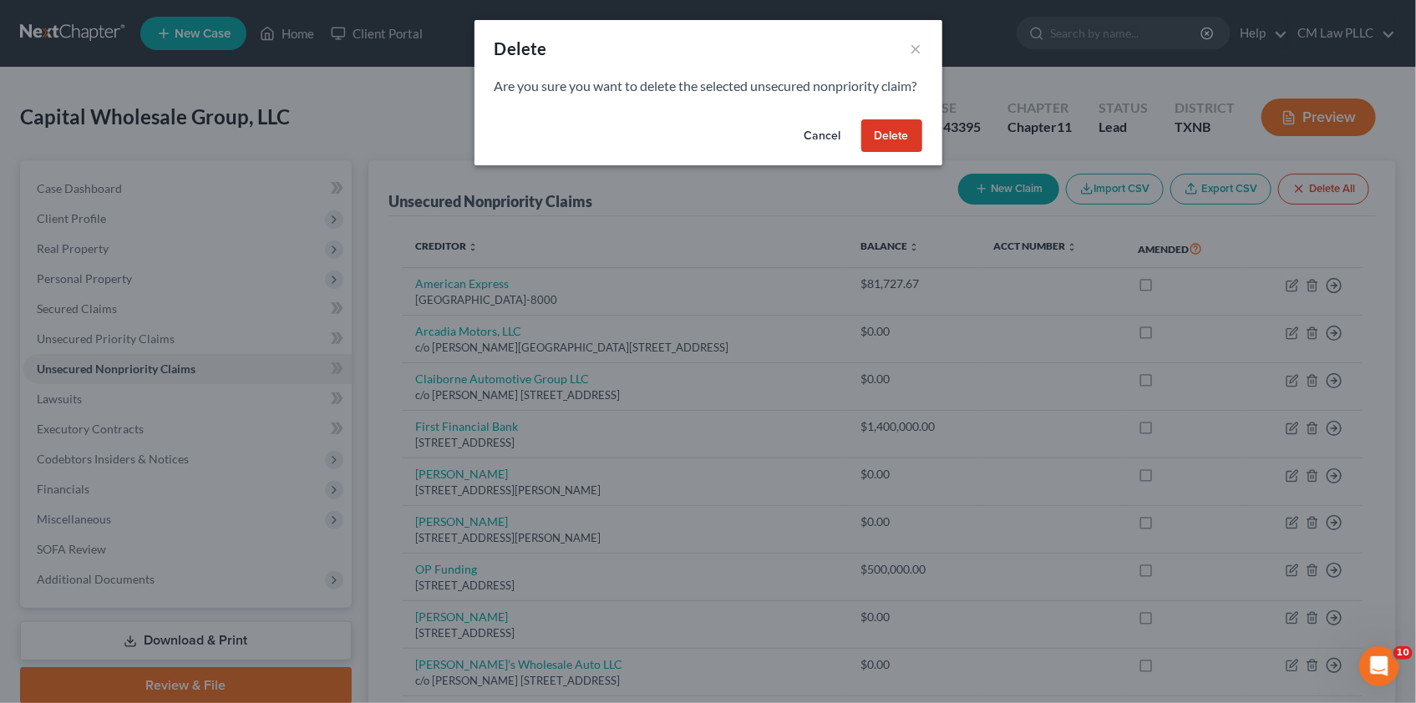
click at [888, 147] on button "Delete" at bounding box center [891, 135] width 61 height 33
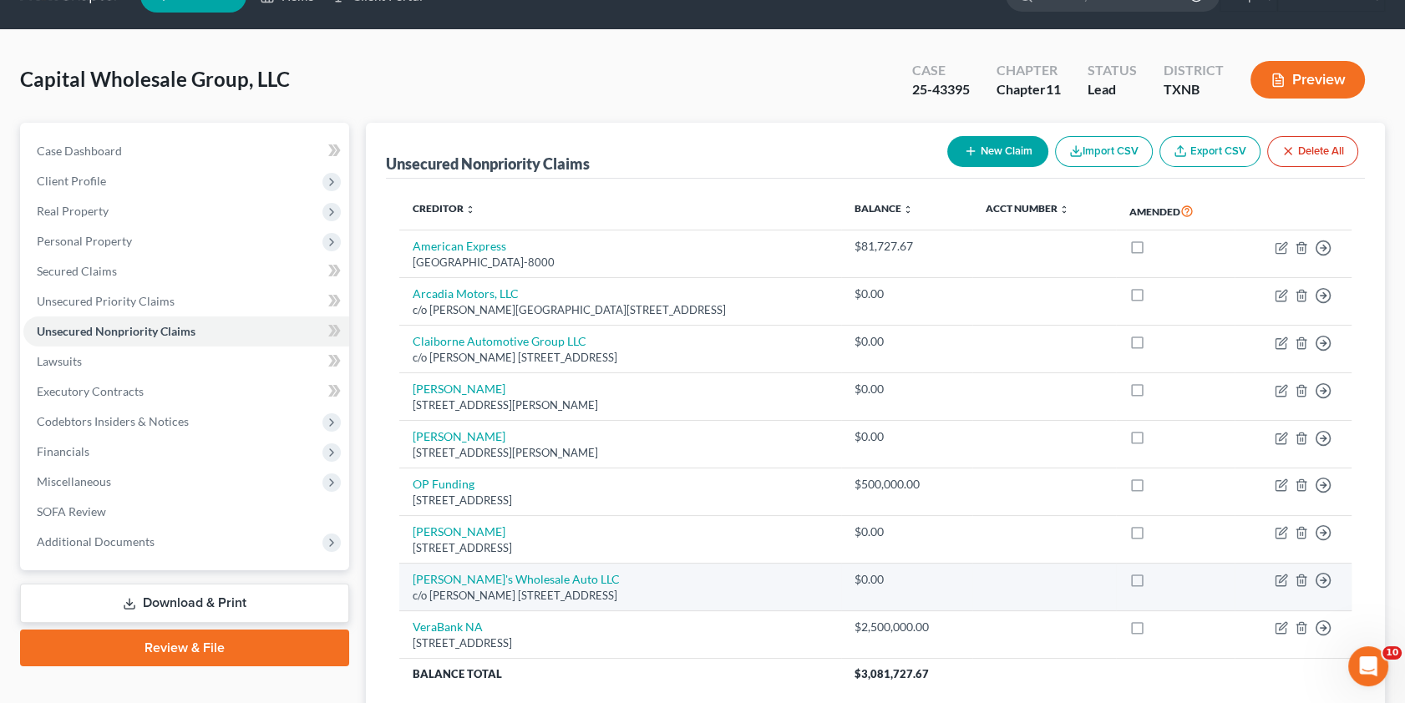
scroll to position [75, 0]
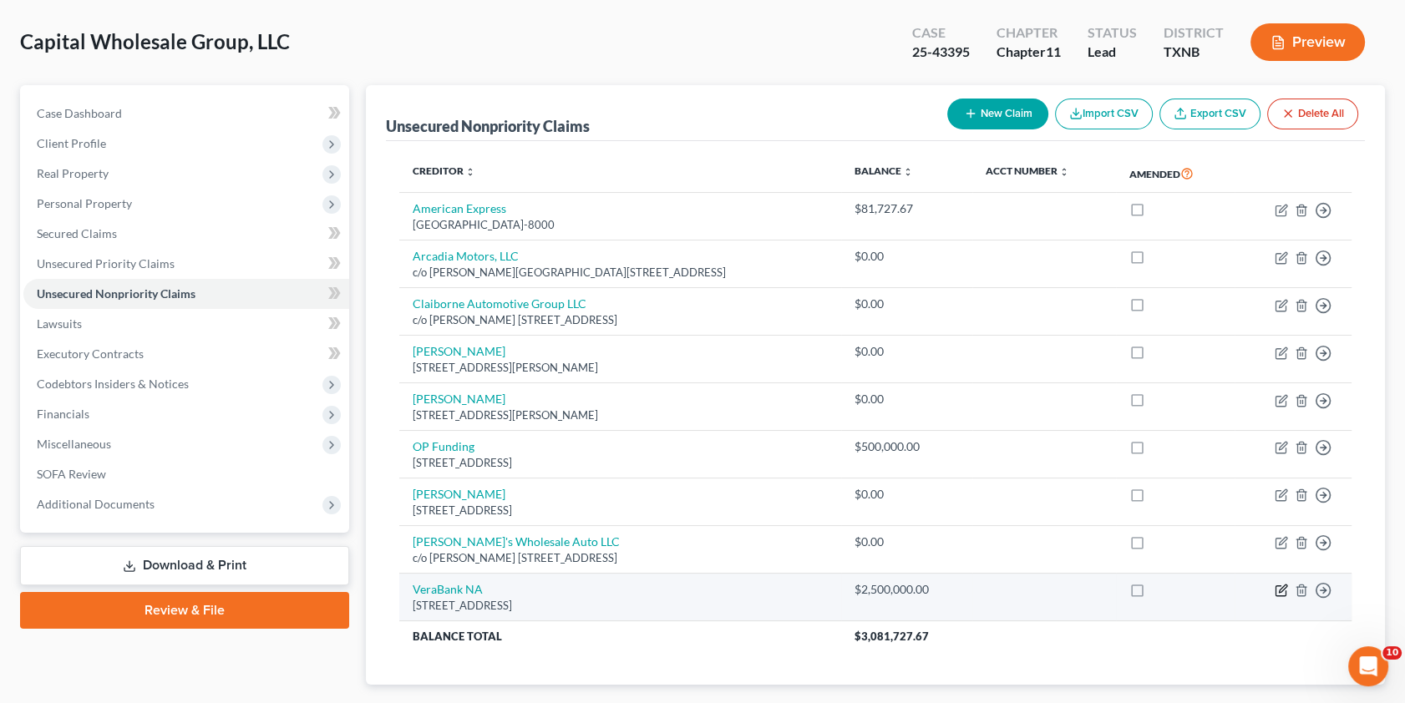
click at [1278, 588] on icon "button" at bounding box center [1281, 590] width 13 height 13
select select "45"
select select "8"
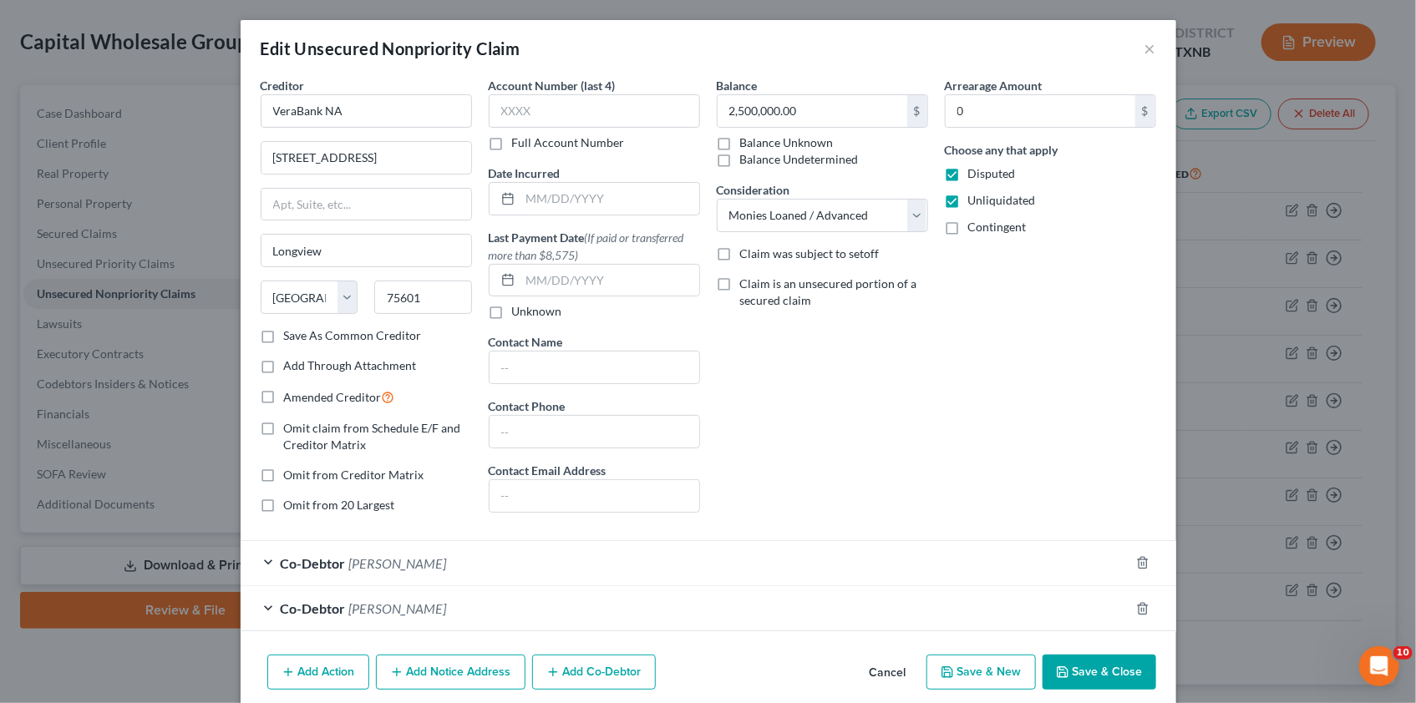
click at [284, 364] on label "Add Through Attachment" at bounding box center [350, 366] width 133 height 17
click at [291, 364] on input "Add Through Attachment" at bounding box center [296, 363] width 11 height 11
checkbox input "true"
select select
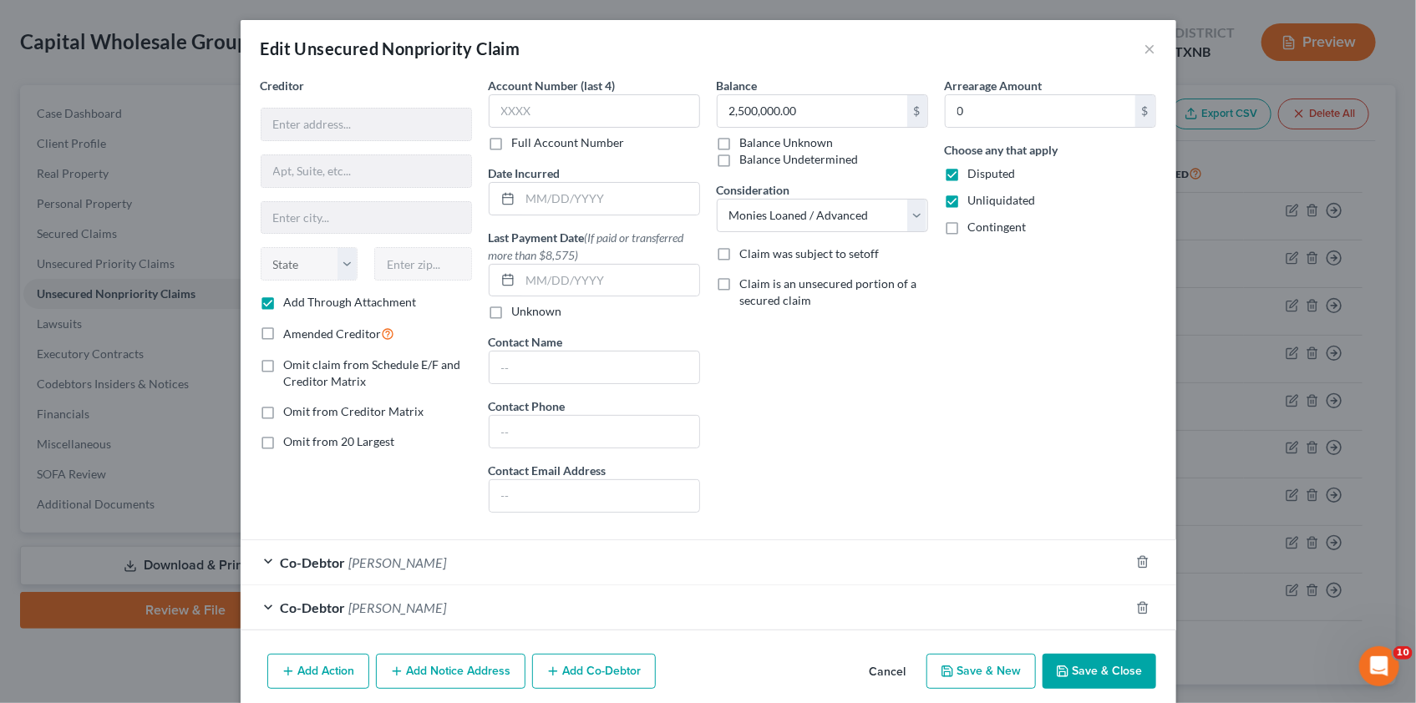
click at [1096, 662] on button "Save & Close" at bounding box center [1100, 671] width 114 height 35
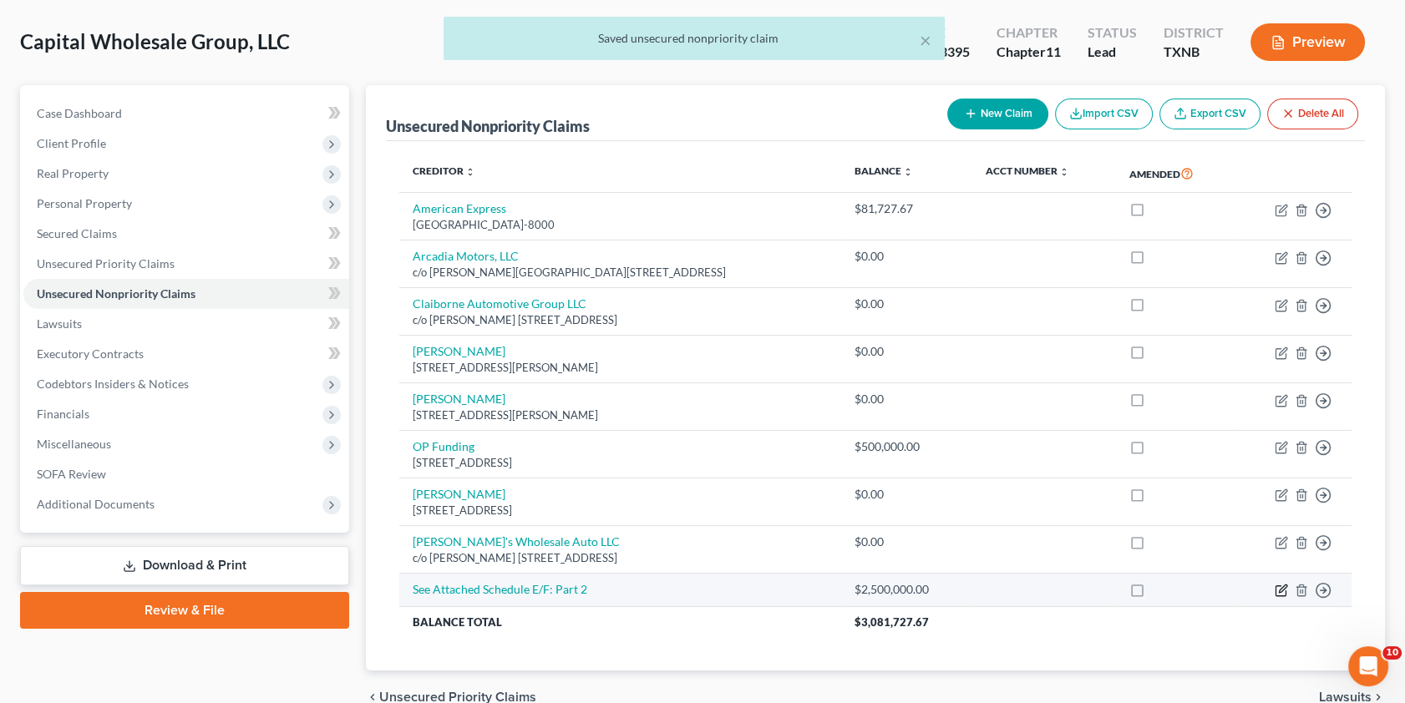
click at [1281, 585] on icon "button" at bounding box center [1281, 590] width 13 height 13
select select "8"
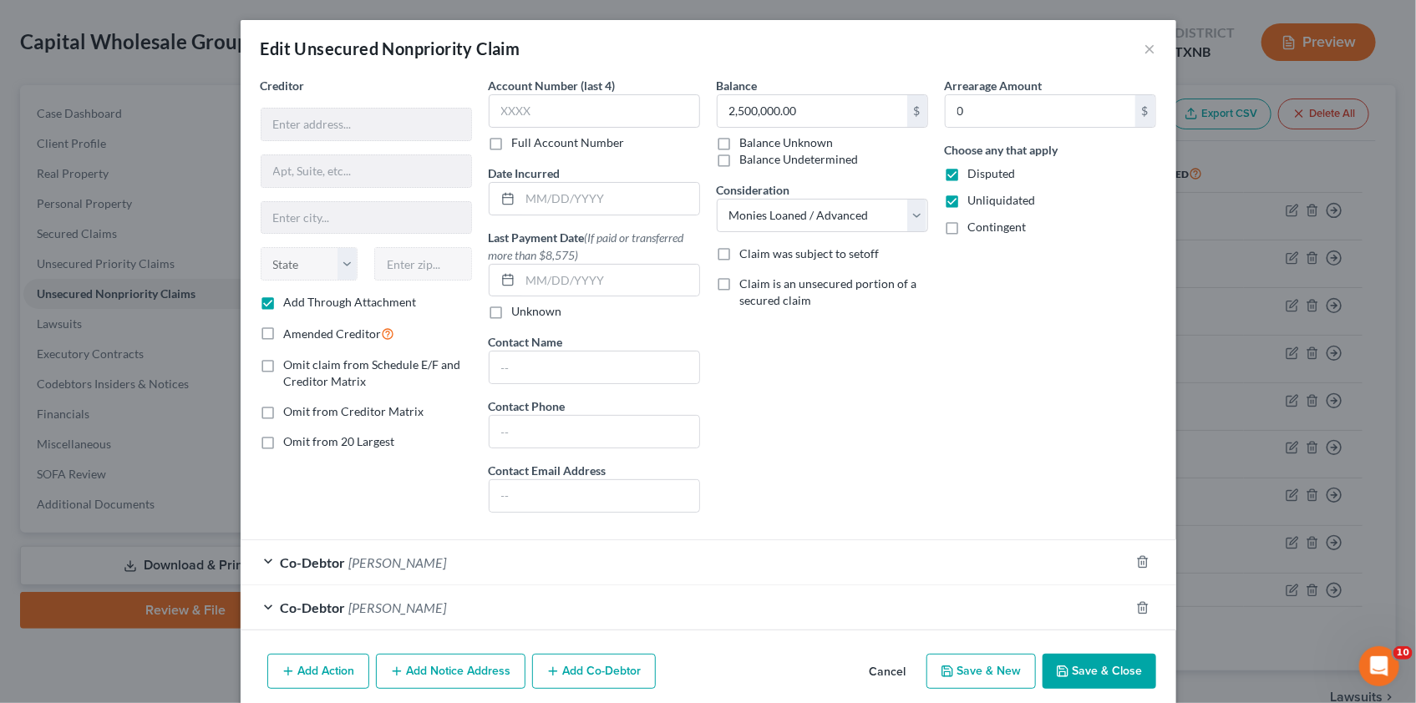
click at [1087, 666] on button "Save & Close" at bounding box center [1100, 671] width 114 height 35
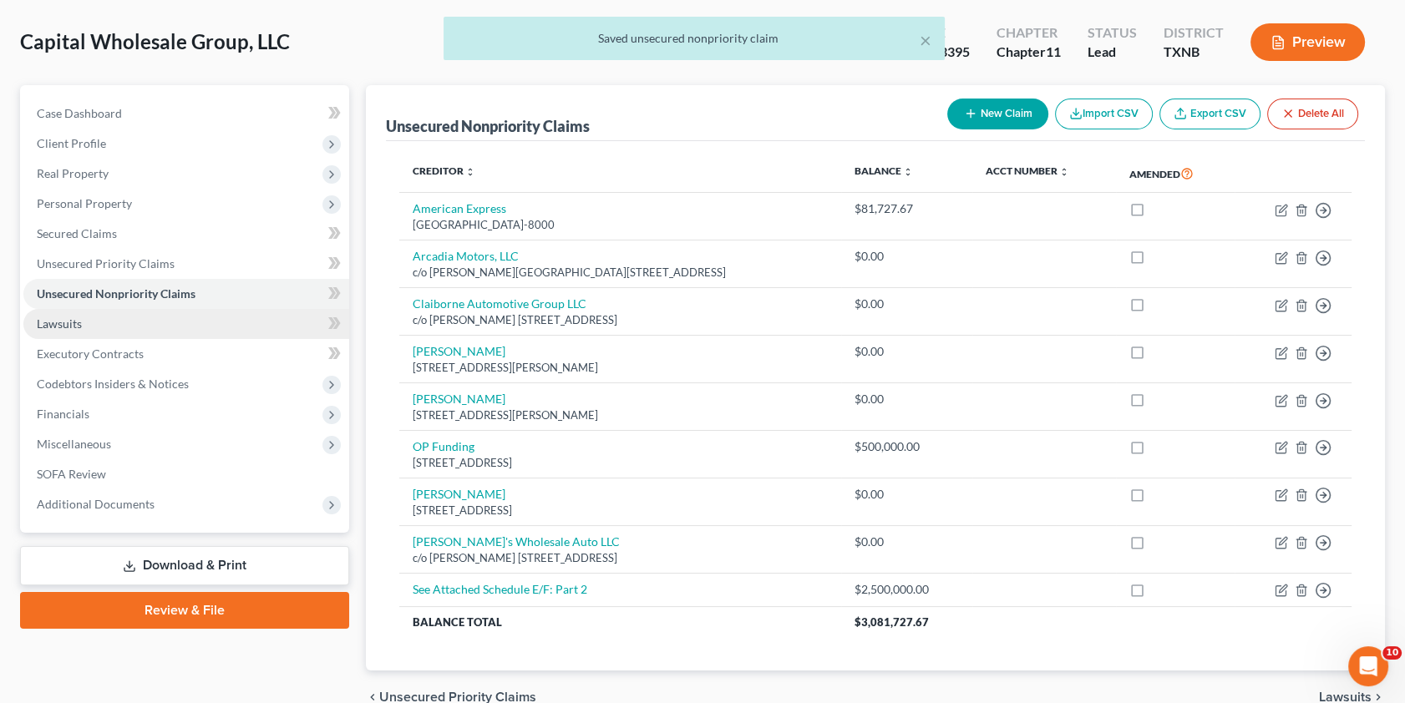
click at [64, 327] on span "Lawsuits" at bounding box center [59, 324] width 45 height 14
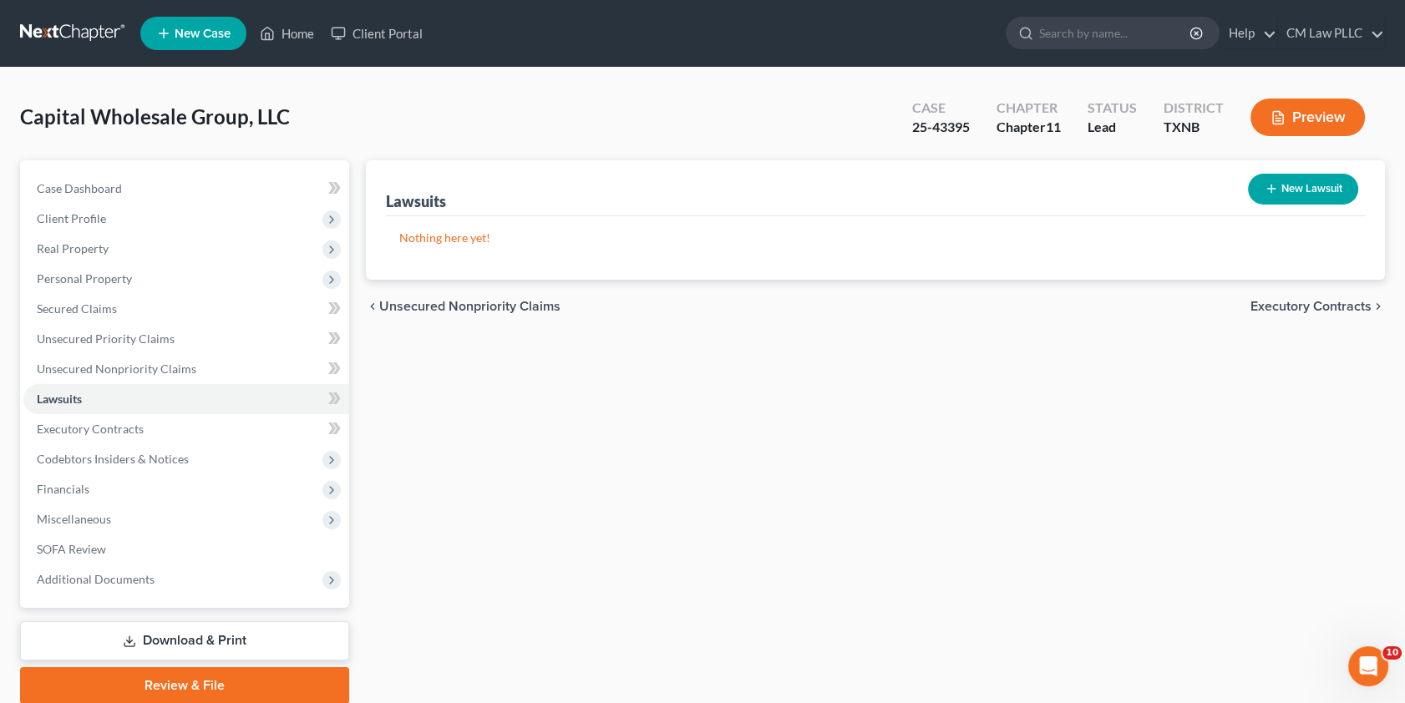
click at [1289, 185] on button "New Lawsuit" at bounding box center [1303, 189] width 110 height 31
select select "0"
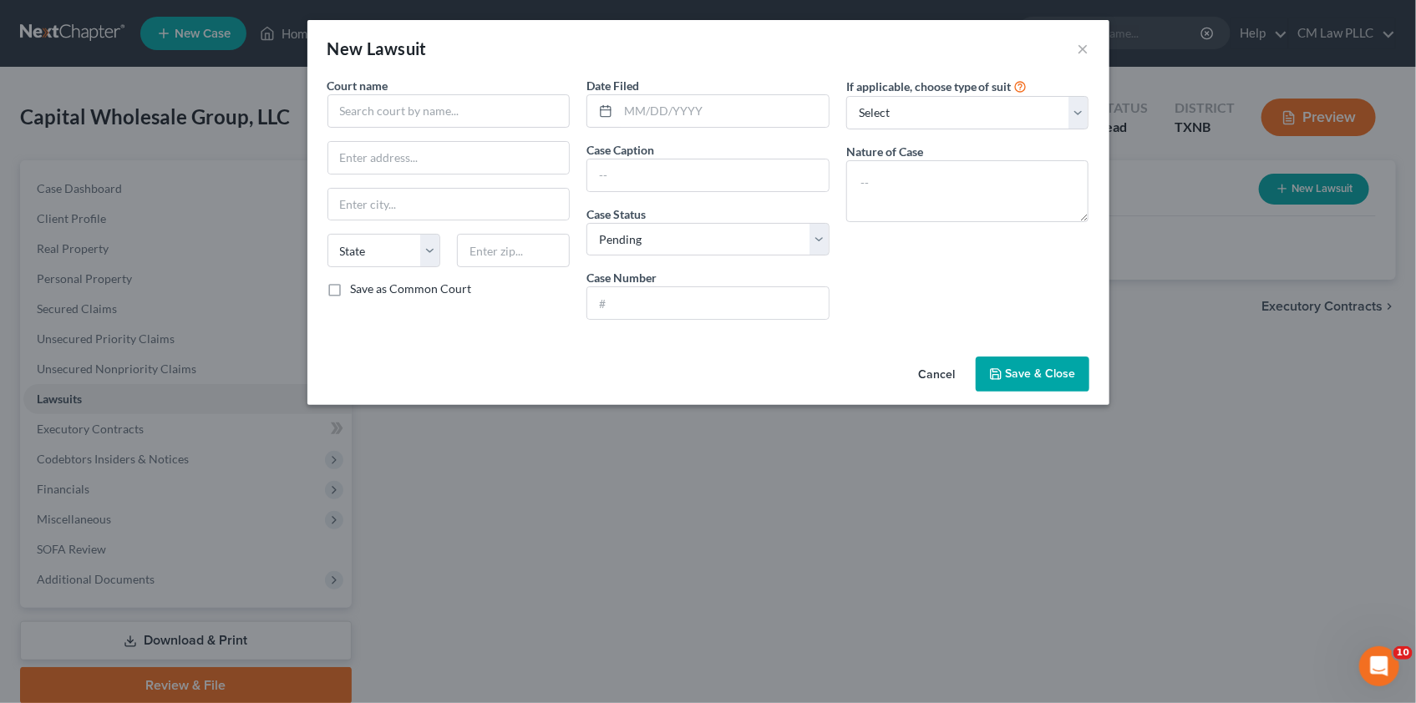
click at [934, 375] on button "Cancel" at bounding box center [937, 374] width 63 height 33
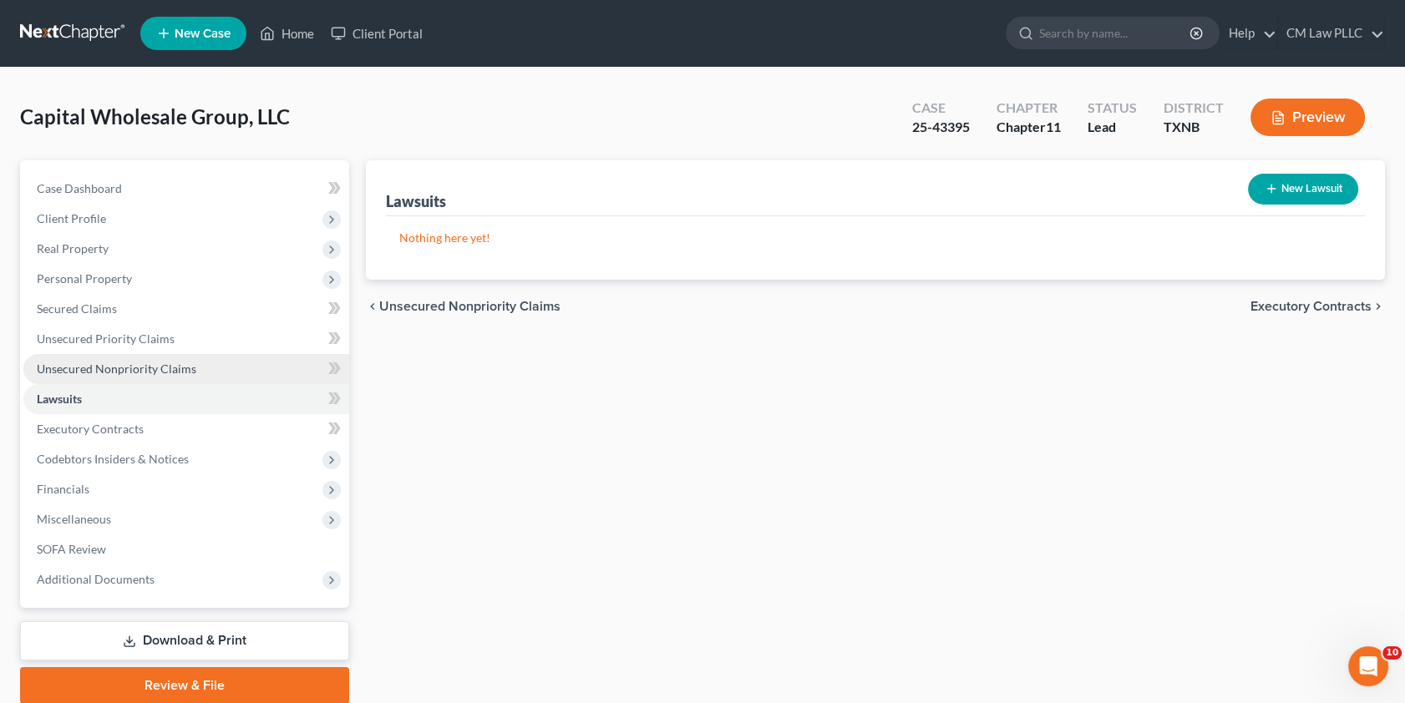
click at [101, 365] on span "Unsecured Nonpriority Claims" at bounding box center [117, 369] width 160 height 14
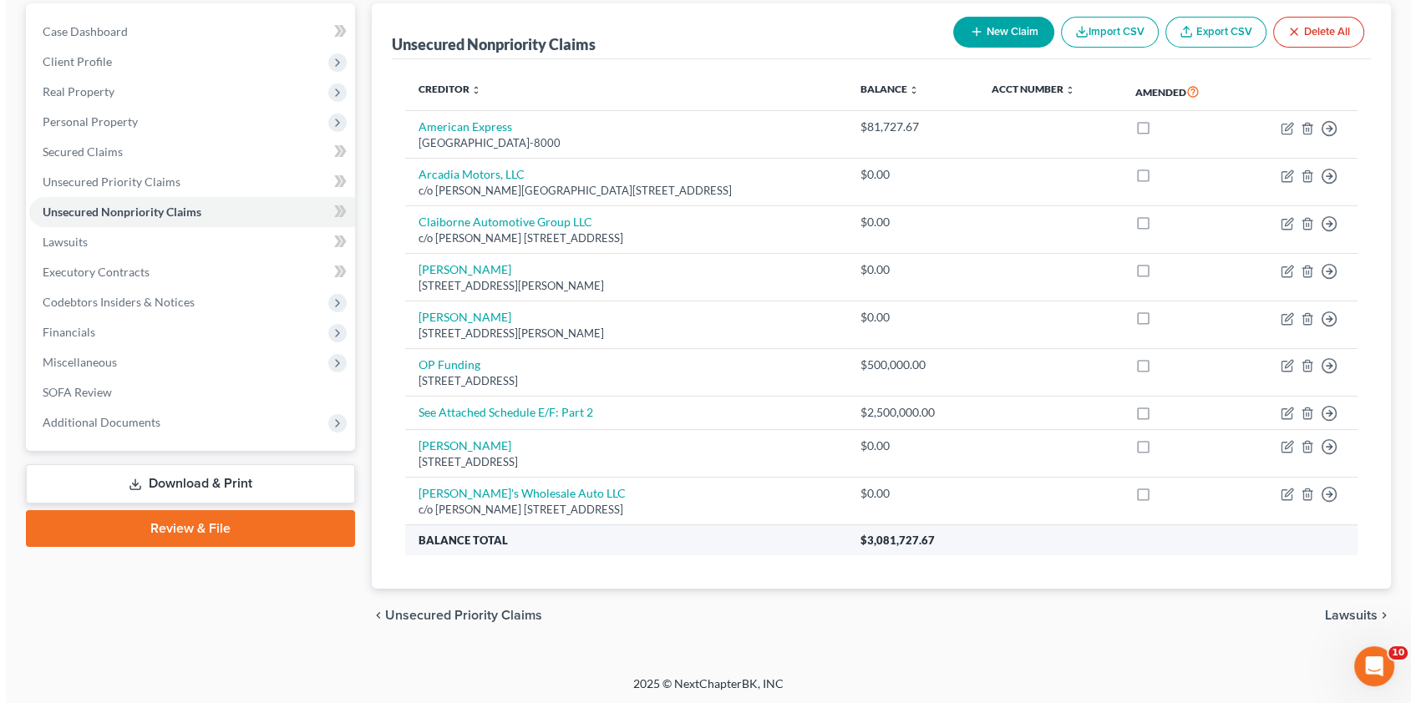
scroll to position [158, 0]
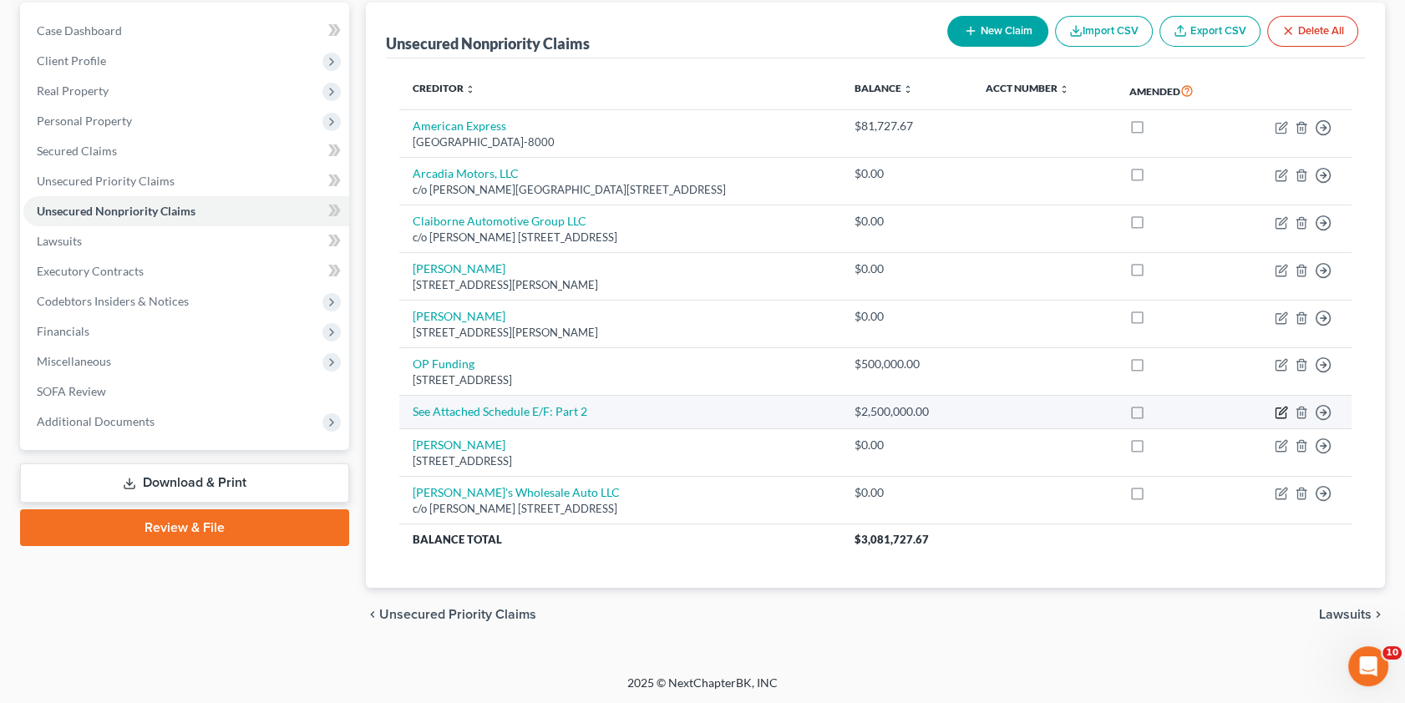
click at [1281, 409] on icon "button" at bounding box center [1283, 412] width 8 height 8
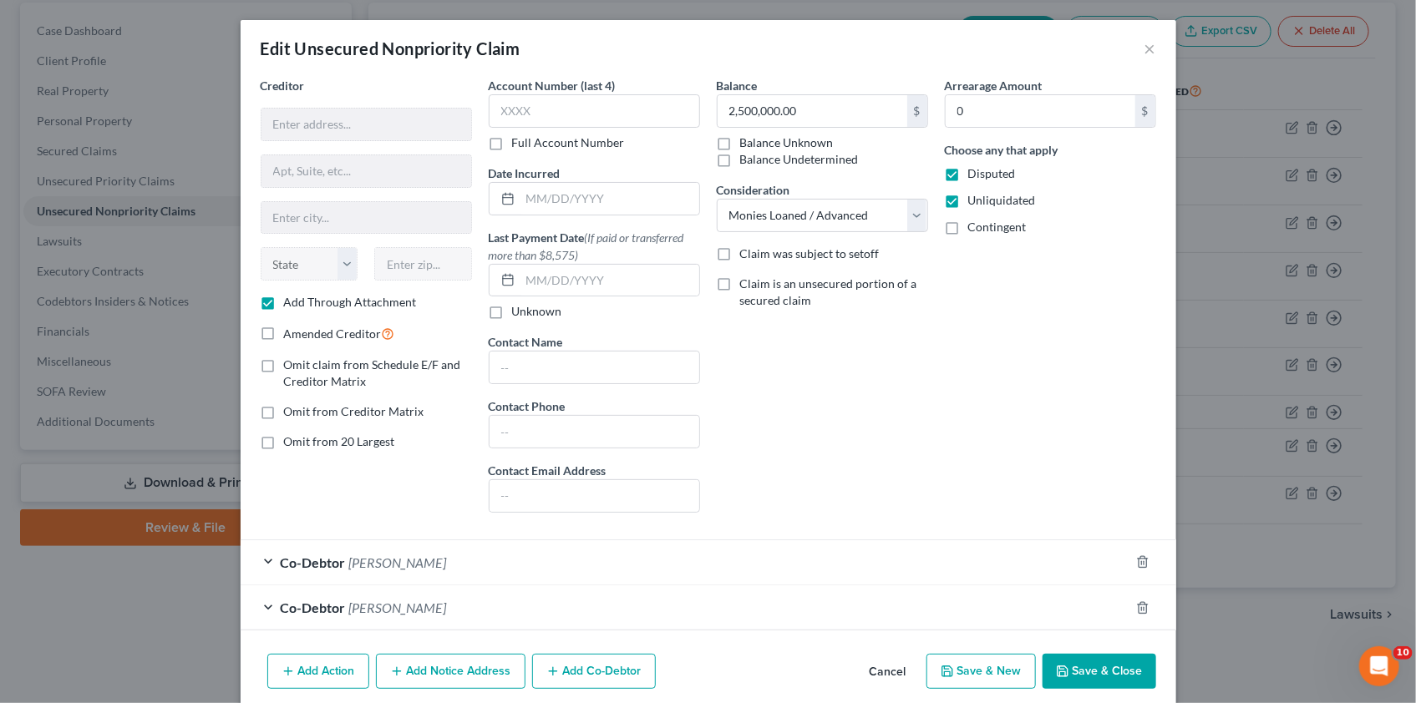
click at [315, 668] on button "Add Action" at bounding box center [318, 671] width 102 height 35
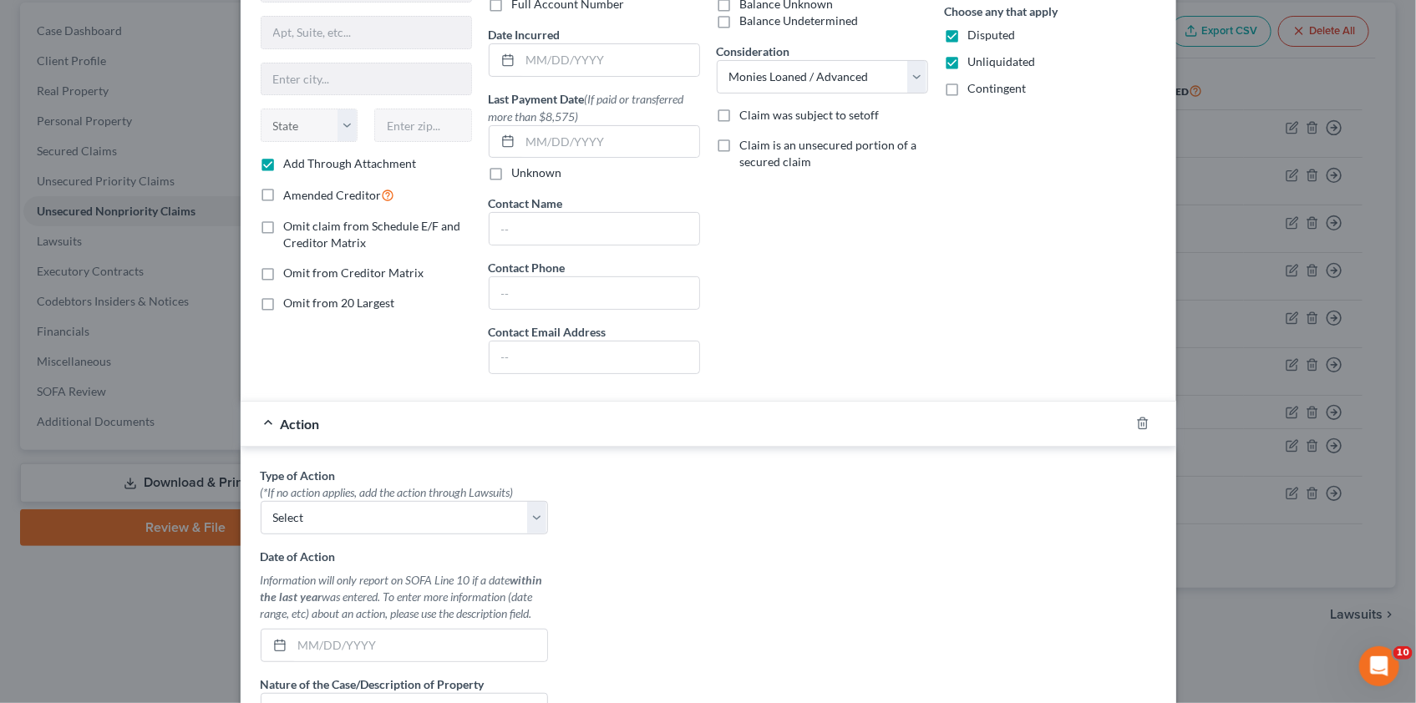
scroll to position [151, 0]
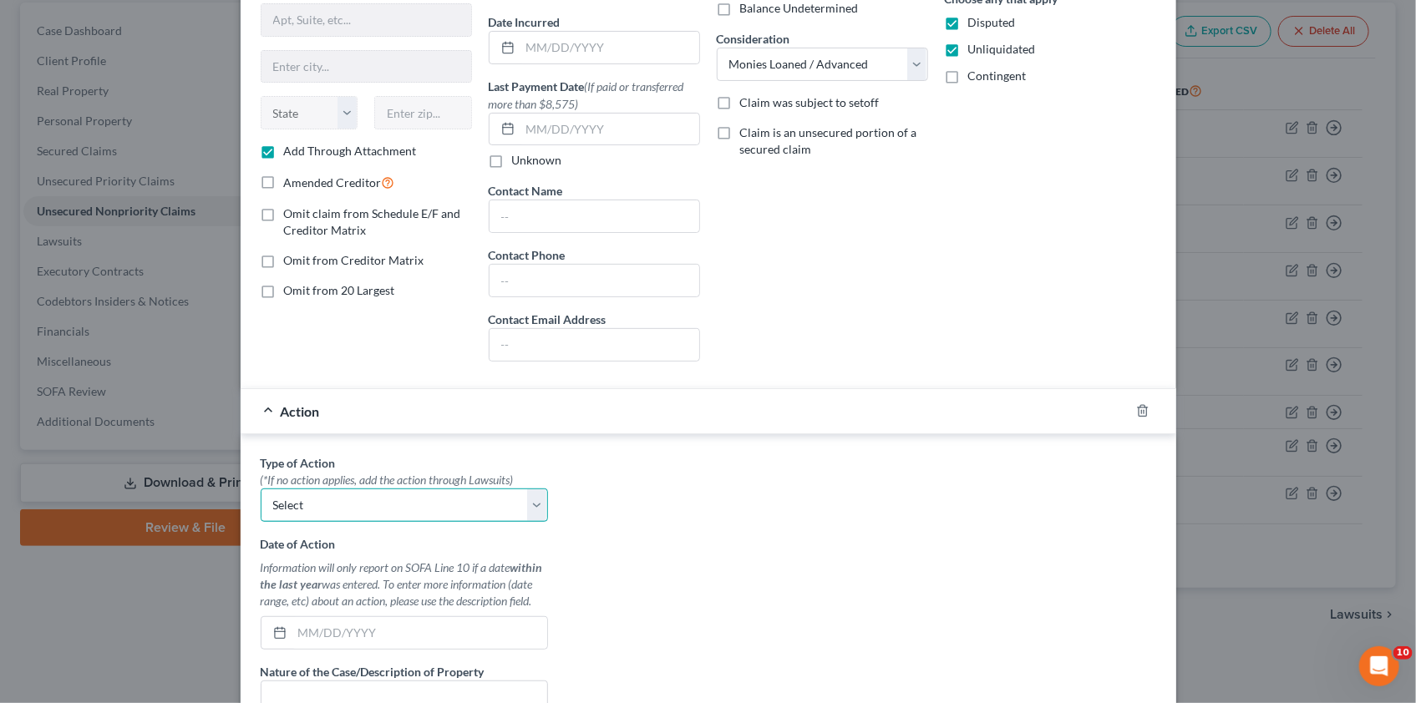
click at [526, 505] on select "Select Repossession Foreclosure Returns" at bounding box center [404, 505] width 287 height 33
click at [261, 489] on select "Select Repossession Foreclosure Returns" at bounding box center [404, 505] width 287 height 33
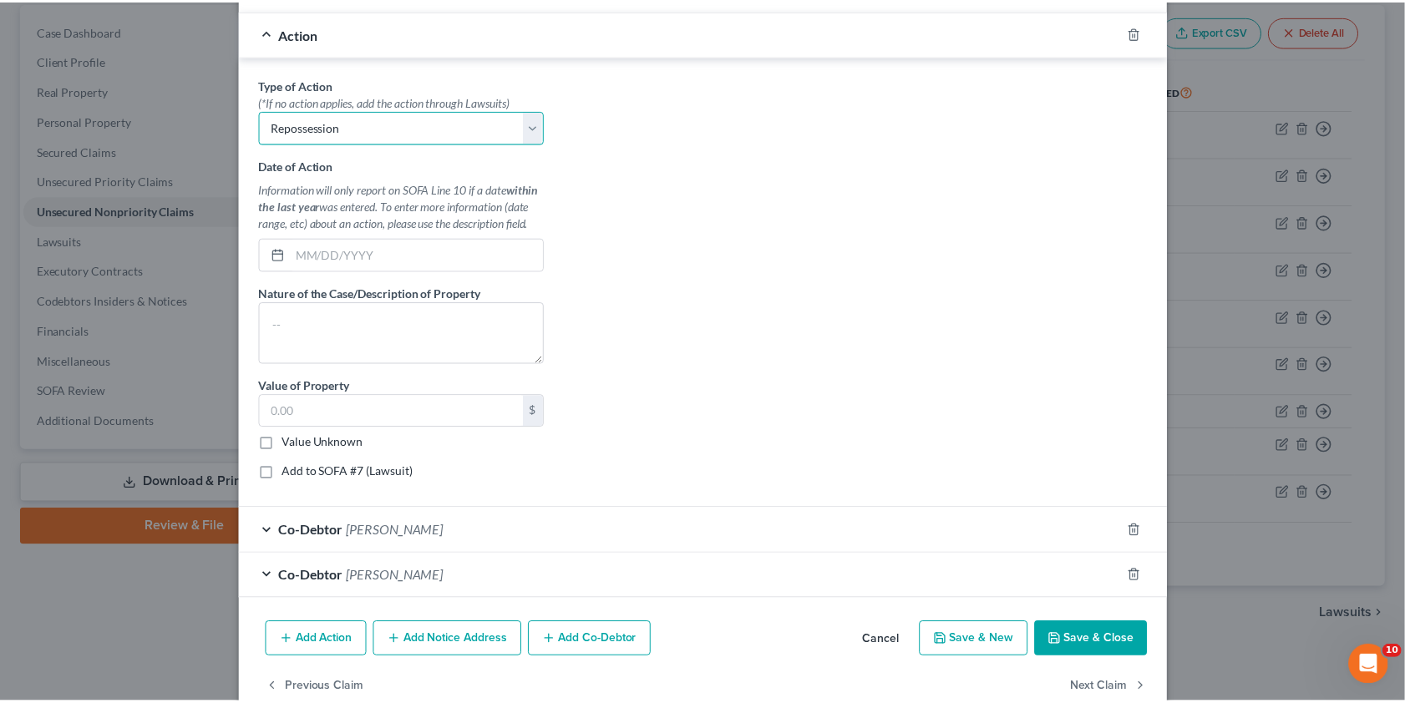
scroll to position [531, 0]
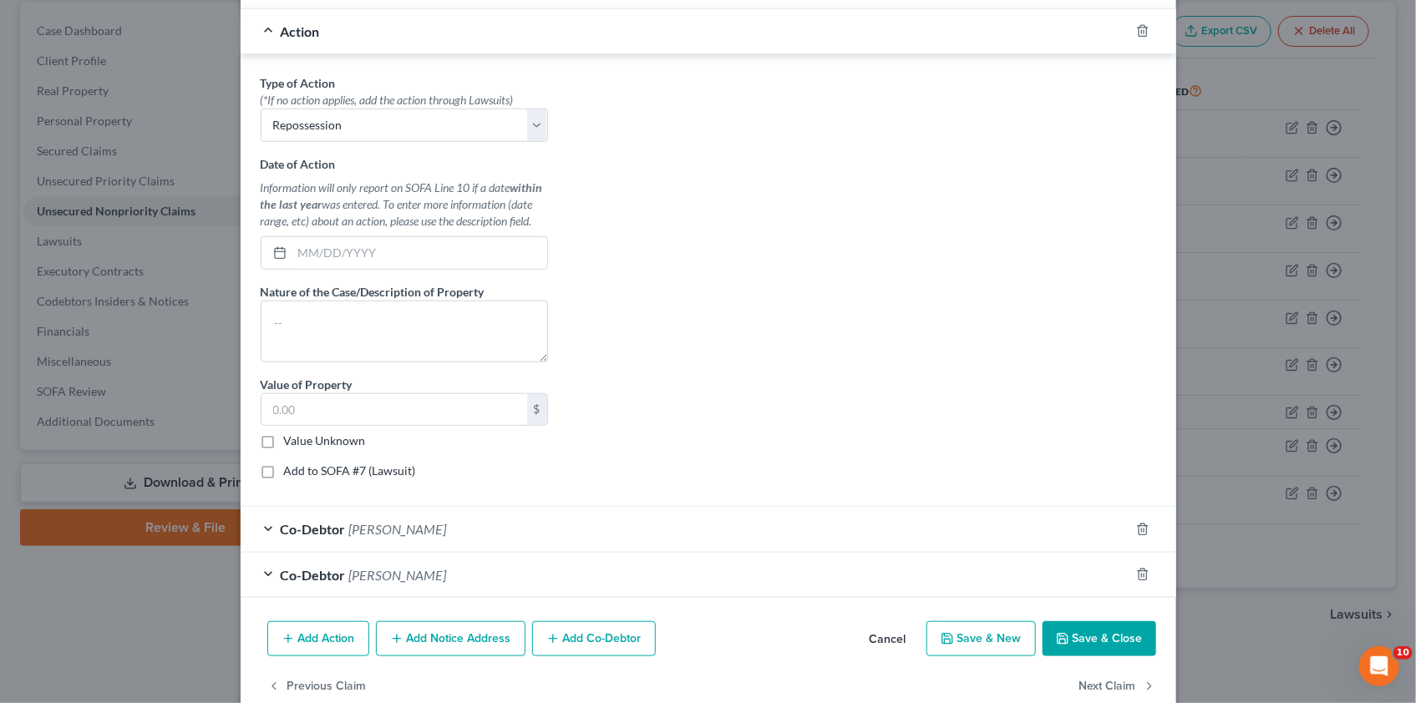
click at [1096, 634] on button "Save & Close" at bounding box center [1100, 639] width 114 height 35
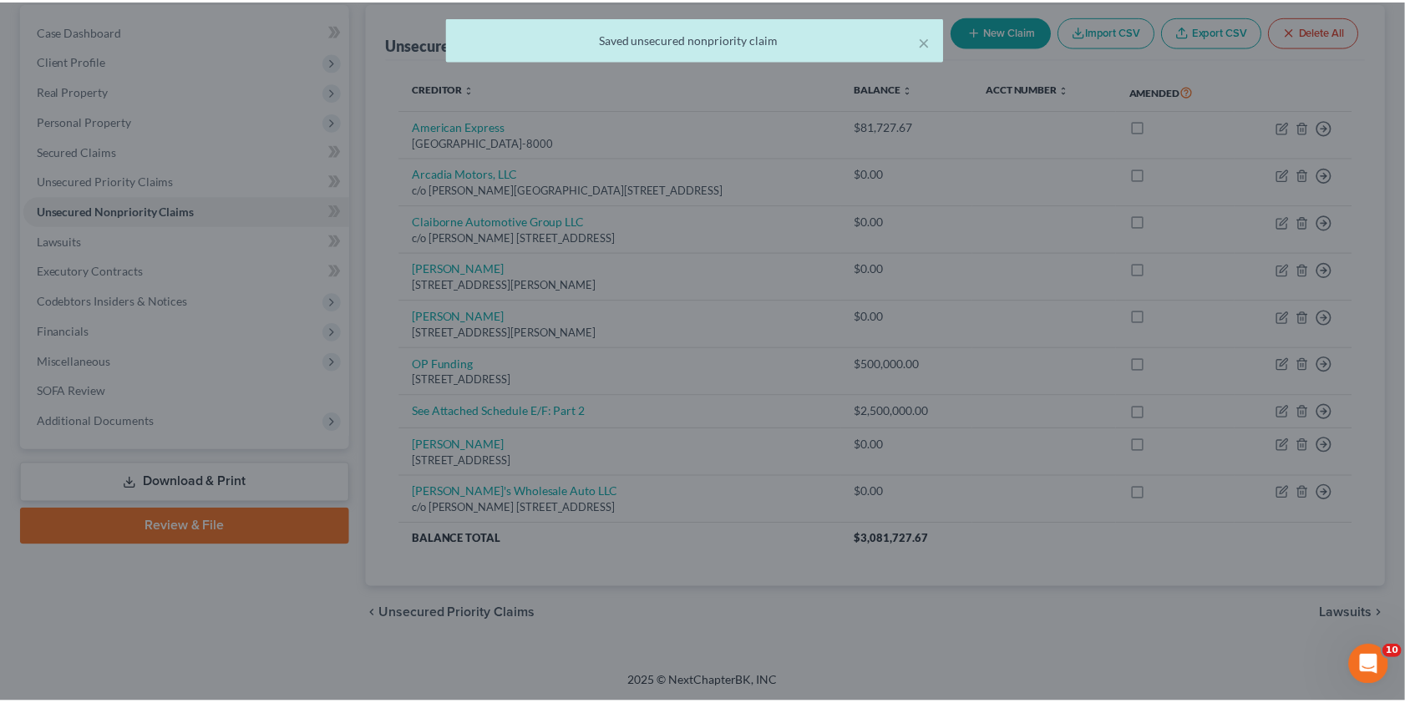
scroll to position [0, 0]
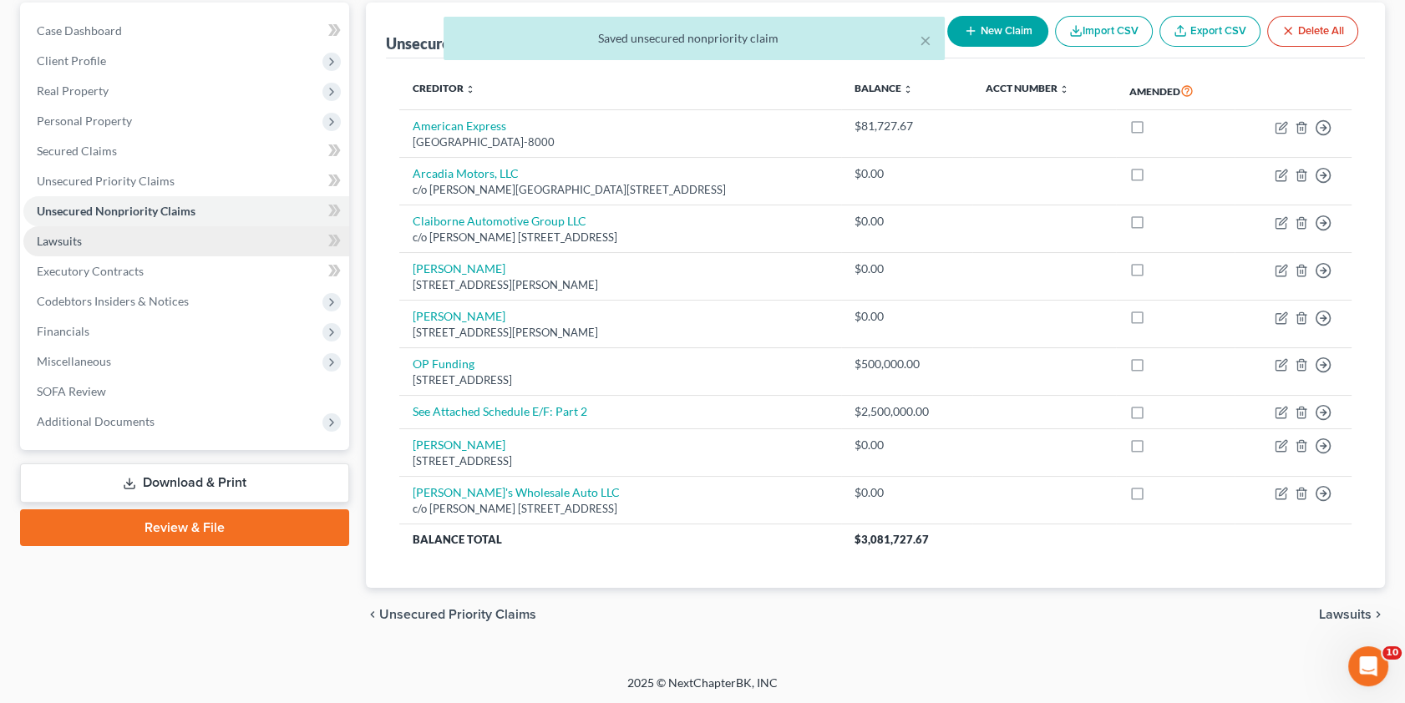
click at [96, 237] on link "Lawsuits" at bounding box center [186, 241] width 326 height 30
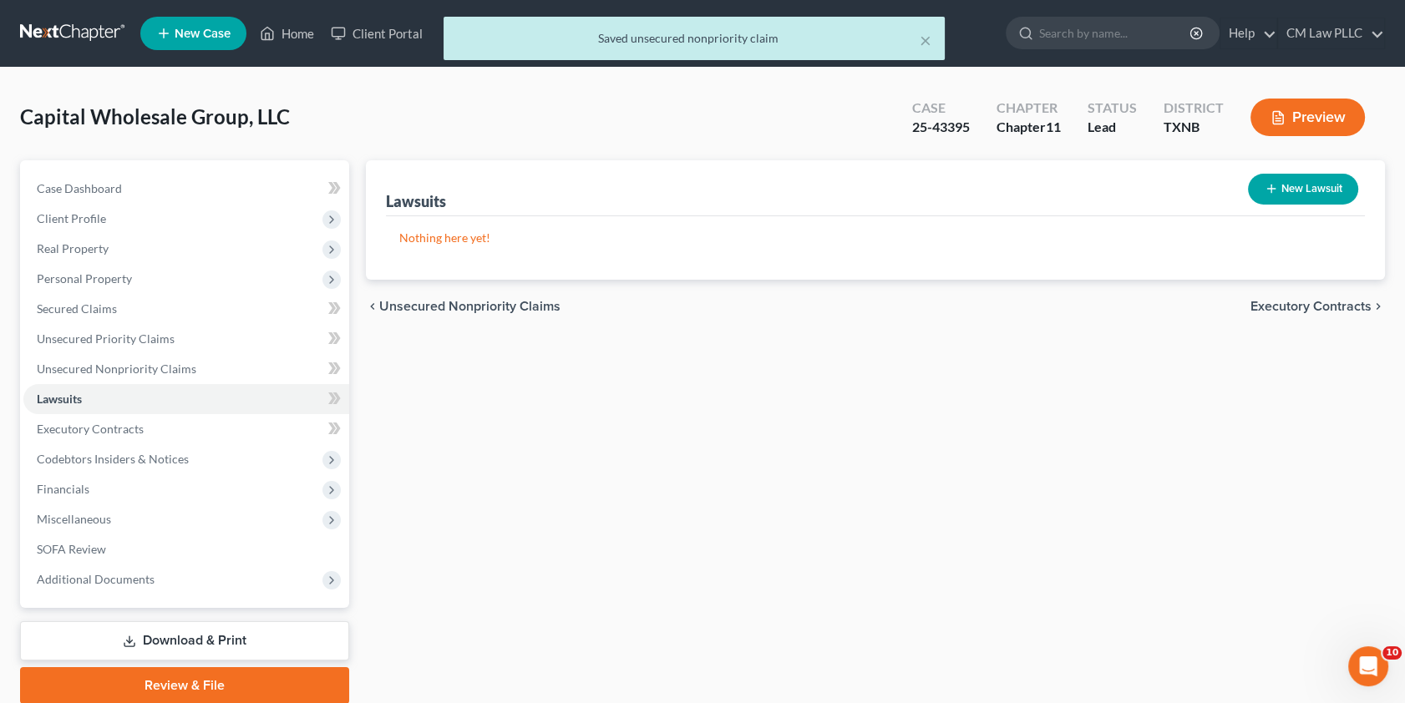
click at [1280, 185] on button "New Lawsuit" at bounding box center [1303, 189] width 110 height 31
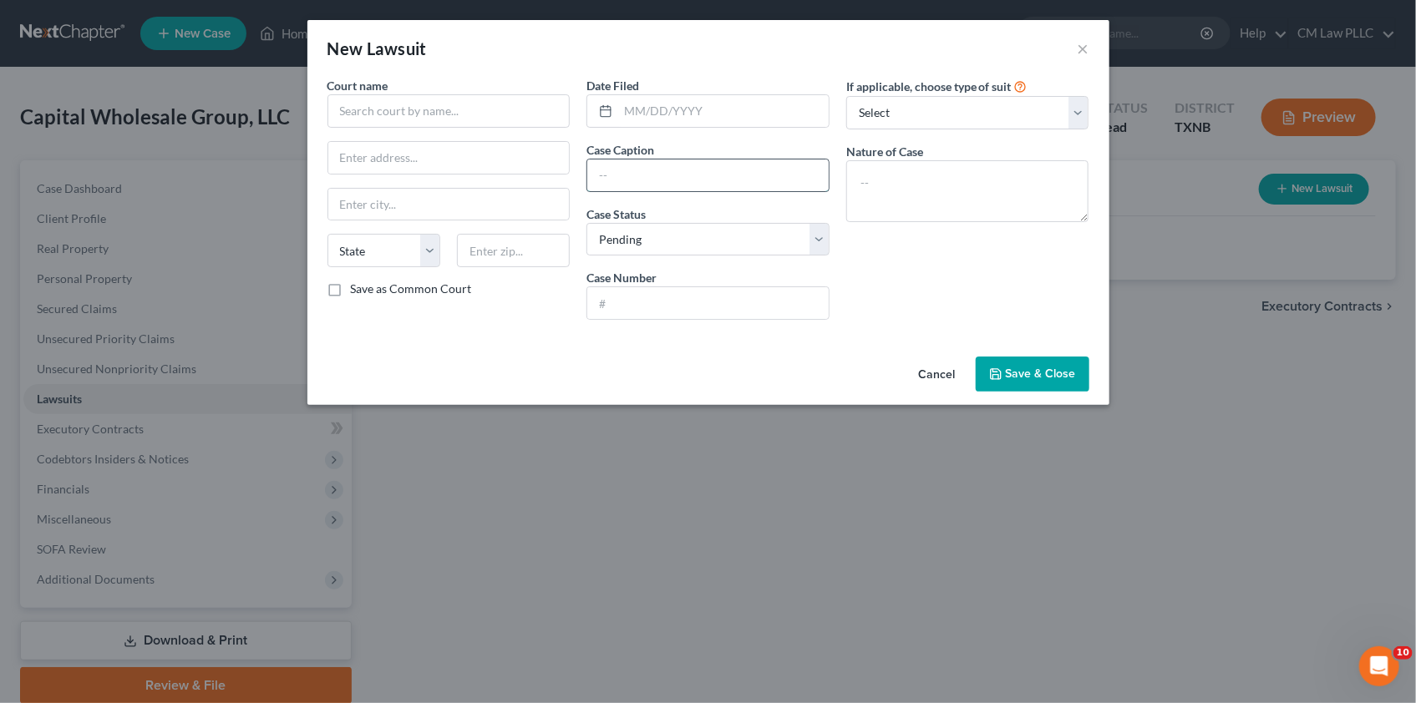
click at [617, 180] on input "text" at bounding box center [707, 176] width 241 height 32
click at [383, 105] on input "text" at bounding box center [449, 110] width 243 height 33
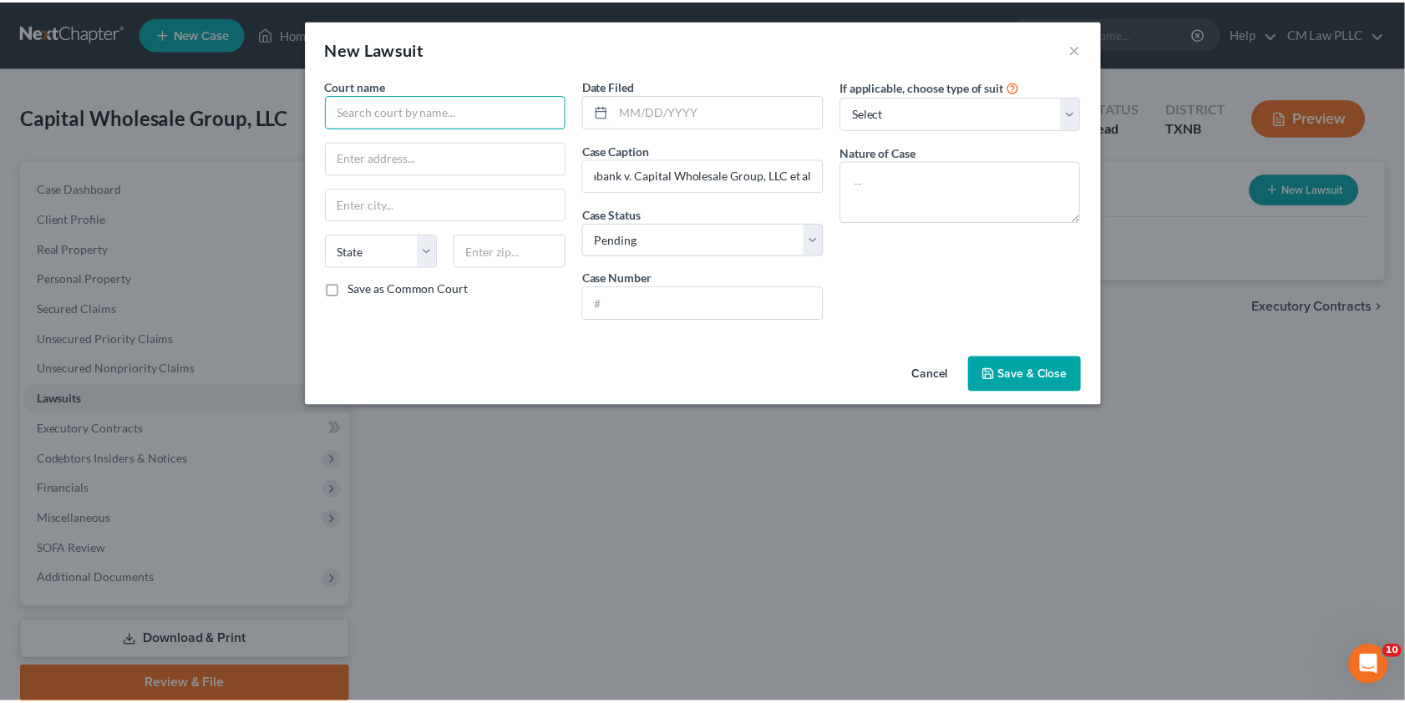
scroll to position [0, 0]
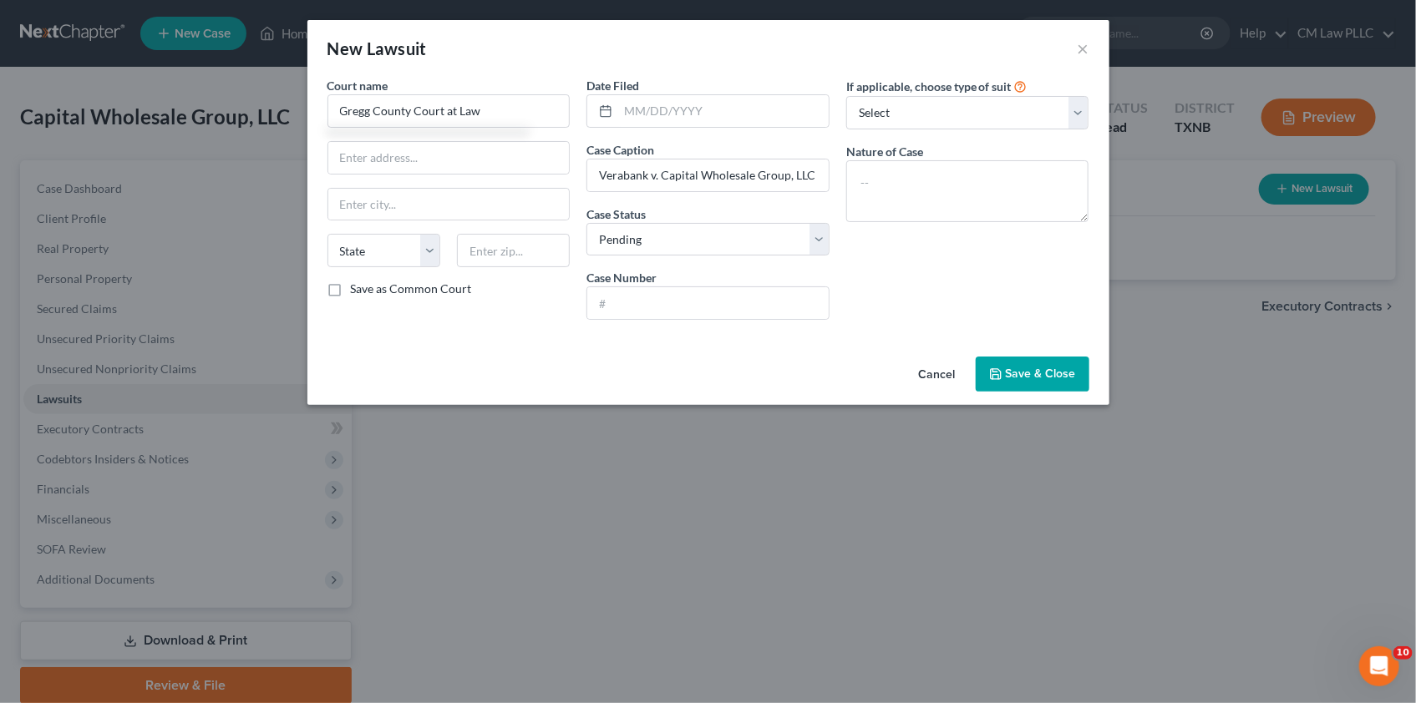
click at [1034, 368] on span "Save & Close" at bounding box center [1041, 374] width 70 height 14
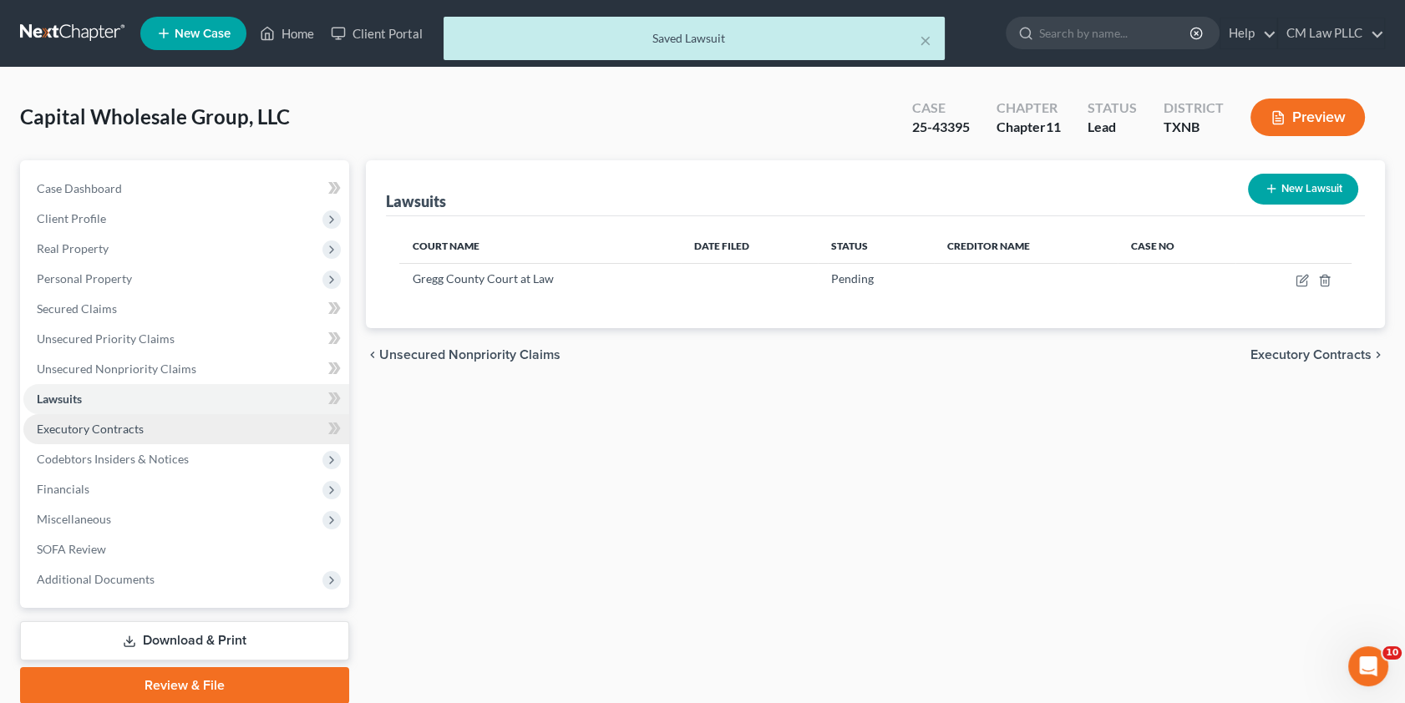
click at [92, 425] on span "Executory Contracts" at bounding box center [90, 429] width 107 height 14
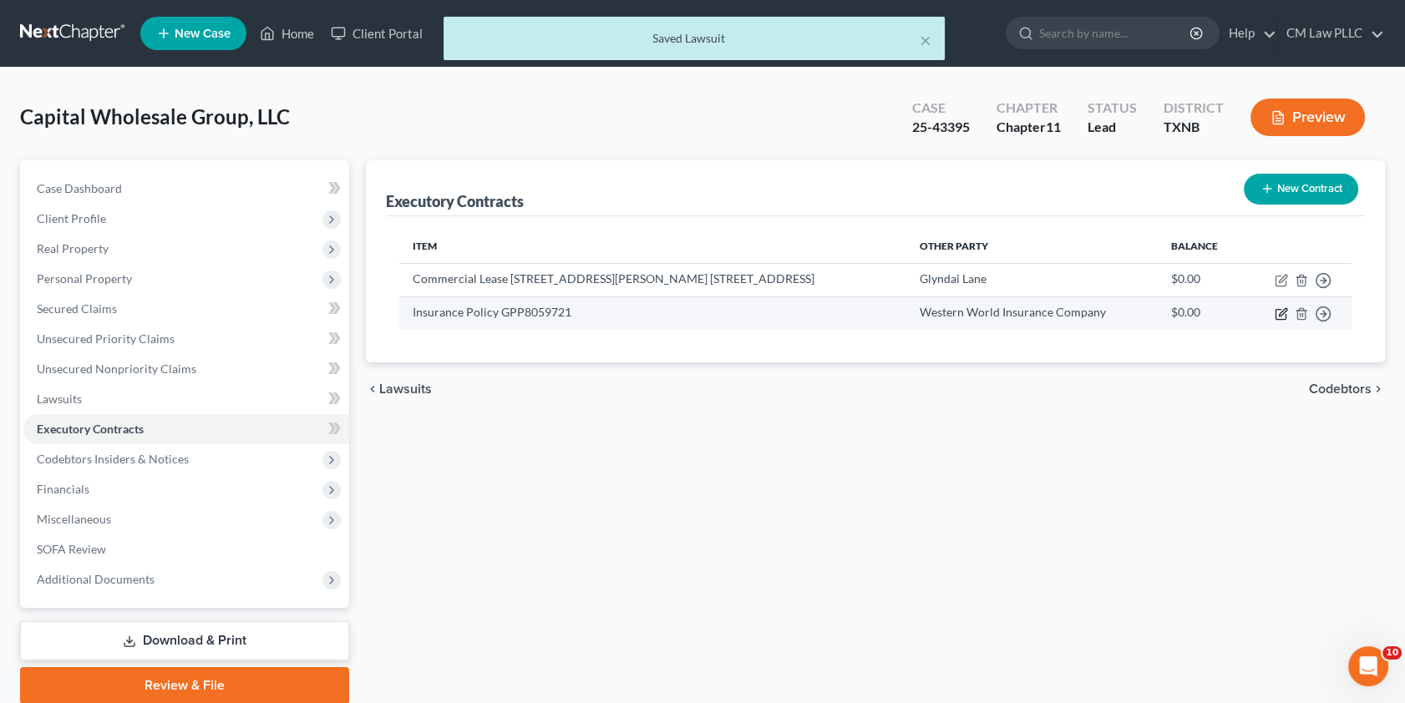
click at [1278, 312] on icon "button" at bounding box center [1281, 313] width 13 height 13
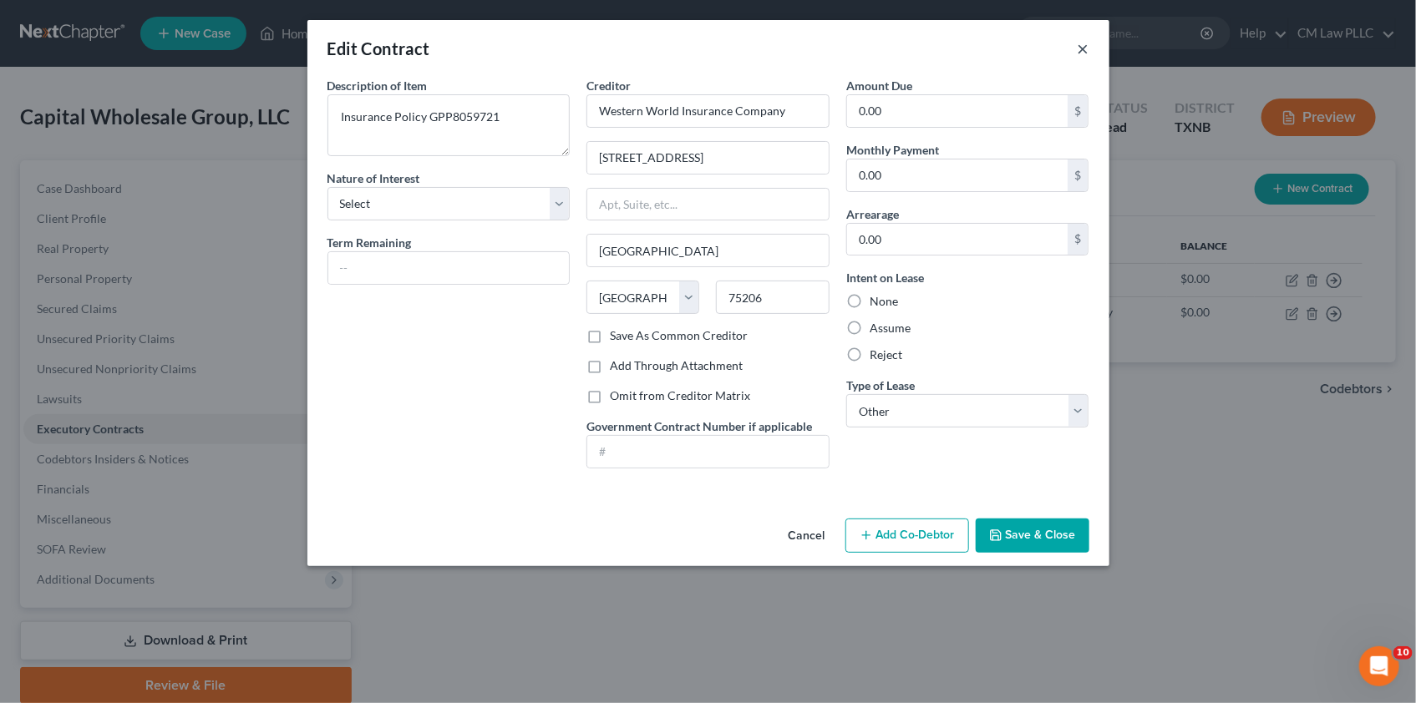
click at [1081, 44] on button "×" at bounding box center [1084, 48] width 12 height 20
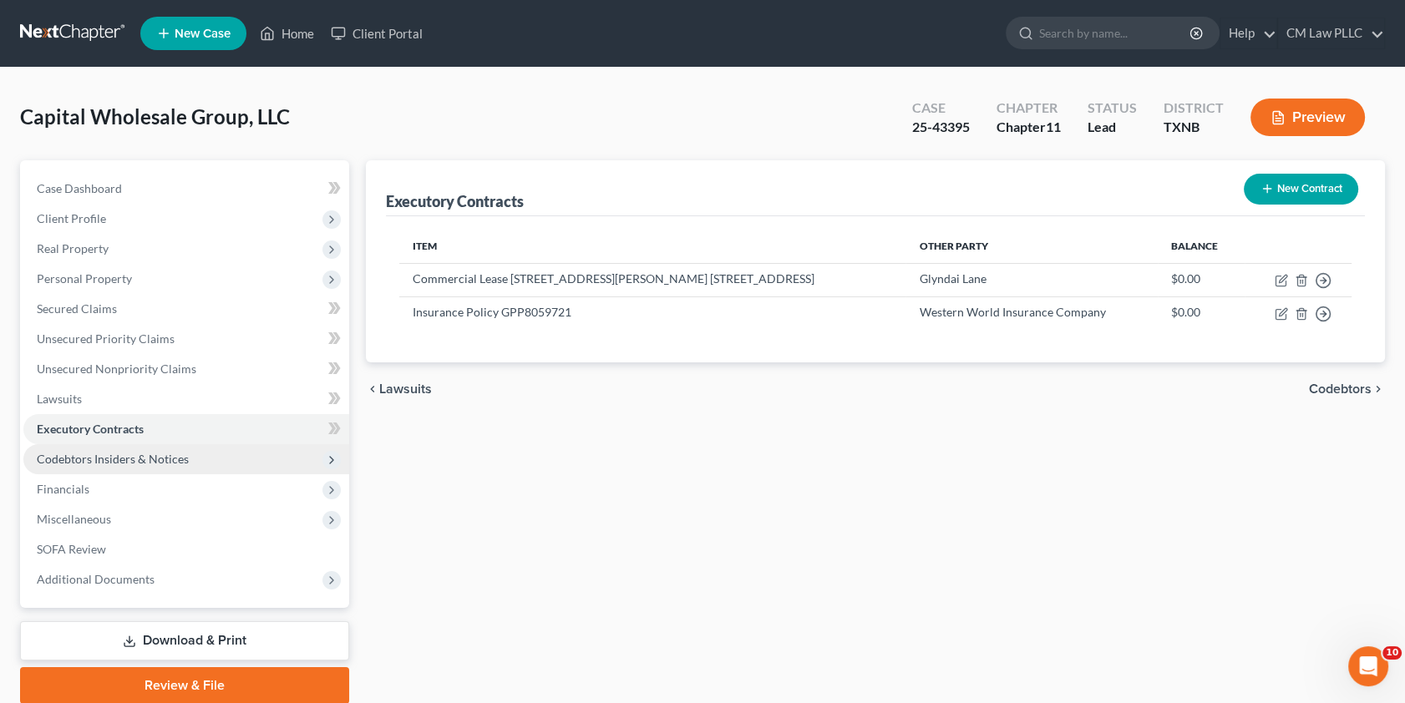
click at [104, 460] on span "Codebtors Insiders & Notices" at bounding box center [113, 459] width 152 height 14
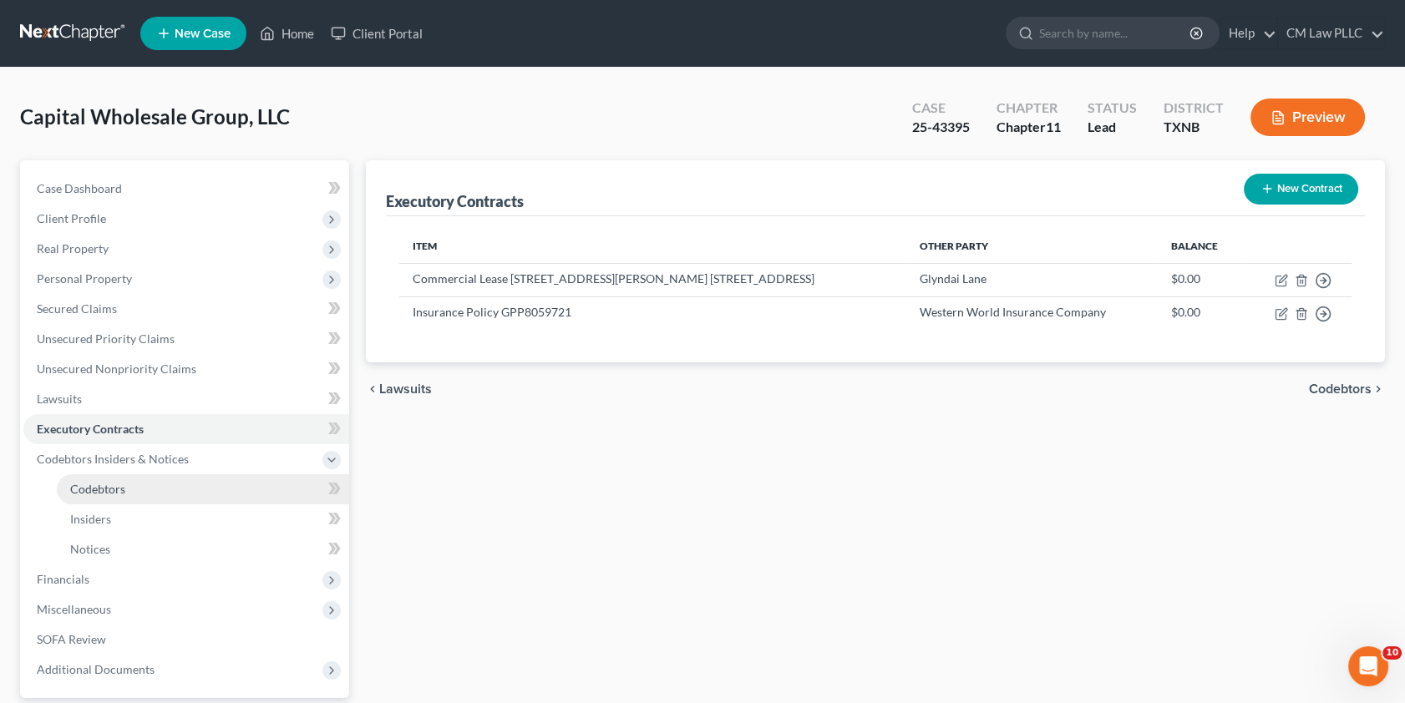
click at [114, 489] on span "Codebtors" at bounding box center [97, 489] width 55 height 14
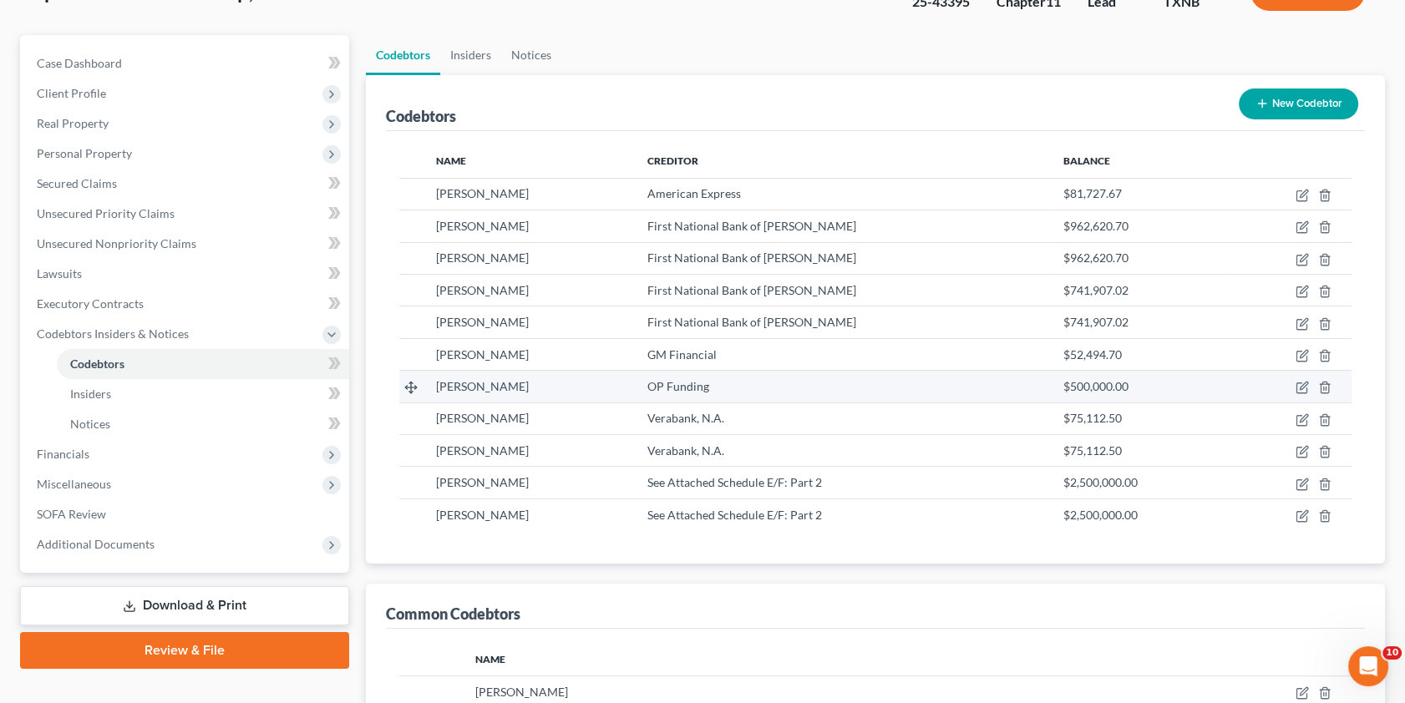
scroll to position [151, 0]
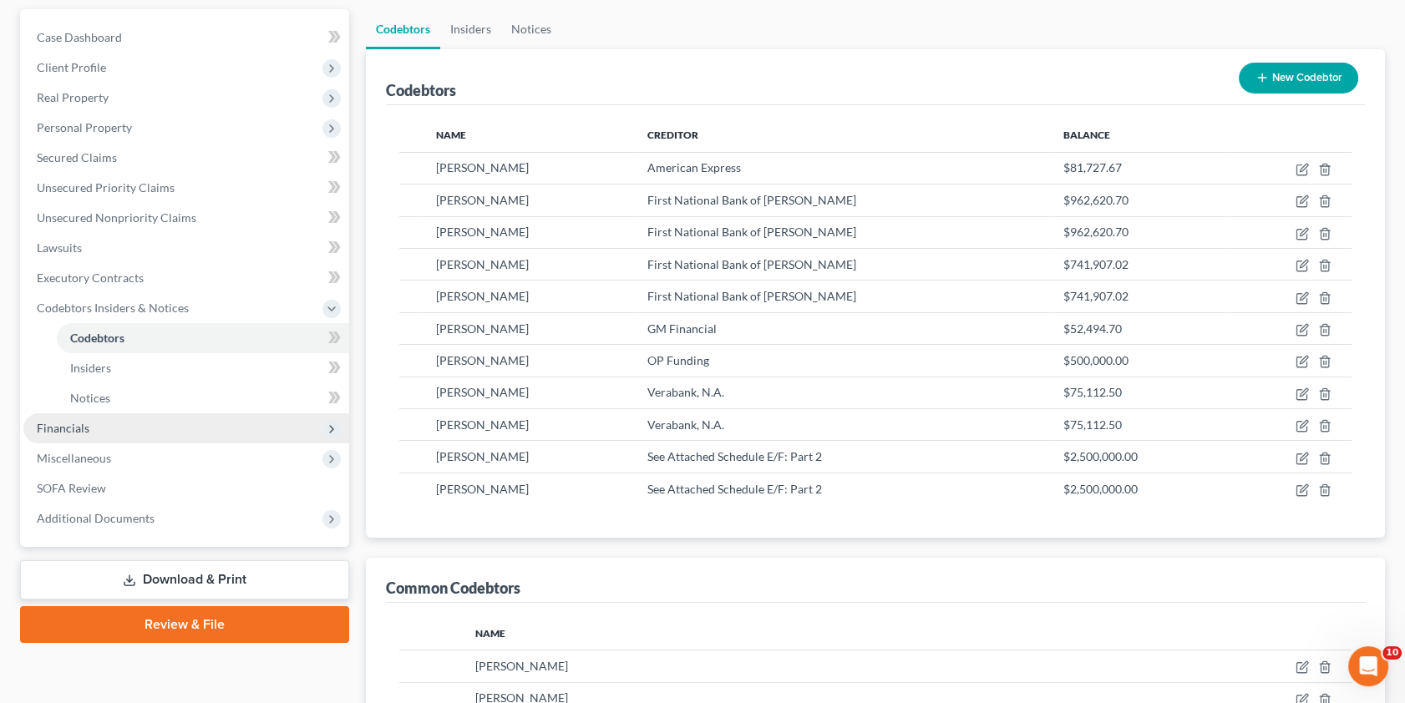
click at [70, 431] on span "Financials" at bounding box center [63, 428] width 53 height 14
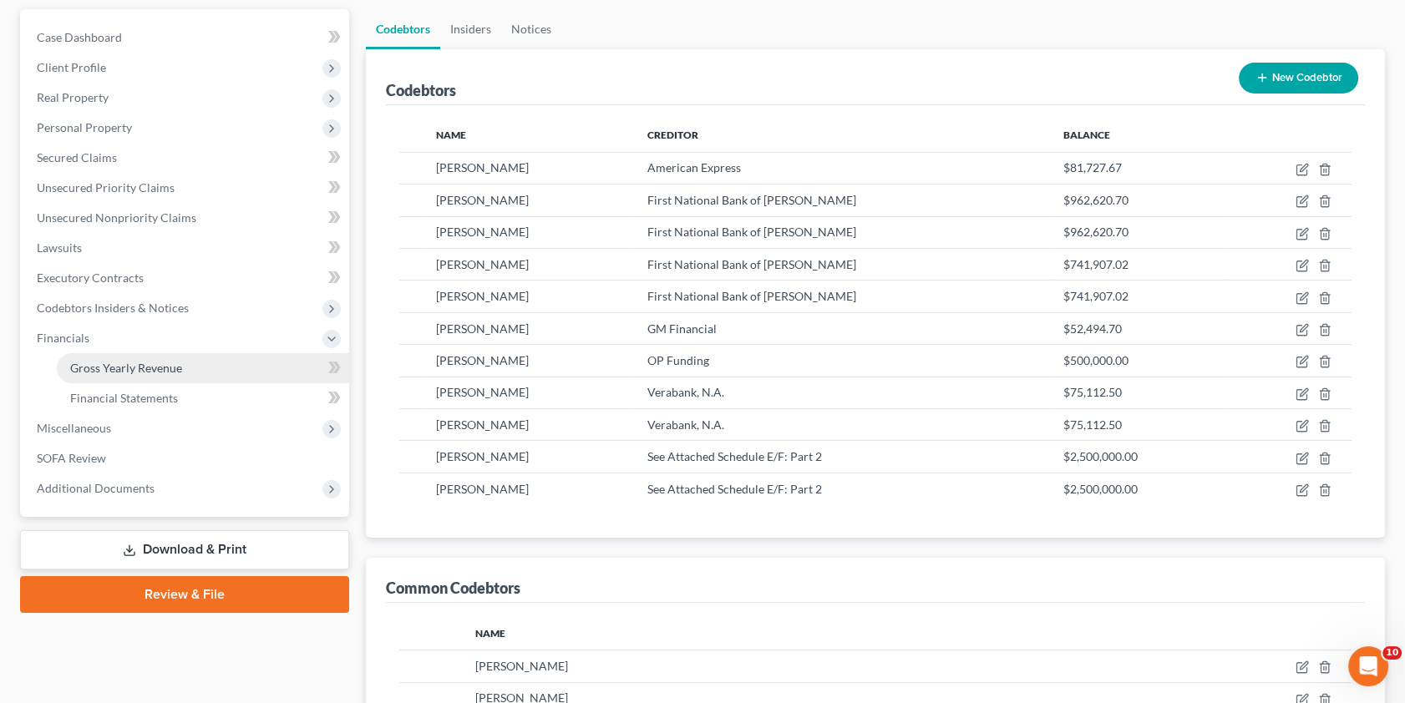
click at [160, 369] on span "Gross Yearly Revenue" at bounding box center [126, 368] width 112 height 14
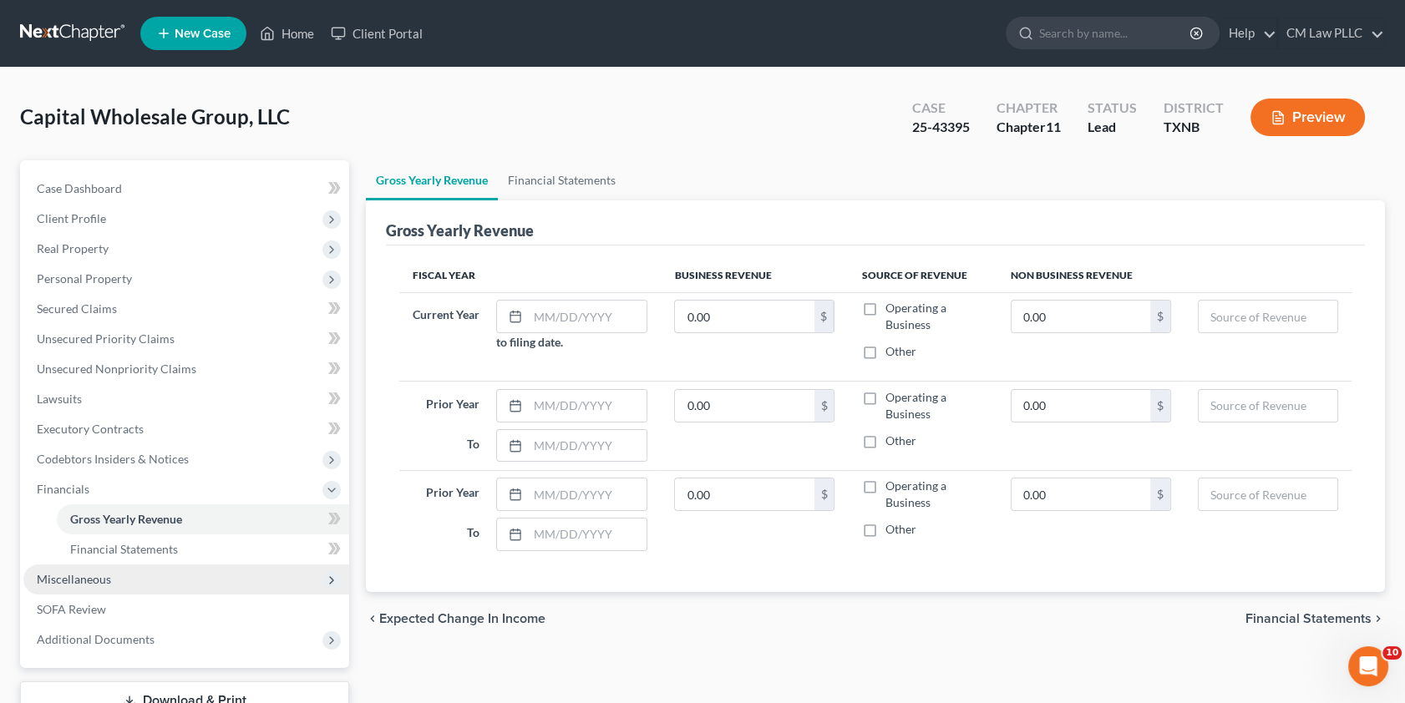
click at [79, 579] on span "Miscellaneous" at bounding box center [74, 579] width 74 height 14
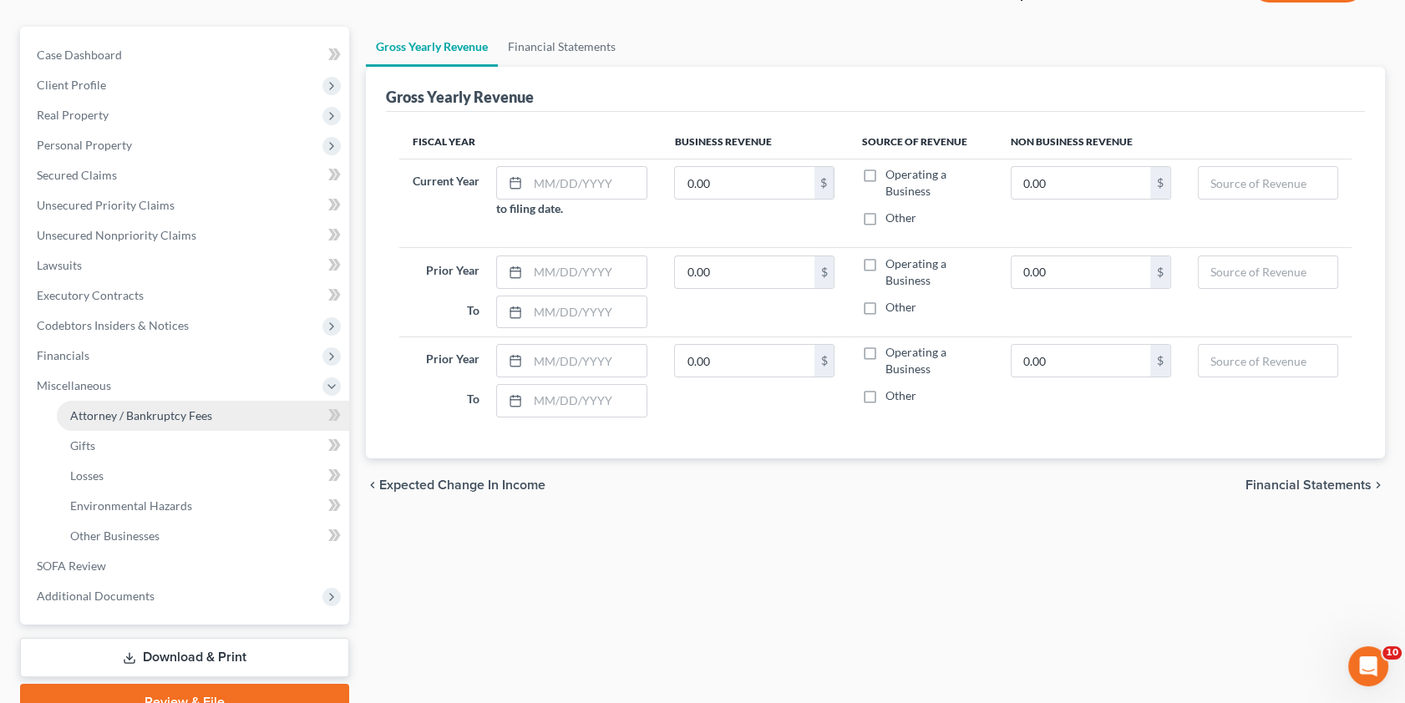
scroll to position [151, 0]
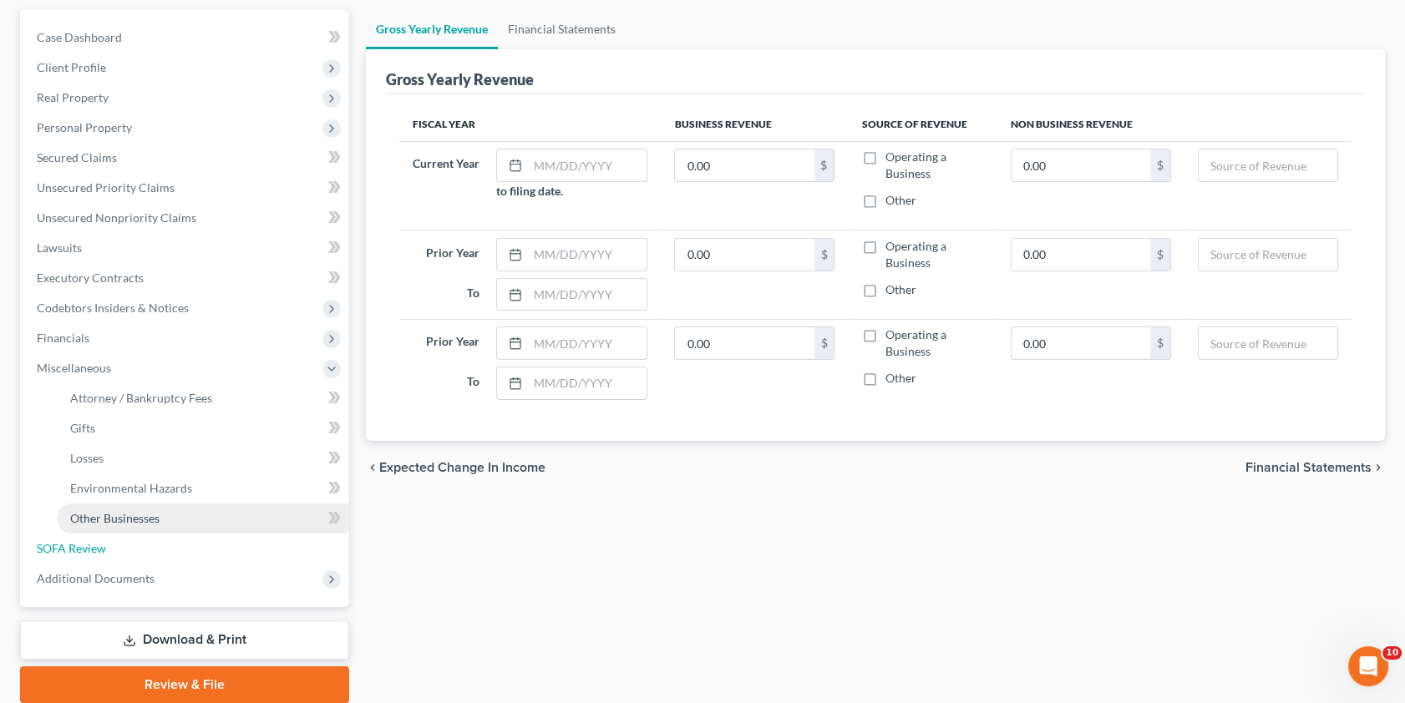
drag, startPoint x: 90, startPoint y: 551, endPoint x: 271, endPoint y: 517, distance: 183.7
click at [90, 551] on span "SOFA Review" at bounding box center [71, 548] width 69 height 14
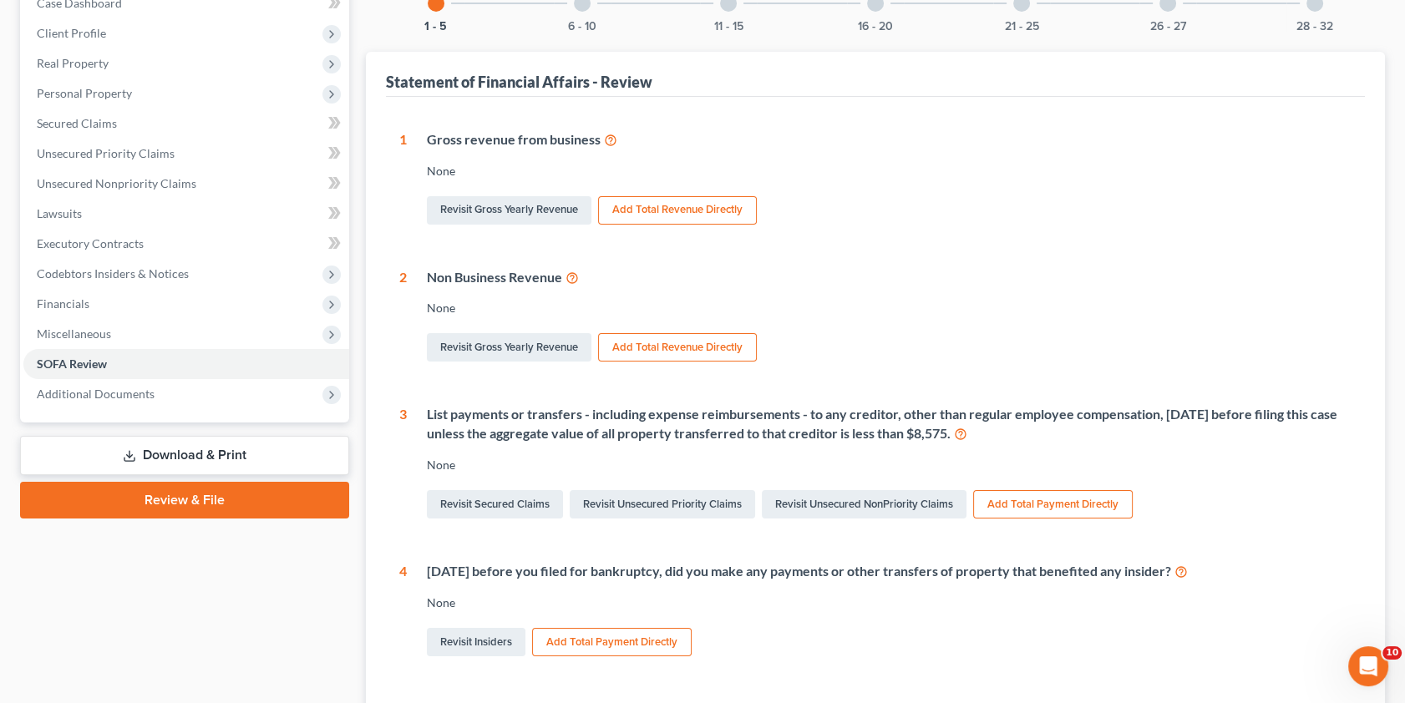
scroll to position [227, 0]
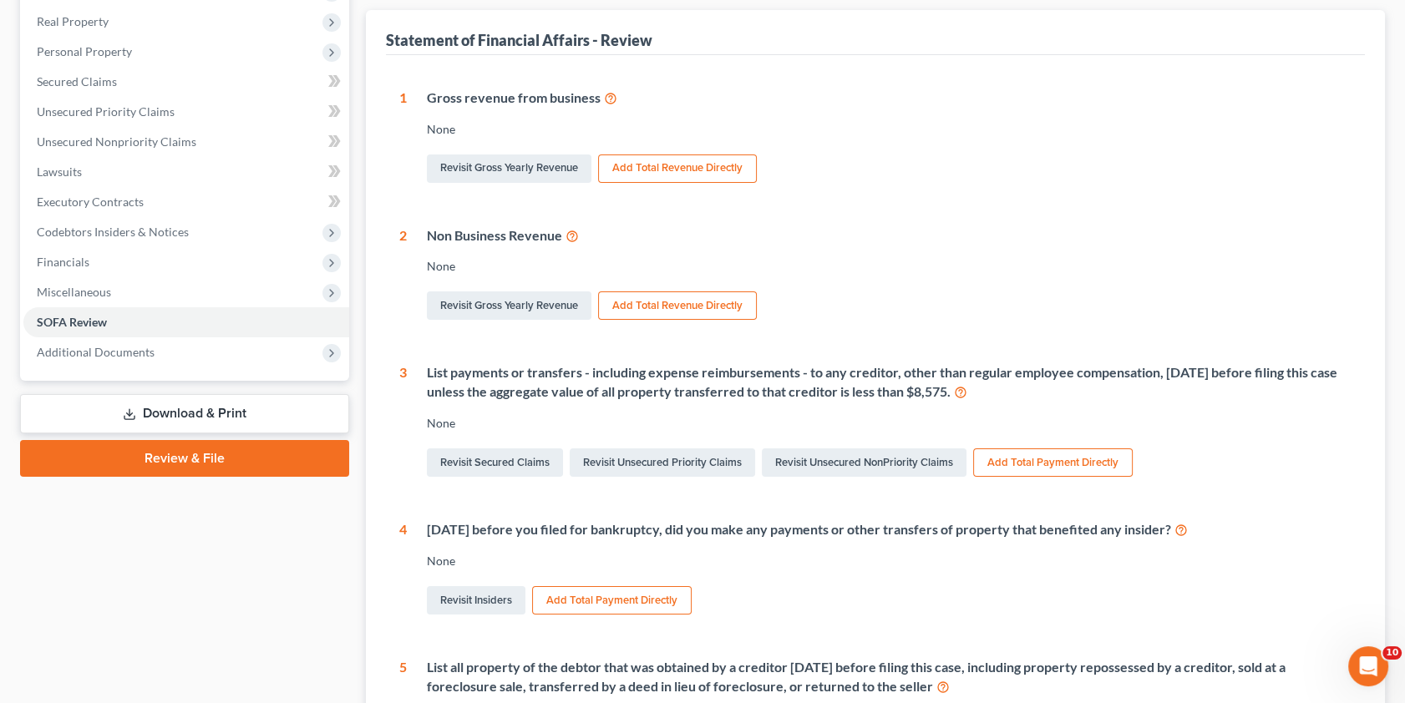
click at [1018, 460] on button "Add Total Payment Directly" at bounding box center [1053, 463] width 160 height 28
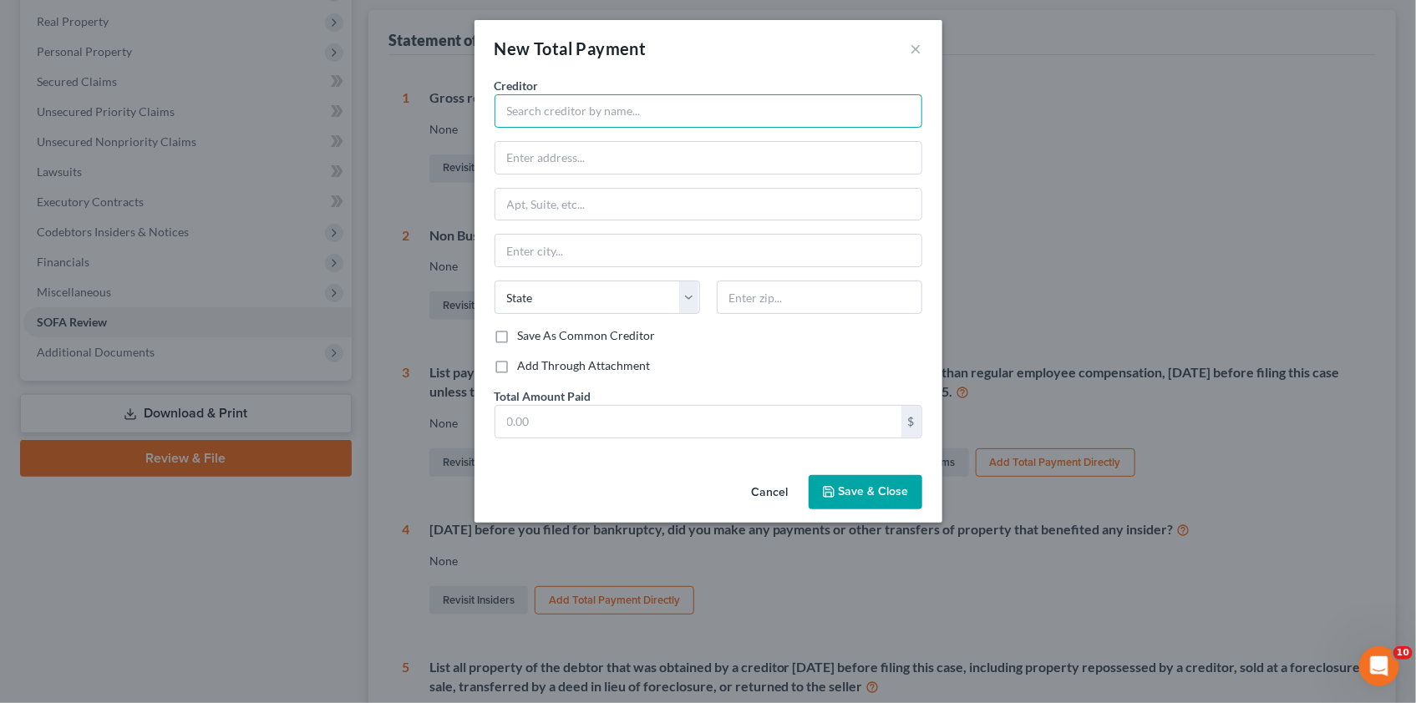
click at [521, 114] on input "text" at bounding box center [709, 110] width 428 height 33
click at [518, 368] on label "Add Through Attachment" at bounding box center [584, 366] width 133 height 17
click at [525, 368] on input "Add Through Attachment" at bounding box center [530, 363] width 11 height 11
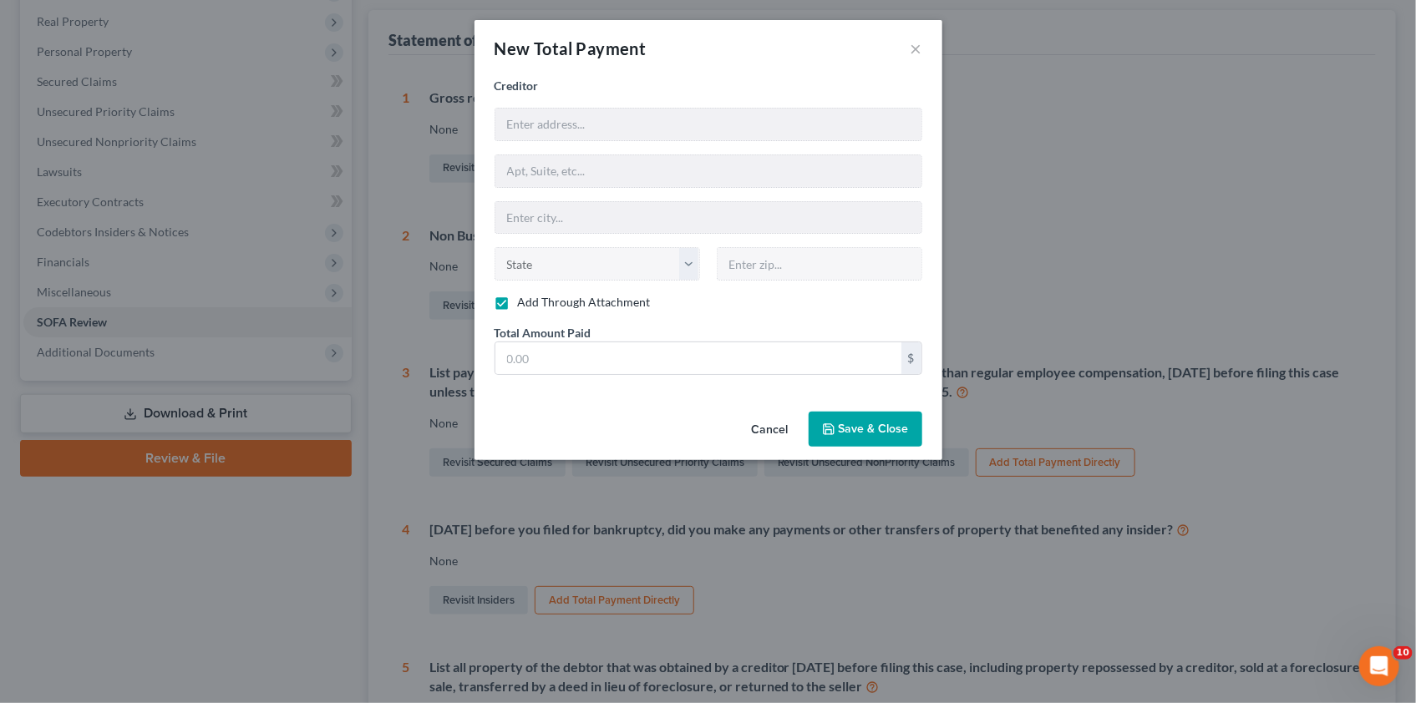
click at [839, 428] on button "Save & Close" at bounding box center [866, 429] width 114 height 35
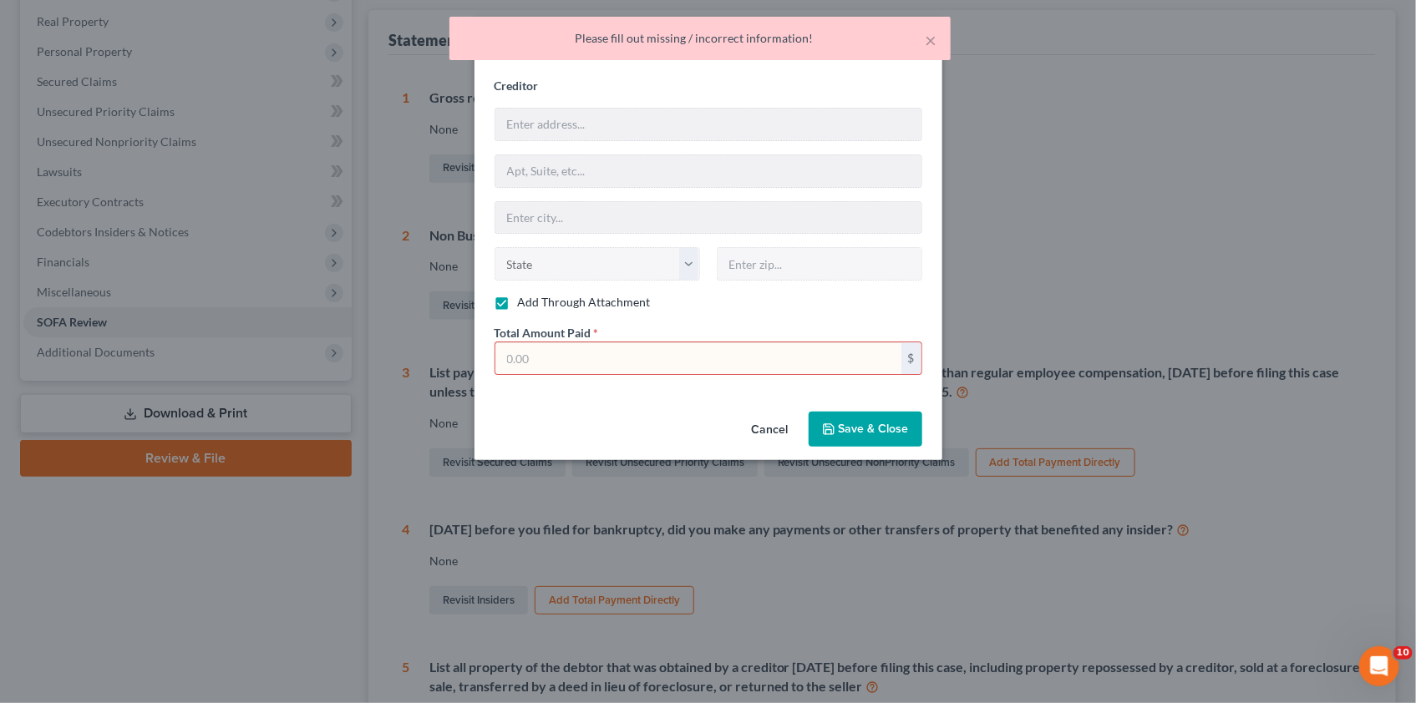
click at [616, 360] on input "text" at bounding box center [698, 359] width 406 height 32
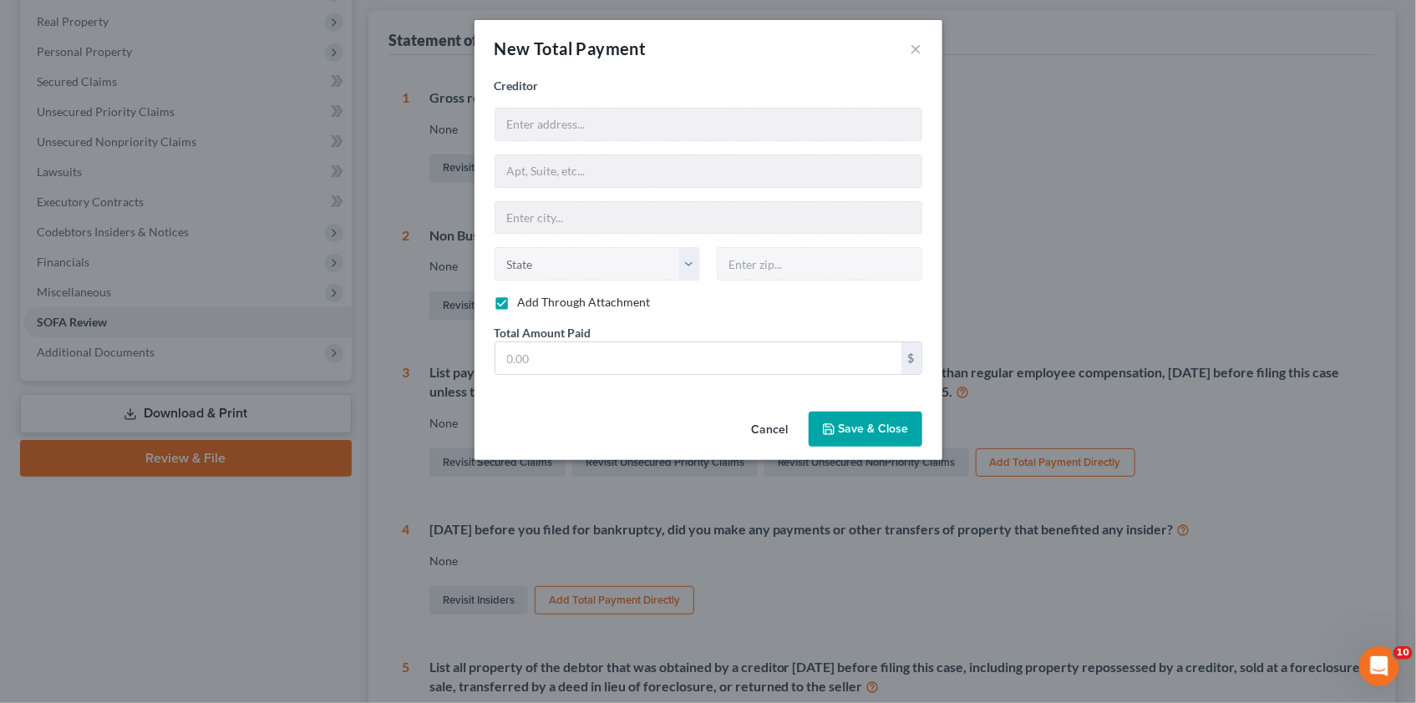
click at [878, 423] on span "Save & Close" at bounding box center [874, 429] width 70 height 14
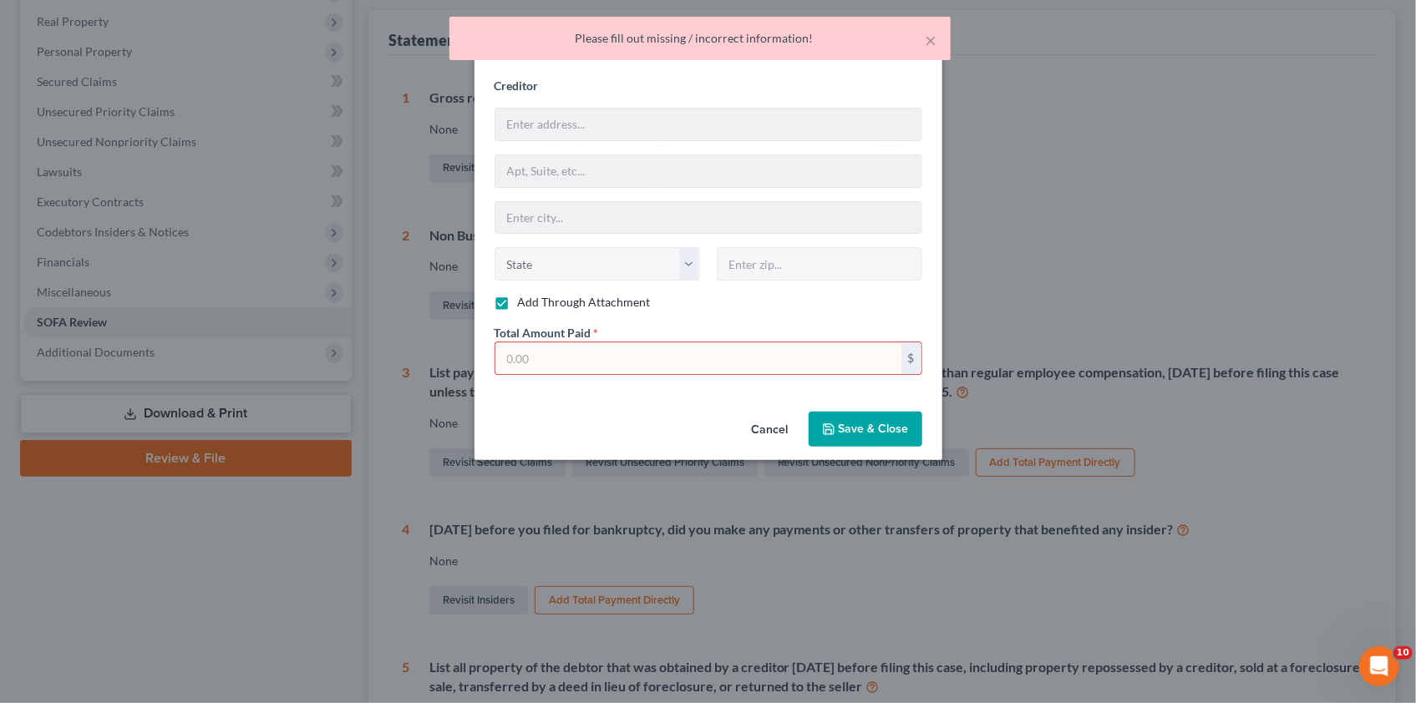
click at [533, 351] on input "text" at bounding box center [698, 359] width 406 height 32
click at [880, 424] on span "Save & Close" at bounding box center [874, 429] width 70 height 14
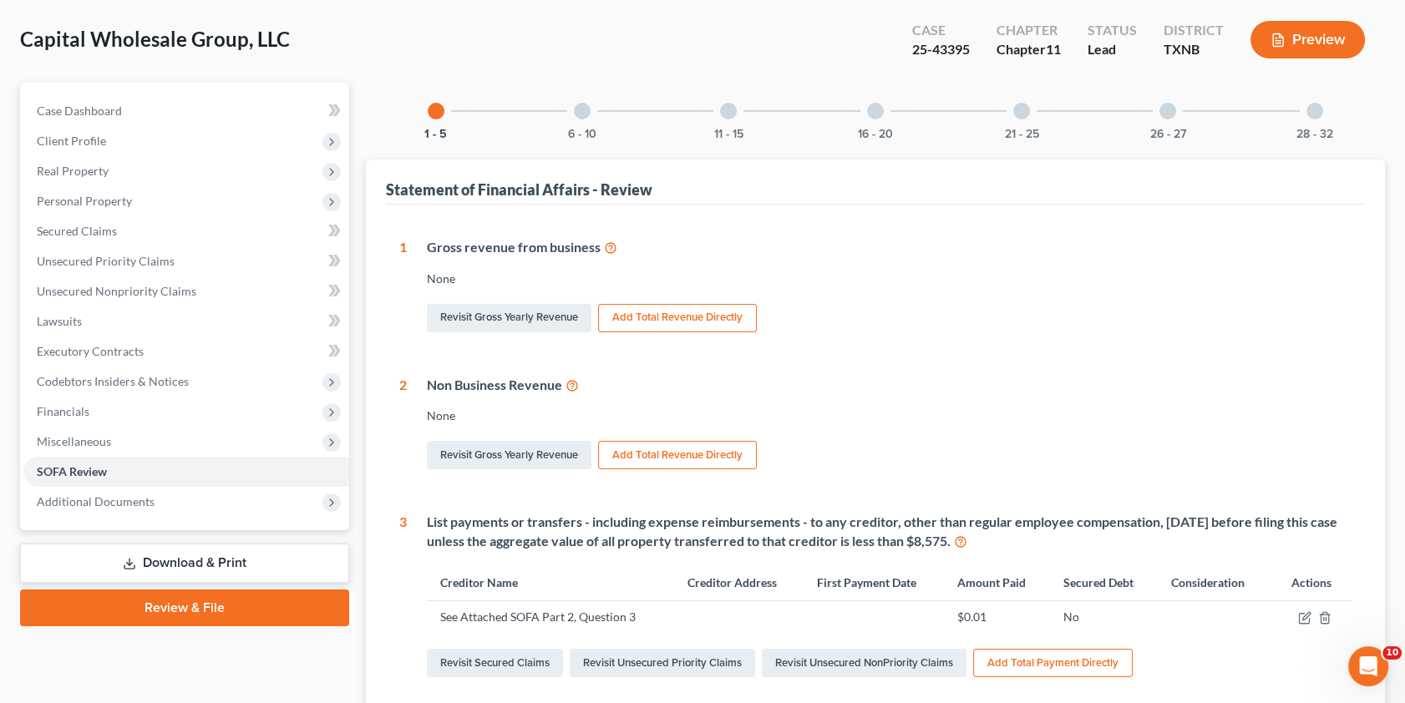
scroll to position [75, 0]
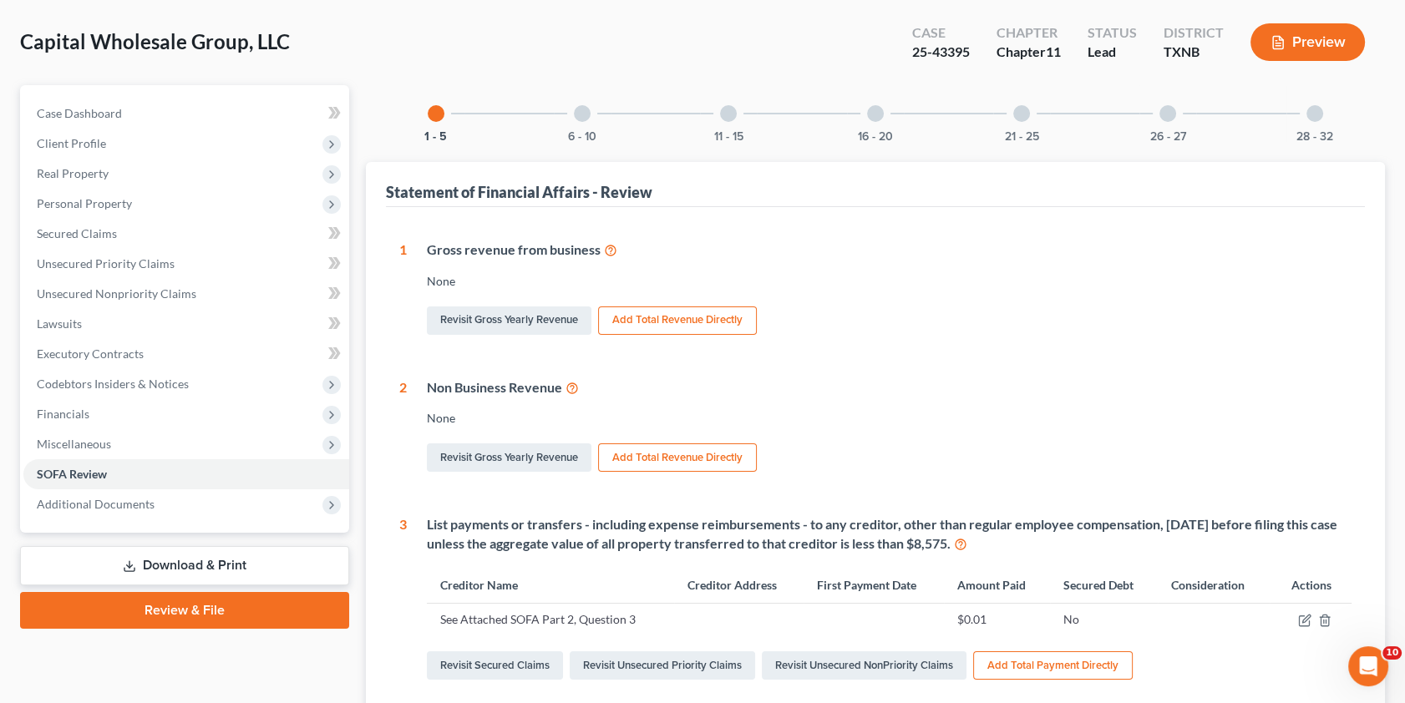
drag, startPoint x: 71, startPoint y: 416, endPoint x: 686, endPoint y: 409, distance: 615.0
click at [71, 416] on span "Financials" at bounding box center [63, 414] width 53 height 14
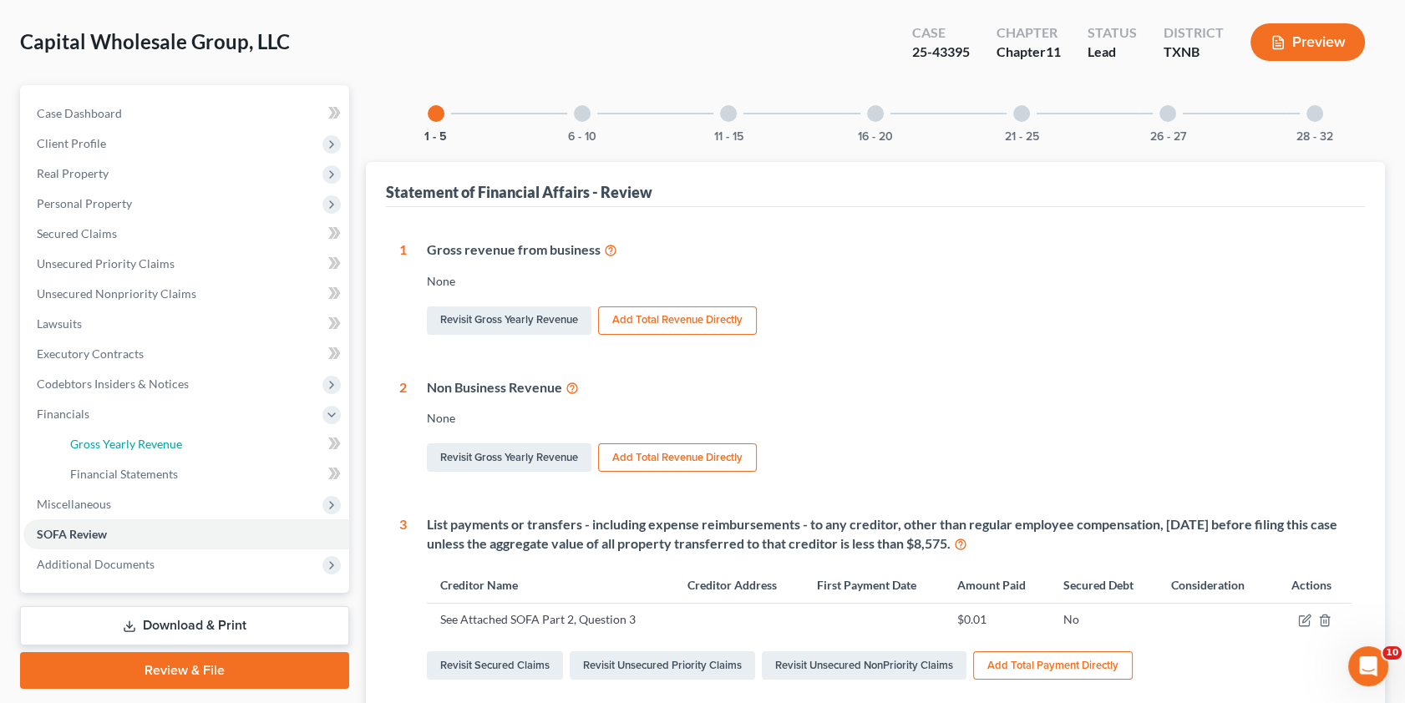
drag, startPoint x: 115, startPoint y: 443, endPoint x: 643, endPoint y: 390, distance: 529.8
click at [115, 443] on span "Gross Yearly Revenue" at bounding box center [126, 444] width 112 height 14
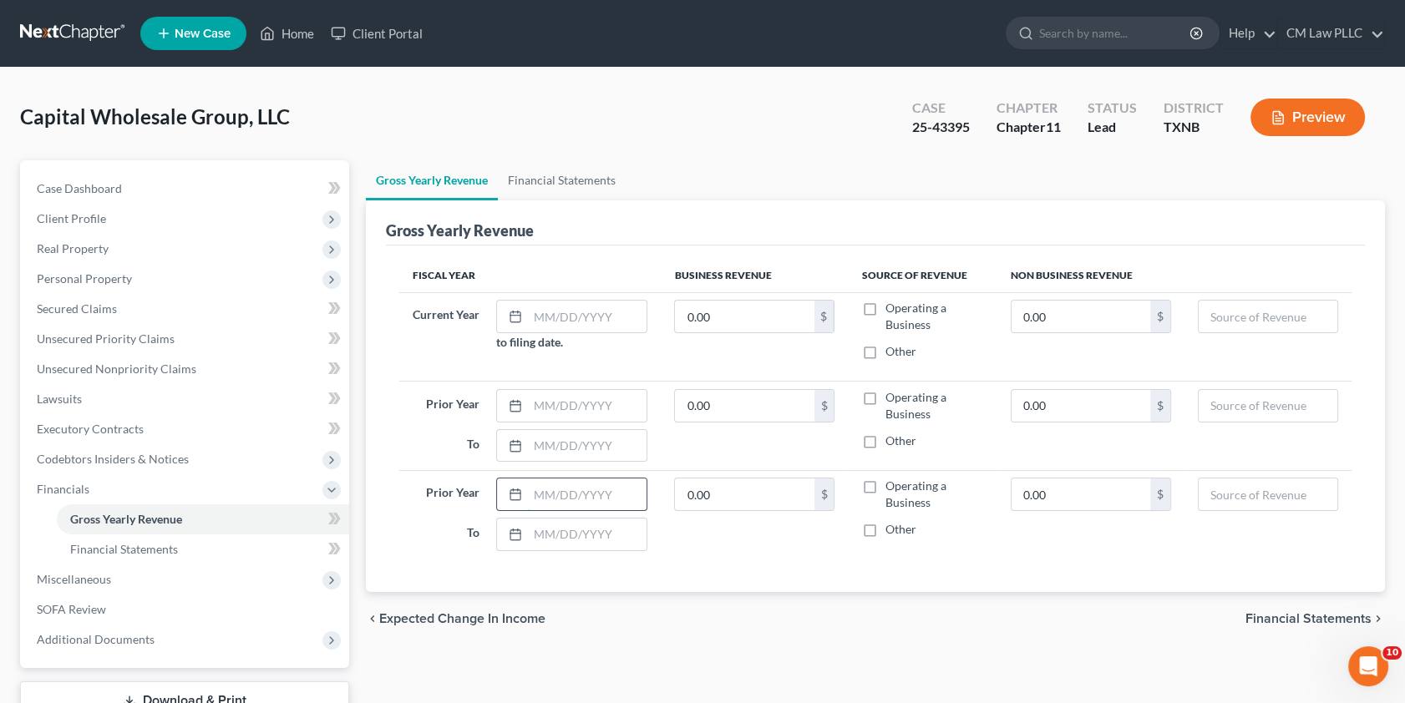
click at [566, 493] on input "text" at bounding box center [587, 495] width 119 height 32
click at [885, 484] on label "Operating a Business" at bounding box center [934, 494] width 99 height 33
click at [891, 484] on input "Operating a Business" at bounding box center [896, 483] width 11 height 11
click at [541, 407] on input "text" at bounding box center [587, 406] width 119 height 32
click at [558, 314] on input "text" at bounding box center [587, 317] width 119 height 32
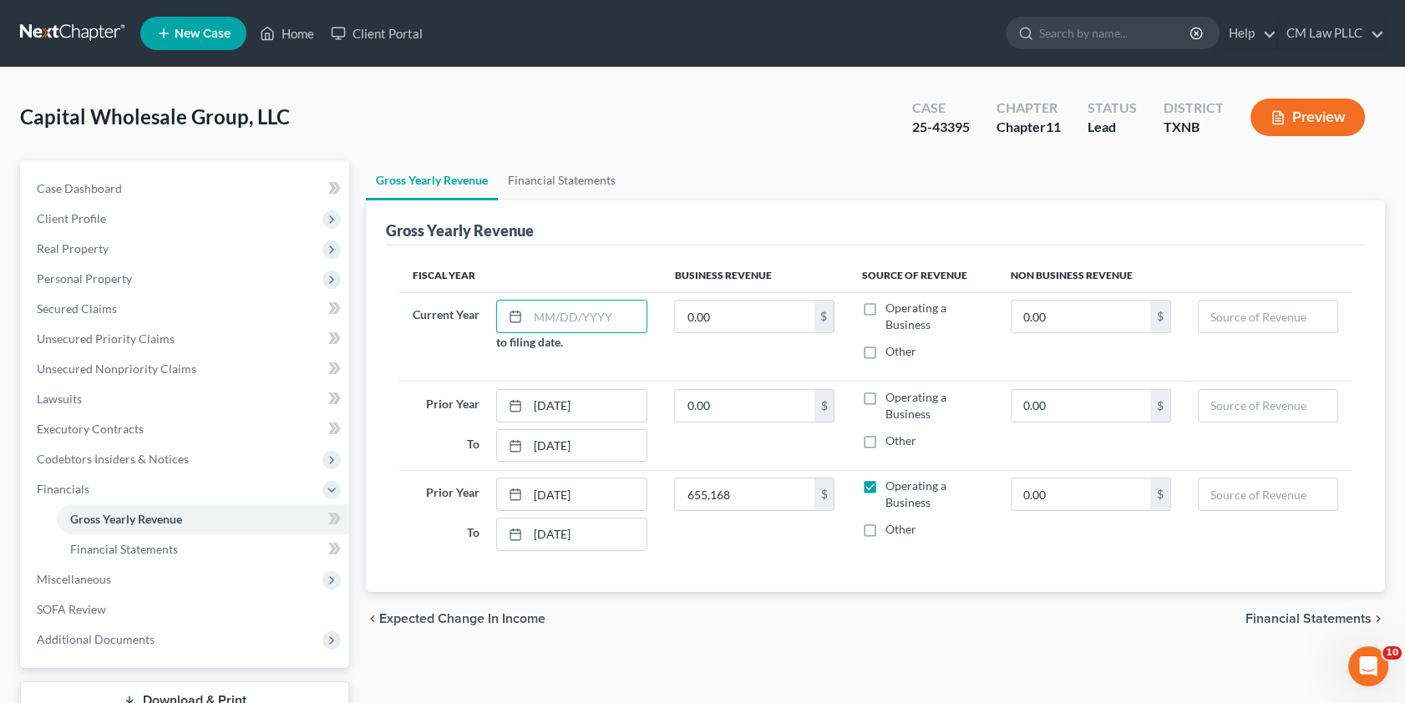
click at [1298, 119] on button "Preview" at bounding box center [1308, 118] width 114 height 38
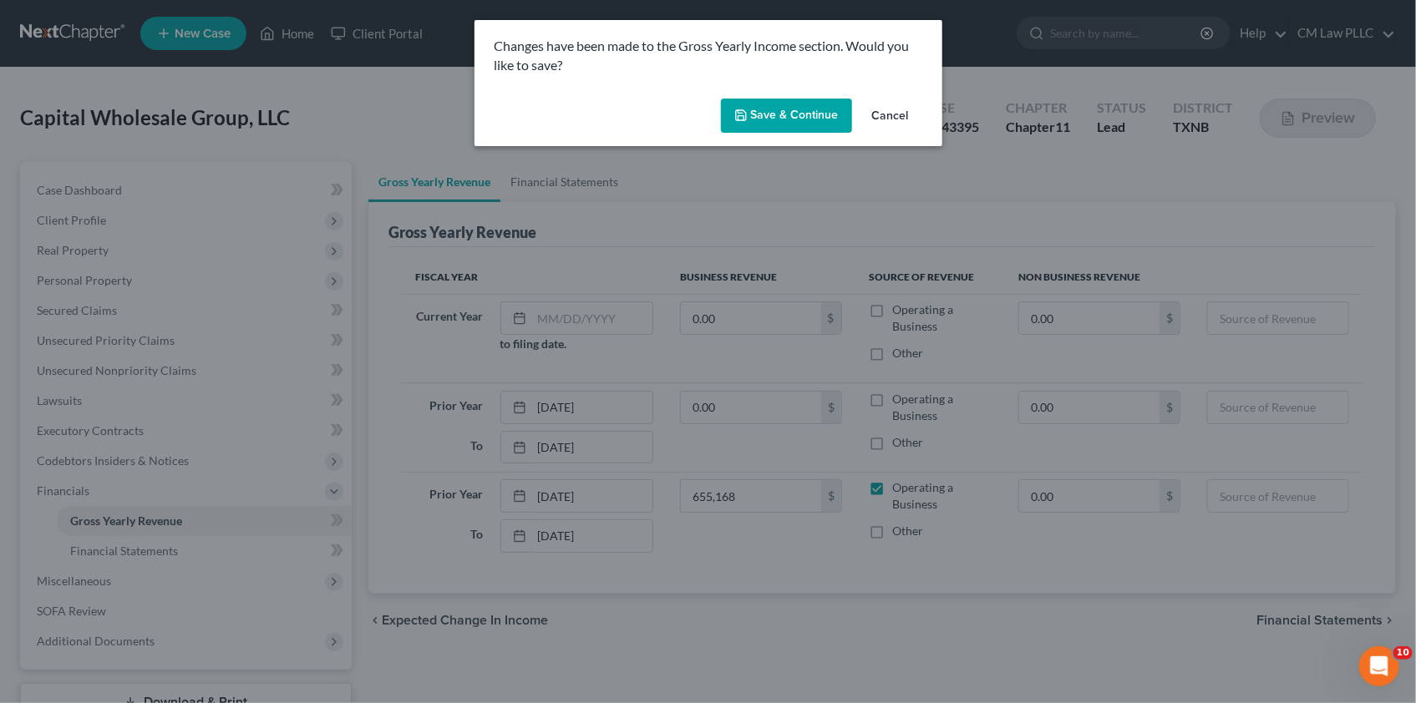
click at [793, 117] on button "Save & Continue" at bounding box center [786, 116] width 131 height 35
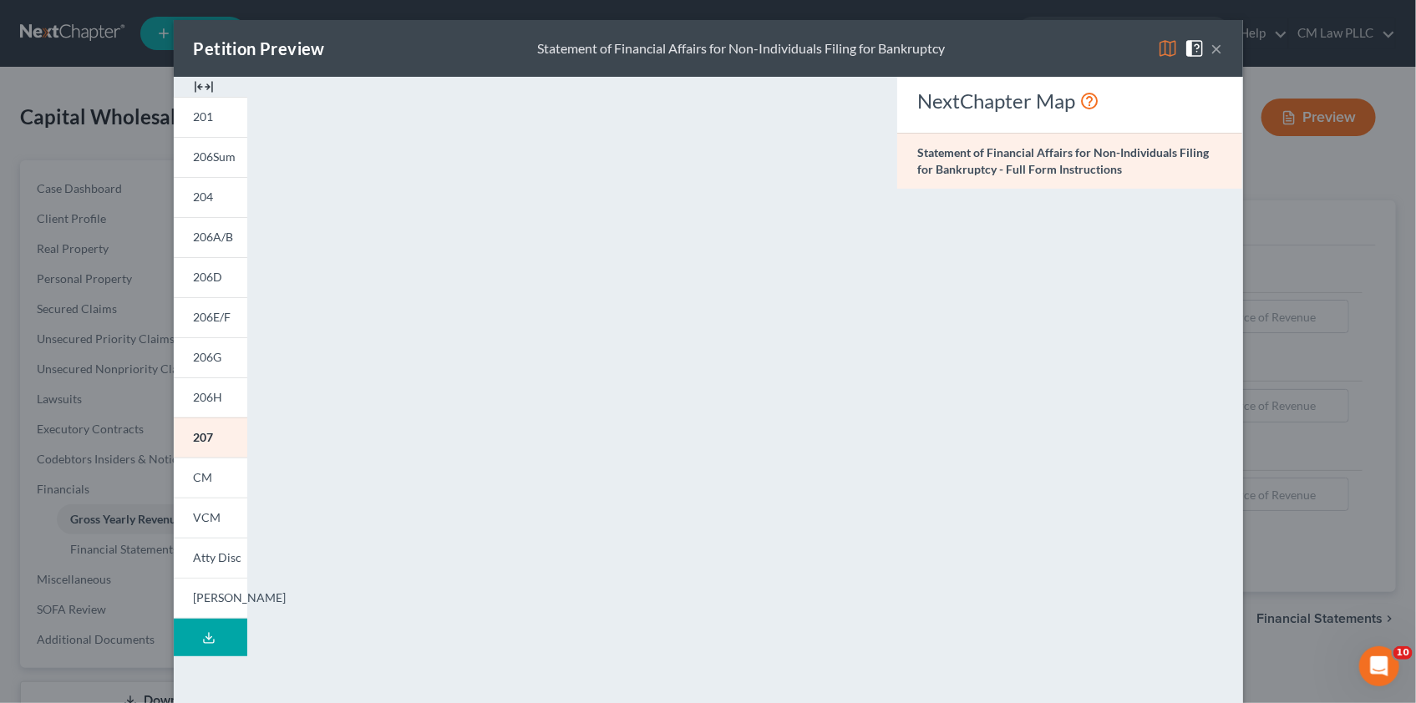
click at [1211, 44] on button "×" at bounding box center [1217, 48] width 12 height 20
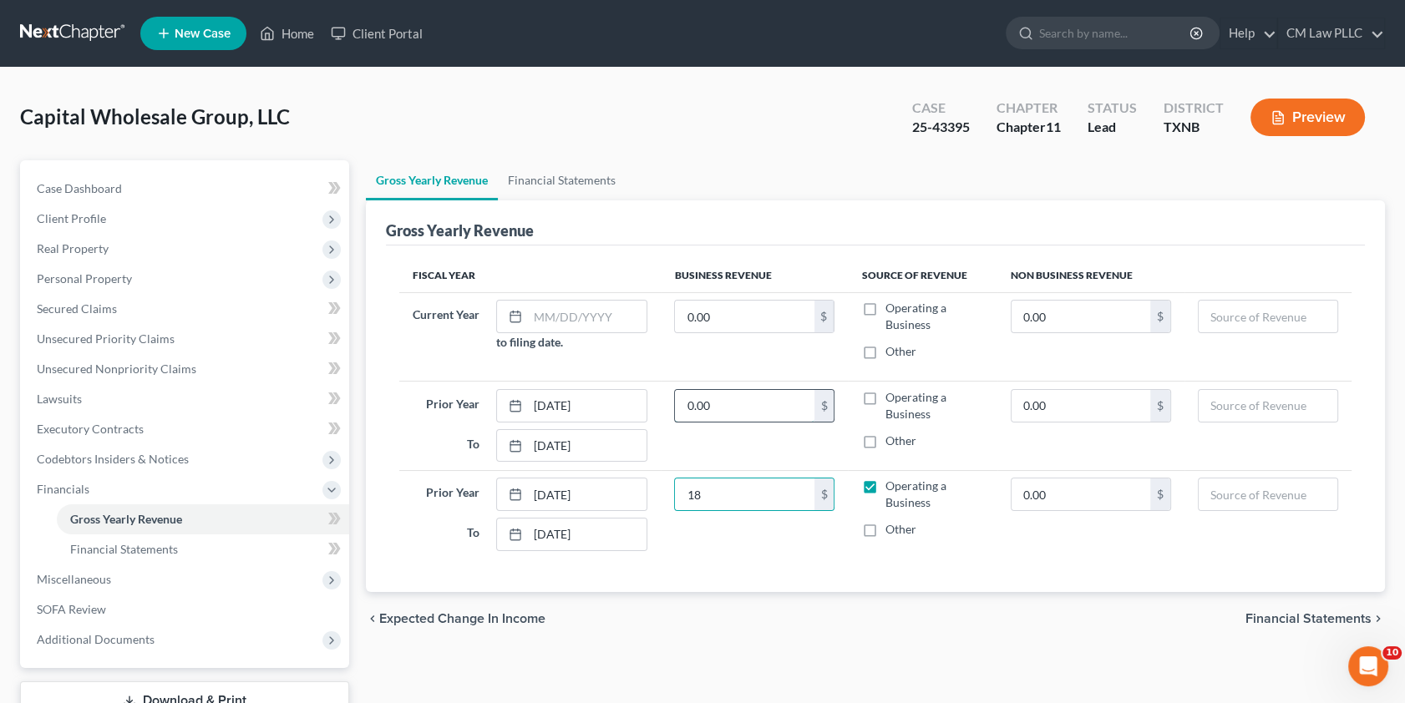
click at [739, 400] on input "0.00" at bounding box center [744, 406] width 139 height 32
click at [754, 403] on input "0.00" at bounding box center [744, 406] width 139 height 32
drag, startPoint x: 869, startPoint y: 392, endPoint x: 863, endPoint y: 327, distance: 65.4
click at [885, 394] on label "Operating a Business" at bounding box center [934, 405] width 99 height 33
click at [891, 394] on input "Operating a Business" at bounding box center [896, 394] width 11 height 11
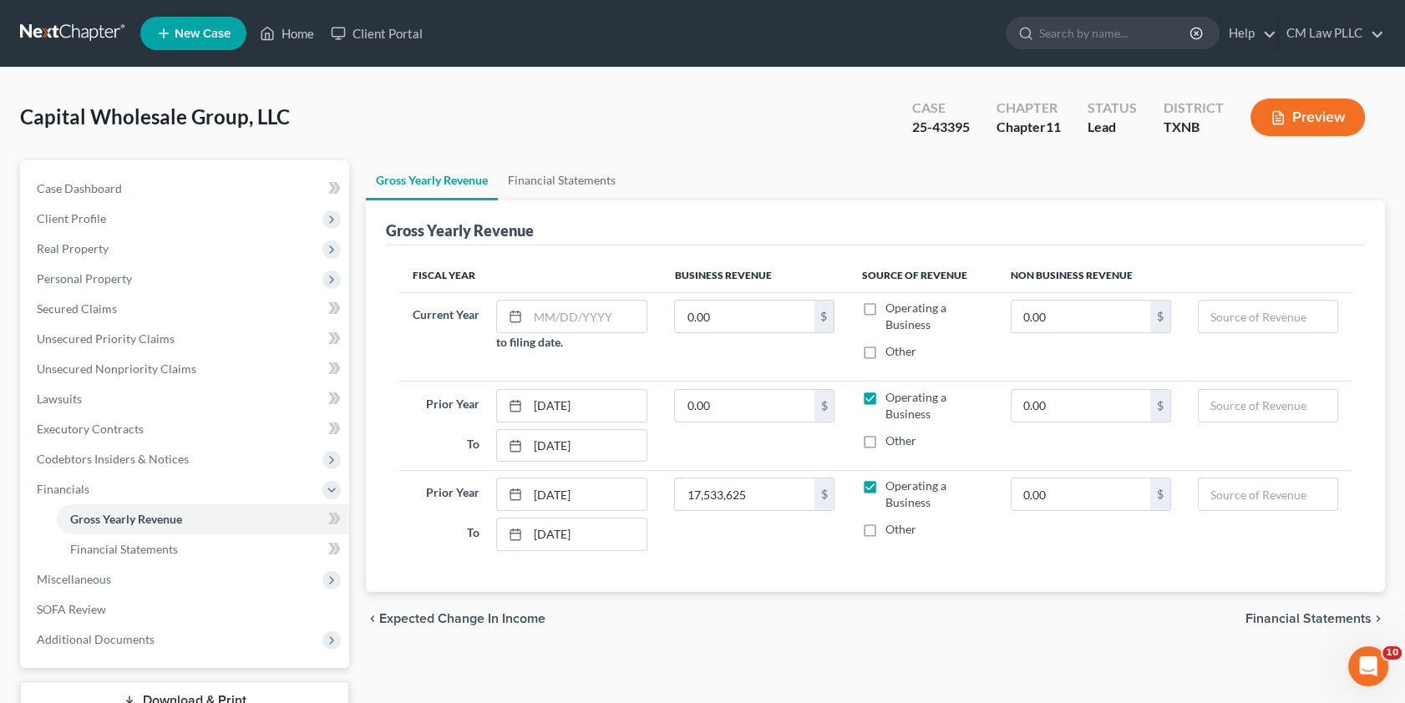
click at [885, 308] on label "Operating a Business" at bounding box center [934, 316] width 99 height 33
click at [891, 308] on input "Operating a Business" at bounding box center [896, 305] width 11 height 11
click at [726, 400] on input "0.00" at bounding box center [744, 406] width 139 height 32
drag, startPoint x: 773, startPoint y: 398, endPoint x: 673, endPoint y: 405, distance: 100.5
click at [673, 405] on td "18,000,000 $" at bounding box center [754, 426] width 187 height 89
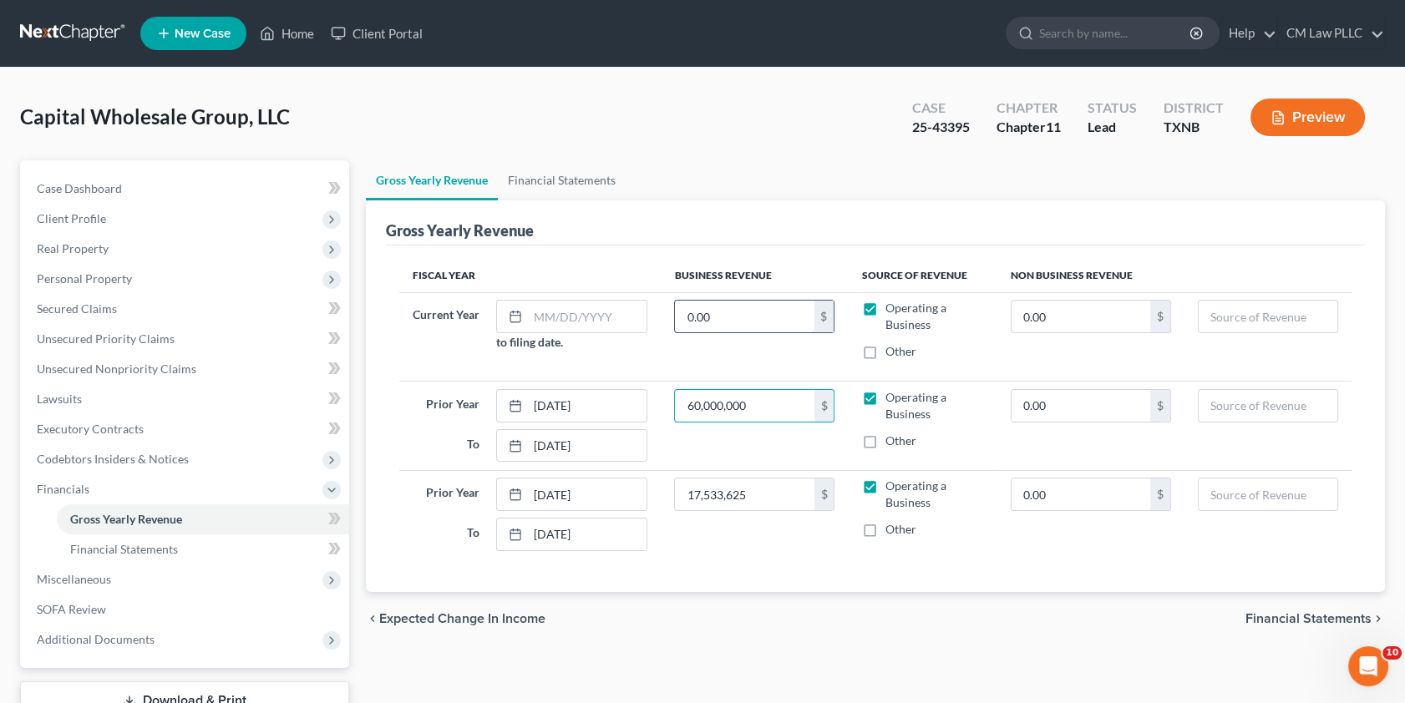
click at [702, 314] on input "0.00" at bounding box center [744, 317] width 139 height 32
click at [606, 318] on input "text" at bounding box center [587, 317] width 119 height 32
click at [658, 348] on td "Current Year [DATE] to filing date." at bounding box center [530, 336] width 262 height 89
click at [646, 345] on div "[DATE] to filing date." at bounding box center [572, 325] width 168 height 51
click at [652, 359] on td "Current Year [DATE] to filing date." at bounding box center [530, 336] width 262 height 89
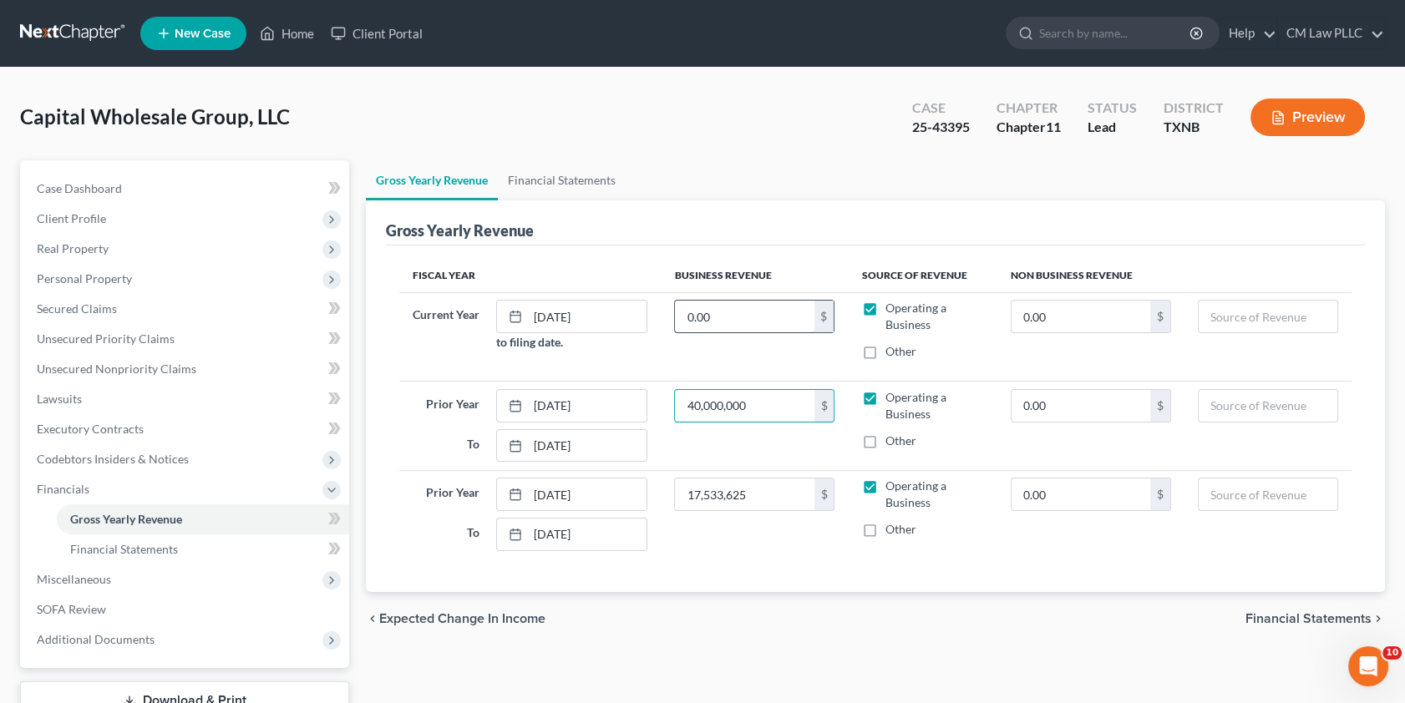
click at [720, 318] on input "0.00" at bounding box center [744, 317] width 139 height 32
click at [540, 180] on link "Financial Statements" at bounding box center [562, 180] width 128 height 40
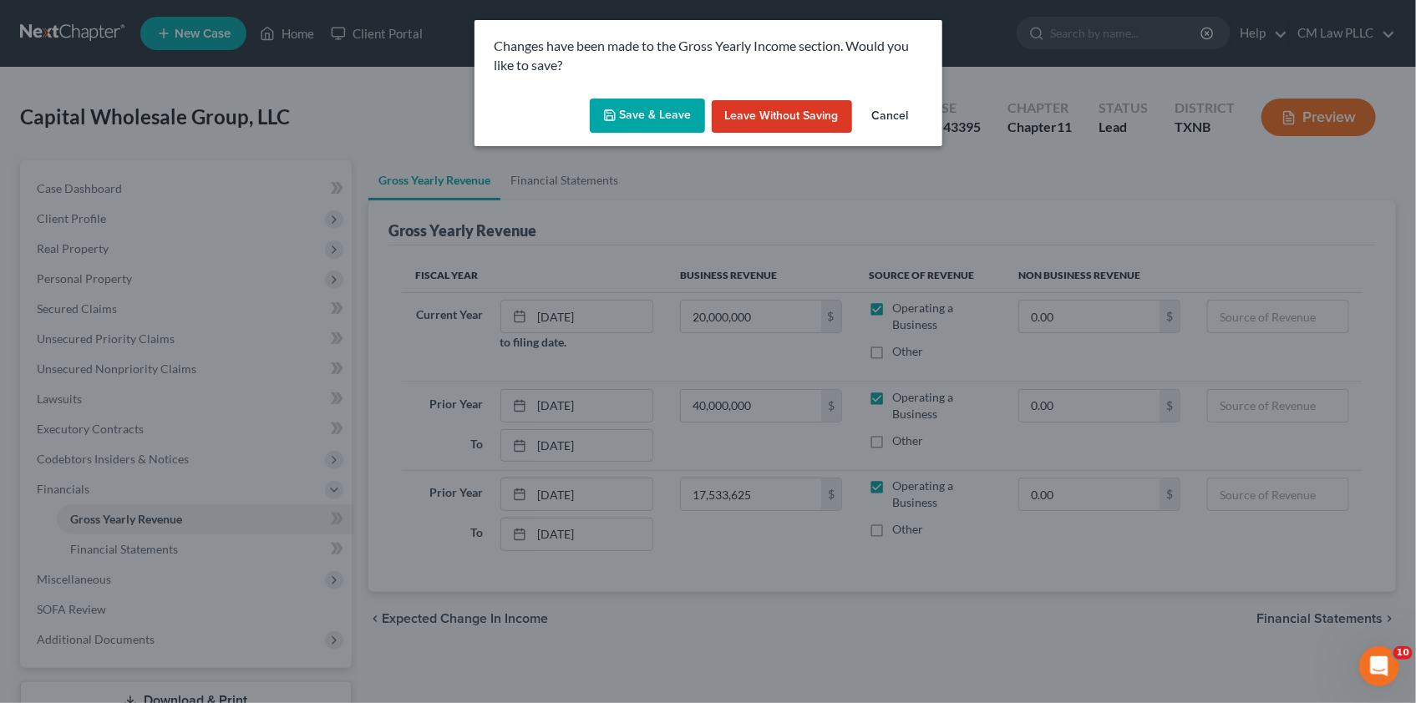
click at [641, 114] on button "Save & Leave" at bounding box center [647, 116] width 115 height 35
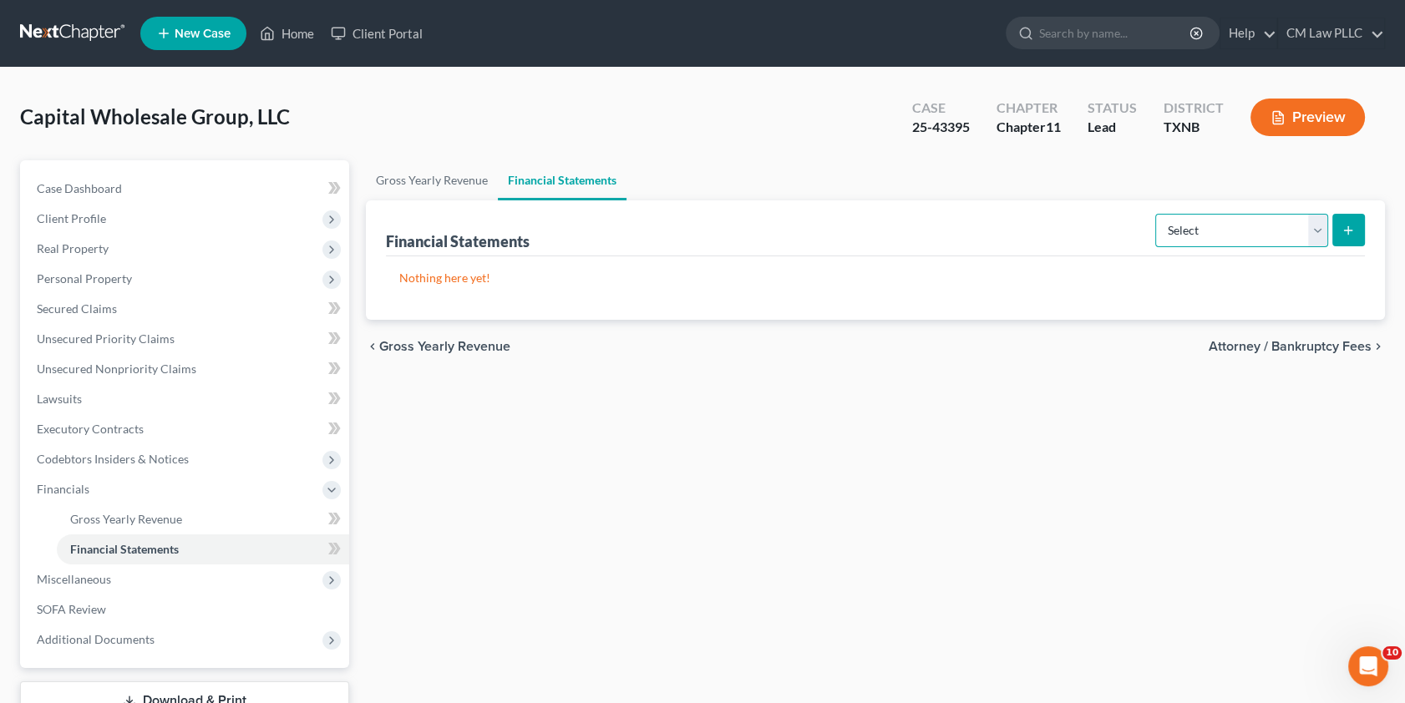
click at [1318, 224] on select "Select Auditor Bookkeeper Creditor Pension Contribution Records Keeper Tax Cons…" at bounding box center [1242, 230] width 173 height 33
click at [1157, 214] on select "Select Auditor Bookkeeper Creditor Pension Contribution Records Keeper Tax Cons…" at bounding box center [1242, 230] width 173 height 33
click at [1345, 224] on icon "submit" at bounding box center [1348, 230] width 13 height 13
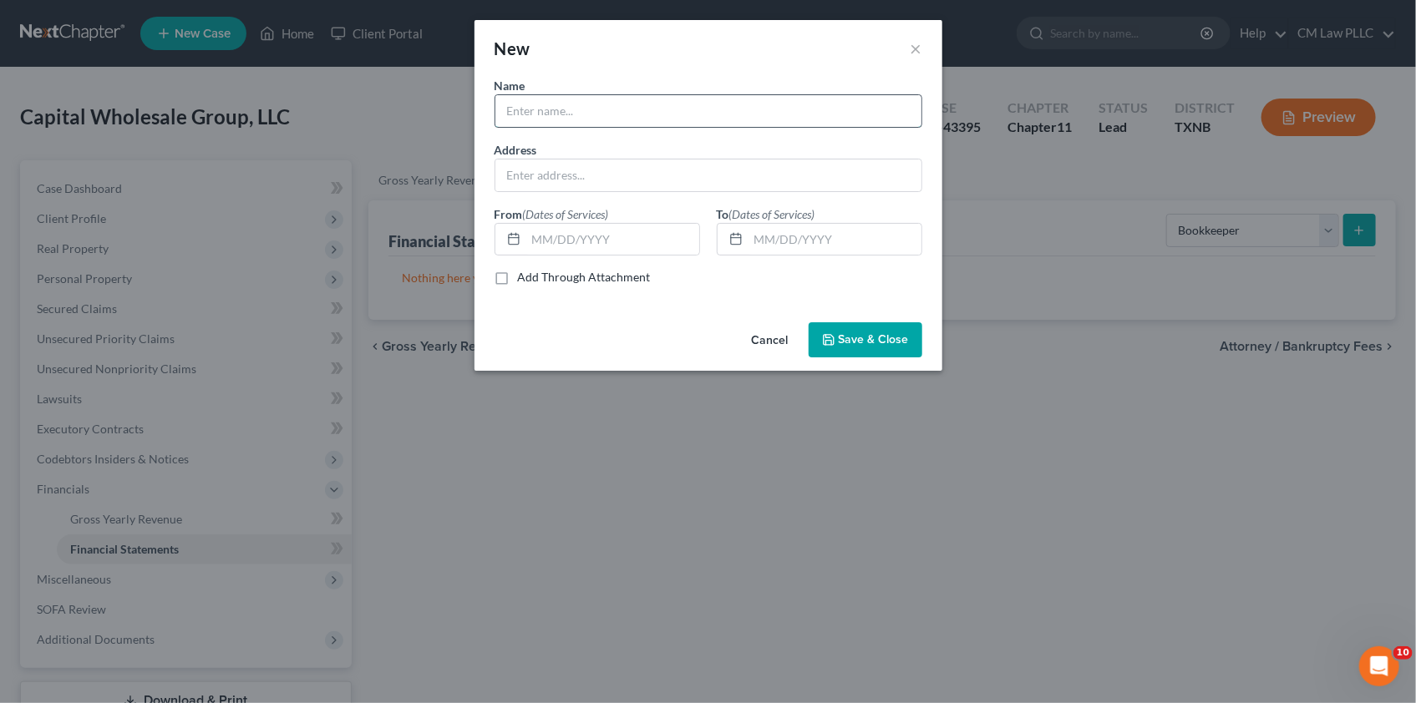
click at [521, 109] on input "text" at bounding box center [708, 111] width 426 height 32
click at [551, 176] on input "text" at bounding box center [708, 176] width 426 height 32
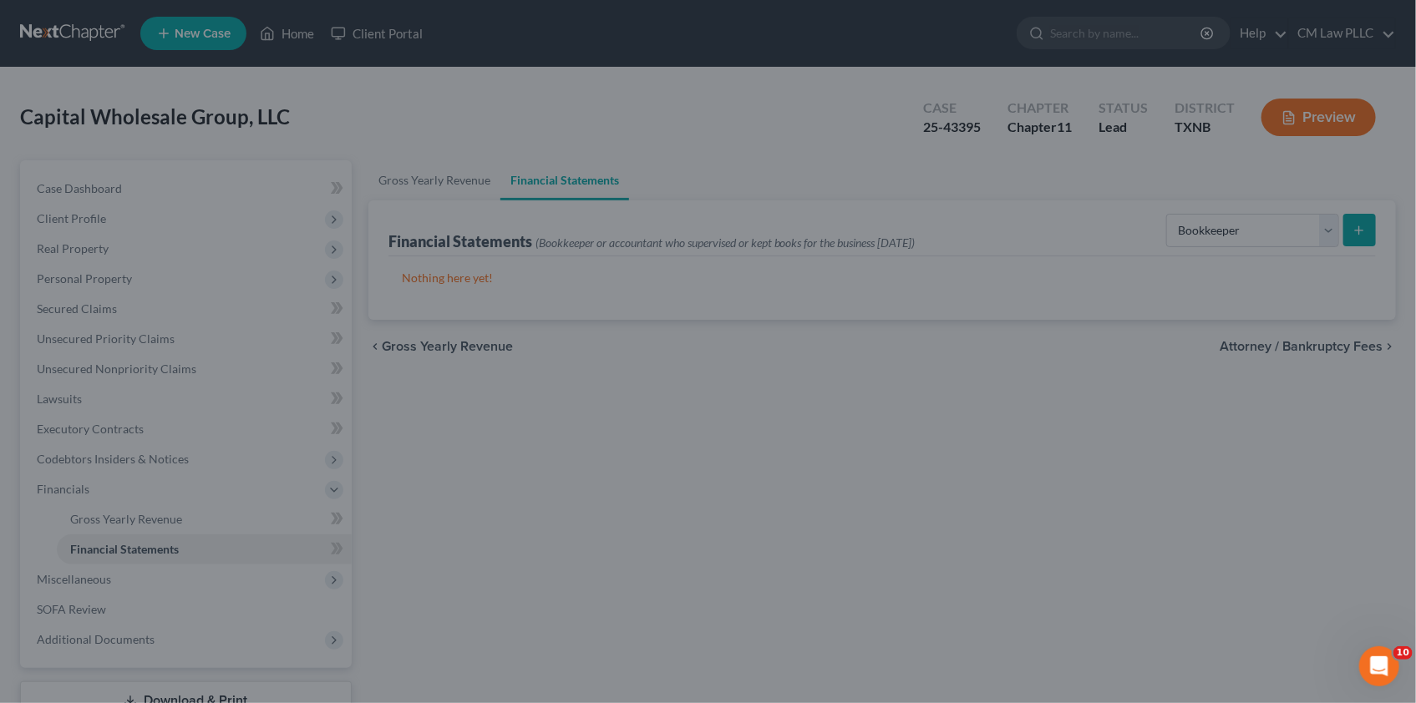
click at [719, 497] on div "New × Name * [PERSON_NAME], CPA Address From (Dates of Services) To (Dates of S…" at bounding box center [708, 351] width 1416 height 703
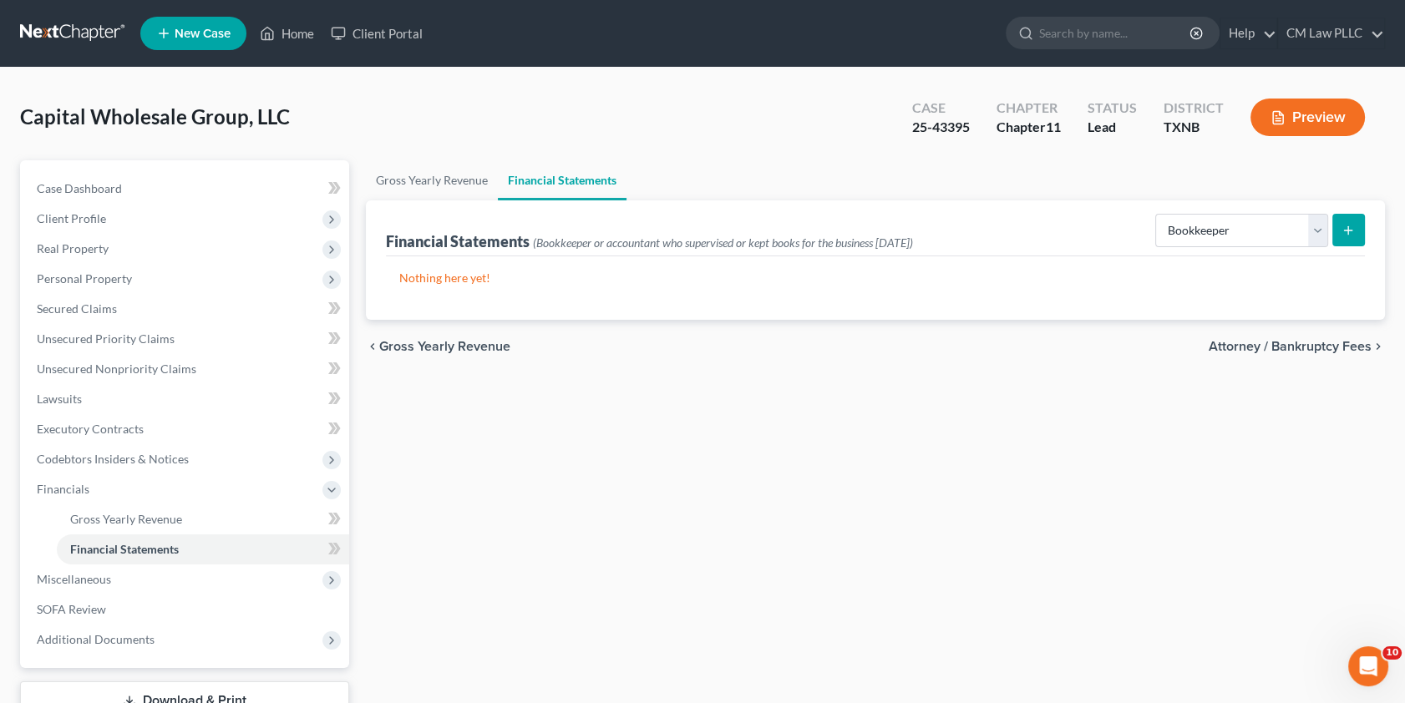
click at [1348, 231] on line "submit" at bounding box center [1349, 231] width 8 height 0
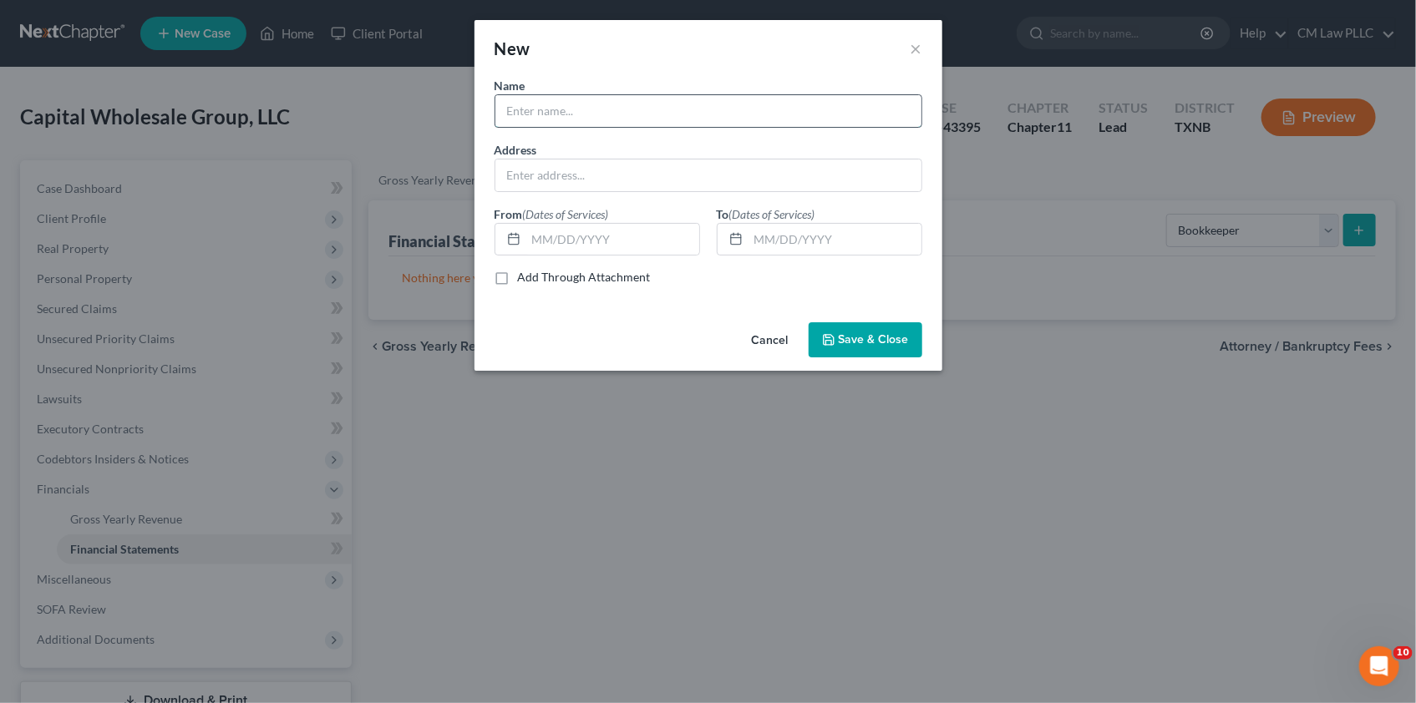
click at [532, 109] on input "text" at bounding box center [708, 111] width 426 height 32
click at [855, 327] on button "Save & Close" at bounding box center [866, 340] width 114 height 35
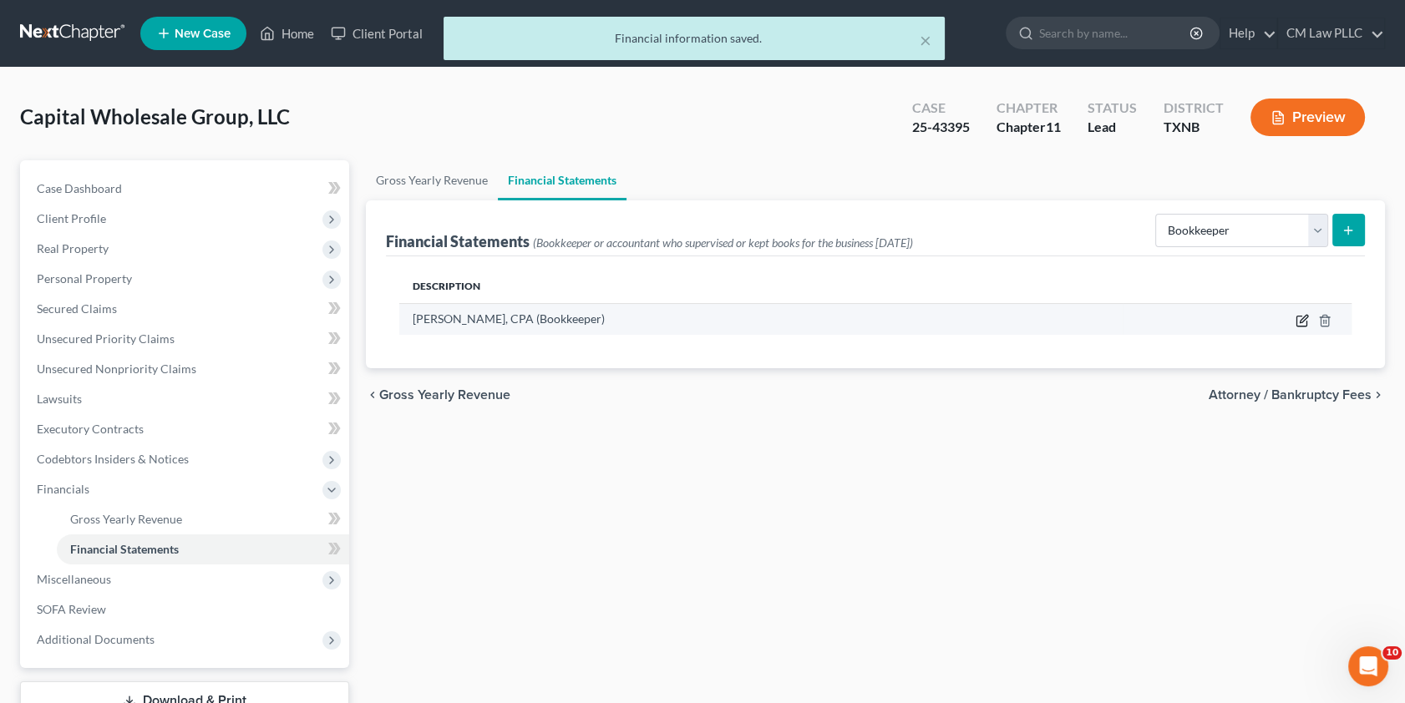
click at [1301, 317] on icon "button" at bounding box center [1302, 320] width 13 height 13
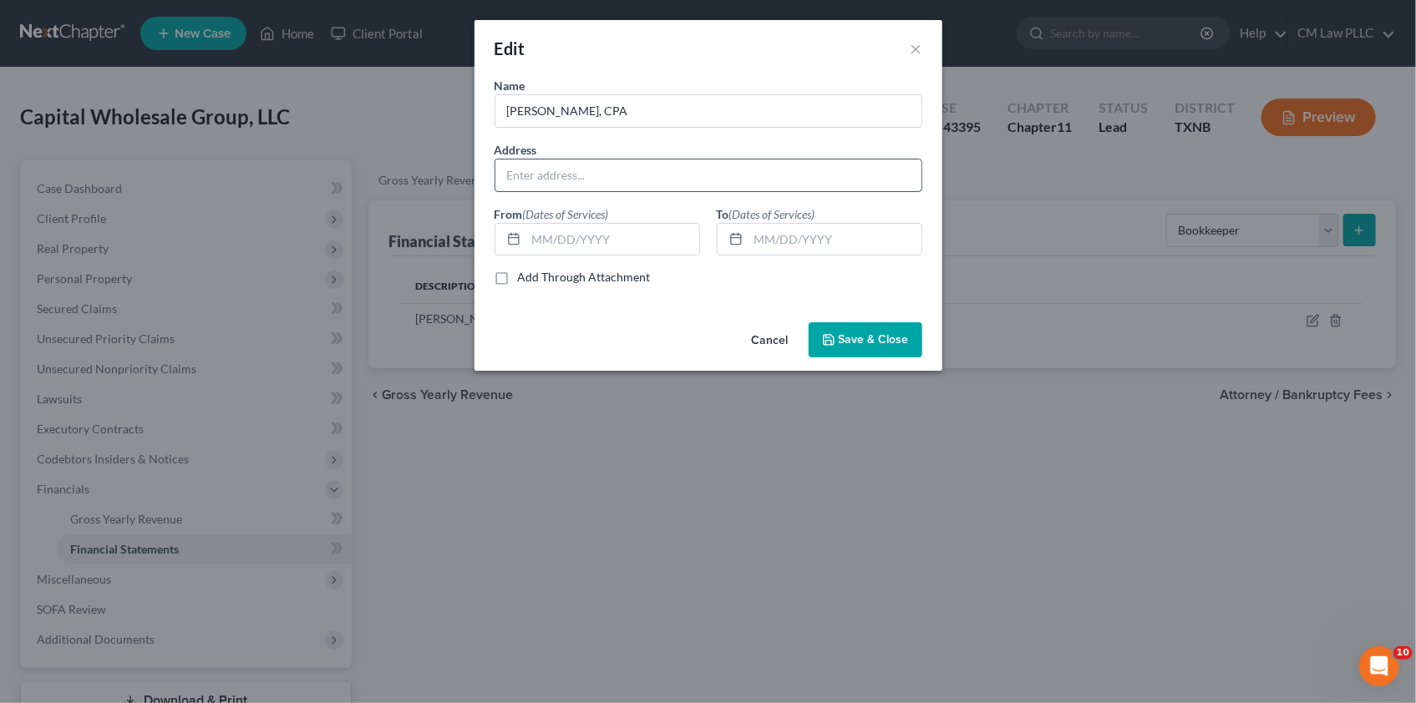
click at [552, 177] on input "text" at bounding box center [708, 176] width 426 height 32
click at [552, 177] on input "1417" at bounding box center [708, 176] width 426 height 32
drag, startPoint x: 541, startPoint y: 175, endPoint x: 480, endPoint y: 179, distance: 60.2
click at [480, 179] on div "Name * [PERSON_NAME], CPA Address 1417 From (Dates of Services) To (Dates of Se…" at bounding box center [709, 196] width 468 height 239
click at [570, 242] on input "text" at bounding box center [612, 240] width 173 height 32
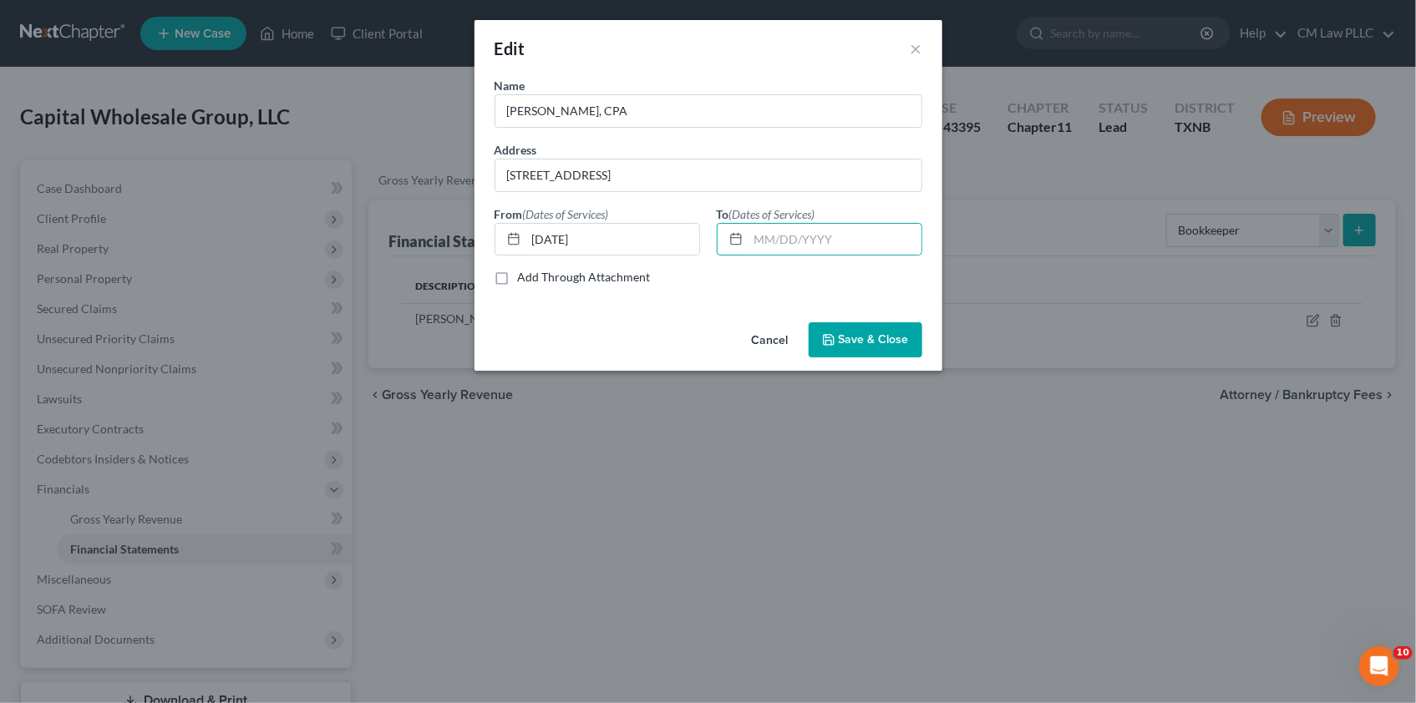
click at [567, 337] on div "Cancel Save & Close" at bounding box center [709, 343] width 468 height 55
click at [849, 339] on span "Save & Close" at bounding box center [874, 340] width 70 height 14
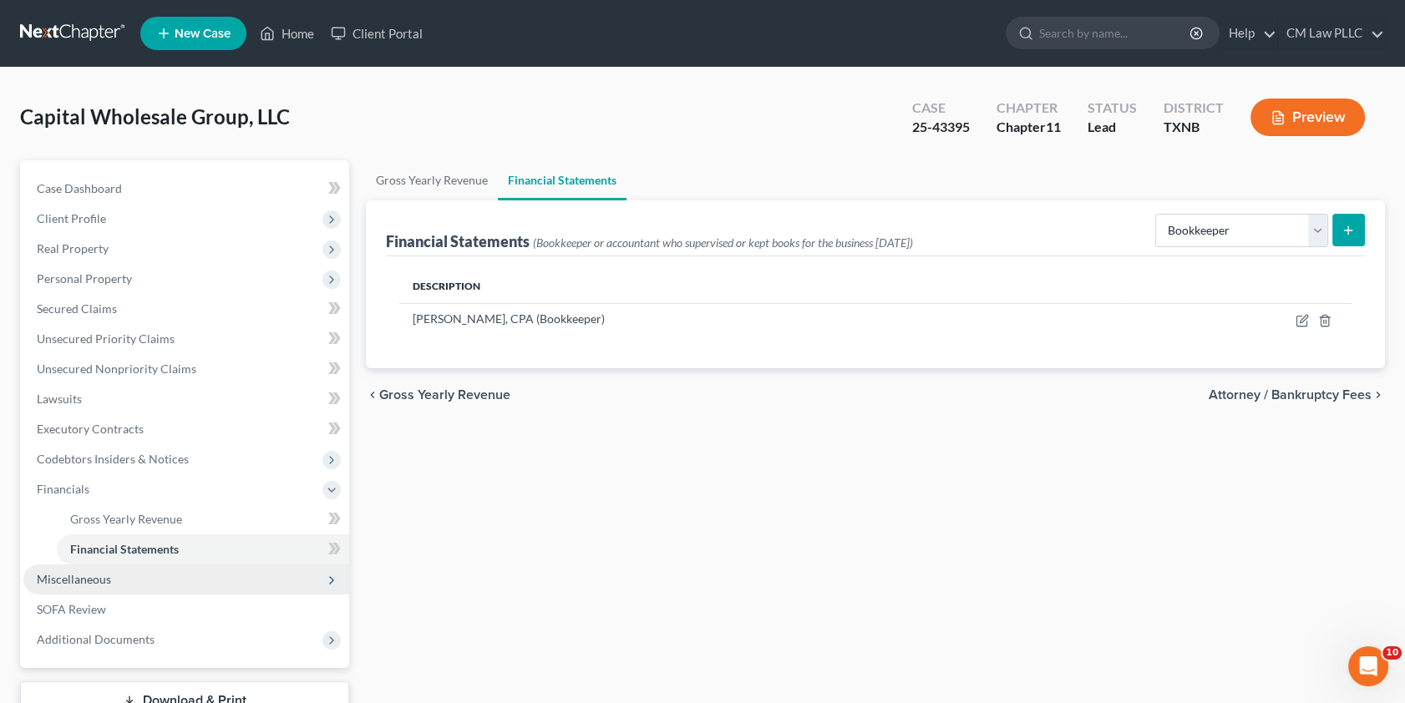
click at [104, 582] on span "Miscellaneous" at bounding box center [74, 579] width 74 height 14
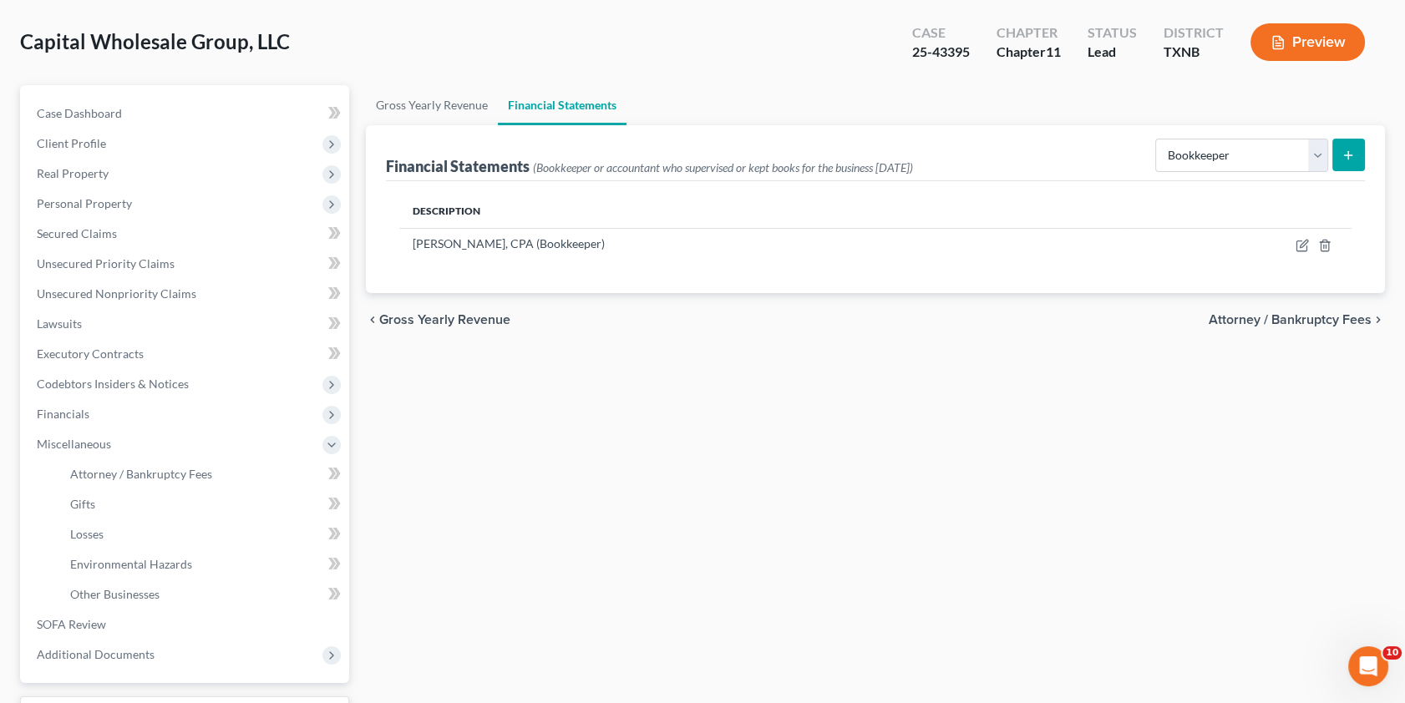
scroll to position [151, 0]
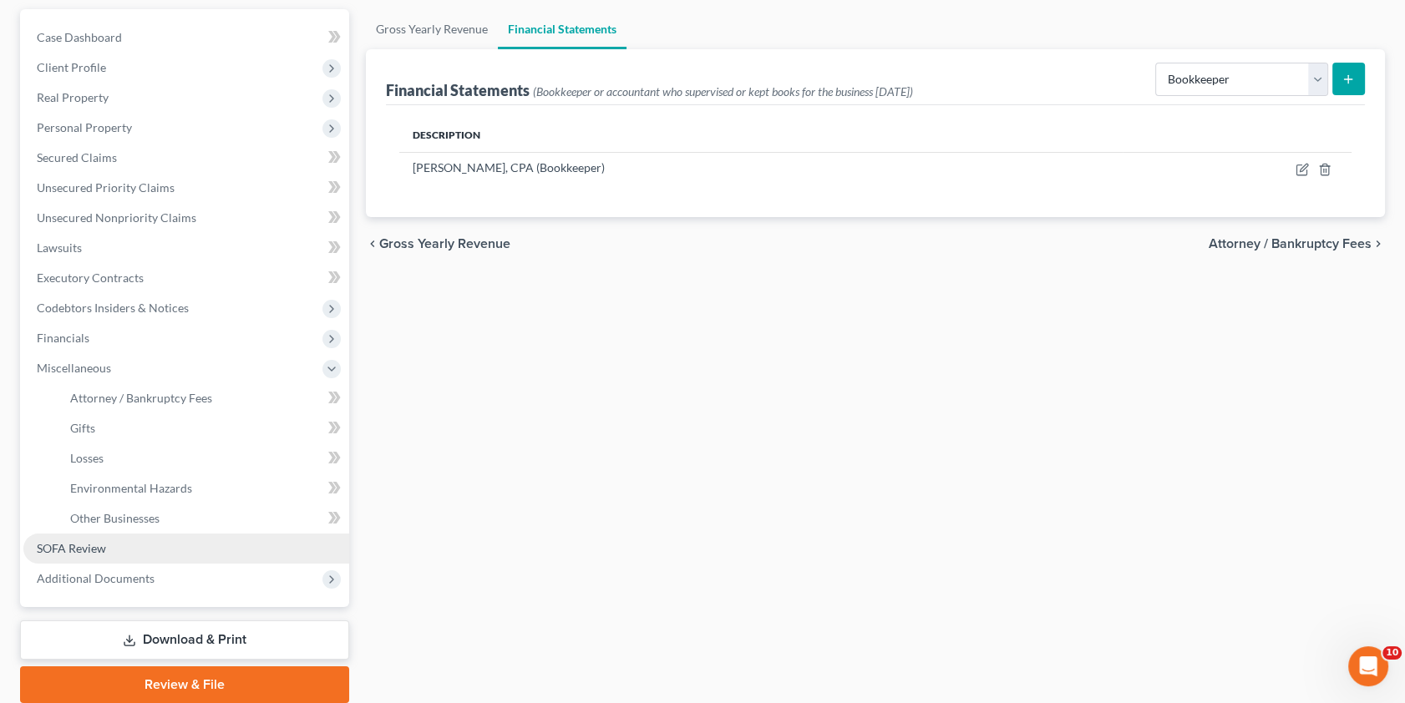
click at [83, 547] on span "SOFA Review" at bounding box center [71, 548] width 69 height 14
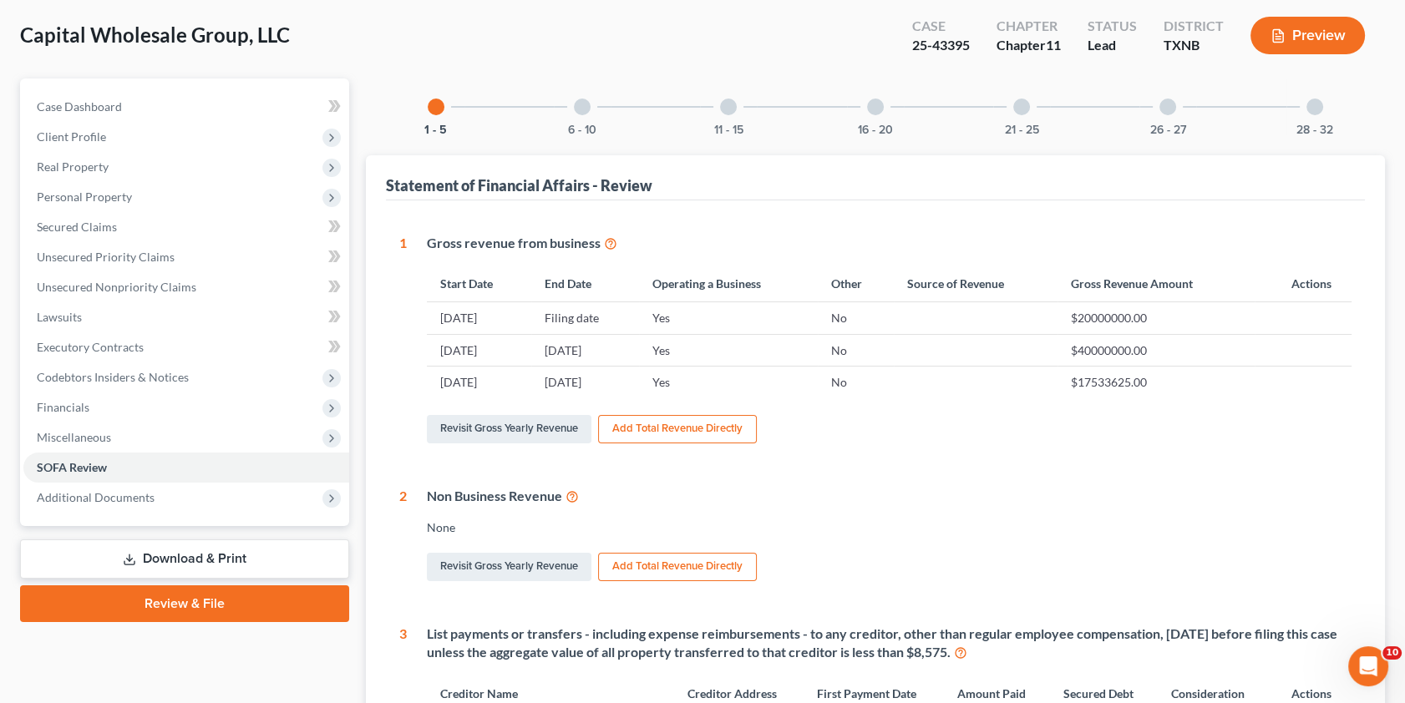
scroll to position [75, 0]
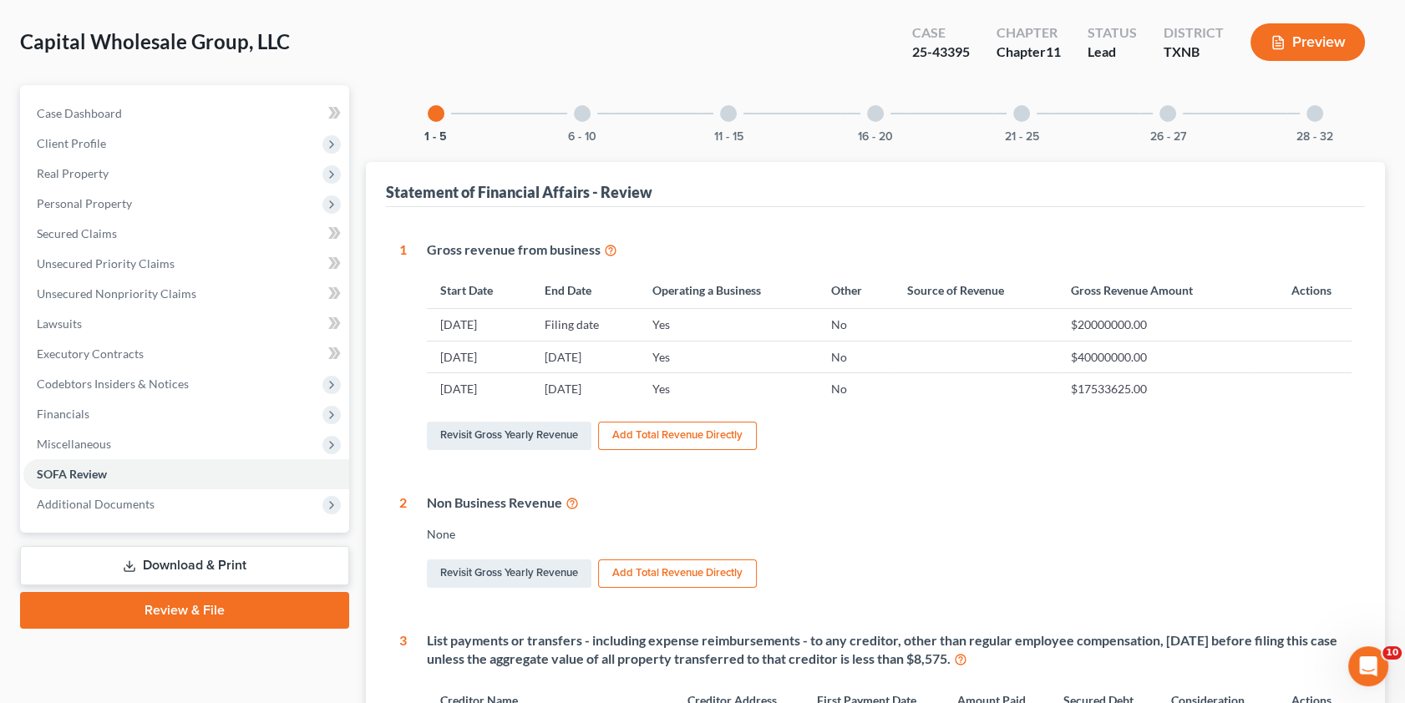
click at [673, 429] on button "Add Total Revenue Directly" at bounding box center [677, 436] width 159 height 28
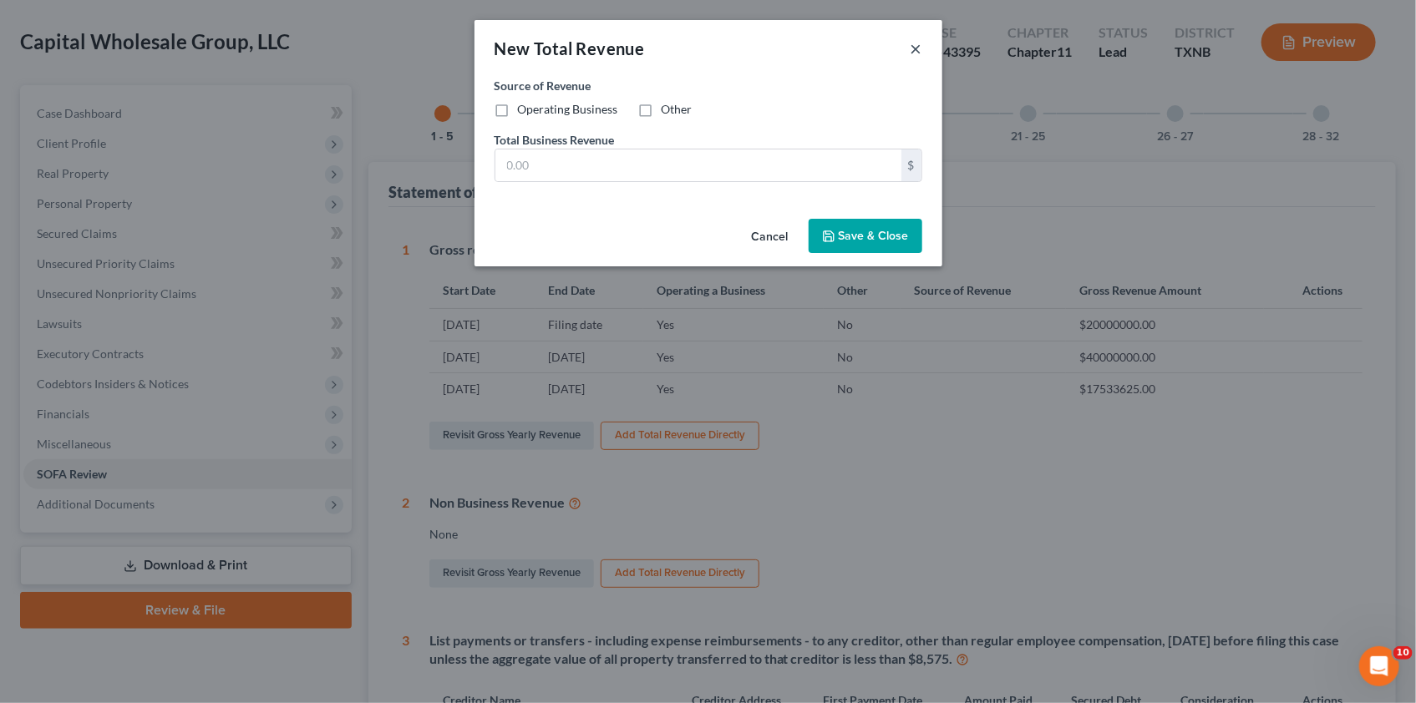
click at [913, 43] on button "×" at bounding box center [917, 48] width 12 height 20
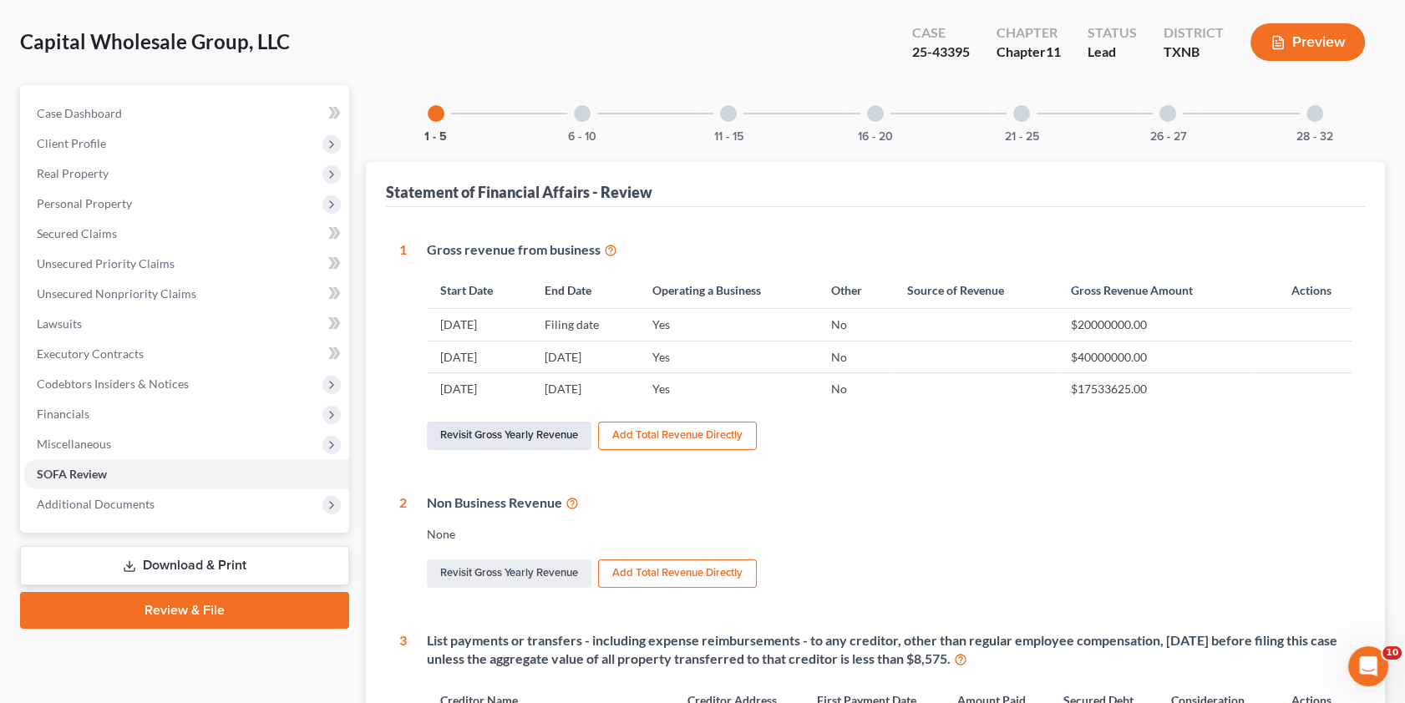
click at [515, 428] on link "Revisit Gross Yearly Revenue" at bounding box center [509, 436] width 165 height 28
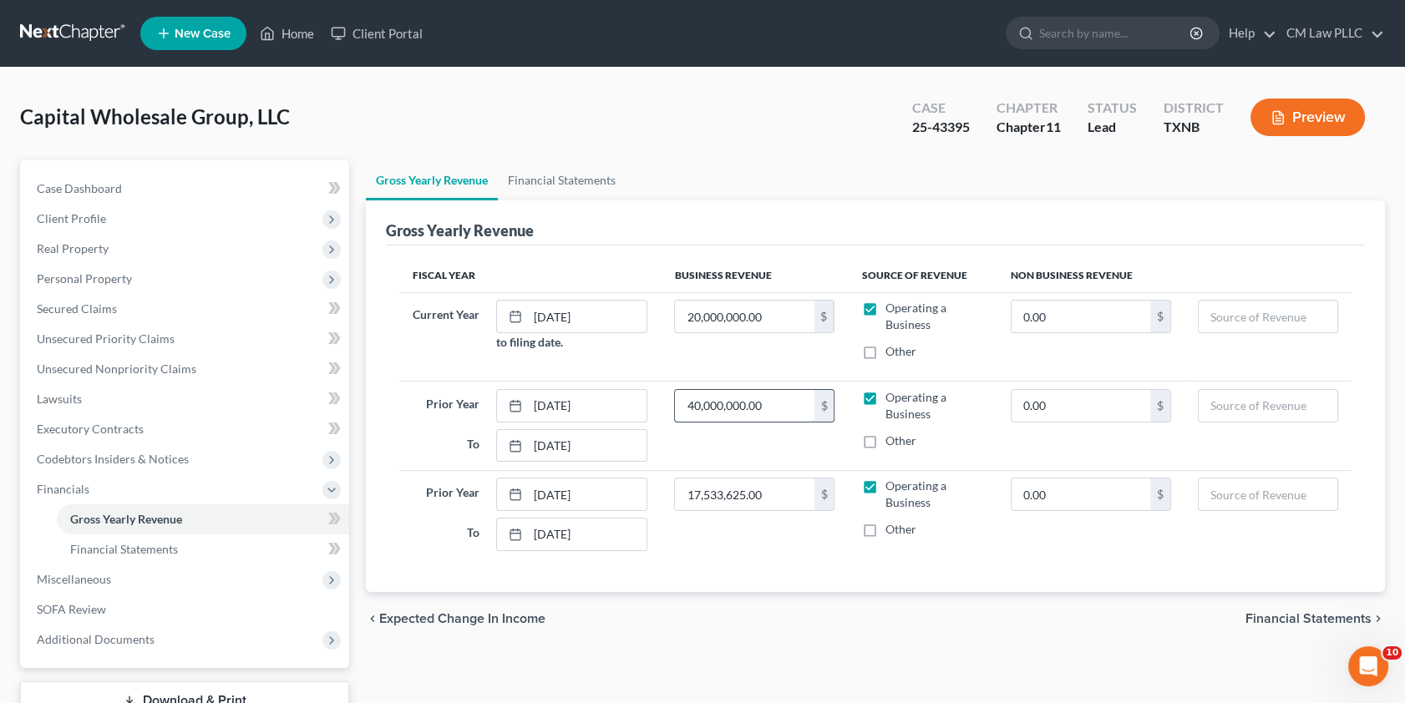
click at [771, 405] on input "40,000,000.00" at bounding box center [744, 406] width 139 height 32
drag, startPoint x: 75, startPoint y: 612, endPoint x: 632, endPoint y: 508, distance: 567.0
click at [75, 612] on span "SOFA Review" at bounding box center [71, 609] width 69 height 14
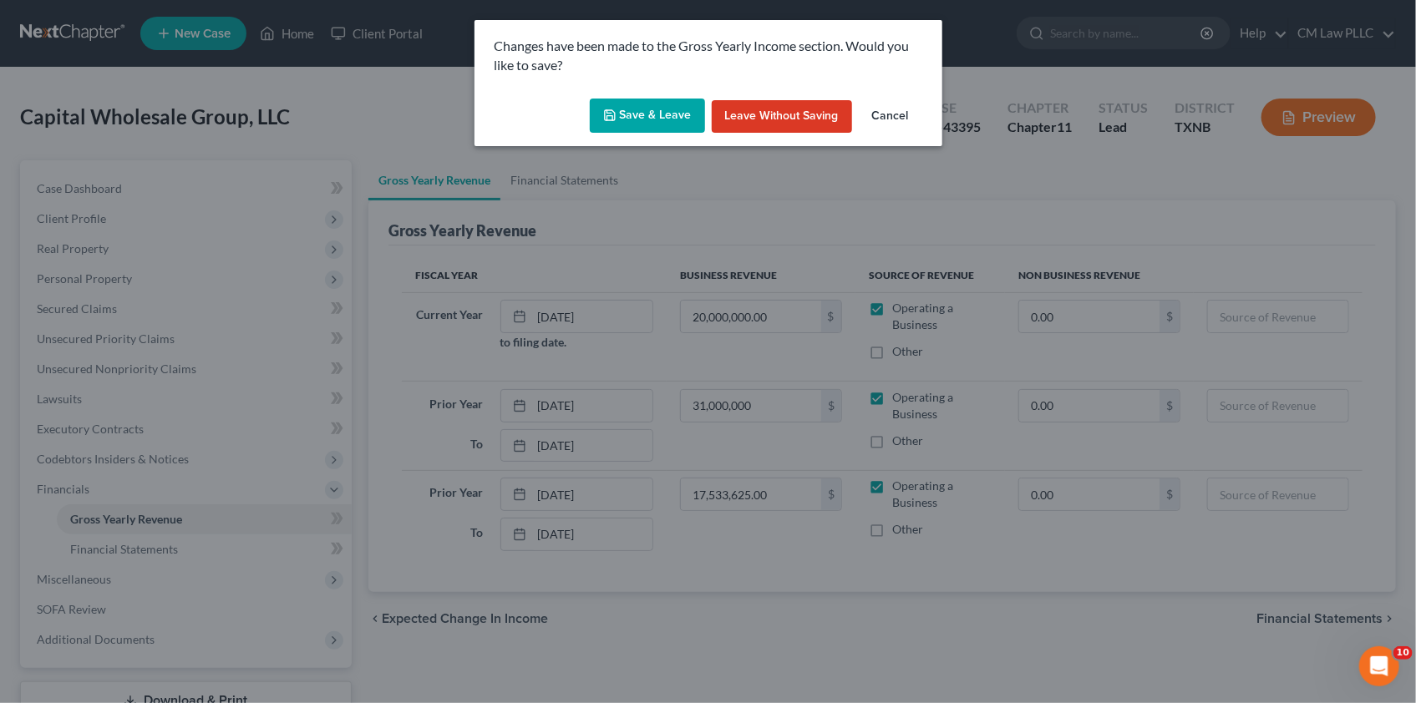
click at [640, 114] on button "Save & Leave" at bounding box center [647, 116] width 115 height 35
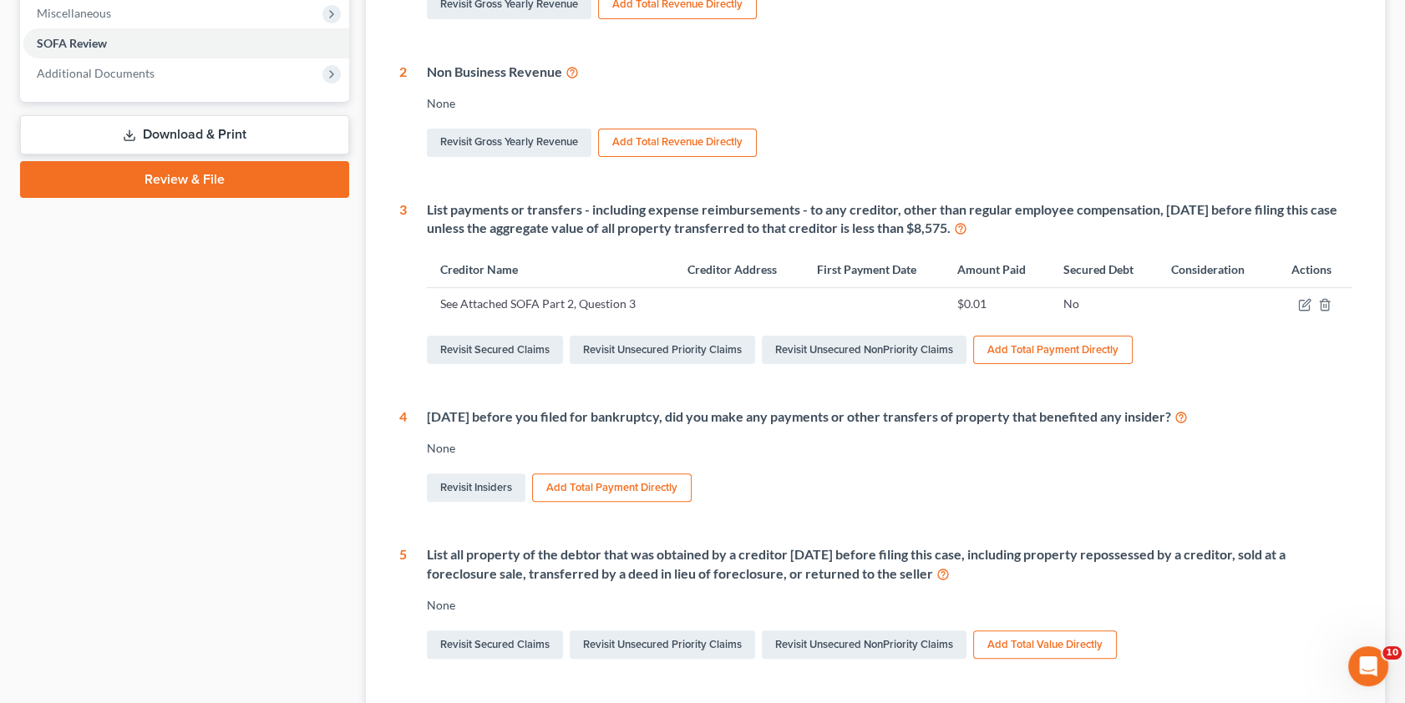
scroll to position [641, 0]
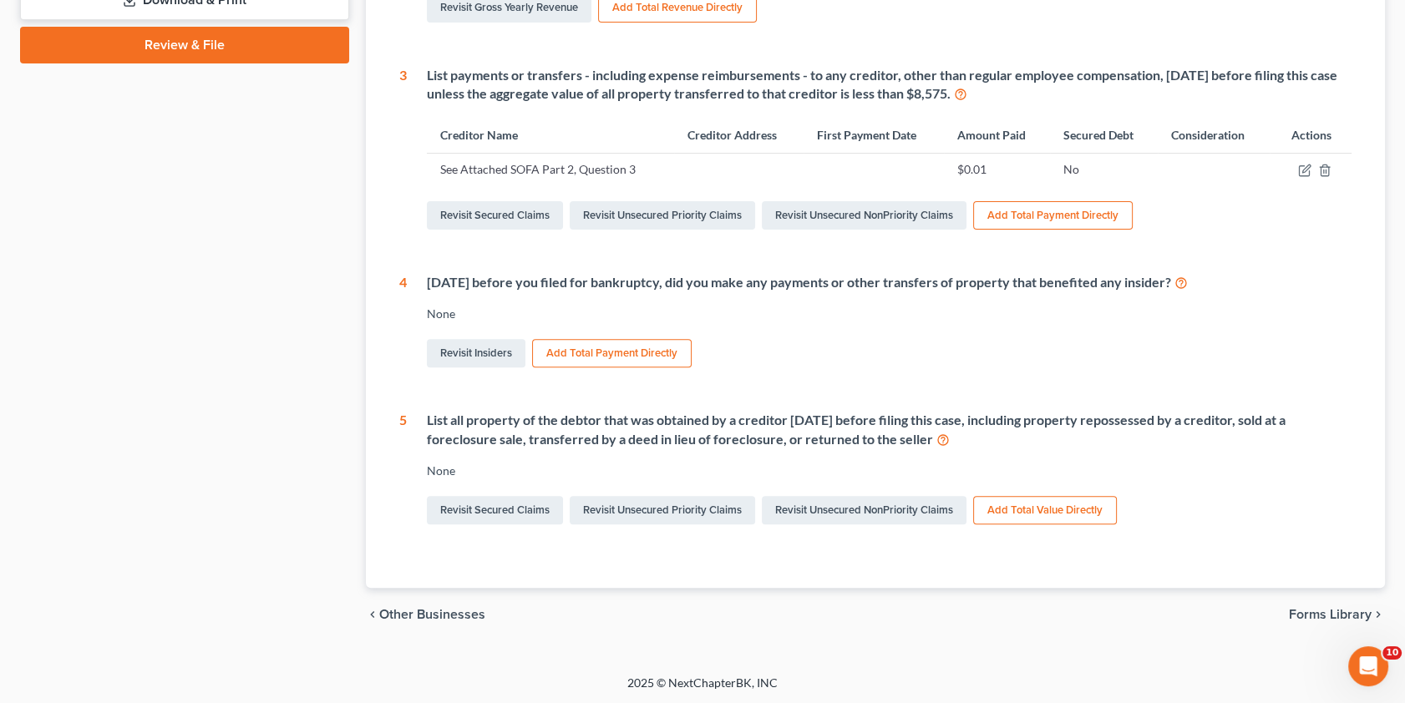
click at [1046, 503] on button "Add Total Value Directly" at bounding box center [1045, 510] width 144 height 28
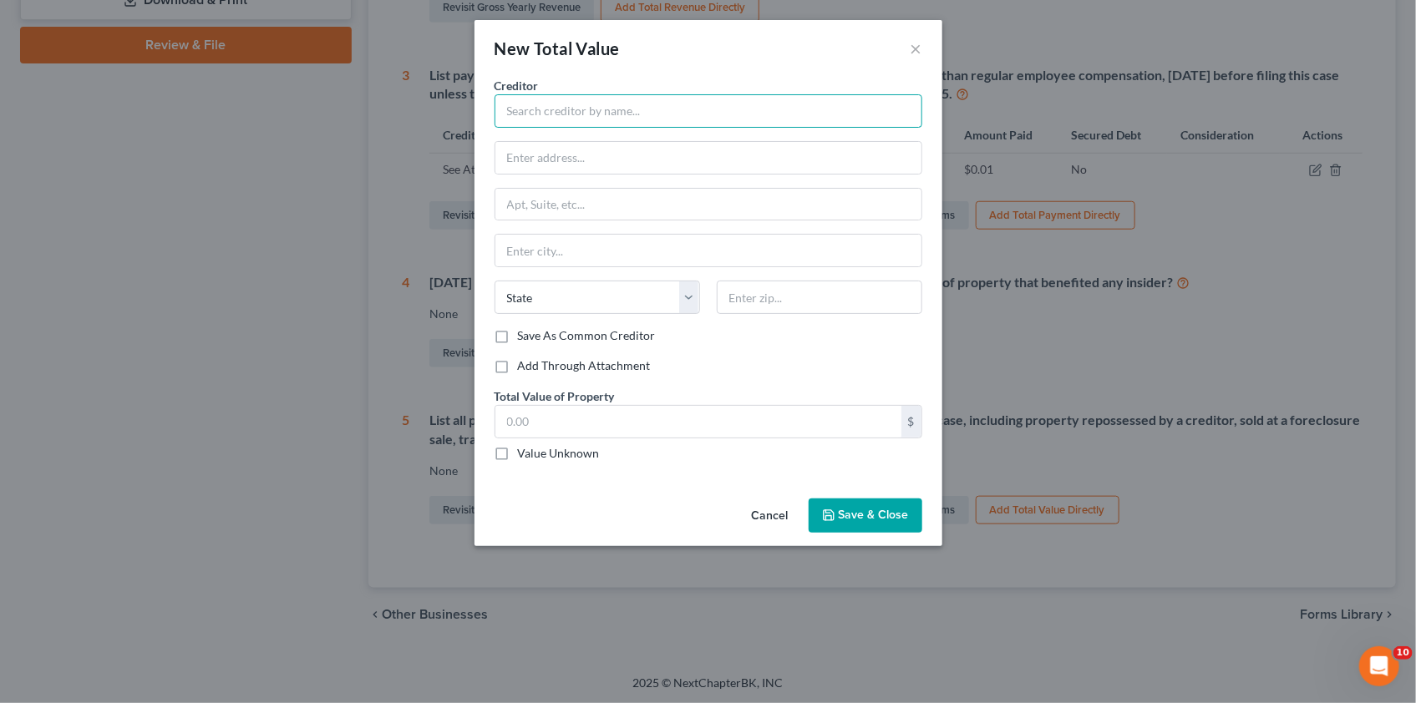
click at [527, 110] on input "text" at bounding box center [709, 110] width 428 height 33
click at [534, 420] on input "text" at bounding box center [698, 422] width 406 height 32
drag, startPoint x: 560, startPoint y: 415, endPoint x: 511, endPoint y: 421, distance: 48.8
click at [511, 421] on input "800,000" at bounding box center [698, 422] width 406 height 32
drag, startPoint x: 503, startPoint y: 423, endPoint x: 587, endPoint y: 425, distance: 83.6
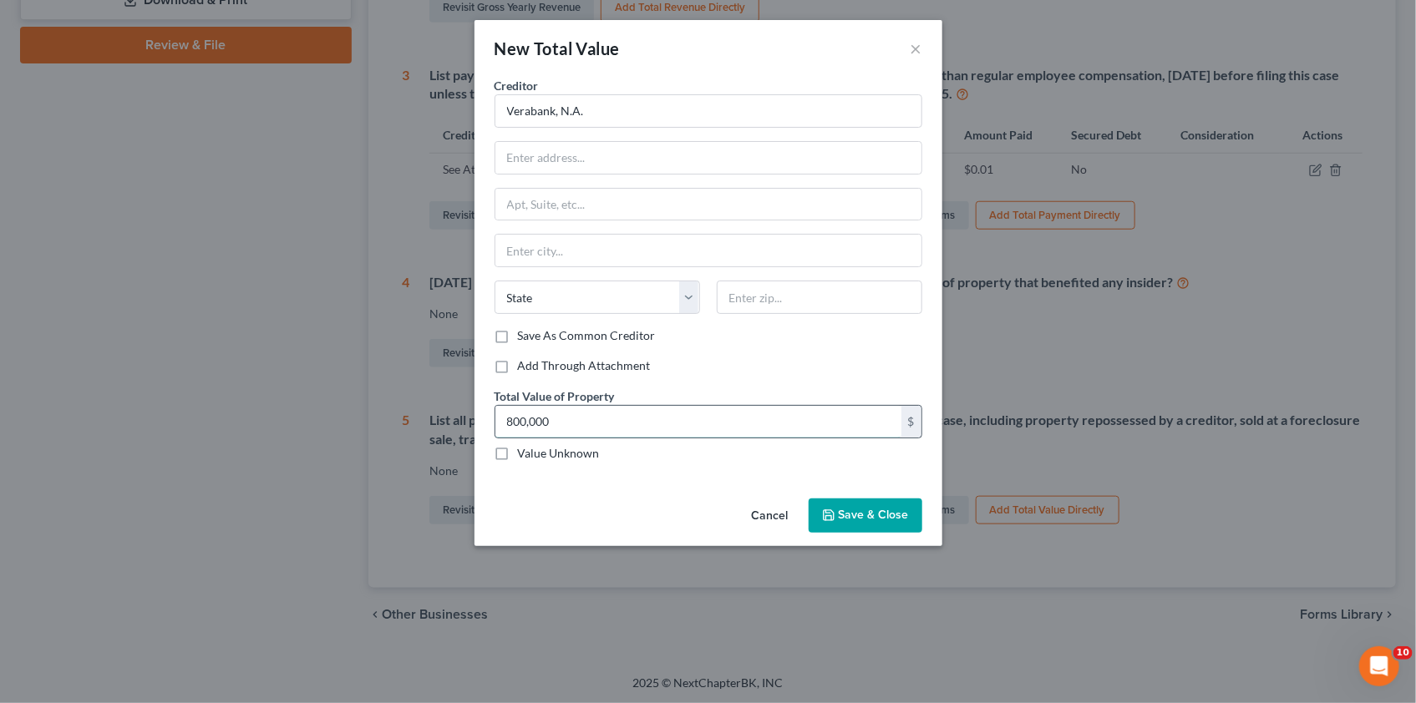
click at [585, 427] on input "800,000" at bounding box center [698, 422] width 406 height 32
click at [843, 516] on span "Save & Close" at bounding box center [874, 516] width 70 height 14
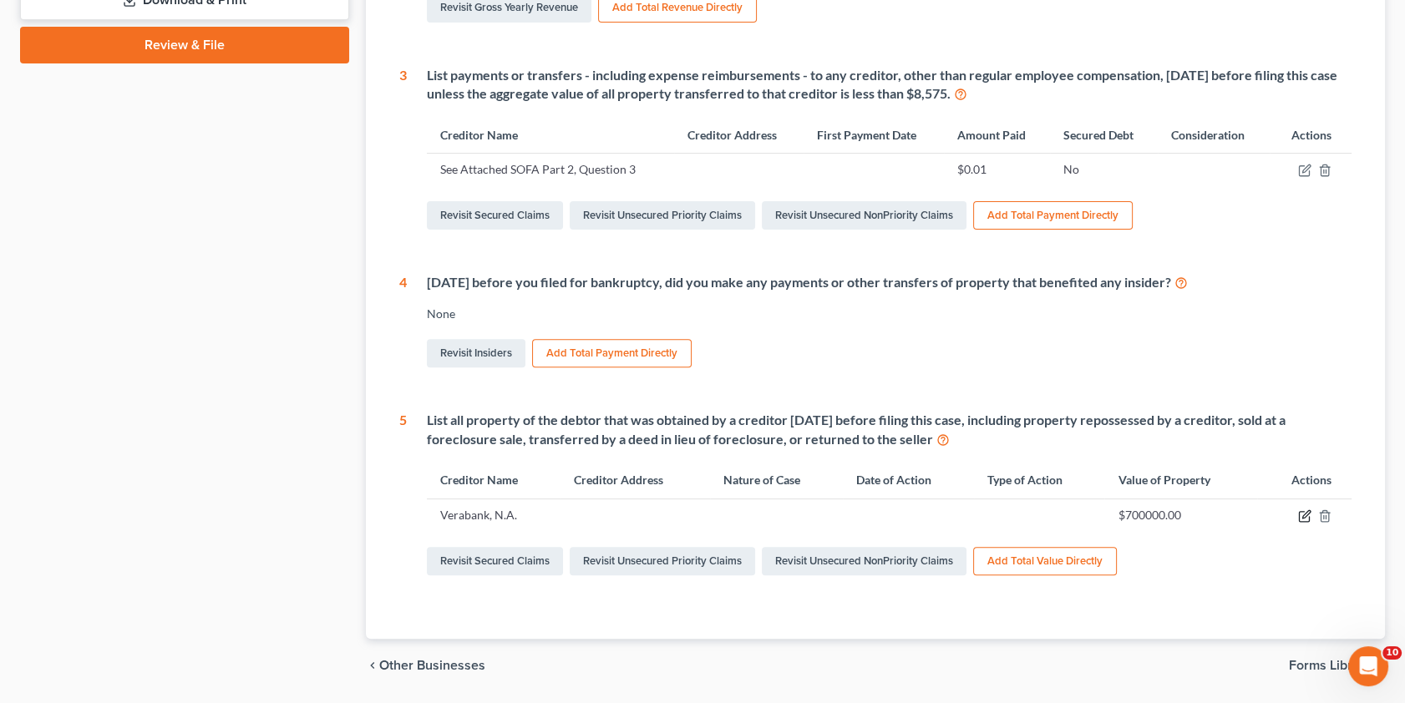
click at [1301, 516] on icon "button" at bounding box center [1304, 516] width 13 height 13
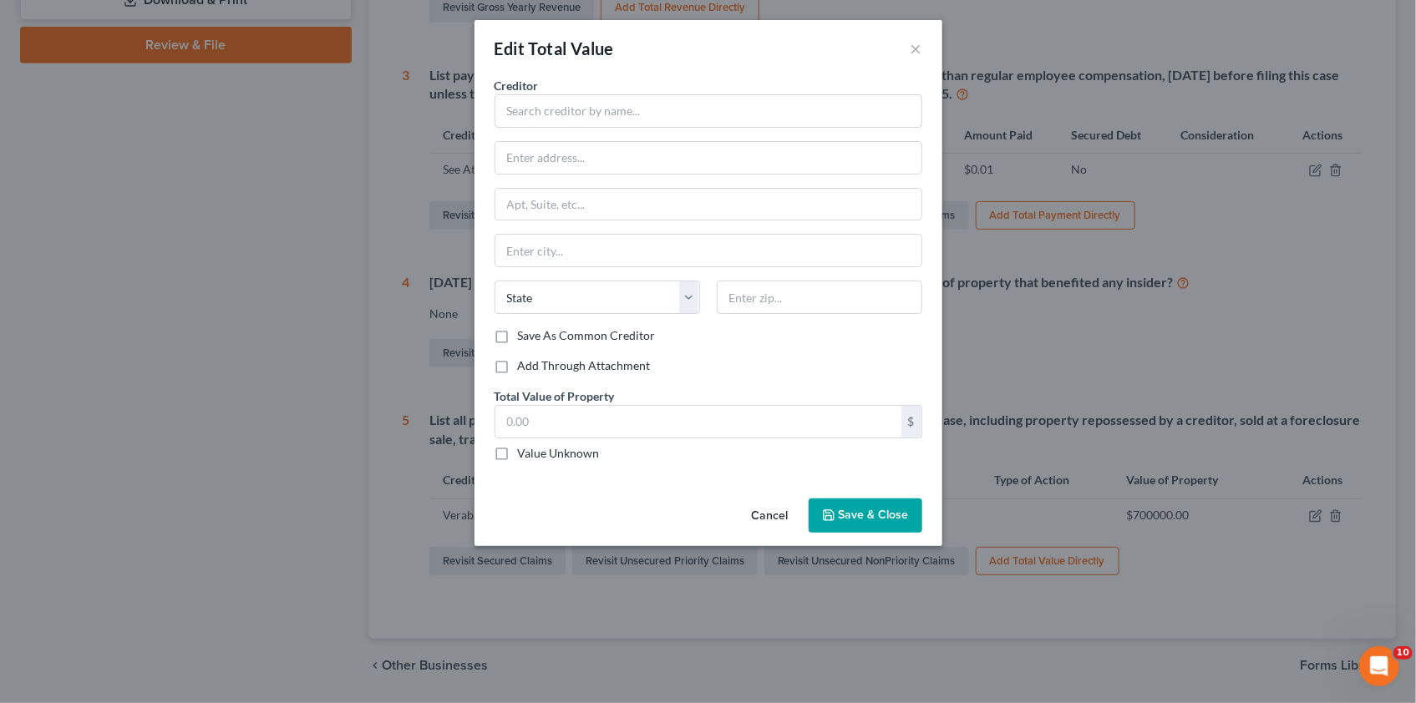
click at [768, 510] on button "Cancel" at bounding box center [770, 516] width 63 height 33
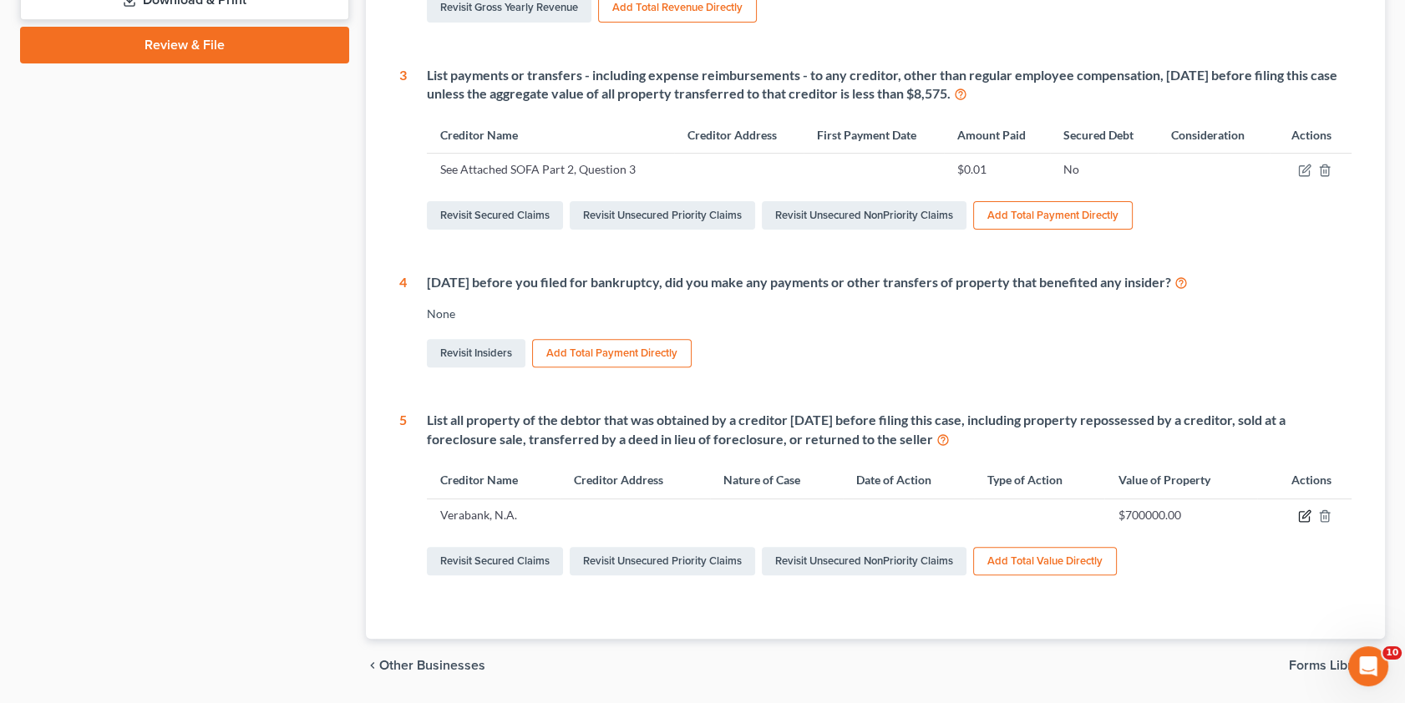
click at [1303, 517] on icon "button" at bounding box center [1307, 514] width 8 height 8
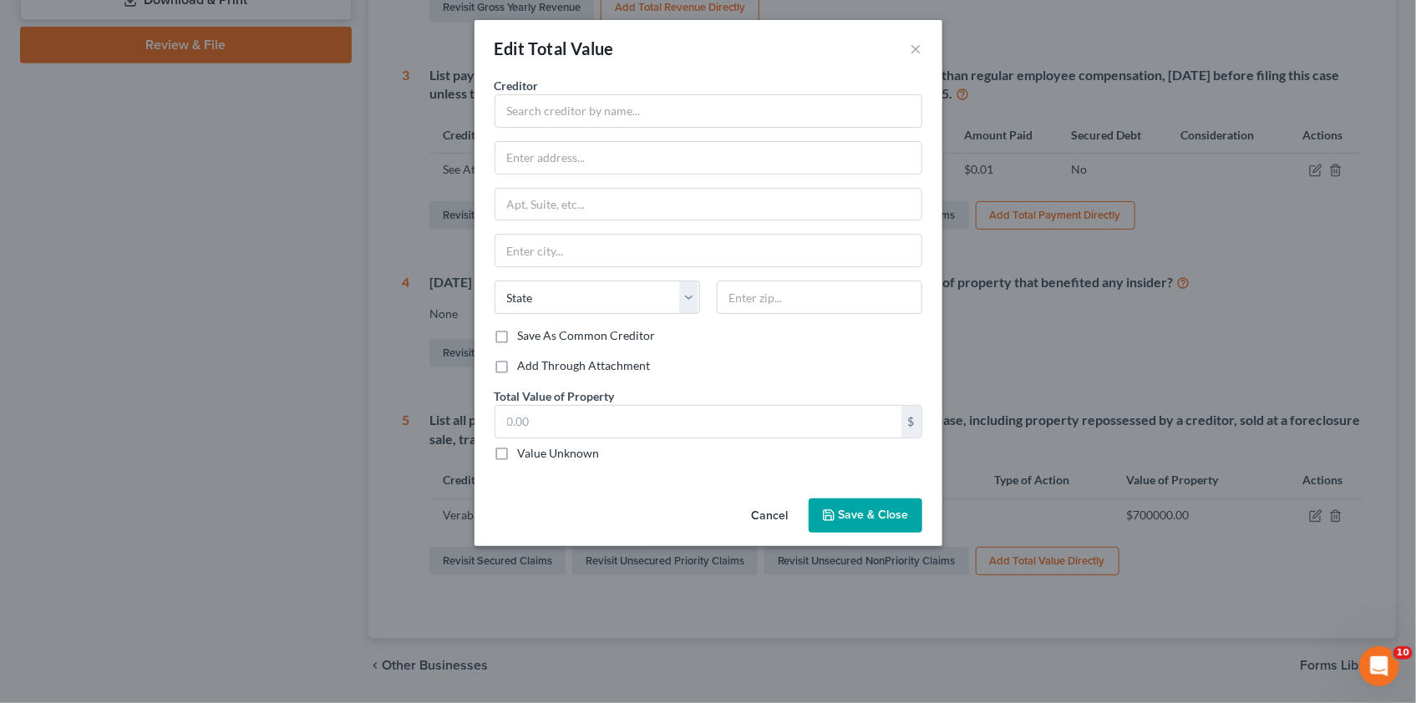
click at [772, 513] on button "Cancel" at bounding box center [770, 516] width 63 height 33
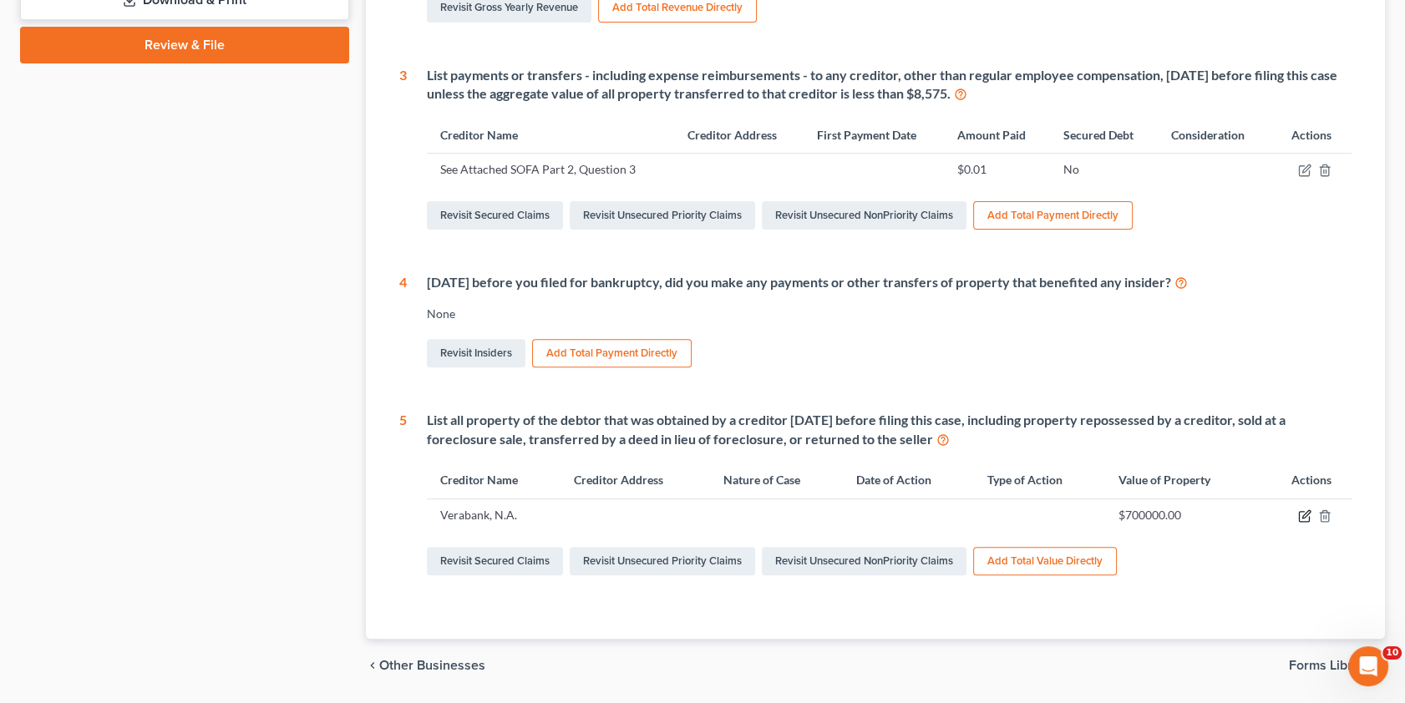
click at [1305, 513] on icon "button" at bounding box center [1304, 516] width 13 height 13
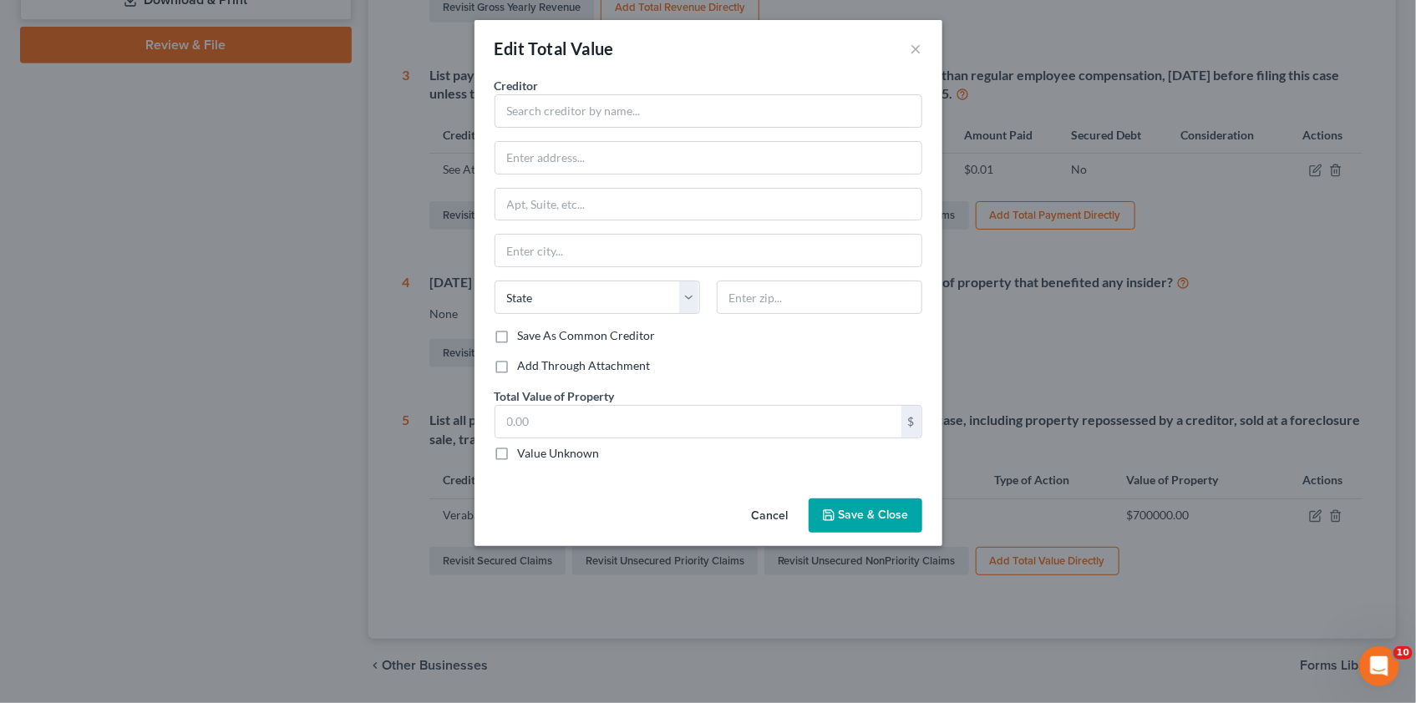
click at [768, 520] on button "Cancel" at bounding box center [770, 516] width 63 height 33
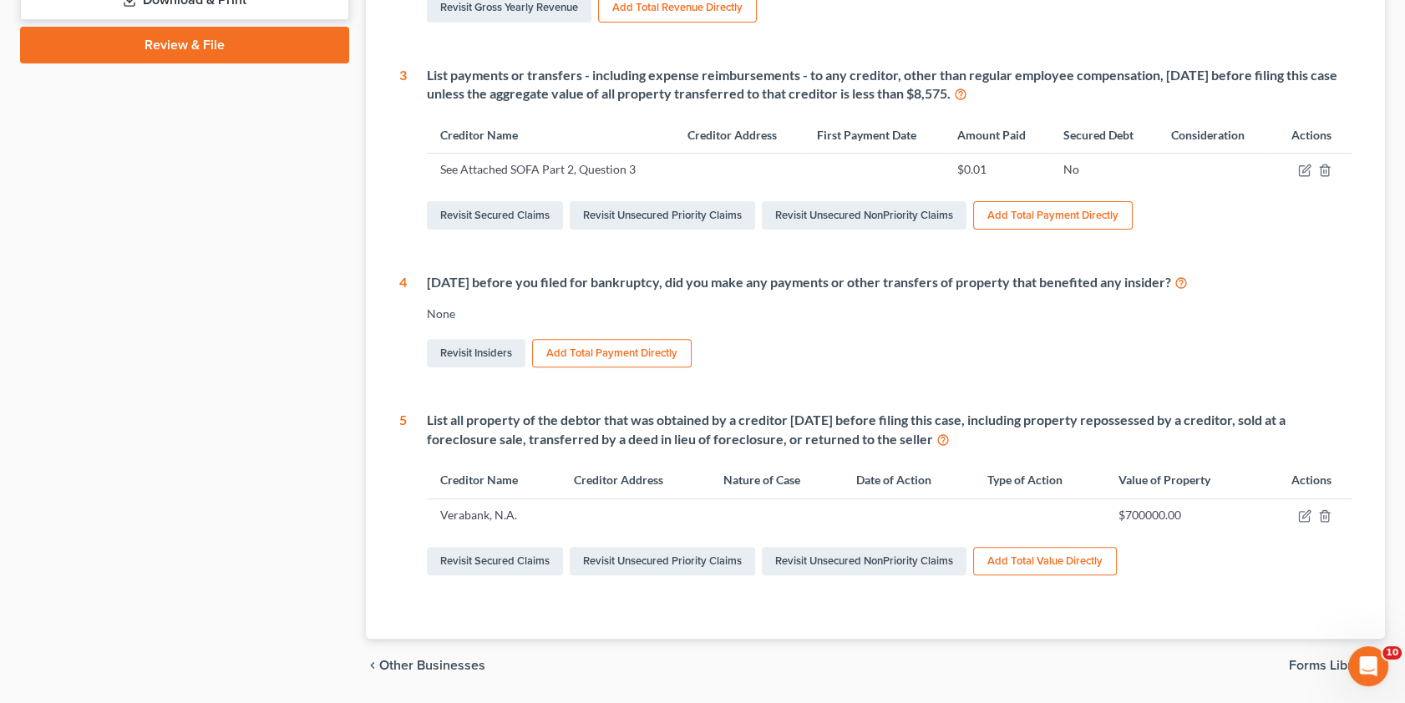
click at [478, 515] on td "Verabank, N.A." at bounding box center [494, 515] width 135 height 32
drag, startPoint x: 478, startPoint y: 515, endPoint x: 1145, endPoint y: 480, distance: 667.7
click at [480, 514] on td "Verabank, N.A." at bounding box center [494, 515] width 135 height 32
click at [1139, 505] on td "$700000.00" at bounding box center [1181, 515] width 152 height 32
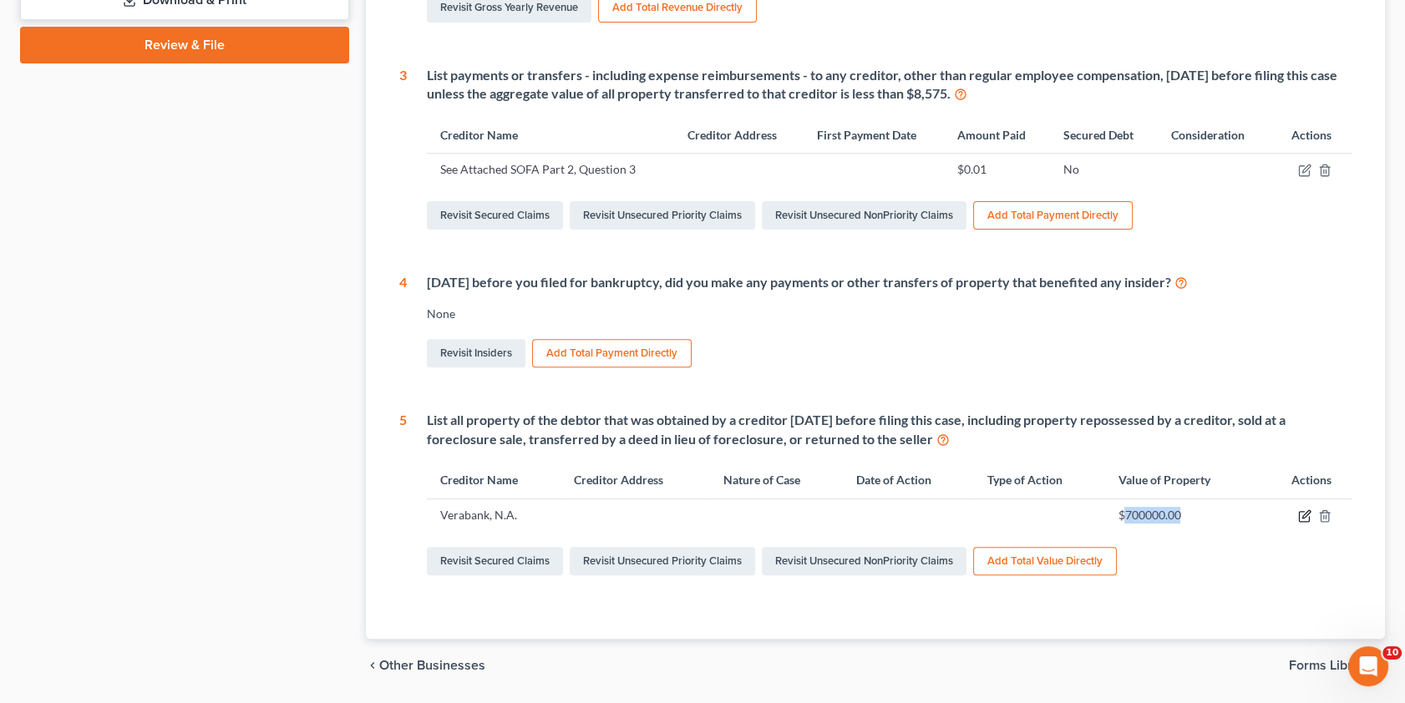
drag, startPoint x: 1139, startPoint y: 505, endPoint x: 1308, endPoint y: 511, distance: 169.7
click at [1308, 511] on icon "button" at bounding box center [1304, 516] width 13 height 13
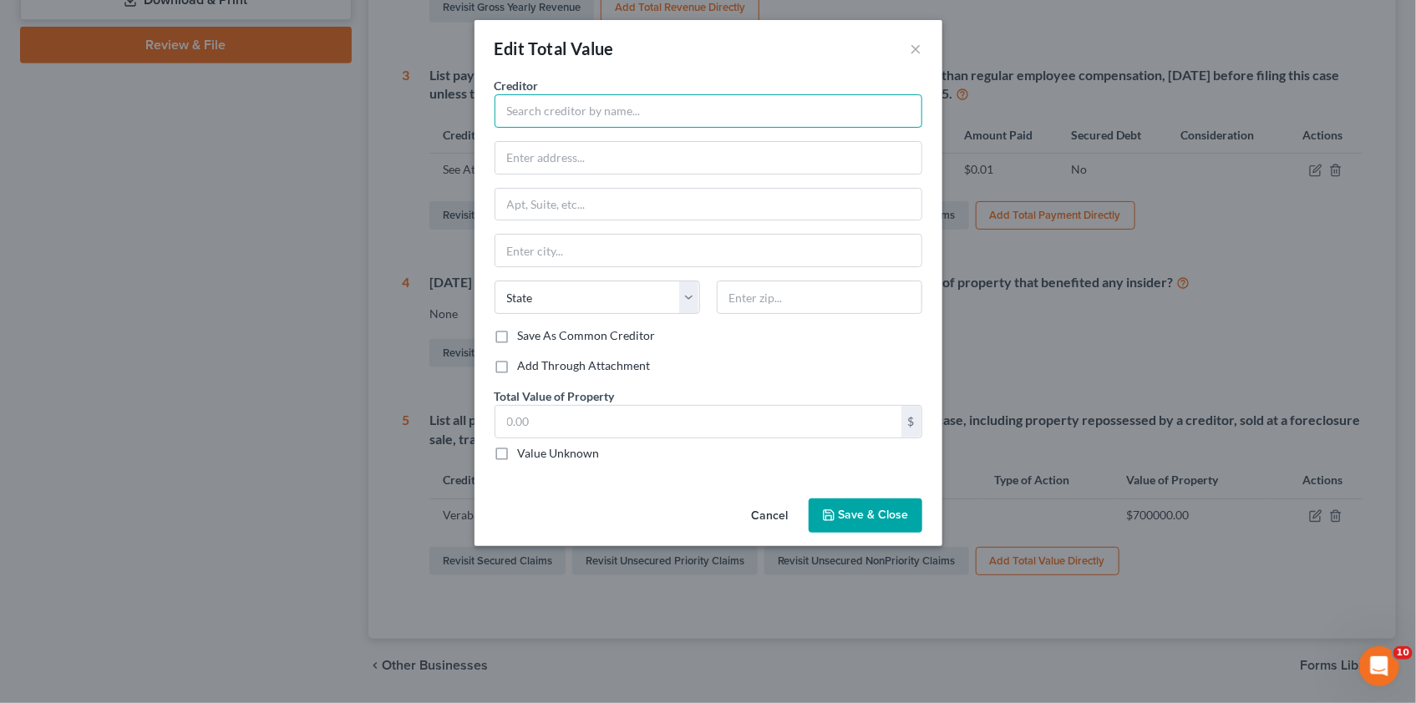
click at [528, 111] on input "text" at bounding box center [709, 110] width 428 height 33
click at [548, 416] on input "text" at bounding box center [698, 422] width 406 height 32
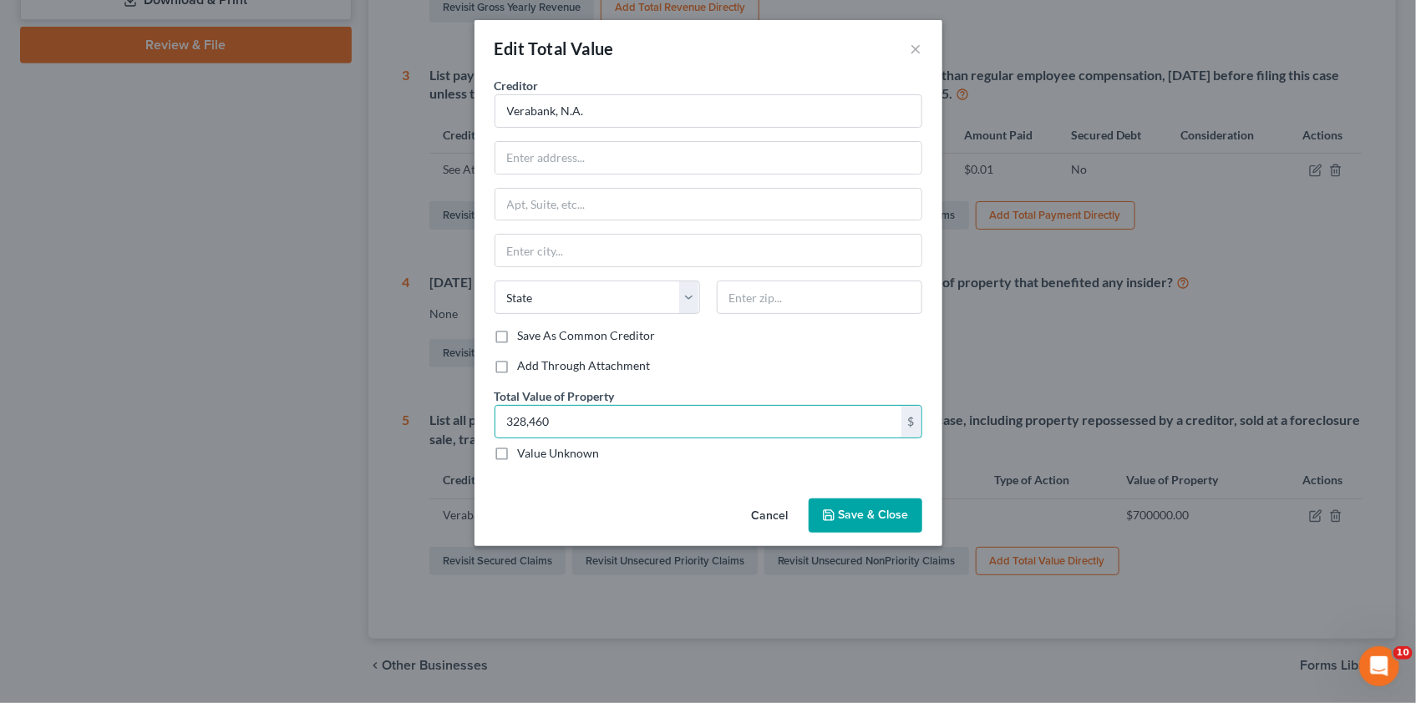
click at [871, 518] on span "Save & Close" at bounding box center [874, 516] width 70 height 14
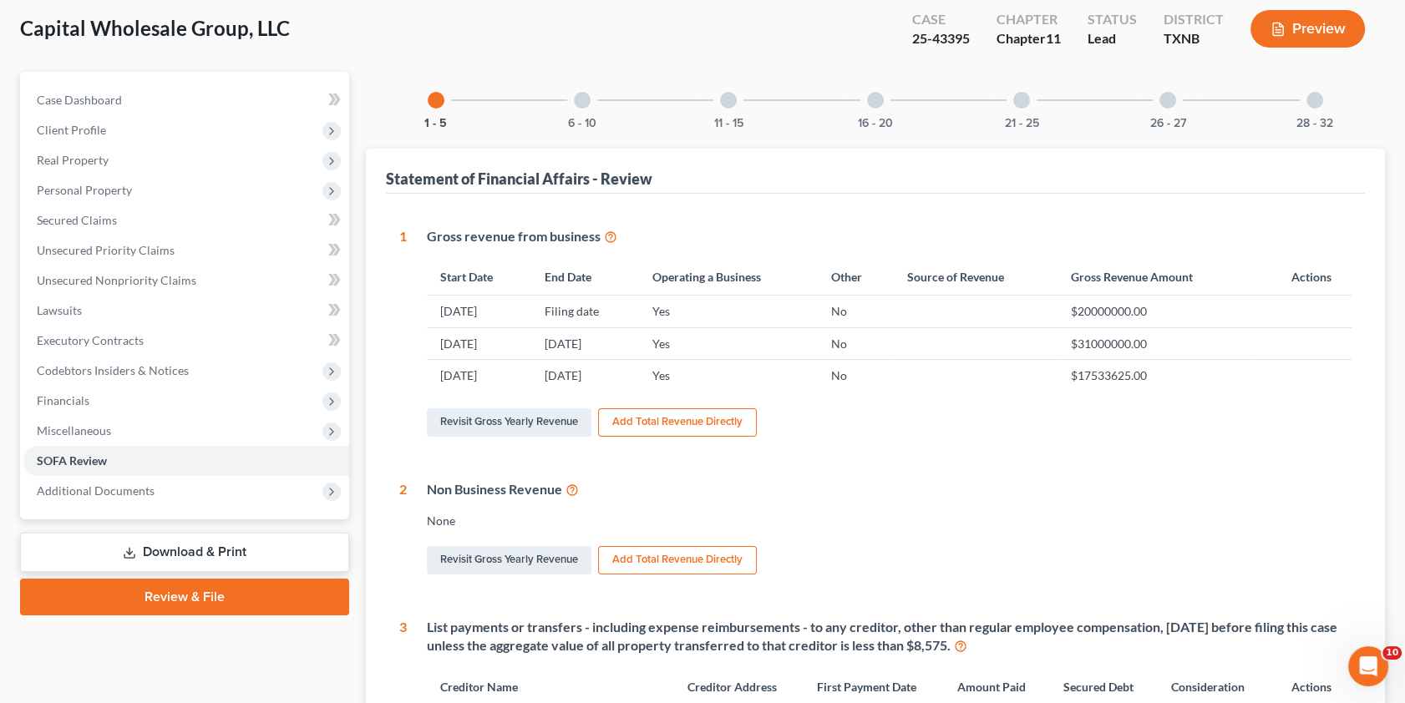
scroll to position [0, 0]
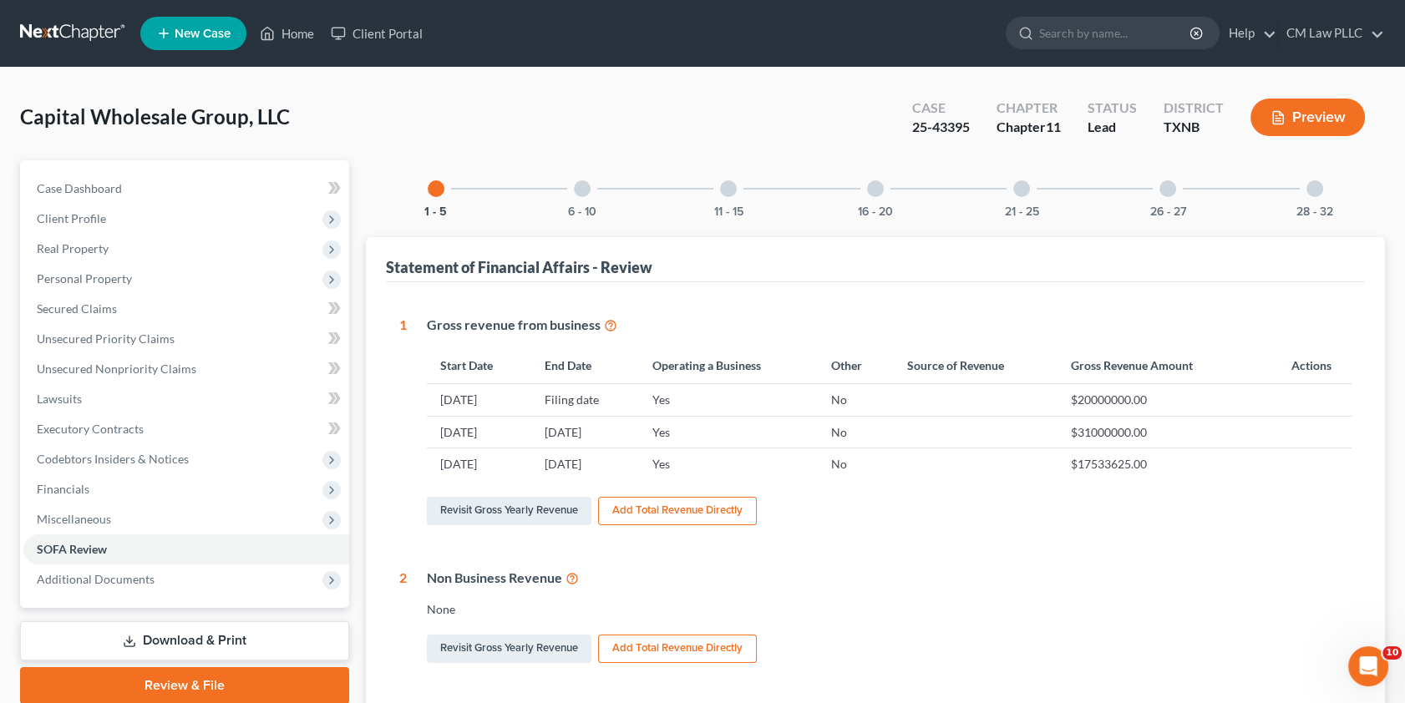
click at [581, 185] on div at bounding box center [582, 188] width 17 height 17
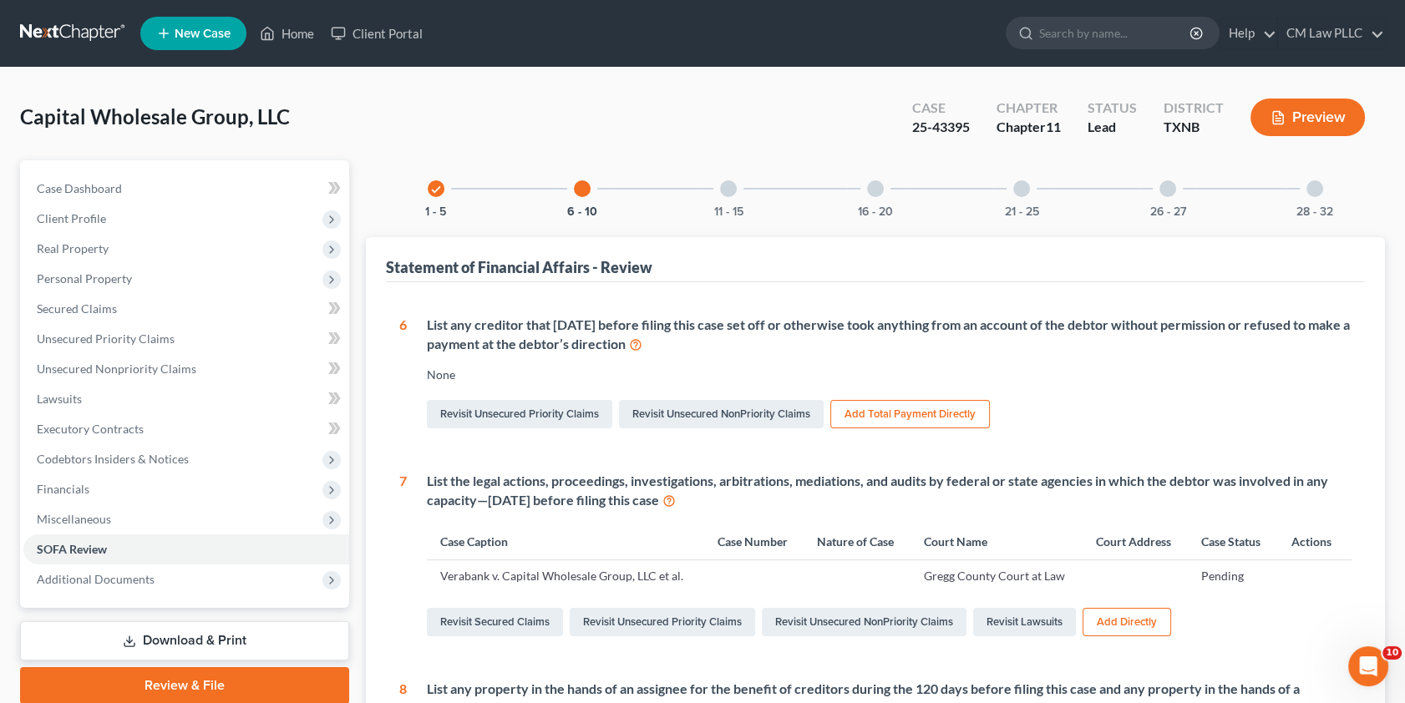
click at [907, 414] on button "Add Total Payment Directly" at bounding box center [910, 414] width 160 height 28
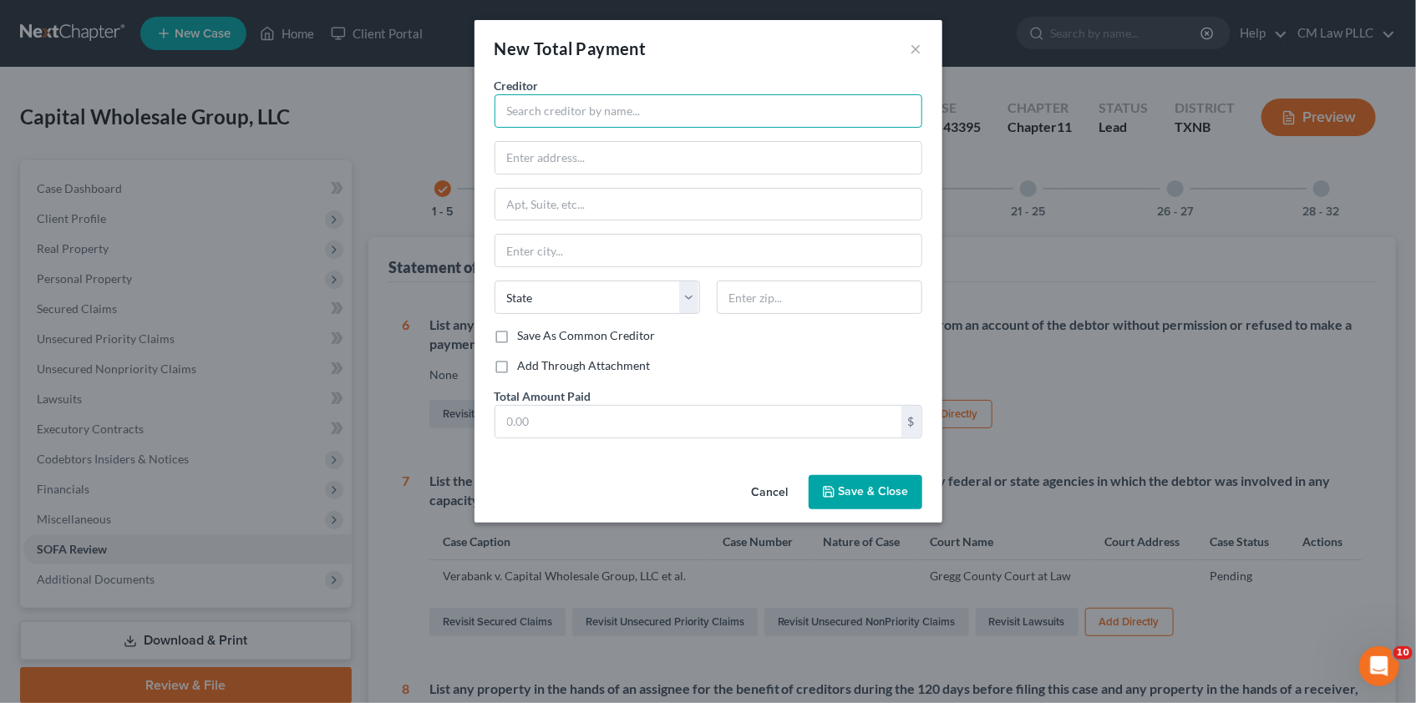
click at [561, 117] on input "text" at bounding box center [709, 110] width 428 height 33
click at [534, 420] on input "text" at bounding box center [698, 422] width 406 height 32
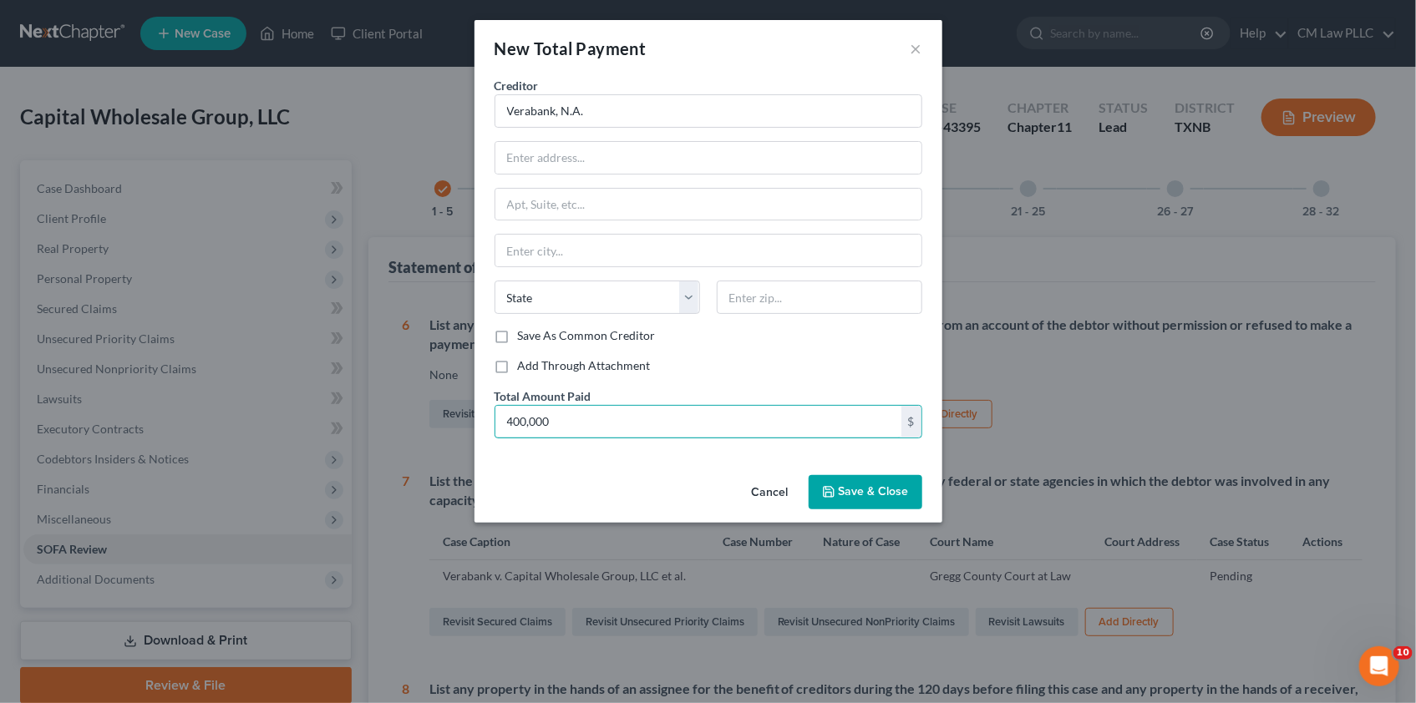
drag, startPoint x: 568, startPoint y: 424, endPoint x: 486, endPoint y: 425, distance: 81.9
click at [486, 425] on div "Creditor * Verabank, N.A. State [US_STATE] AK AR AZ CA CO CT DE DC [GEOGRAPHIC_…" at bounding box center [709, 273] width 468 height 392
click at [861, 488] on span "Save & Close" at bounding box center [874, 492] width 70 height 14
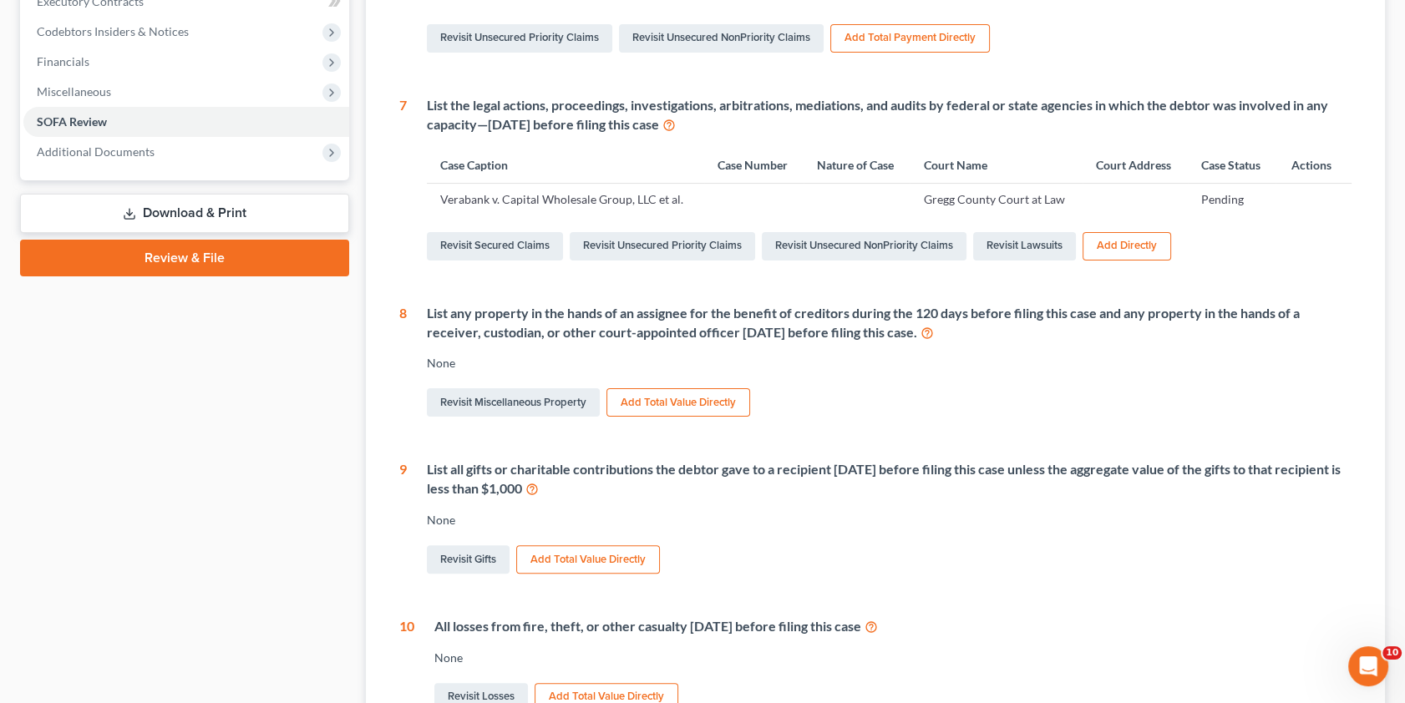
scroll to position [151, 0]
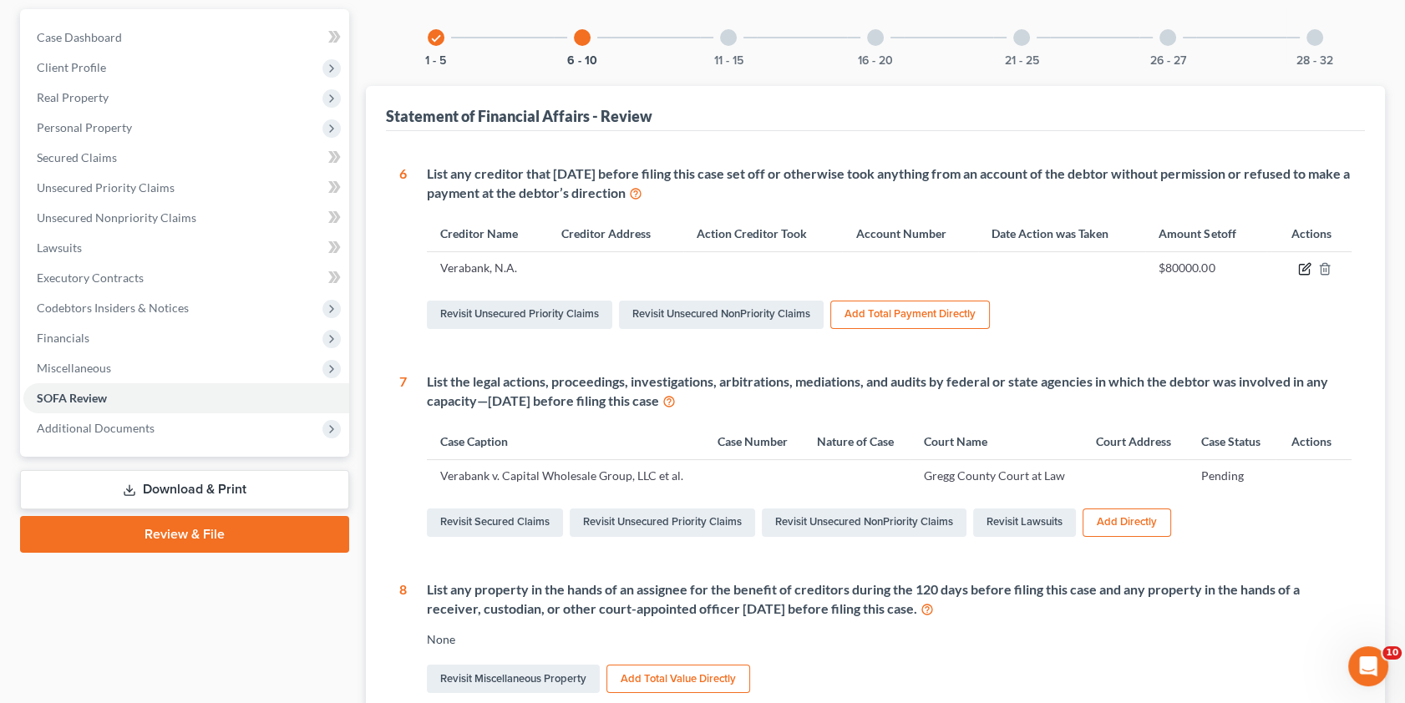
click at [1307, 267] on icon "button" at bounding box center [1307, 268] width 8 height 8
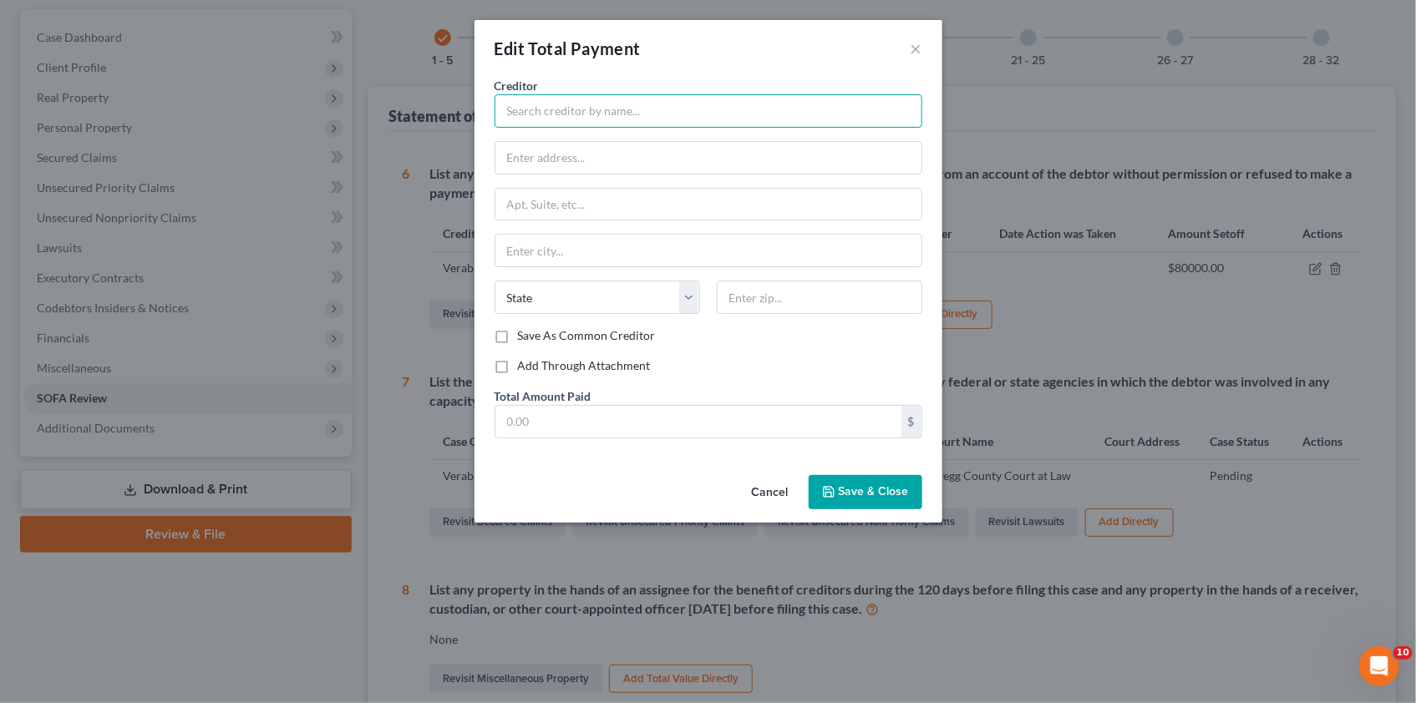
click at [565, 109] on input "text" at bounding box center [709, 110] width 428 height 33
click at [551, 420] on input "text" at bounding box center [698, 422] width 406 height 32
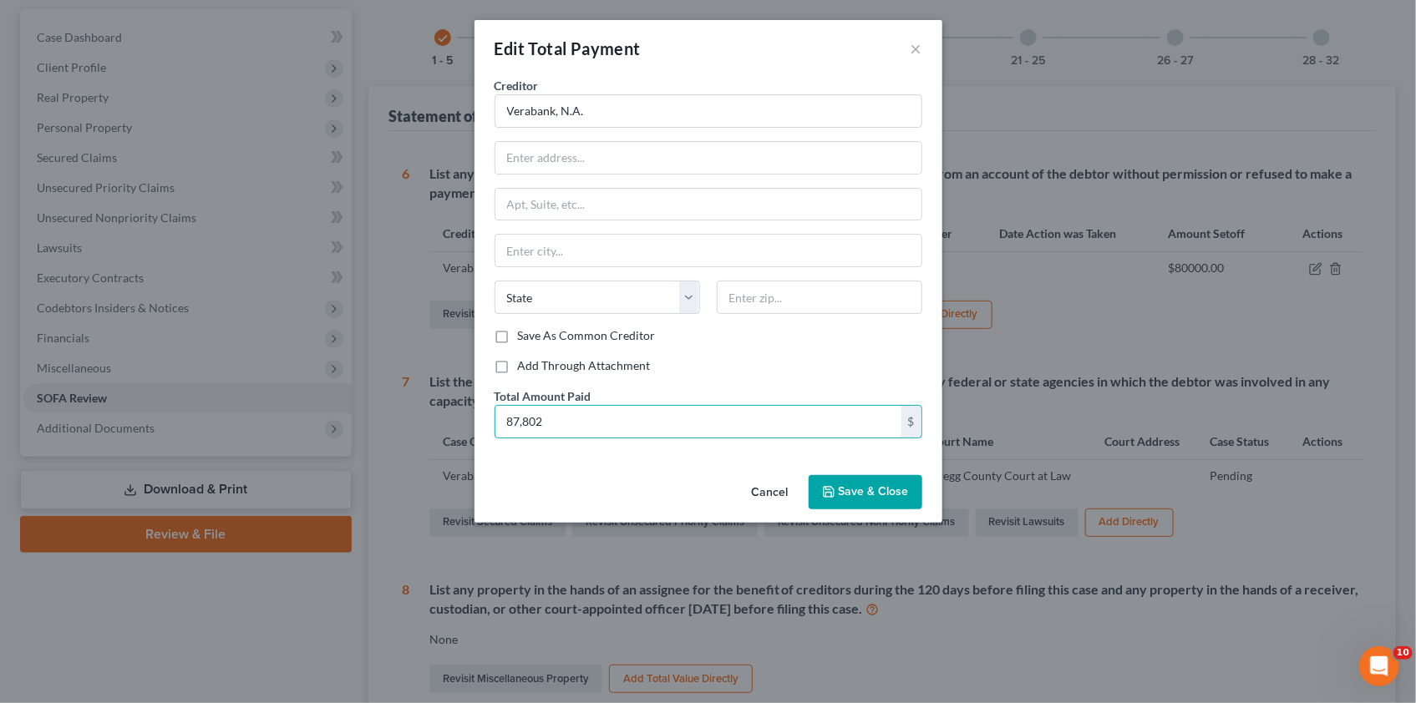
click at [878, 490] on span "Save & Close" at bounding box center [874, 492] width 70 height 14
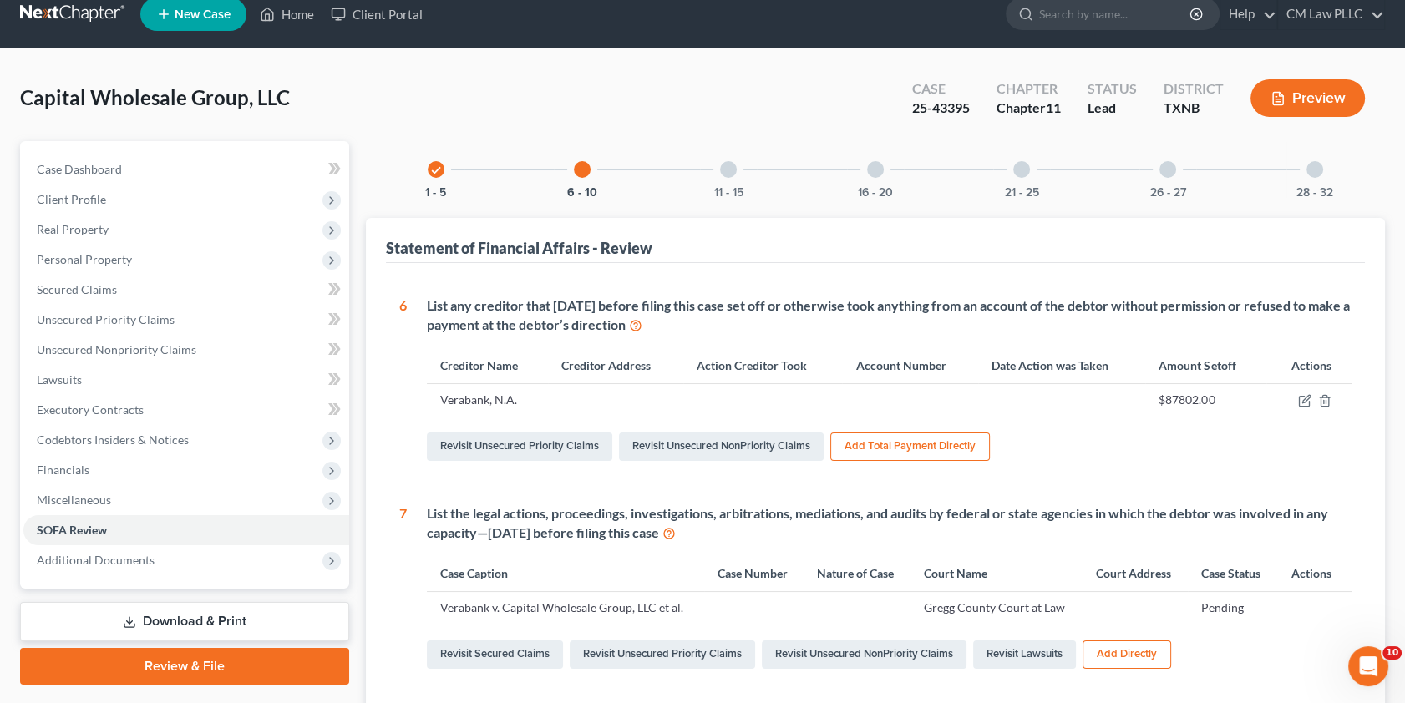
scroll to position [0, 0]
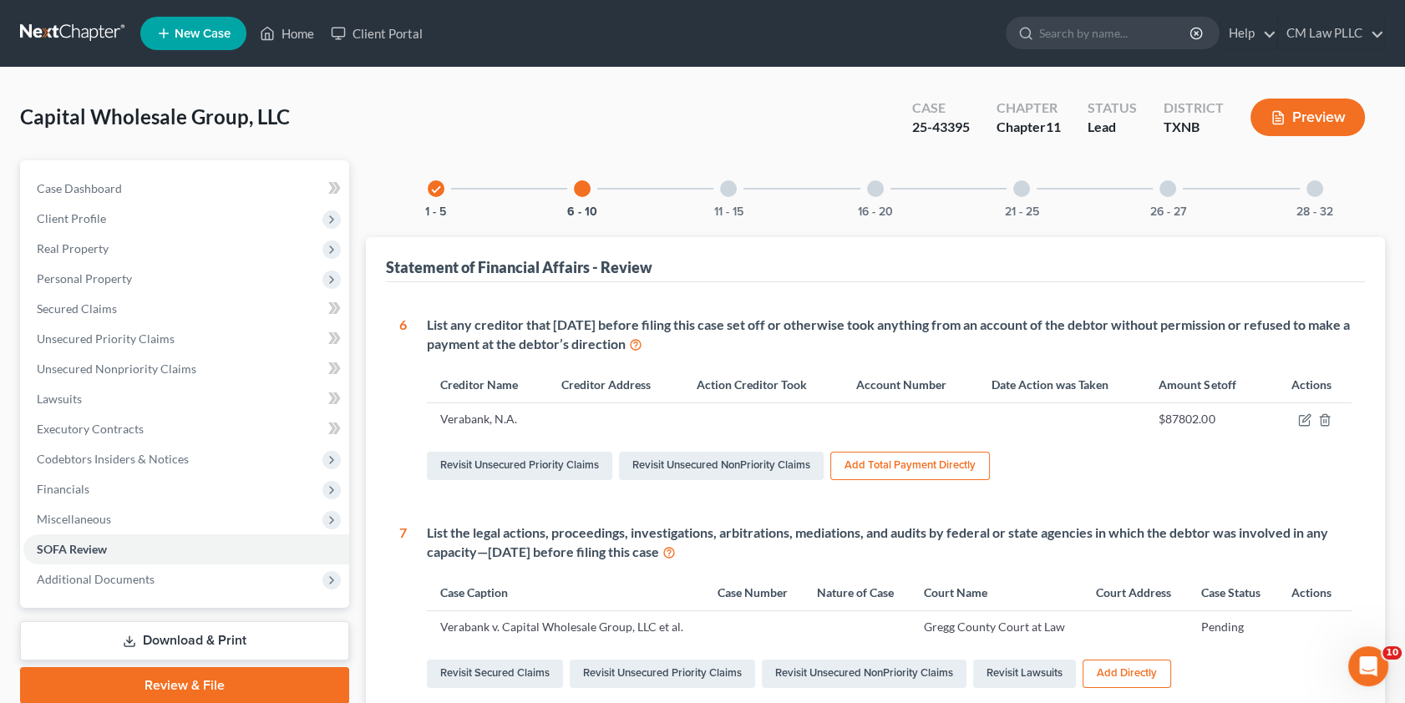
click at [731, 184] on div at bounding box center [728, 188] width 17 height 17
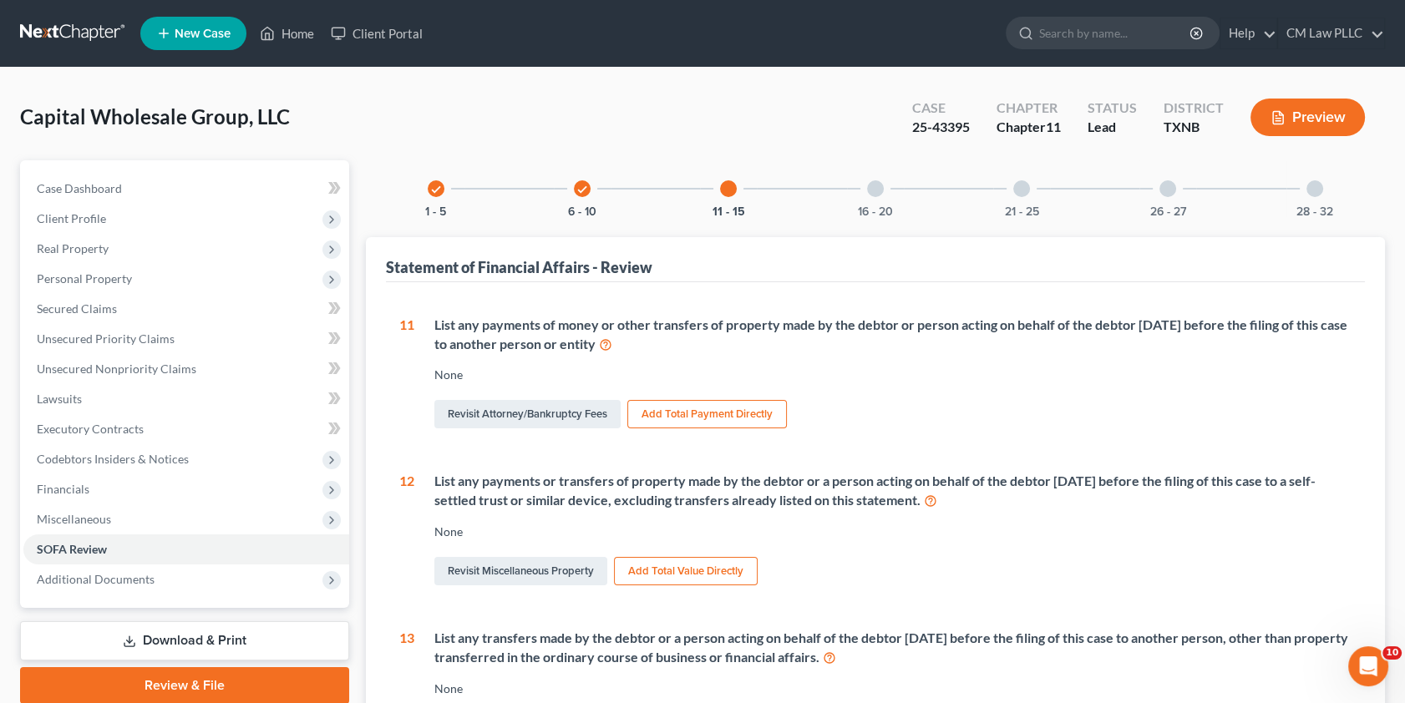
click at [703, 414] on button "Add Total Payment Directly" at bounding box center [707, 414] width 160 height 28
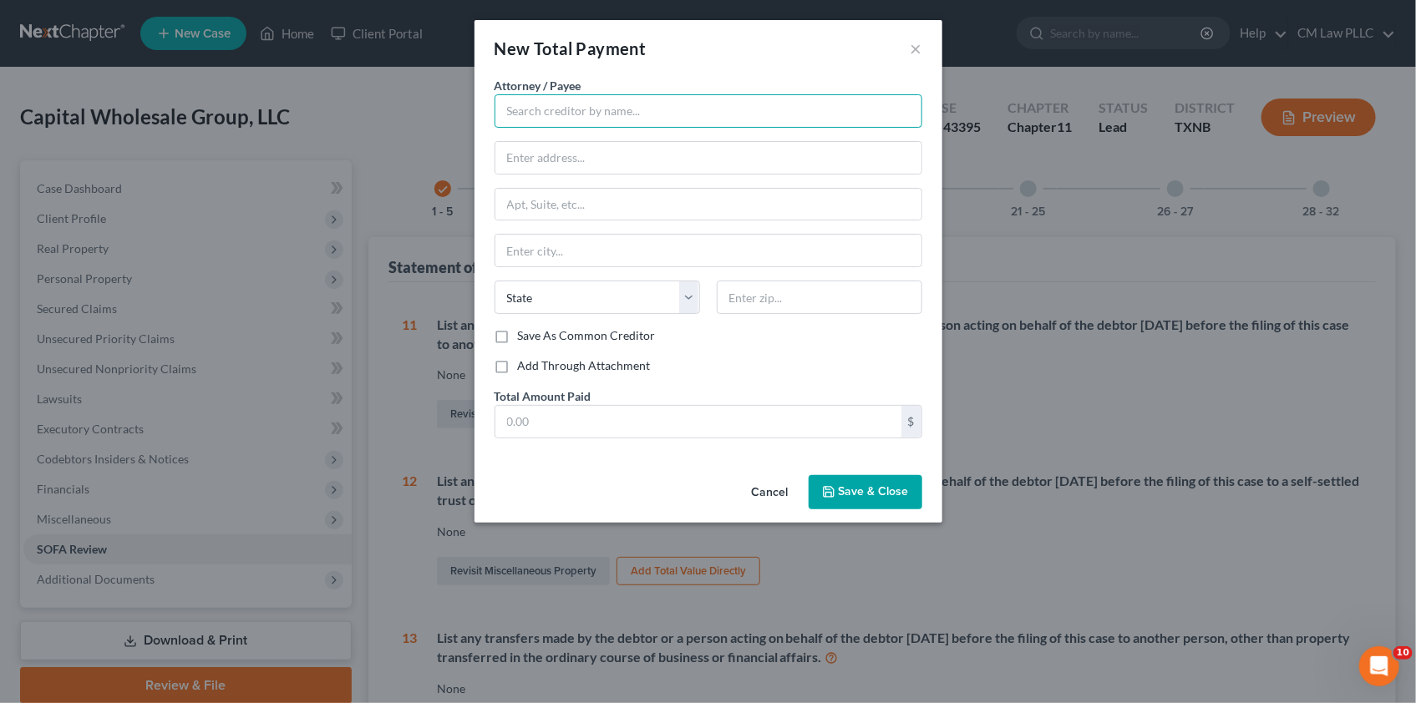
click at [533, 115] on input "text" at bounding box center [709, 110] width 428 height 33
click at [574, 412] on input "text" at bounding box center [698, 422] width 406 height 32
click at [632, 107] on input "Multiple payments to CWG, P4, [PERSON_NAME] and [PERSON_NAME]" at bounding box center [709, 110] width 428 height 33
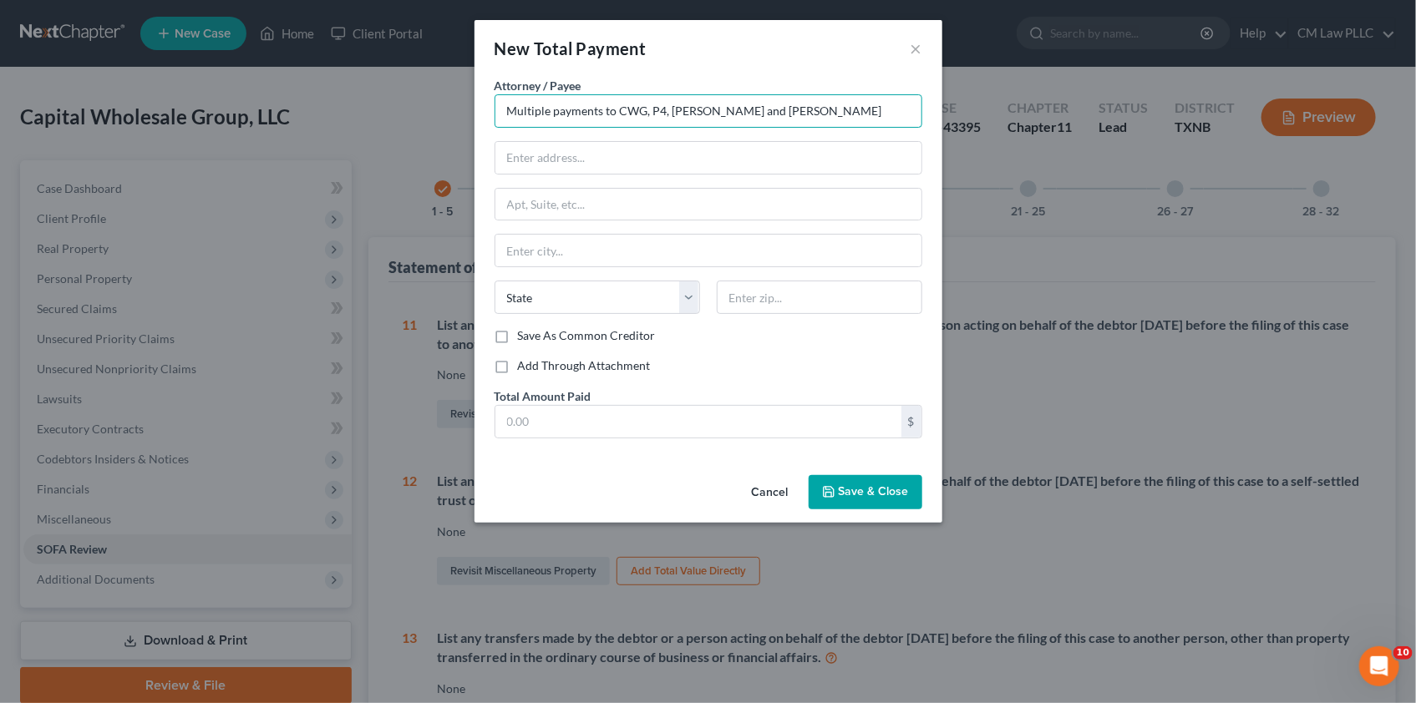
click at [632, 107] on input "Multiple payments to CWG, P4, [PERSON_NAME] and [PERSON_NAME]" at bounding box center [709, 110] width 428 height 33
click at [837, 105] on input "Multiple payments to CWG, P4, [PERSON_NAME] and [PERSON_NAME]" at bounding box center [709, 110] width 428 height 33
click at [631, 110] on input "Multiple payments to CWG, P4, [PERSON_NAME] and [PERSON_NAME]" at bounding box center [709, 110] width 428 height 33
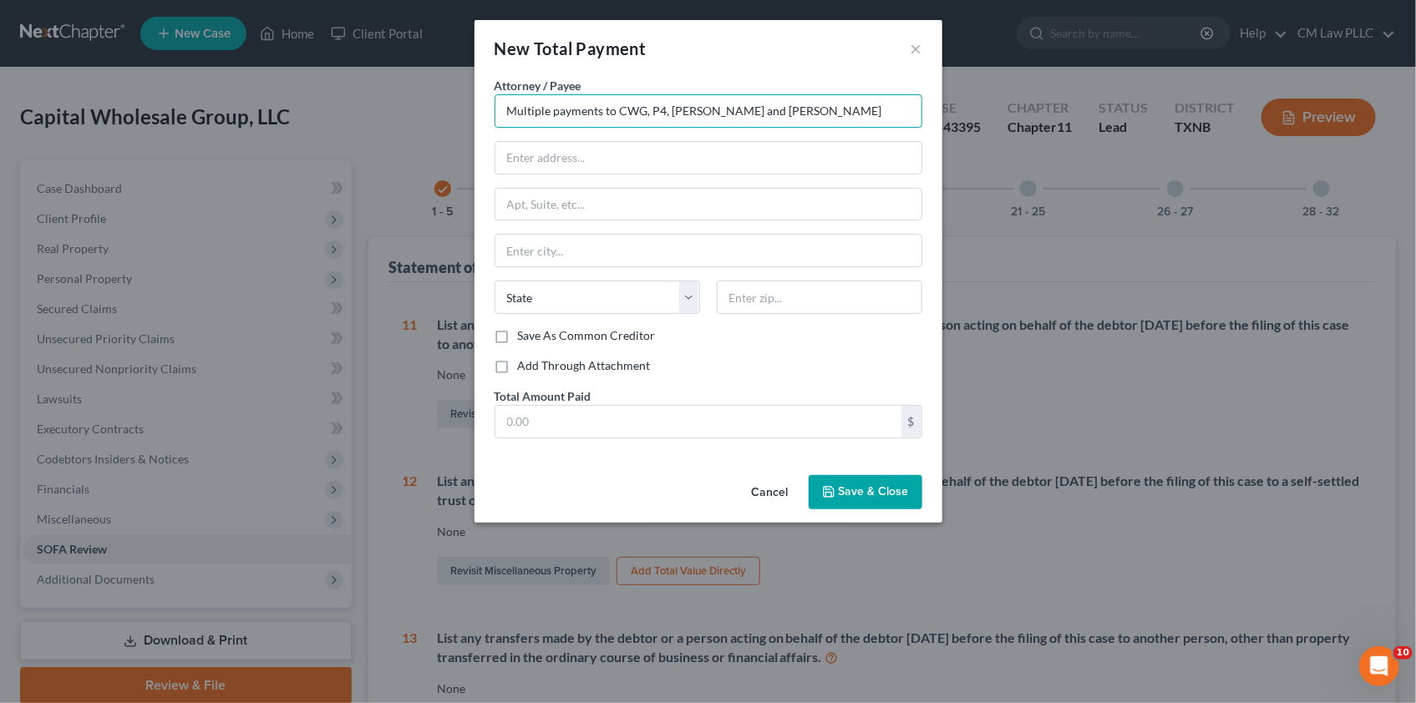
click at [631, 110] on input "Multiple payments to CWG, P4, [PERSON_NAME] and [PERSON_NAME]" at bounding box center [709, 110] width 428 height 33
drag, startPoint x: 624, startPoint y: 110, endPoint x: 648, endPoint y: 109, distance: 24.2
click at [648, 109] on input "Multiple payments to CWG, P4, [PERSON_NAME] and [PERSON_NAME]" at bounding box center [709, 110] width 428 height 33
click at [874, 490] on span "Save & Close" at bounding box center [874, 492] width 70 height 14
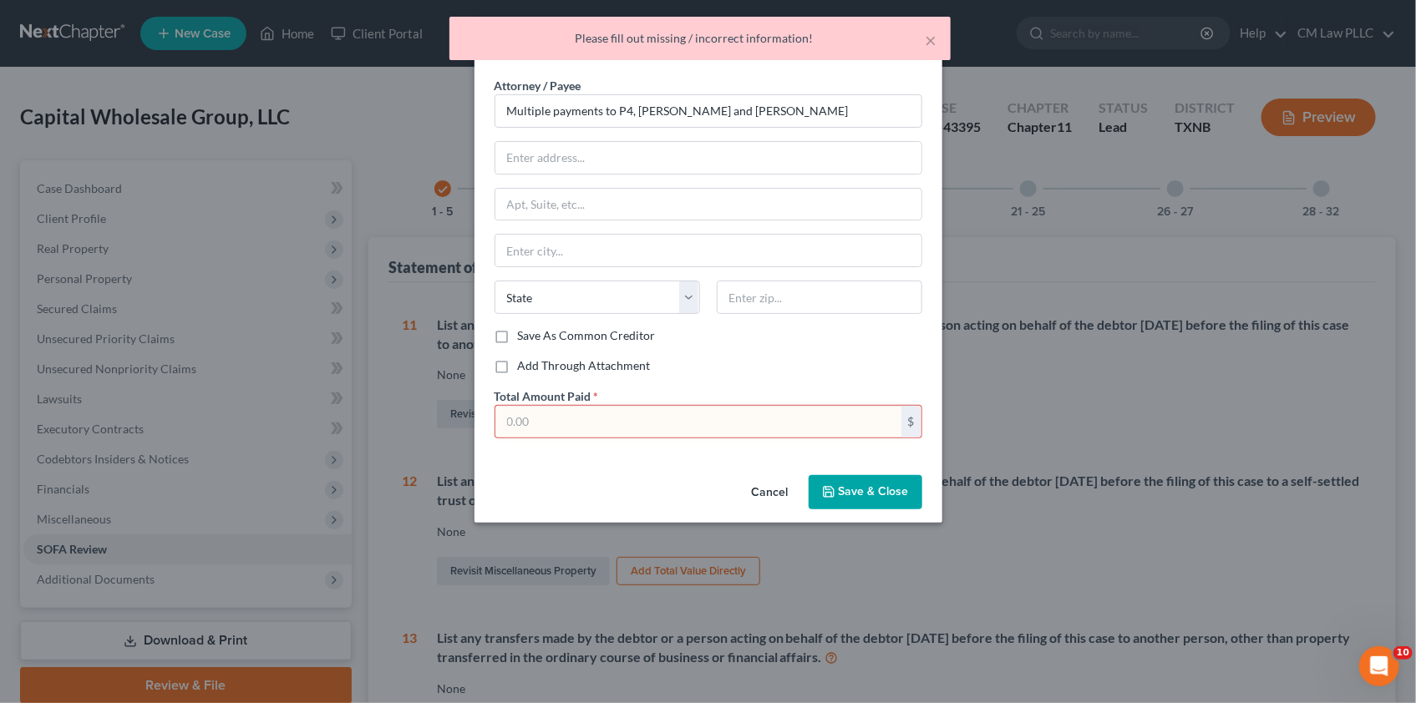
click at [537, 420] on input "text" at bounding box center [698, 422] width 406 height 32
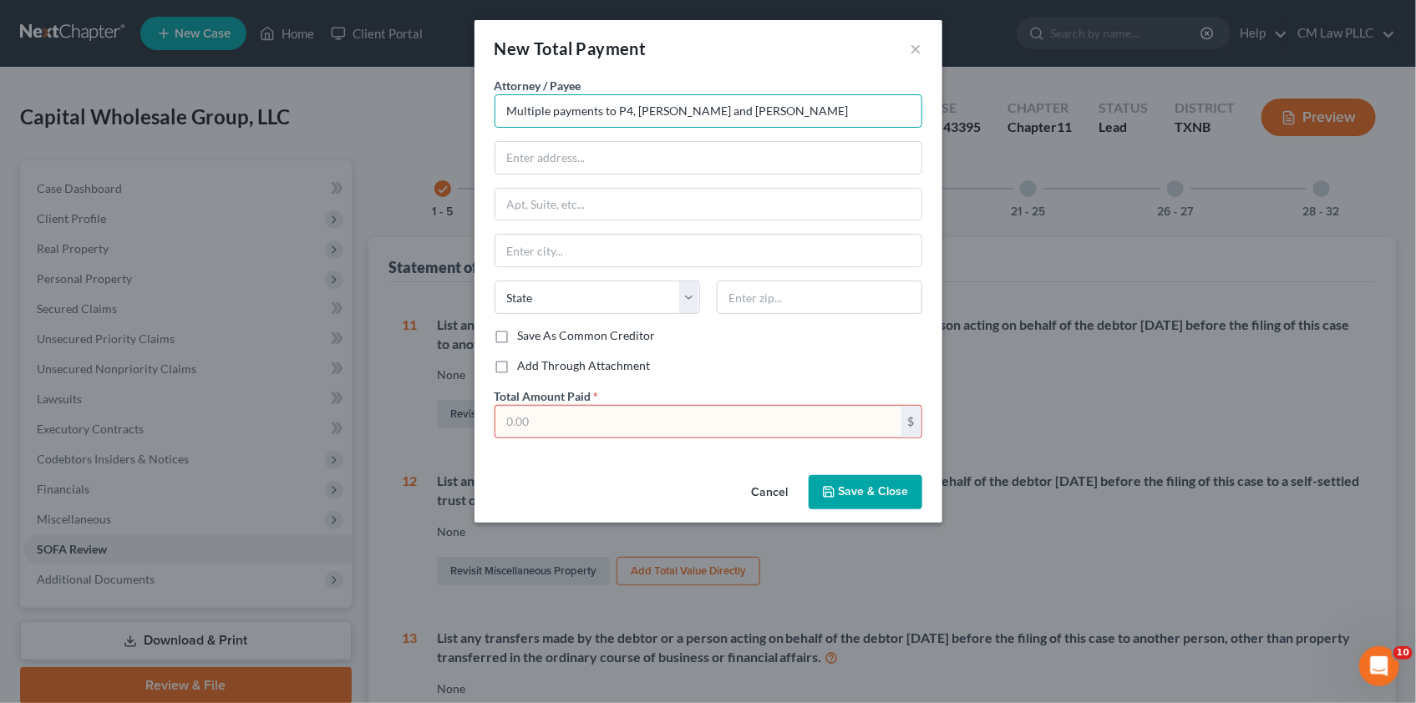
click at [617, 107] on input "Multiple payments to P4, [PERSON_NAME] and [PERSON_NAME]" at bounding box center [709, 110] width 428 height 33
click at [544, 420] on input "text" at bounding box center [698, 422] width 406 height 32
click at [548, 423] on input "text" at bounding box center [698, 422] width 406 height 32
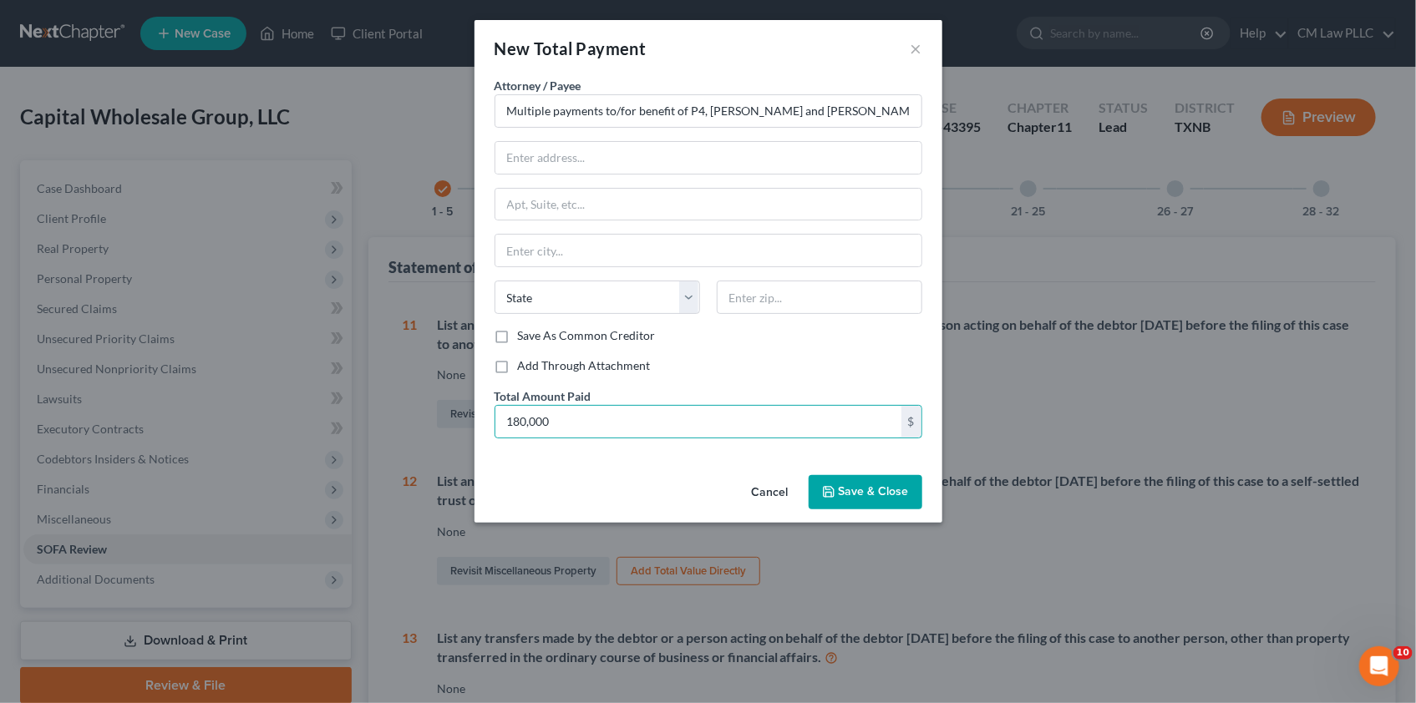
click at [852, 492] on span "Save & Close" at bounding box center [874, 492] width 70 height 14
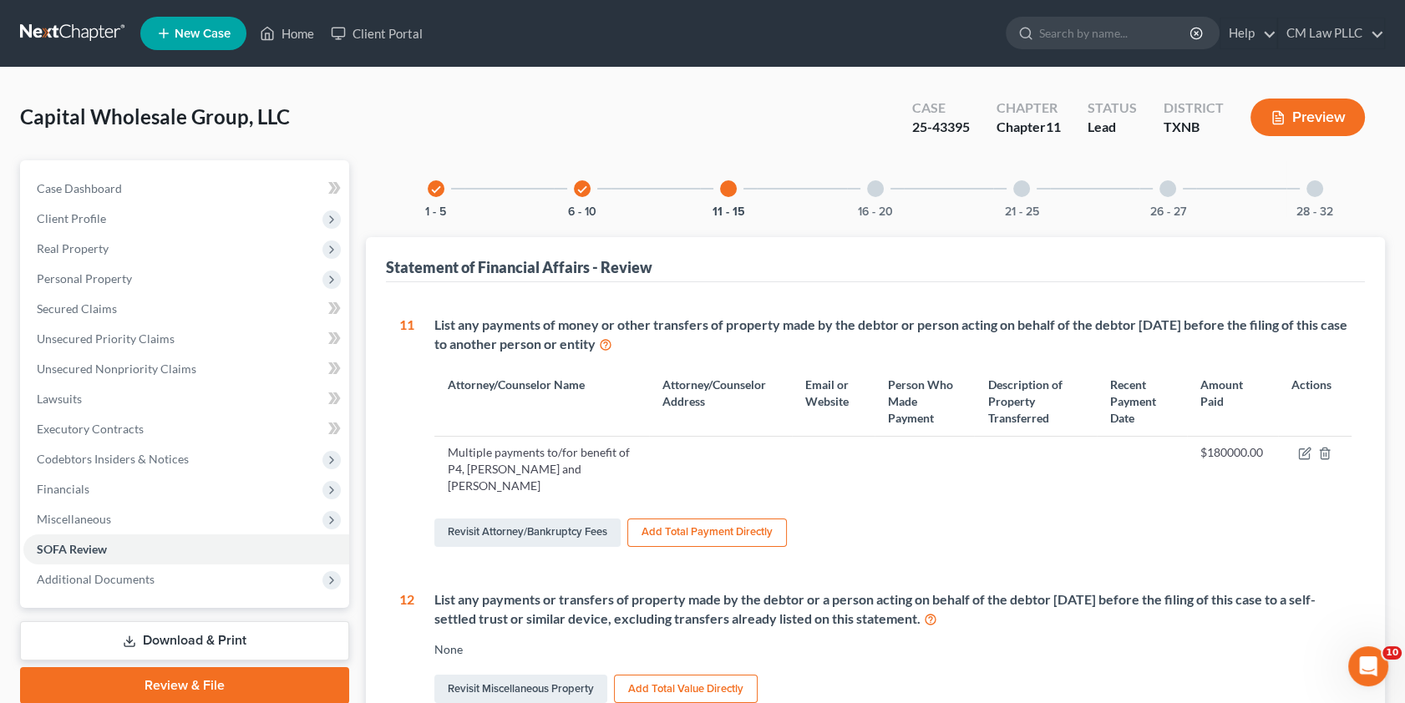
click at [876, 184] on div at bounding box center [875, 188] width 17 height 17
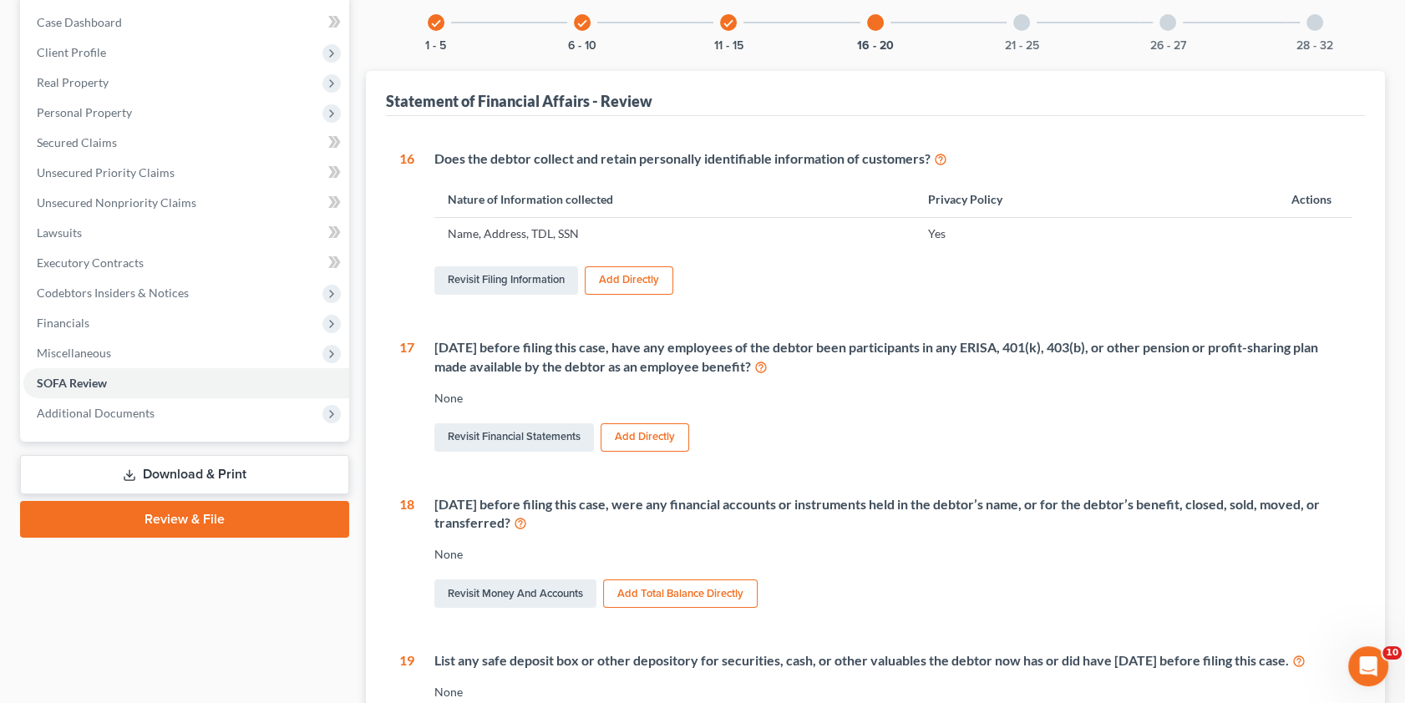
scroll to position [151, 0]
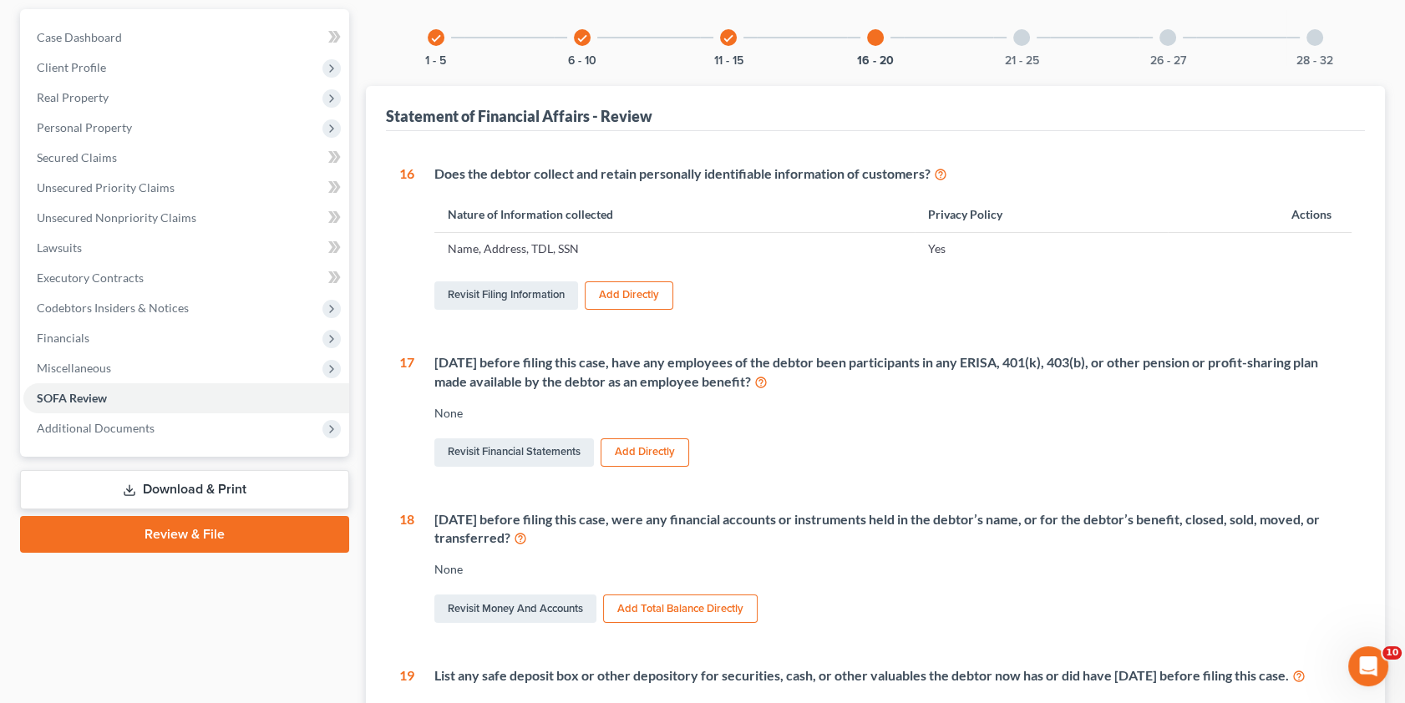
click at [1018, 37] on div at bounding box center [1021, 37] width 17 height 17
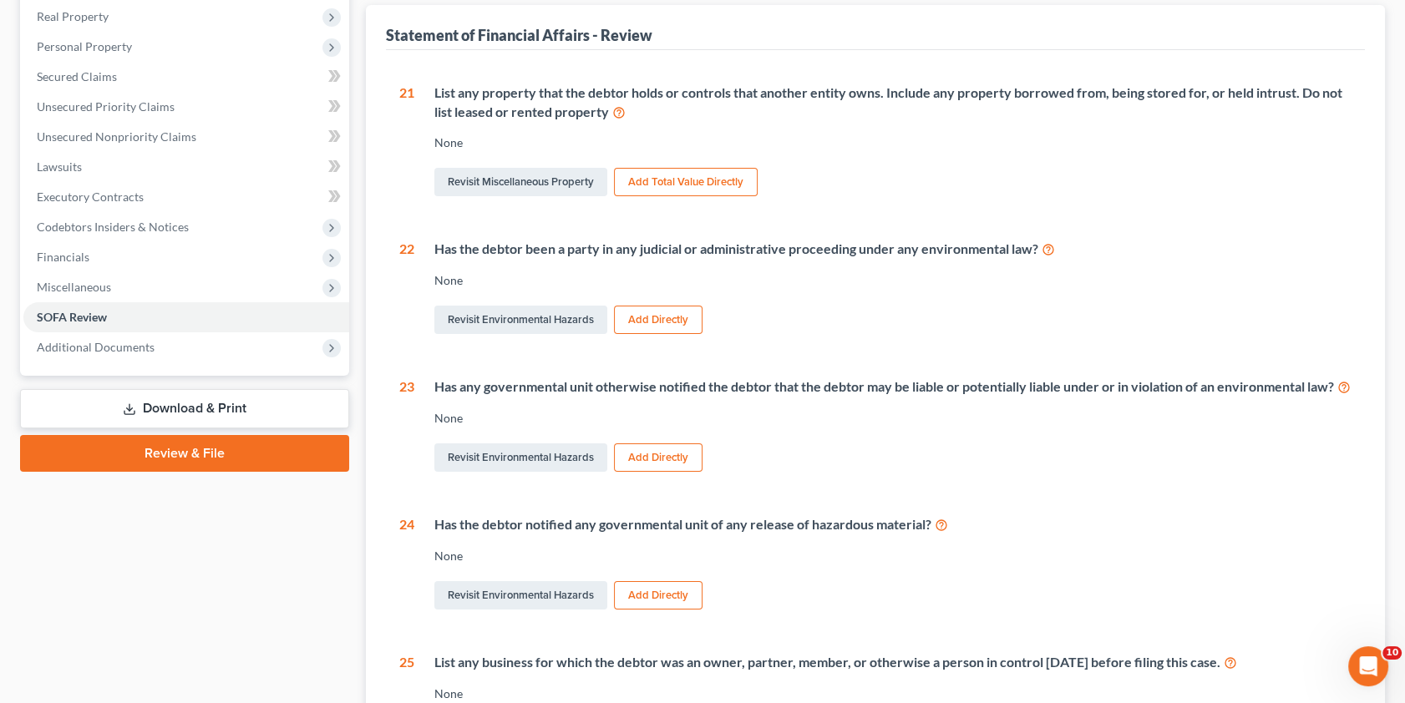
scroll to position [18, 0]
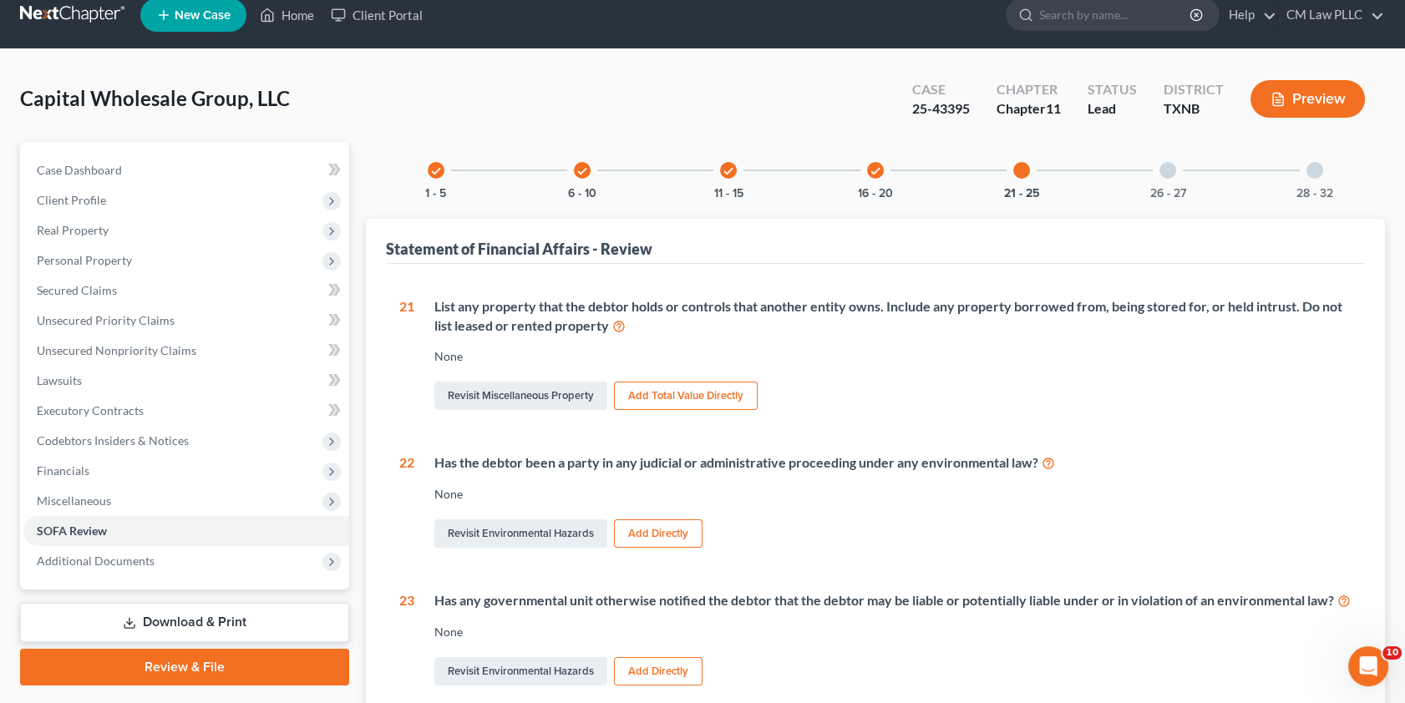
click at [1165, 169] on div at bounding box center [1168, 170] width 17 height 17
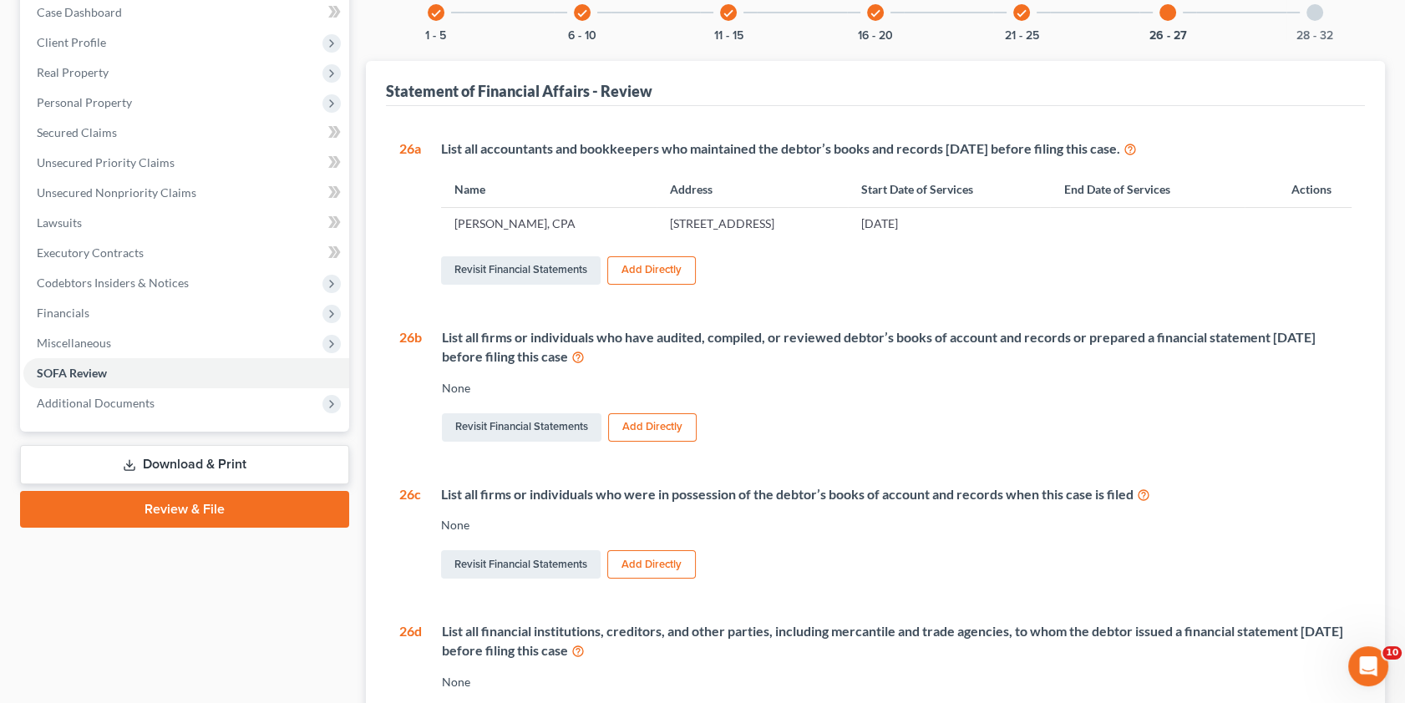
scroll to position [69, 0]
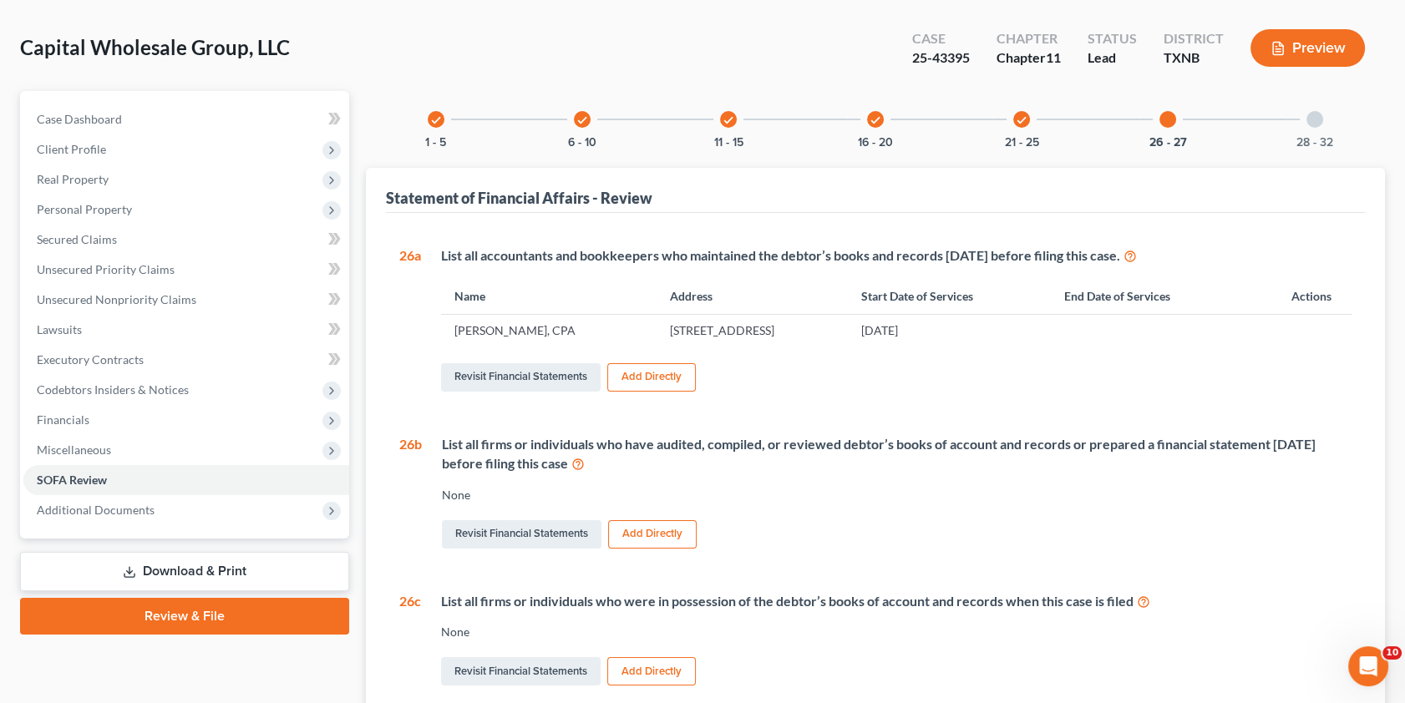
click at [1318, 117] on div at bounding box center [1315, 119] width 17 height 17
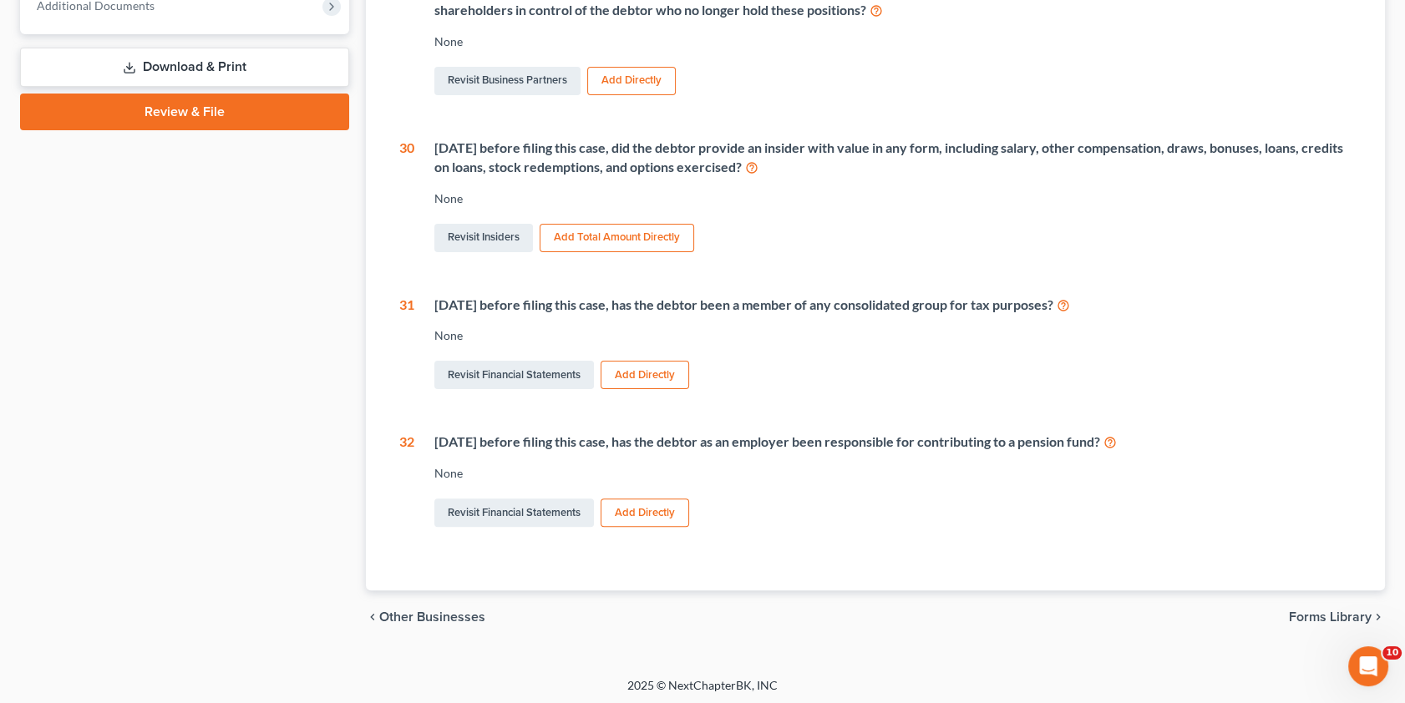
scroll to position [576, 0]
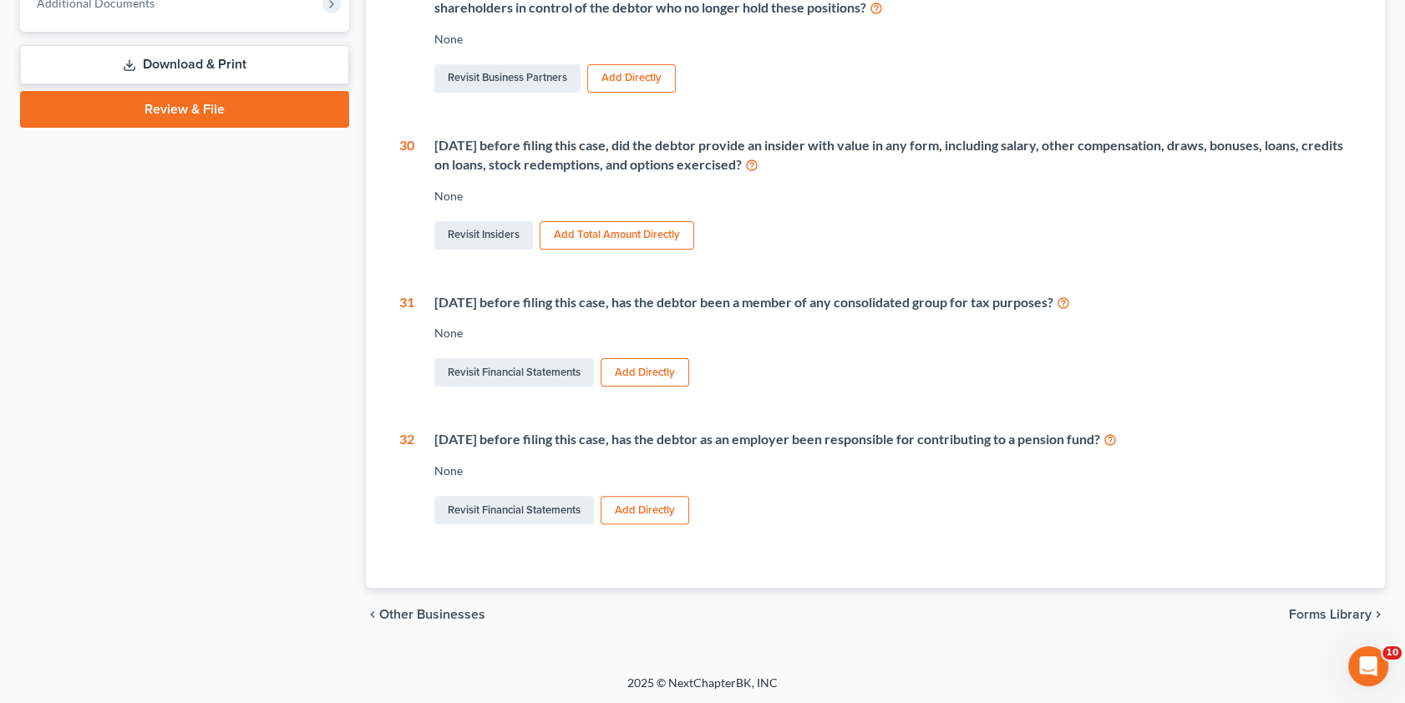
click at [590, 233] on button "Add Total Amount Directly" at bounding box center [617, 235] width 155 height 28
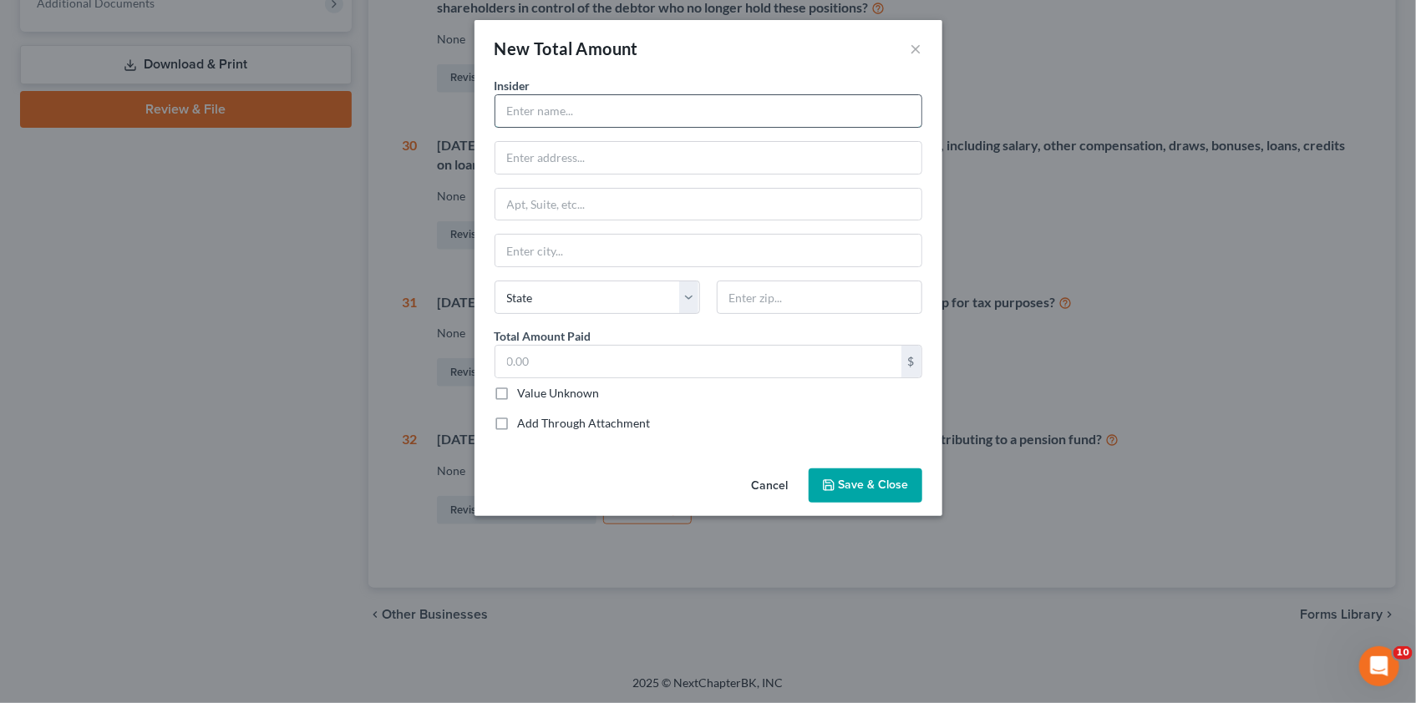
click at [533, 112] on input "text" at bounding box center [708, 111] width 426 height 32
click at [542, 359] on input "text" at bounding box center [698, 362] width 406 height 32
click at [518, 391] on label "Value Unknown" at bounding box center [559, 393] width 82 height 17
click at [525, 391] on input "Value Unknown" at bounding box center [530, 390] width 11 height 11
click at [861, 483] on span "Save & Close" at bounding box center [874, 486] width 70 height 14
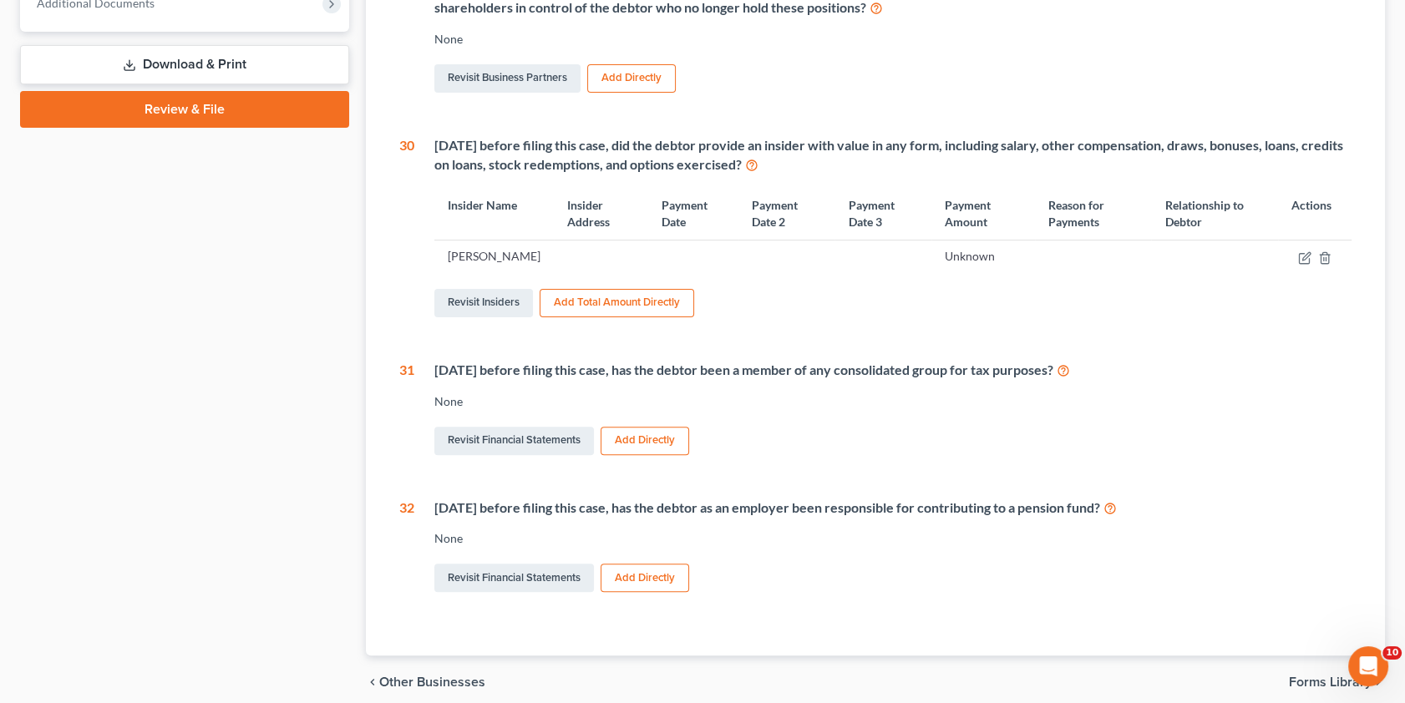
click at [608, 314] on button "Add Total Amount Directly" at bounding box center [617, 303] width 155 height 28
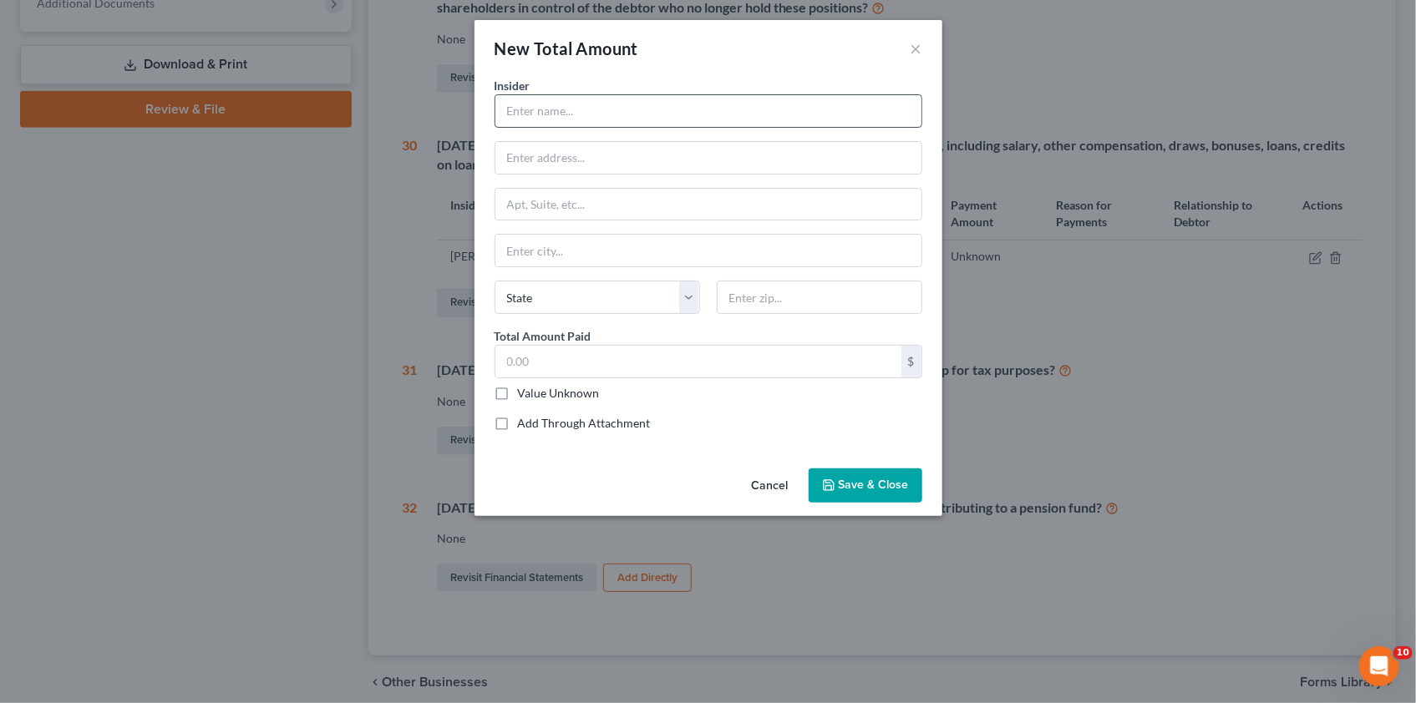
click at [523, 113] on input "text" at bounding box center [708, 111] width 426 height 32
click at [518, 389] on label "Value Unknown" at bounding box center [559, 393] width 82 height 17
click at [525, 389] on input "Value Unknown" at bounding box center [530, 390] width 11 height 11
click at [874, 475] on button "Save & Close" at bounding box center [866, 486] width 114 height 35
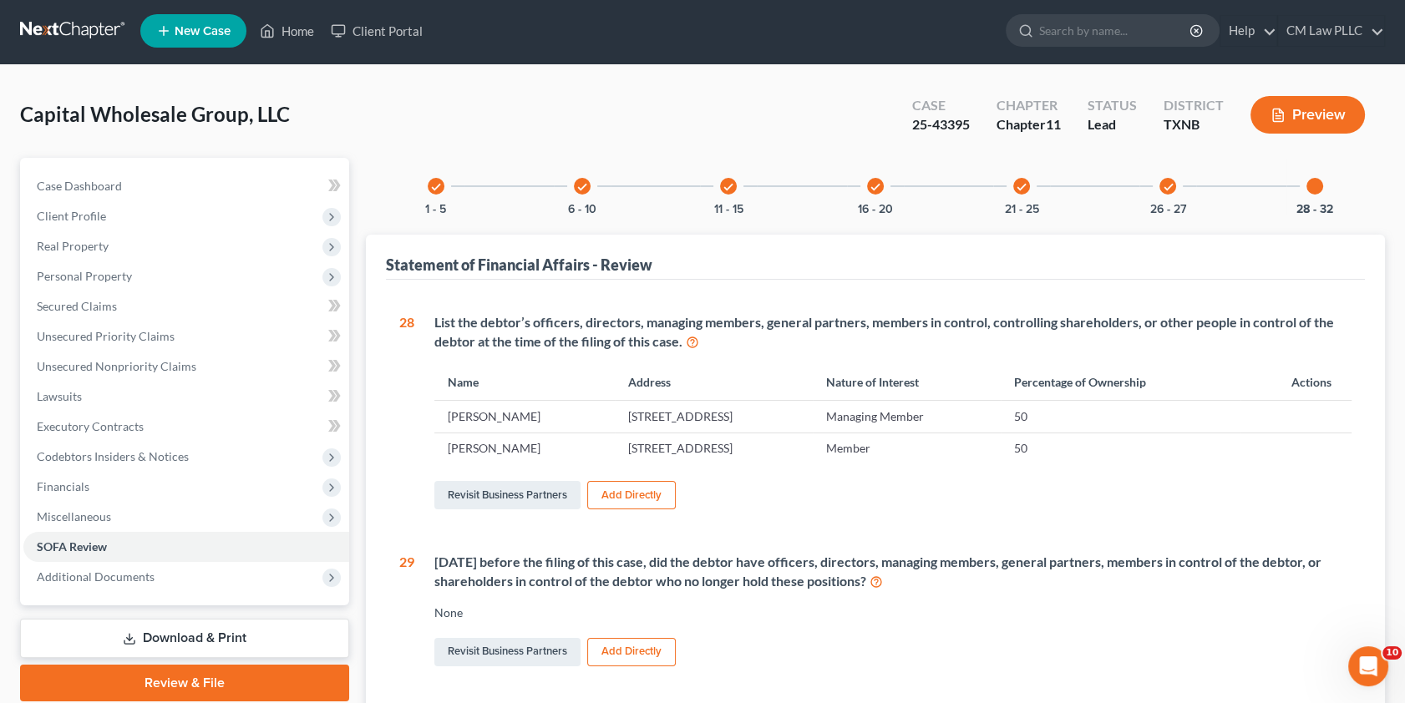
scroll to position [0, 0]
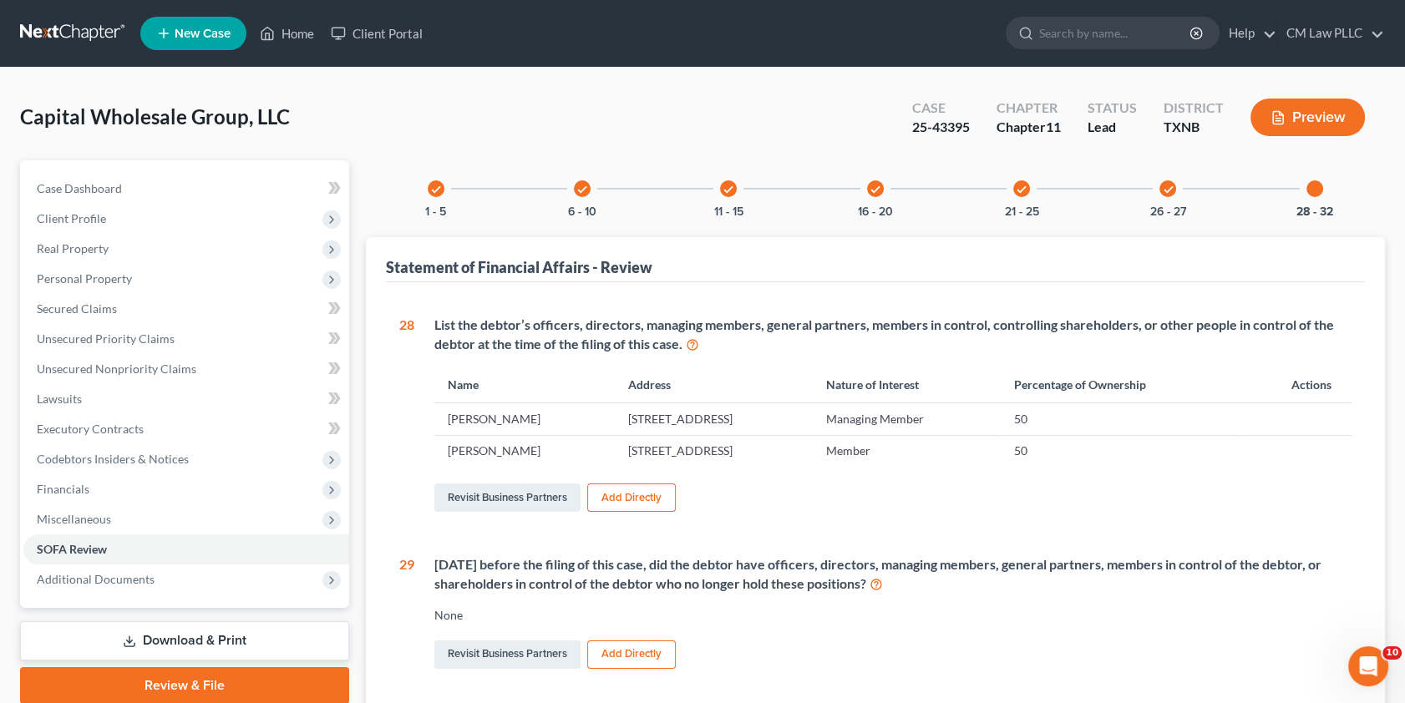
click at [1310, 187] on div at bounding box center [1315, 188] width 17 height 17
click at [1315, 187] on div at bounding box center [1315, 188] width 17 height 17
